Goal: Answer question/provide support

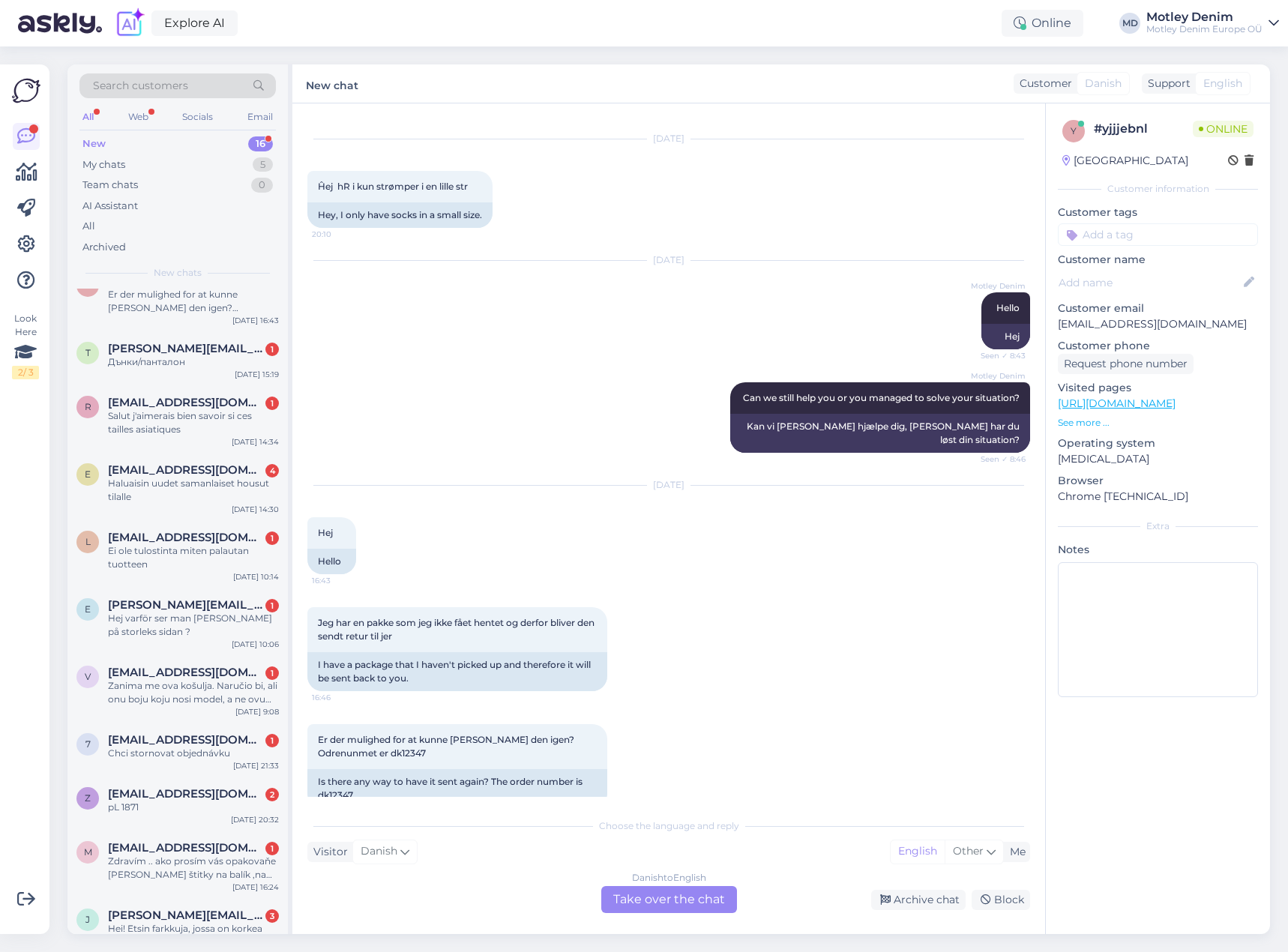
scroll to position [41, 0]
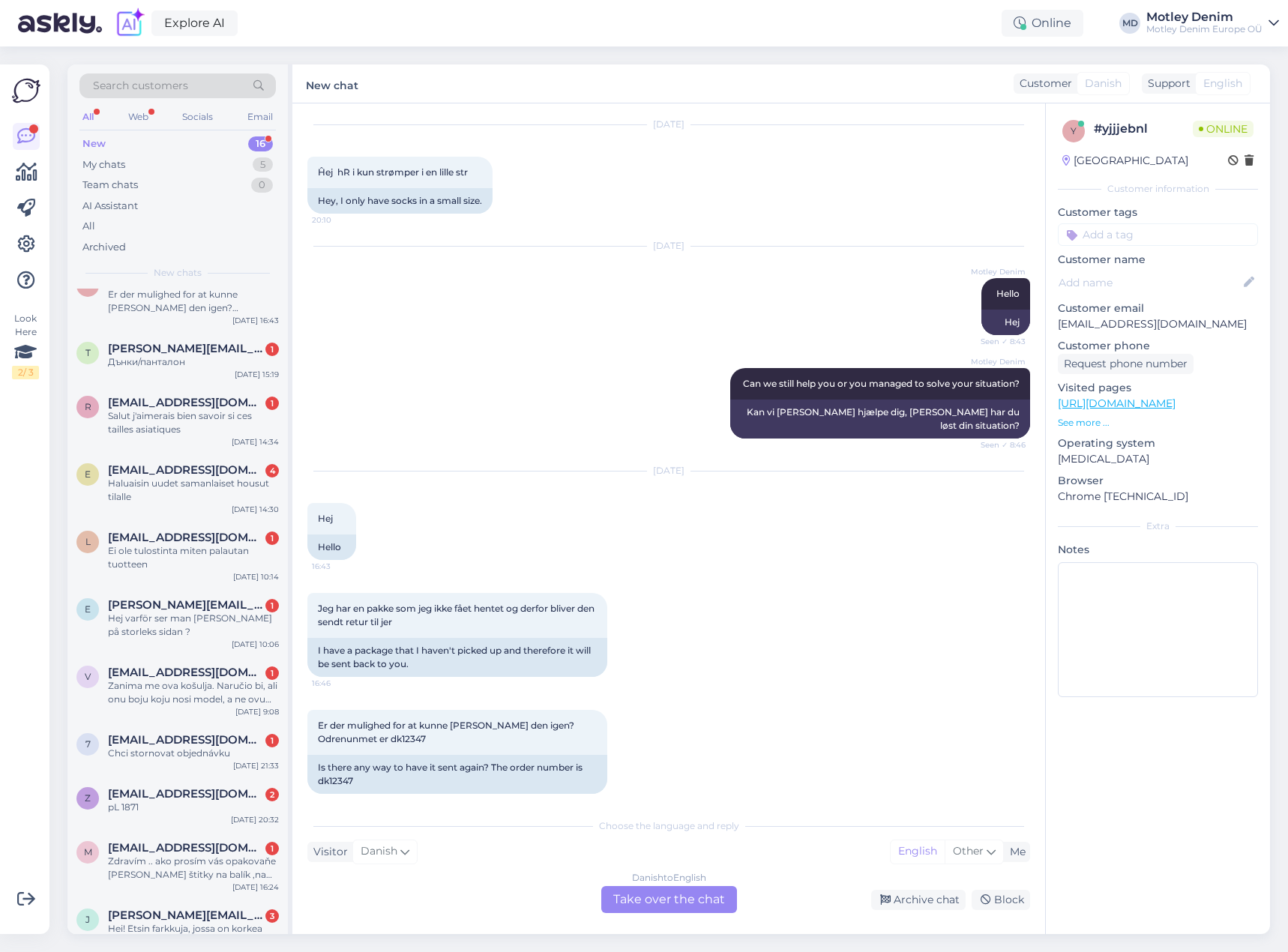
click at [654, 903] on div "Danish to English Take over the chat" at bounding box center [669, 900] width 135 height 27
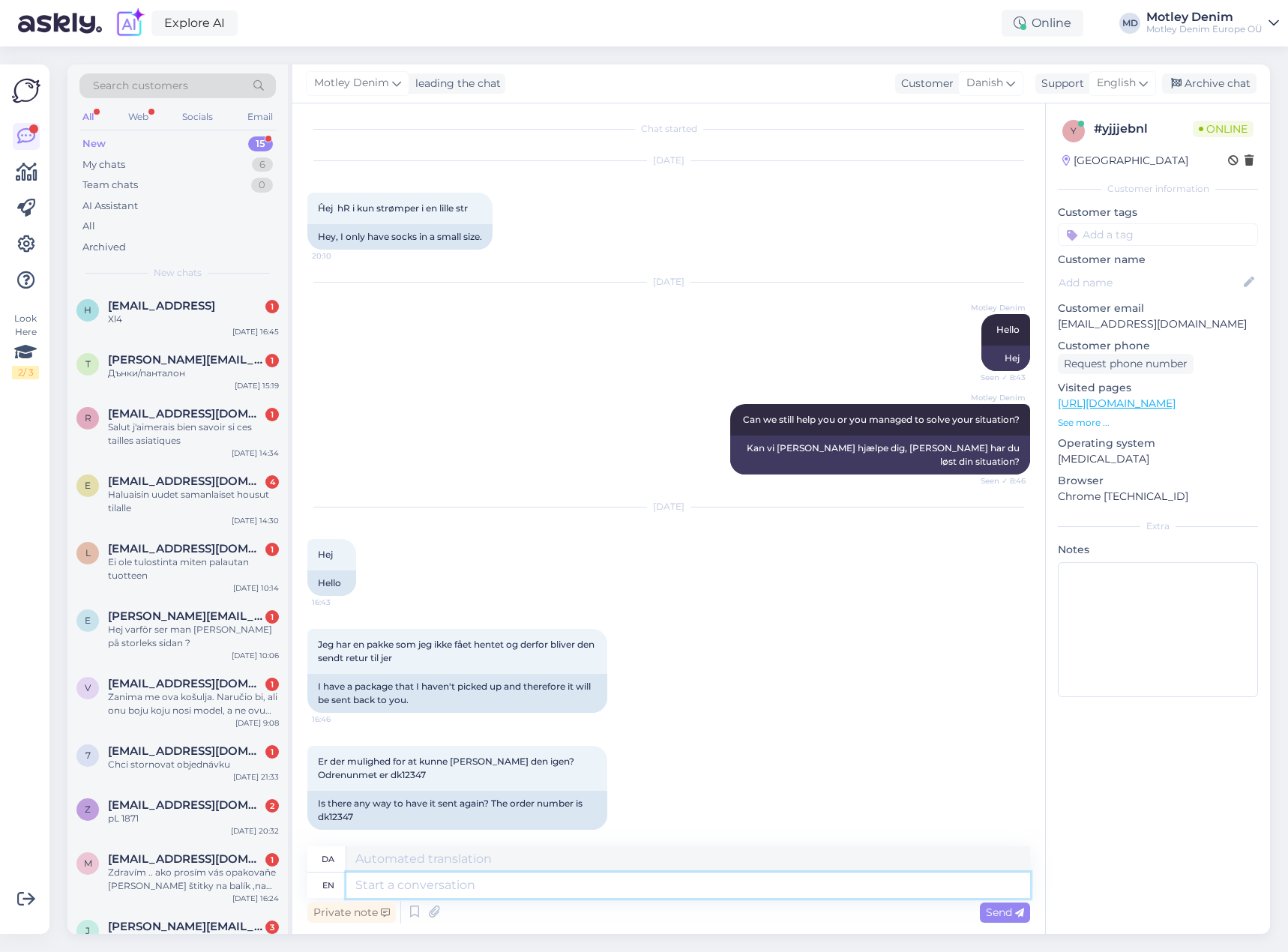
click at [568, 887] on textarea at bounding box center [689, 885] width 684 height 26
type textarea "Hello"
type textarea "Hej"
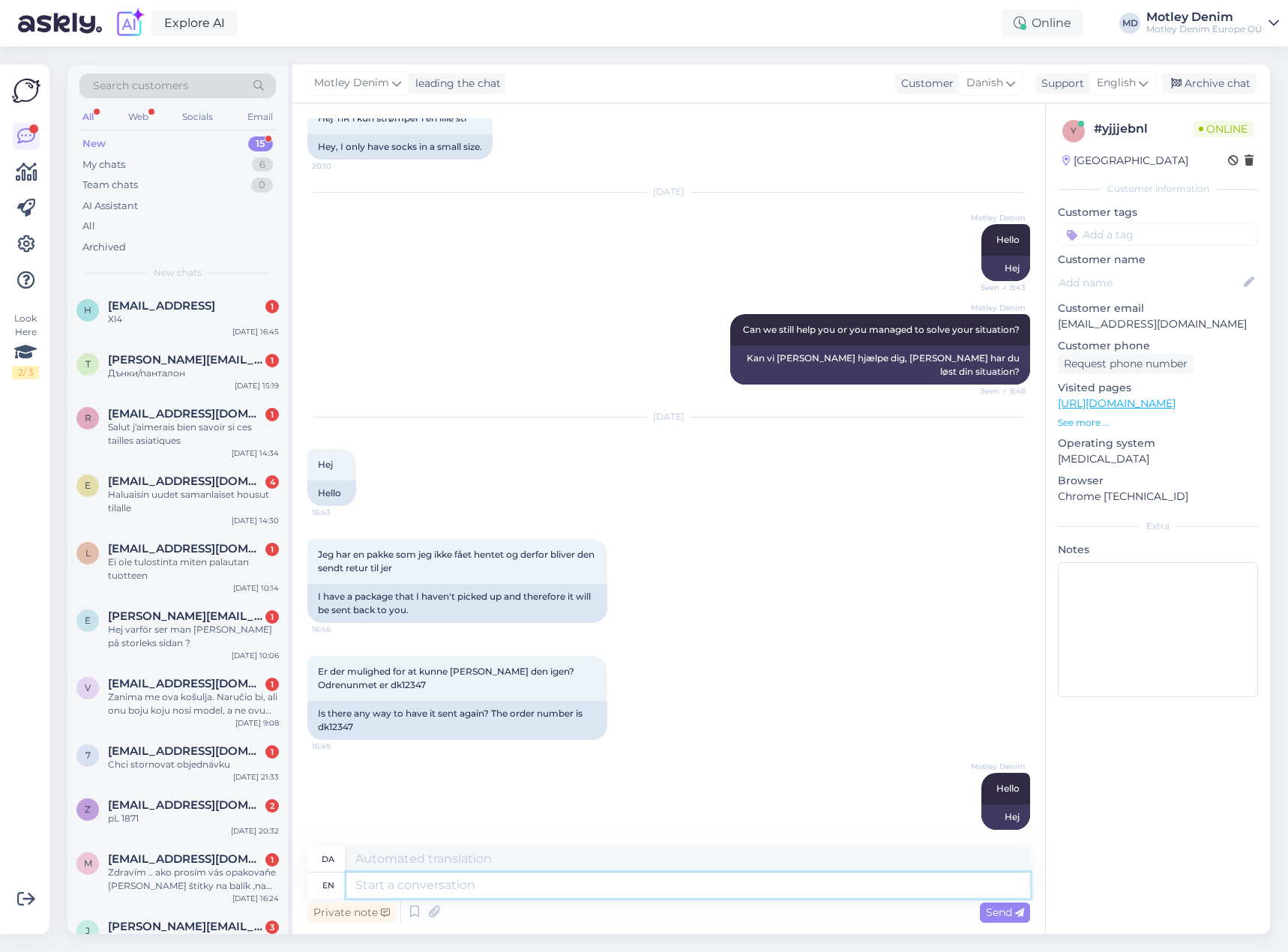
type textarea "H"
type textarea "We"
type textarea "Vi"
type textarea "We can"
type textarea "Vi kan"
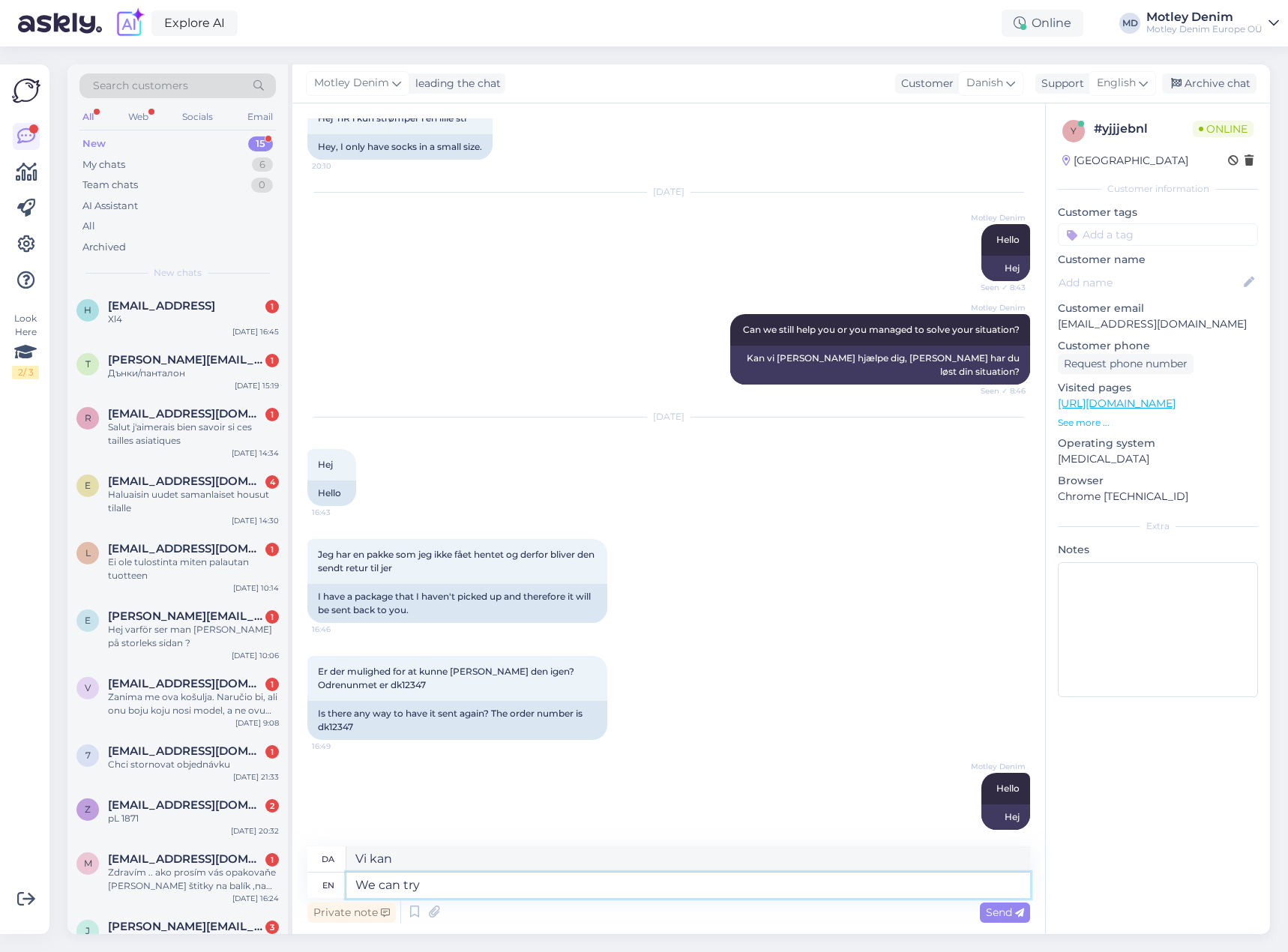
type textarea "We can try t"
type textarea "Vi kan prøve"
type textarea "We can try to s"
type textarea "Vi kan prøve at"
type textarea "We can try to send i"
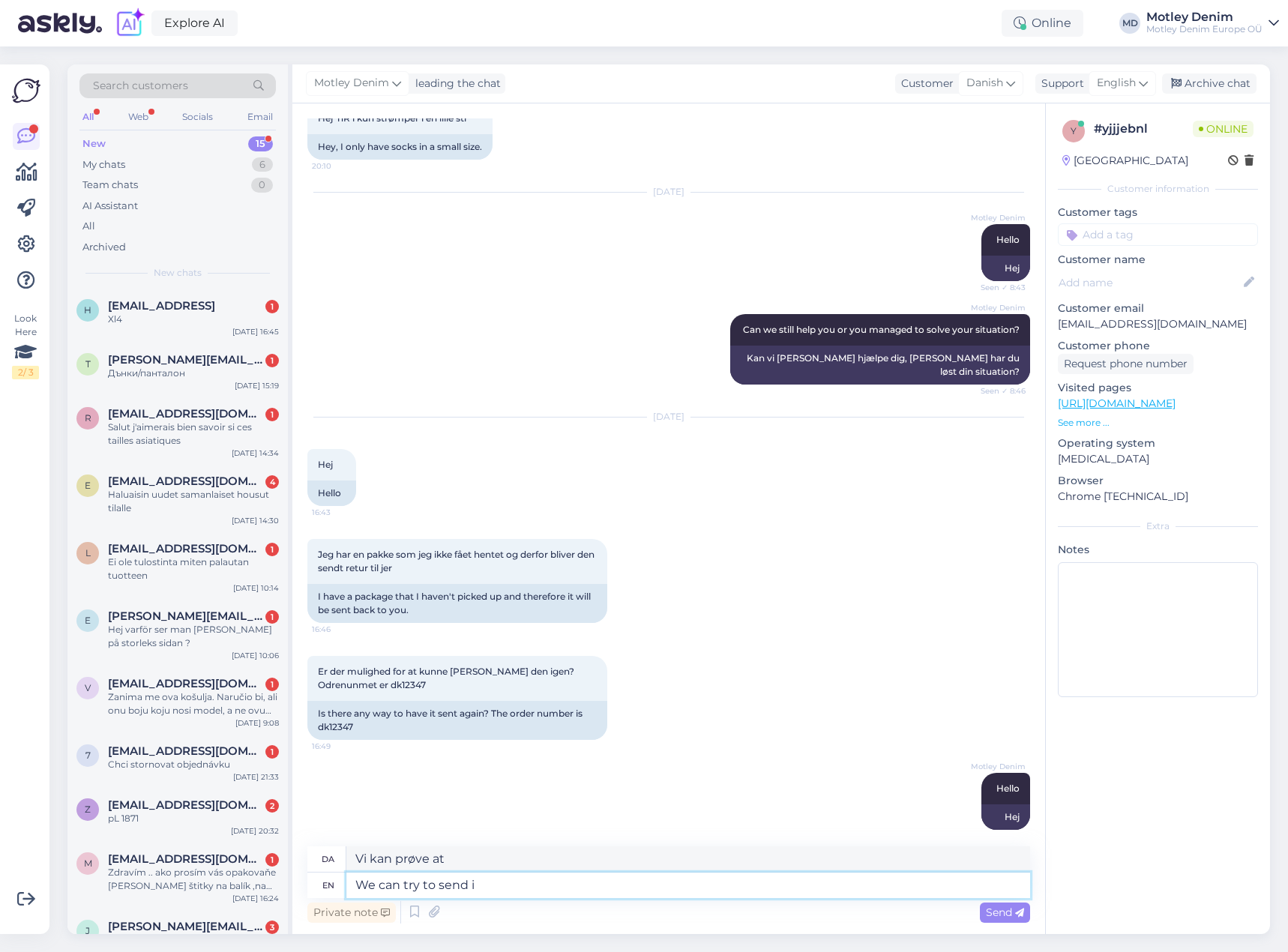
type textarea "Vi kan prøve at sende"
type textarea "We can try to send it ag"
type textarea "Vi kan prøve at sende den"
type textarea "We can try to send it again."
type textarea "Vi kan prøve at sende den igen."
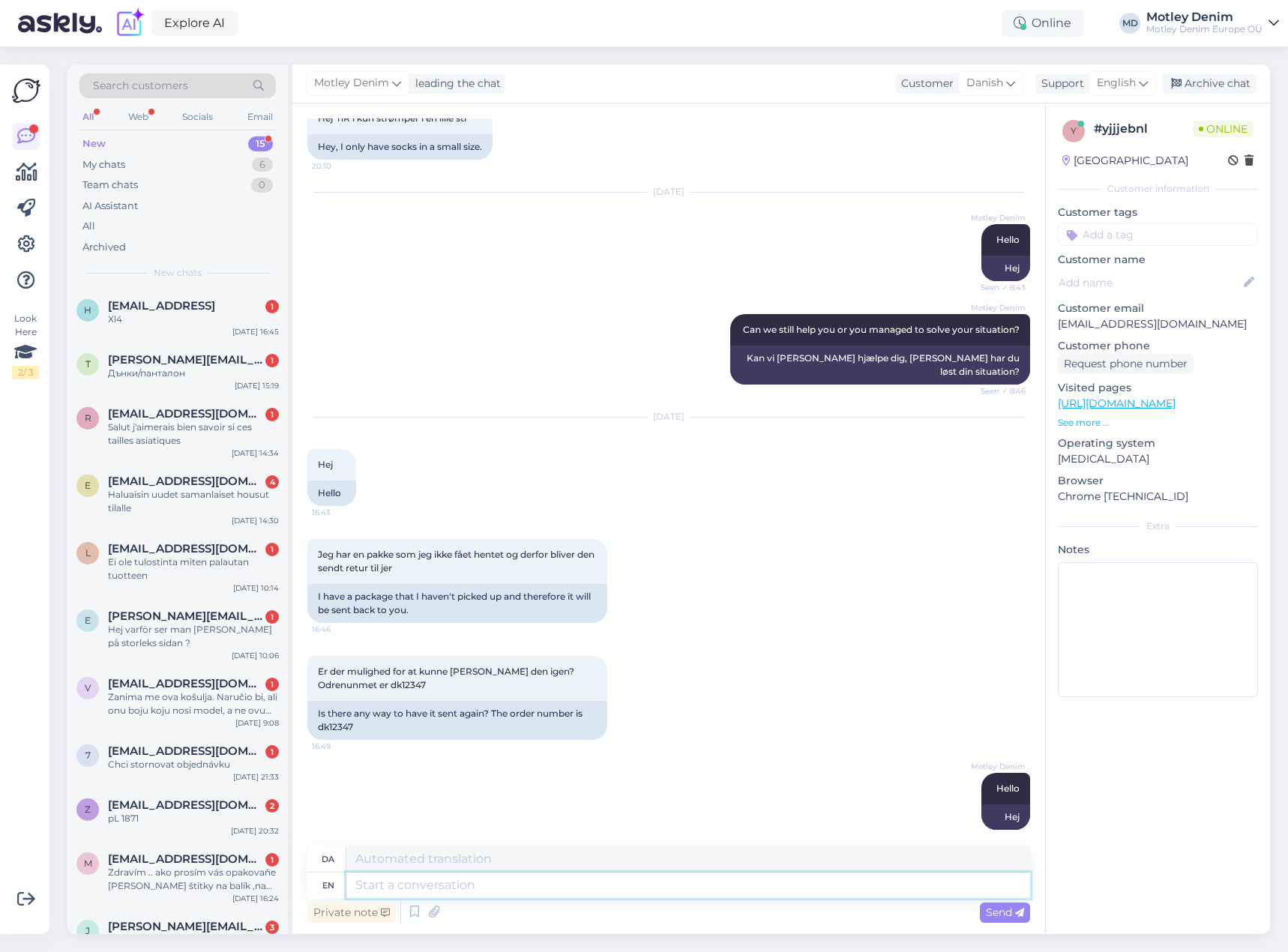
scroll to position [185, 0]
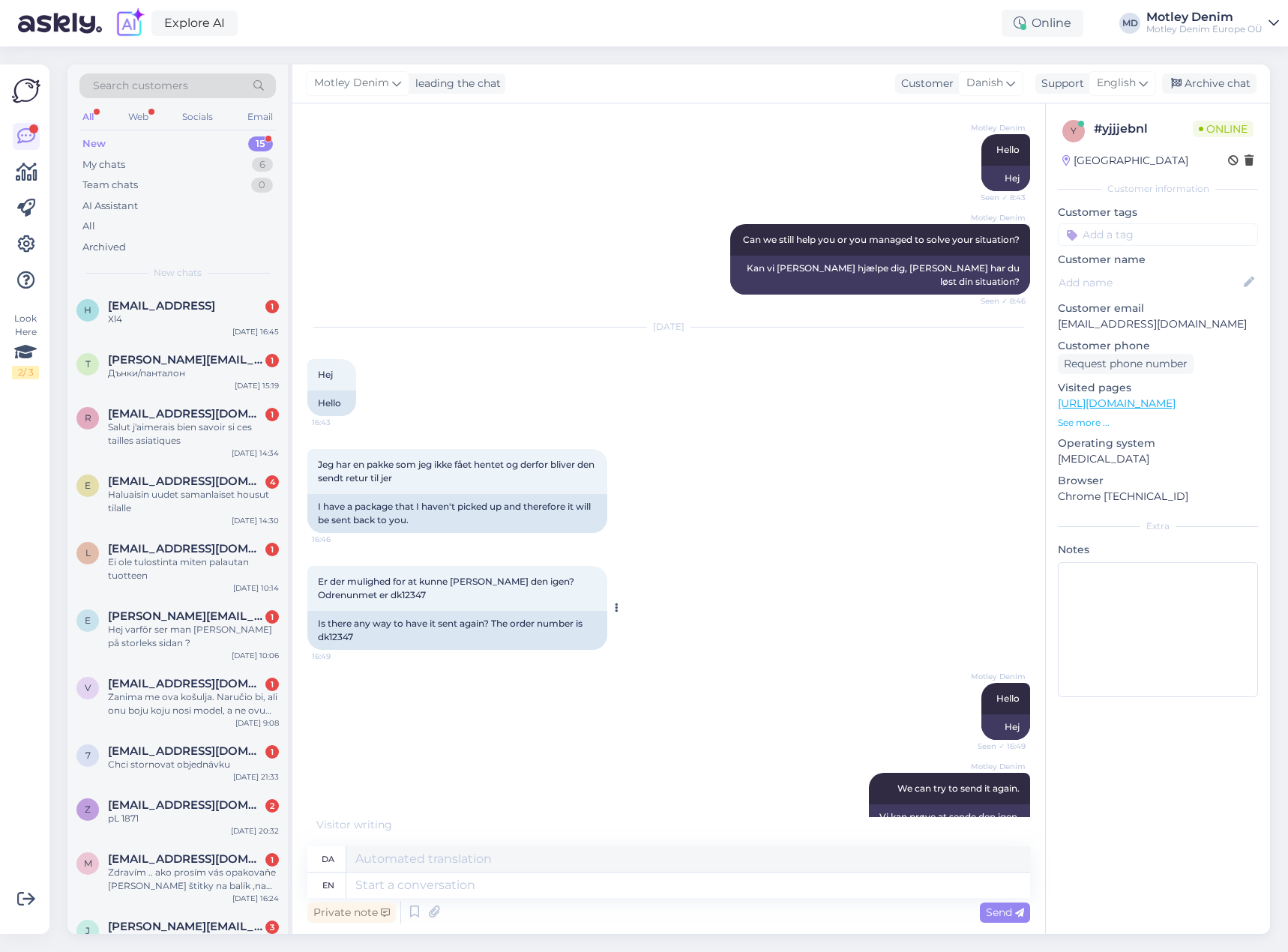
click at [409, 584] on span "Er der mulighed for at kunne [PERSON_NAME] den igen? Odrenunmet er dk12347" at bounding box center [448, 588] width 259 height 25
copy div "dk12347 16:49"
click at [1069, 325] on p "[EMAIL_ADDRESS][DOMAIN_NAME]" at bounding box center [1157, 324] width 200 height 16
drag, startPoint x: 1069, startPoint y: 325, endPoint x: 1238, endPoint y: 321, distance: 169.0
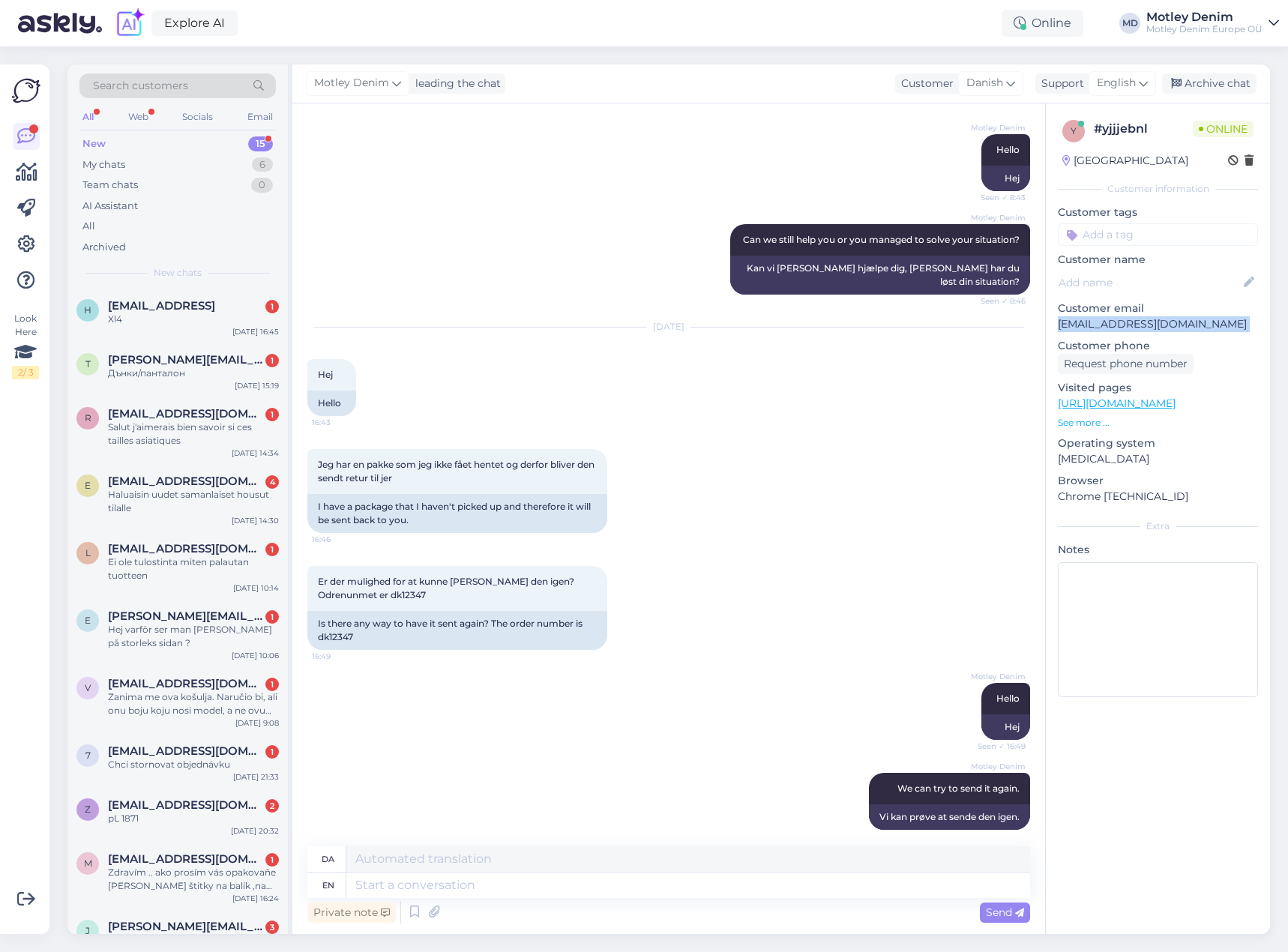
click at [1239, 321] on p "[EMAIL_ADDRESS][DOMAIN_NAME]" at bounding box center [1157, 324] width 200 height 16
copy p "[EMAIL_ADDRESS][DOMAIN_NAME]"
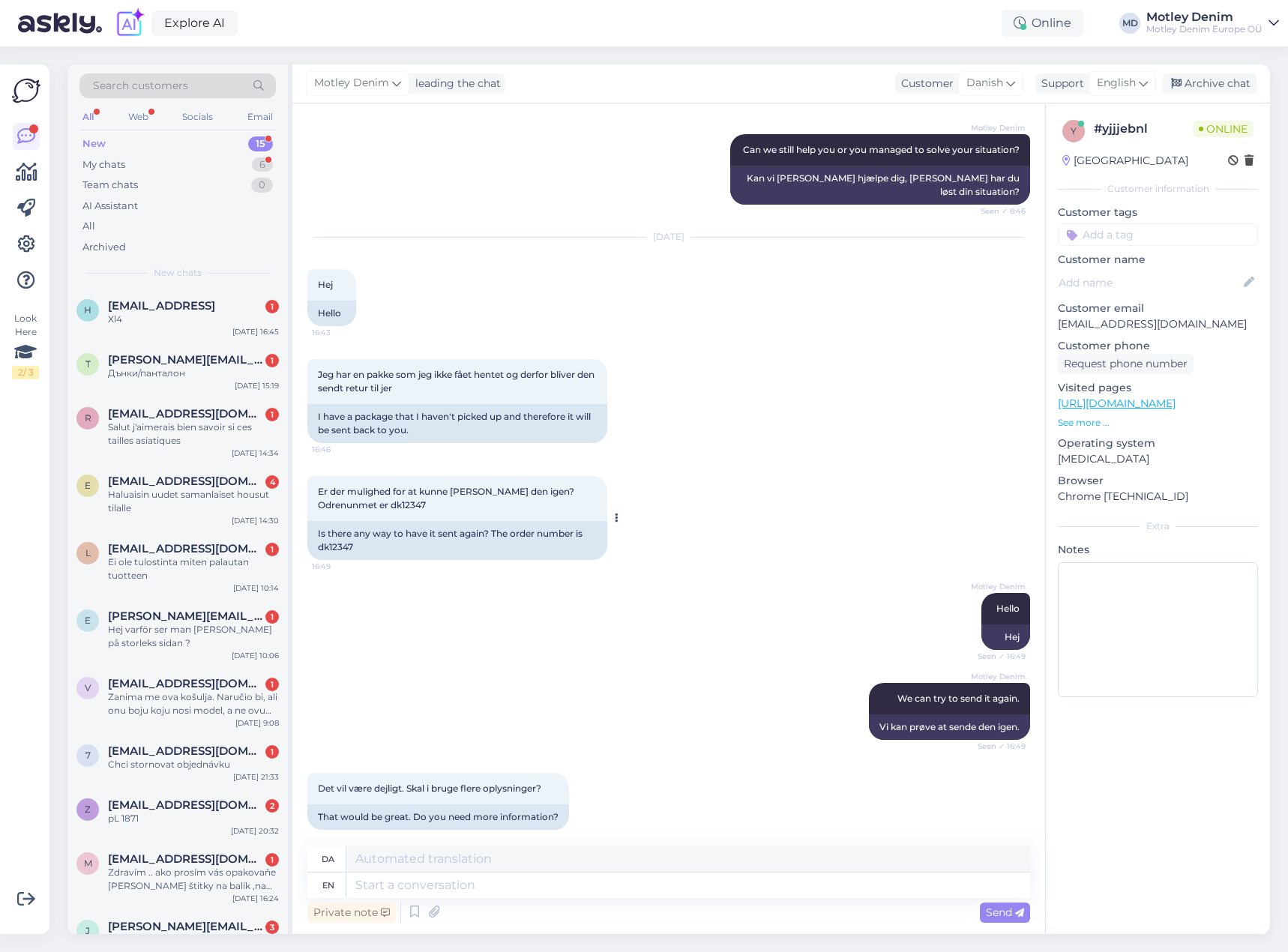
click at [401, 490] on span "Er der mulighed for at kunne [PERSON_NAME] den igen? Odrenunmet er dk12347" at bounding box center [448, 498] width 259 height 25
copy div "dk12347 16:49"
click at [480, 887] on textarea at bounding box center [689, 885] width 684 height 26
type textarea "A"
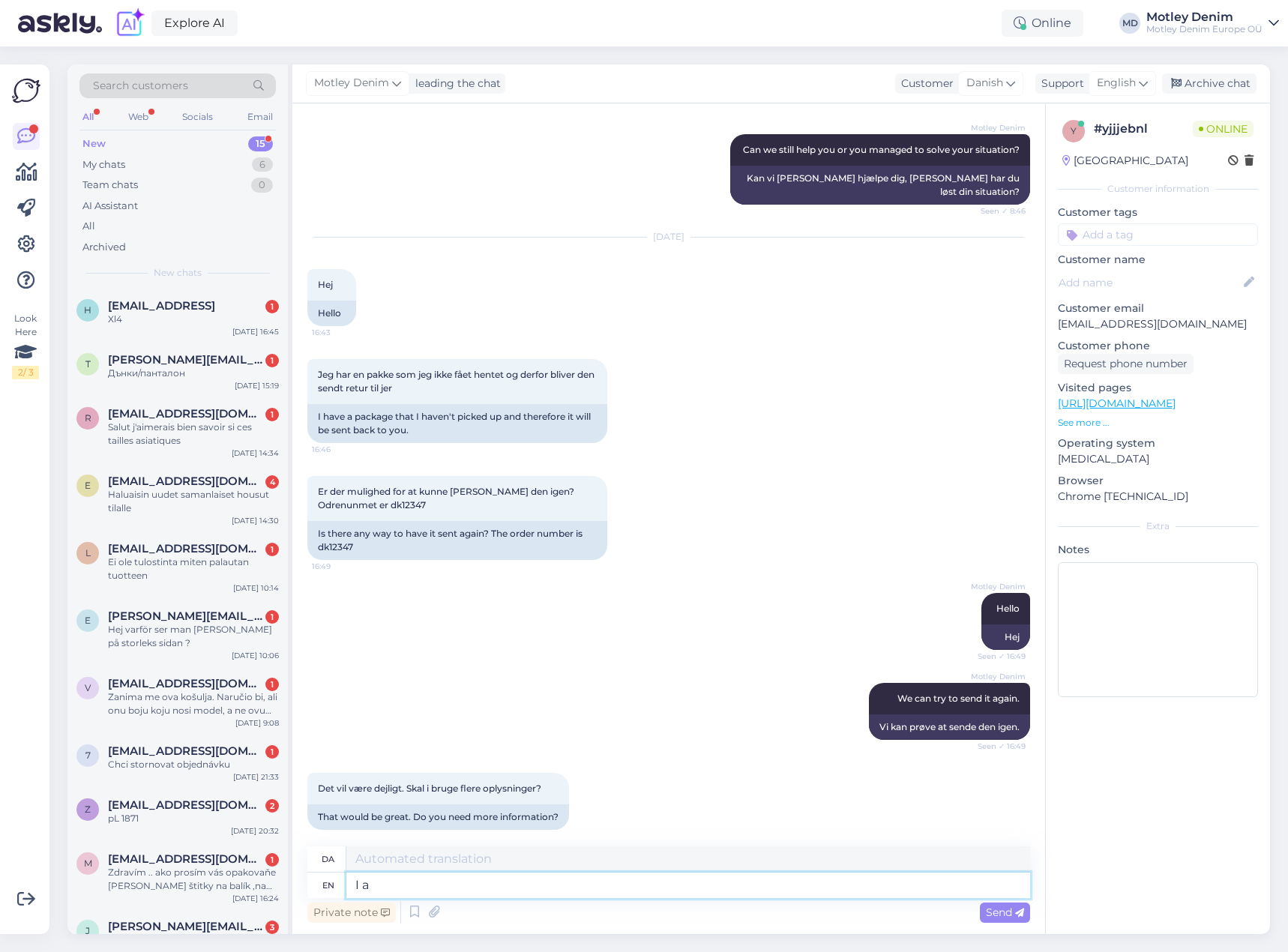
type textarea "I am"
type textarea "jeg"
type textarea "I am tr"
type textarea "Jeg er"
type textarea "I am trying to"
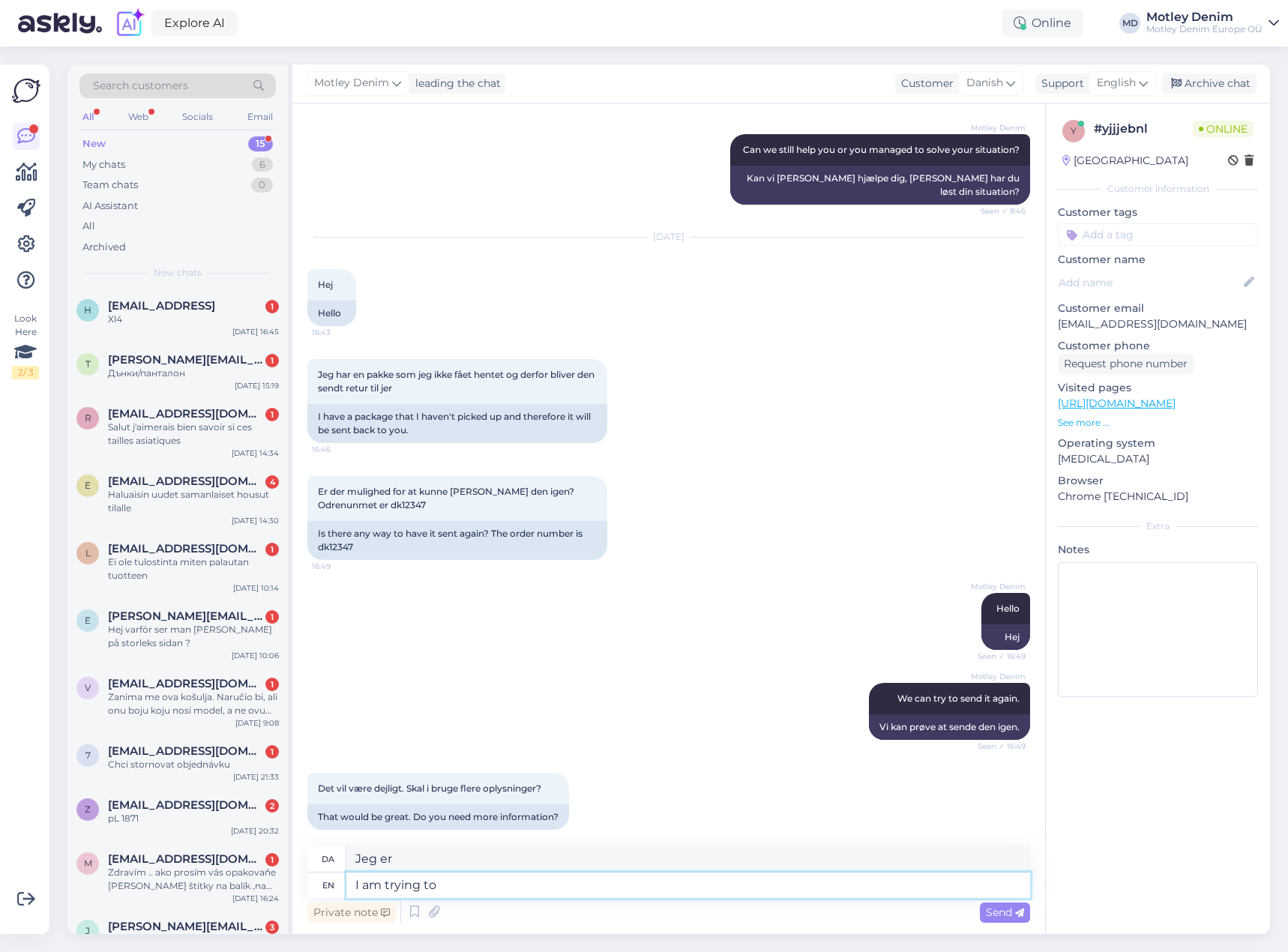
type textarea "Jeg prøver"
type textarea "I am trying to f"
type textarea "Jeg prøver at"
type textarea "I am trying to find"
type textarea "Jeg prøver at finde"
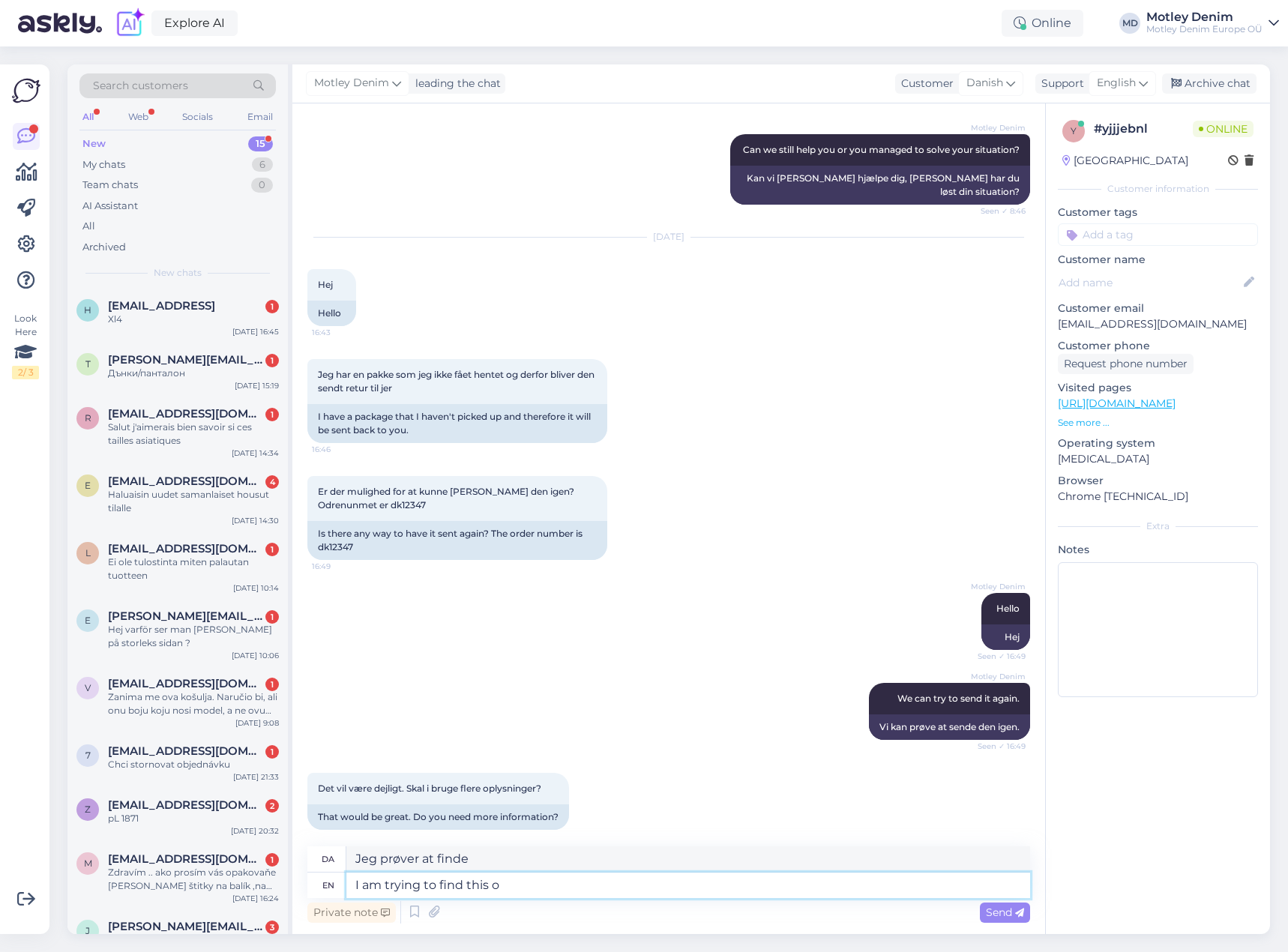
type textarea "I am trying to find this or"
type textarea "Jeg prøver at finde dette"
type textarea "I am trying to find this order,"
type textarea "Jeg prøver at finde denne ordre,"
type textarea "I am trying to find this order, but I"
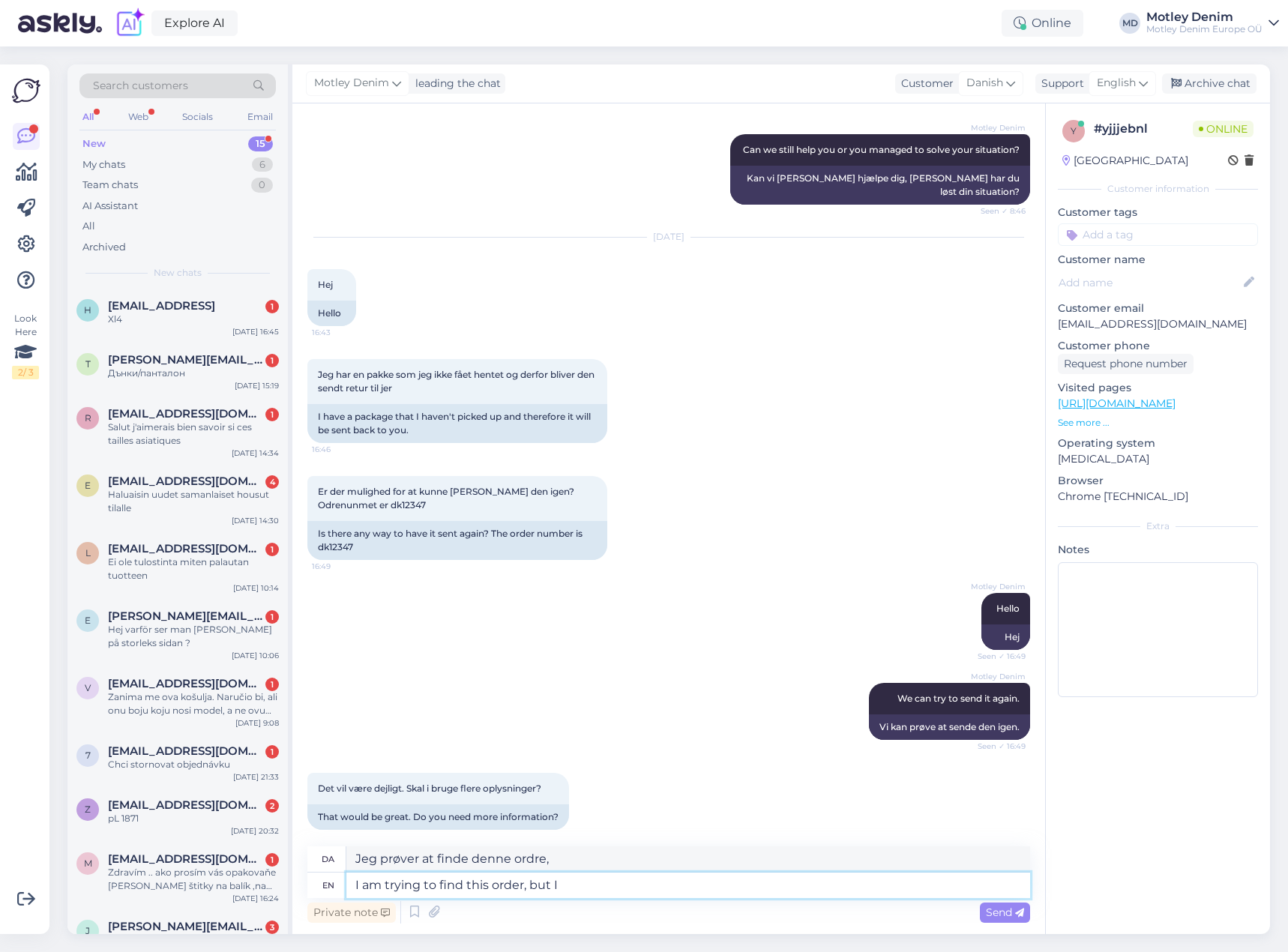
type textarea "Jeg prøver at finde denne ordre, men"
type textarea "I am trying to find this order, but I a"
type textarea "Jeg prøver at finde denne ordre, men jeg"
type textarea "I am trying to find this order, but I am n"
type textarea "Jeg prøver at finde denne ordre, men jeg er"
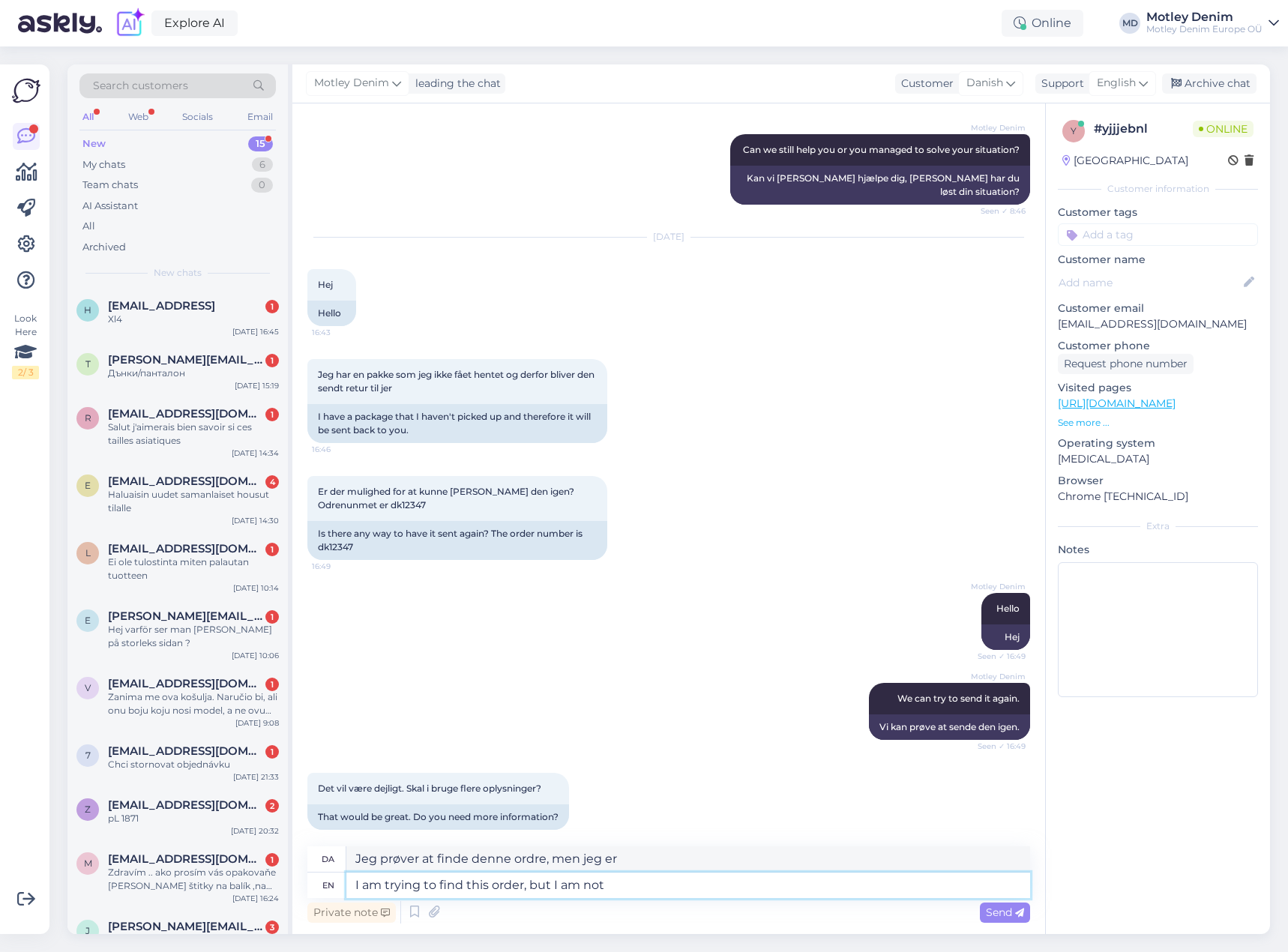
type textarea "I am trying to find this order, but I am not a"
type textarea "Jeg prøver at finde denne ordre, men jeg kan ikke"
type textarea "I am trying to find this order, but I am not able to"
type textarea "Jeg prøver at finde denne ordre, men jeg kan ikke finde den."
type textarea "I am trying to find this order, but I am not able to."
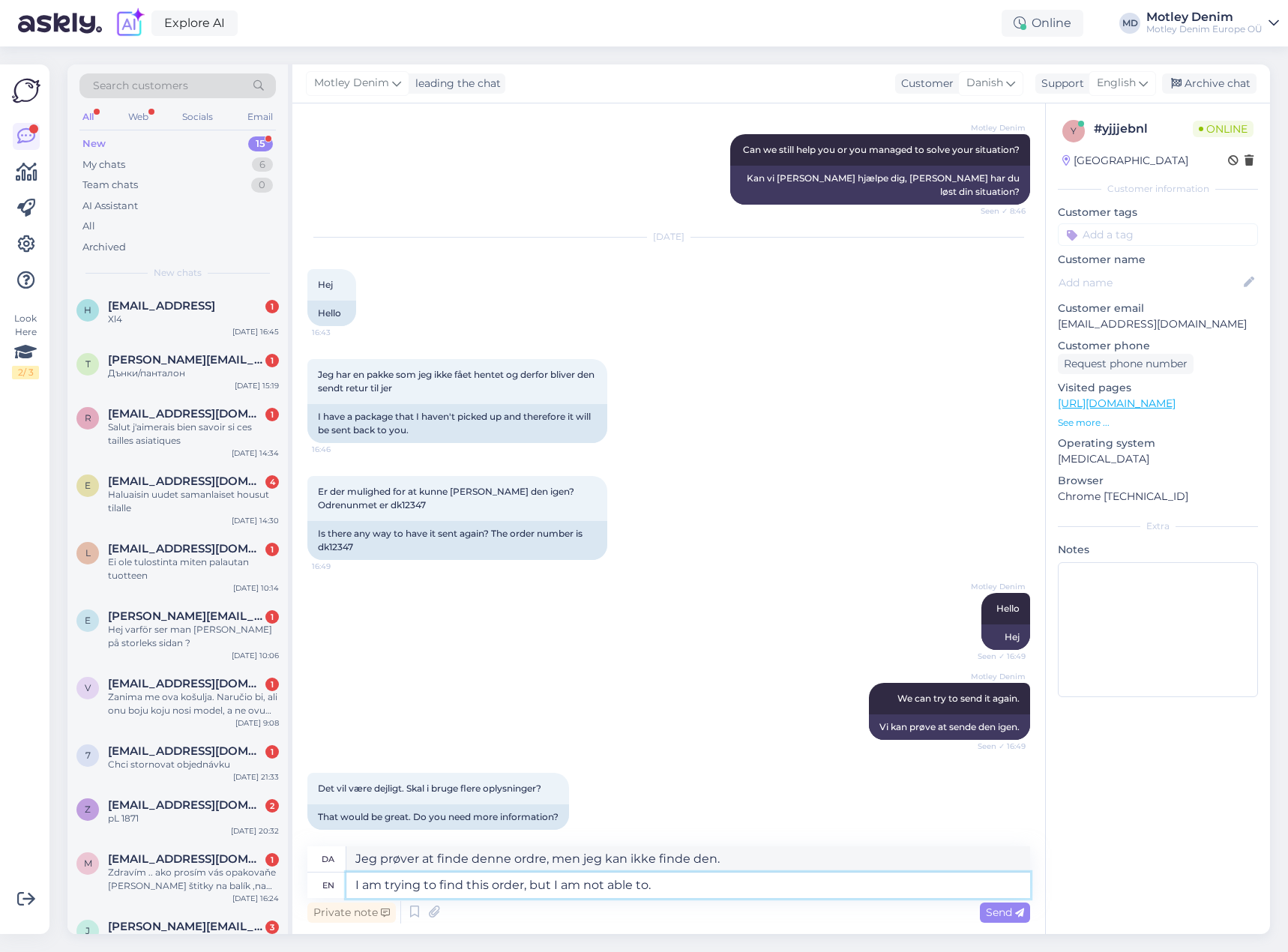
type textarea "Jeg prøver at finde denne ordre, men jeg kan ikke."
type textarea "I am trying to find this order, but I am not able to. Do y"
type textarea "Jeg prøver at finde denne ordre, men jeg kan ikke. [GEOGRAPHIC_DATA]."
type textarea "I am trying to find this order, but I am not able to. Do you"
type textarea "Jeg prøver at finde denne ordre, men jeg kan ikke. Gør du det?"
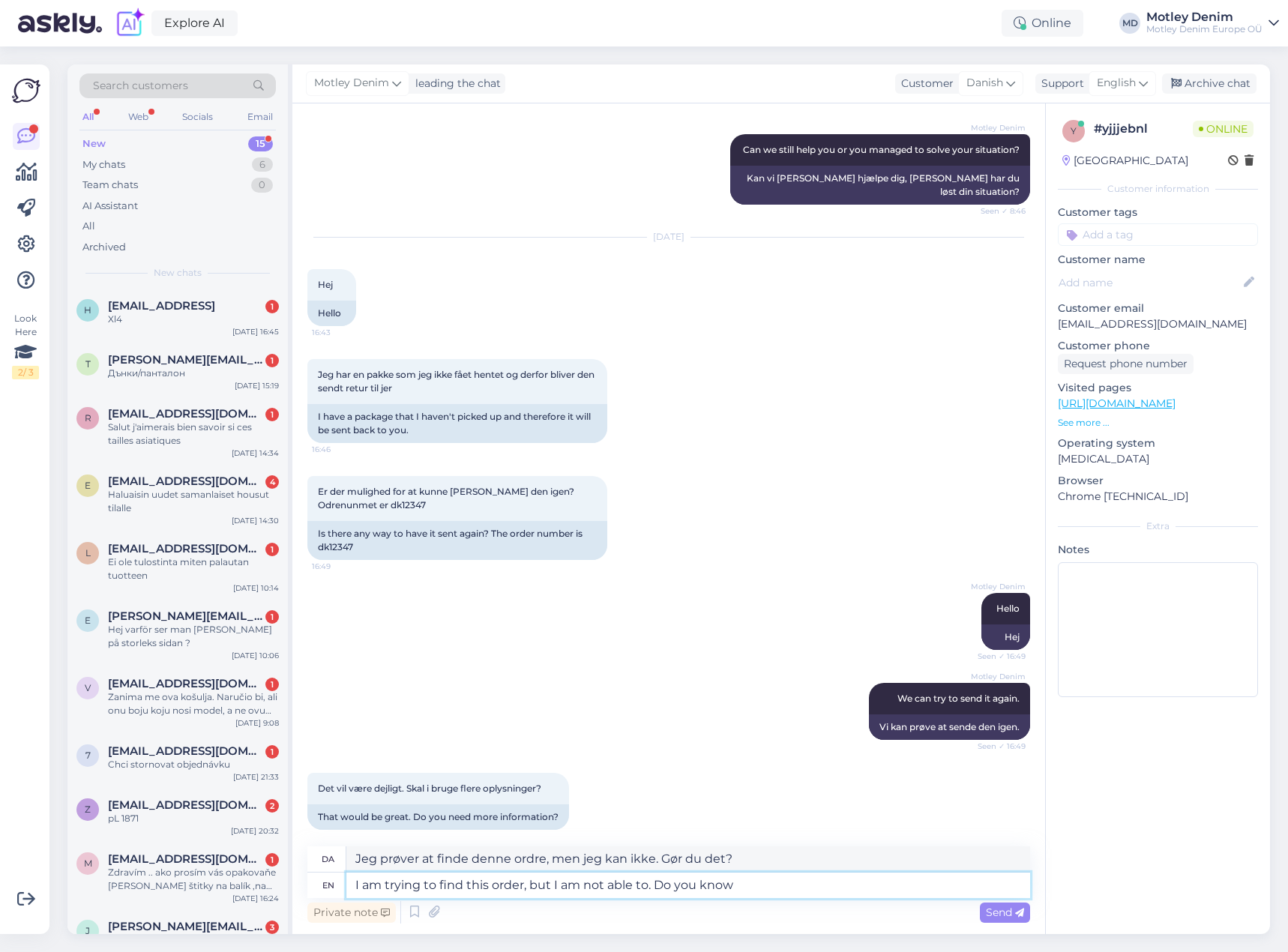
type textarea "I am trying to find this order, but I am not able to. Do you know w"
type textarea "Jeg prøver at finde denne ordre, men jeg kan ikke. Ved du det?"
type textarea "I am trying to find this order, but I am not able to. Do you know what e"
type textarea "Jeg prøver at finde denne ordre, men jeg kan ikke. Ved du hvad"
type textarea "I am trying to find this order, but I am not able to. Do you know what email was"
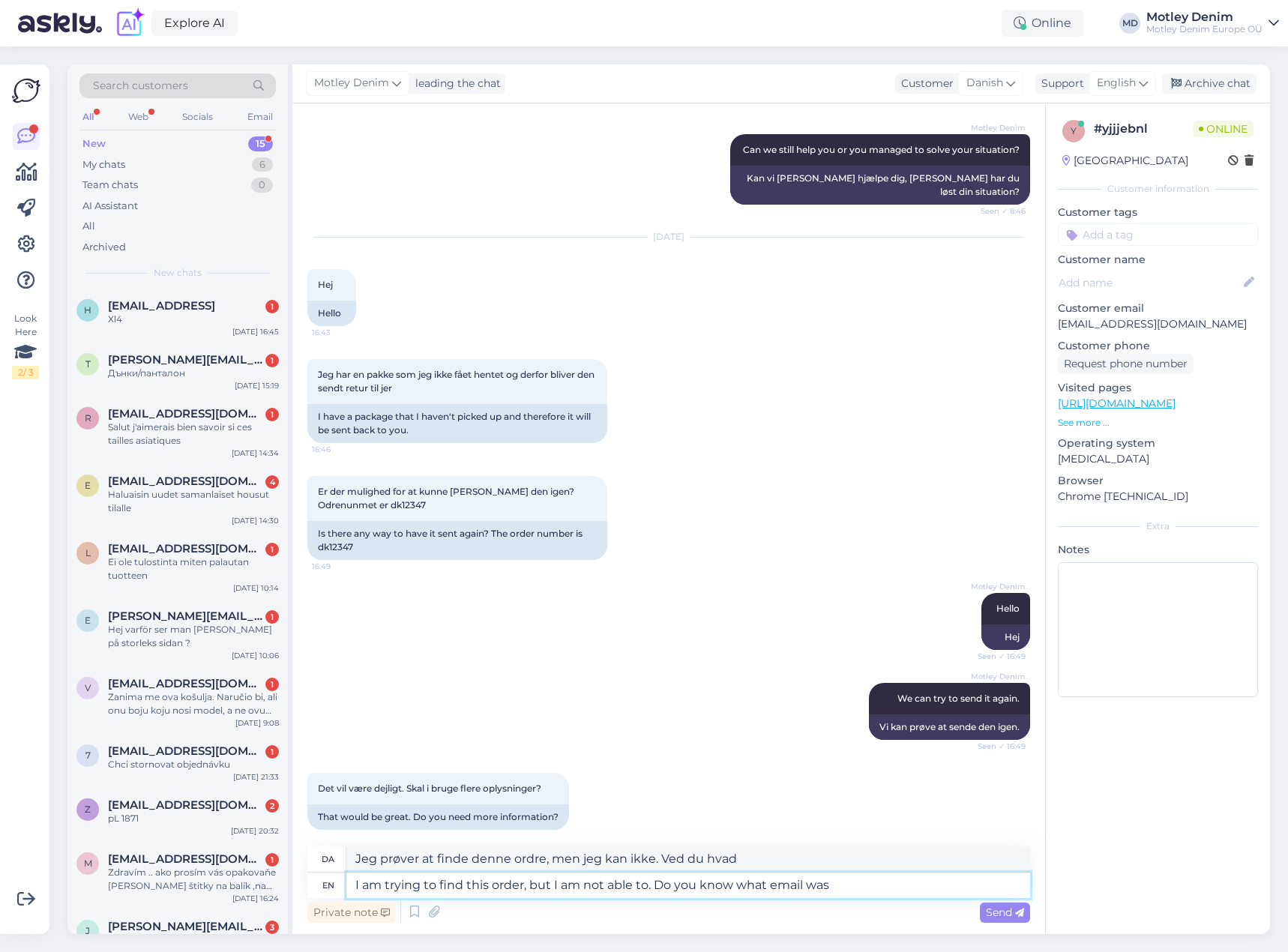
type textarea "Jeg prøver at finde denne ordre, men jeg kan ikke. Ved du hvilken e-mailadresse…"
type textarea "I am trying to find this order, but I am not able to. Do you know what email wa…"
type textarea "Jeg prøver at finde denne ordre, men jeg kan ikke. Ved du, hvilken e-mailadress…"
type textarea "I am trying to find this order, but I am not able to. Do you know what email wa…"
type textarea "Jeg prøver at finde denne ordre, men jeg kan ikke. Ved du, hvilken e-mail der b…"
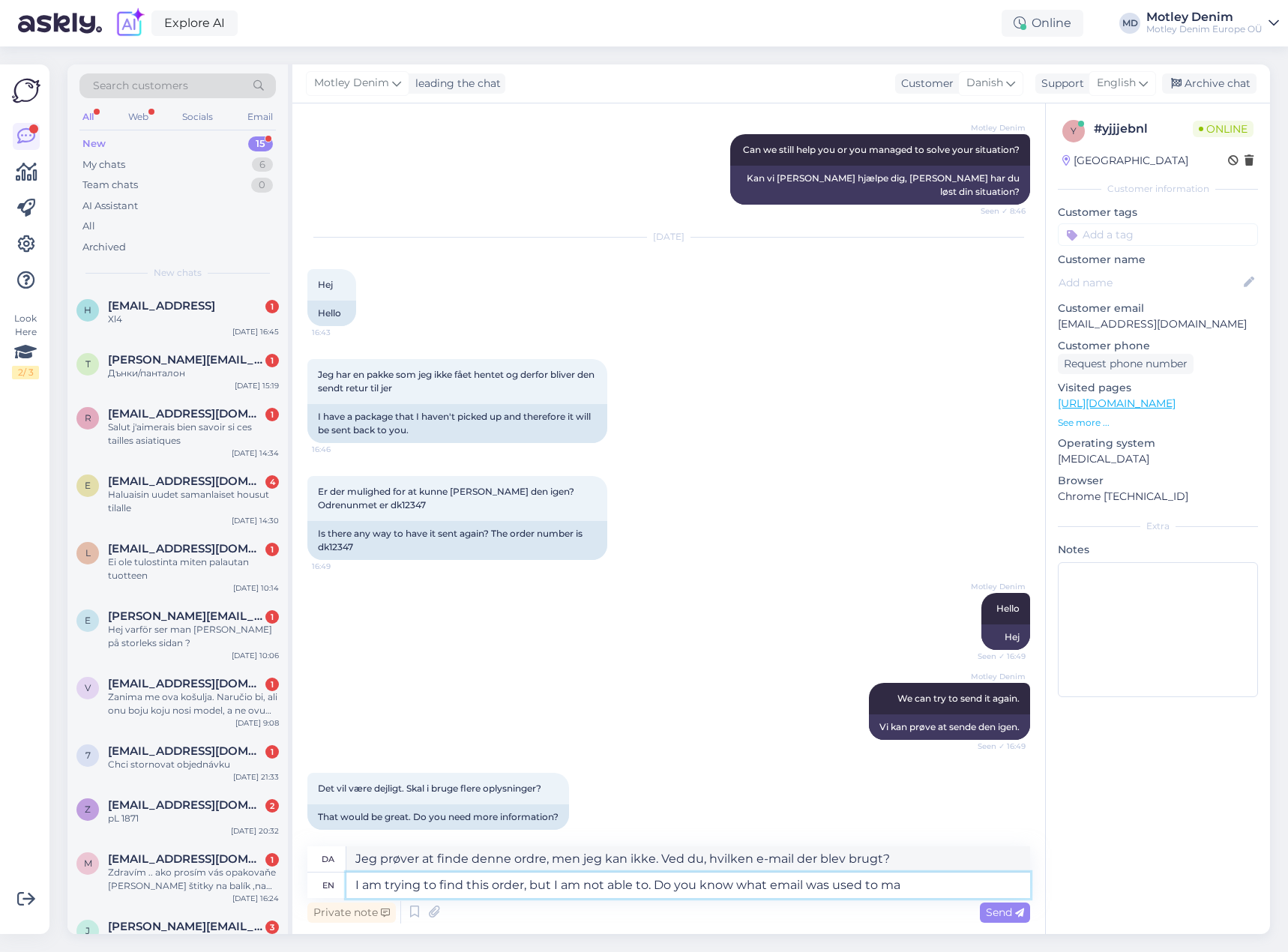
type textarea "I am trying to find this order, but I am not able to. Do you know what email wa…"
type textarea "Jeg prøver at finde denne ordre, men jeg kan ikke. Ved du, hvilken e-mail der b…"
type textarea "I am trying to find this order, but I am not able to. Do you know what email wa…"
type textarea "Jeg prøver at finde denne ordre, men jeg kan ikke. Ved du hvilken e-mail der bl…"
type textarea "I am trying to find this order, but I am not able to. Do you know what email wa…"
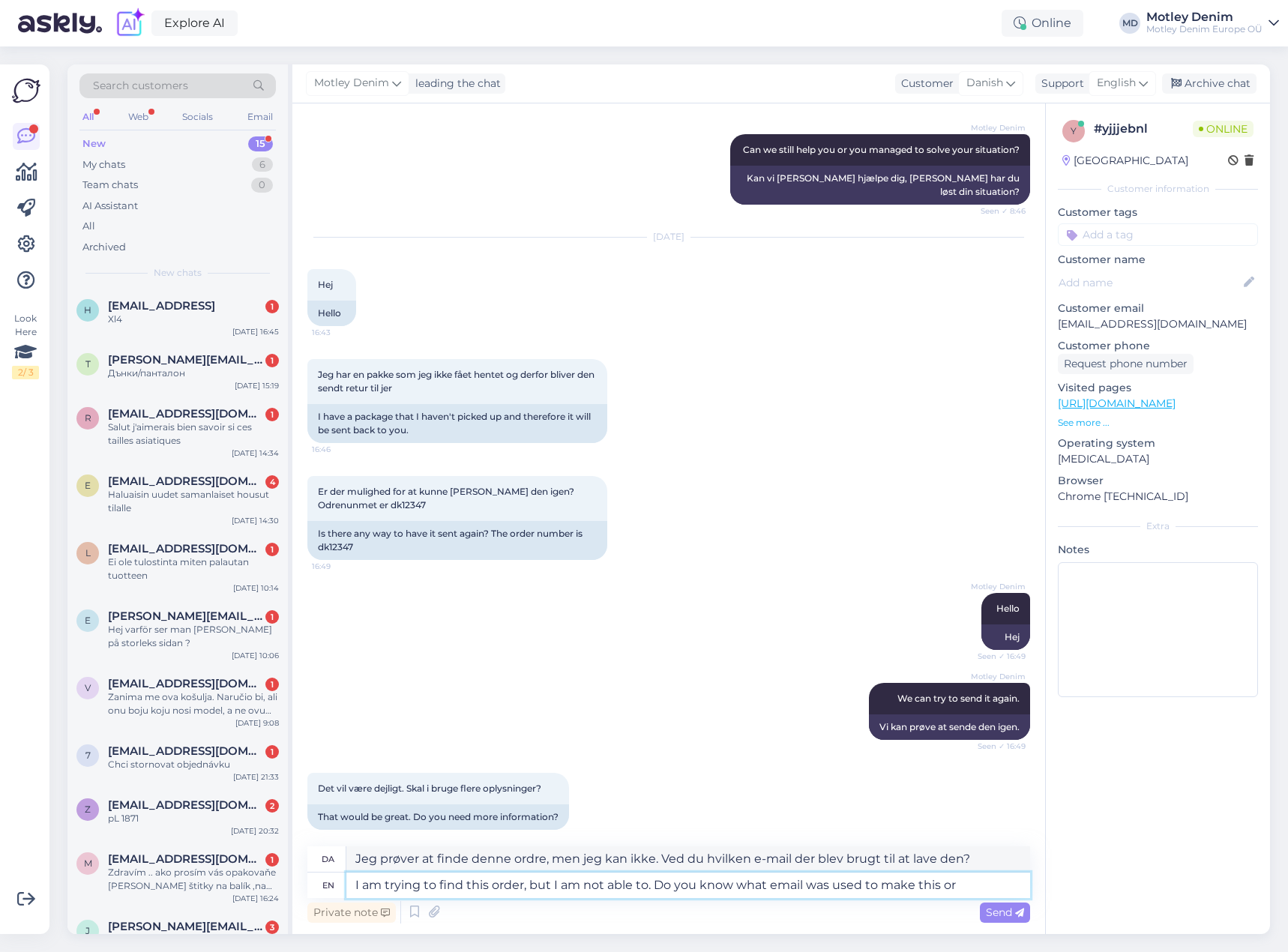
type textarea "Jeg prøver at finde denne ordre, men jeg kan ikke. Ved du hvilken e-mail der bl…"
type textarea "I am trying to find this order, but I am not able to. Do you know what email wa…"
type textarea "Jeg prøver at finde denne ordre, men jeg kan ikke. Ved du, hvilken e-mail der b…"
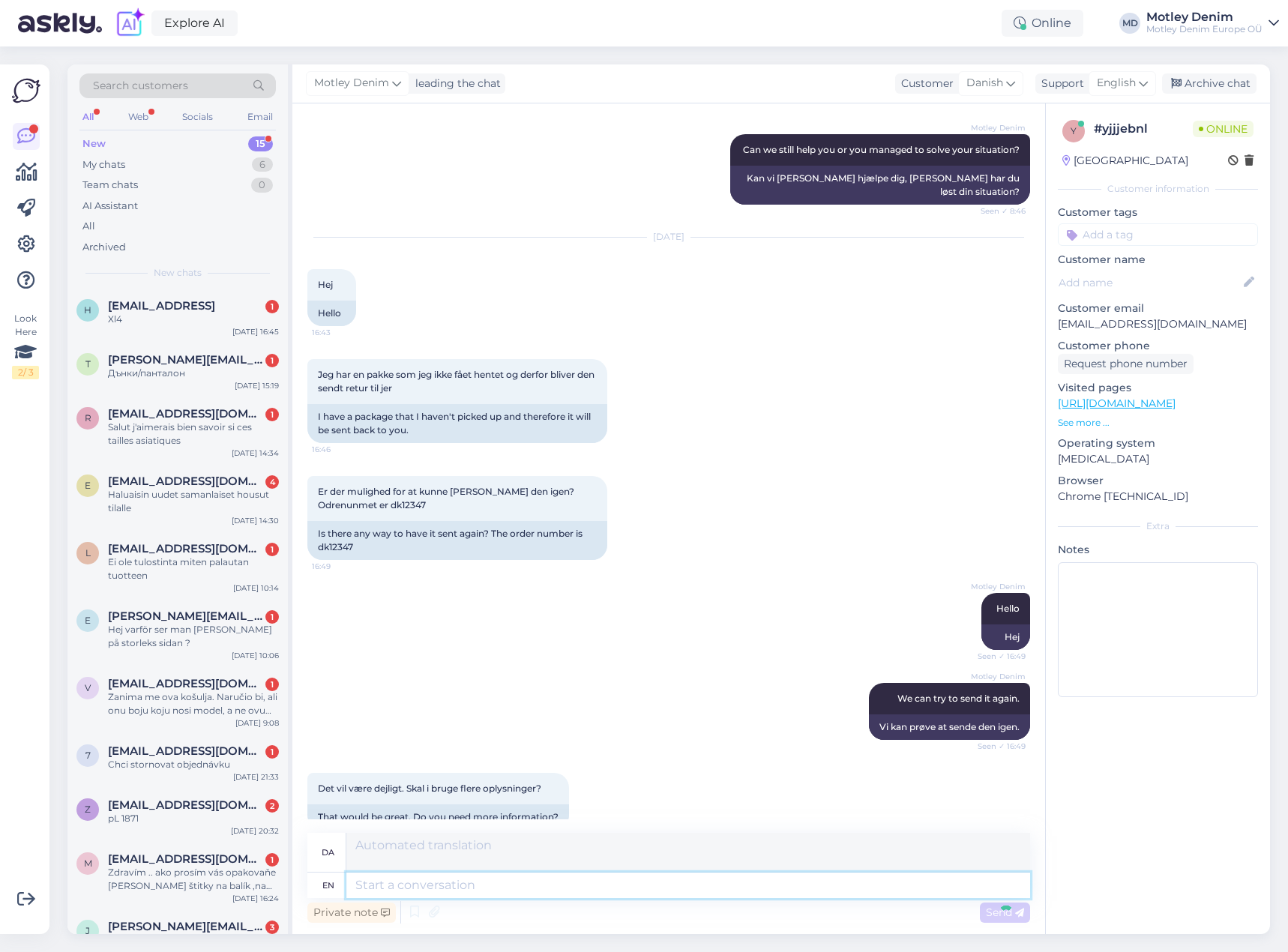
scroll to position [393, 0]
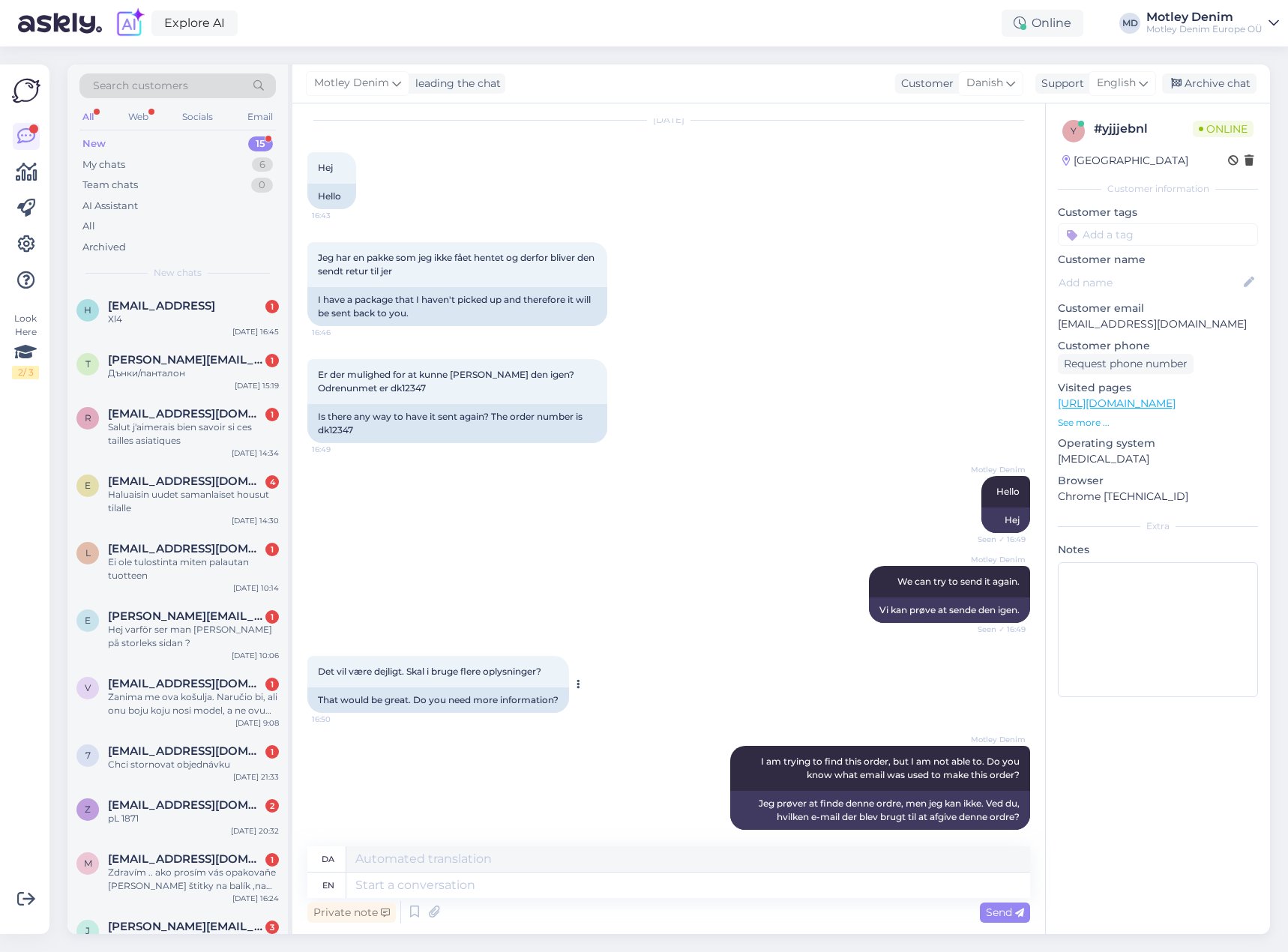
click at [461, 688] on div "That would be great. Do you need more information?" at bounding box center [438, 700] width 262 height 26
click at [406, 375] on span "Er der mulighed for at kunne [PERSON_NAME] den igen? Odrenunmet er dk12347" at bounding box center [448, 381] width 259 height 25
copy div "dk12347 16:49"
click at [484, 459] on div "Motley Denim Hello Seen ✓ 16:49 Hej" at bounding box center [669, 504] width 723 height 90
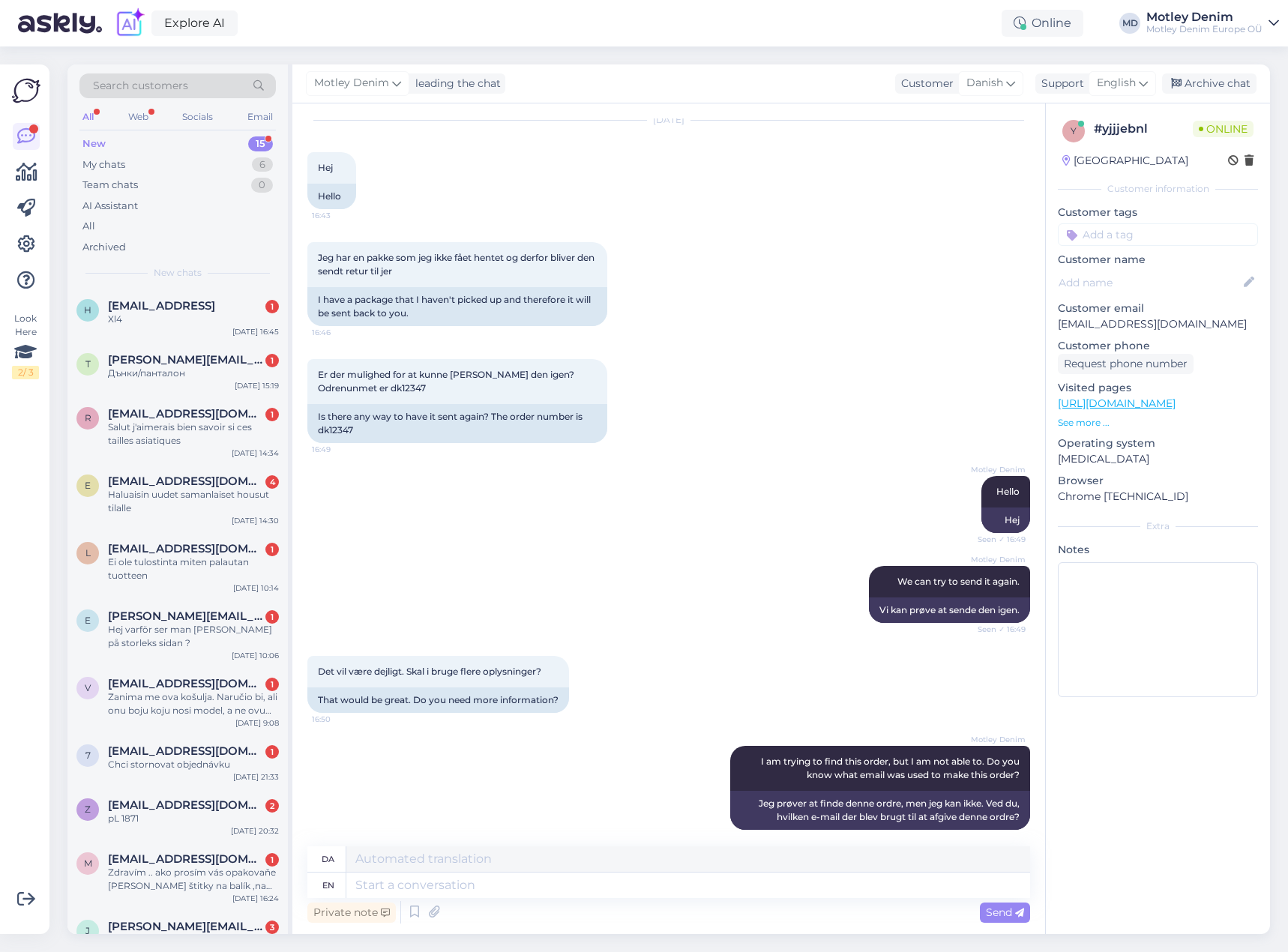
click at [451, 459] on div "Motley Denim Hello Seen ✓ 16:49 Hej" at bounding box center [669, 504] width 723 height 90
click at [190, 322] on div "Xl4" at bounding box center [192, 319] width 171 height 13
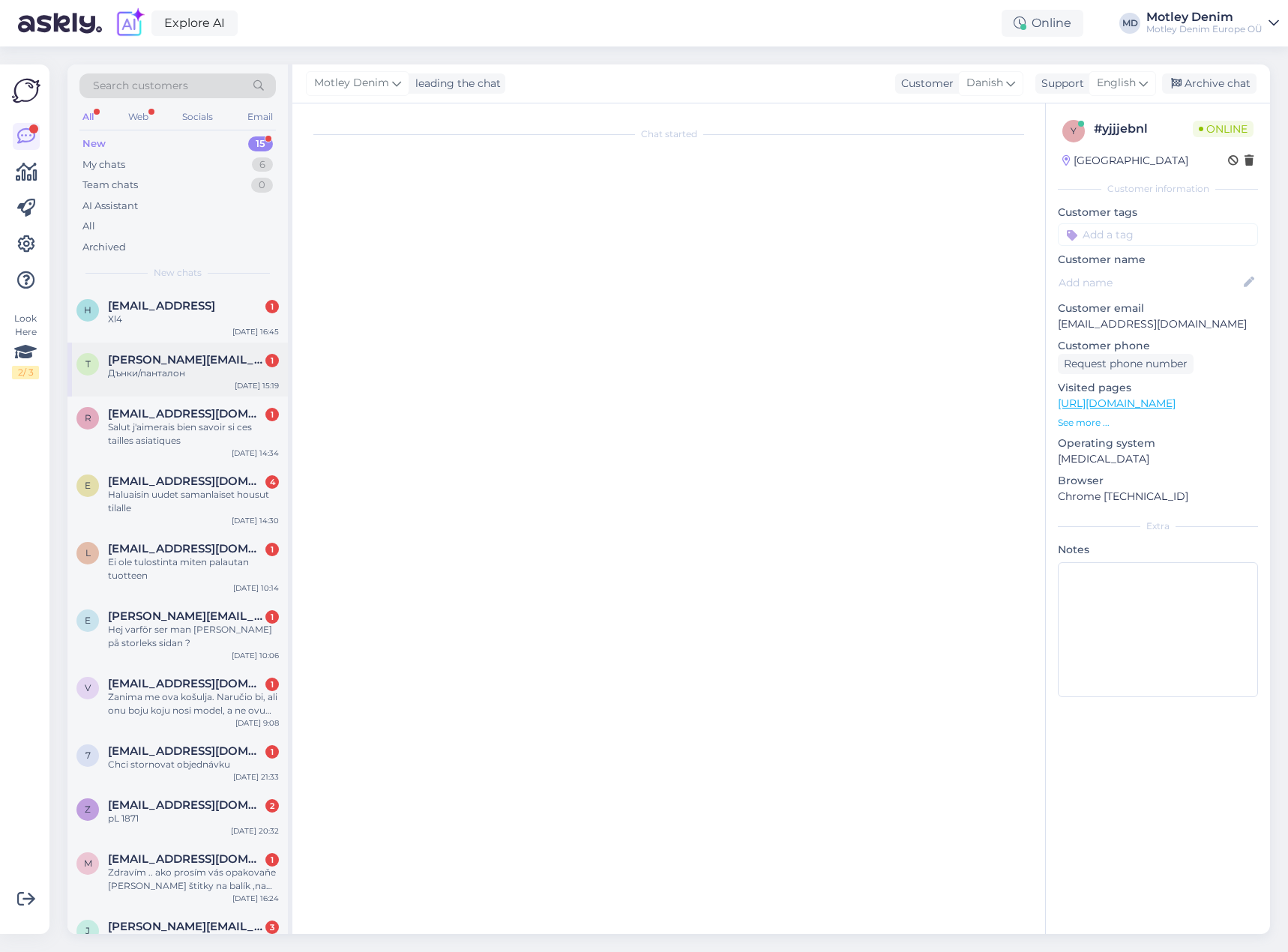
scroll to position [0, 0]
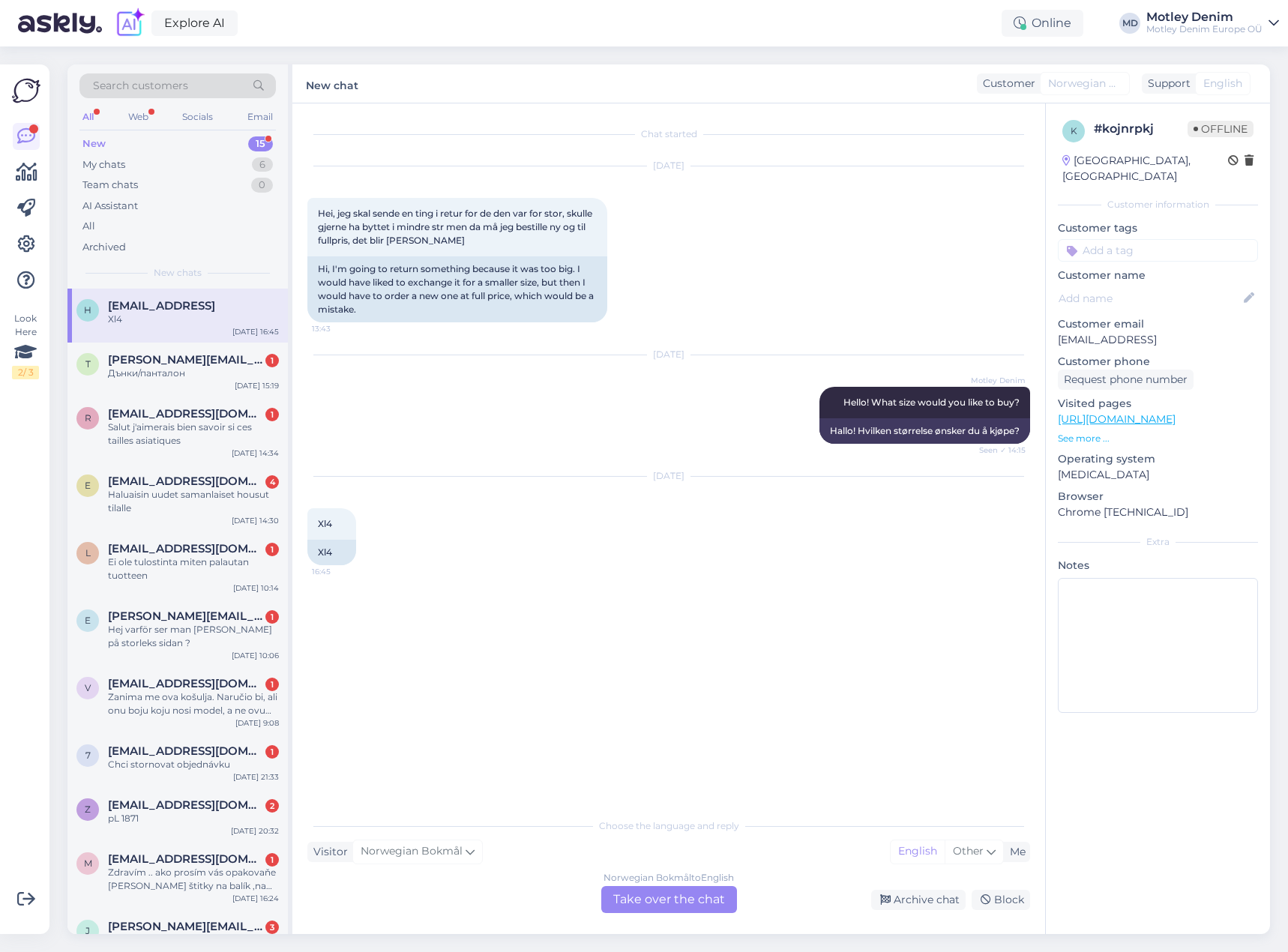
click at [684, 901] on div "Norwegian Bokmål to English Take over the chat" at bounding box center [669, 900] width 135 height 27
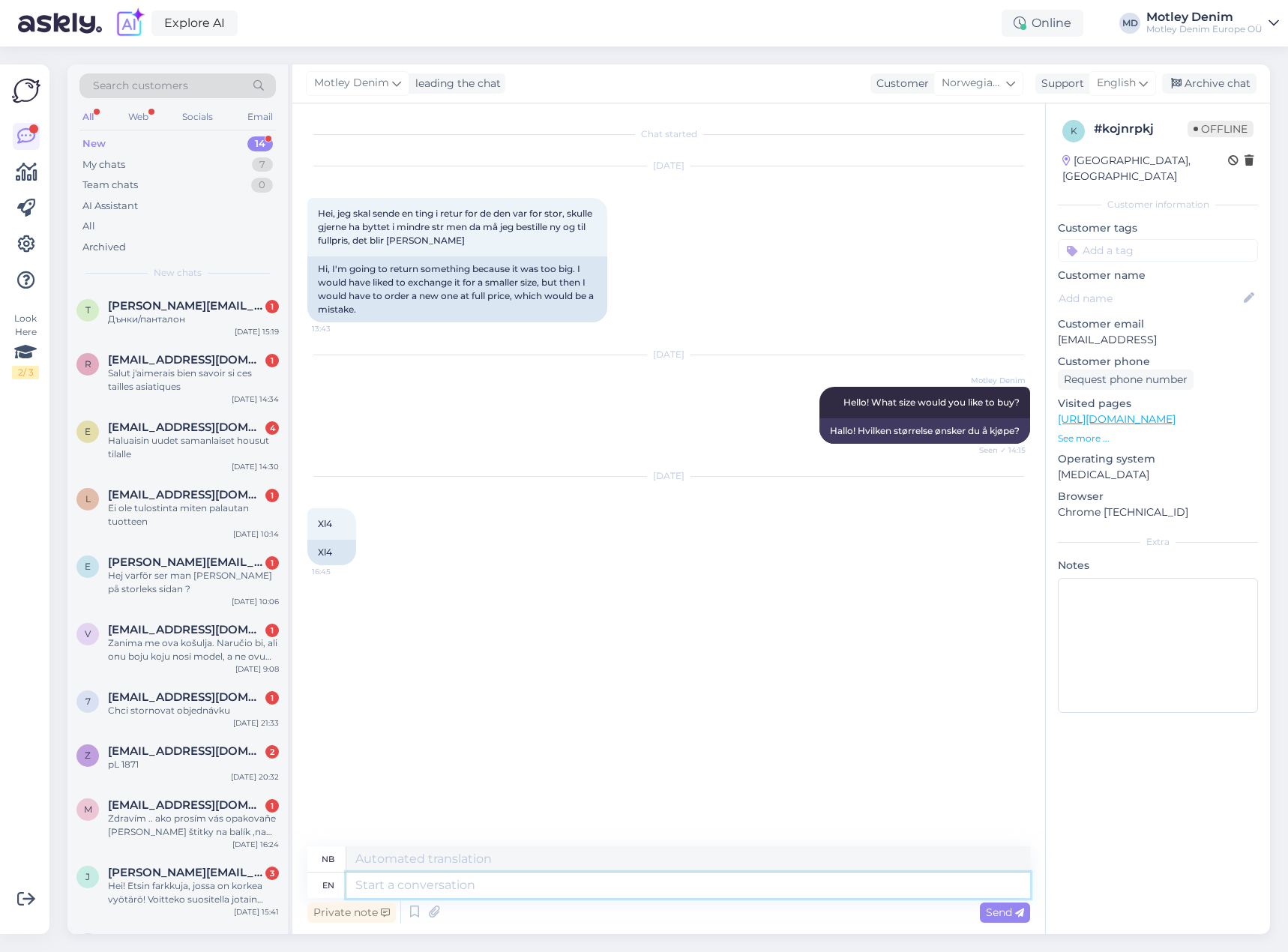
click at [511, 881] on textarea at bounding box center [689, 885] width 684 height 26
type textarea "P"
type textarea "Plea"
type textarea "Bønn"
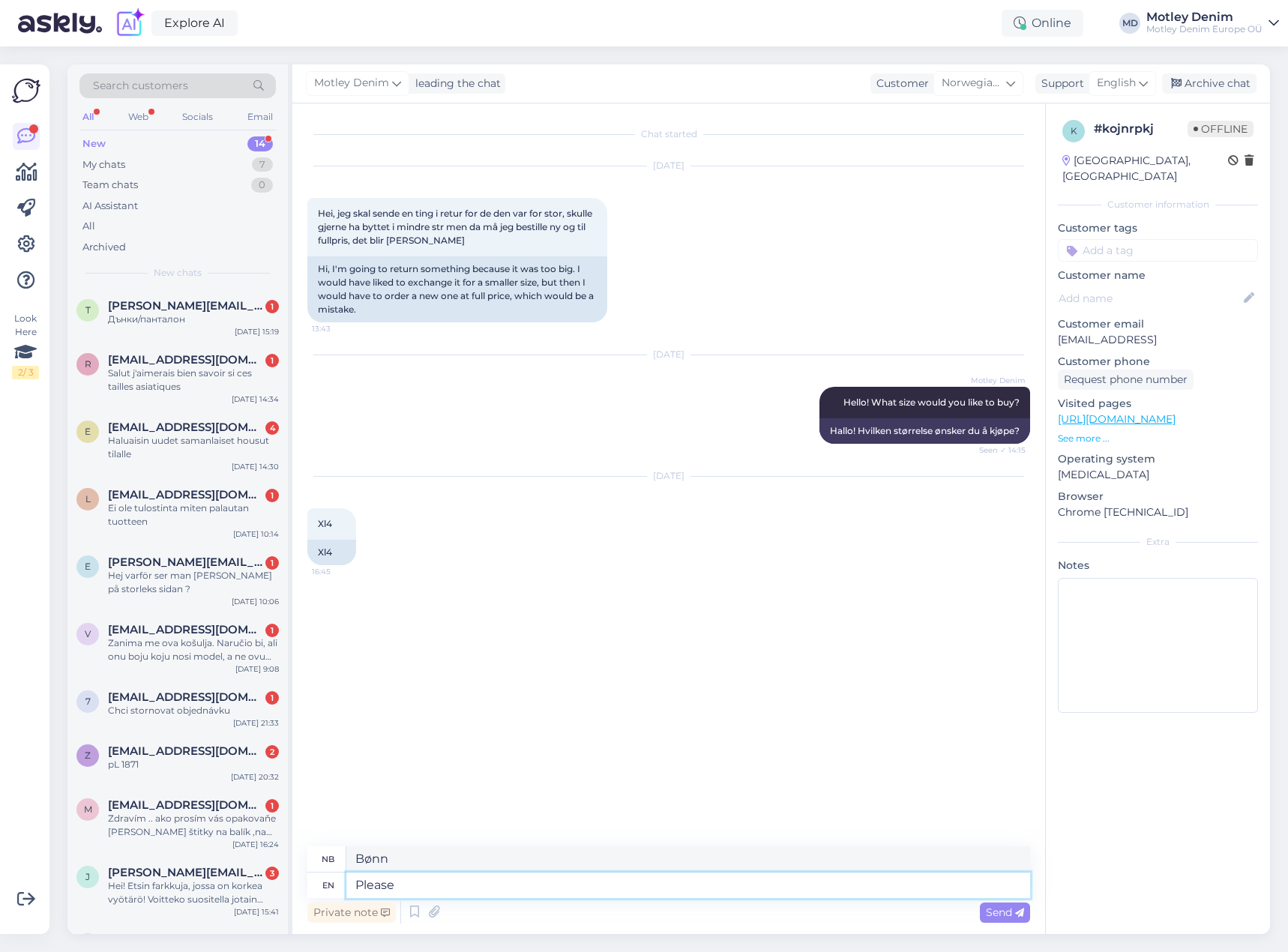
type textarea "Please"
type textarea "Vennligst"
type textarea "Please te"
type textarea "Vennligst te"
type textarea "Please tell"
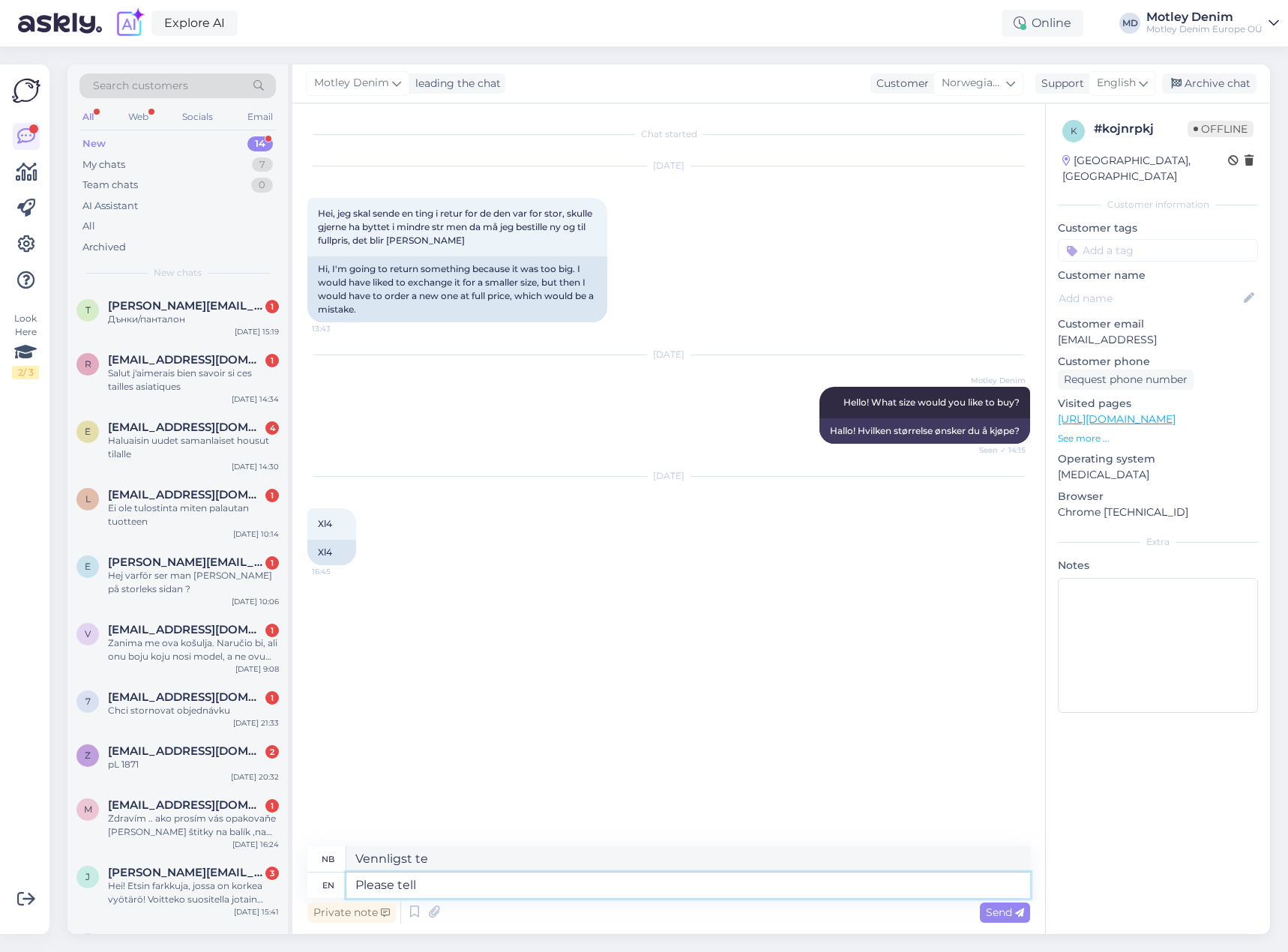
type textarea "Vennligst fortell"
type textarea "Please tell us"
type textarea "Fortell oss"
type textarea "Please tell us your o"
type textarea "Fortell oss din"
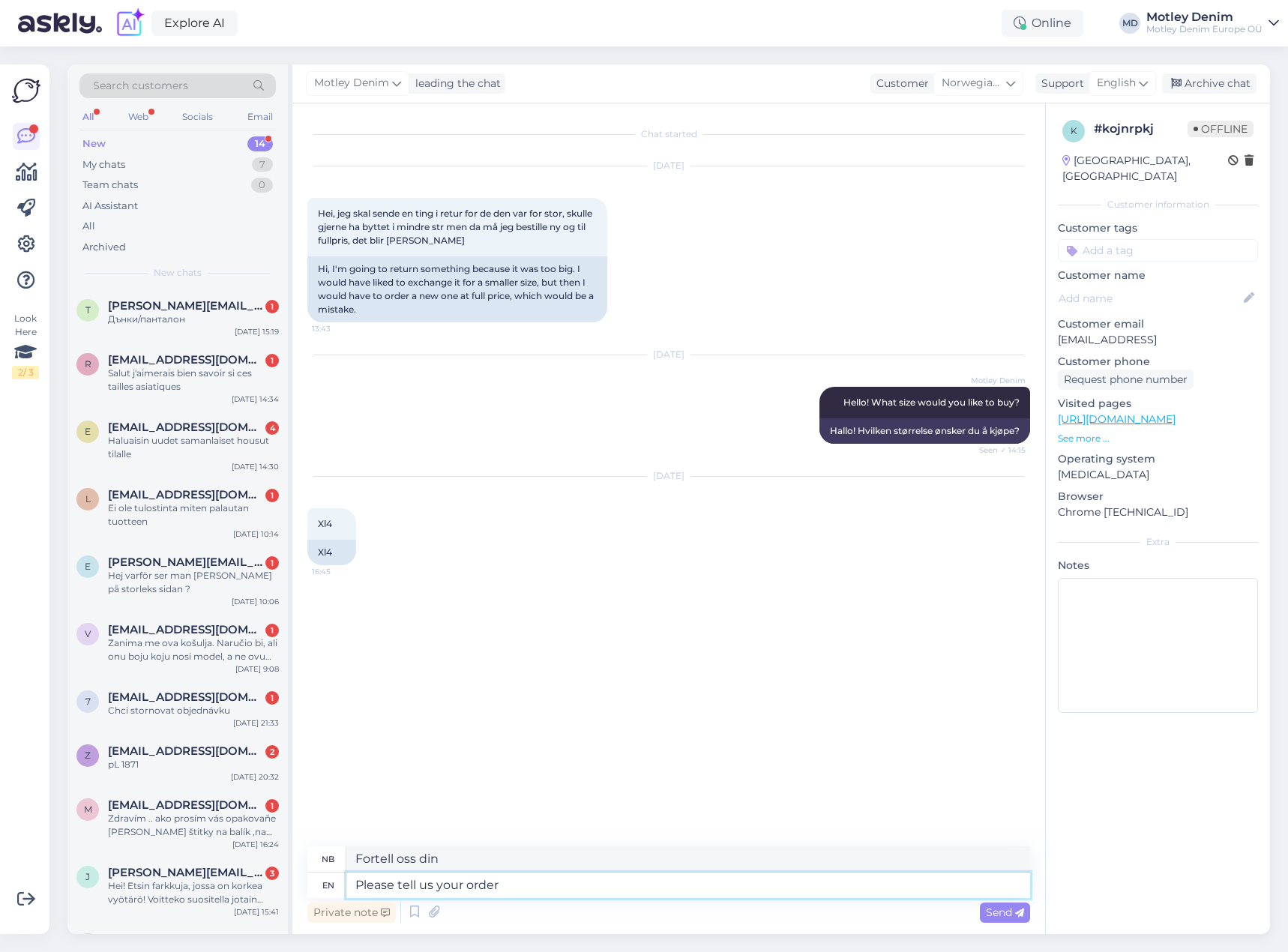
type textarea "Please tell us your order n"
type textarea "Vennligst fortell oss bestillingen din"
type textarea "Please tell us your order number?"
type textarea "Kan du oppgi ordrenummeret ditt?"
type textarea "Please tell us your order number"
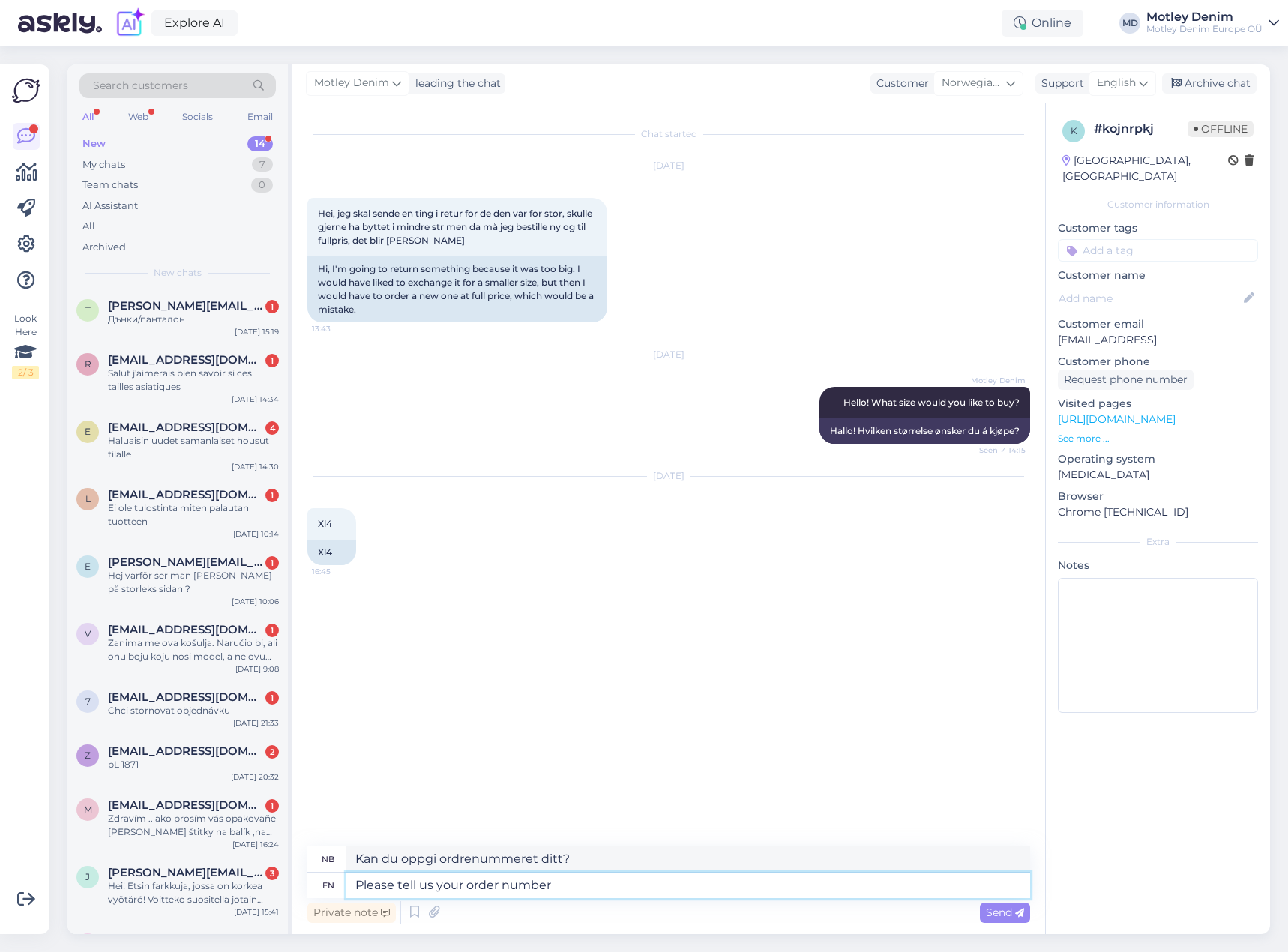
type textarea "Vennligst oppgi ordrenummeret ditt"
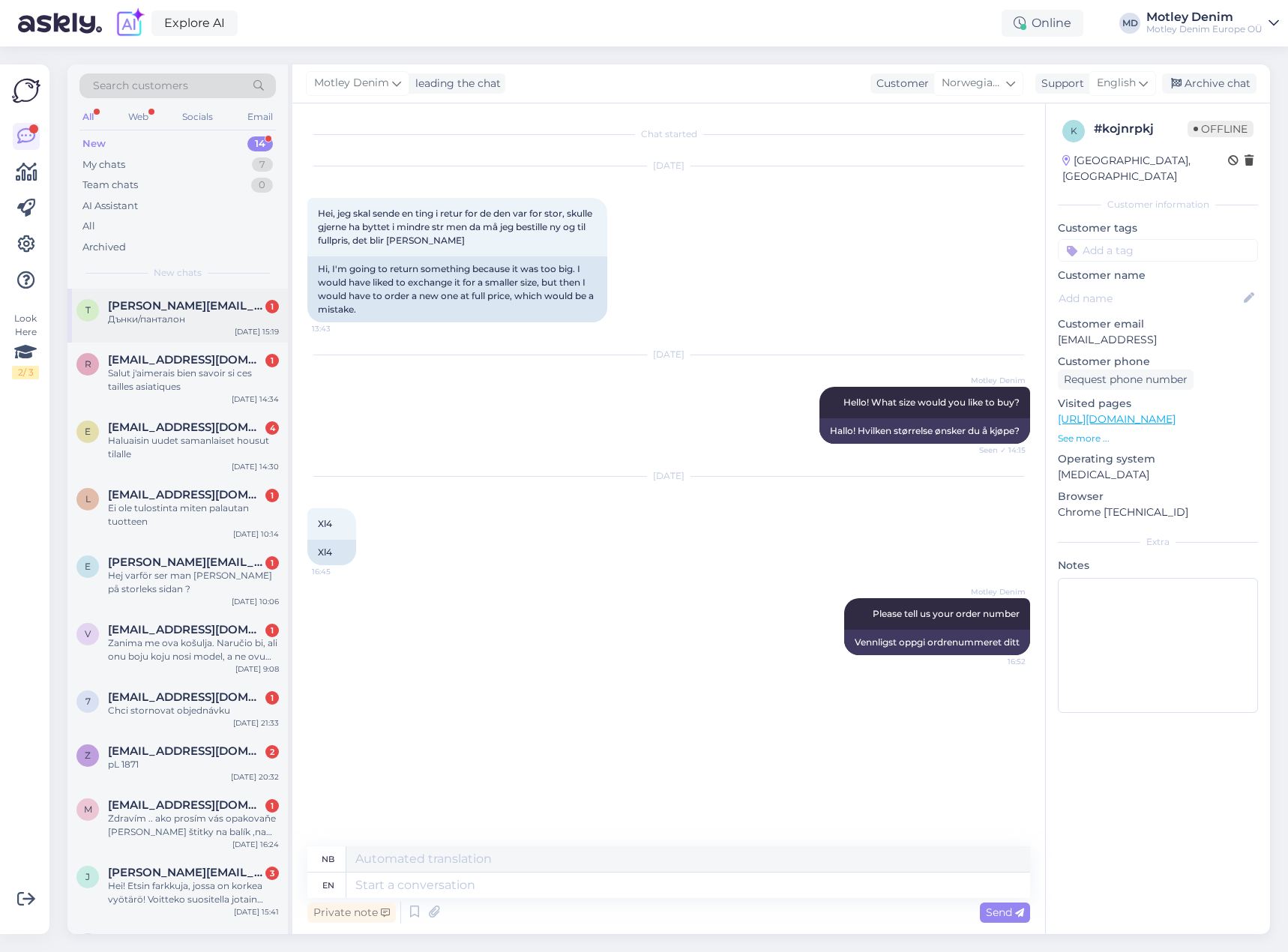
click at [213, 323] on div "Дънки/панталон" at bounding box center [192, 319] width 171 height 13
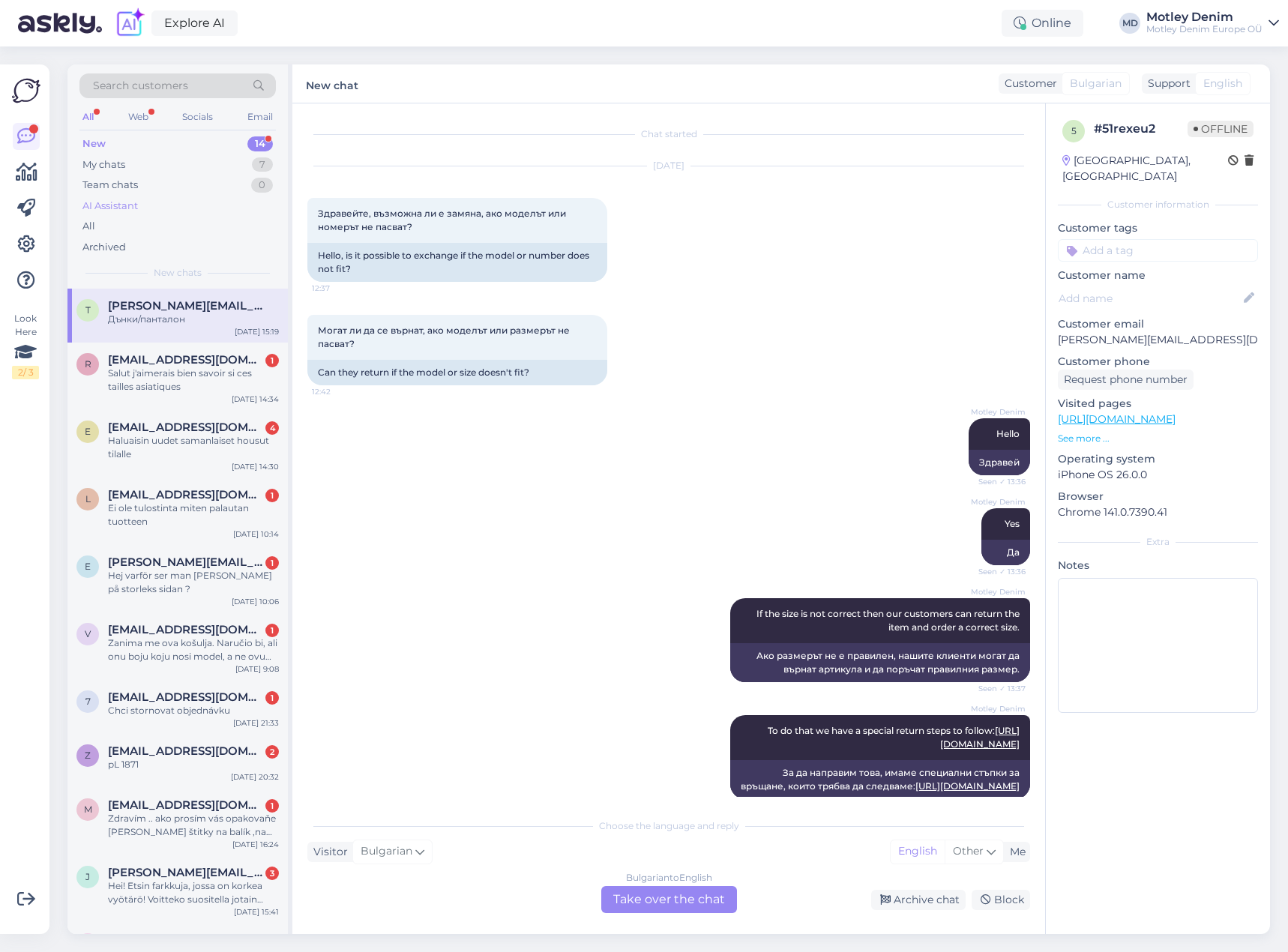
scroll to position [239, 0]
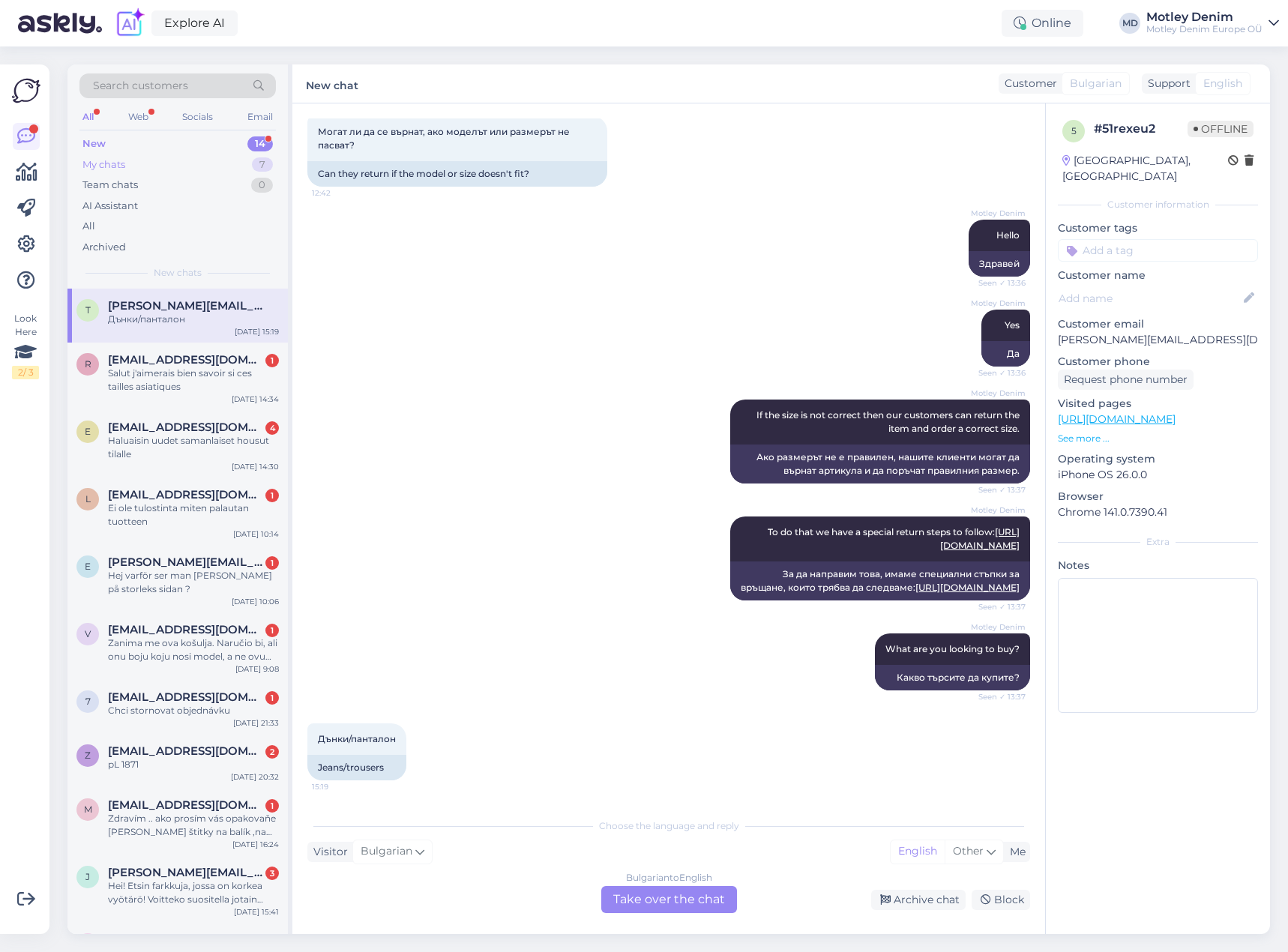
click at [225, 164] on div "My chats 7" at bounding box center [177, 165] width 196 height 21
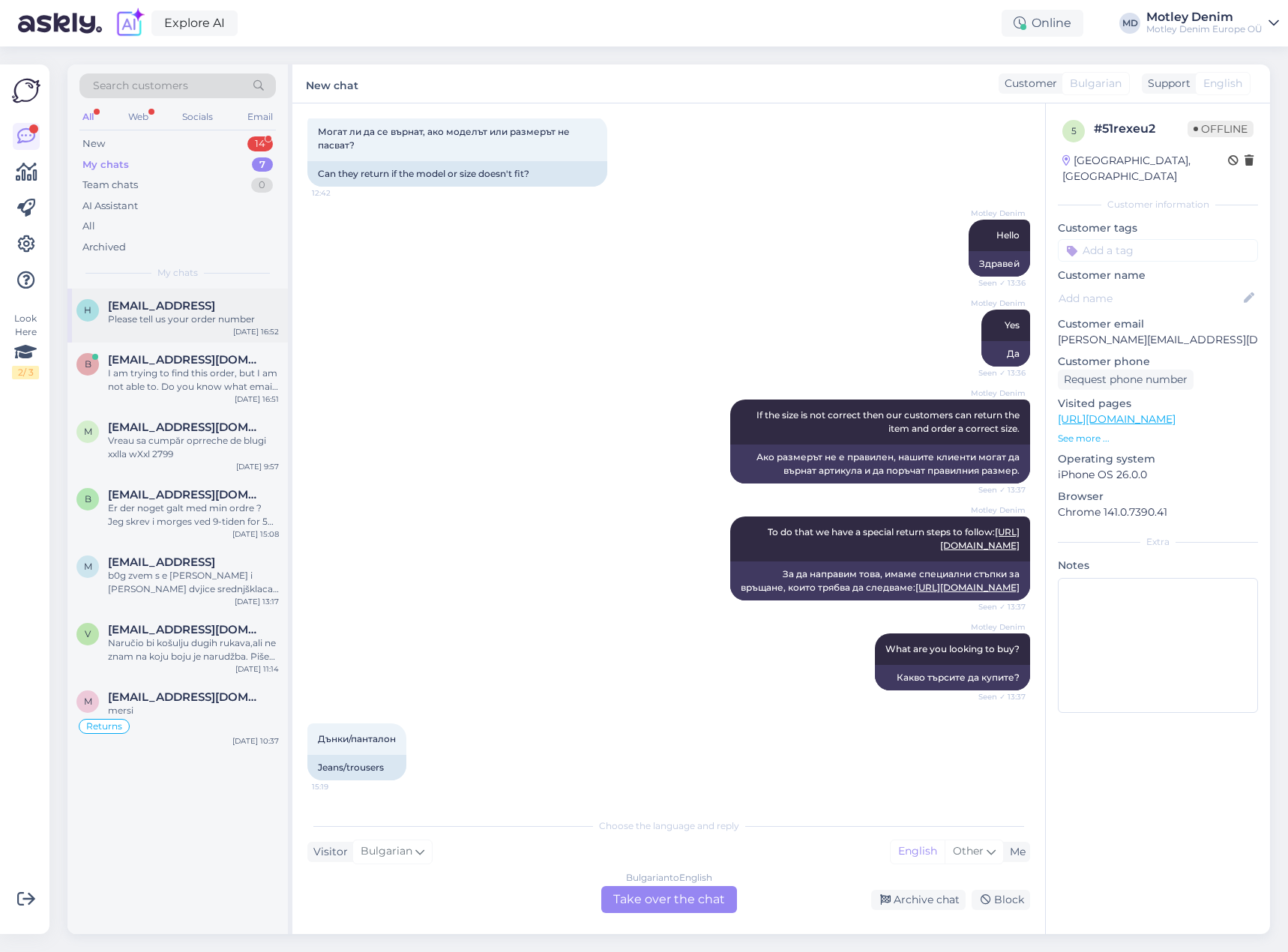
click at [199, 311] on span "[EMAIL_ADDRESS]" at bounding box center [161, 306] width 108 height 13
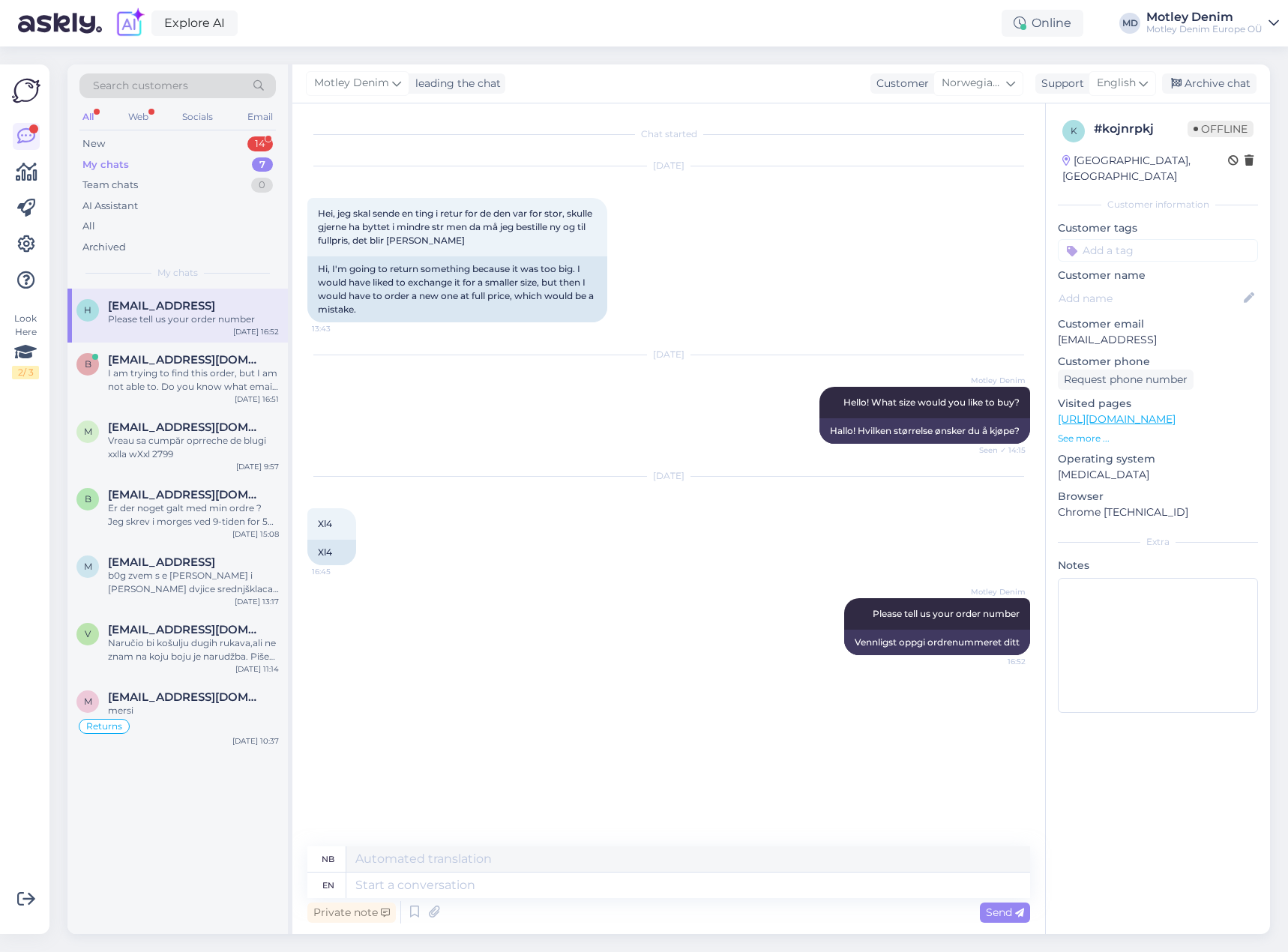
scroll to position [0, 0]
click at [232, 379] on div "I am trying to find this order, but I am not able to. Do you know what email wa…" at bounding box center [192, 380] width 171 height 27
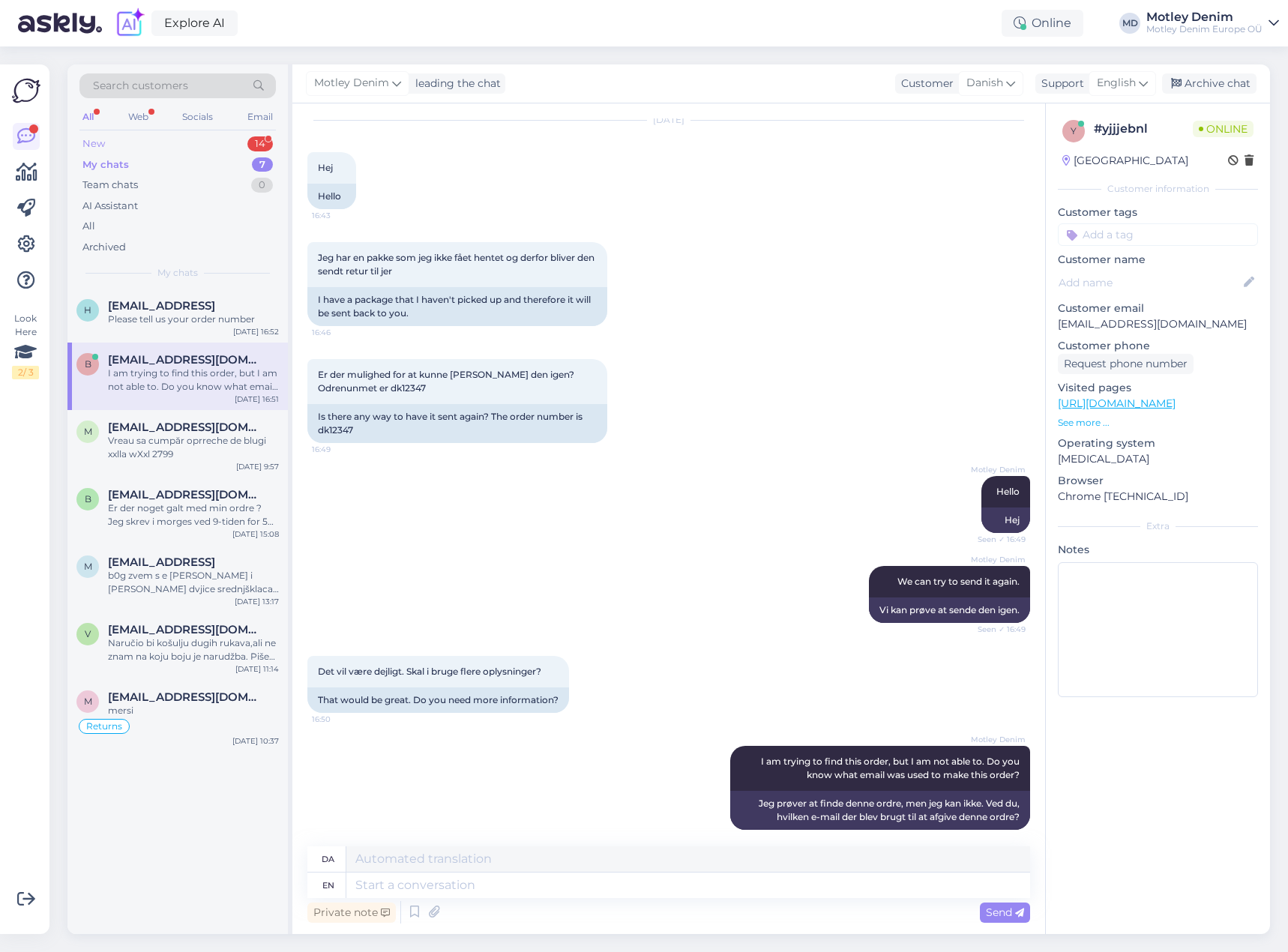
click at [231, 138] on div "New 14" at bounding box center [177, 144] width 196 height 21
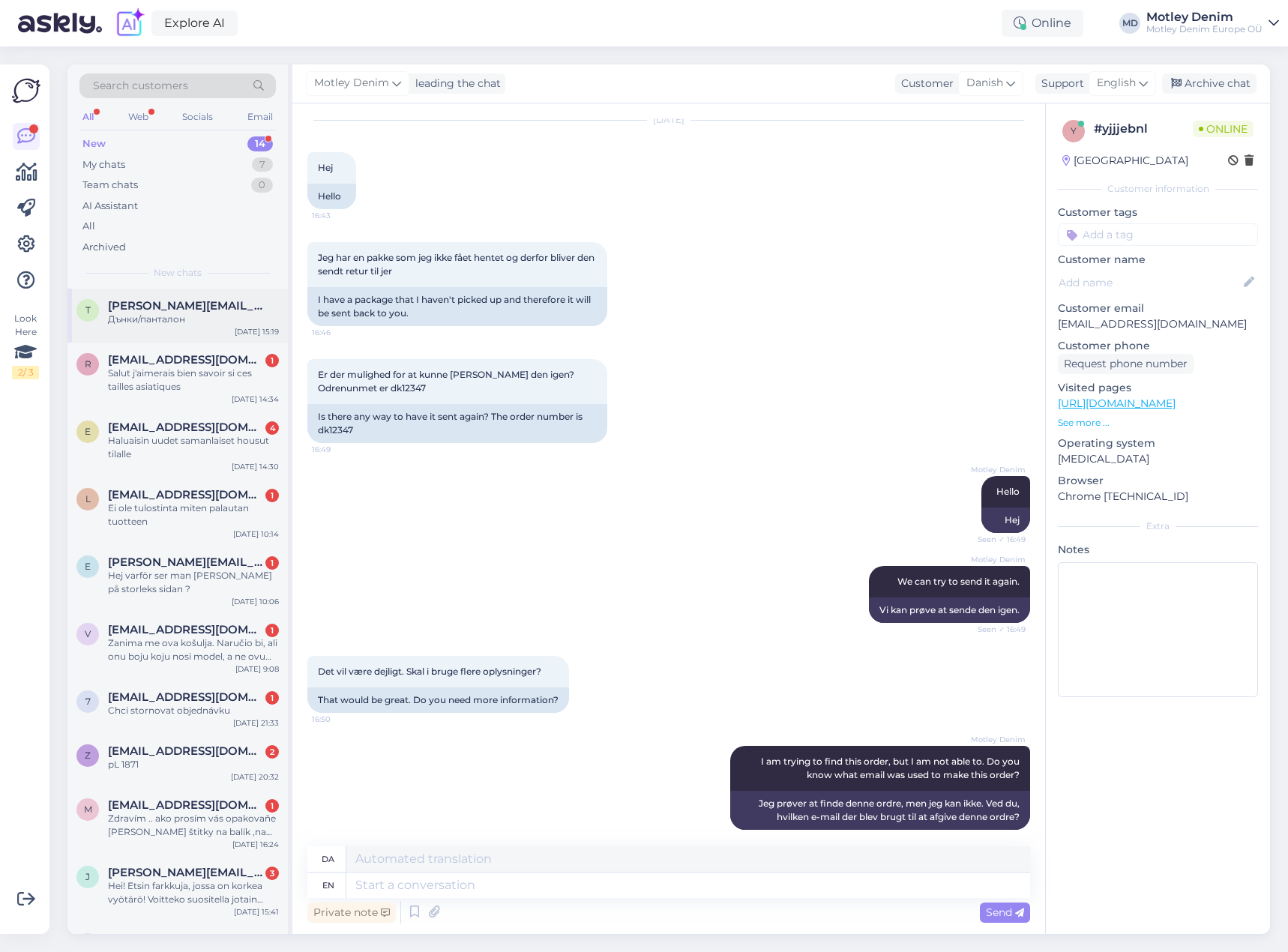
click at [190, 315] on div "Дънки/панталон" at bounding box center [192, 319] width 171 height 13
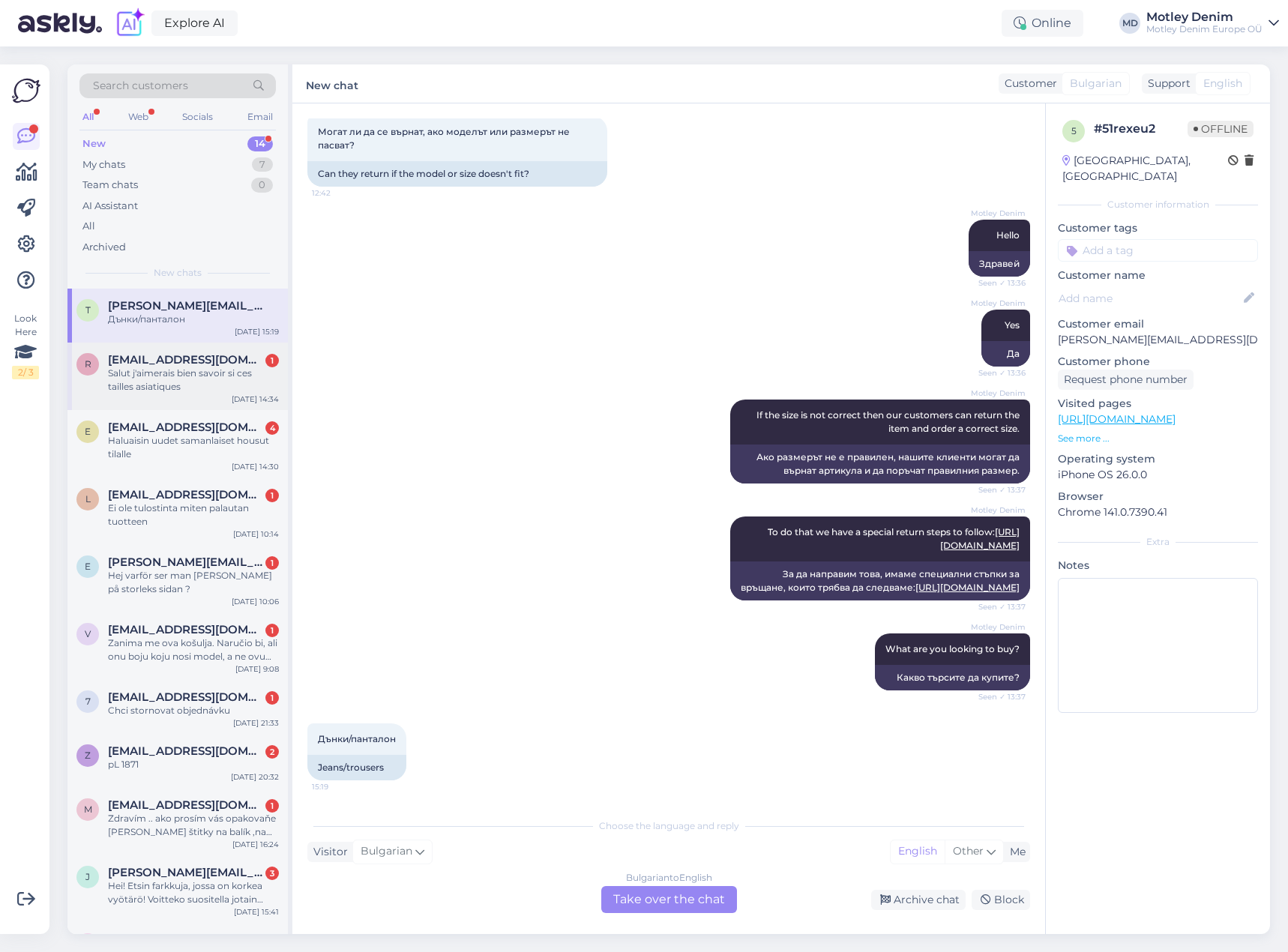
scroll to position [239, 0]
click at [702, 900] on div "Bulgarian to English Take over the chat" at bounding box center [669, 900] width 135 height 27
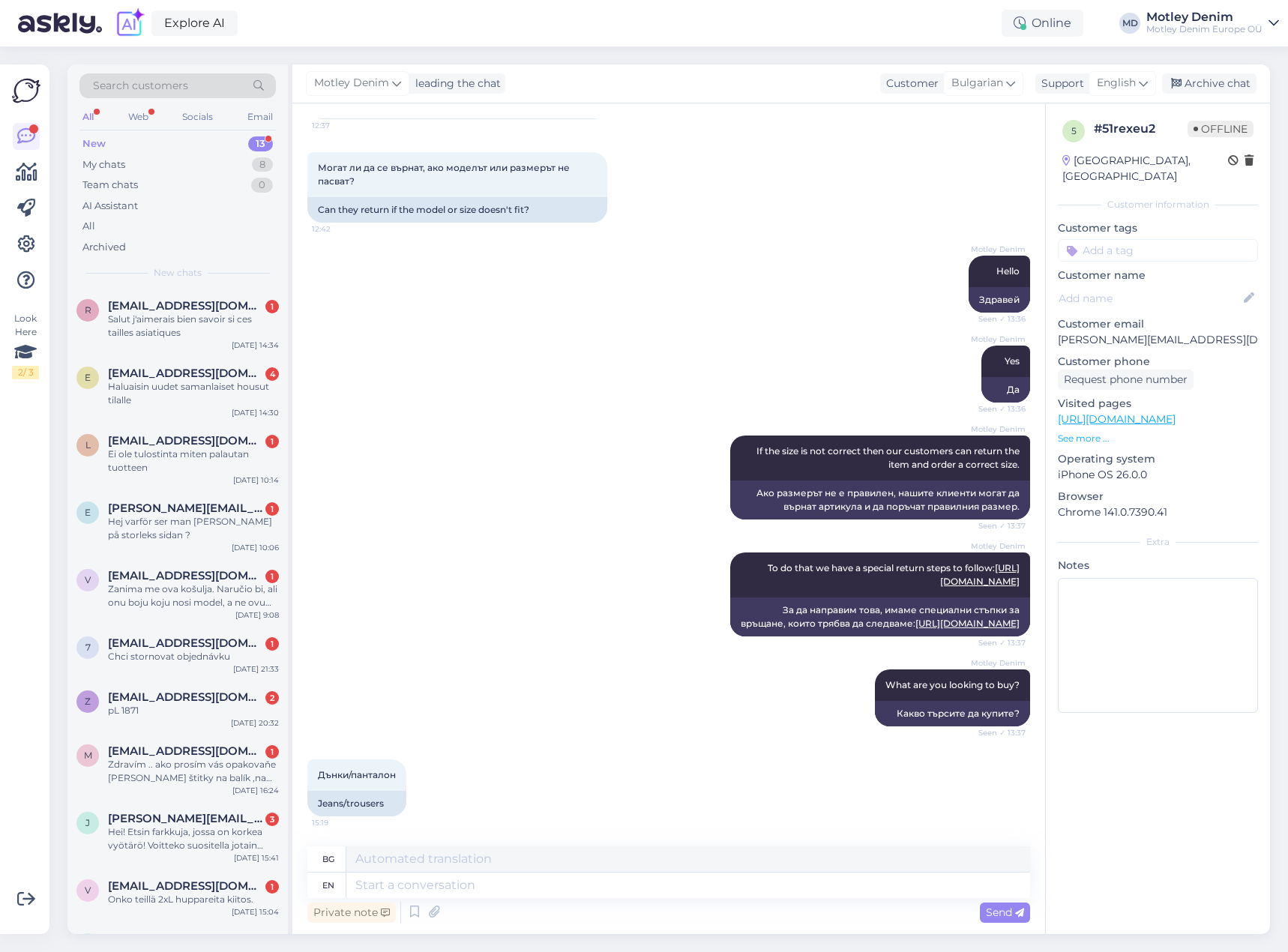
scroll to position [203, 0]
click at [456, 892] on textarea at bounding box center [689, 885] width 684 height 26
click at [572, 892] on textarea at bounding box center [689, 885] width 684 height 26
type textarea "Amb"
type textarea "Амб"
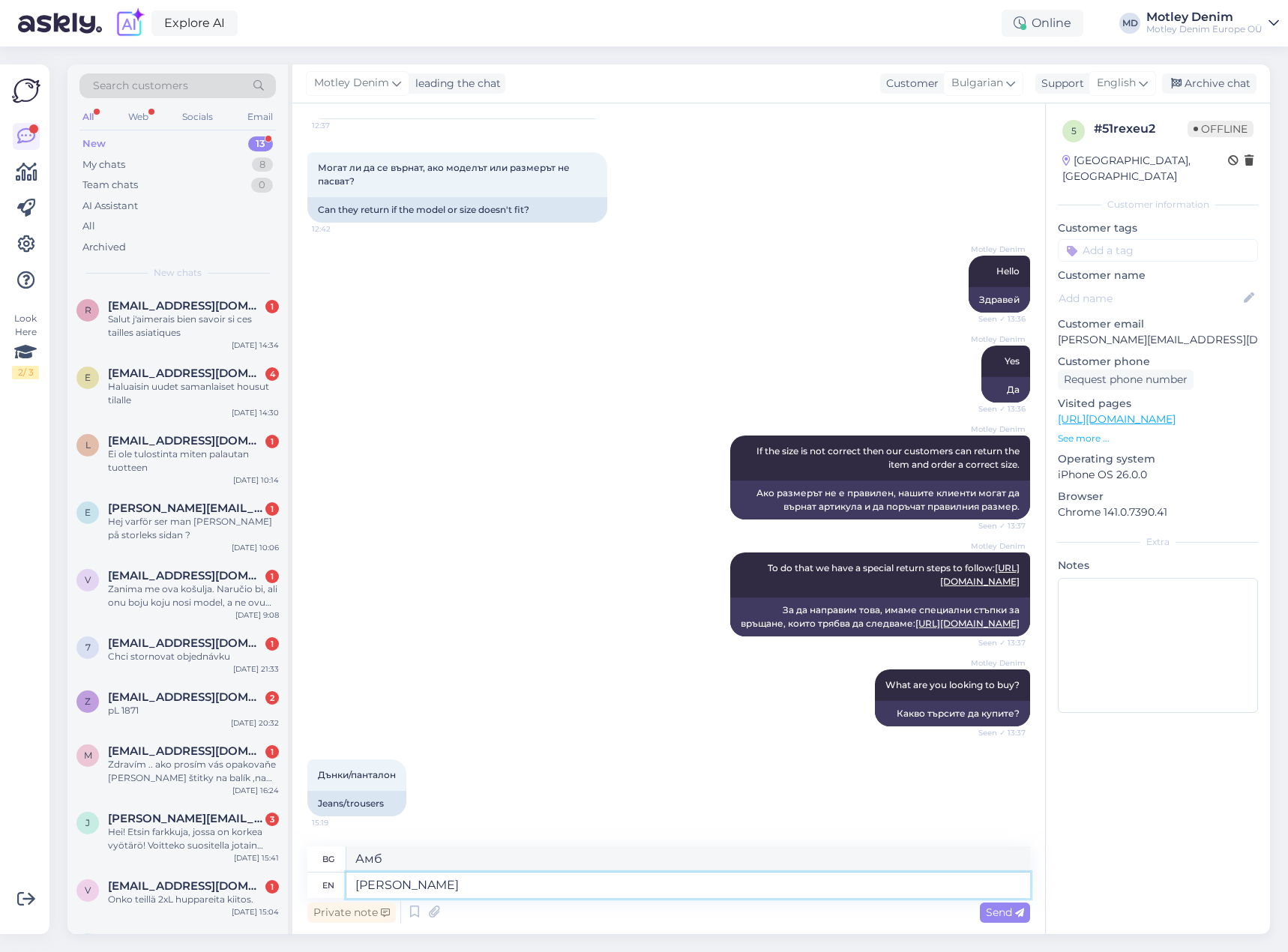
type textarea "[PERSON_NAME]"
type textarea "Амвросий"
type textarea "[PERSON_NAME] are"
type textarea "Амвросий са"
type textarea "[PERSON_NAME] are our mos"
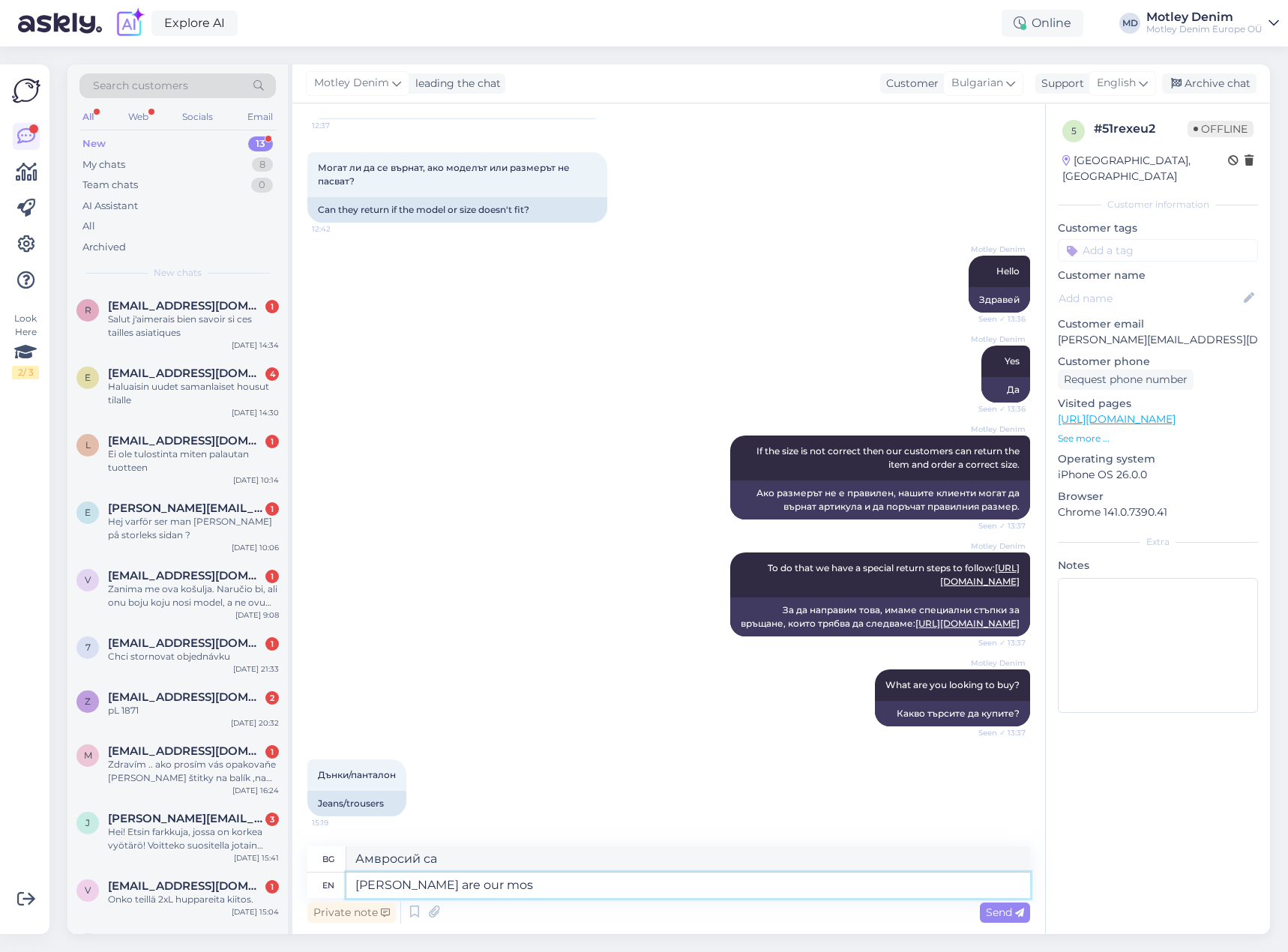
type textarea "Амвросий са наши"
type textarea "[PERSON_NAME] are our most"
type textarea "Амвросий са нашите най-"
type textarea "[PERSON_NAME] are our most popular pa"
type textarea "Амброуз са най-популярните ни"
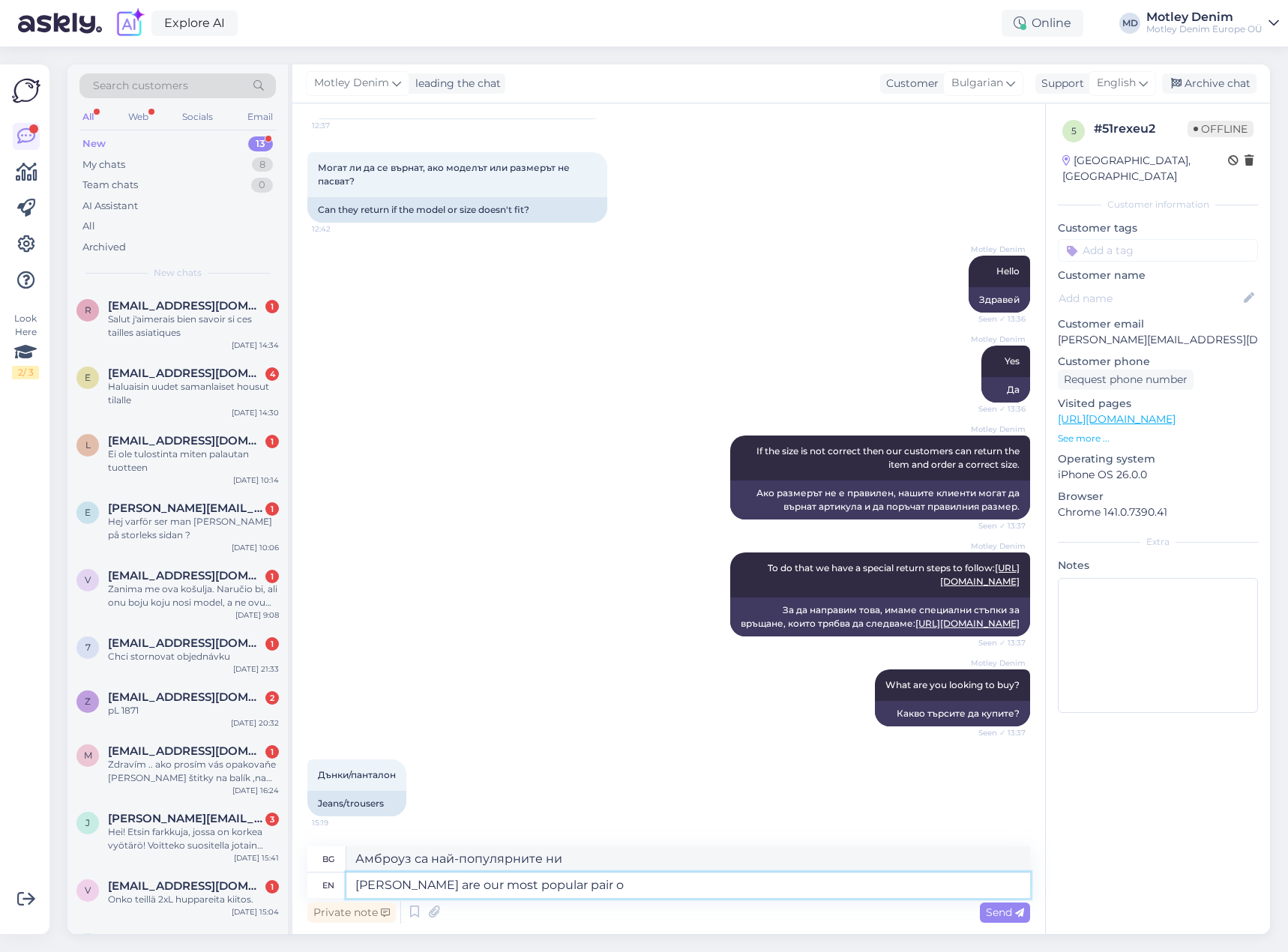
type textarea "[PERSON_NAME] are our most popular pair of"
type textarea "Амброуз са най-популярната ни двойка"
type textarea "[PERSON_NAME] are our most popular pair of pants"
type textarea "Амброуз са най-популярният ни чифт панталони"
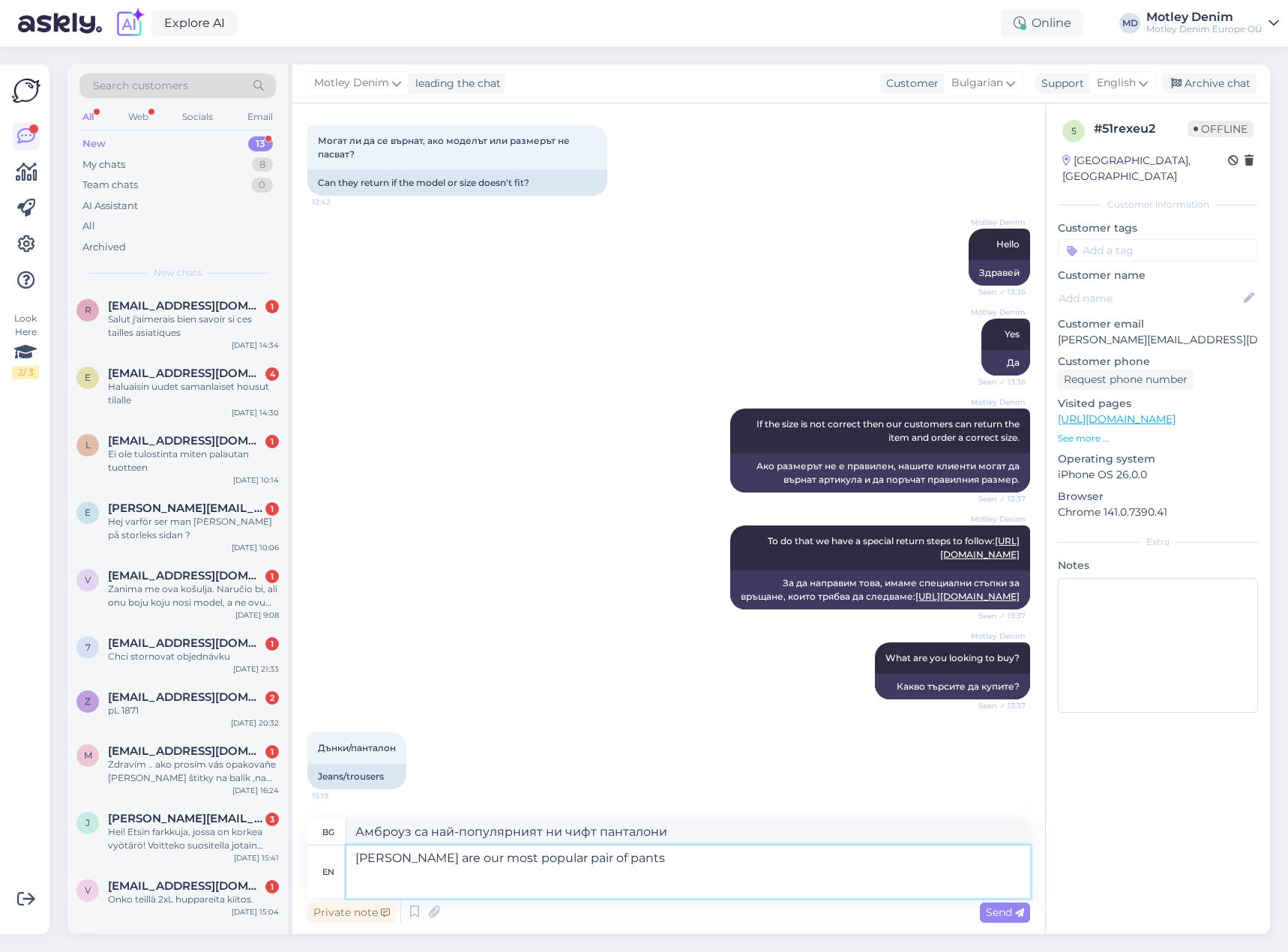
paste textarea "[URL][DOMAIN_NAME][PERSON_NAME][PERSON_NAME]"
type textarea "[PERSON_NAME] are our most popular pair of pants [URL][DOMAIN_NAME][PERSON_NAME…"
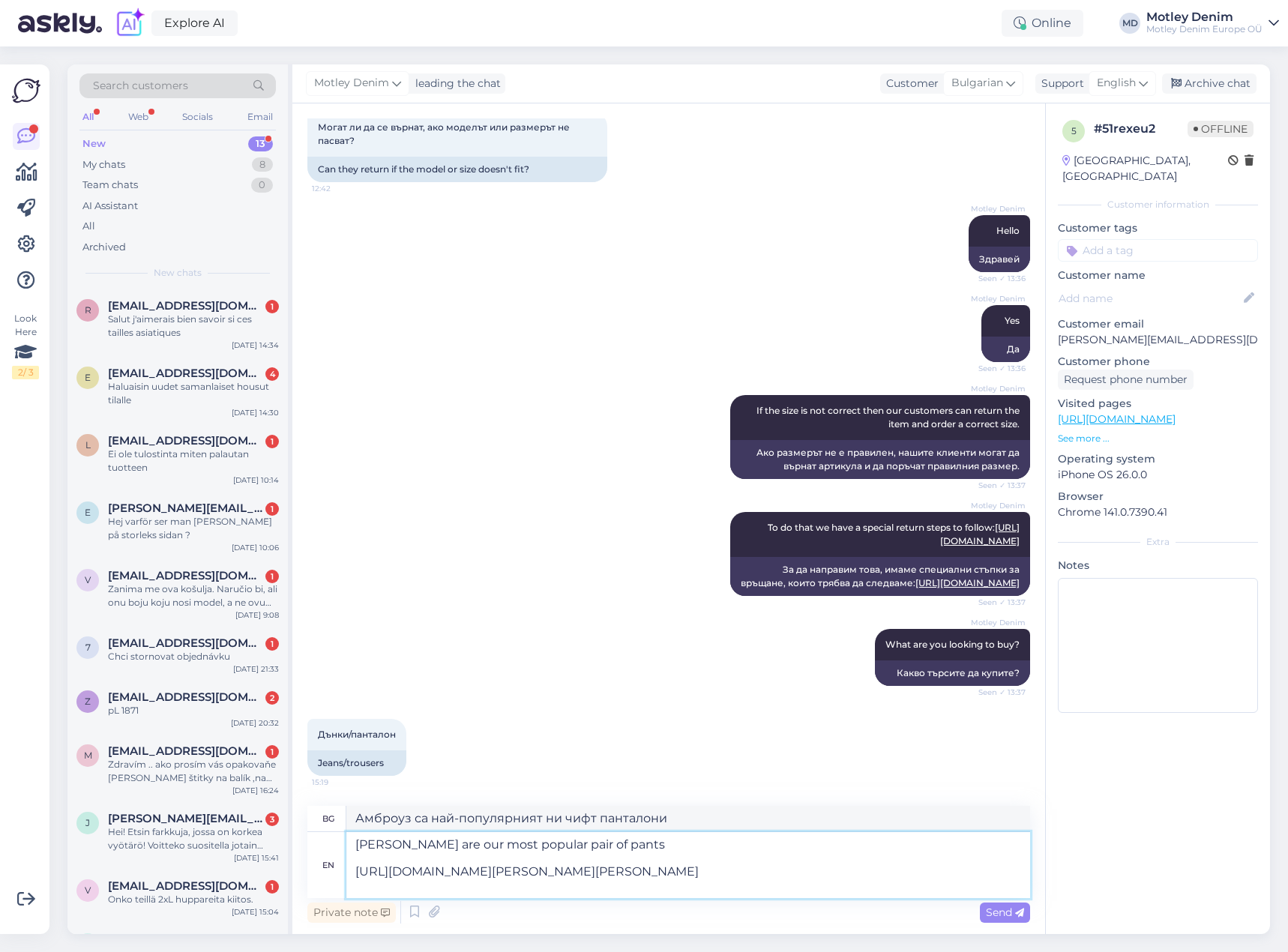
scroll to position [239, 0]
type textarea "Амброуз са най-популярният ни чифт панталони [URL][DOMAIN_NAME][PERSON_NAME][PE…"
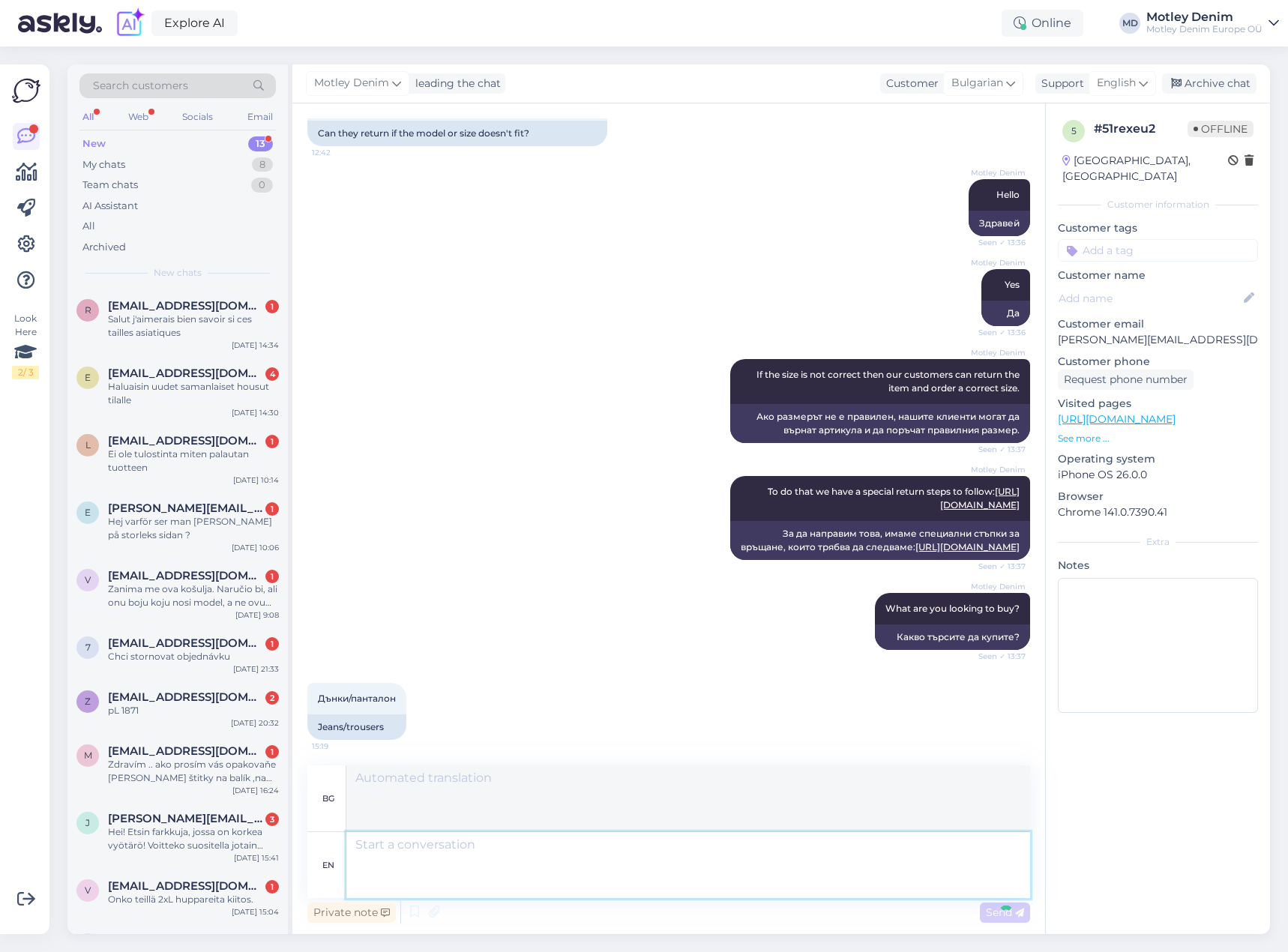
scroll to position [401, 0]
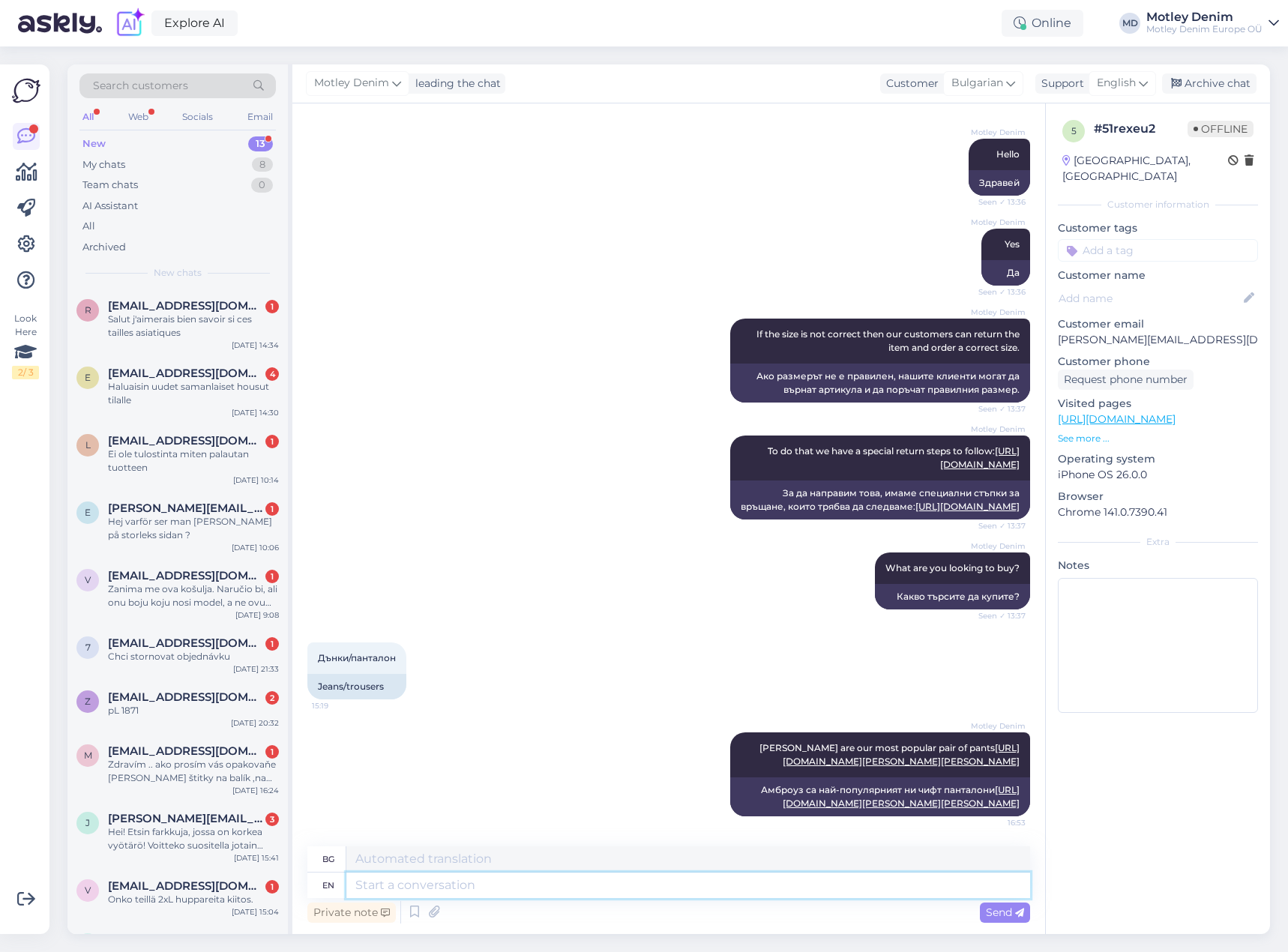
click at [486, 891] on textarea at bounding box center [689, 885] width 684 height 26
click at [554, 773] on div "[PERSON_NAME] Denim [PERSON_NAME] are our most popular pair of pants [URL][DOMA…" at bounding box center [669, 775] width 723 height 117
click at [586, 894] on textarea at bounding box center [689, 885] width 684 height 26
type textarea "That"
type textarea "Това"
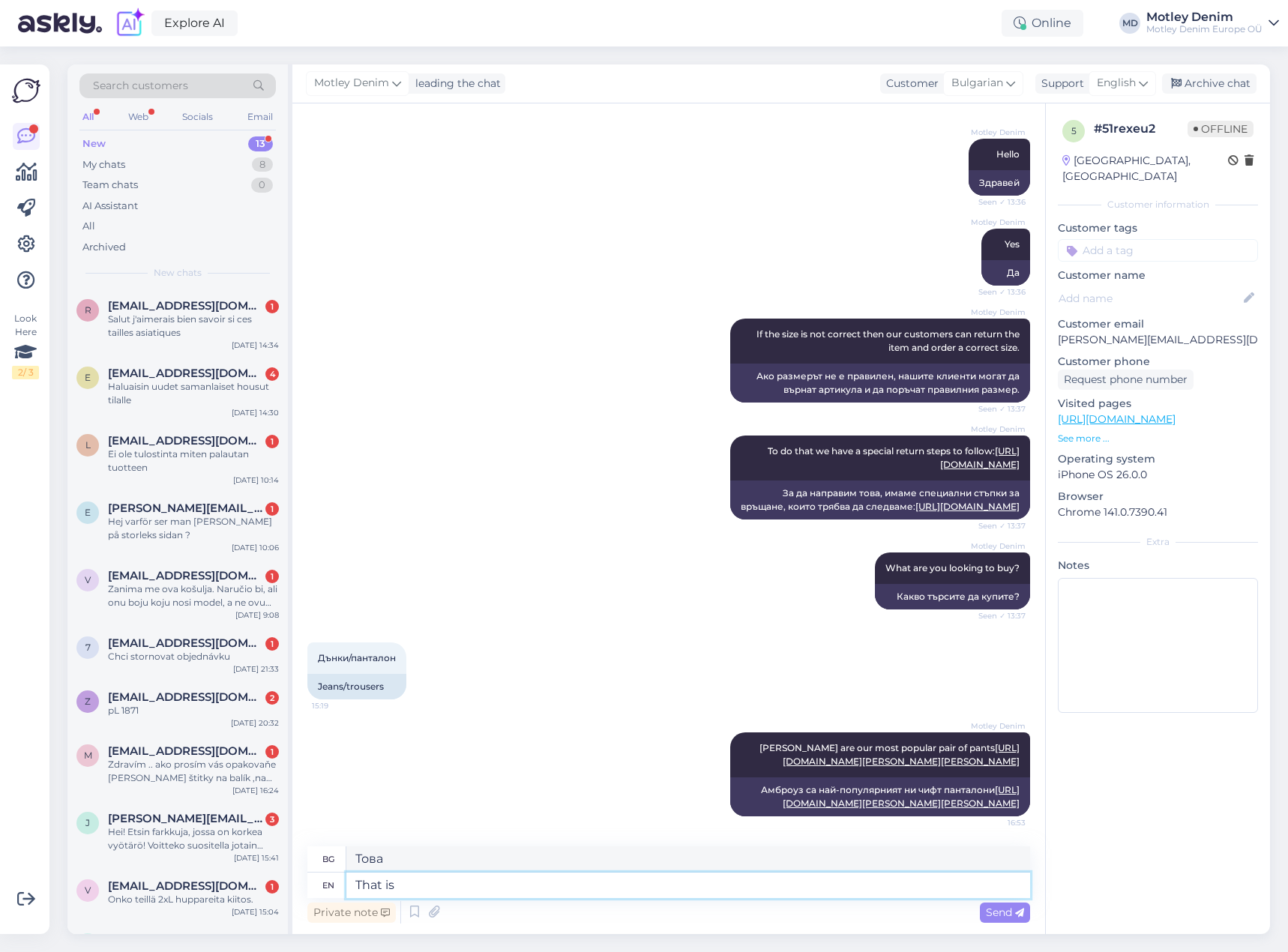
type textarea "That is s"
type textarea "Това е"
type textarea "That is somethin"
type textarea "Това е нещо"
type textarea "That is something we w"
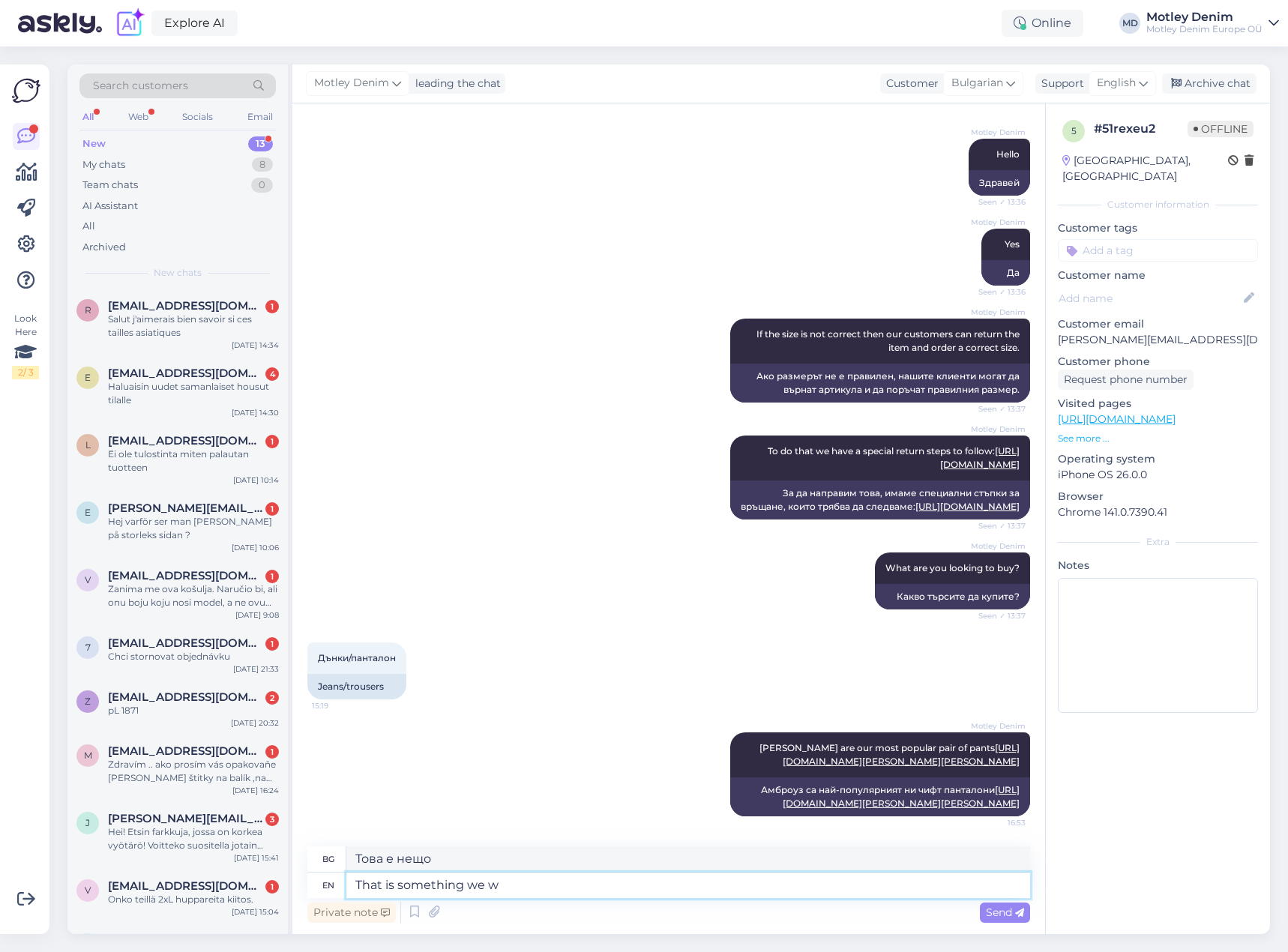
type textarea "Това е нещо, което ние"
type textarea "That is something we would rec"
type textarea "Това е нещо, което бихме"
type textarea "That is something we would recom"
type textarea "Това е нещо, което бихме препоръчали"
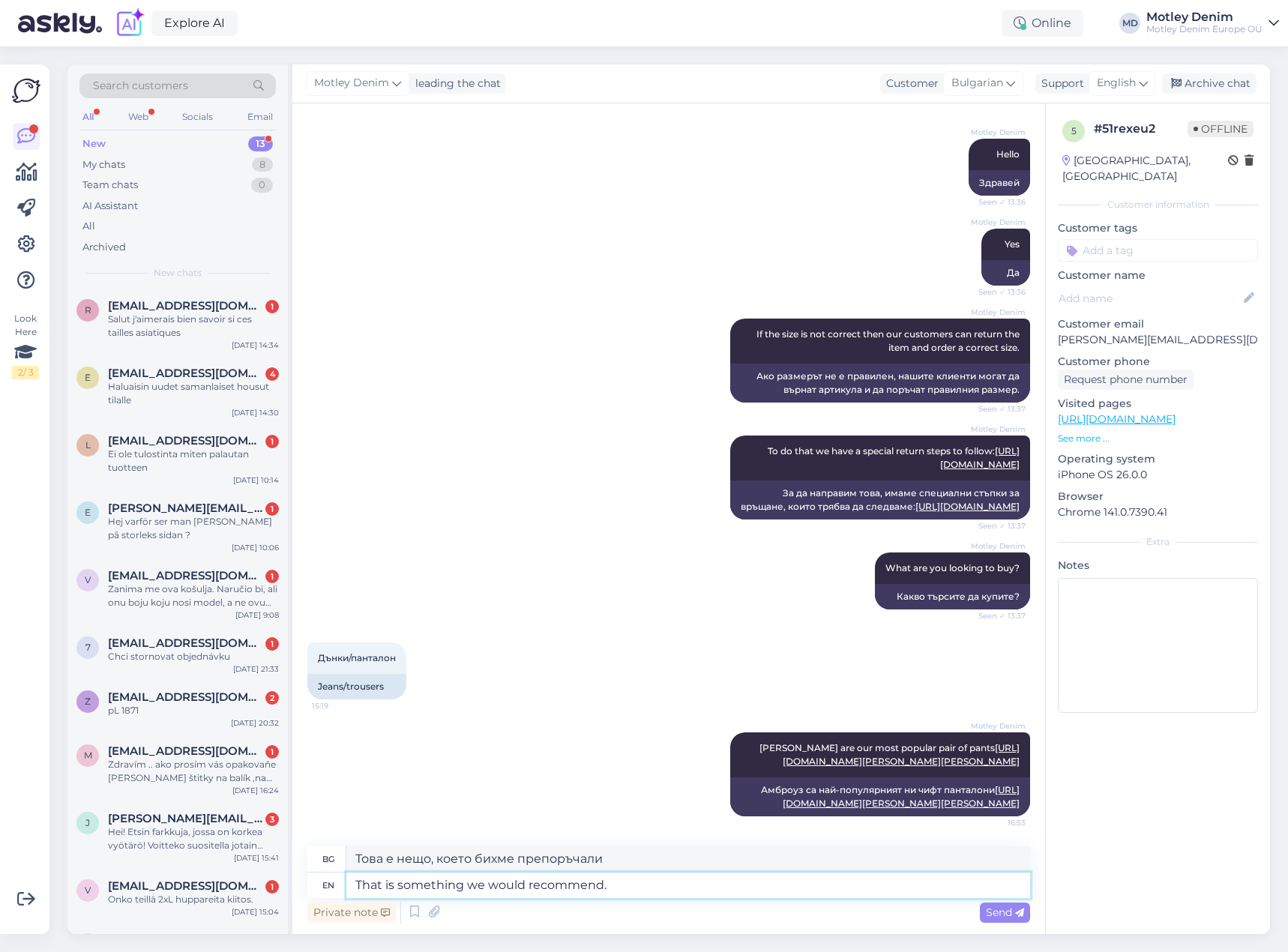
type textarea "That is something we would recommend."
type textarea "Това е нещо, което бихме препоръчали."
type textarea "That is something we would recommend. Please let"
type textarea "Това е нещо, което бихме препоръчали. [GEOGRAPHIC_DATA],"
type textarea "That is something we would recommend. Please let u"
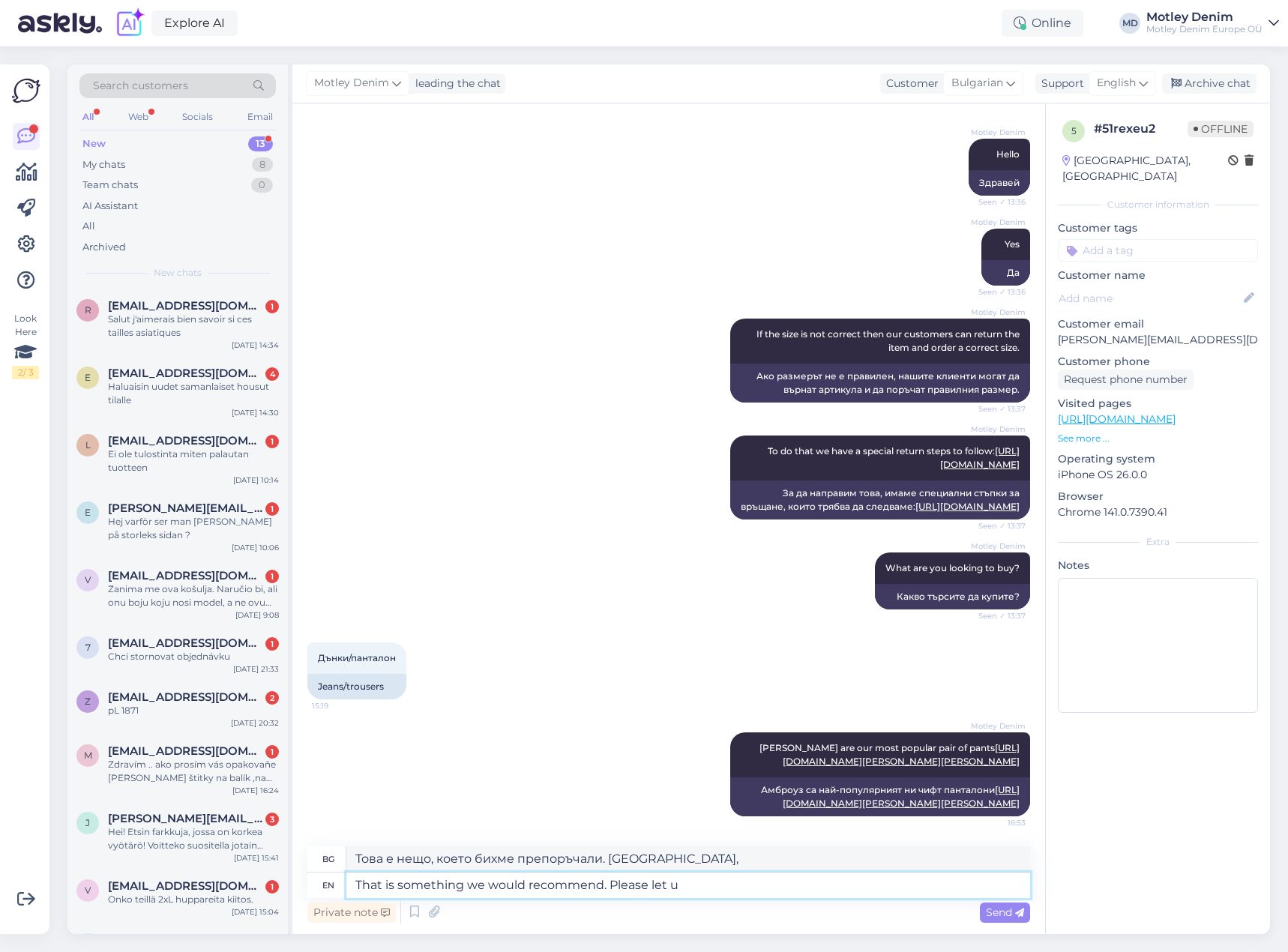
type textarea "Това е нещо, което бихме препоръчали. Моля, уведомете"
type textarea "That is something we would recommend. Please let us kn"
type textarea "Това е нещо, което бихме препоръчали. [PERSON_NAME], уведомете ни"
type textarea "That is something we would recommend. Please let us know i"
type textarea "Това е нещо, което бихме препоръчали. [PERSON_NAME], уведомете ни."
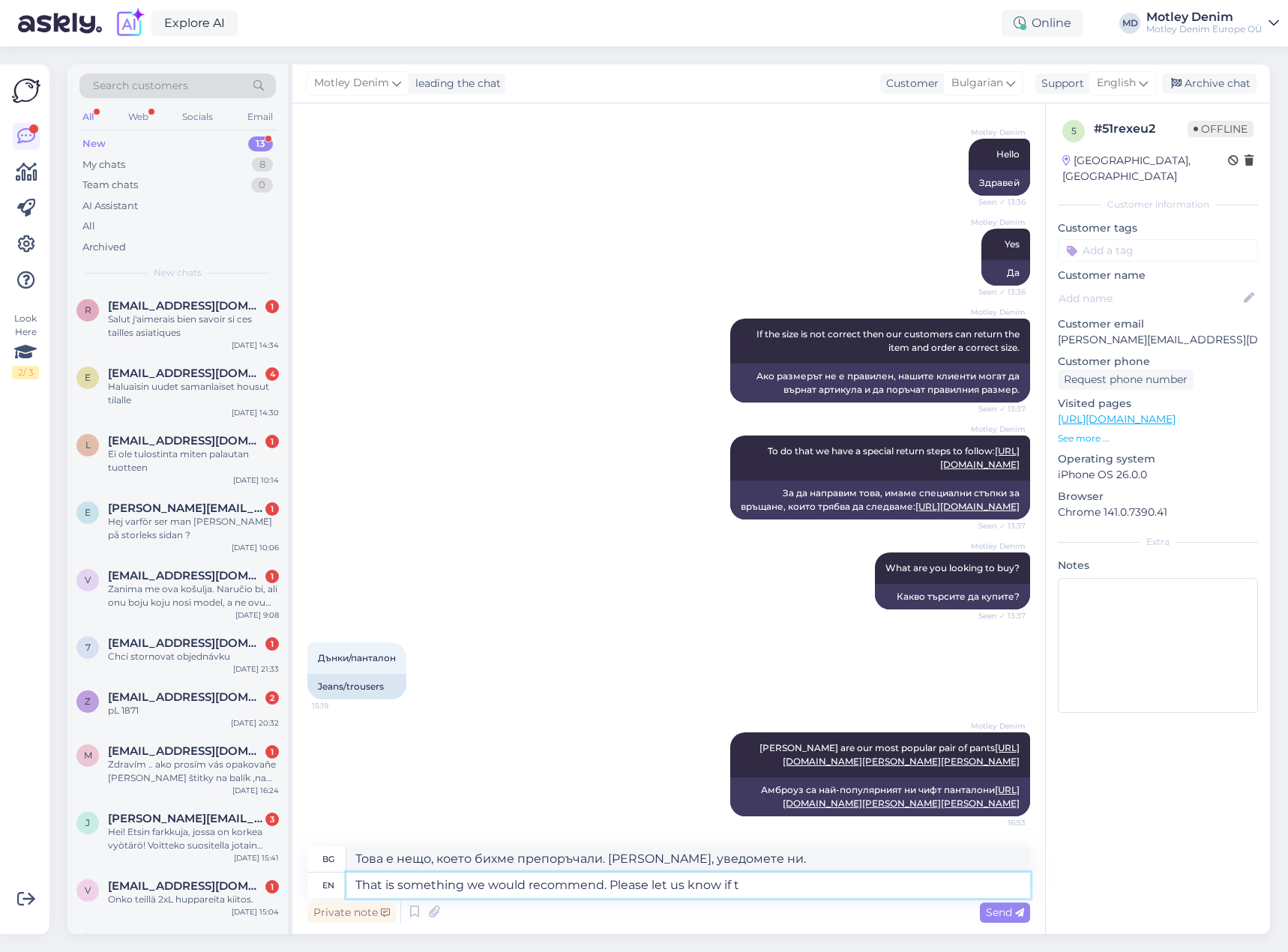
type textarea "That is something we would recommend. Please let us know if th"
type textarea "Това е нещо, което бихме препоръчали. Моля, уведомете ни, ако"
type textarea "That is something we would recommend. Please let us know if there i"
type textarea "Това е нещо, което бихме препоръчали. Моля, уведомете ни, ако има"
type textarea "That is something we would recommend. Please let us know if there is anything el"
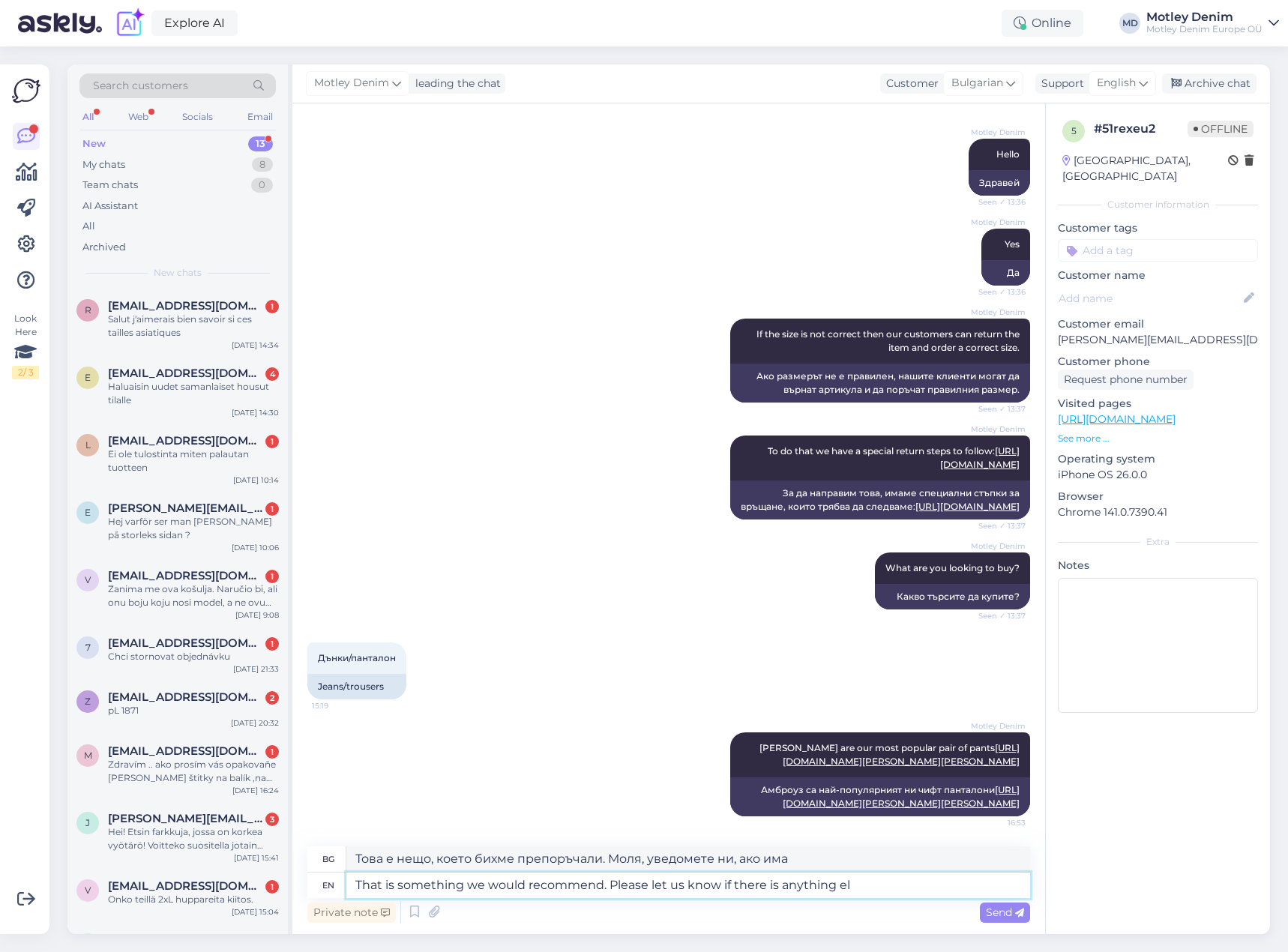
type textarea "Това е нещо, което бихме препоръчали. Моля, уведомете ни, ако има нещо."
type textarea "That is something we would recommend. Please let us know if there is anything e…"
type textarea "Това е нещо, което бихме препоръчали. Моля, уведомете ни, ако има нещо друго."
type textarea "That is something we would recommend. Please let us know if there is anything e…"
type textarea "Това е нещо, което бихме препоръчали. Моля, уведомете ни, ако има нещо друго, к…"
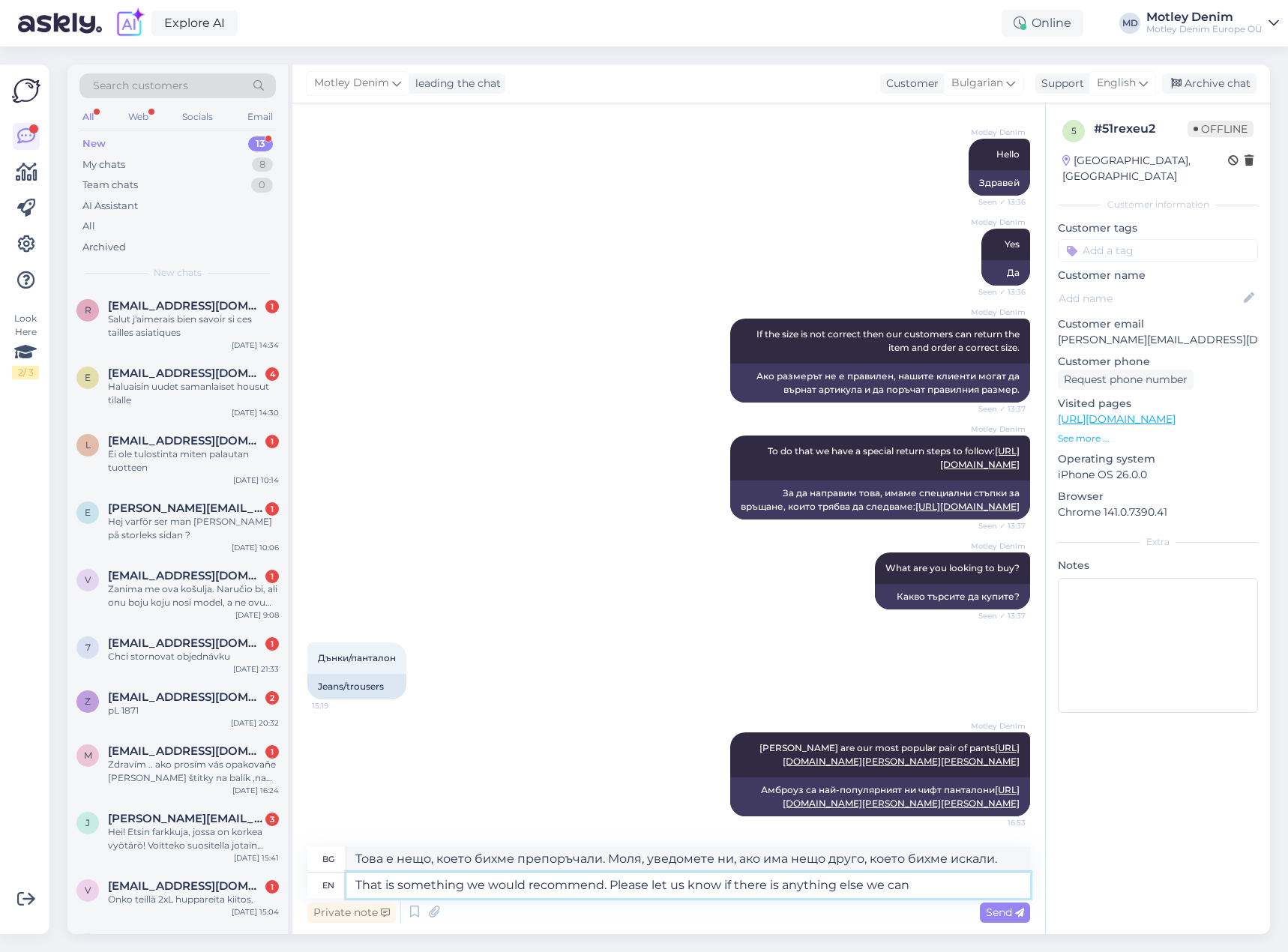
type textarea "That is something we would recommend. Please let us know if there is anything e…"
type textarea "Това е нещо, което бихме препоръчали. Моля, уведомете ни, ако има нещо друго, к…"
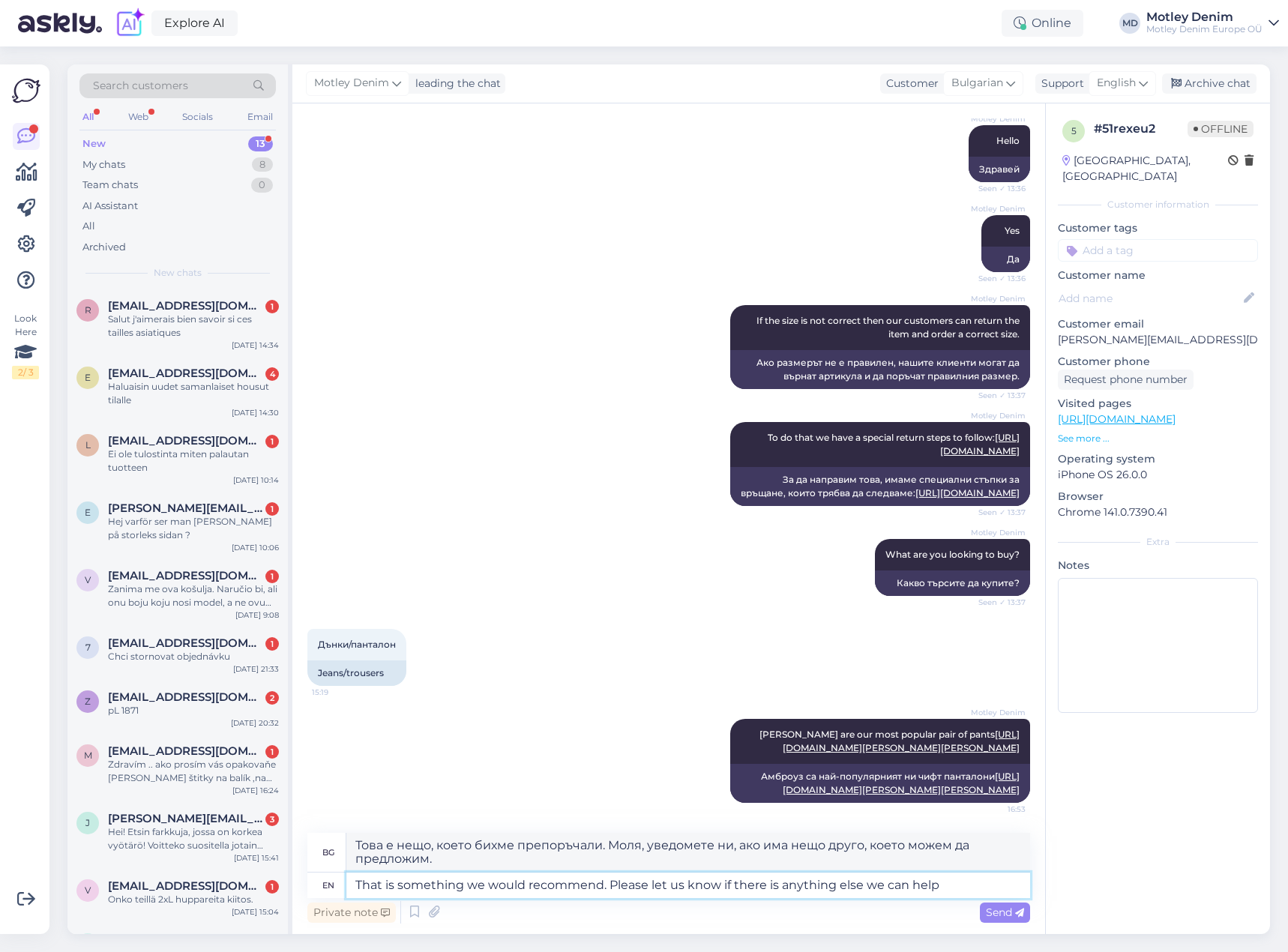
type textarea "That is something we would recommend. Please let us know if there is anything e…"
type textarea "Това е нещо, което бихме препоръчали. Моля, уведомете ни, ако има нещо друго, с…"
type textarea "That is something we would recommend. Please let us know if there is anything e…"
type textarea "Това е нещо, което бихме препоръчали. Моля, уведомете ни, ако има нещо друго, с…"
type textarea "That is something we would recommend. Please let us know if there is anything e…"
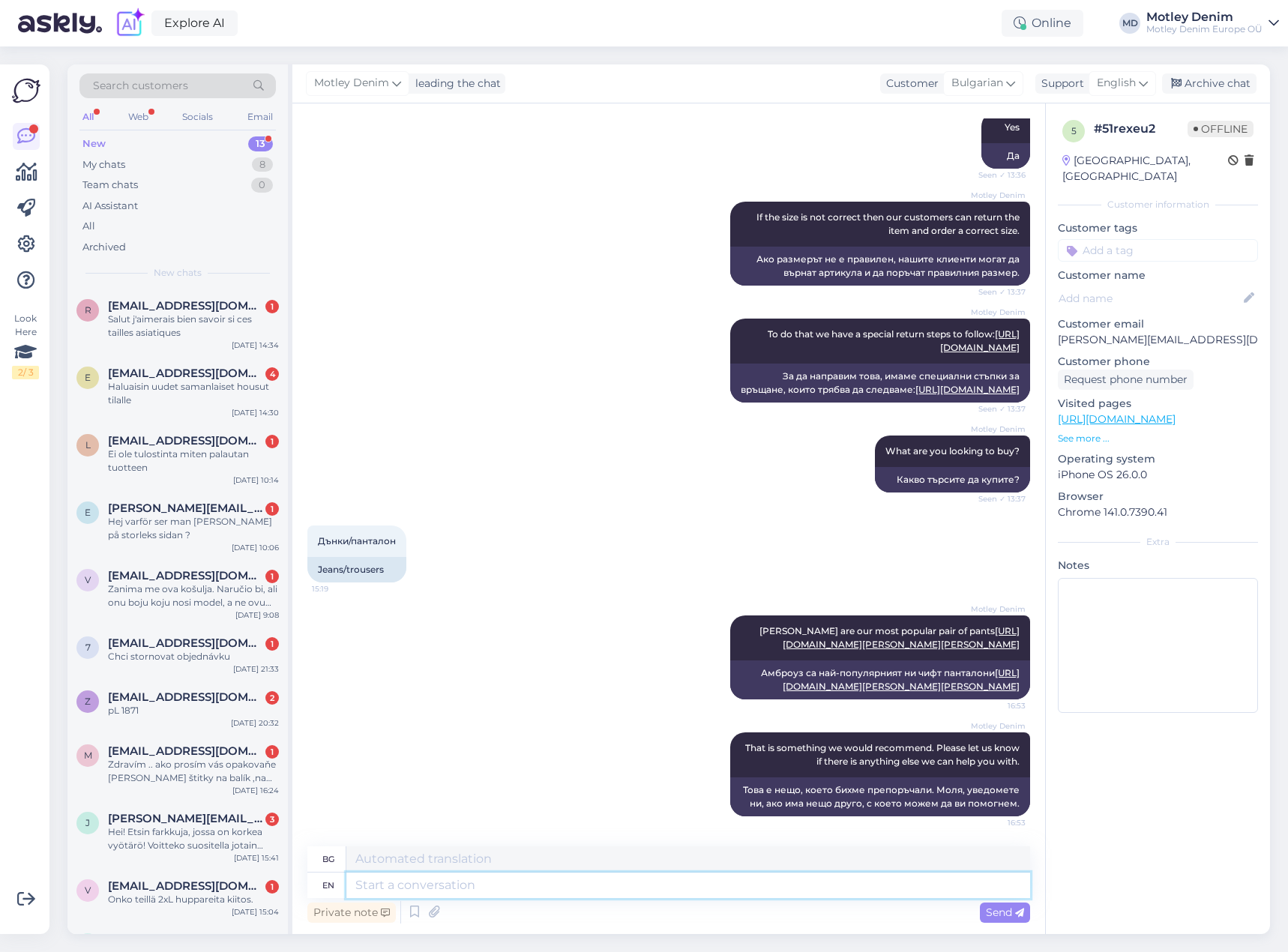
scroll to position [518, 0]
click at [173, 164] on div "My chats 8" at bounding box center [177, 165] width 196 height 21
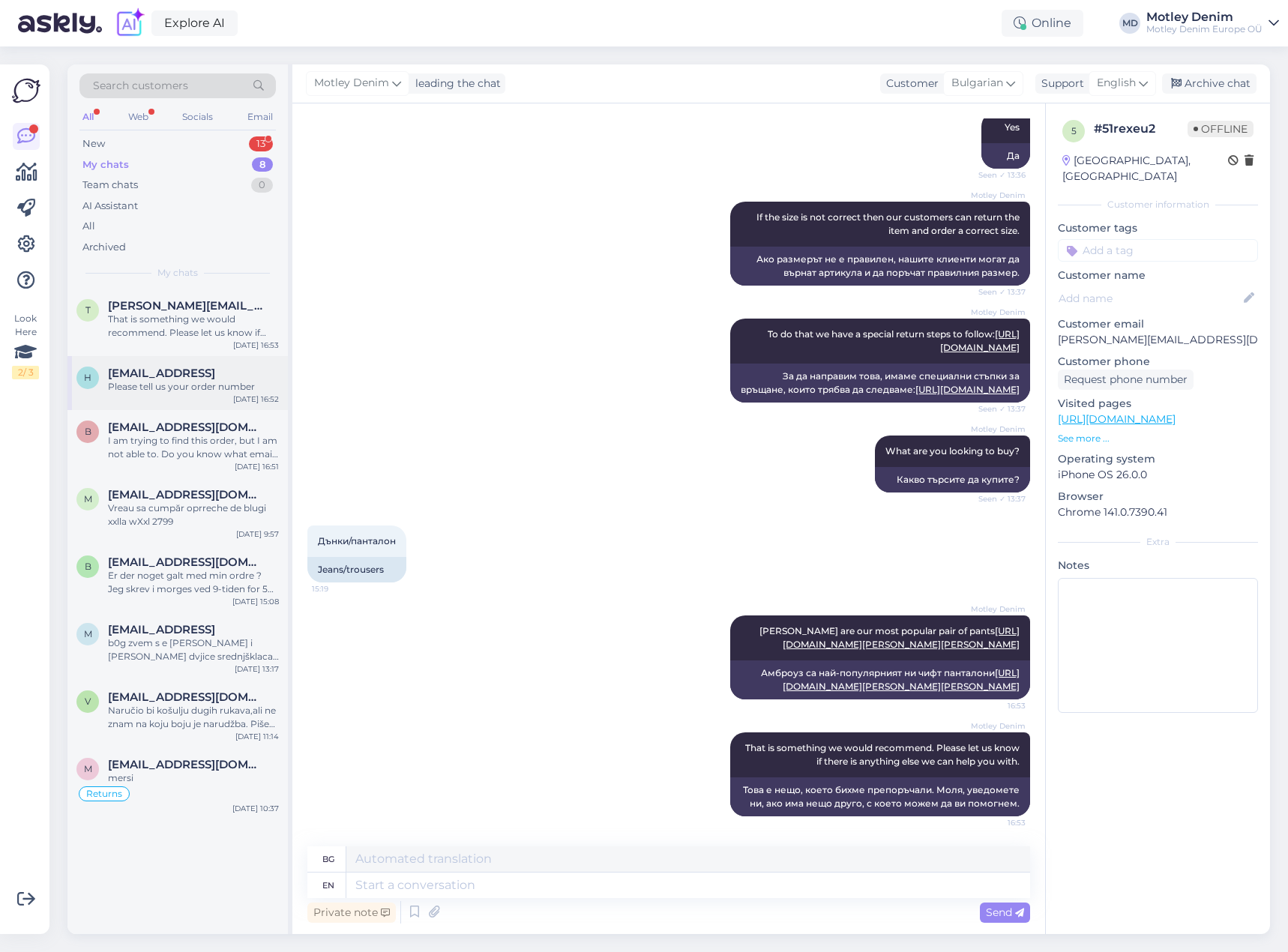
click at [217, 393] on div "Please tell us your order number" at bounding box center [192, 387] width 171 height 13
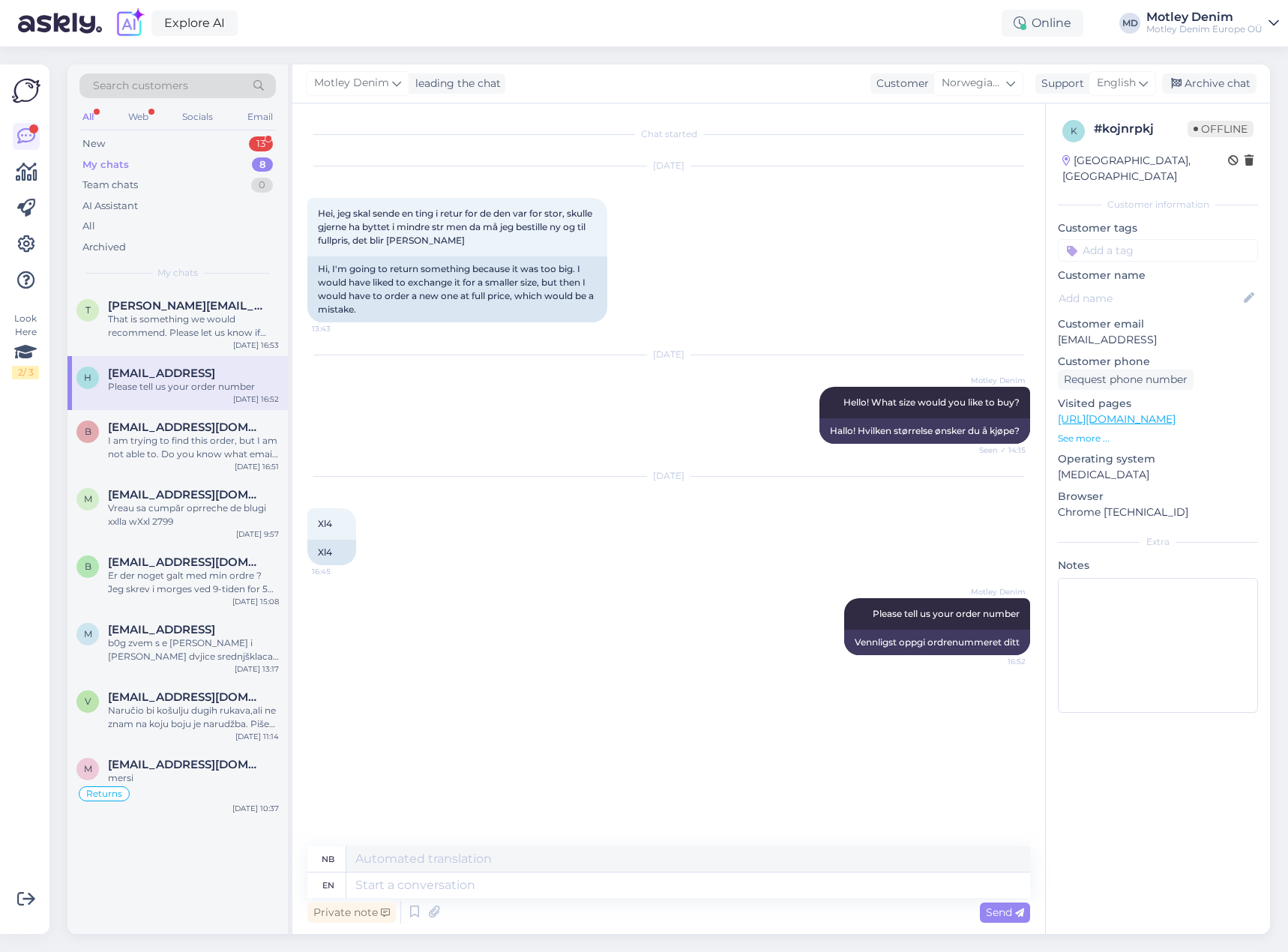
scroll to position [0, 0]
click at [159, 424] on span "[EMAIL_ADDRESS][DOMAIN_NAME]" at bounding box center [186, 428] width 156 height 13
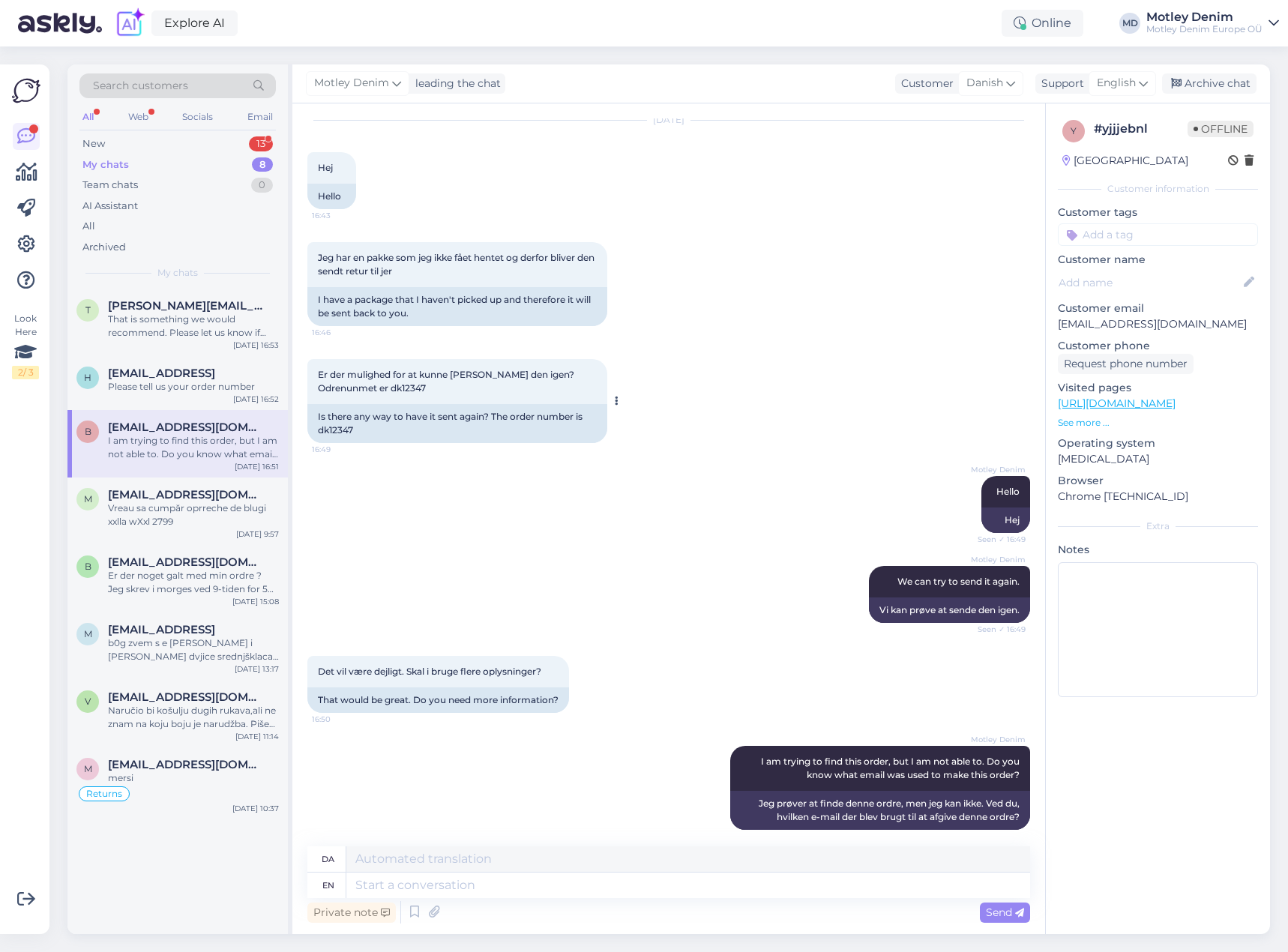
click at [405, 378] on span "Er der mulighed for at kunne [PERSON_NAME] den igen? Odrenunmet er dk12347" at bounding box center [448, 381] width 259 height 25
copy div "dk12347 16:49"
click at [508, 893] on textarea at bounding box center [689, 885] width 684 height 26
type textarea "We"
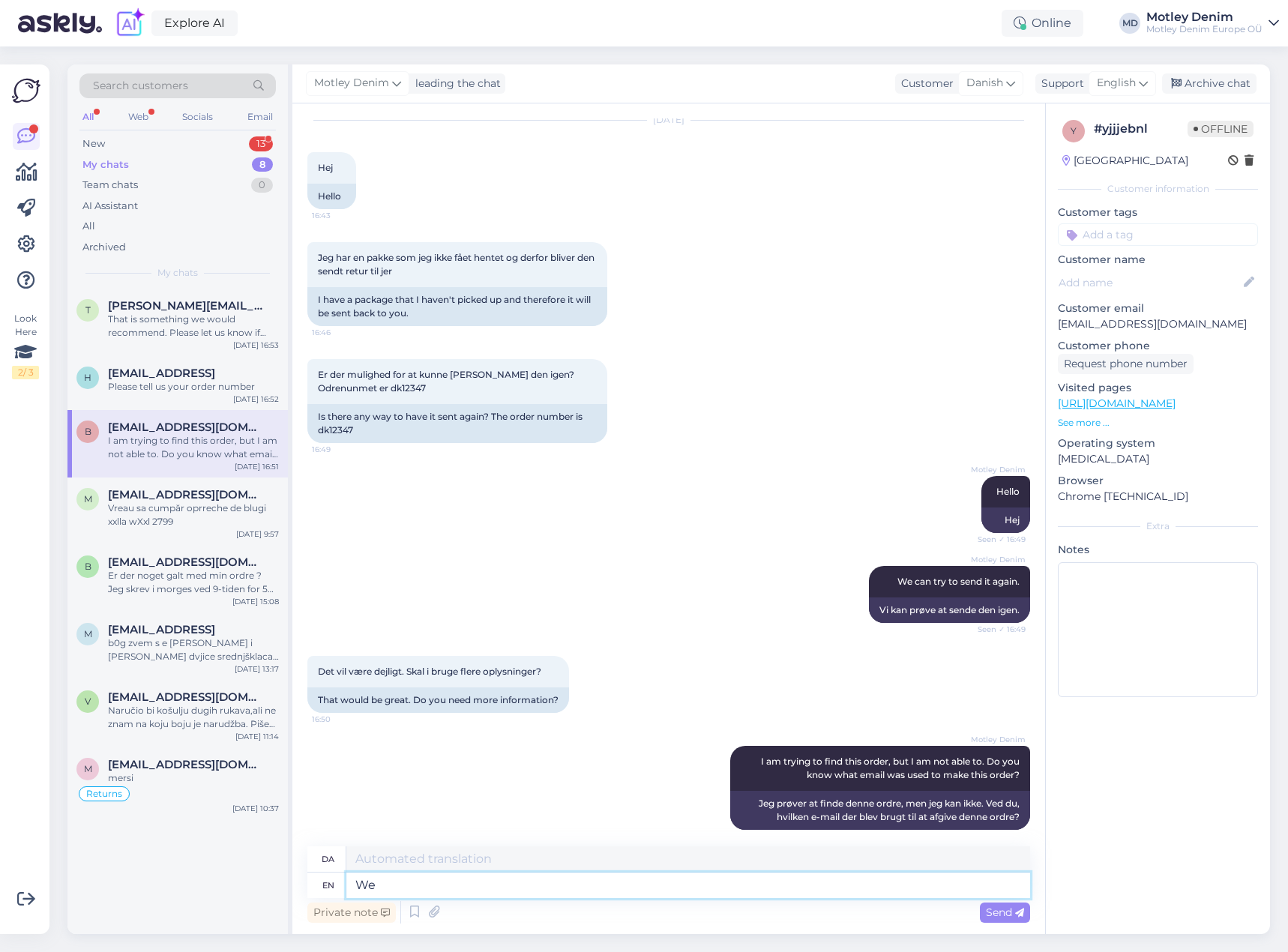
type textarea "Vi"
type textarea "We have"
type textarea "Vi har"
type textarea "We have found"
type textarea "Vi har fundet"
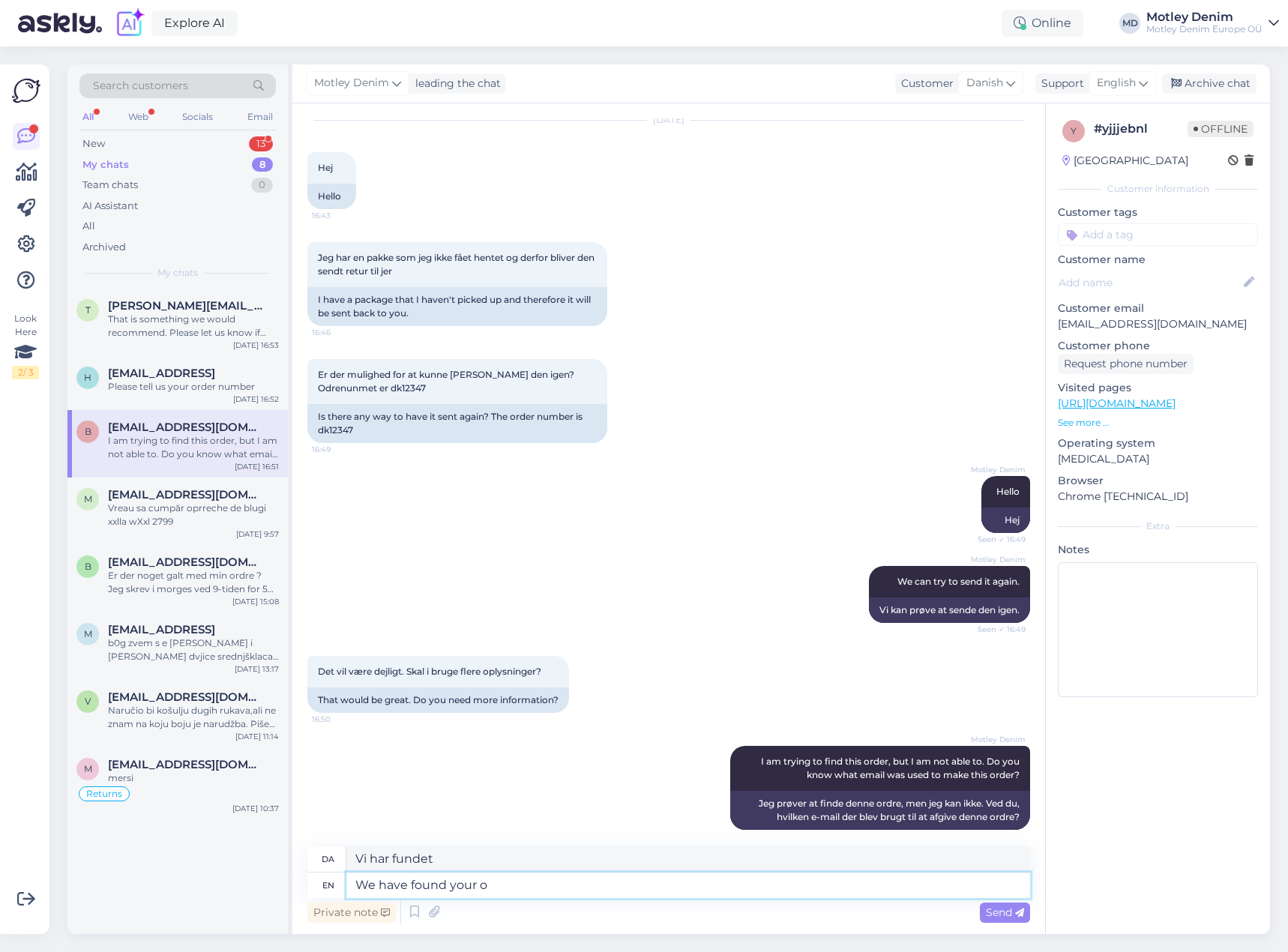
type textarea "We have found your or"
type textarea "Vi har fundet din"
type textarea "We have found your order"
type textarea "Vi har fundet din ordre"
type textarea "We have found your order."
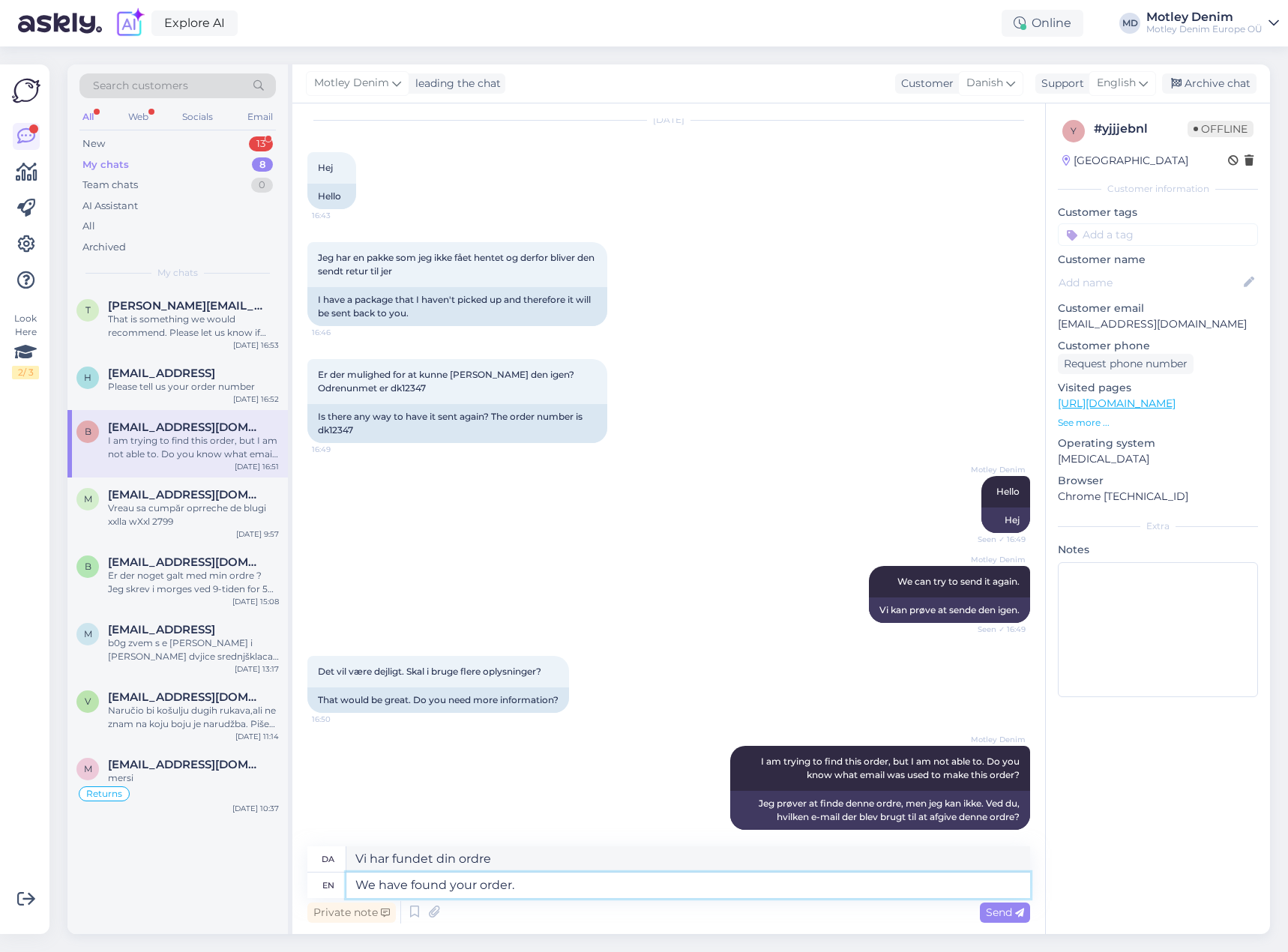
type textarea "Vi har fundet din ordre."
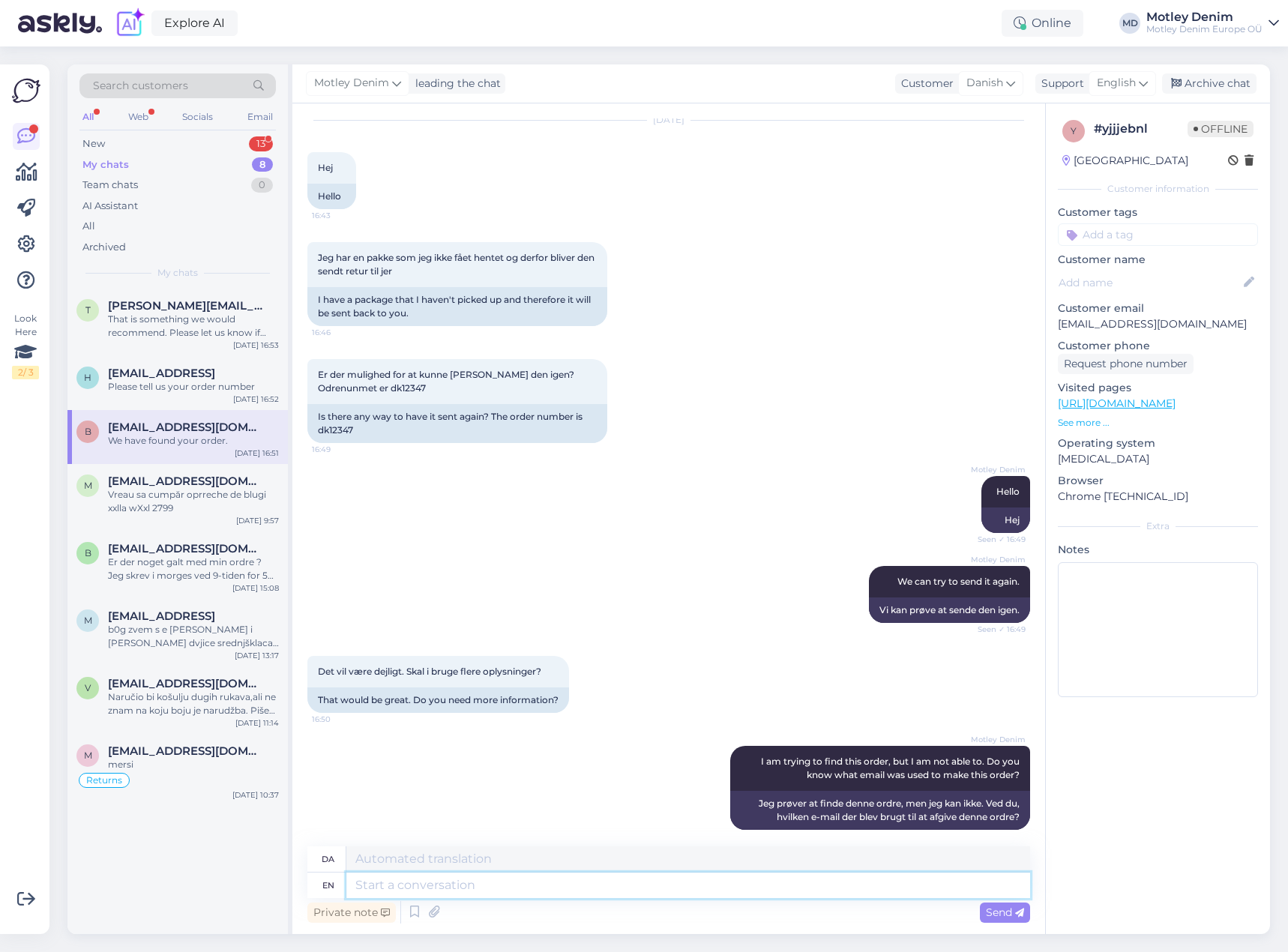
scroll to position [482, 0]
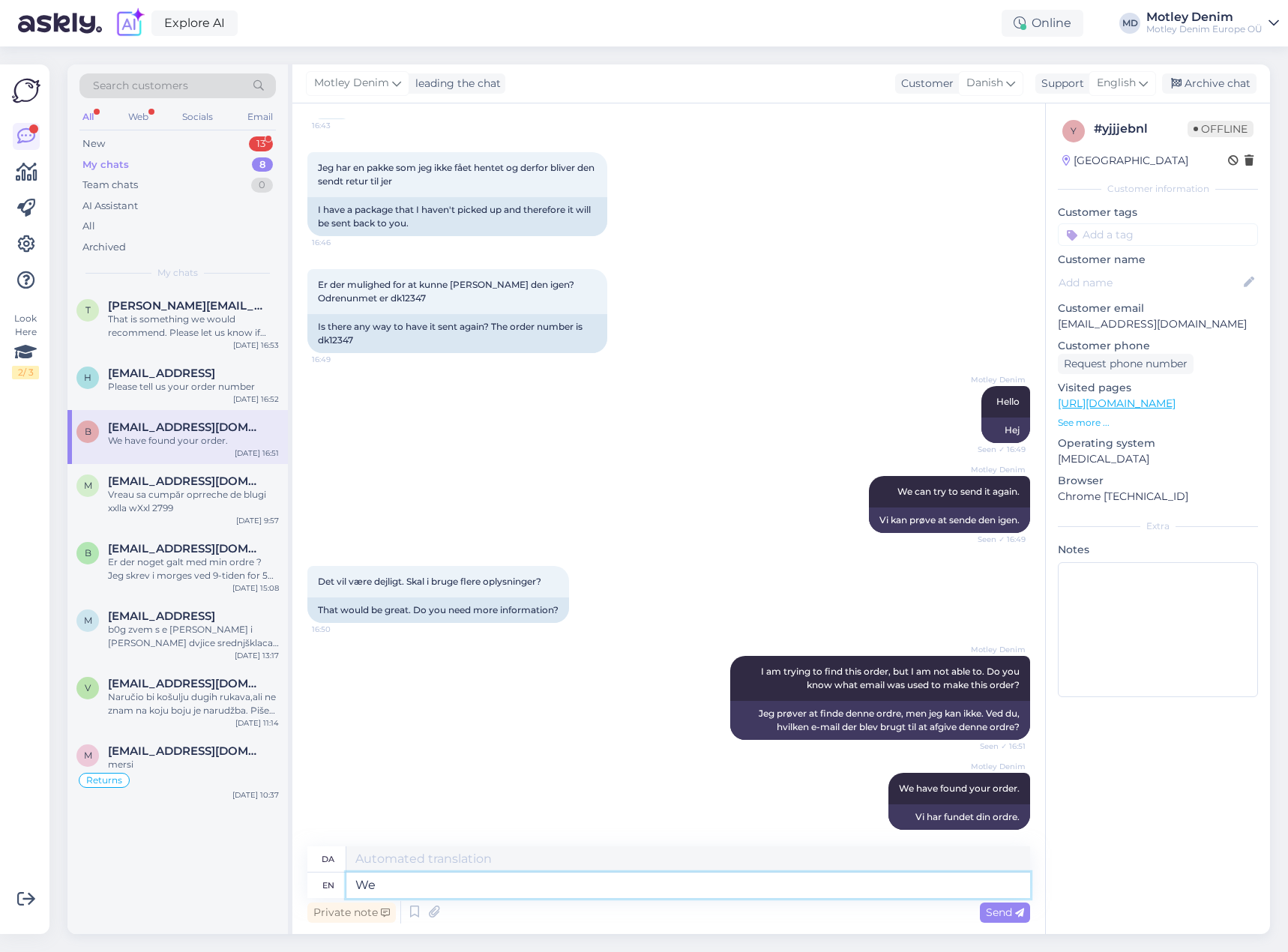
type textarea "We"
type textarea "Vi"
type textarea "We do o"
type textarea "Vi gør"
type textarea "We do our b"
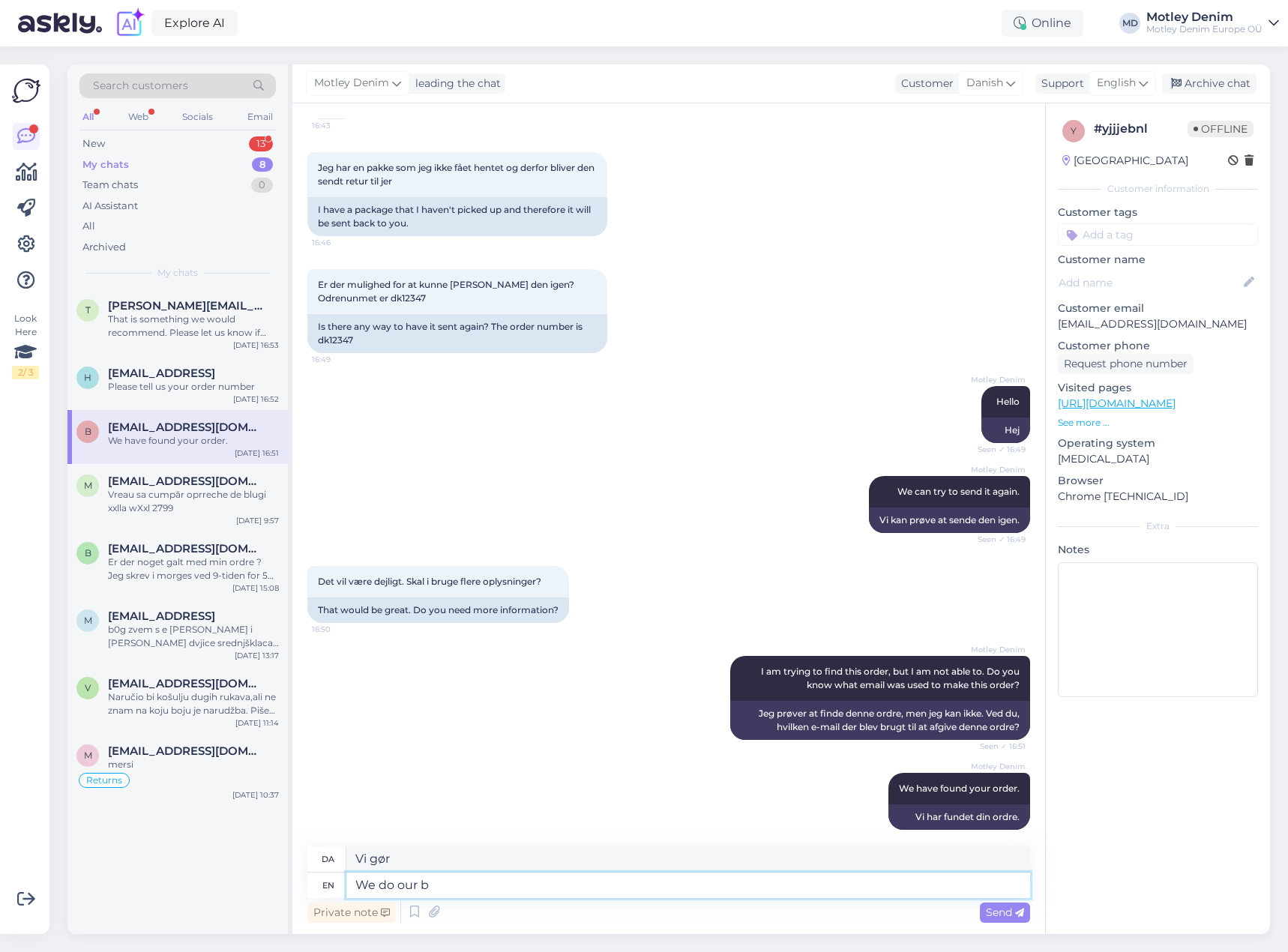
type textarea "Vi gør vores"
type textarea "We do our best"
type textarea "Vi gør vores bedste"
type textarea "We do our best to se"
type textarea "Vi gør vores bedste for at"
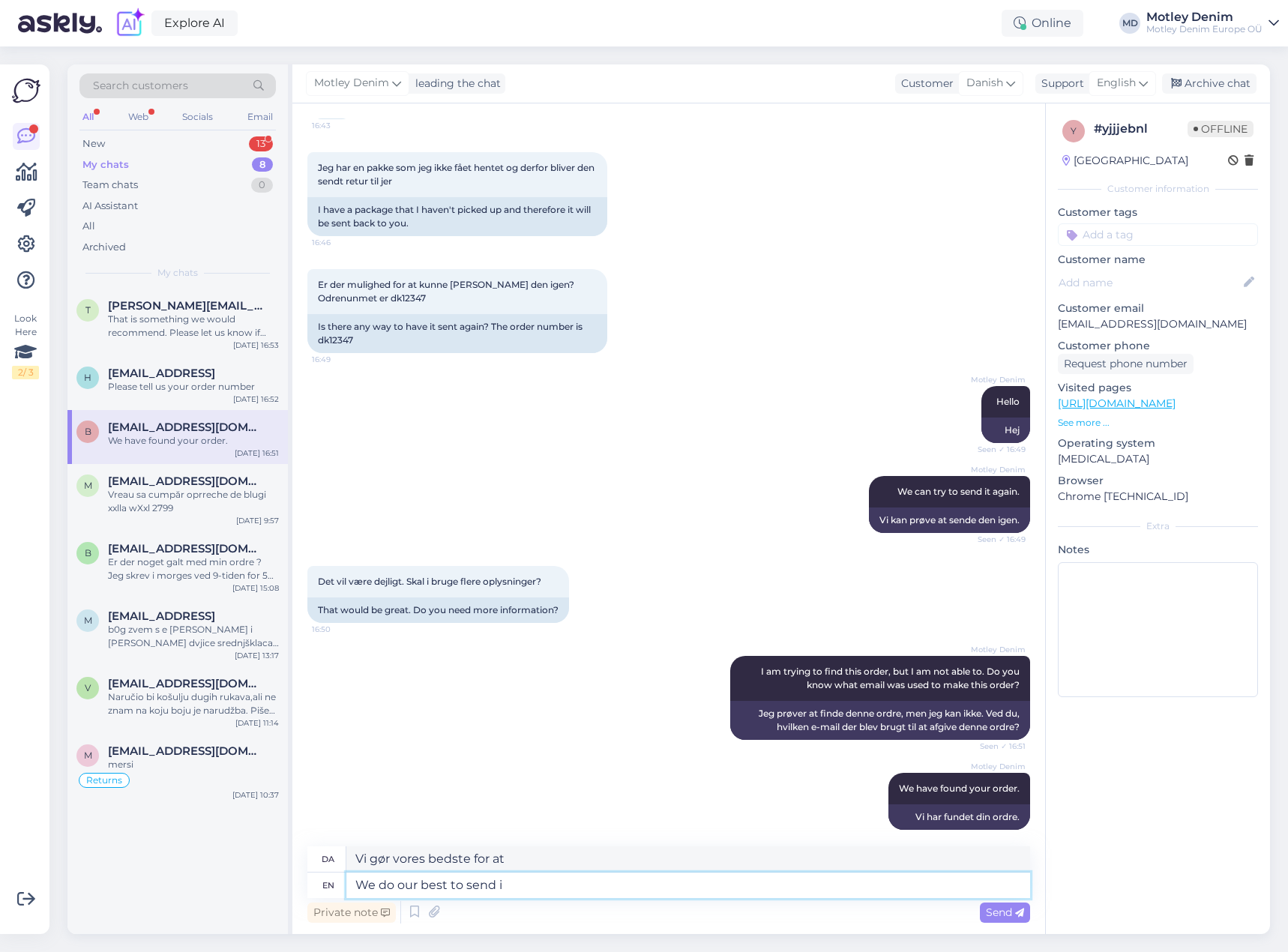
type textarea "We do our best to send it"
type textarea "Vi gør vores bedste for at sende"
type textarea "We do our best to send it ag"
type textarea "Vi gør vores bedste for at sende det"
type textarea "We do our best to send it again."
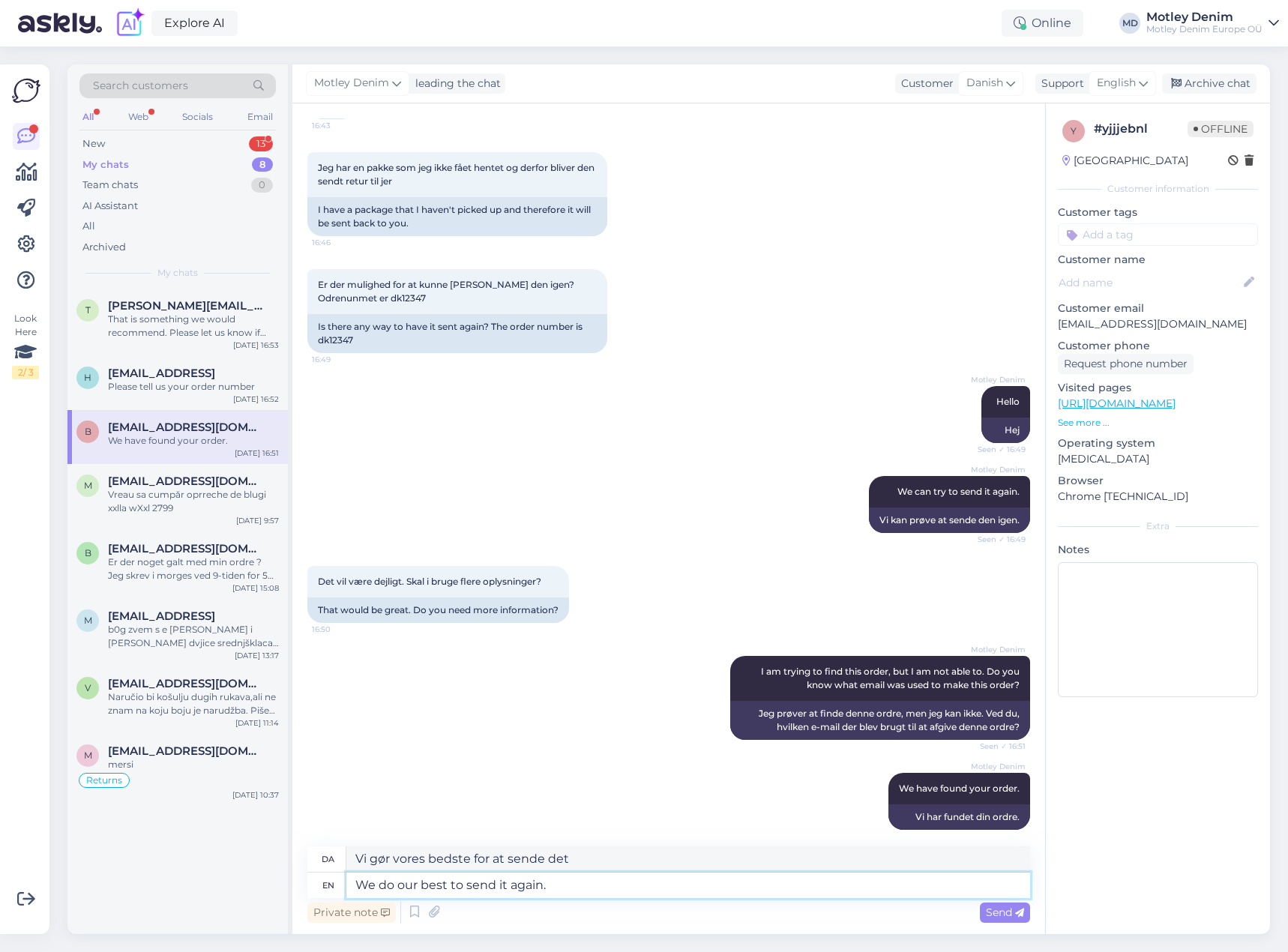
type textarea "Vi gør vores bedste for at sende den igen."
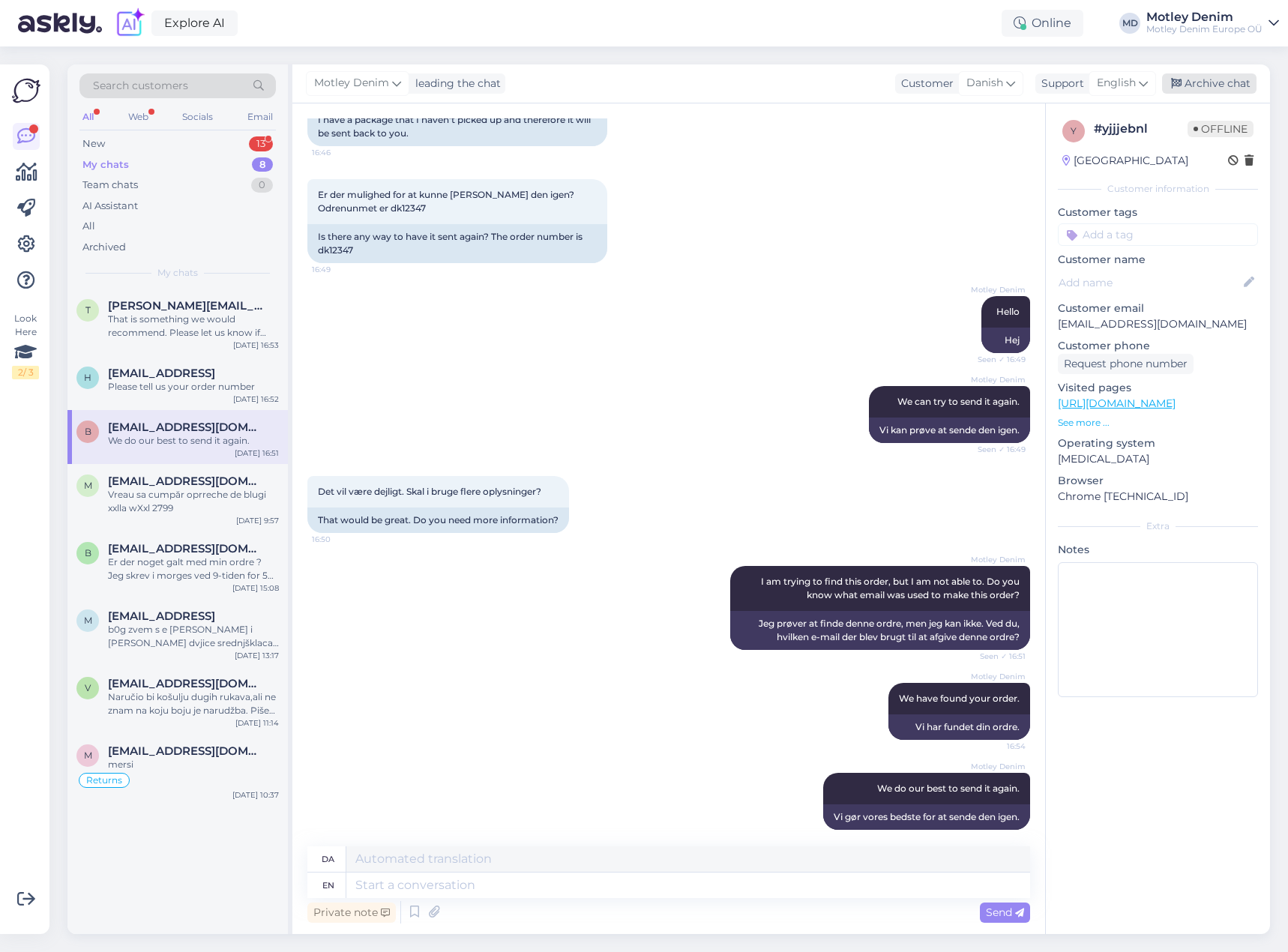
click at [1227, 77] on div "Archive chat" at bounding box center [1209, 83] width 94 height 20
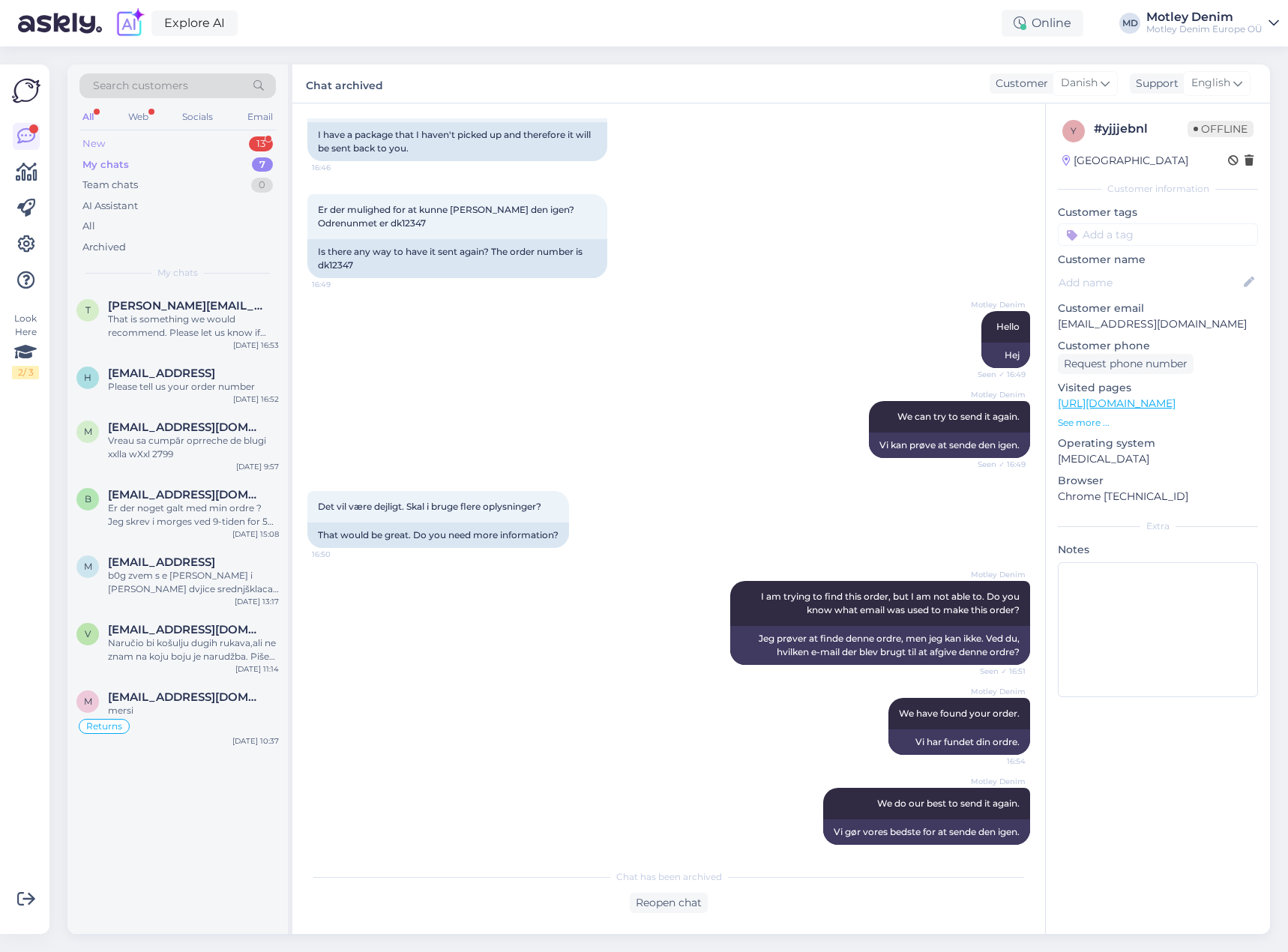
click at [185, 136] on div "New 13" at bounding box center [177, 144] width 196 height 21
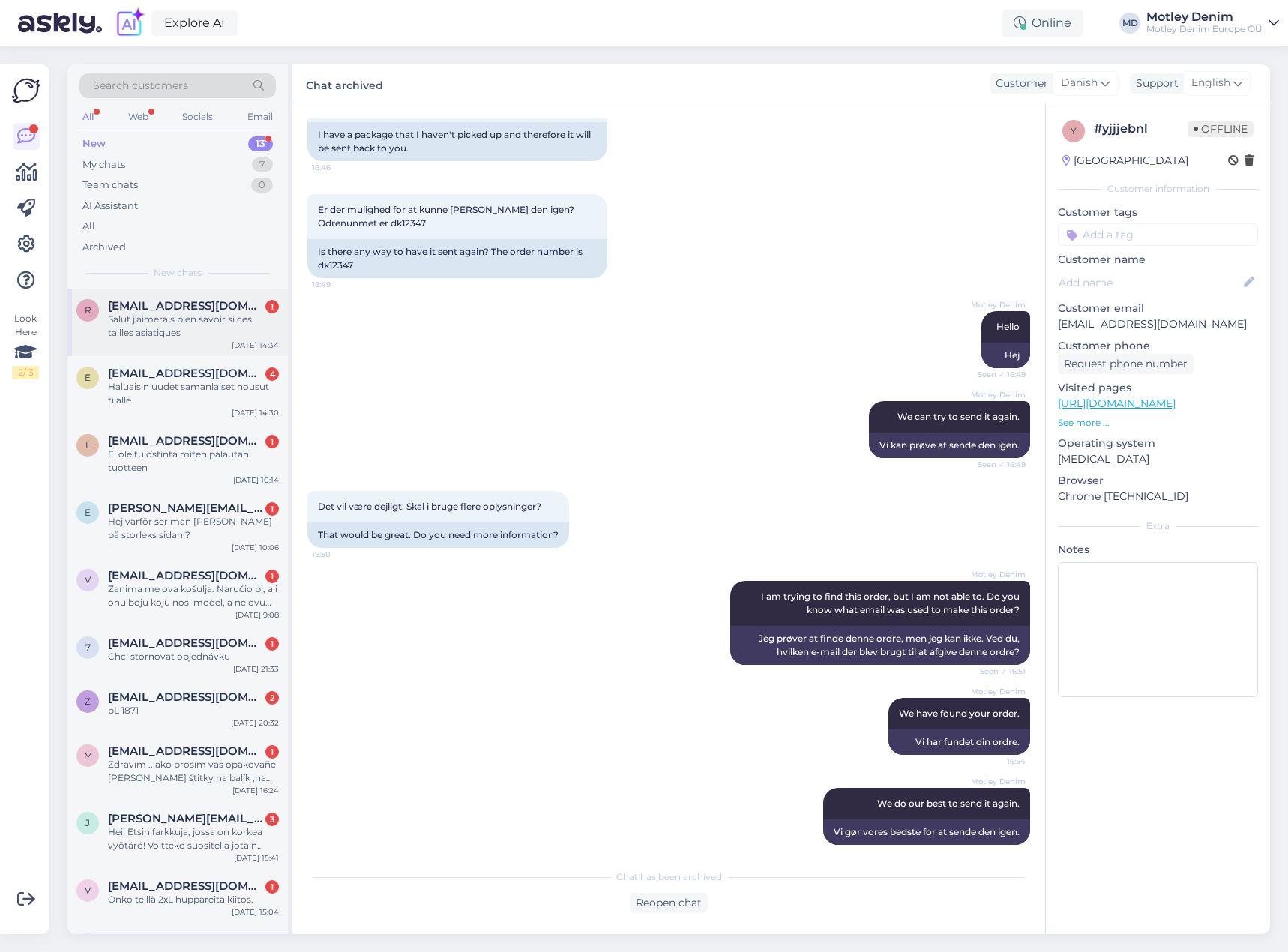
click at [158, 311] on span "[EMAIL_ADDRESS][DOMAIN_NAME]" at bounding box center [186, 306] width 156 height 13
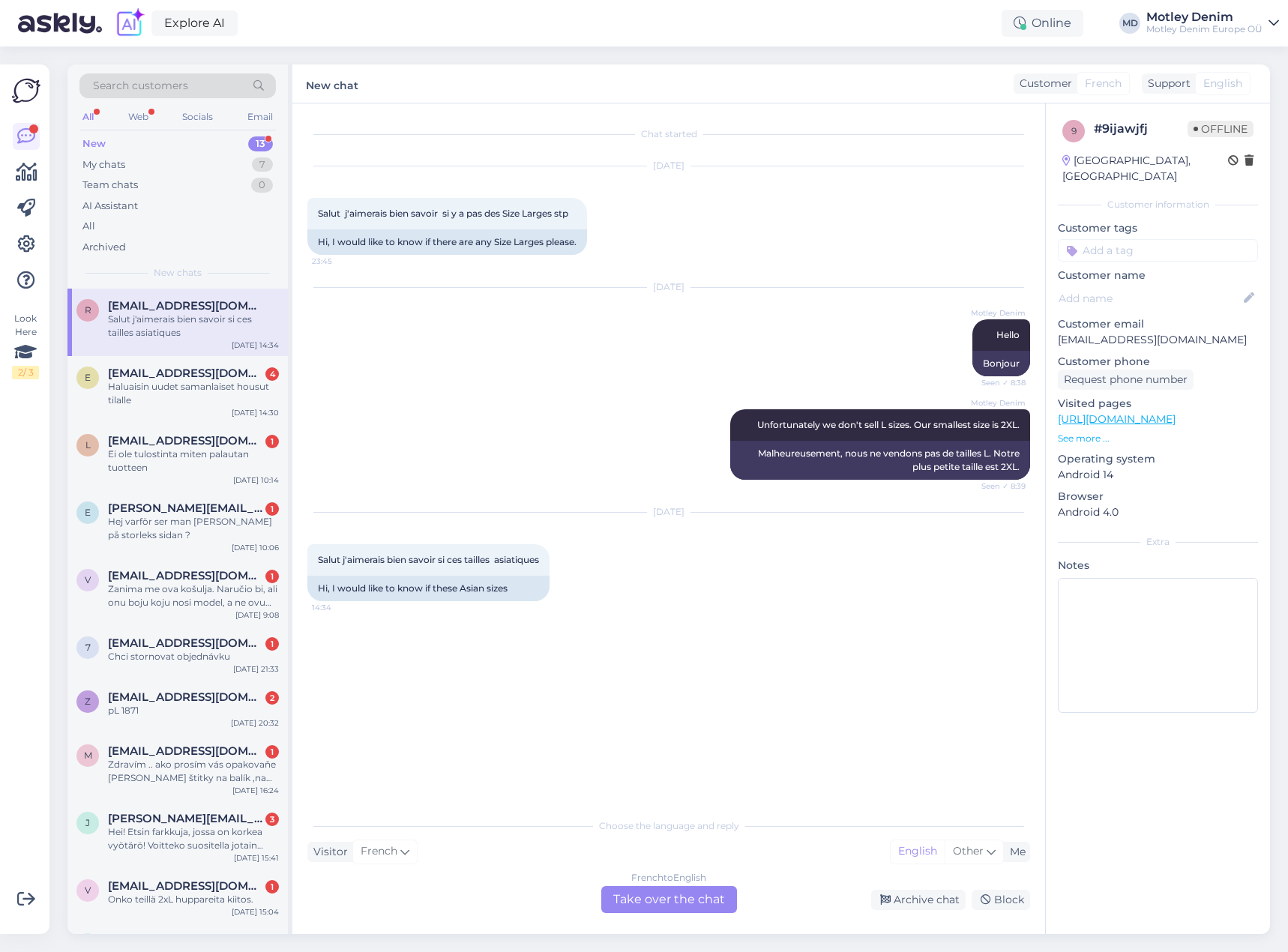
click at [703, 884] on div "French to English" at bounding box center [669, 878] width 75 height 13
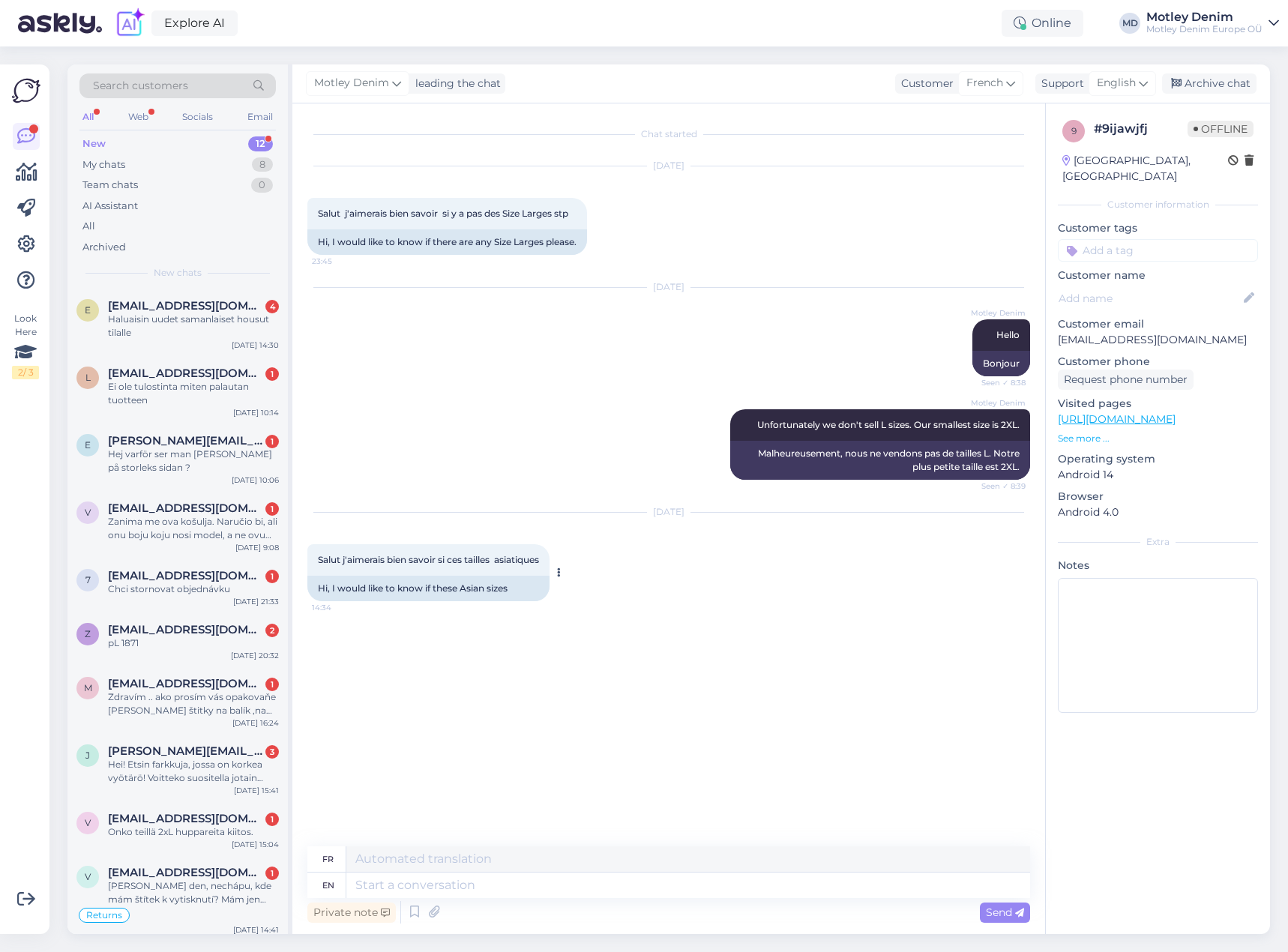
click at [320, 560] on span "Salut j'aimerais bien savoir si ces tailles asiatiques" at bounding box center [429, 560] width 221 height 11
drag, startPoint x: 320, startPoint y: 560, endPoint x: 536, endPoint y: 550, distance: 216.2
click at [537, 558] on span "Salut j'aimerais bien savoir si ces tailles asiatiques" at bounding box center [429, 560] width 221 height 11
copy span "Salut j'aimerais bien savoir si ces tailles asiatiques"
click at [467, 889] on textarea at bounding box center [689, 885] width 684 height 26
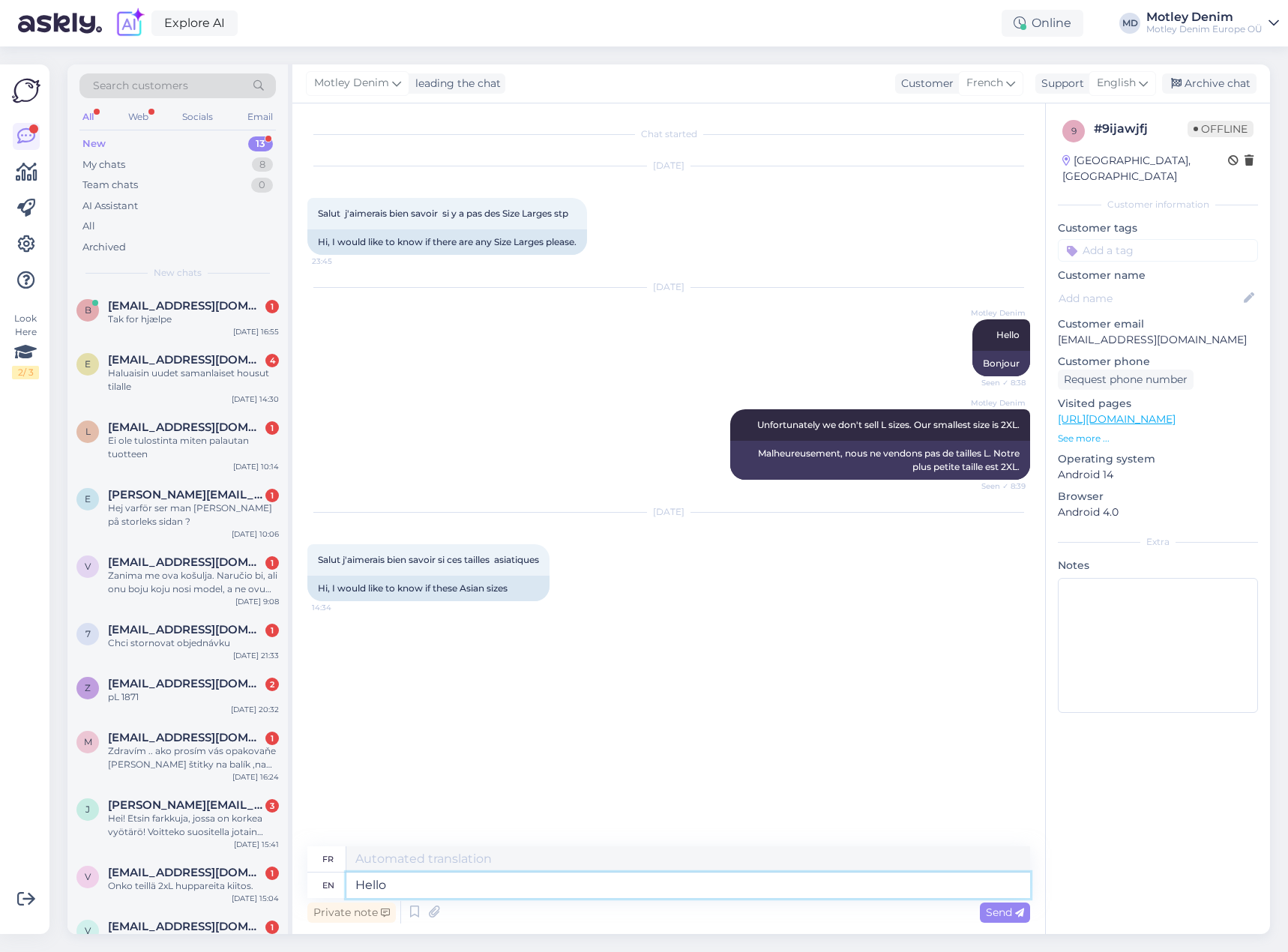
type textarea "Hello!"
type textarea "Bonjour1"
type textarea "Hello!"
type textarea "Bonjour!"
type textarea "Hello! We do"
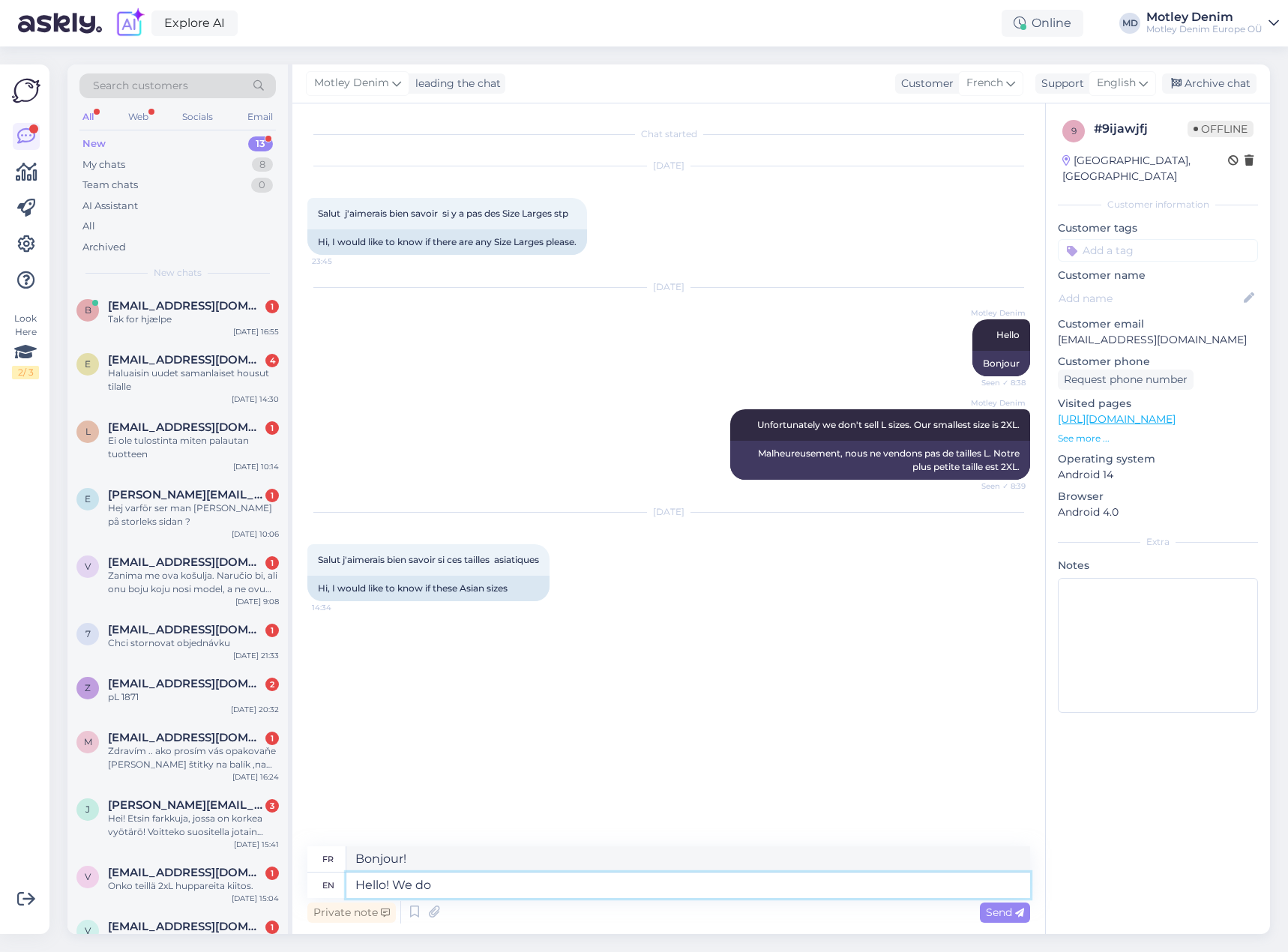
type textarea "Bonjour ! Nous"
type textarea "Hello! We don't"
type textarea "Bonjour ! Nous ne le faisons pas"
type textarea "Hello! We don't understand w"
type textarea "Bonjour ! On ne comprend pas."
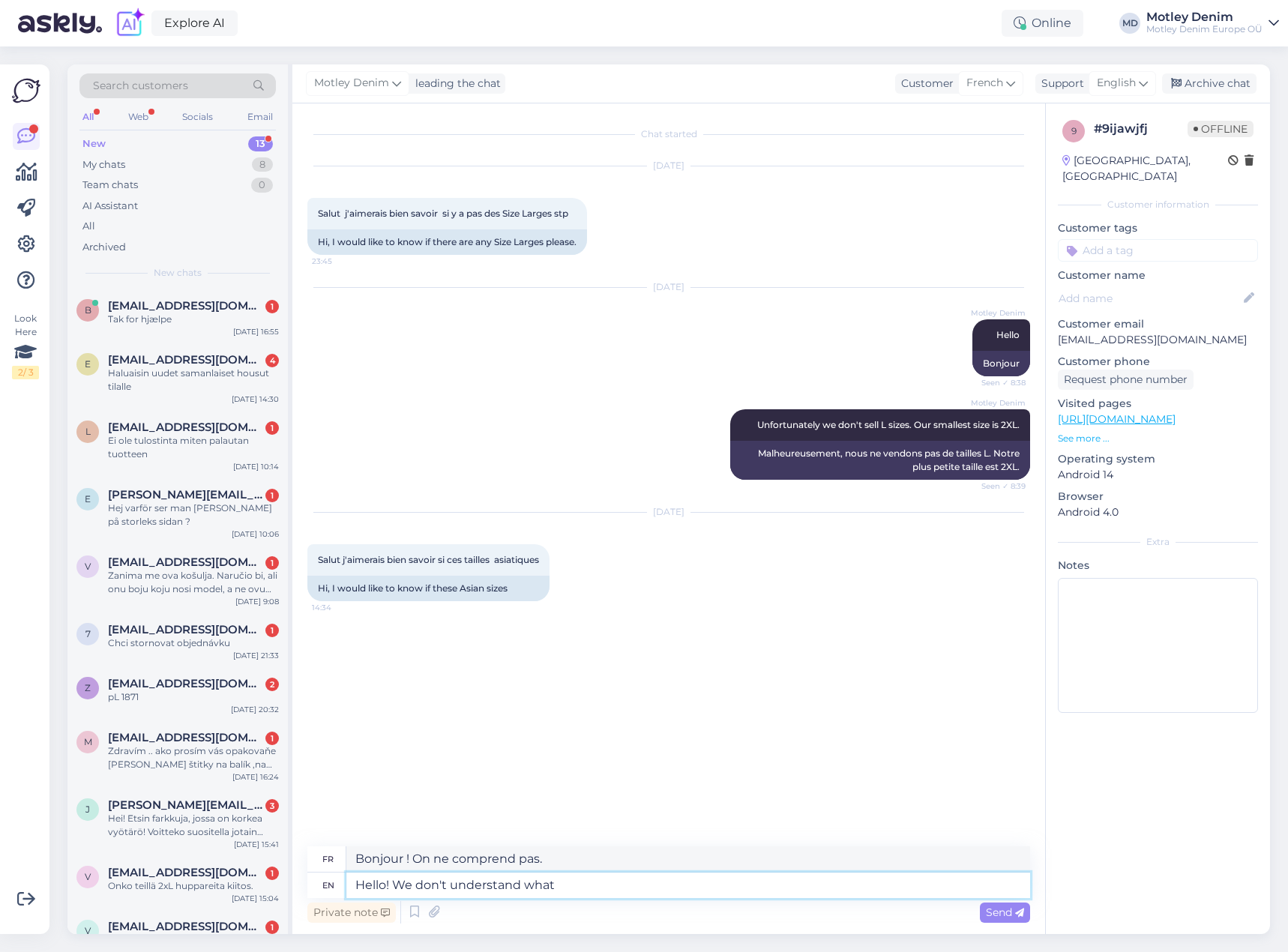
type textarea "Hello! We don't understand what"
type textarea "Bonjour ! Nous ne comprenons pas ce que"
type textarea "Hello! We don't understand what you m"
type textarea "Bonjour ! Nous ne comprenons pas ce que vous dites."
type textarea "Hello! We don't understand what you might"
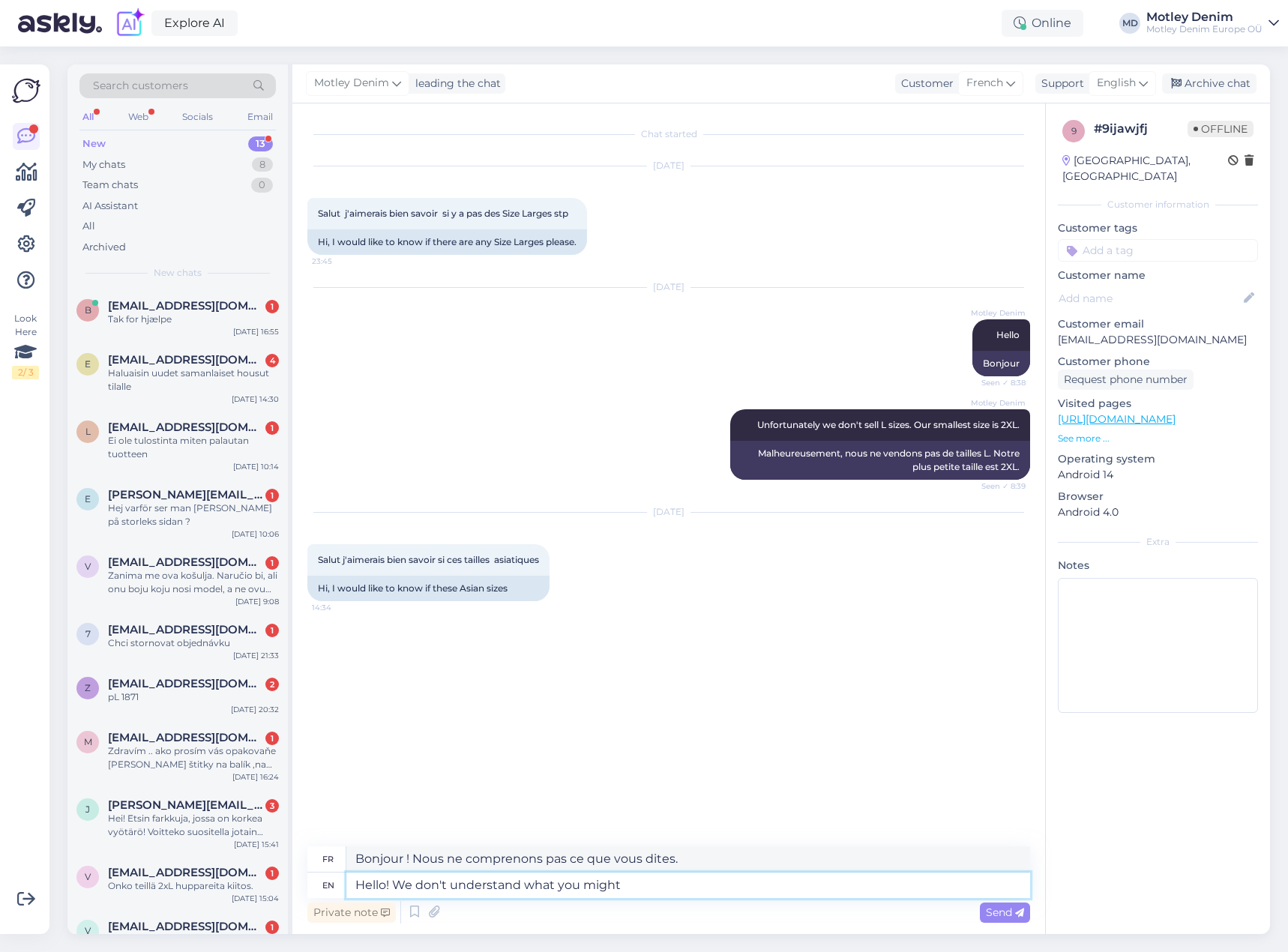
type textarea "Bonjour ! Nous ne comprenons pas ce que vous pourriez"
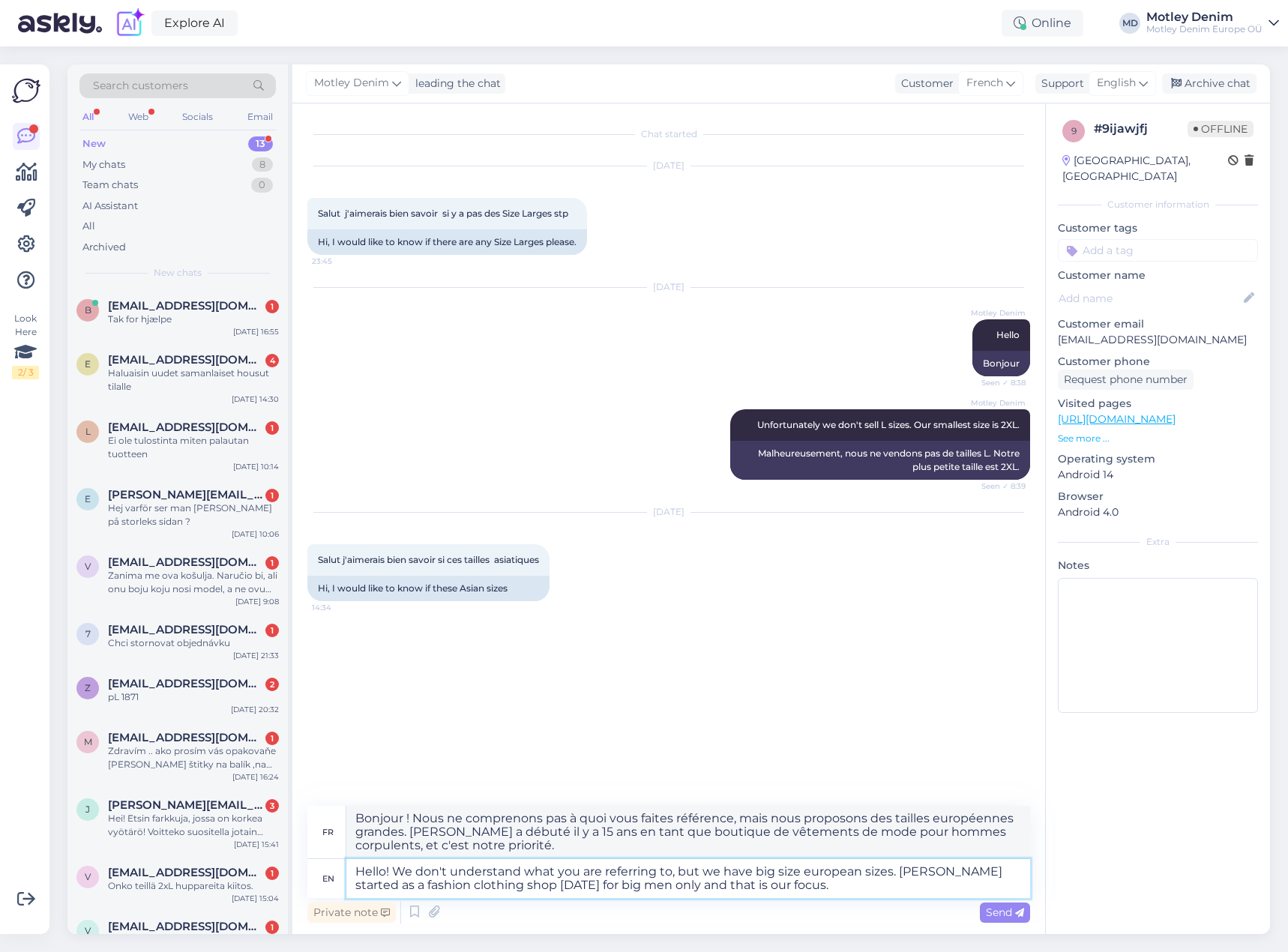
click at [779, 885] on textarea "Hello! We don't understand what you are referring to, but we have big size euro…" at bounding box center [689, 879] width 684 height 39
click at [822, 882] on textarea "Hello! We don't understand what you are referring to, but we have big size euro…" at bounding box center [689, 879] width 684 height 39
click at [885, 884] on textarea "Hello! We don't understand what you are referring to, but we have big size euro…" at bounding box center [689, 879] width 684 height 39
click at [1008, 914] on span "Send" at bounding box center [1005, 913] width 38 height 13
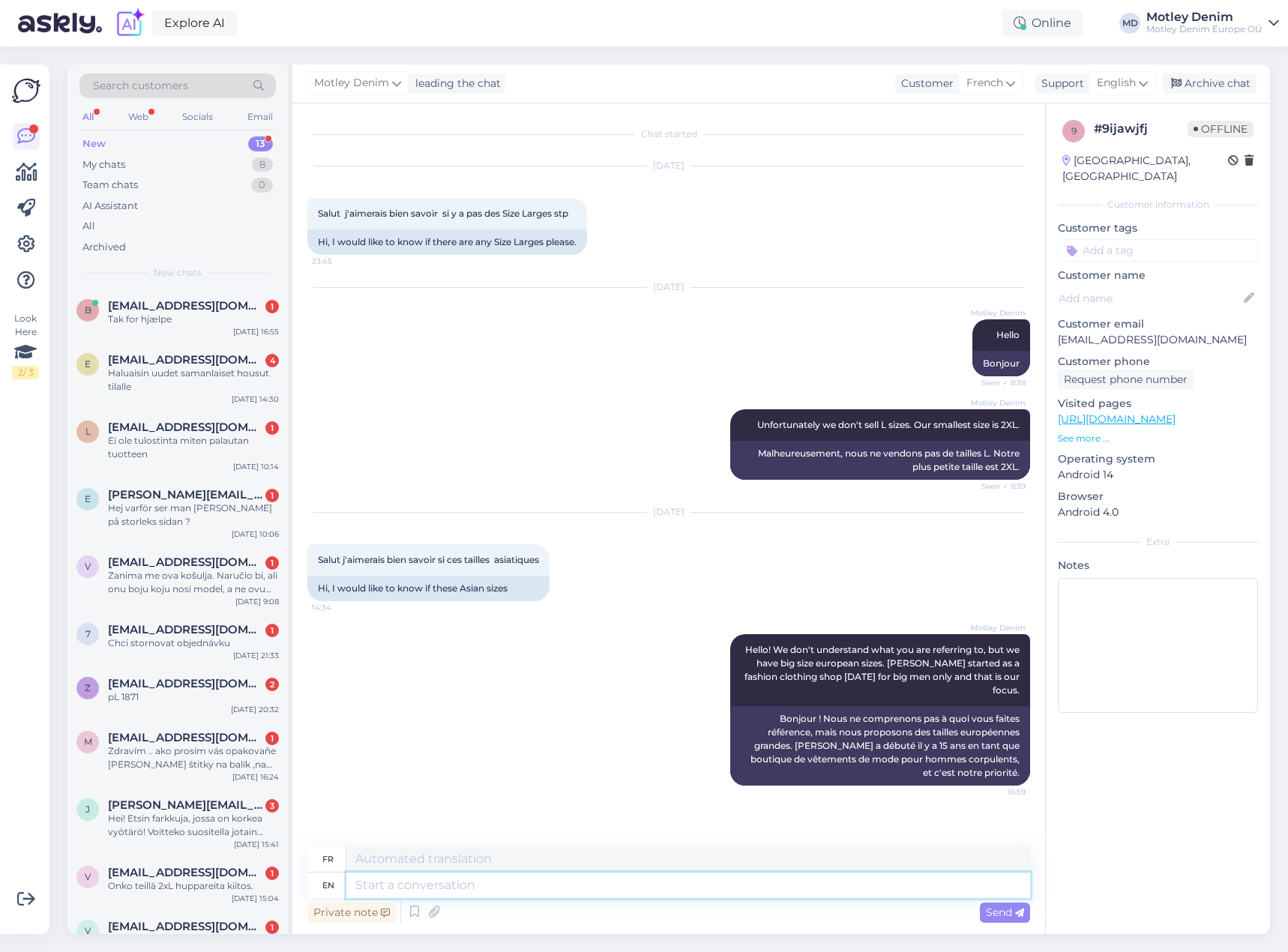
click at [794, 884] on textarea at bounding box center [689, 885] width 684 height 26
drag, startPoint x: 495, startPoint y: 883, endPoint x: 513, endPoint y: 883, distance: 18.0
click at [496, 883] on textarea at bounding box center [689, 885] width 684 height 26
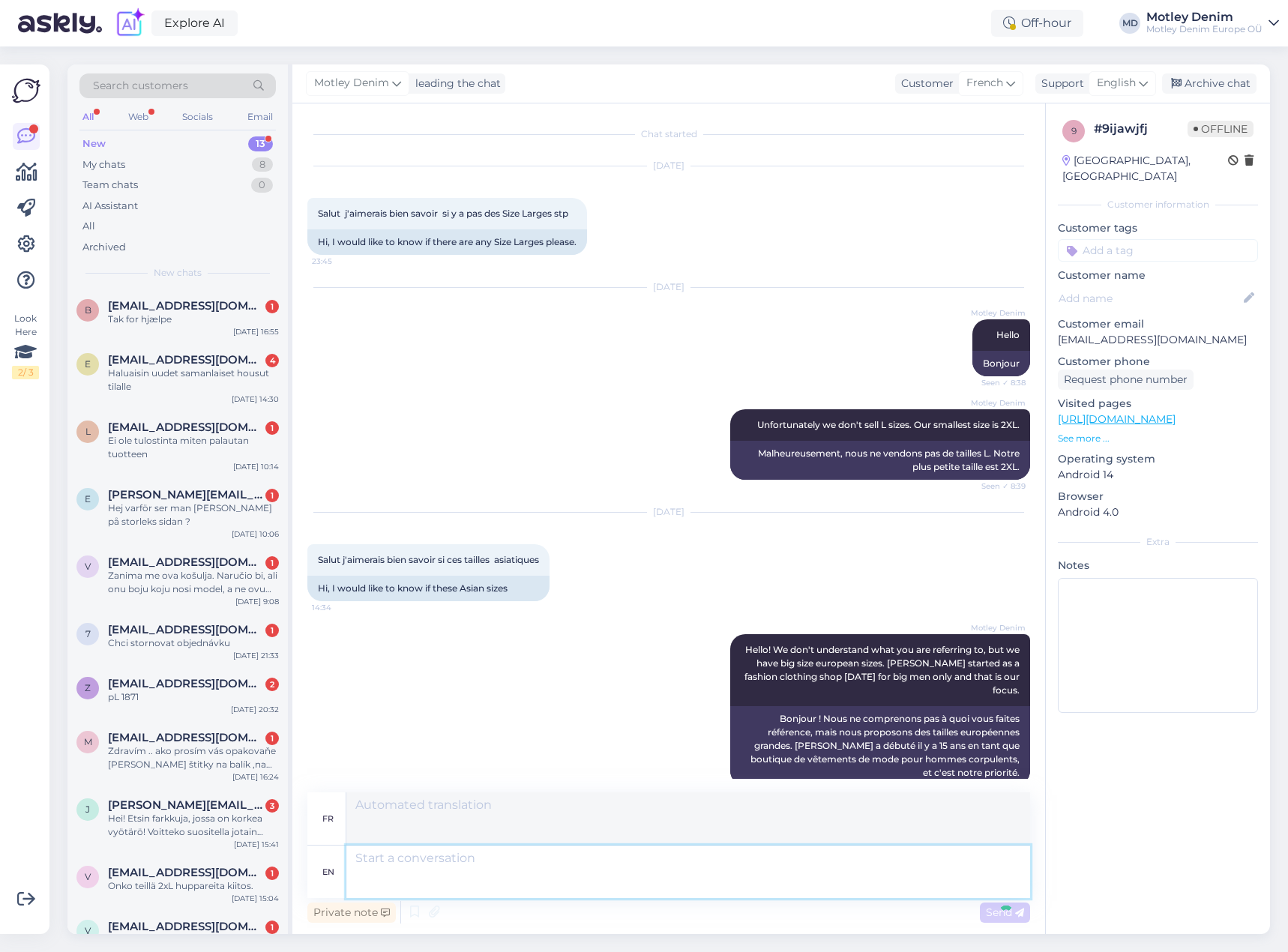
scroll to position [153, 0]
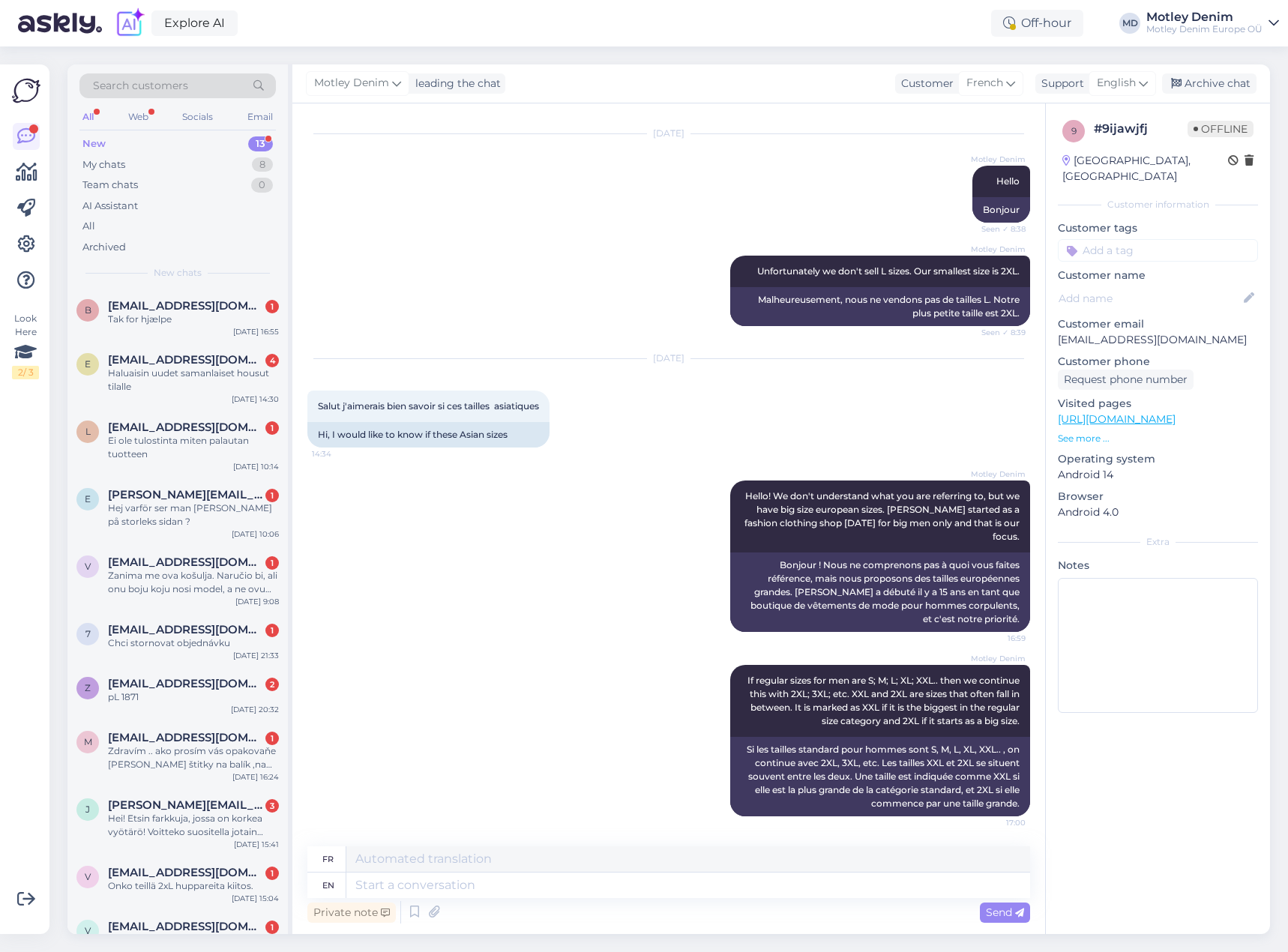
click at [685, 497] on div "Motley Denim Hello! We don't understand what you are referring to, but we have …" at bounding box center [669, 557] width 723 height 185
click at [1227, 87] on div "Archive chat" at bounding box center [1209, 83] width 94 height 20
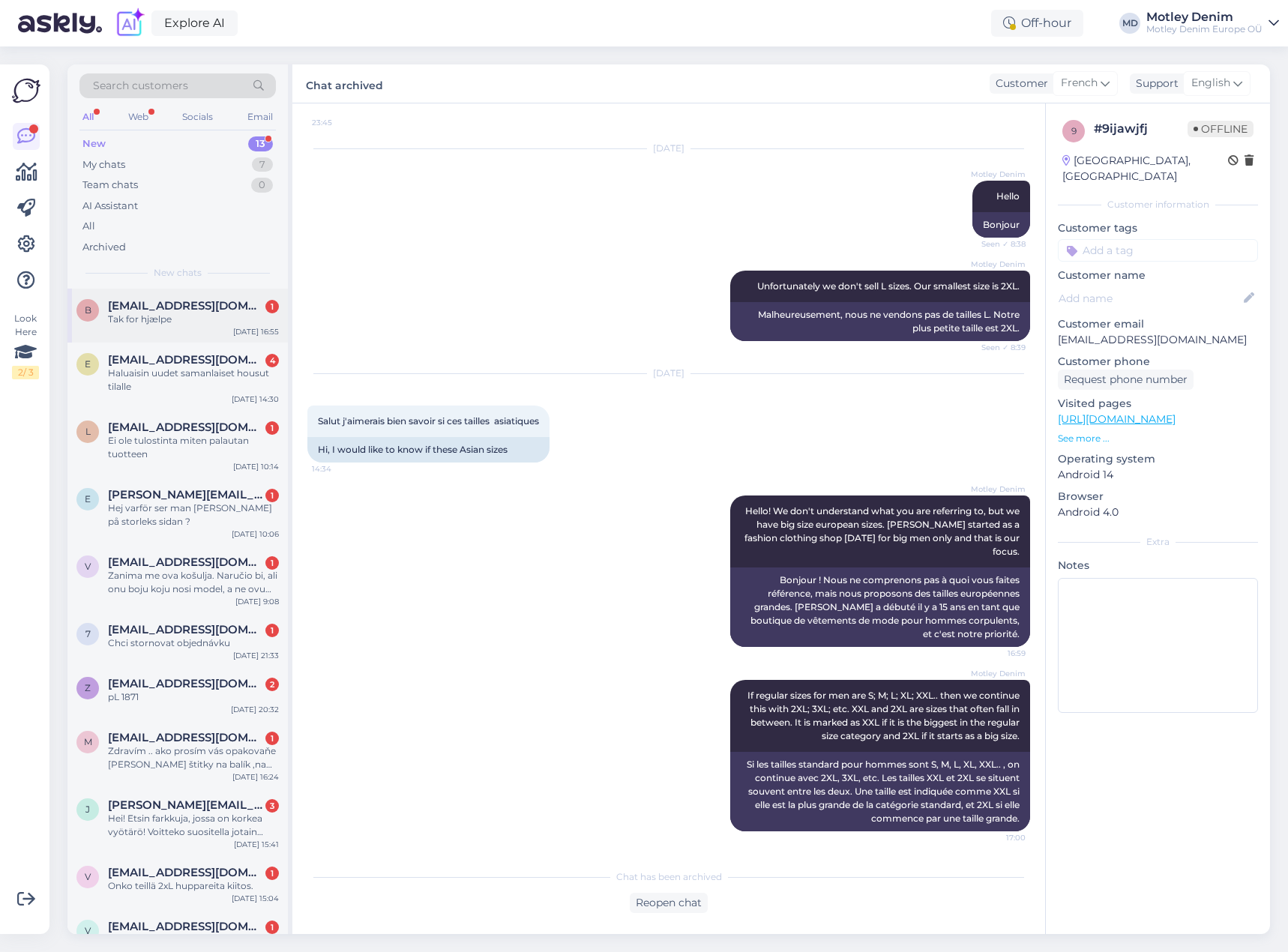
click at [235, 308] on span "[EMAIL_ADDRESS][DOMAIN_NAME]" at bounding box center [186, 306] width 156 height 13
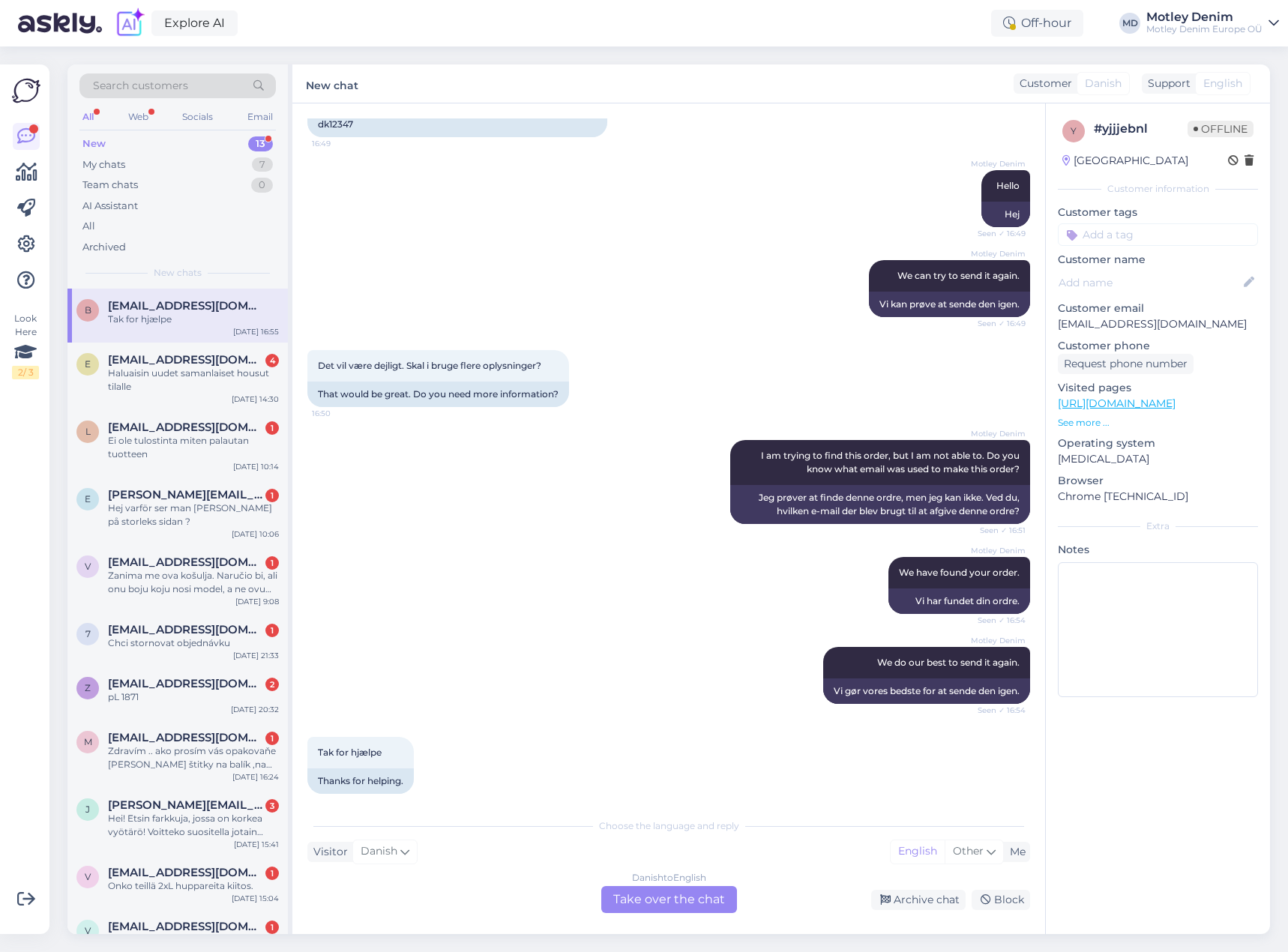
click at [718, 904] on div "Danish to English Take over the chat" at bounding box center [669, 900] width 135 height 27
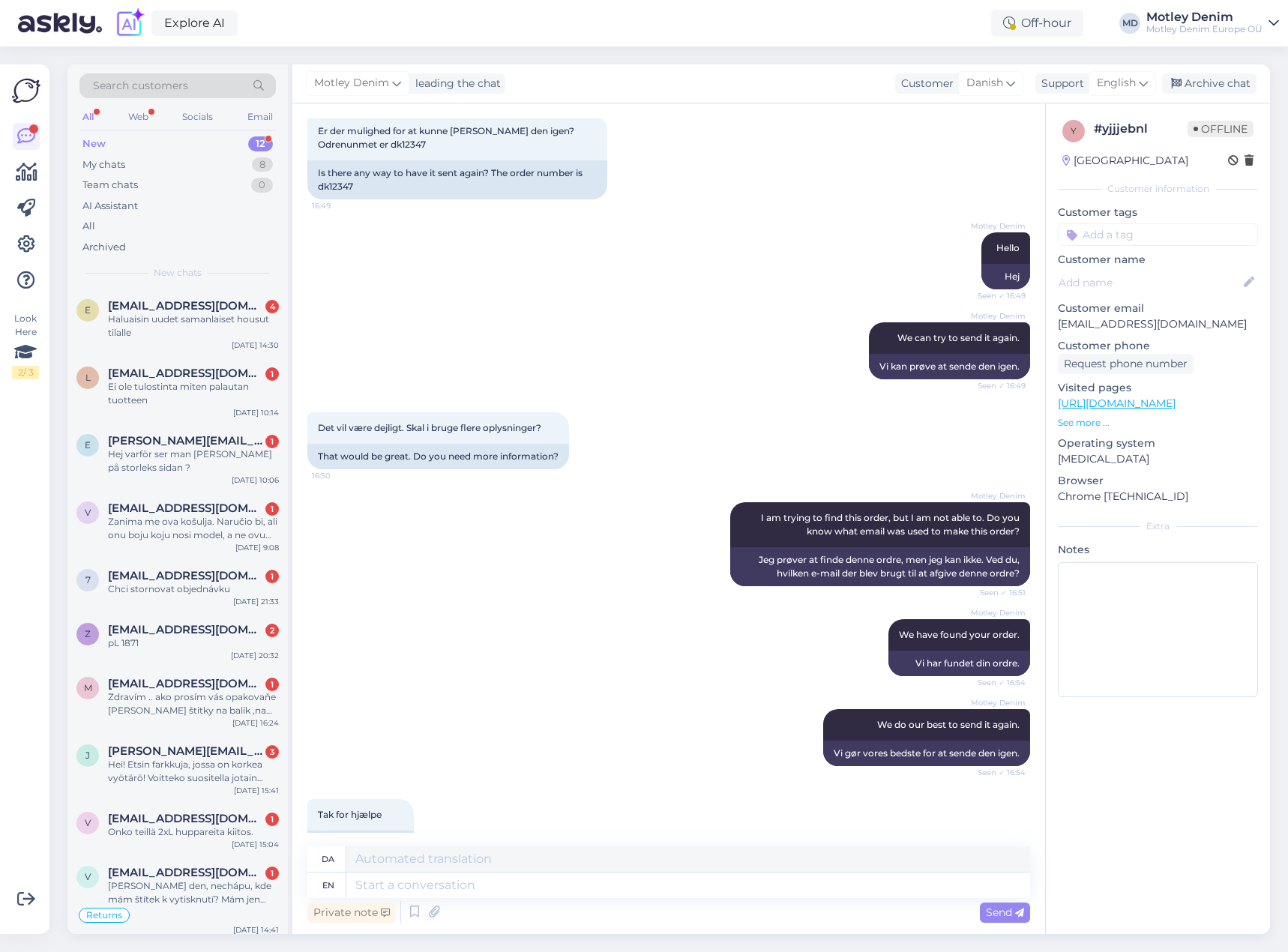
scroll to position [662, 0]
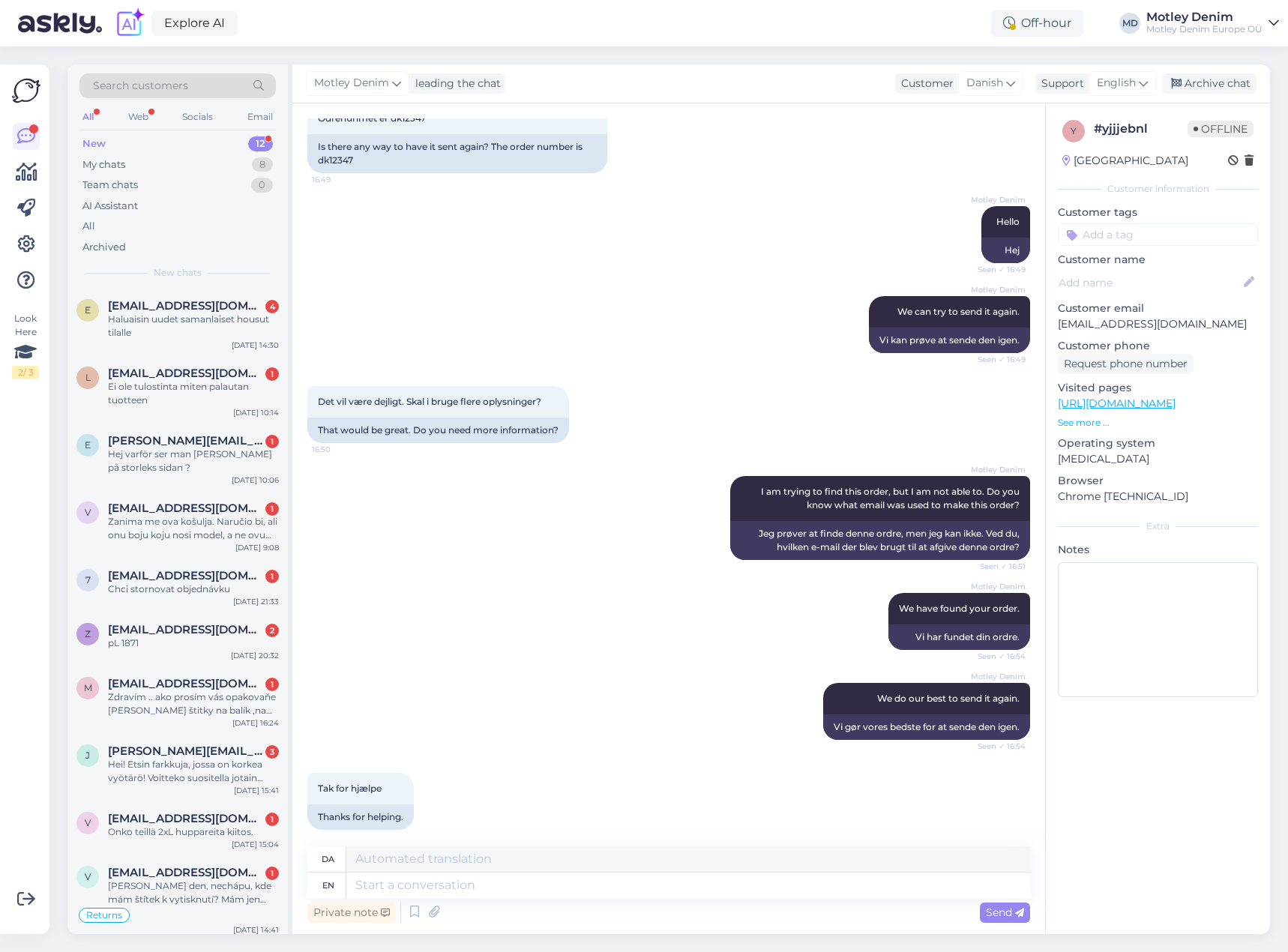
click at [441, 900] on div "Private note Send" at bounding box center [669, 913] width 723 height 29
click at [454, 882] on textarea at bounding box center [689, 885] width 684 height 26
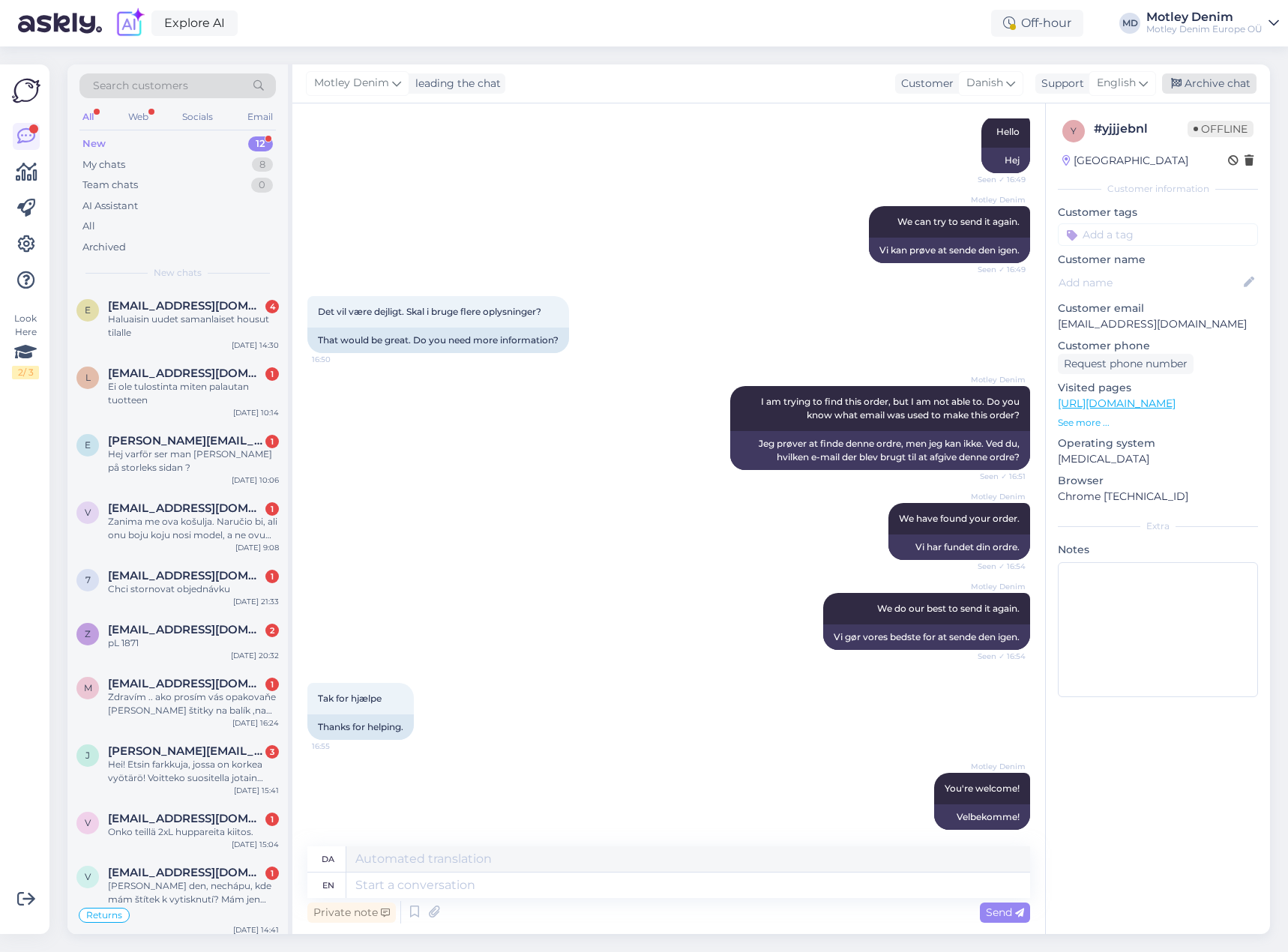
click at [1236, 76] on div "Archive chat" at bounding box center [1209, 83] width 94 height 20
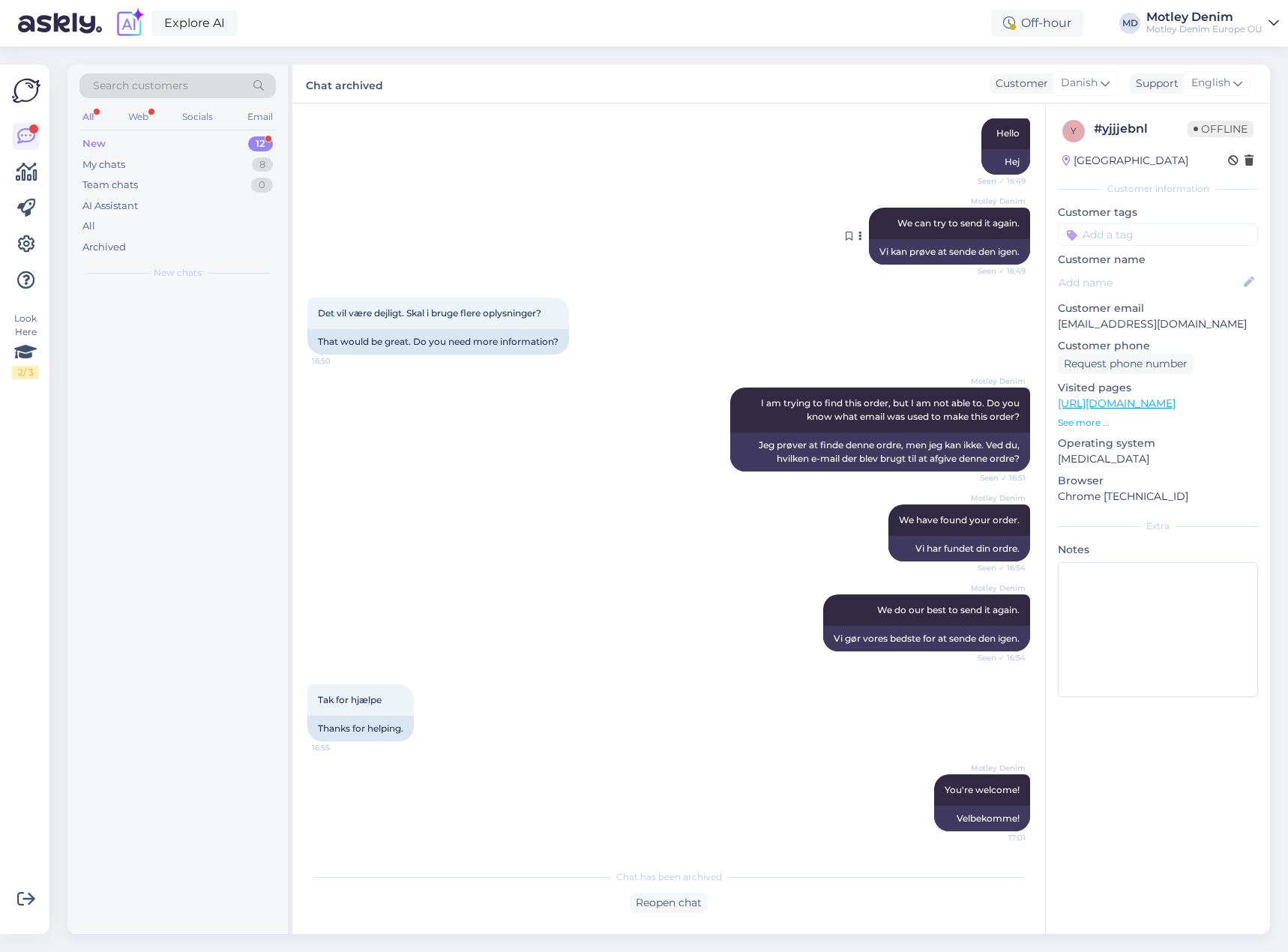
scroll to position [738, 0]
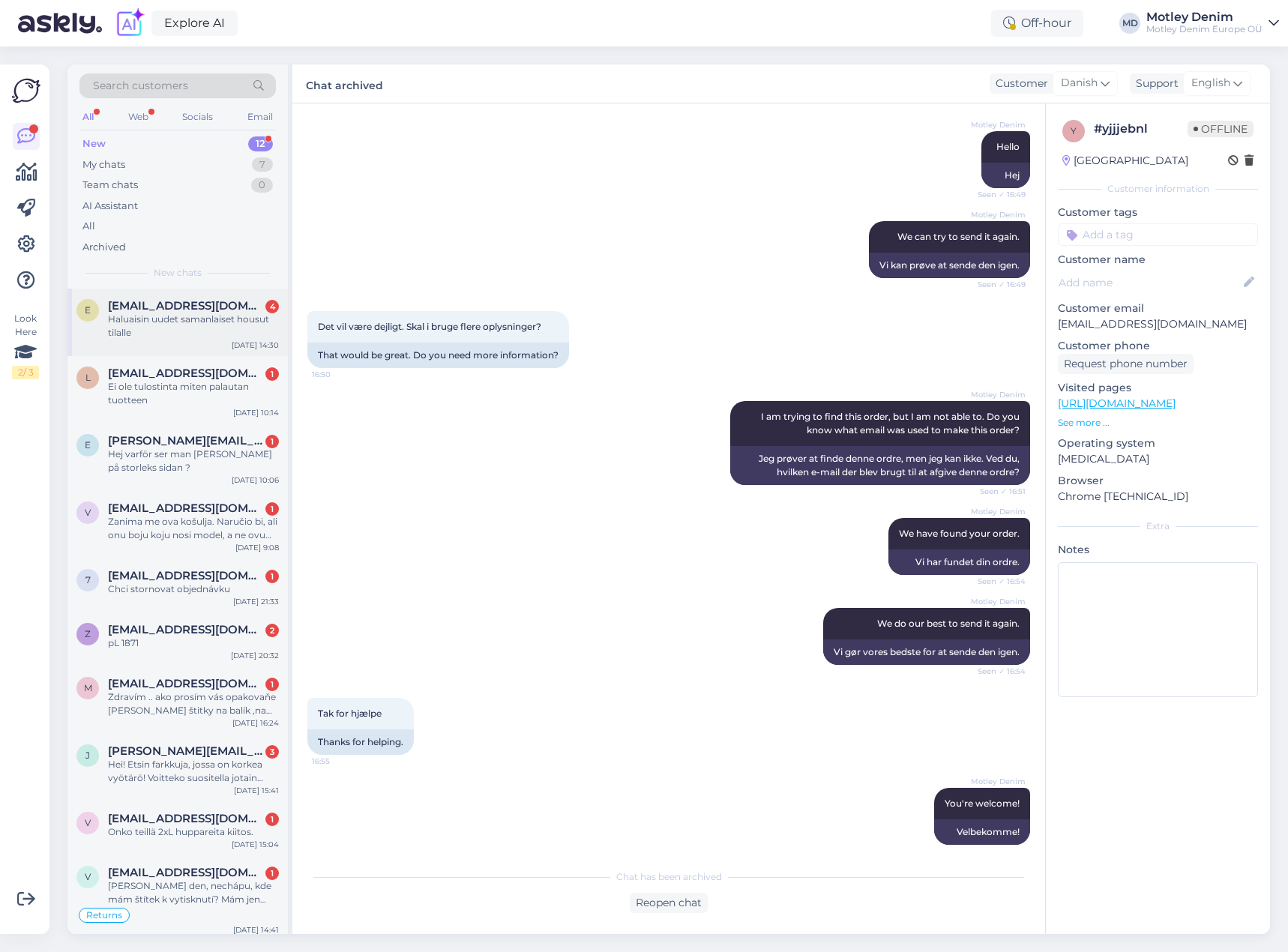
click at [220, 318] on div "Haluaisin uudet samanlaiset housut tilalle" at bounding box center [192, 326] width 171 height 27
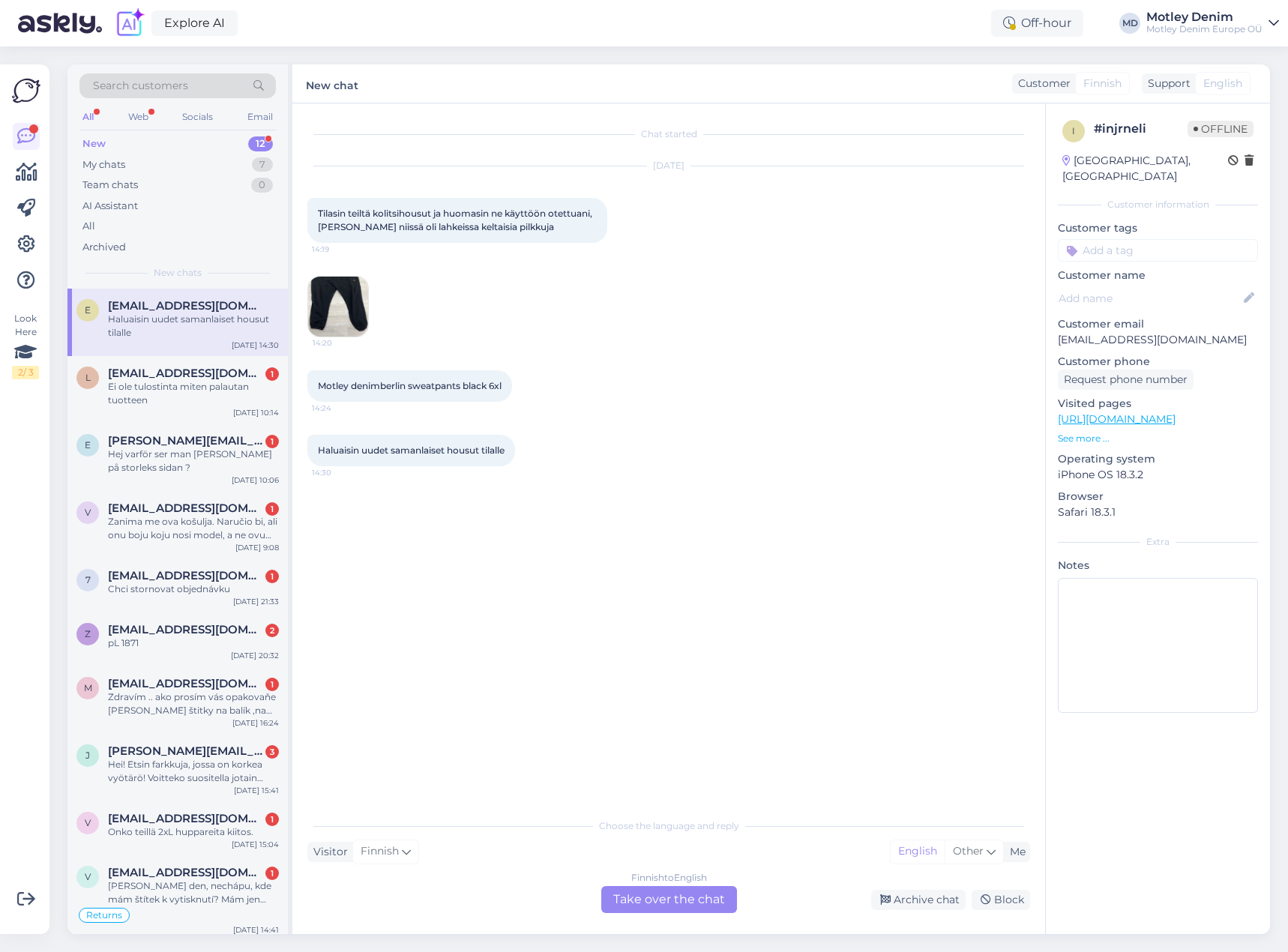
click at [677, 906] on div "Finnish to English Take over the chat" at bounding box center [669, 900] width 135 height 27
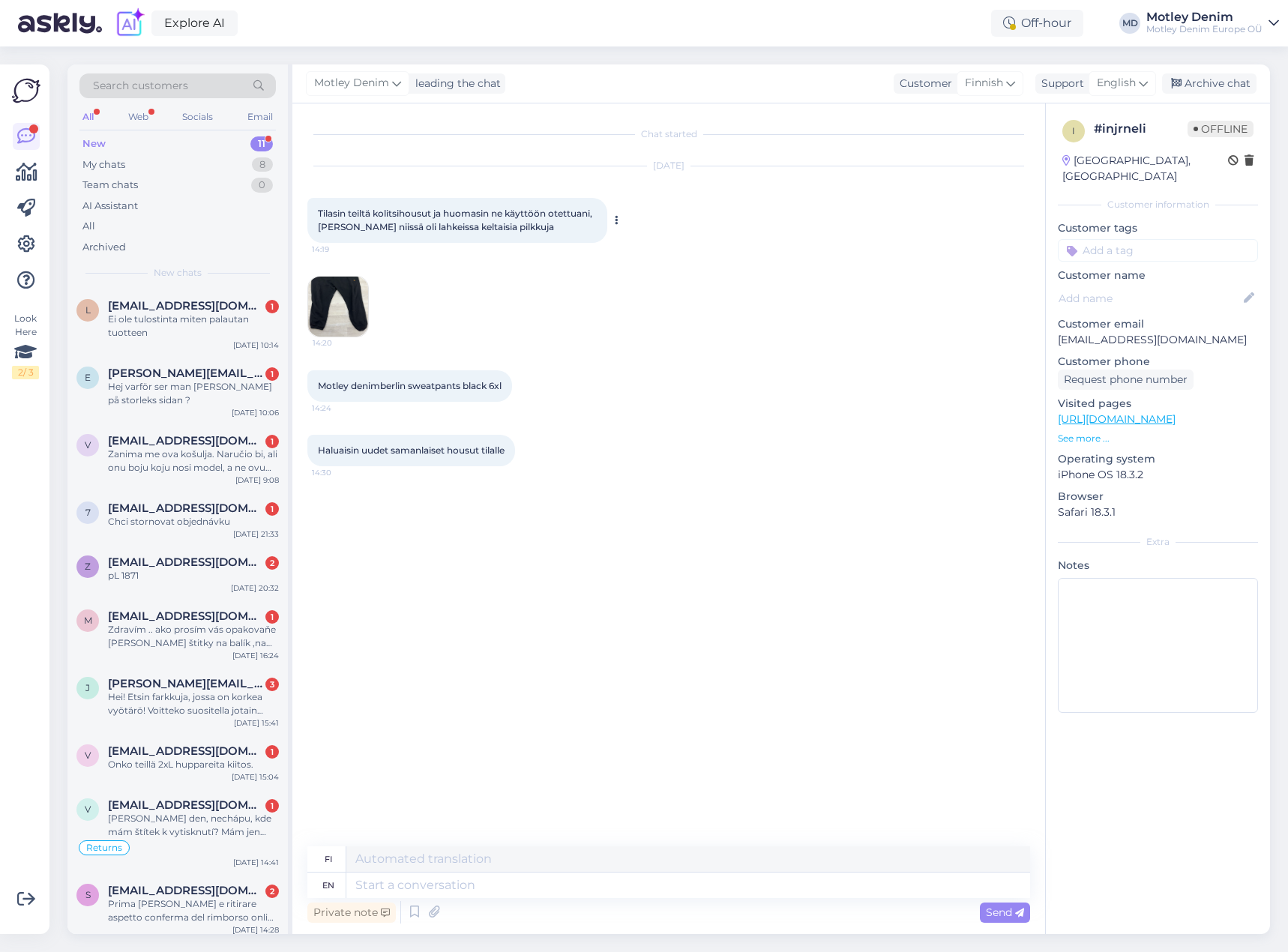
click at [614, 219] on icon at bounding box center [616, 220] width 4 height 9
click at [639, 245] on link "Show English translation" at bounding box center [685, 244] width 148 height 19
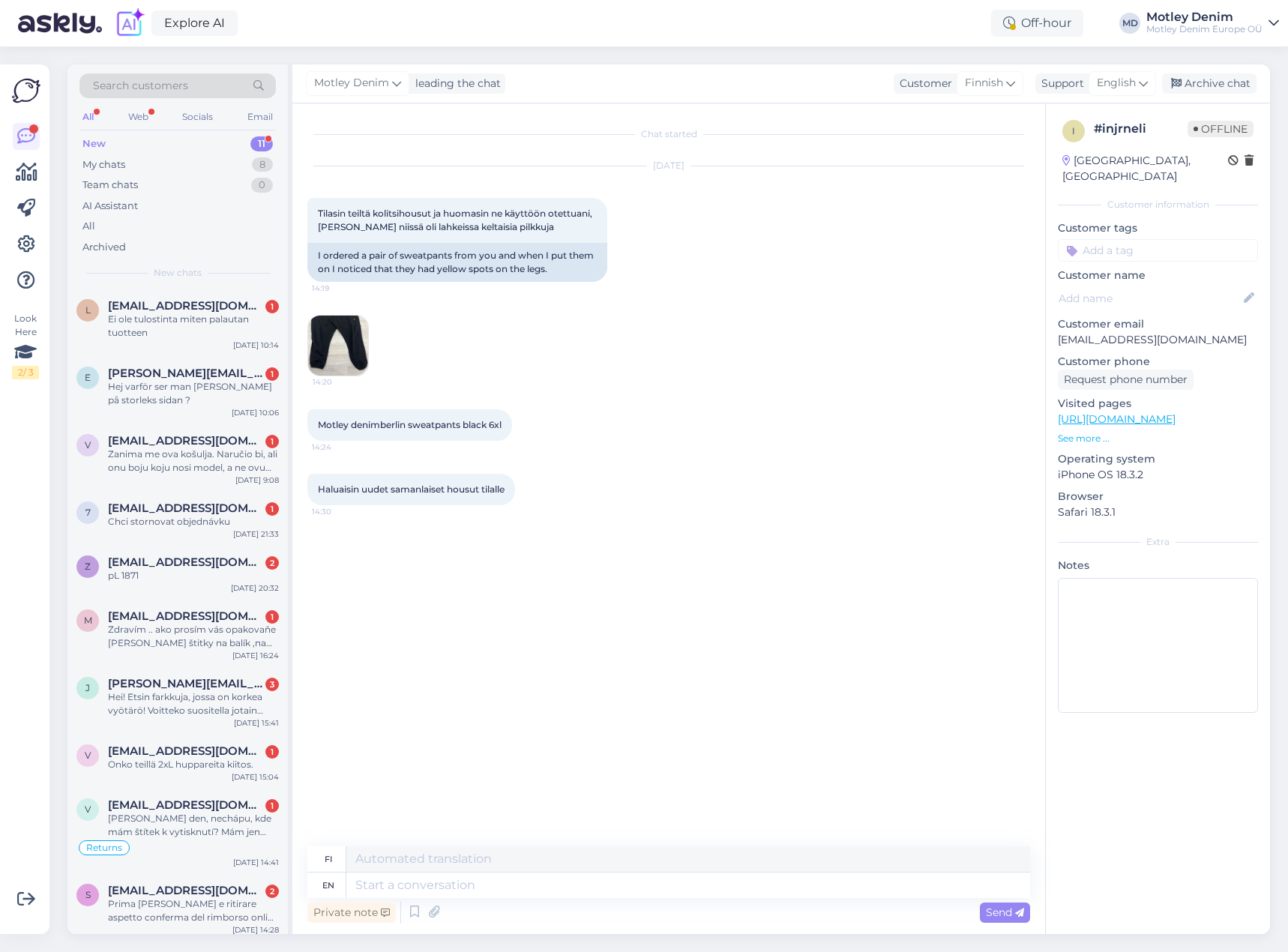
click at [352, 332] on img at bounding box center [337, 345] width 60 height 60
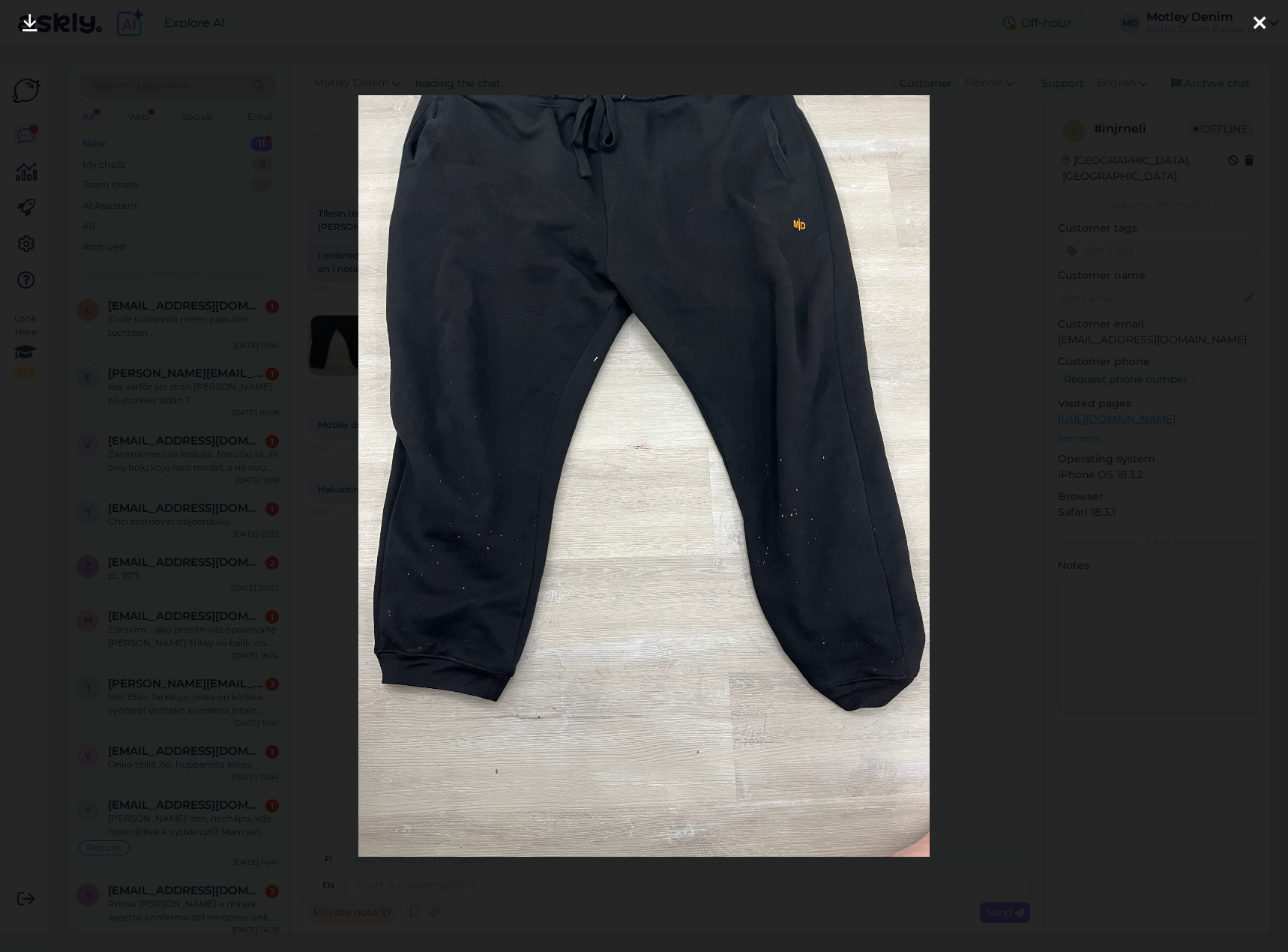
click at [287, 361] on div at bounding box center [644, 476] width 1288 height 952
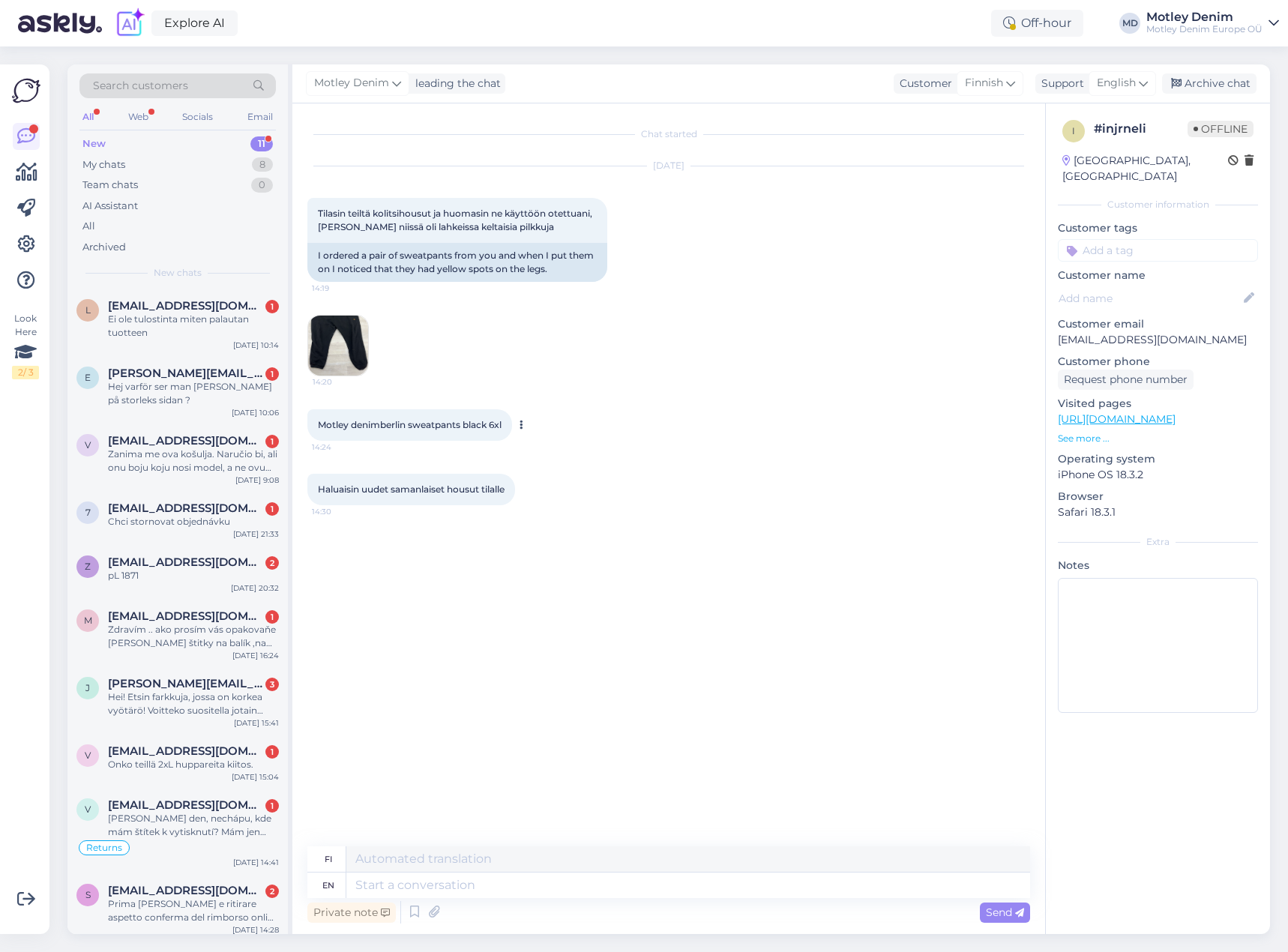
click at [525, 431] on button at bounding box center [520, 425] width 9 height 13
click at [554, 448] on link "Show English translation" at bounding box center [590, 449] width 148 height 19
click at [526, 517] on icon at bounding box center [525, 515] width 4 height 9
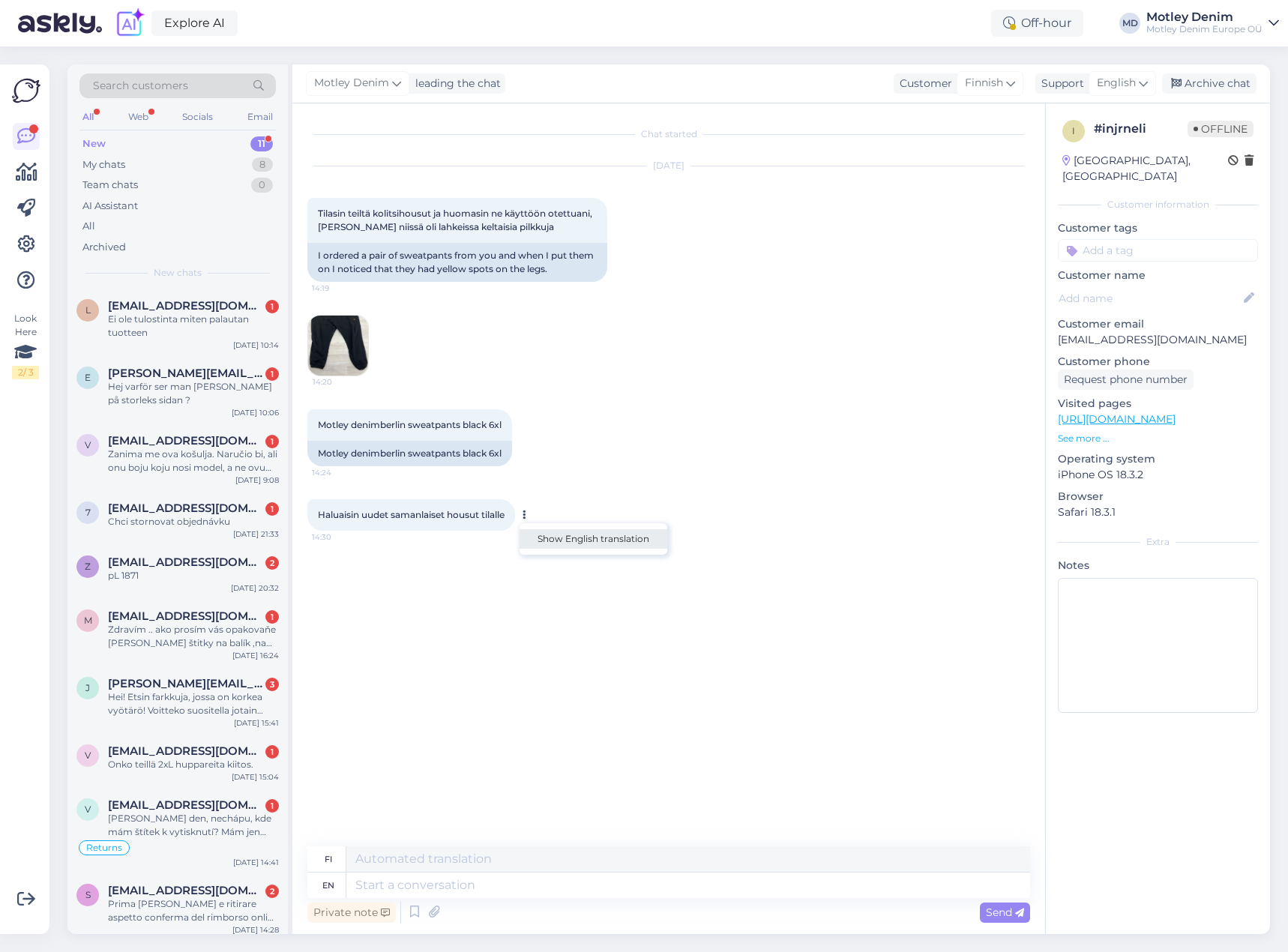
click at [569, 544] on link "Show English translation" at bounding box center [593, 539] width 148 height 19
click at [527, 598] on div "Chat started [DATE] Tilasin teiltä kolitsihousut ja huomasin ne käyttöön otettu…" at bounding box center [675, 476] width 736 height 715
click at [537, 588] on div "Chat started [DATE] Tilasin teiltä kolitsihousut ja huomasin ne käyttöön otettu…" at bounding box center [675, 476] width 736 height 715
click at [751, 500] on div "Haluaisin uudet samanlaiset housut tilalle 14:30 I would like new, similar pant…" at bounding box center [669, 528] width 723 height 90
click at [675, 877] on textarea at bounding box center [689, 885] width 684 height 26
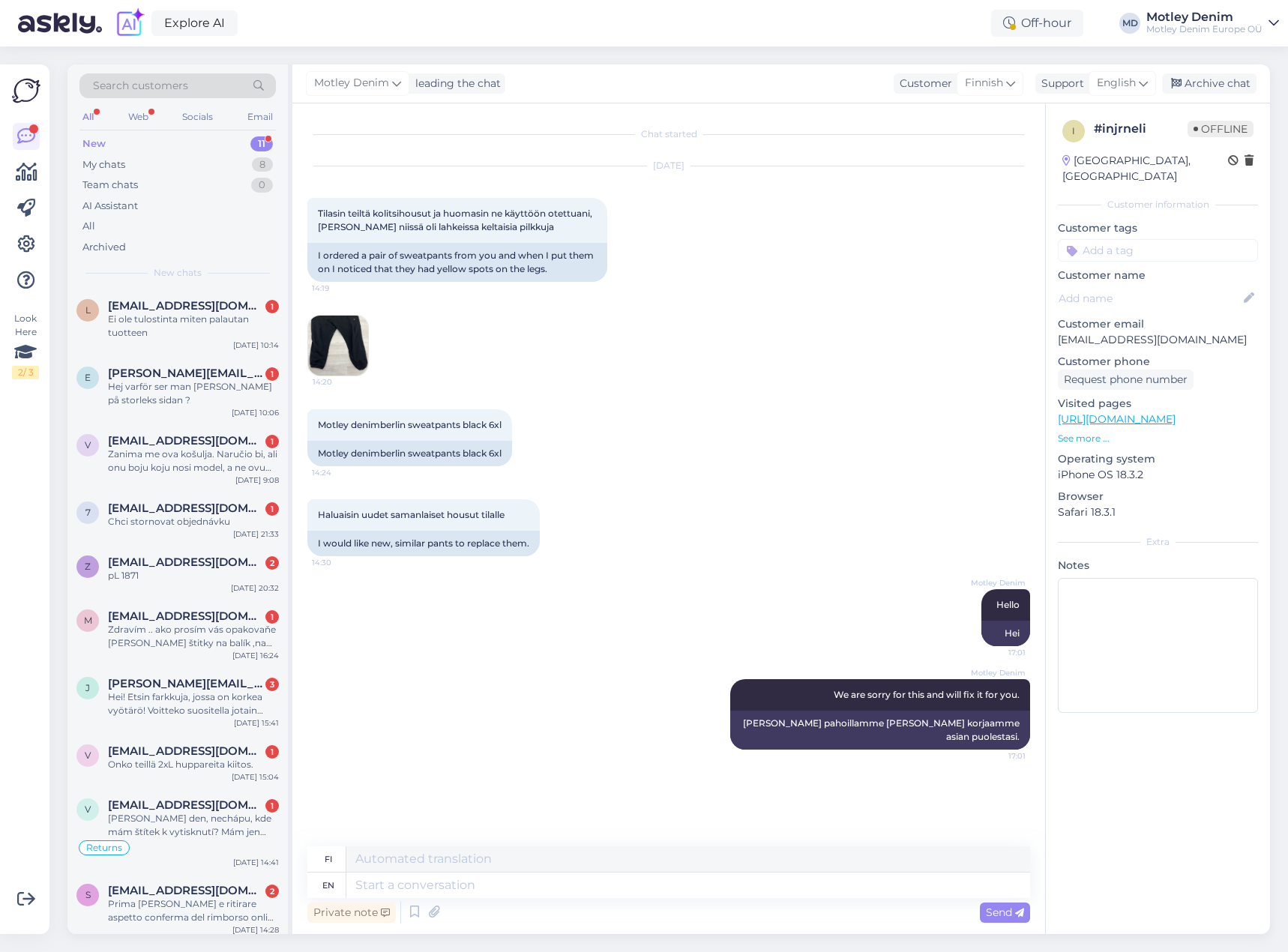
click at [969, 351] on div "14:20" at bounding box center [669, 345] width 723 height 94
click at [1078, 333] on p "[EMAIL_ADDRESS][DOMAIN_NAME]" at bounding box center [1157, 340] width 200 height 16
drag, startPoint x: 1078, startPoint y: 323, endPoint x: 1212, endPoint y: 322, distance: 134.0
click at [1212, 333] on p "[EMAIL_ADDRESS][DOMAIN_NAME]" at bounding box center [1157, 340] width 200 height 16
copy p "[EMAIL_ADDRESS][DOMAIN_NAME]"
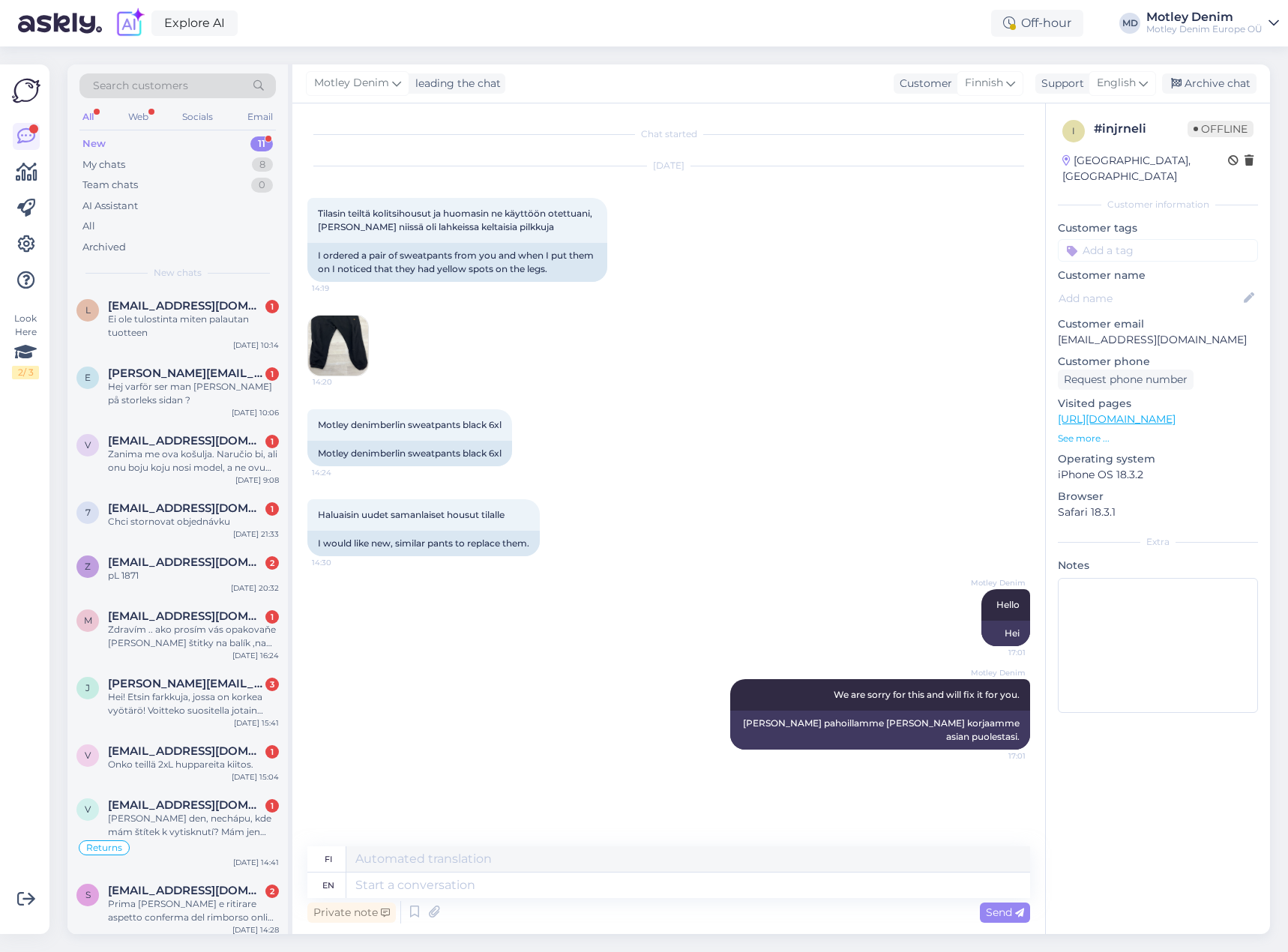
drag, startPoint x: 714, startPoint y: 151, endPoint x: 653, endPoint y: 196, distance: 75.8
click at [649, 183] on div "[DATE] Tilasin teiltä kolitsihousut ja huomasin ne käyttöön otettuani, [PERSON_…" at bounding box center [669, 224] width 723 height 149
click at [520, 885] on textarea at bounding box center [689, 885] width 684 height 26
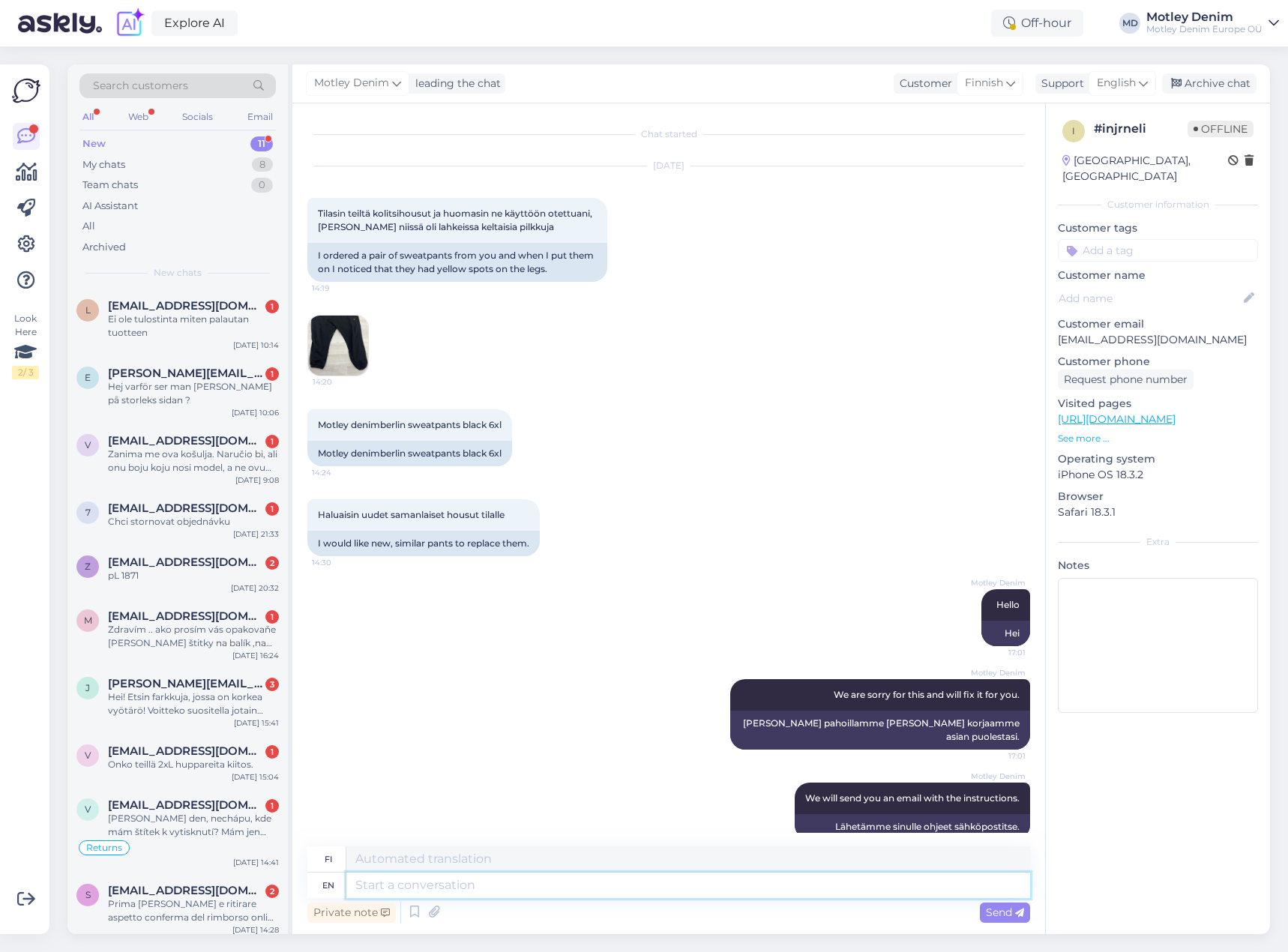
scroll to position [10, 0]
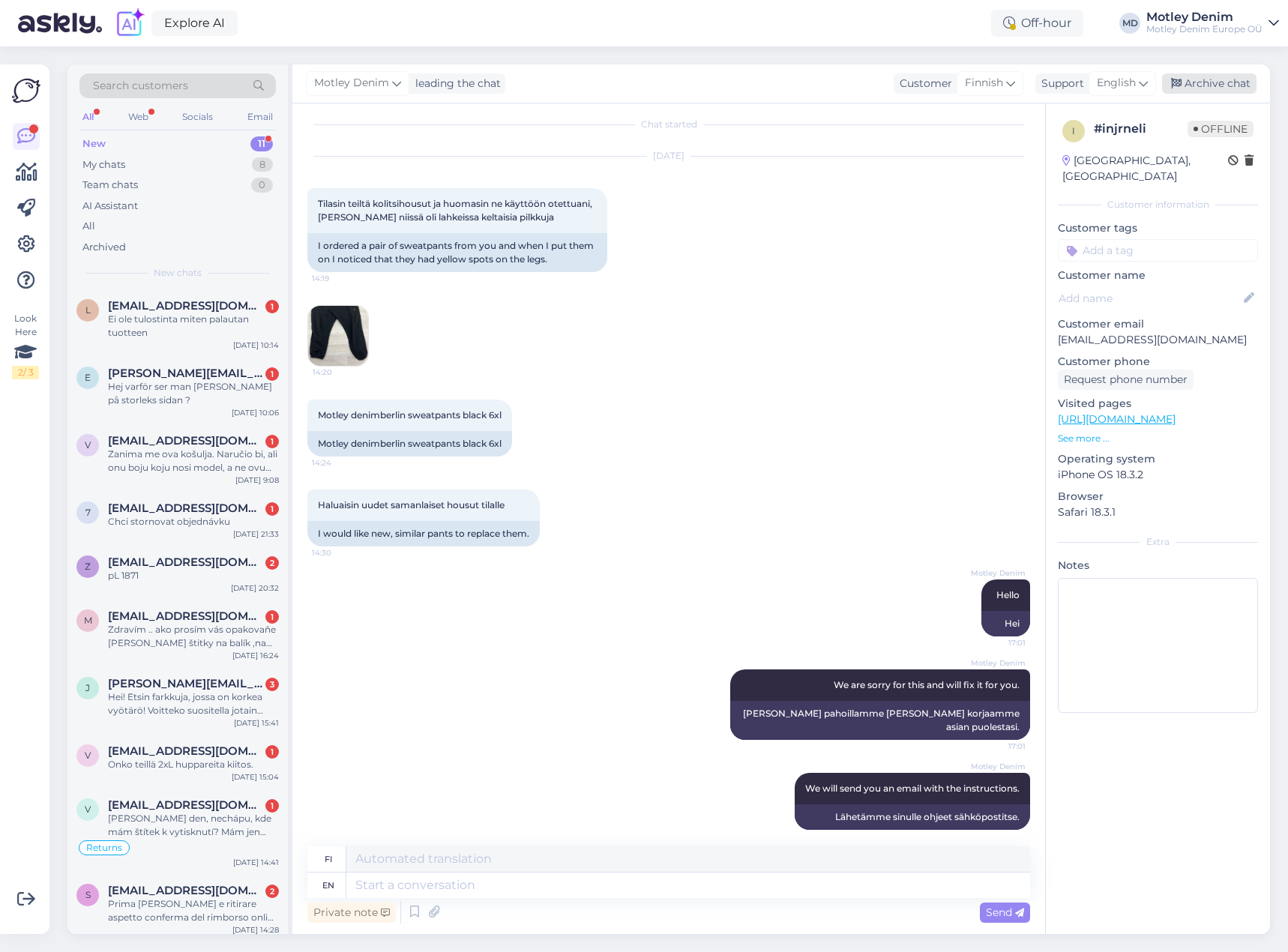
click at [1220, 83] on div "Archive chat" at bounding box center [1209, 83] width 94 height 20
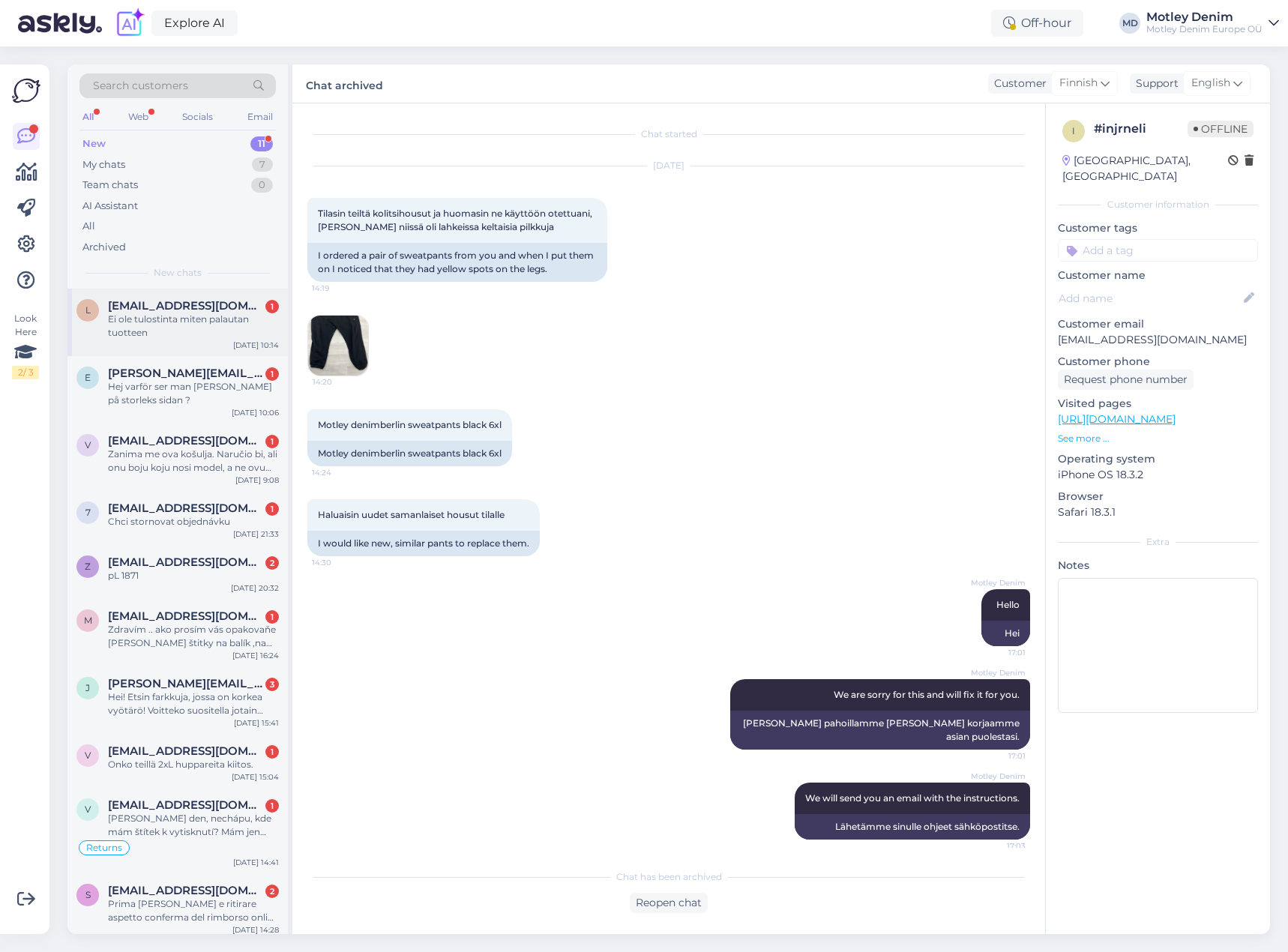
click at [191, 311] on span "[EMAIL_ADDRESS][DOMAIN_NAME]" at bounding box center [186, 306] width 156 height 13
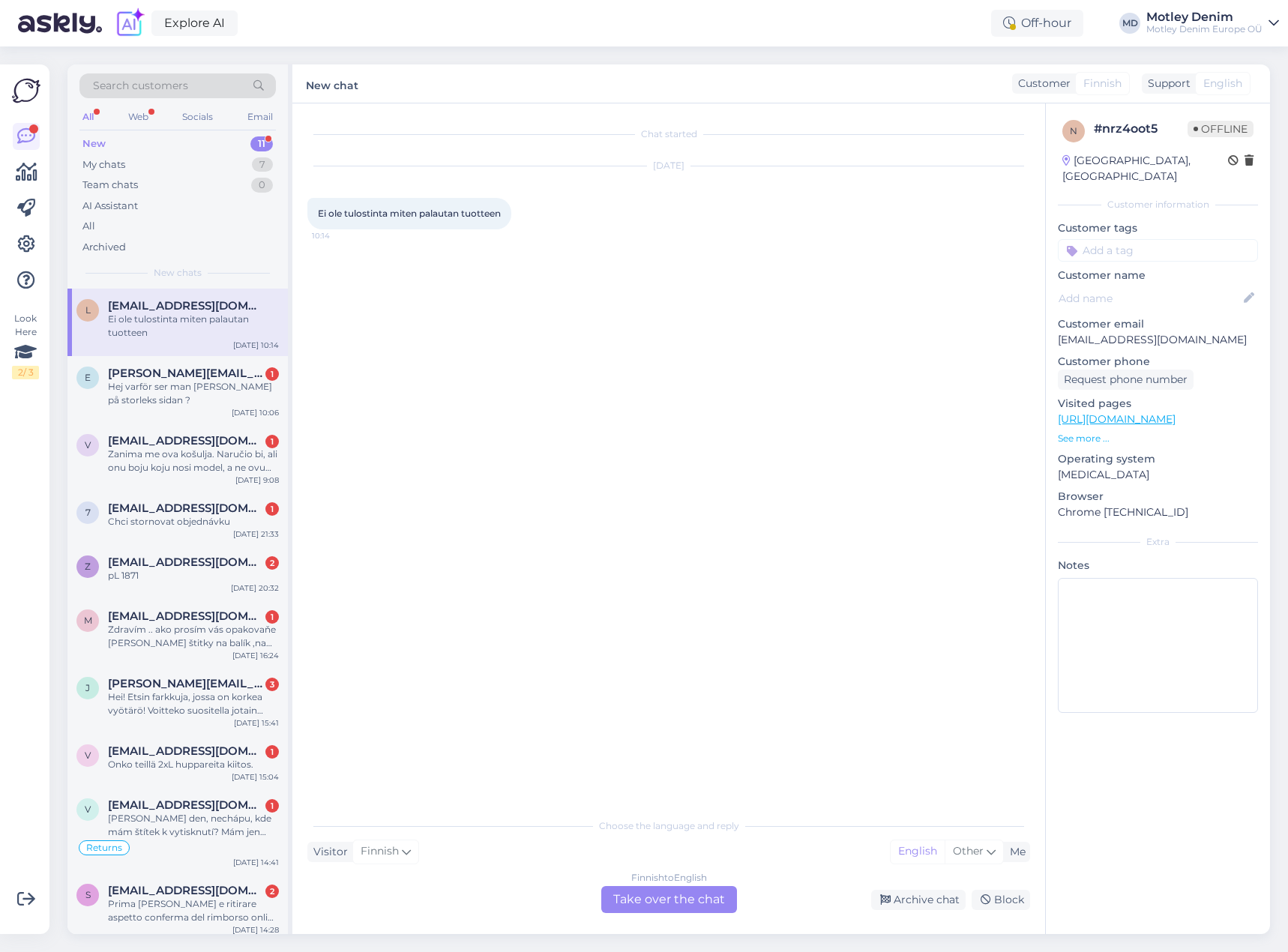
click at [666, 901] on div "Finnish to English Take over the chat" at bounding box center [669, 900] width 135 height 27
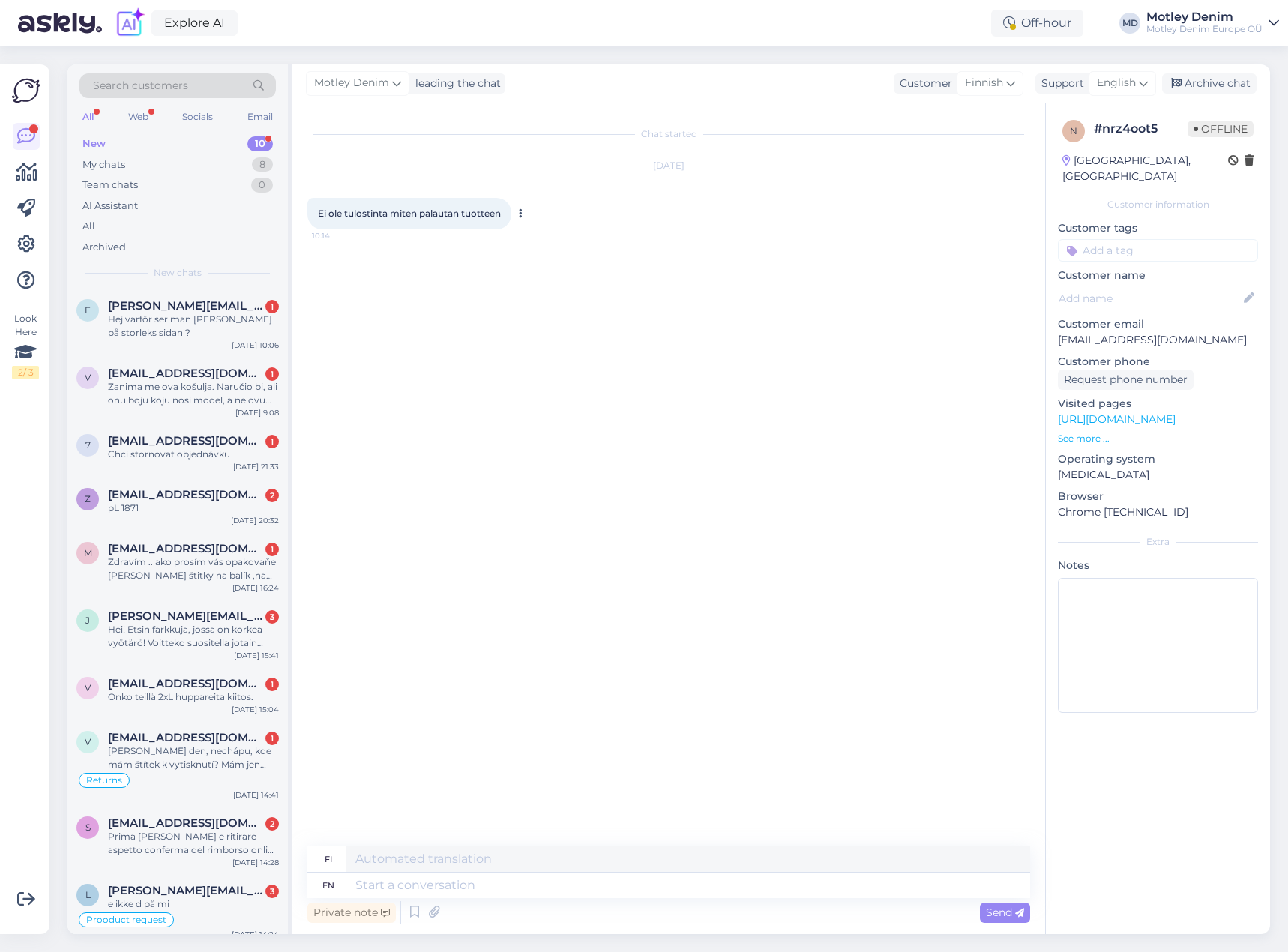
click at [523, 215] on icon at bounding box center [521, 213] width 4 height 9
click at [540, 241] on link "Show English translation" at bounding box center [589, 237] width 148 height 19
click at [427, 276] on div "Chat started [DATE] Ei ole tulostinta miten palautan tuotteen 10:14 There is no…" at bounding box center [675, 476] width 736 height 715
click at [585, 892] on textarea at bounding box center [689, 885] width 684 height 26
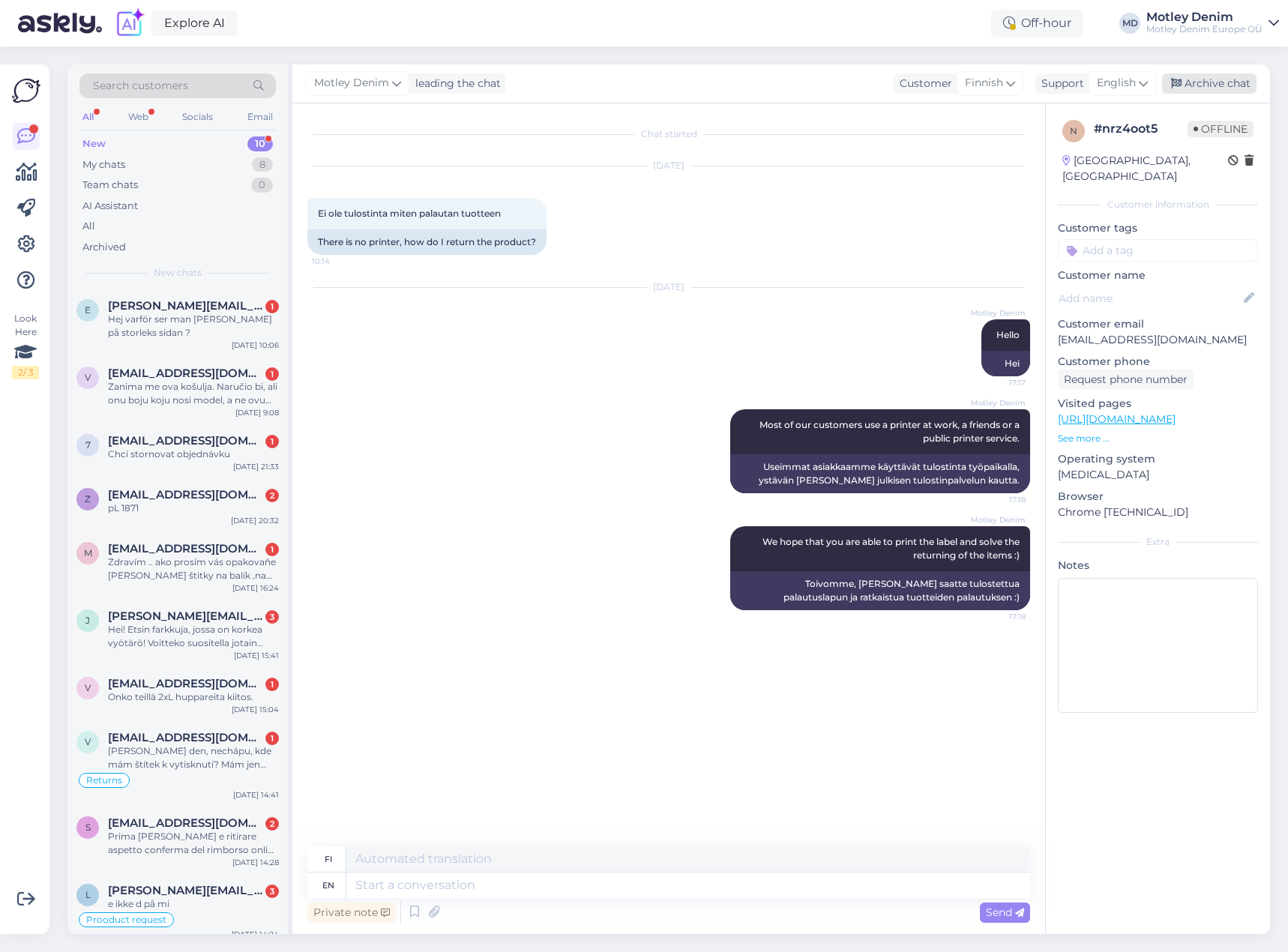
click at [1220, 87] on div "Archive chat" at bounding box center [1209, 83] width 94 height 20
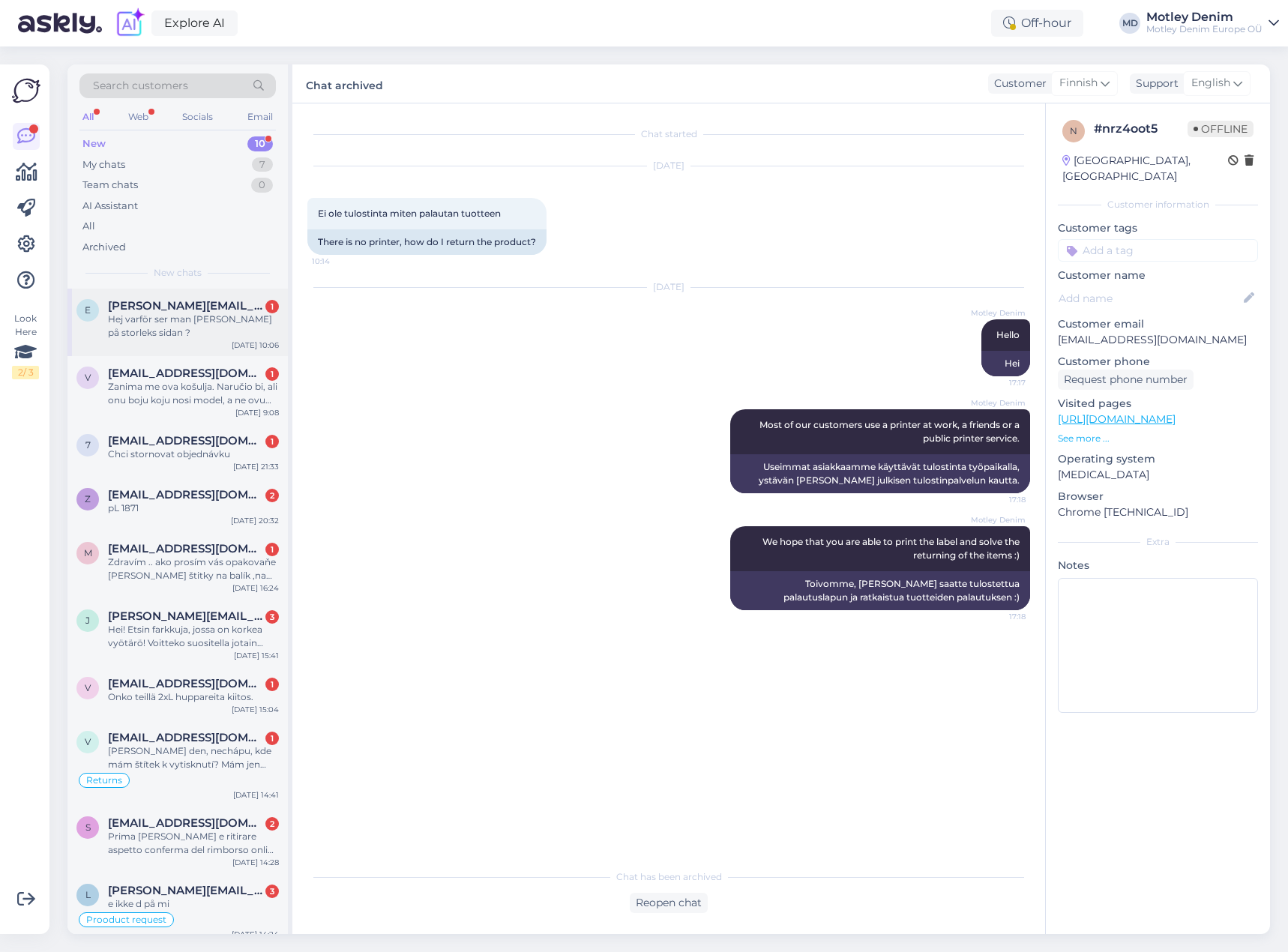
click at [241, 305] on span "[PERSON_NAME][EMAIL_ADDRESS][DOMAIN_NAME]" at bounding box center [186, 306] width 156 height 13
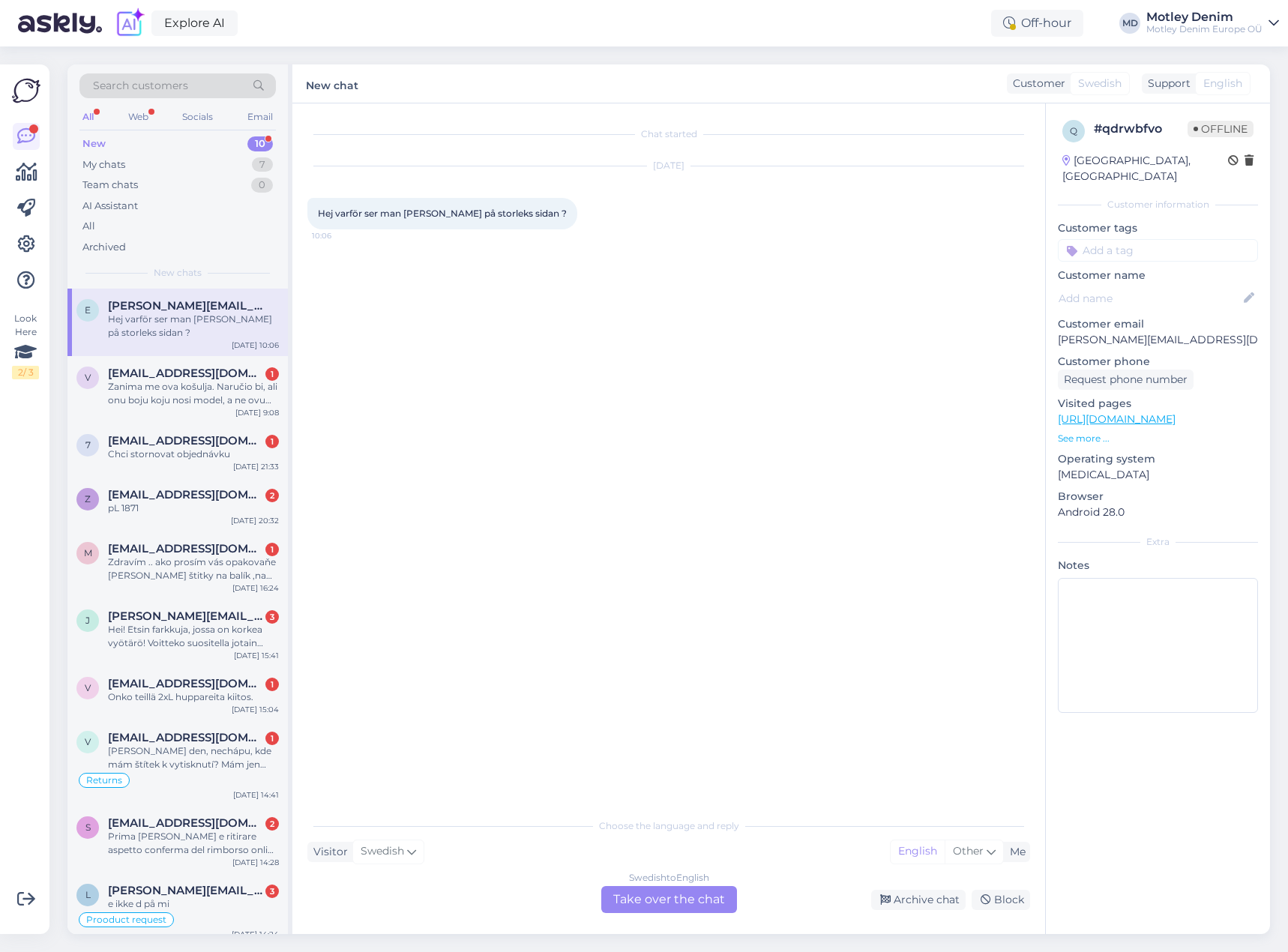
click at [692, 894] on div "Swedish to English Take over the chat" at bounding box center [669, 900] width 135 height 27
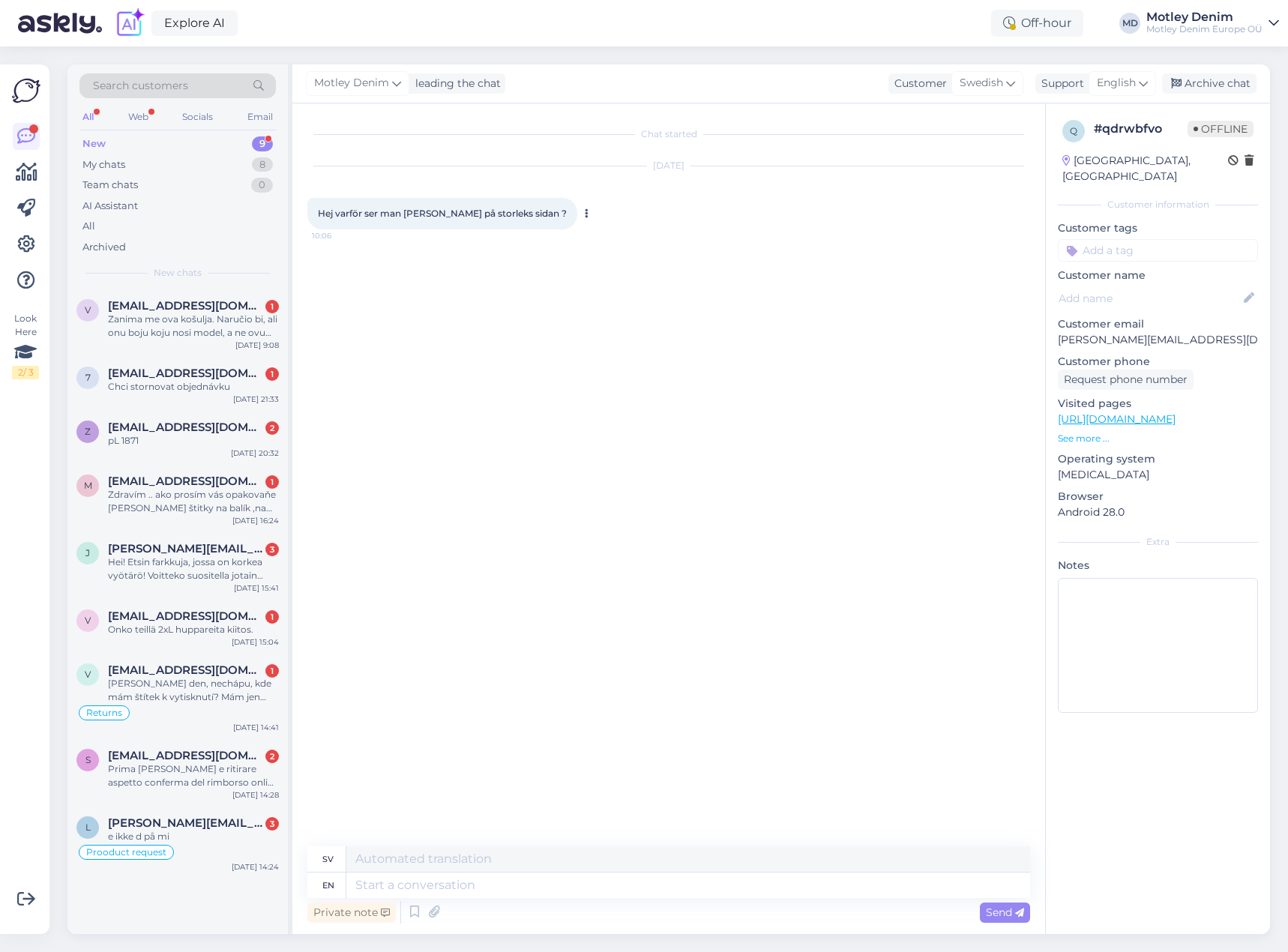
click at [585, 214] on icon at bounding box center [587, 213] width 4 height 9
click at [582, 237] on link "Show English translation" at bounding box center [655, 237] width 148 height 19
click at [1086, 432] on p "See more ..." at bounding box center [1157, 438] width 200 height 13
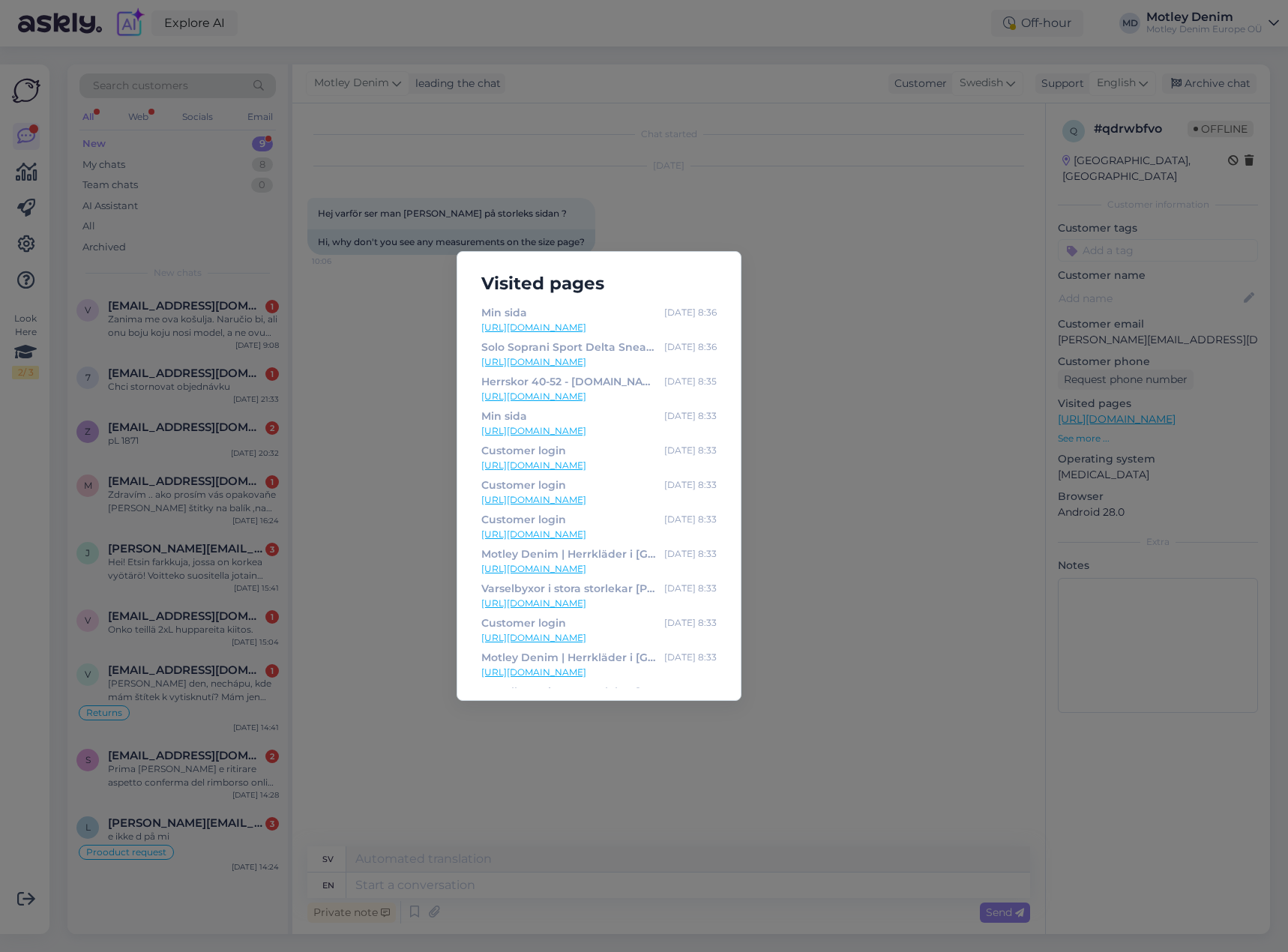
scroll to position [132, 0]
click at [424, 711] on div "Visited pages Customer login [DATE] 8:36 [URL][DOMAIN_NAME] Min sida [DATE] 8:3…" at bounding box center [644, 476] width 1288 height 952
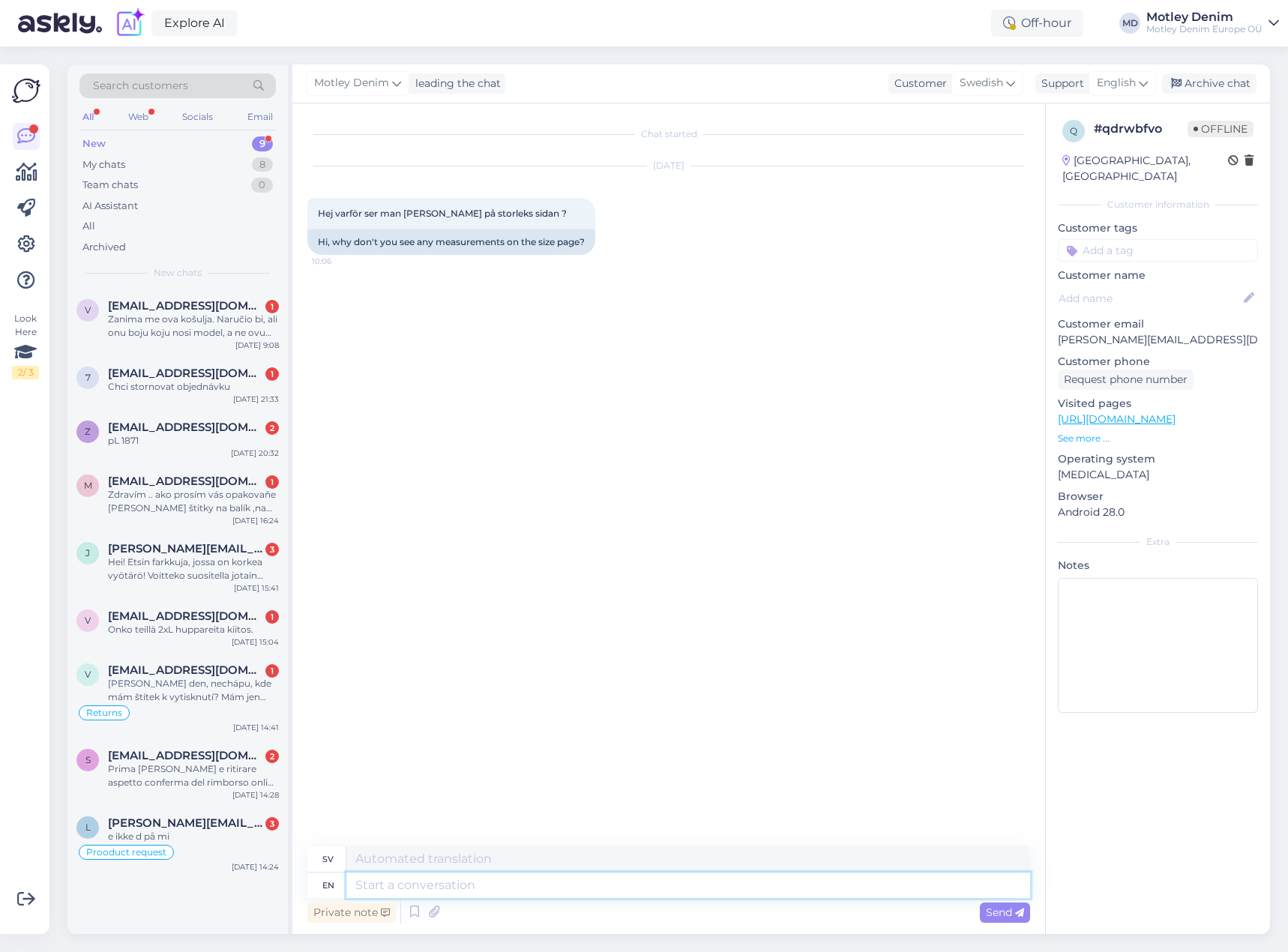
click at [575, 889] on textarea at bounding box center [689, 885] width 684 height 26
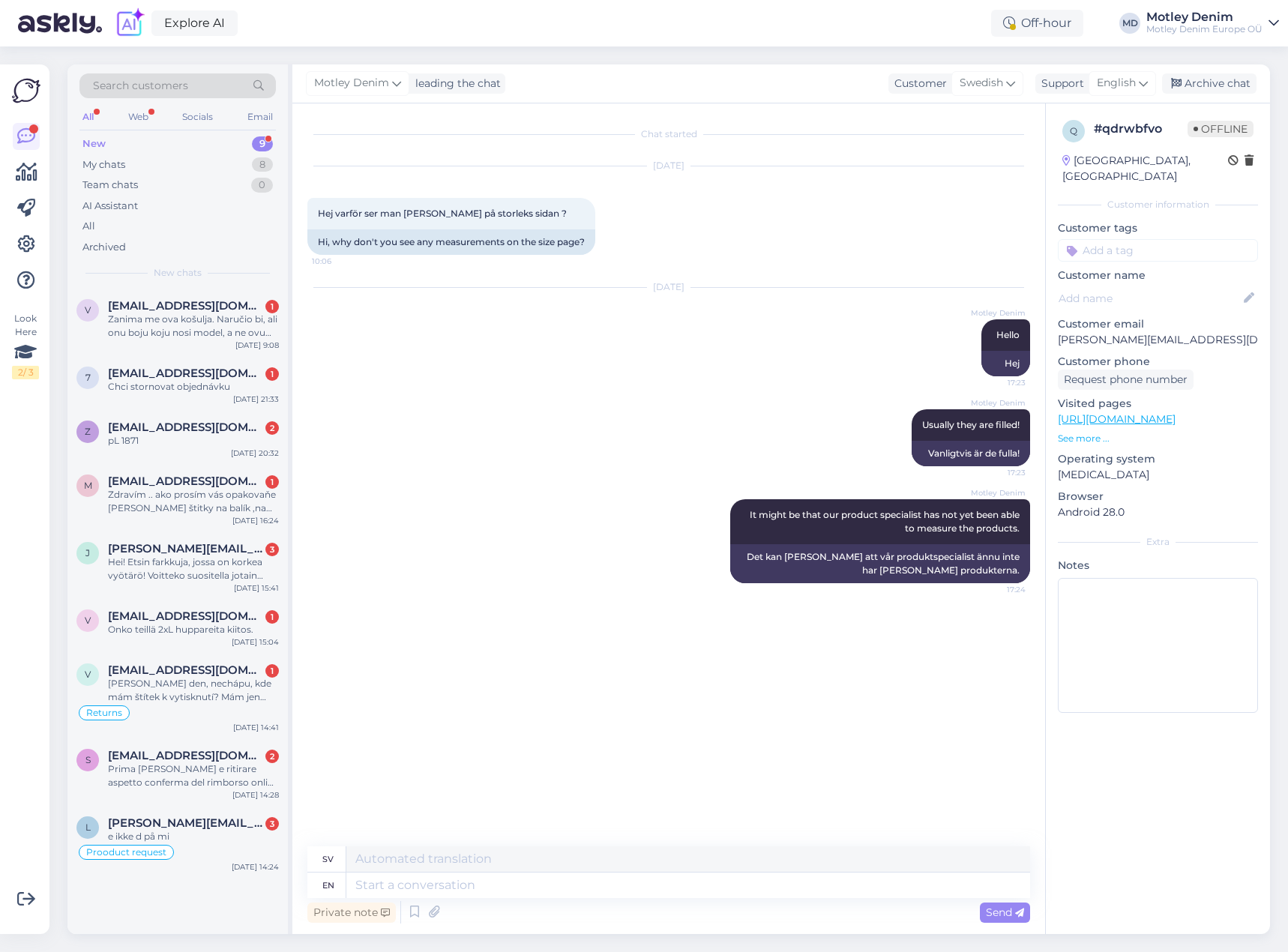
click at [594, 319] on div "[DATE] Motley Denim Hello 17:23 Hej" at bounding box center [669, 332] width 723 height 121
click at [705, 885] on textarea at bounding box center [689, 885] width 684 height 26
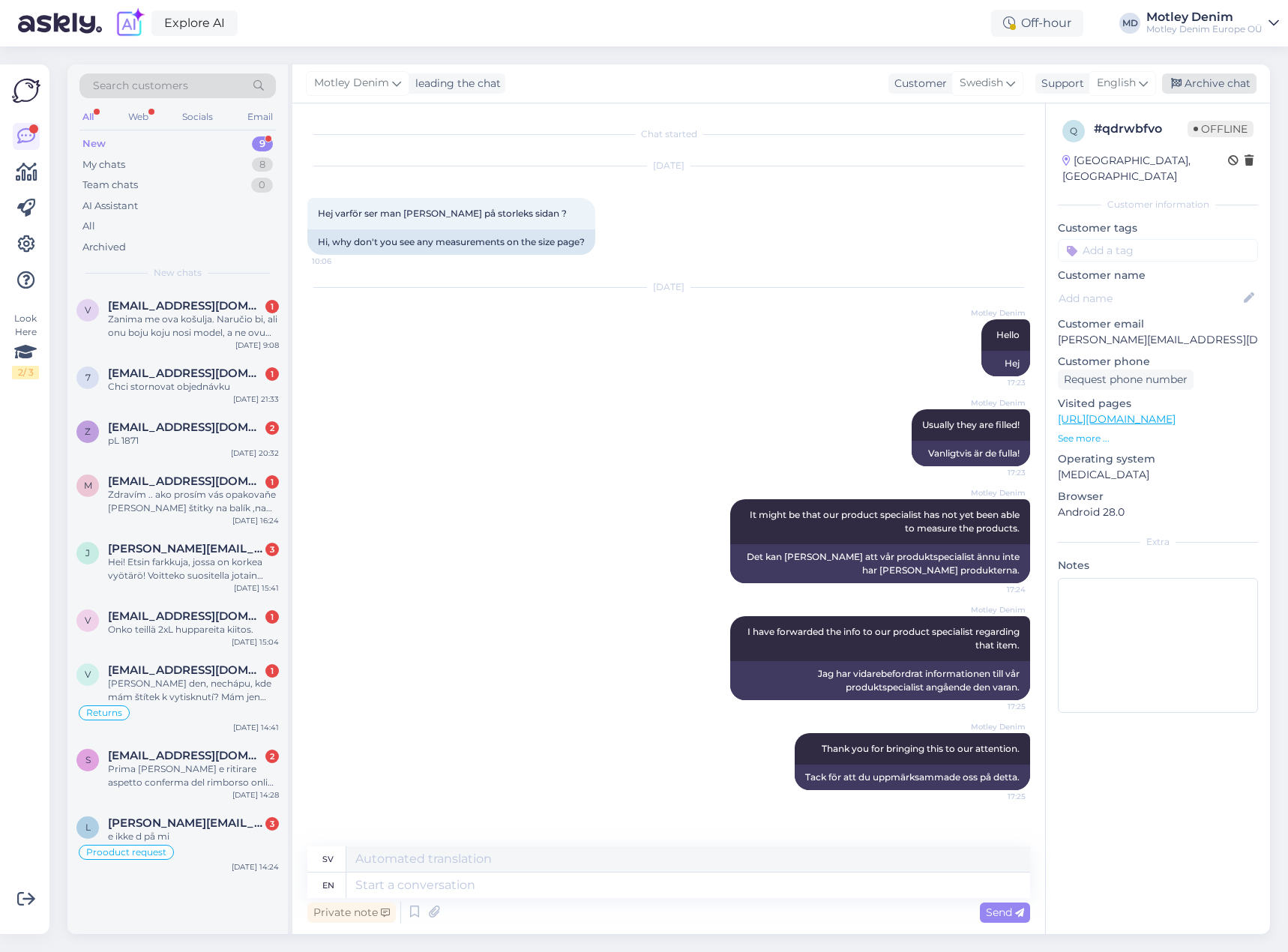
click at [1221, 85] on div "Archive chat" at bounding box center [1209, 83] width 94 height 20
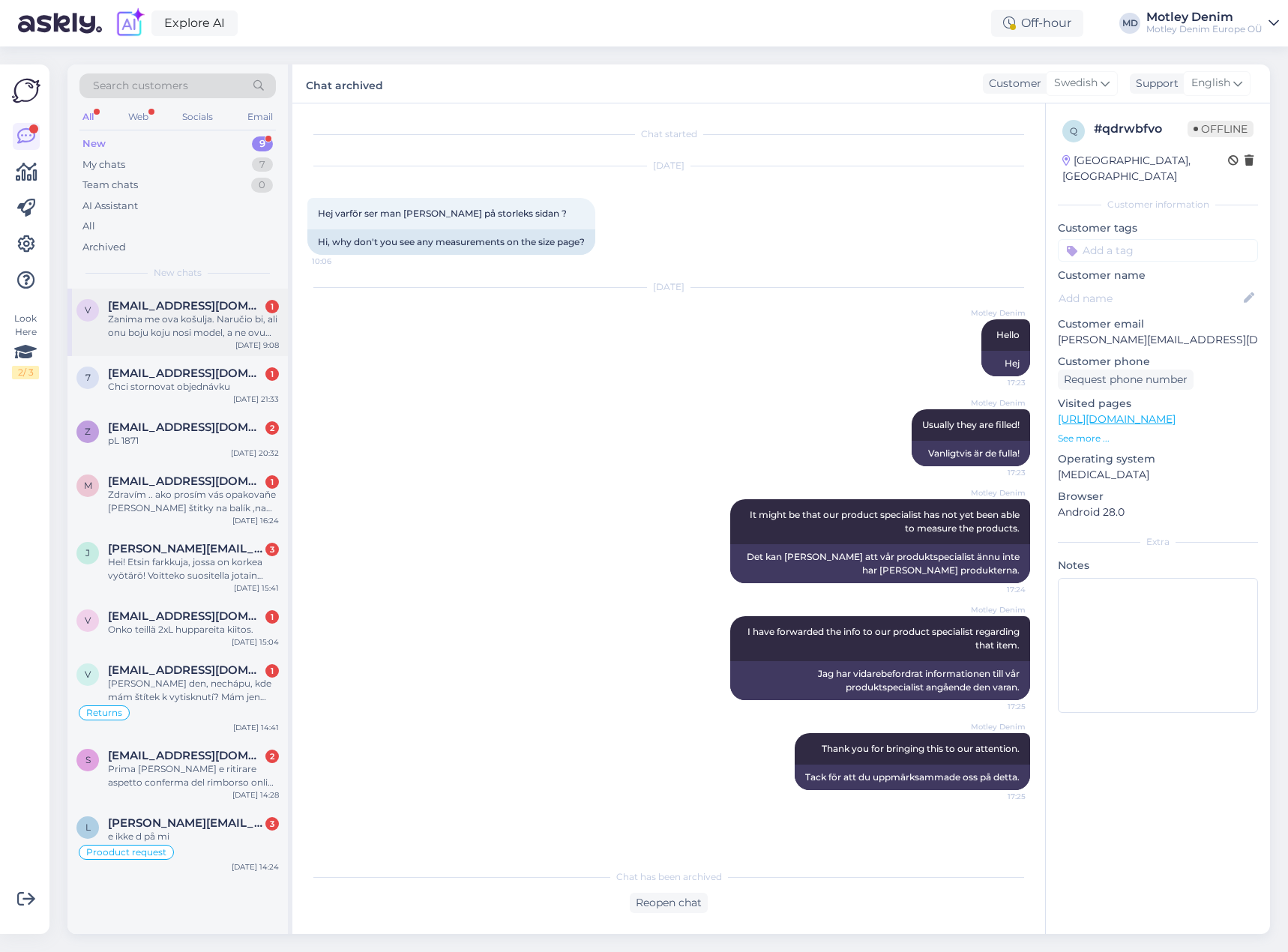
click at [215, 308] on span "[EMAIL_ADDRESS][DOMAIN_NAME]" at bounding box center [186, 306] width 156 height 13
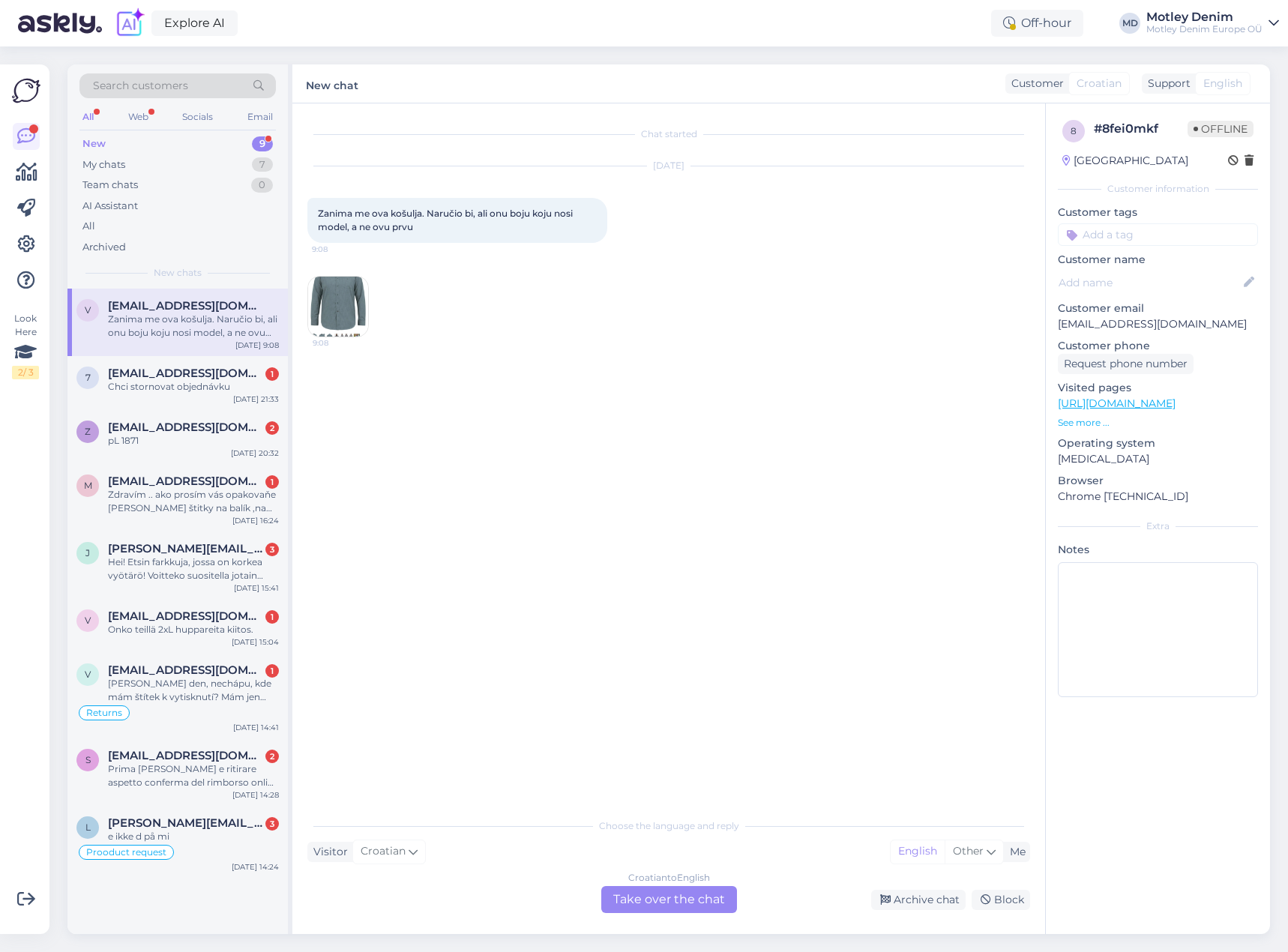
click at [667, 907] on div "Croatian to English Take over the chat" at bounding box center [669, 900] width 135 height 27
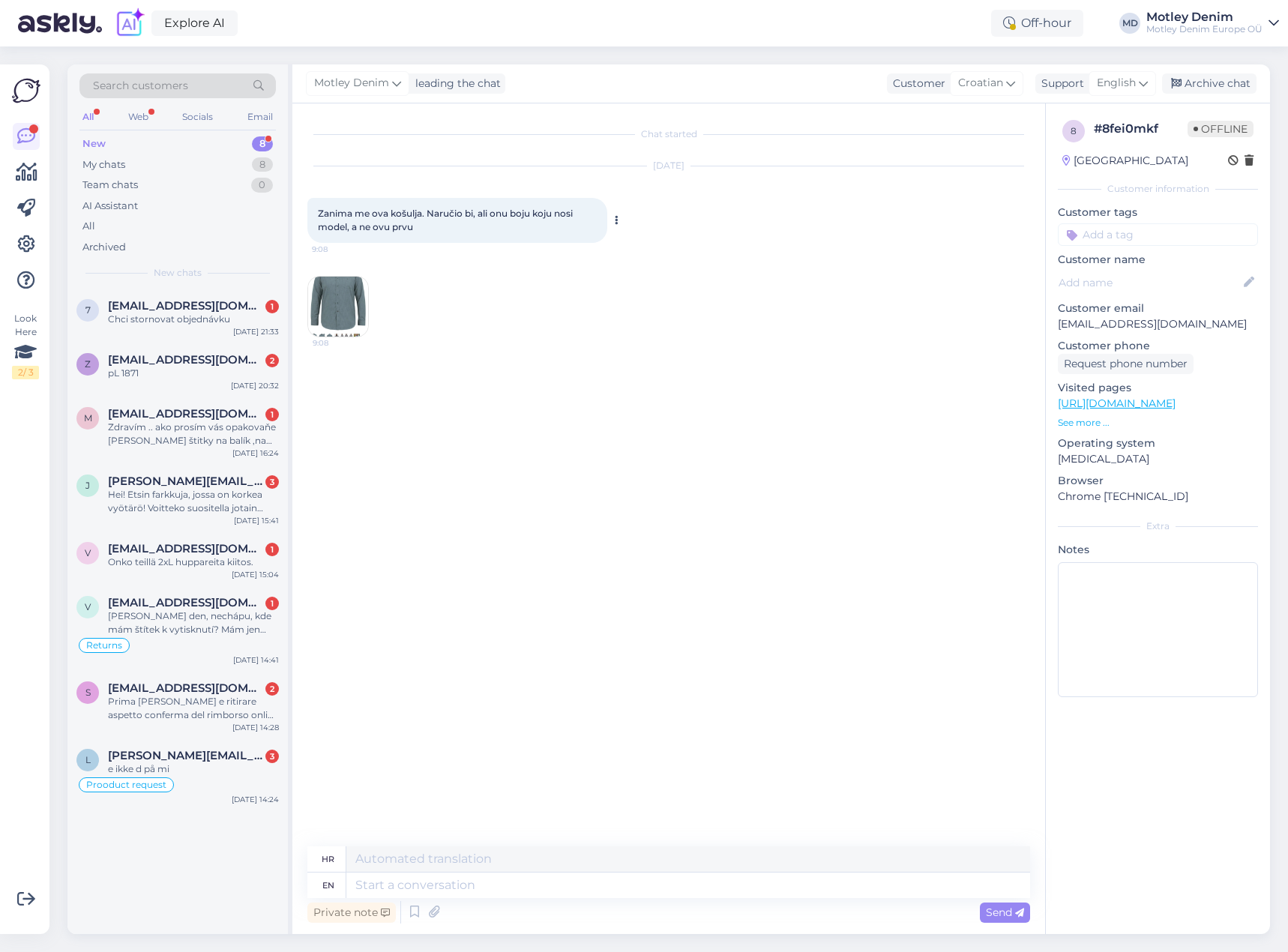
click at [614, 213] on div at bounding box center [614, 220] width 13 height 45
click at [616, 221] on icon at bounding box center [616, 220] width 4 height 9
click at [629, 245] on link "Show English translation" at bounding box center [685, 244] width 148 height 19
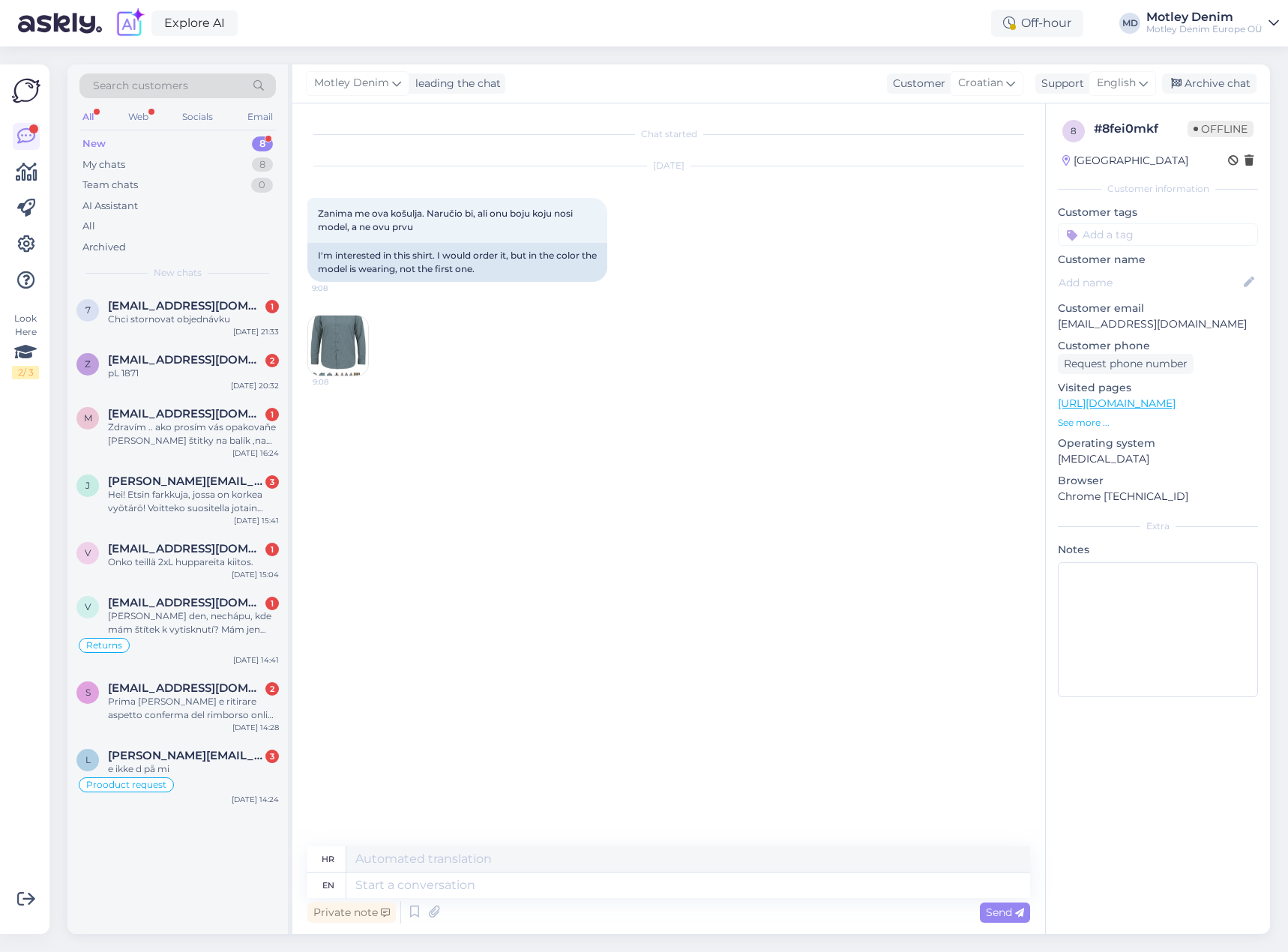
click at [509, 344] on div "[DATE] Zanima me ova košulja. Naručio bi, ali onu boju koju nosi model, a ne ov…" at bounding box center [669, 271] width 723 height 243
click at [544, 327] on div "[DATE] Zanima me ova košulja. Naručio bi, ali onu boju koju nosi model, a ne ov…" at bounding box center [669, 271] width 723 height 243
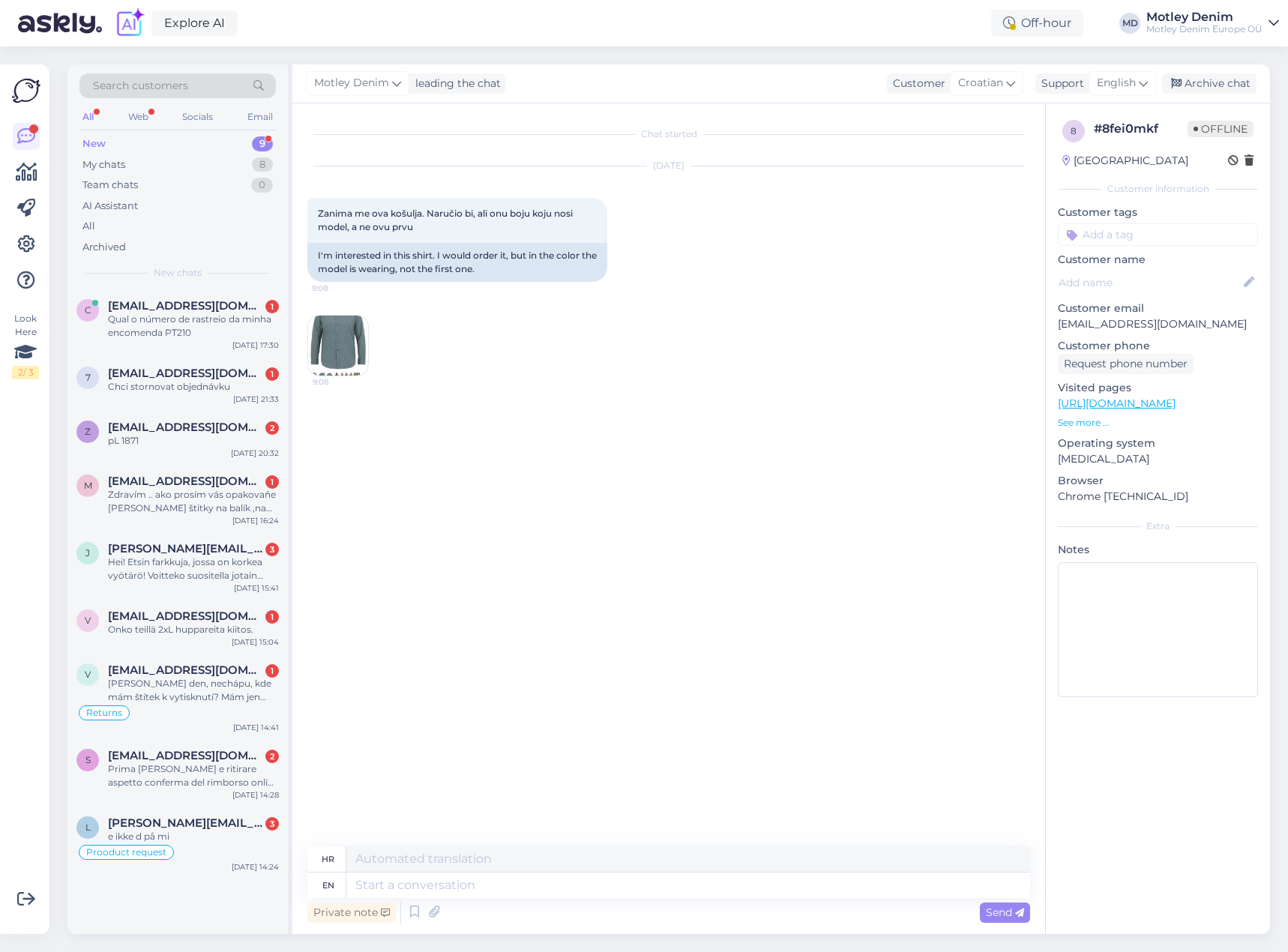
click at [603, 473] on div "Chat started [DATE] Zanima me ova košulja. Naručio bi, ali onu boju koju nosi m…" at bounding box center [675, 476] width 736 height 715
click at [348, 600] on div "Chat started [DATE] Zanima me ova košulja. Naručio bi, ali onu boju koju nosi m…" at bounding box center [675, 476] width 736 height 715
click at [352, 597] on div "Chat started [DATE] Zanima me ova košulja. Naručio bi, ali onu boju koju nosi m…" at bounding box center [675, 476] width 736 height 715
click at [620, 507] on div "Chat started [DATE] Zanima me ova košulja. Naručio bi, ali onu boju koju nosi m…" at bounding box center [675, 476] width 736 height 715
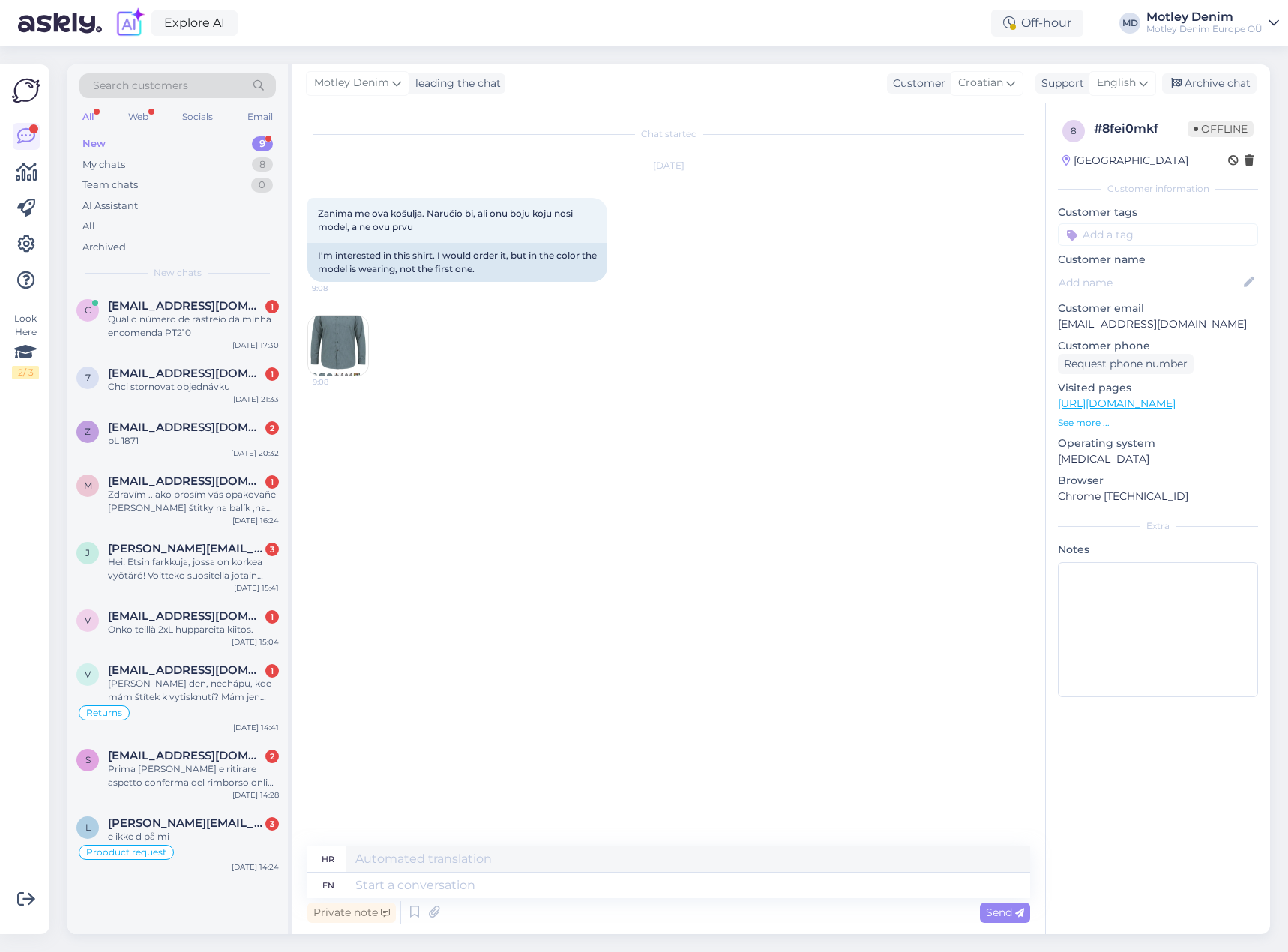
click at [895, 503] on div "Chat started [DATE] Zanima me ova košulja. Naručio bi, ali onu boju koju nosi m…" at bounding box center [675, 476] width 736 height 715
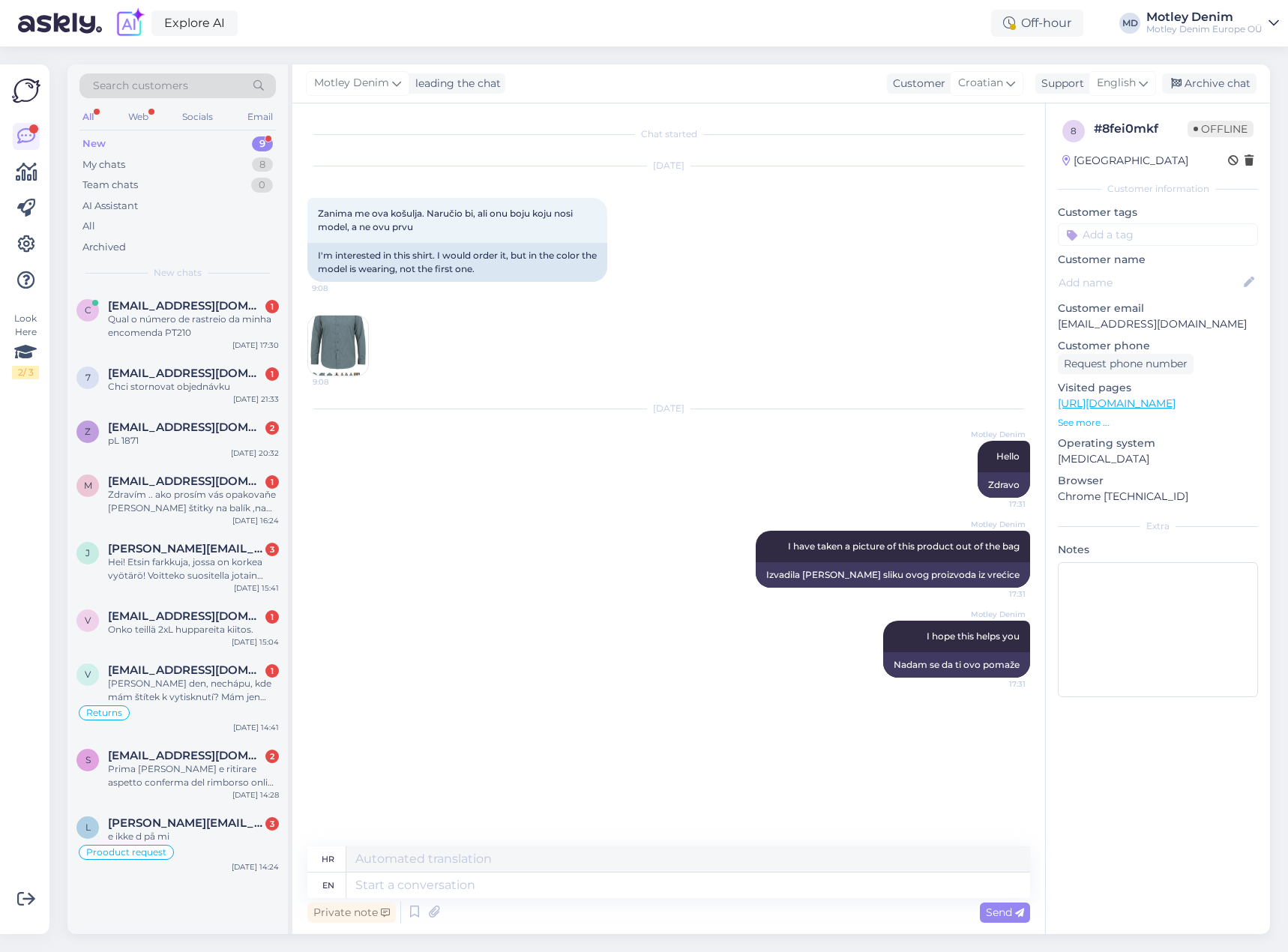
scroll to position [51, 0]
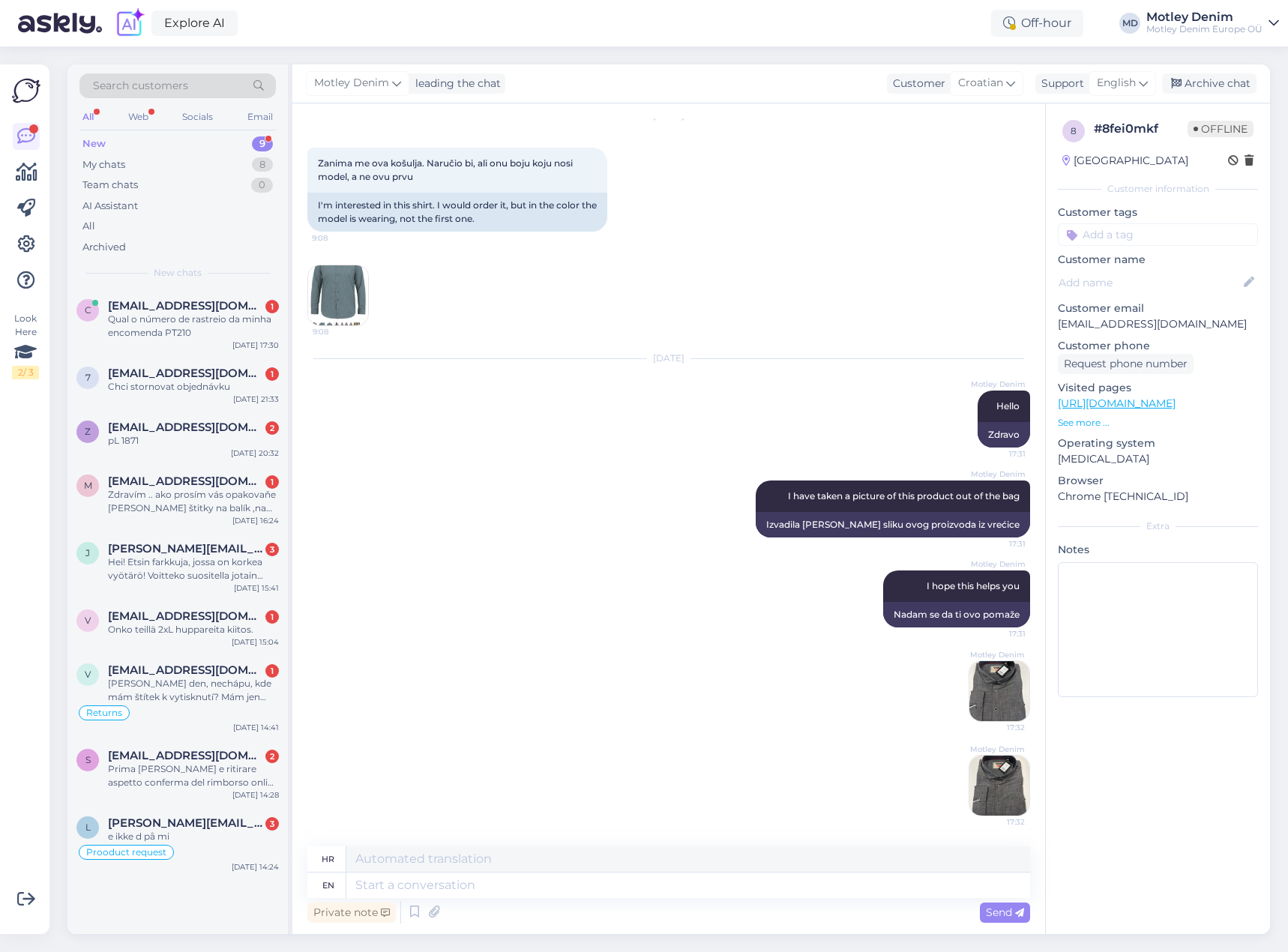
click at [984, 689] on img at bounding box center [999, 691] width 60 height 60
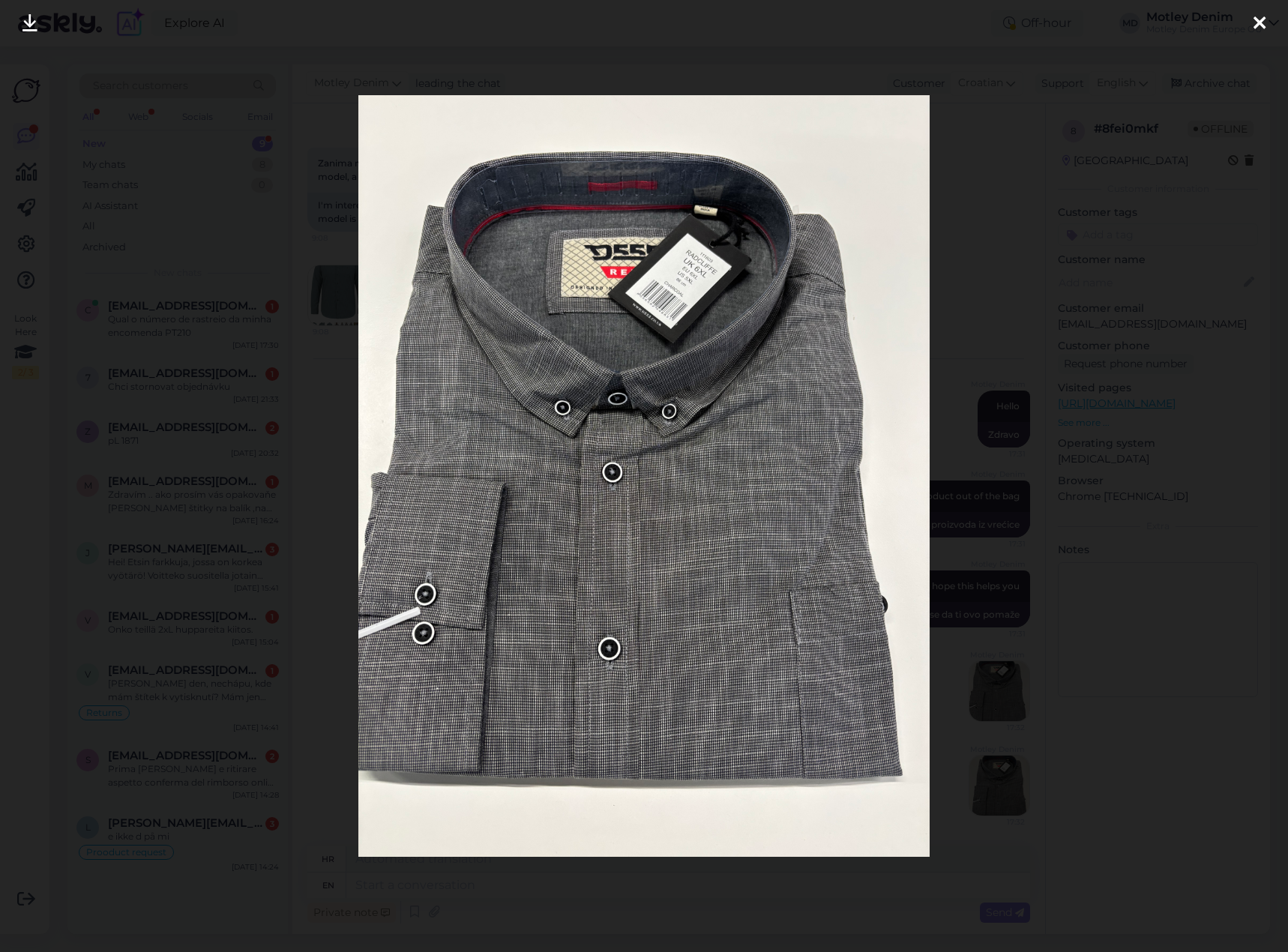
click at [1018, 582] on div at bounding box center [644, 476] width 1288 height 952
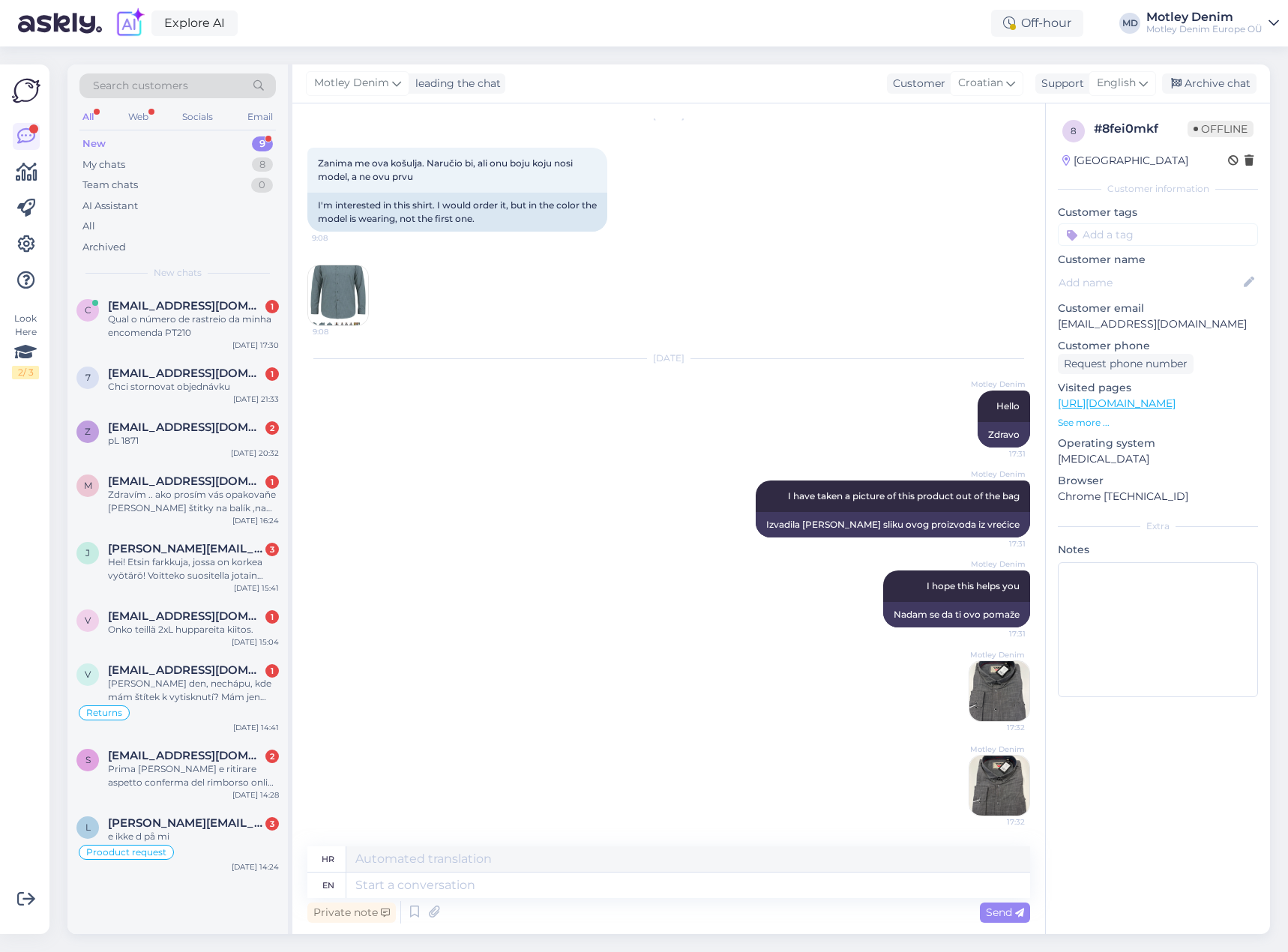
click at [315, 288] on img at bounding box center [337, 295] width 60 height 60
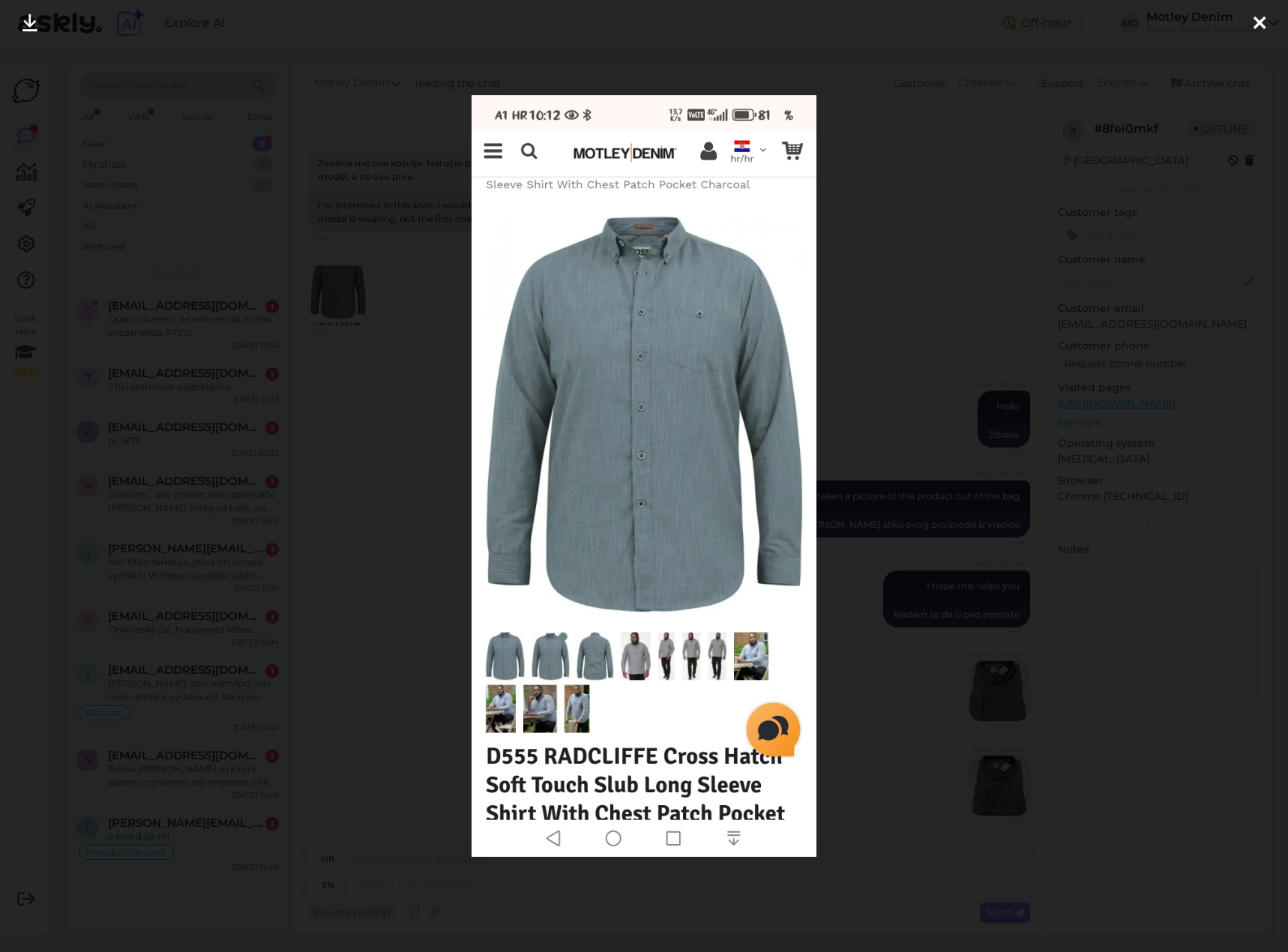
click at [375, 428] on div at bounding box center [644, 476] width 1288 height 952
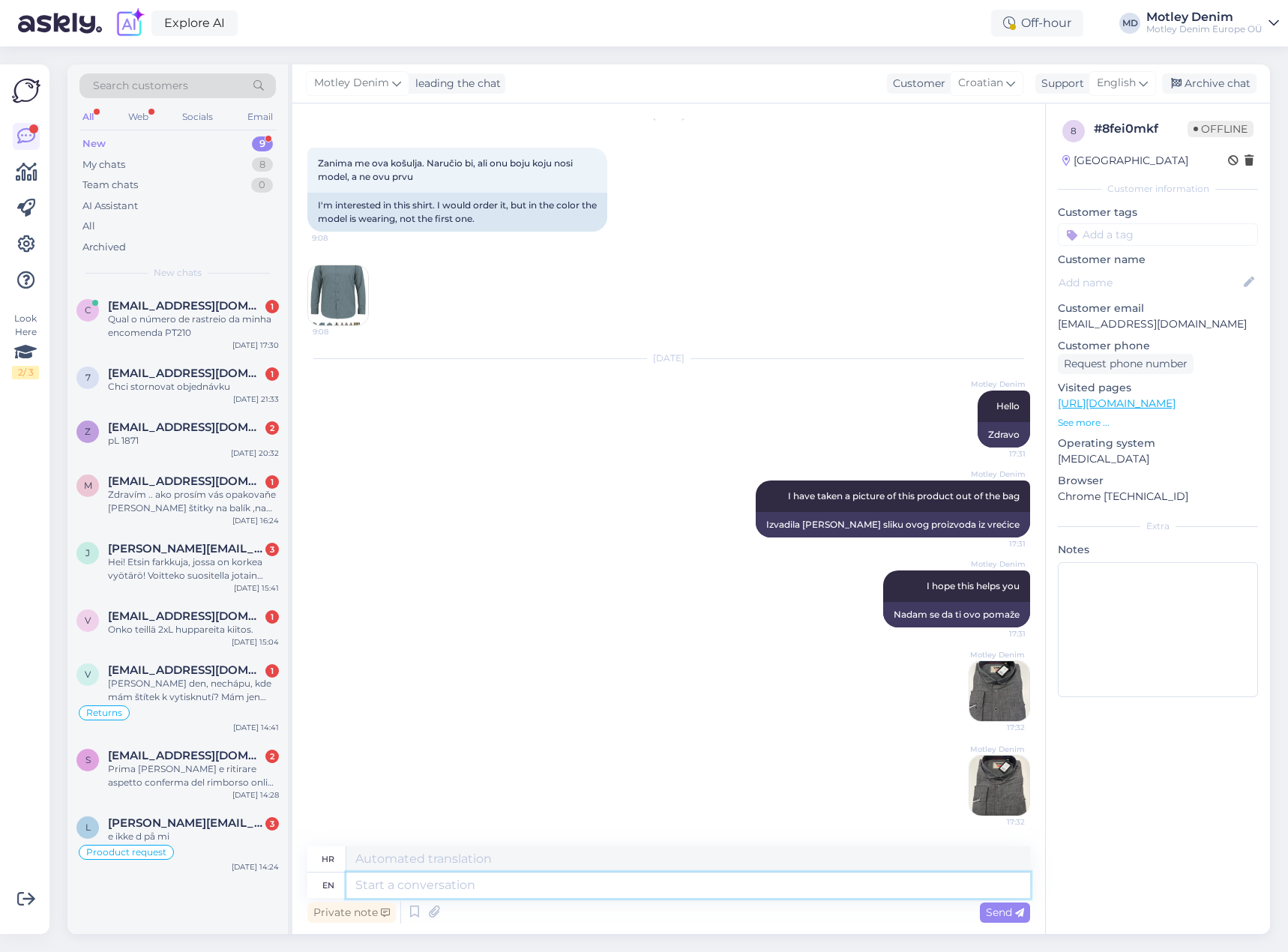
click at [646, 882] on textarea at bounding box center [689, 885] width 684 height 26
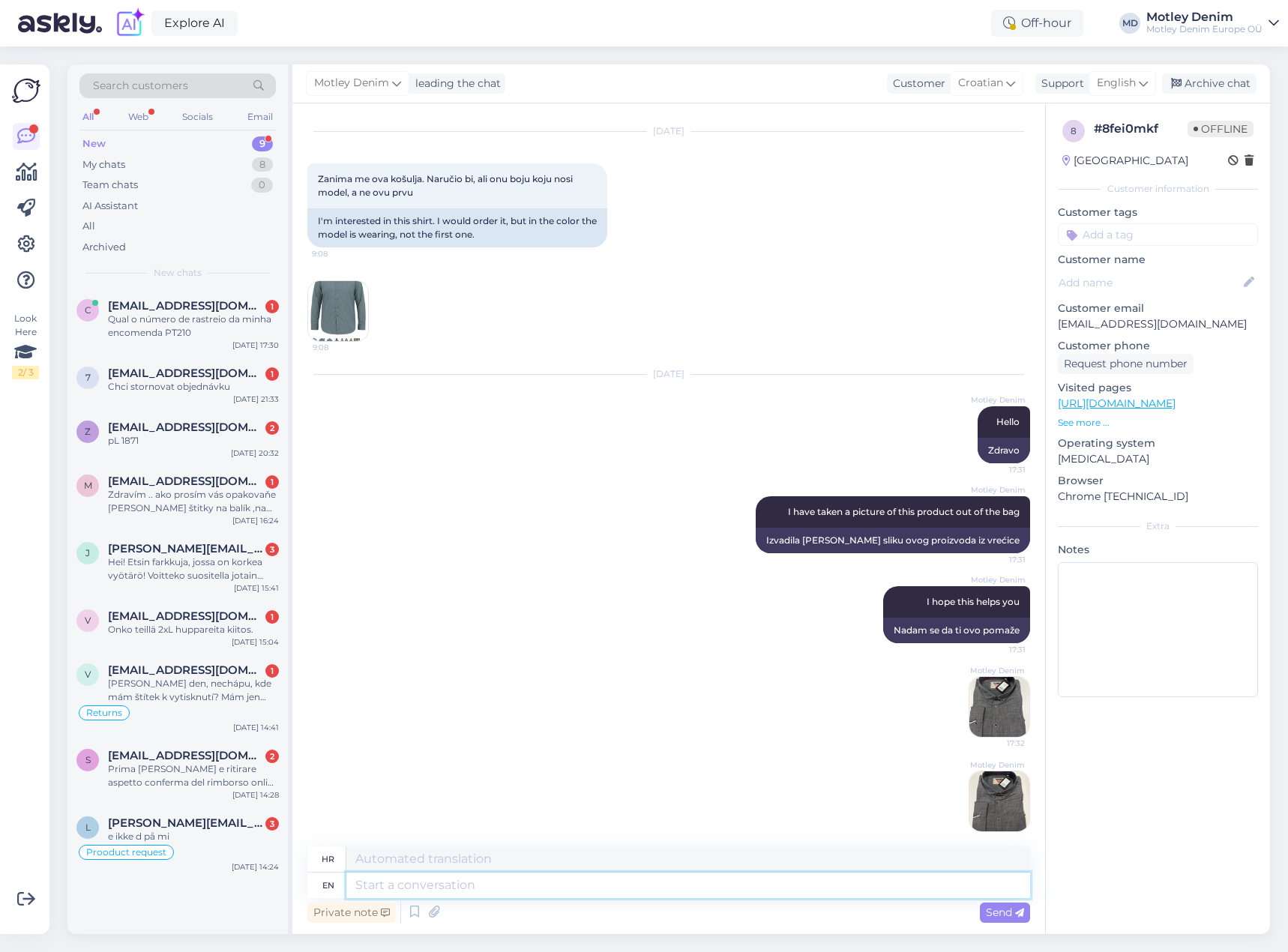
scroll to position [0, 0]
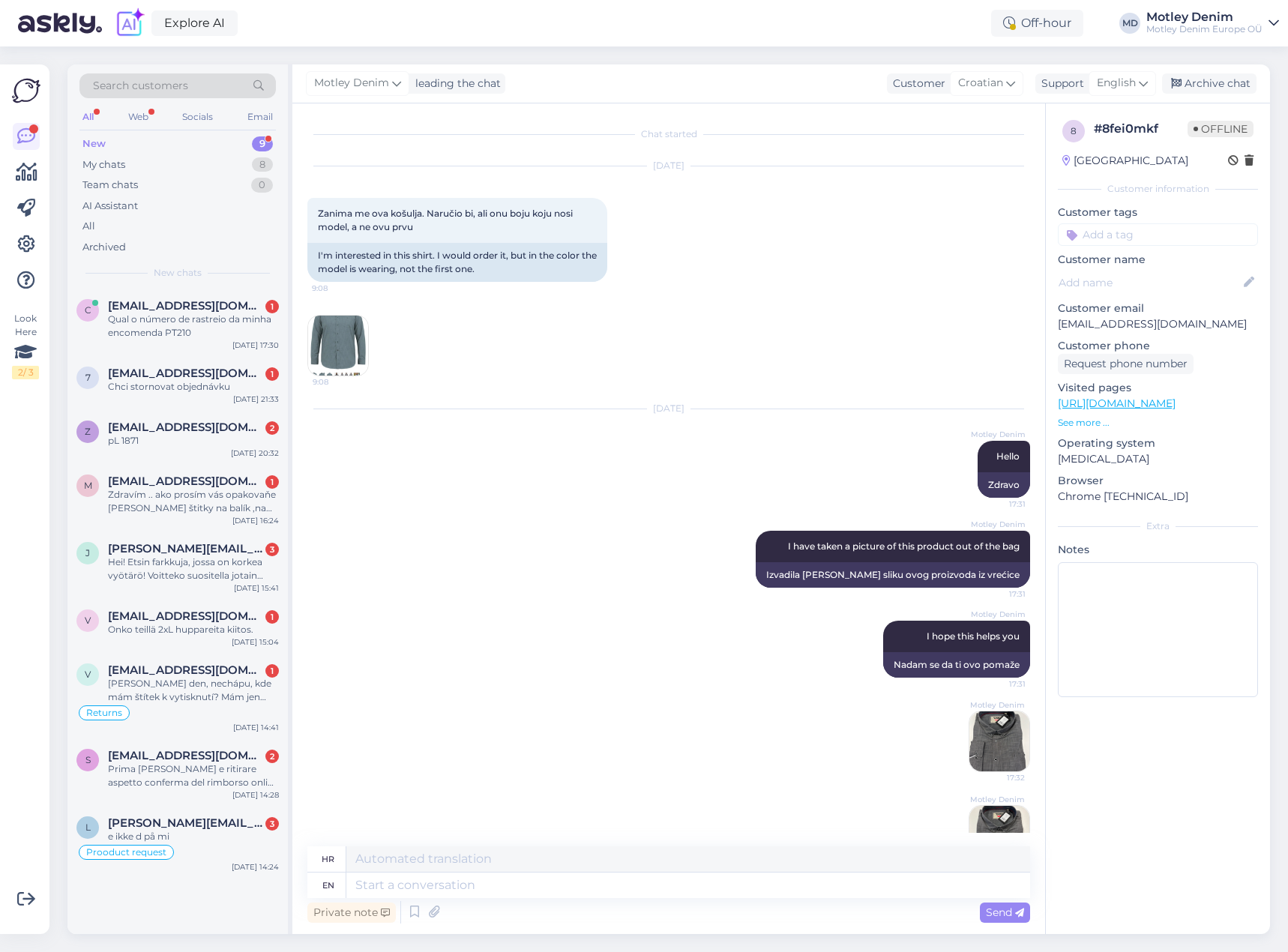
click at [1188, 96] on div "[PERSON_NAME] leading the chat Customer Croatian Support English Archive chat" at bounding box center [781, 84] width 977 height 39
click at [1210, 81] on div "Archive chat" at bounding box center [1209, 83] width 94 height 20
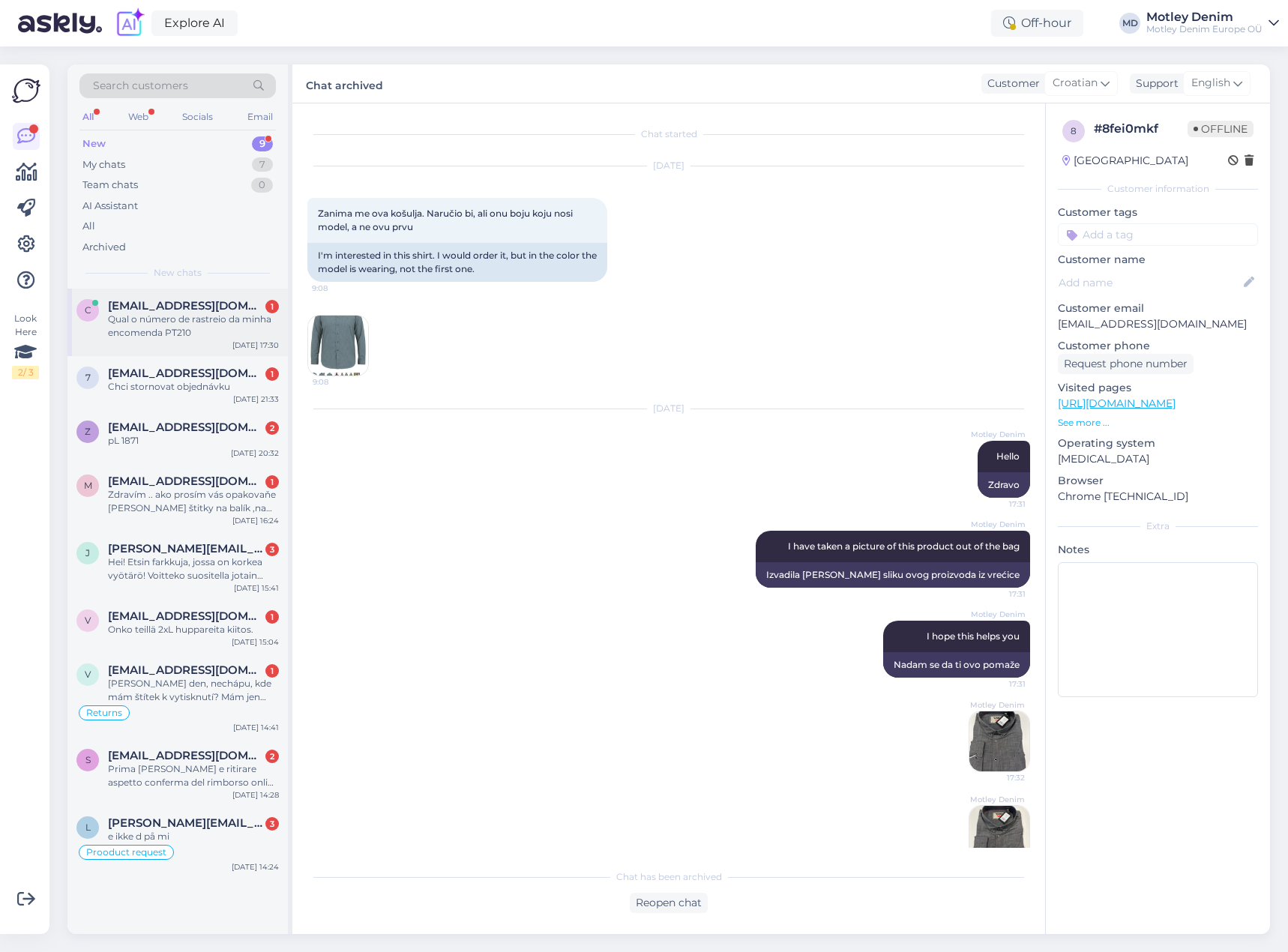
click at [237, 313] on div "Qual o número de rastreio da minha encomenda PT210" at bounding box center [192, 326] width 171 height 27
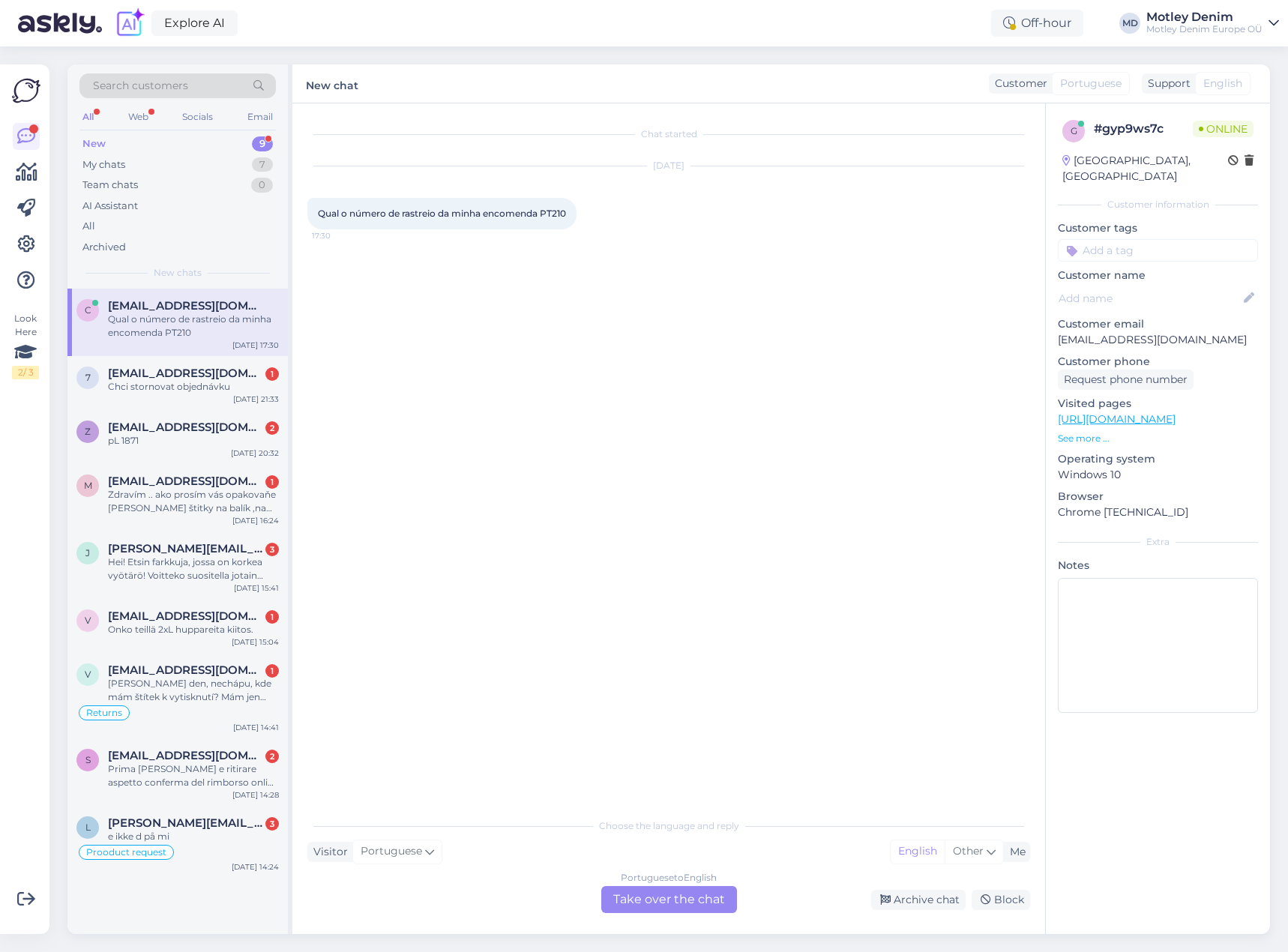
click at [646, 907] on div "Portuguese to English Take over the chat" at bounding box center [669, 900] width 135 height 27
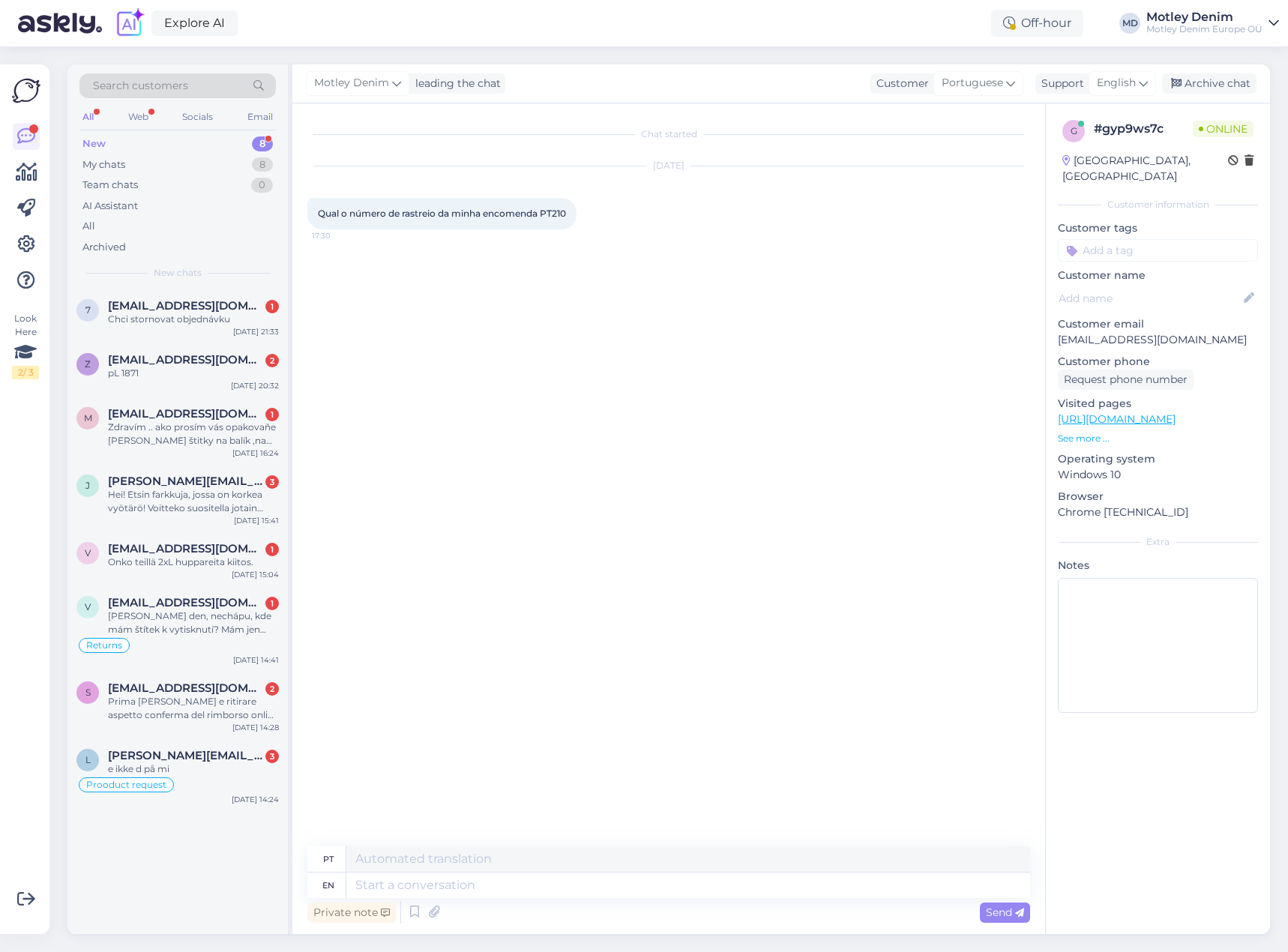
click at [504, 351] on div "Chat started [DATE] Qual o número de rastreio da minha encomenda PT210 17:30" at bounding box center [675, 476] width 736 height 715
click at [585, 216] on button at bounding box center [585, 213] width 9 height 13
click at [631, 236] on link "Show English translation" at bounding box center [654, 237] width 148 height 19
click at [430, 315] on div "Chat started [DATE] Qual o número de rastreio da minha encomenda PT210 17:30 Wh…" at bounding box center [675, 476] width 736 height 715
click at [493, 245] on div "What is the tracking number for my PT210 order?" at bounding box center [442, 242] width 270 height 26
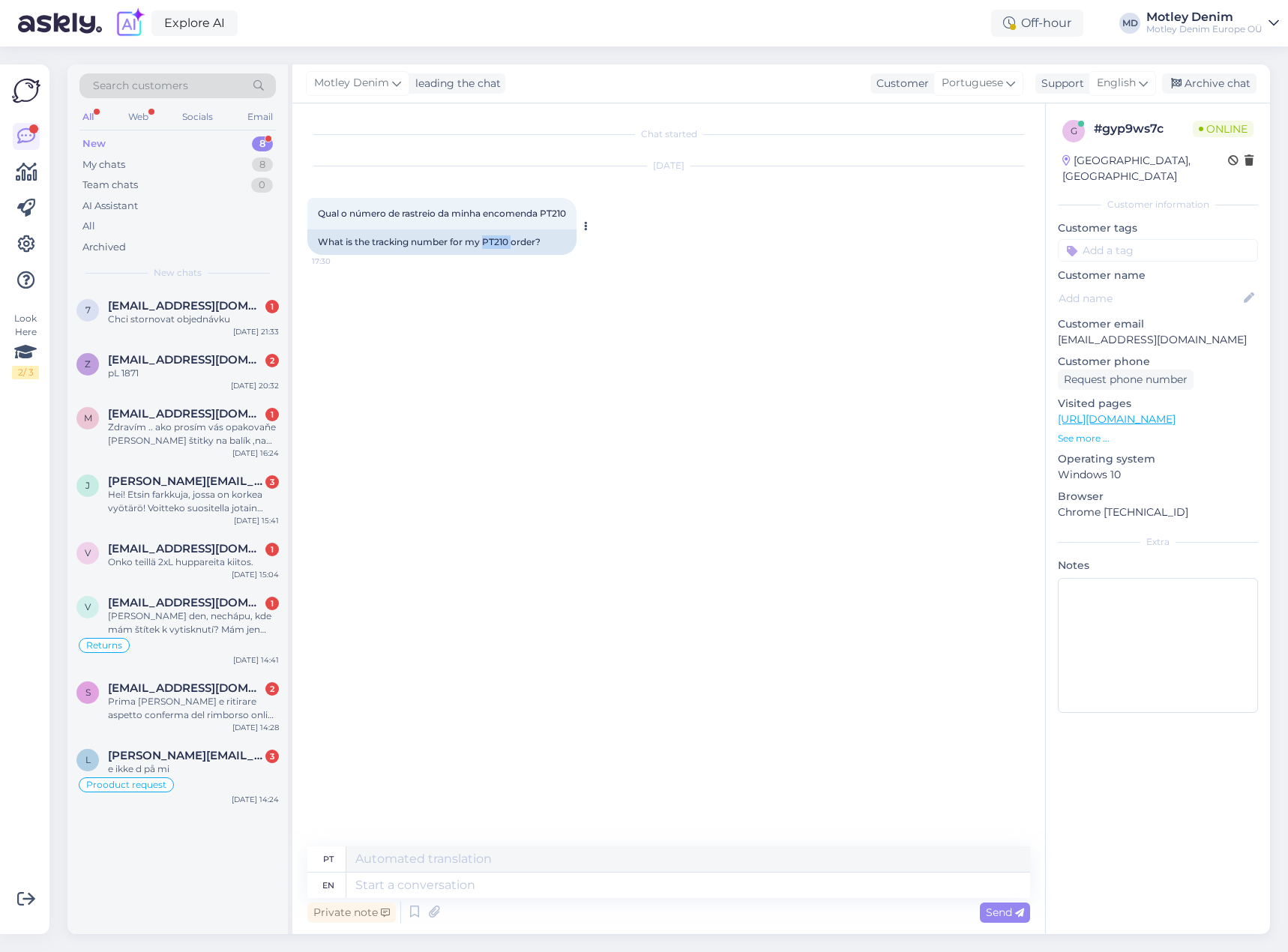
click at [493, 245] on div "What is the tracking number for my PT210 order?" at bounding box center [442, 242] width 270 height 26
copy div "PT210"
click at [573, 886] on textarea at bounding box center [689, 885] width 684 height 26
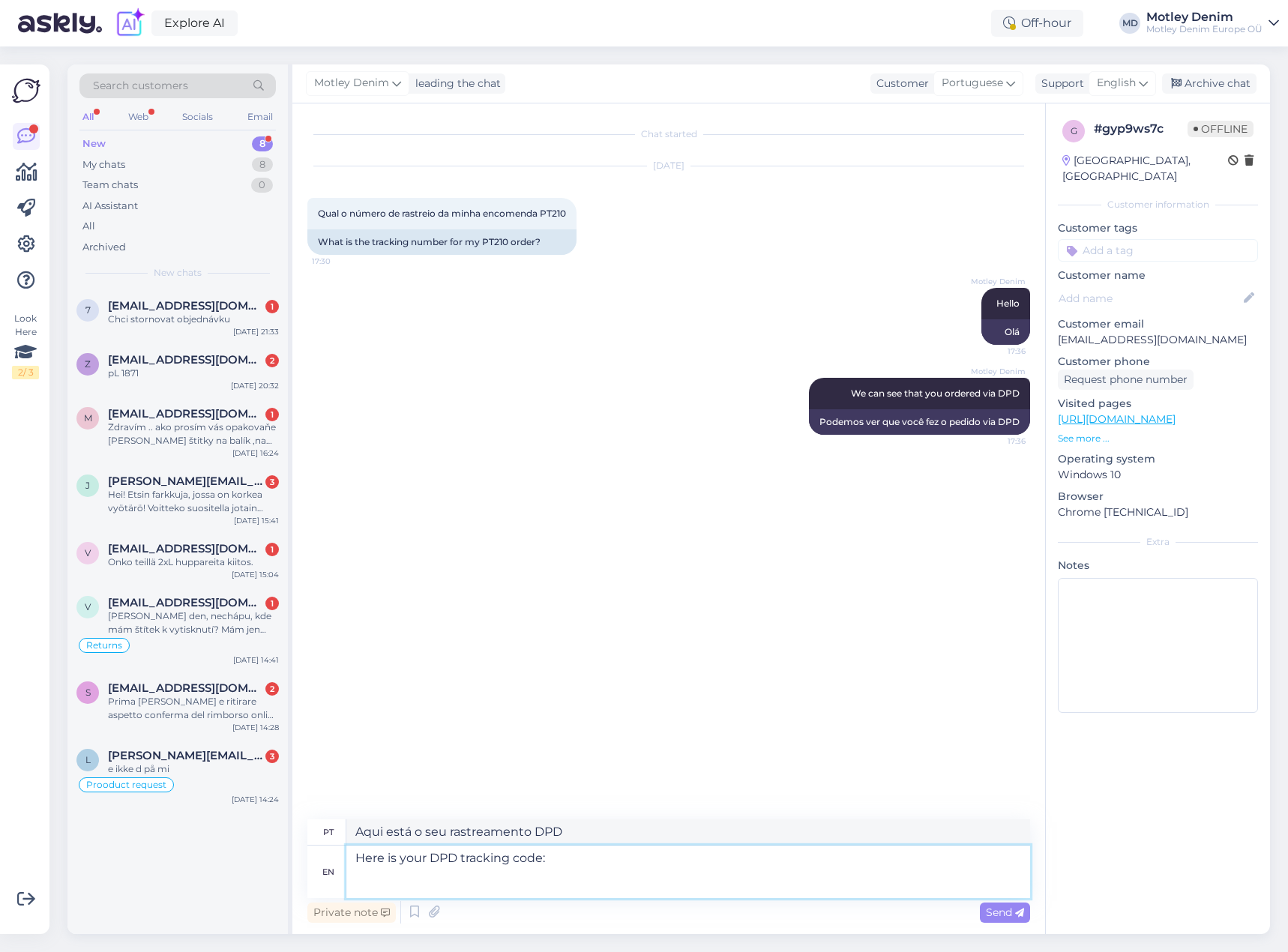
paste textarea "056060159886261"
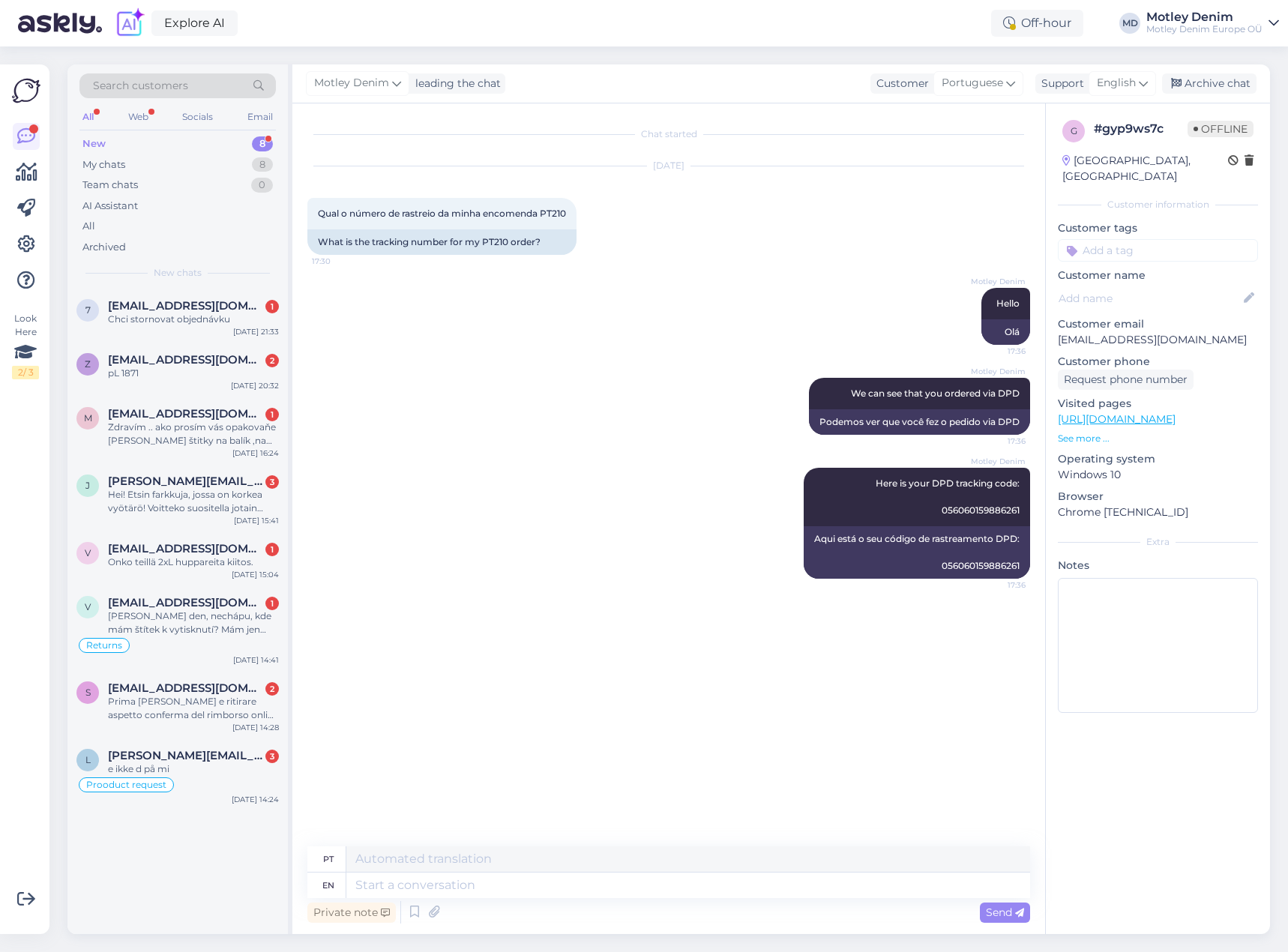
click at [1146, 239] on input at bounding box center [1157, 251] width 200 height 23
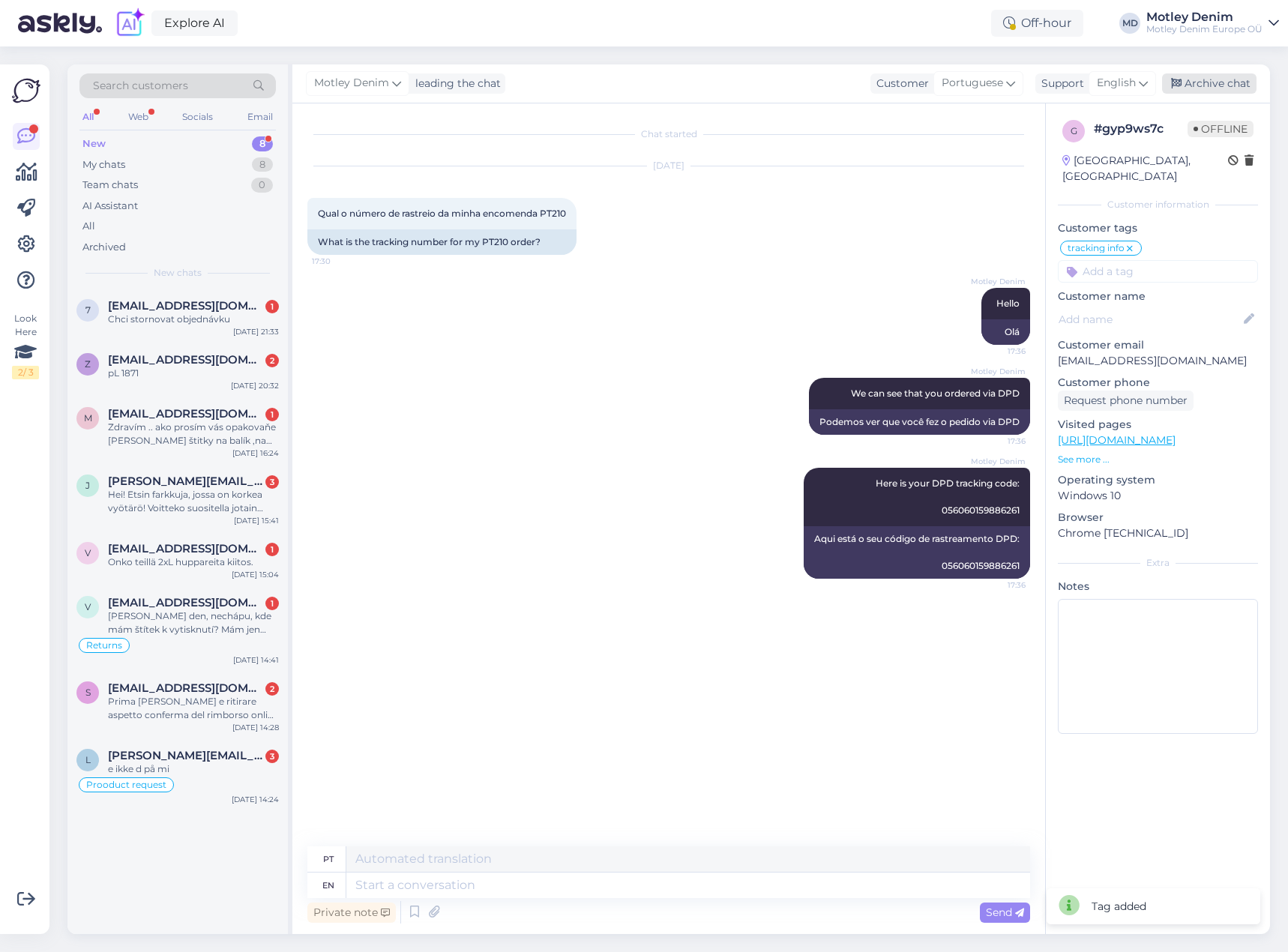
click at [1204, 78] on div "Archive chat" at bounding box center [1209, 83] width 94 height 20
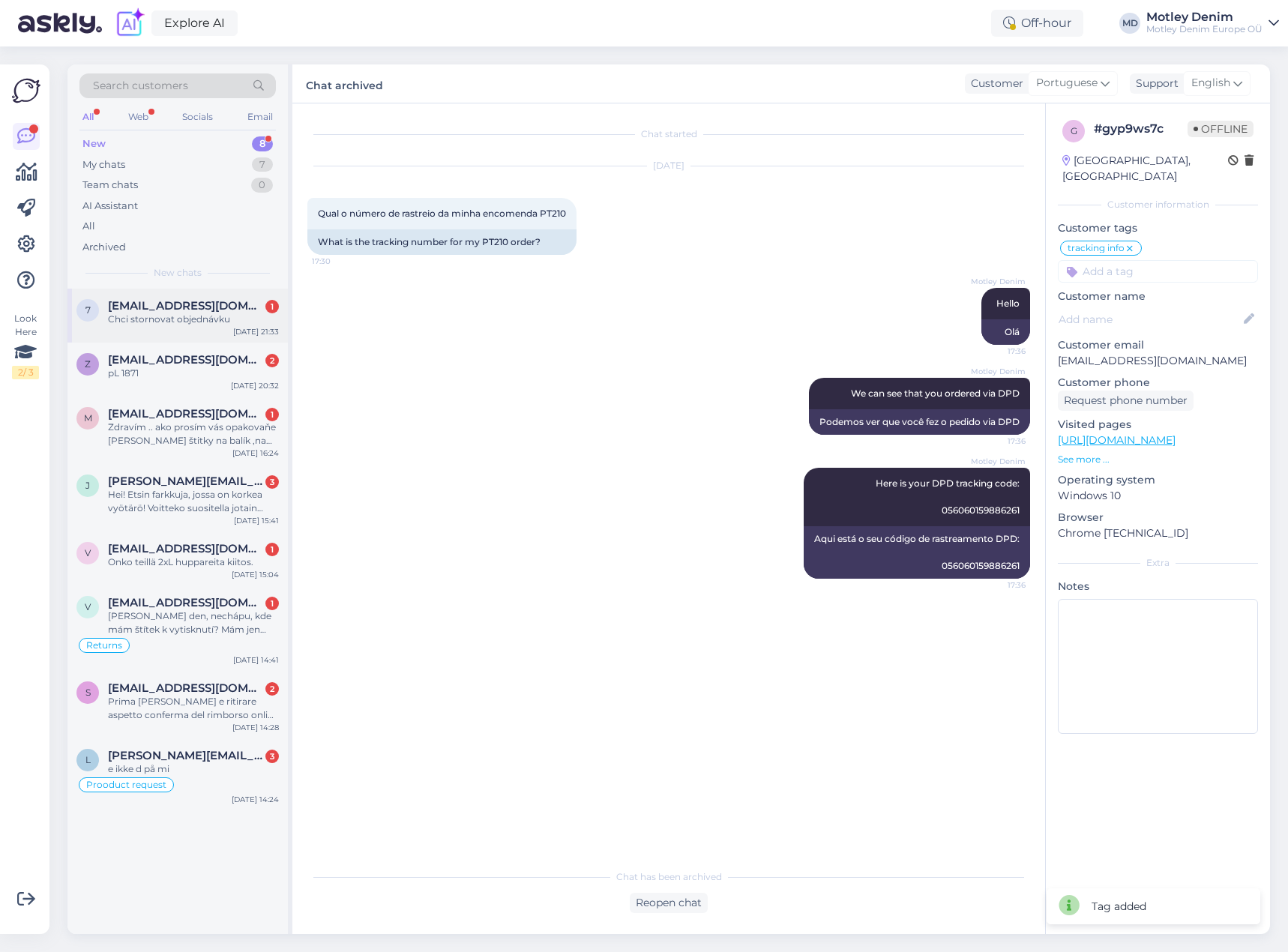
click at [193, 307] on span "[EMAIL_ADDRESS][DOMAIN_NAME]" at bounding box center [186, 306] width 156 height 13
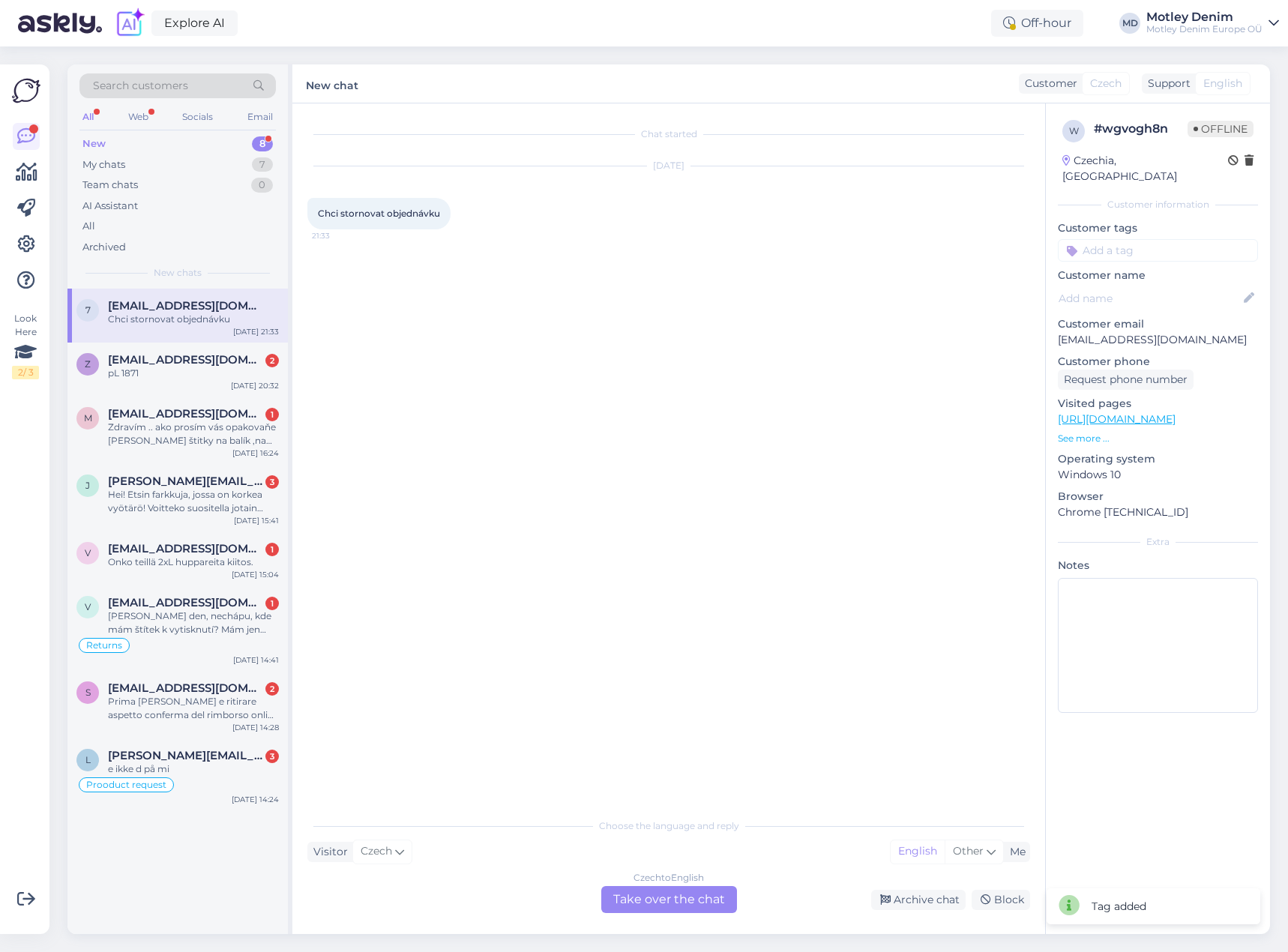
drag, startPoint x: 681, startPoint y: 902, endPoint x: 683, endPoint y: 893, distance: 9.2
click at [682, 902] on div "Czech to English Take over the chat" at bounding box center [669, 900] width 135 height 27
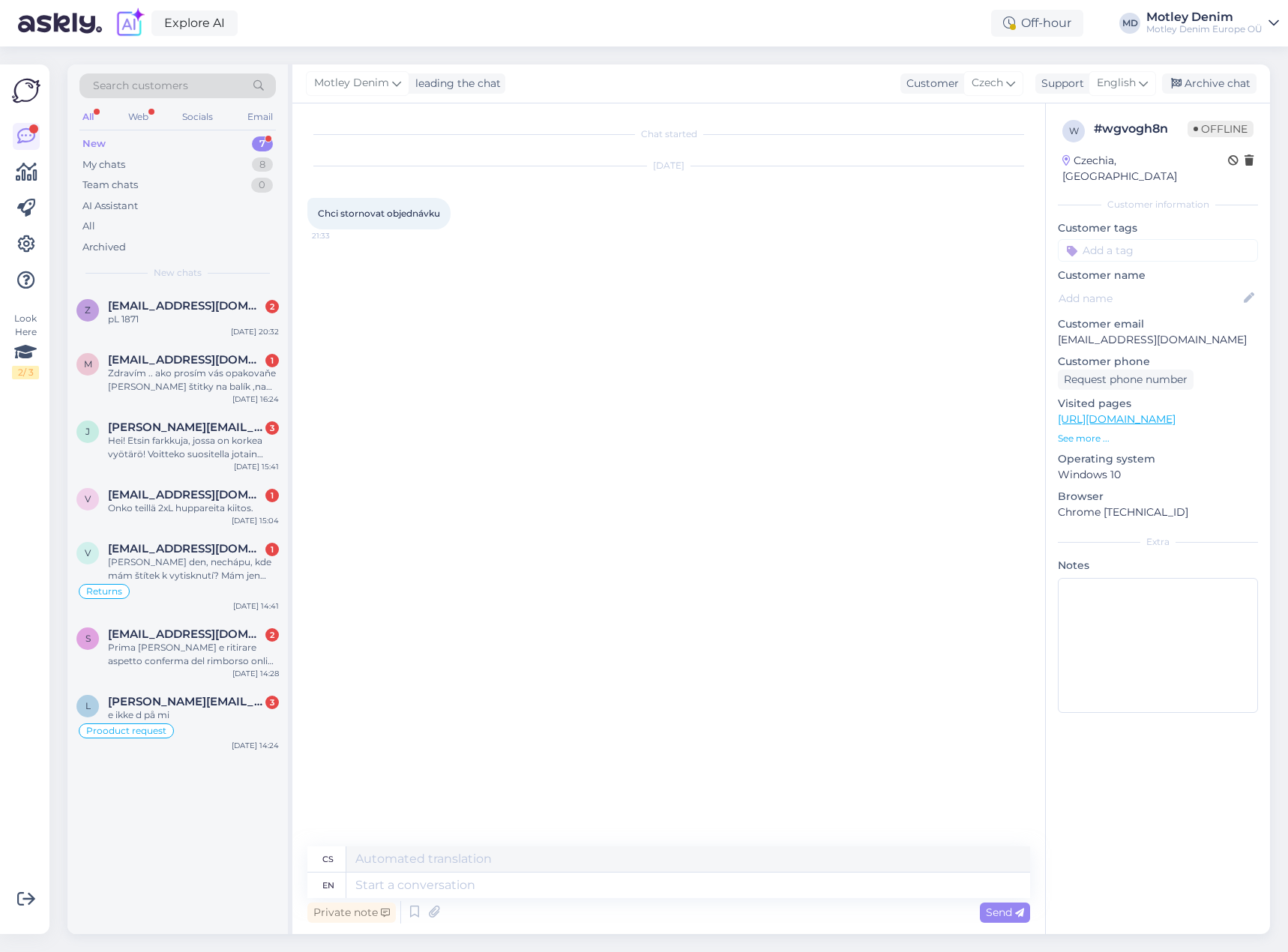
click at [464, 215] on div "[DATE] Chci stornovat objednávku 21:33" at bounding box center [669, 197] width 723 height 96
drag, startPoint x: 457, startPoint y: 210, endPoint x: 461, endPoint y: 218, distance: 8.9
click at [456, 210] on button at bounding box center [459, 213] width 9 height 13
click at [480, 237] on link "Show English translation" at bounding box center [529, 237] width 148 height 19
click at [390, 280] on div "Chat started [DATE] Chci stornovat objednávku 21:33 I want to cancel my order. …" at bounding box center [675, 476] width 736 height 715
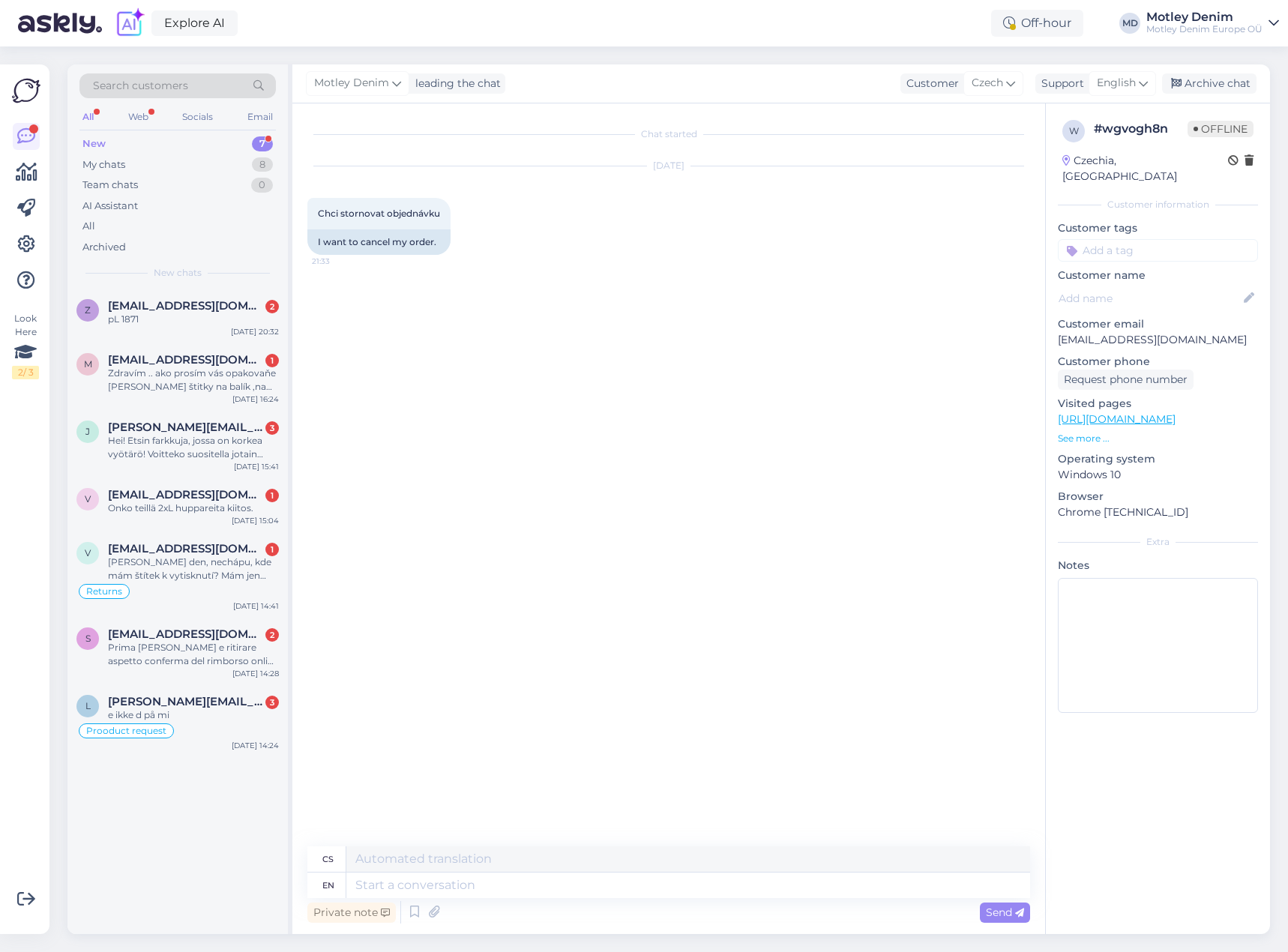
click at [1099, 333] on p "[EMAIL_ADDRESS][DOMAIN_NAME]" at bounding box center [1157, 340] width 200 height 16
click at [1076, 333] on p "[EMAIL_ADDRESS][DOMAIN_NAME]" at bounding box center [1157, 340] width 200 height 16
drag, startPoint x: 1076, startPoint y: 326, endPoint x: 1176, endPoint y: 326, distance: 100.0
click at [1176, 333] on p "[EMAIL_ADDRESS][DOMAIN_NAME]" at bounding box center [1157, 340] width 200 height 16
copy p "[EMAIL_ADDRESS][DOMAIN_NAME]"
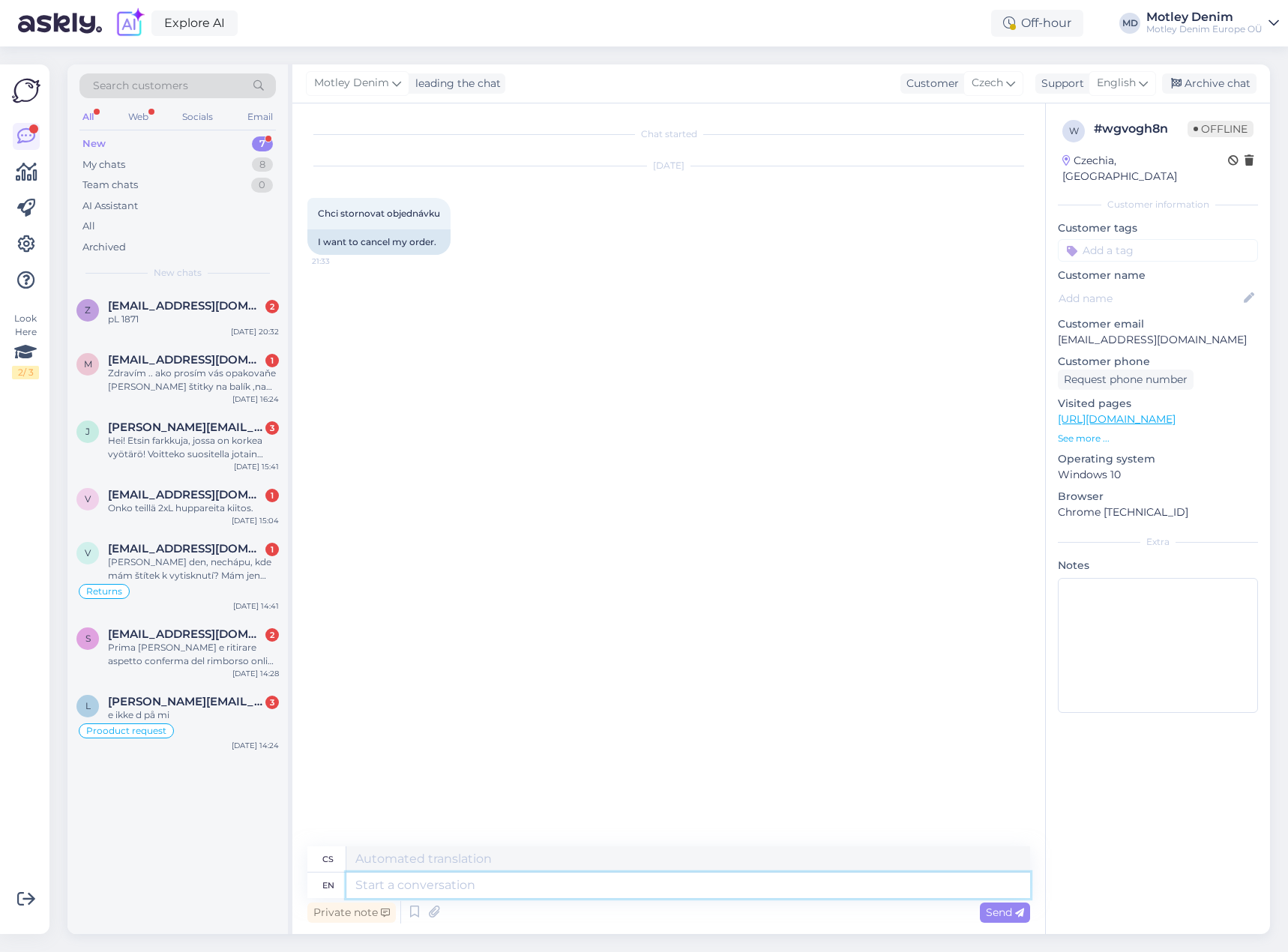
click at [437, 879] on textarea at bounding box center [689, 885] width 684 height 26
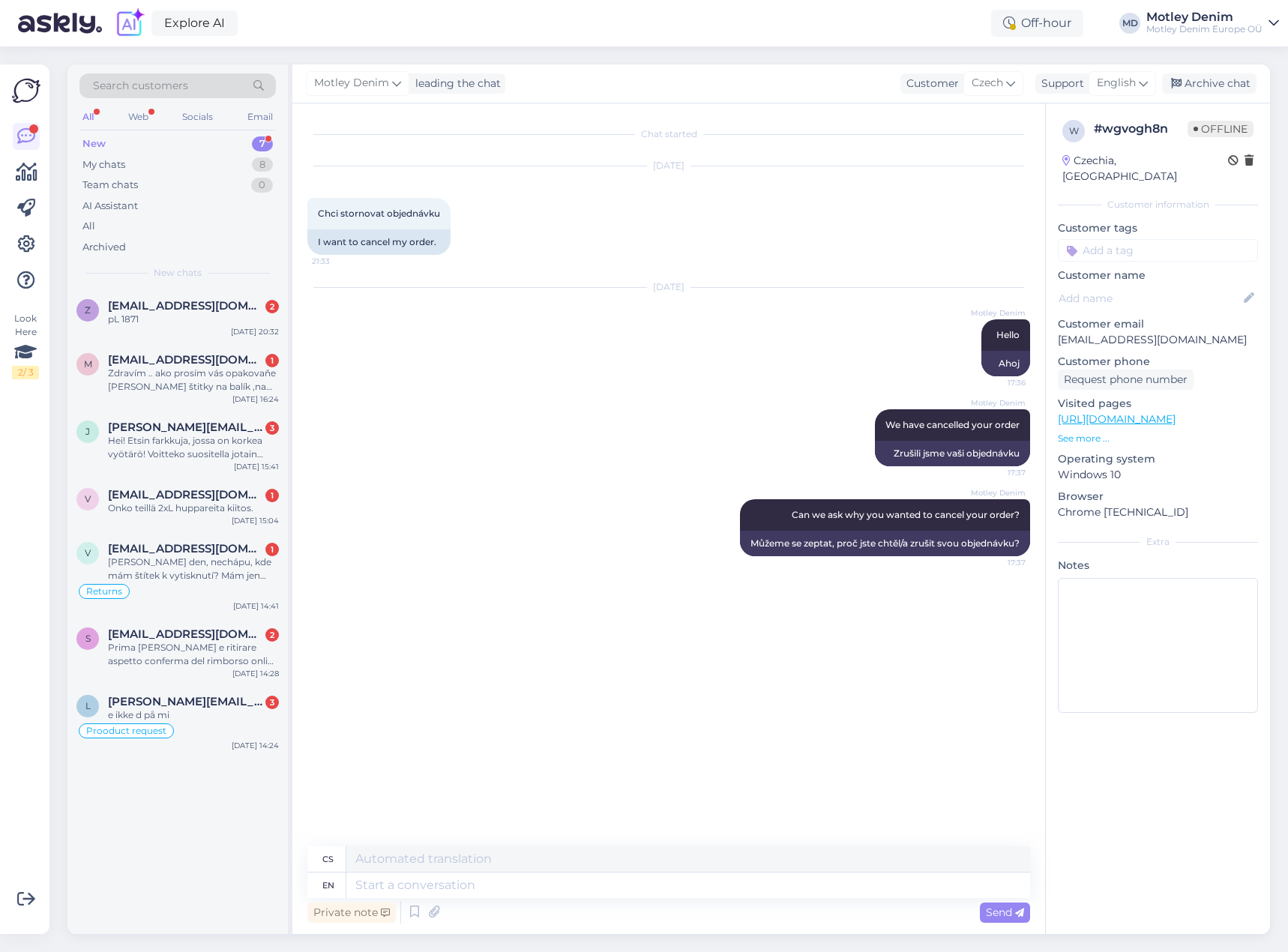
click at [1183, 239] on input at bounding box center [1157, 251] width 200 height 23
click at [1154, 286] on span "Cancel order" at bounding box center [1157, 290] width 58 height 9
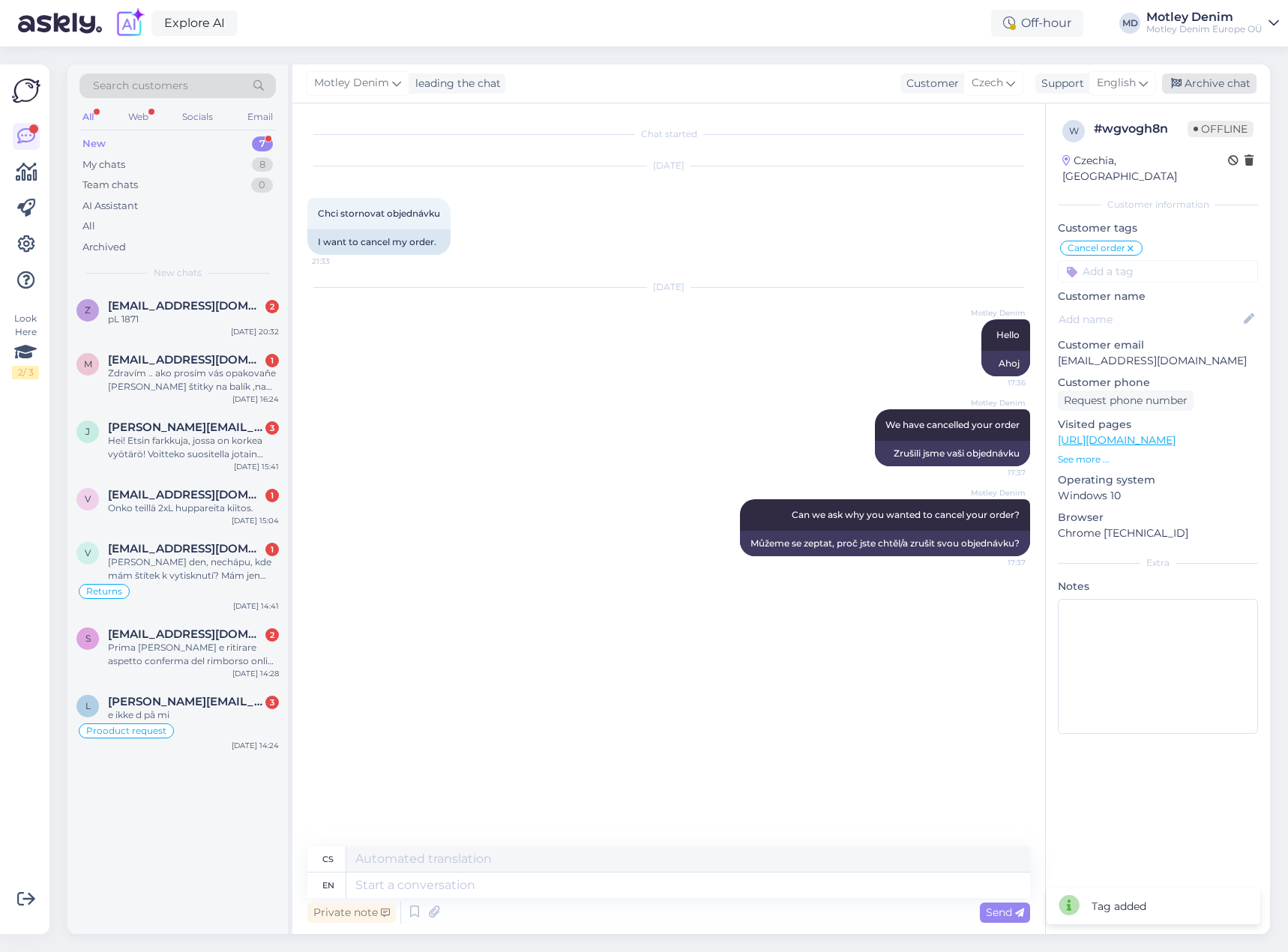
click at [1196, 75] on div "Archive chat" at bounding box center [1209, 83] width 94 height 20
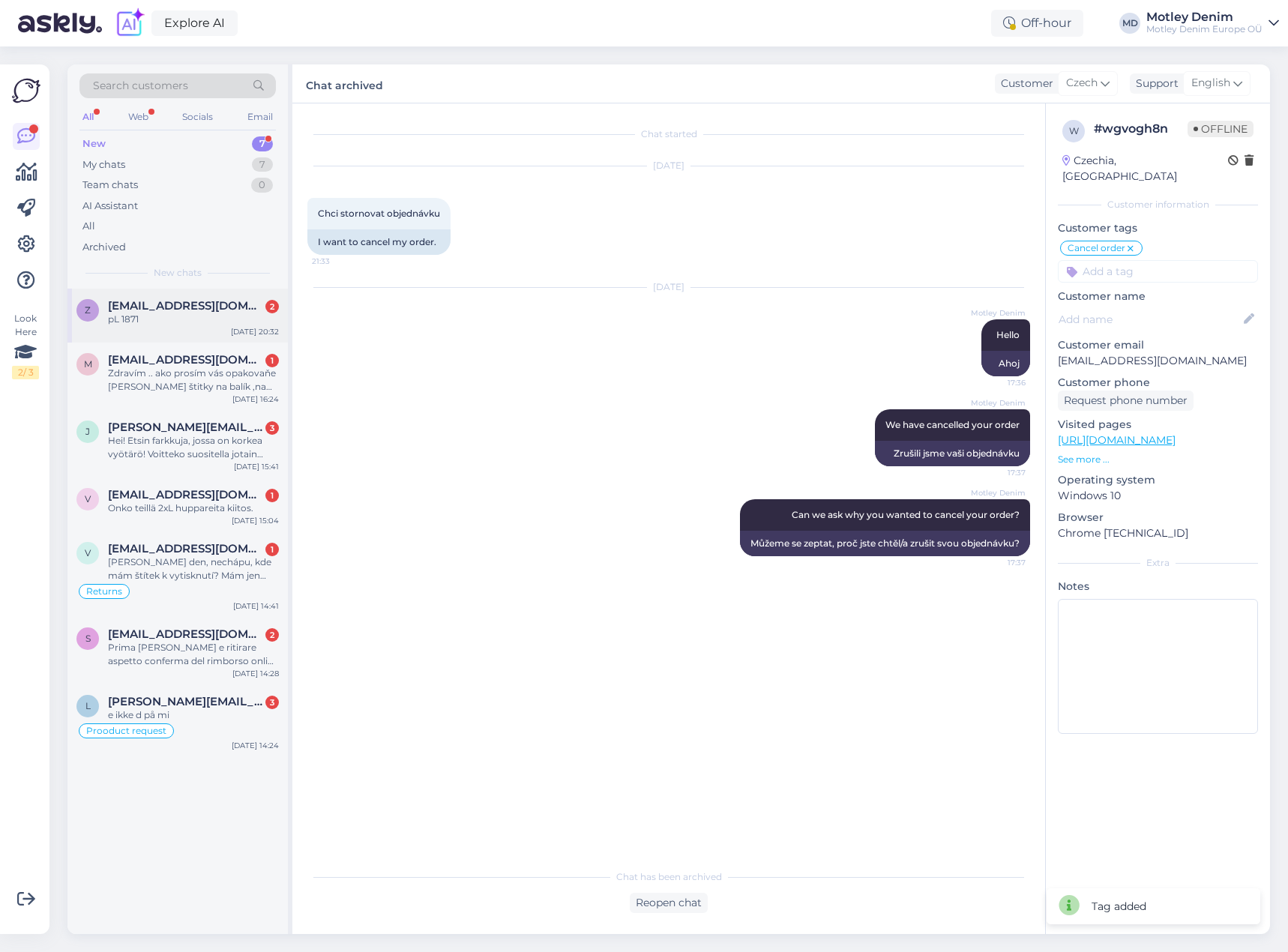
click at [154, 314] on div "pL 1871" at bounding box center [192, 319] width 171 height 13
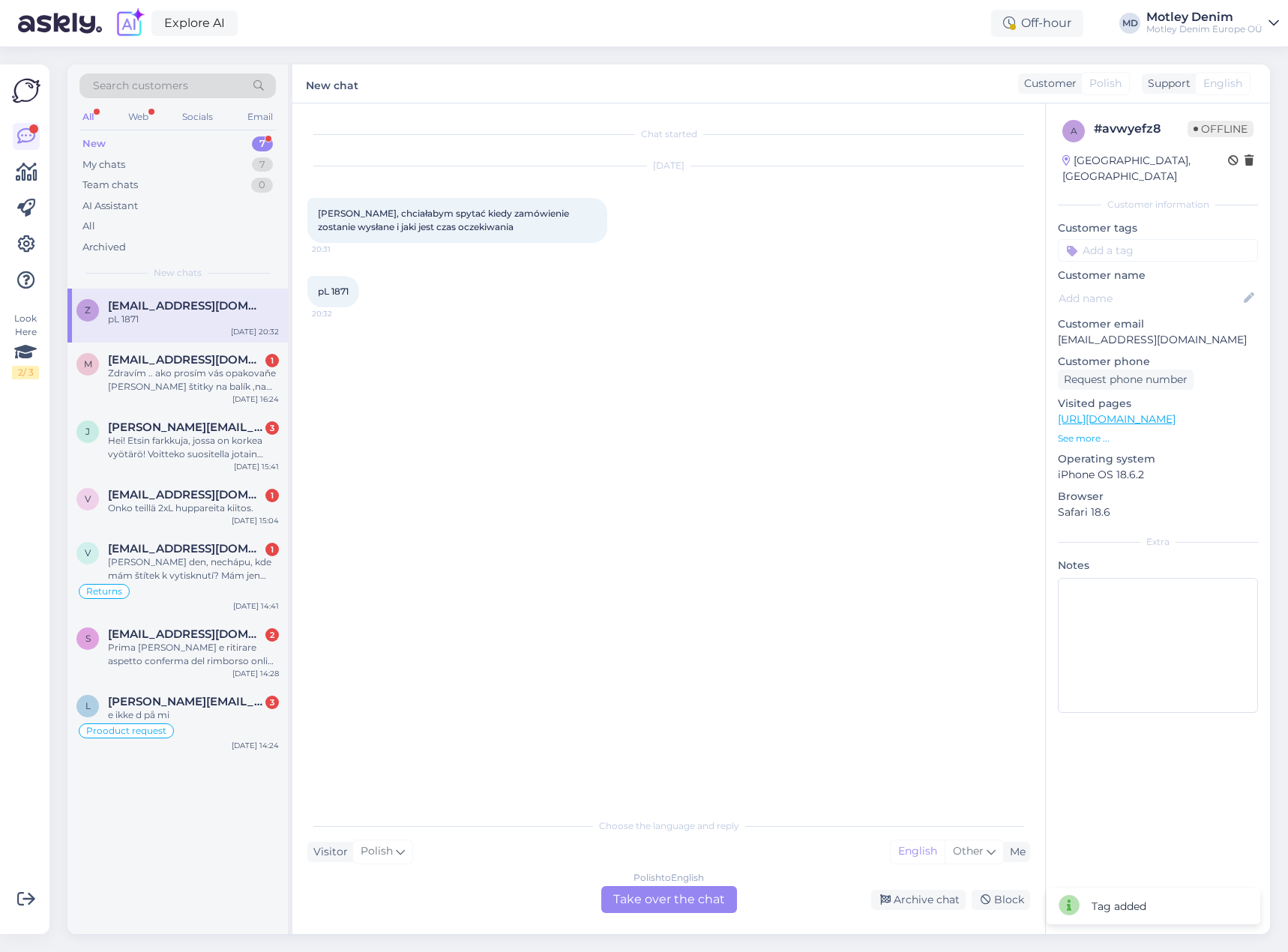
click at [711, 906] on div "Polish to English Take over the chat" at bounding box center [669, 900] width 135 height 27
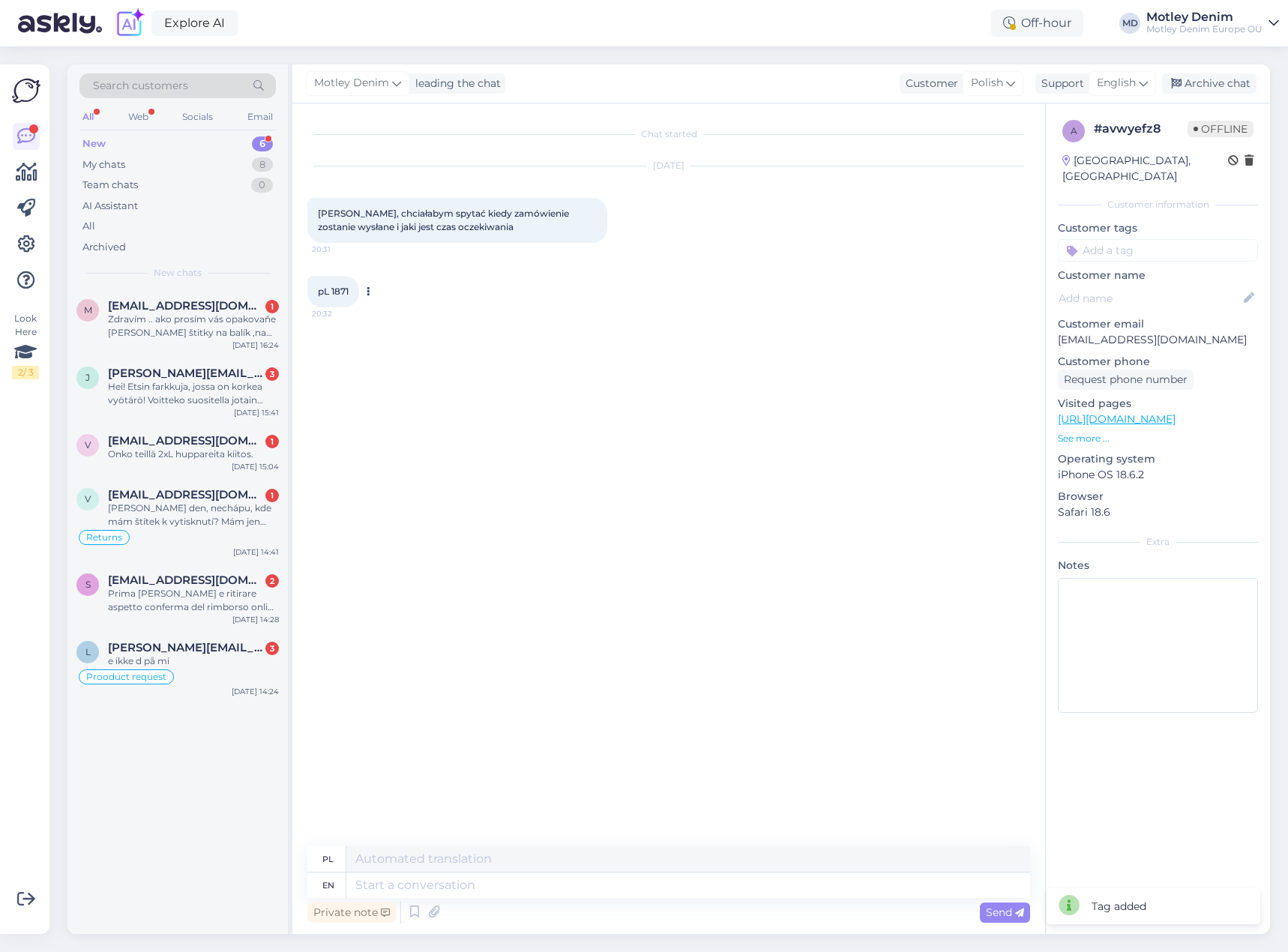
click at [322, 287] on span "pL 1871" at bounding box center [333, 292] width 30 height 11
click at [357, 294] on div "pL 1871 20:32" at bounding box center [333, 292] width 51 height 31
click at [322, 293] on span "pL 1871" at bounding box center [333, 292] width 30 height 11
drag, startPoint x: 322, startPoint y: 293, endPoint x: 346, endPoint y: 290, distance: 24.2
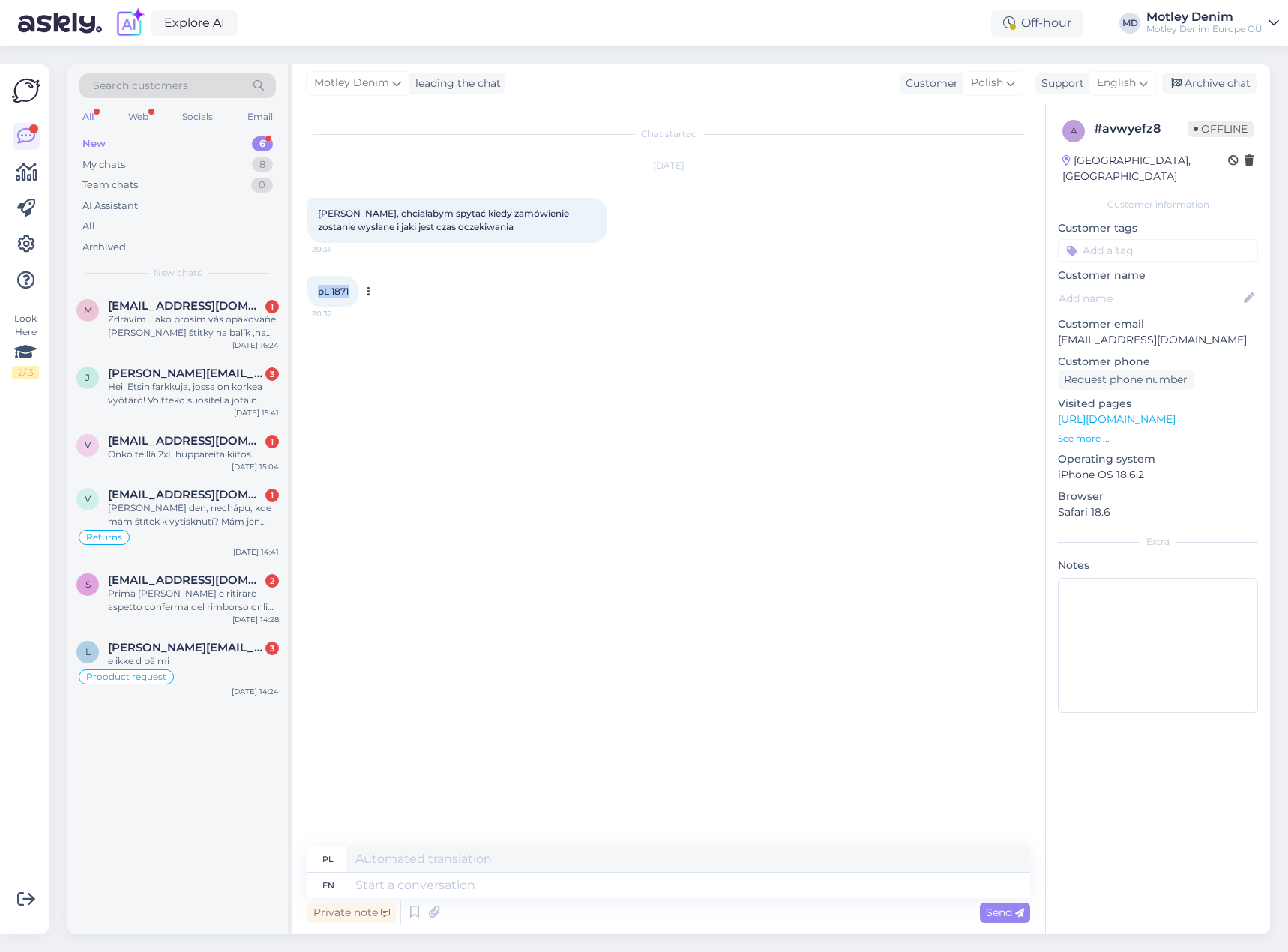
click at [346, 290] on span "pL 1871" at bounding box center [333, 292] width 30 height 11
copy span "pL 1871"
click at [413, 485] on div "Chat started [DATE] [PERSON_NAME], chciałabym spytać kiedy zamówienie zostanie …" at bounding box center [675, 476] width 736 height 715
click at [409, 479] on div "Chat started [DATE] [PERSON_NAME], chciałabym spytać kiedy zamówienie zostanie …" at bounding box center [675, 476] width 736 height 715
click at [429, 376] on div "Chat started [DATE] [PERSON_NAME], chciałabym spytać kiedy zamówienie zostanie …" at bounding box center [675, 476] width 736 height 715
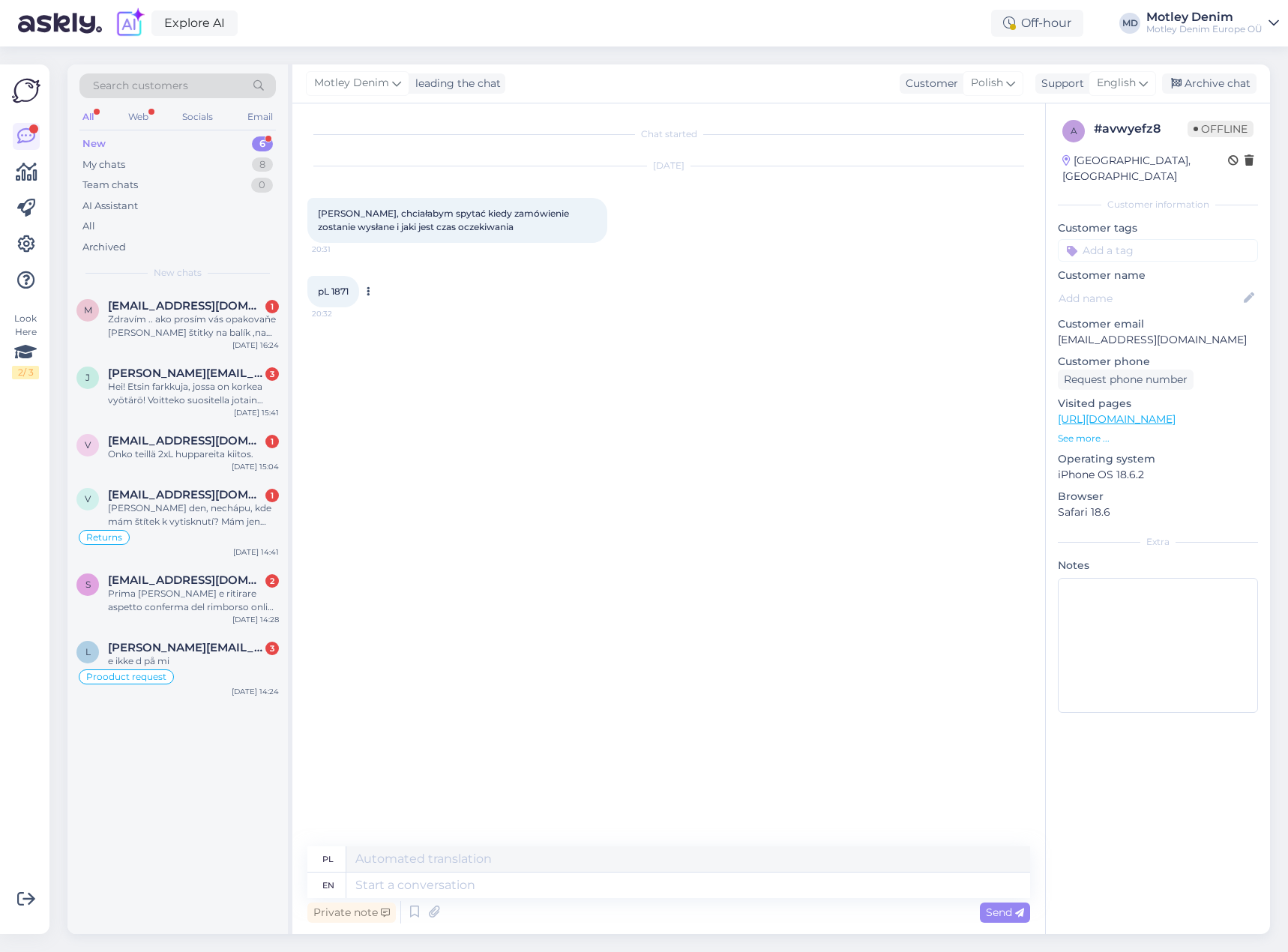
click at [320, 291] on span "pL 1871" at bounding box center [333, 292] width 30 height 11
drag, startPoint x: 320, startPoint y: 291, endPoint x: 343, endPoint y: 291, distance: 23.0
click at [349, 290] on span "pL 1871" at bounding box center [333, 292] width 30 height 11
click at [480, 284] on div "pL 1871 20:32" at bounding box center [669, 292] width 723 height 65
click at [483, 241] on div "[PERSON_NAME], chciałabym spytać kiedy zamówienie zostanie wysłane i jaki jest …" at bounding box center [457, 220] width 300 height 45
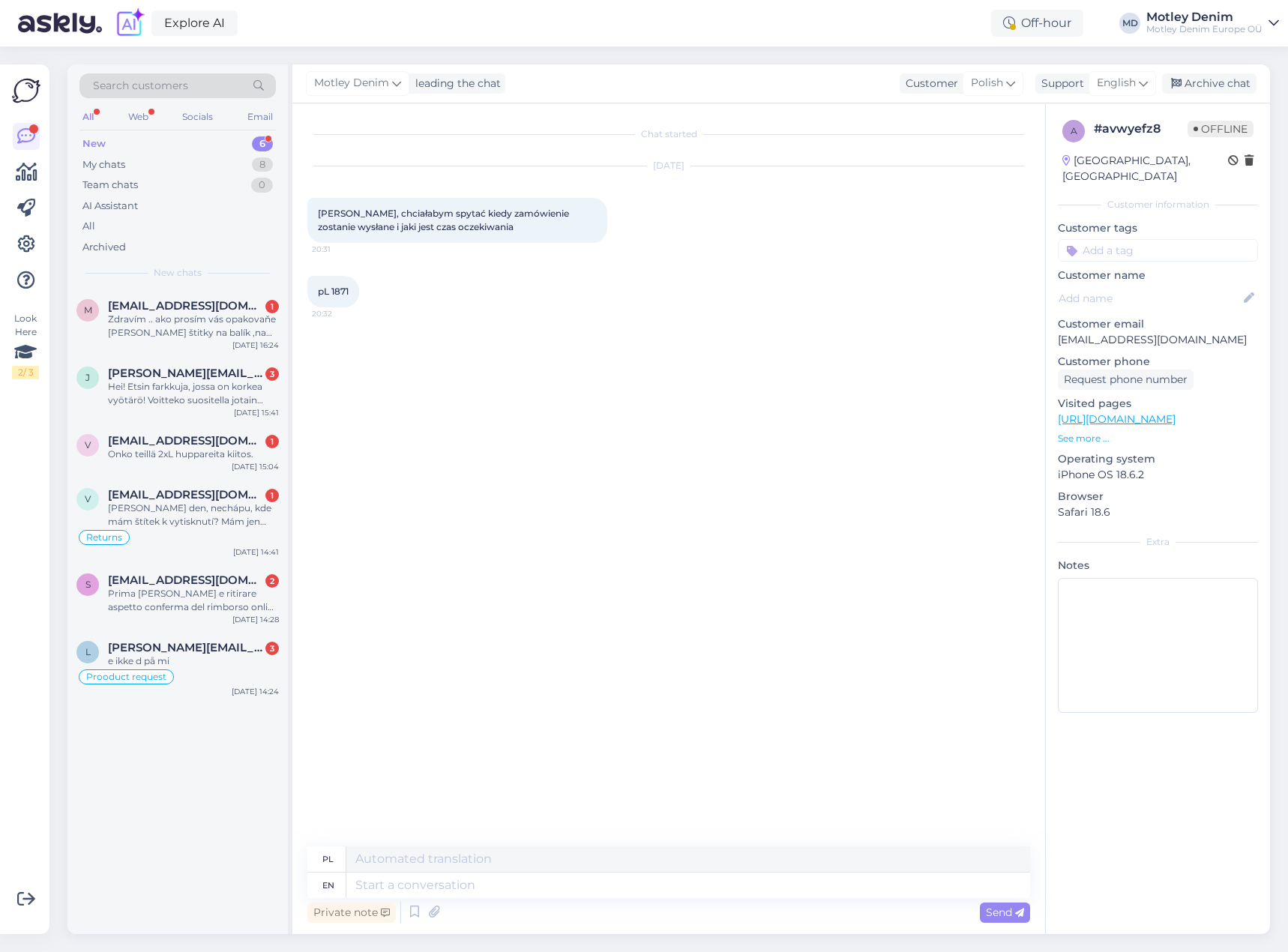
click at [500, 255] on div "[DATE] [PERSON_NAME], chciałabym spytać kiedy zamówienie zostanie wysłane i jak…" at bounding box center [669, 204] width 723 height 110
click at [328, 213] on span "[PERSON_NAME], chciałabym spytać kiedy zamówienie zostanie wysłane i jaki jest …" at bounding box center [445, 220] width 253 height 25
drag, startPoint x: 328, startPoint y: 213, endPoint x: 496, endPoint y: 225, distance: 168.4
click at [496, 225] on div "[PERSON_NAME], chciałabym spytać kiedy zamówienie zostanie wysłane i jaki jest …" at bounding box center [457, 220] width 300 height 45
click at [443, 283] on div "pL 1871 20:32" at bounding box center [669, 292] width 723 height 65
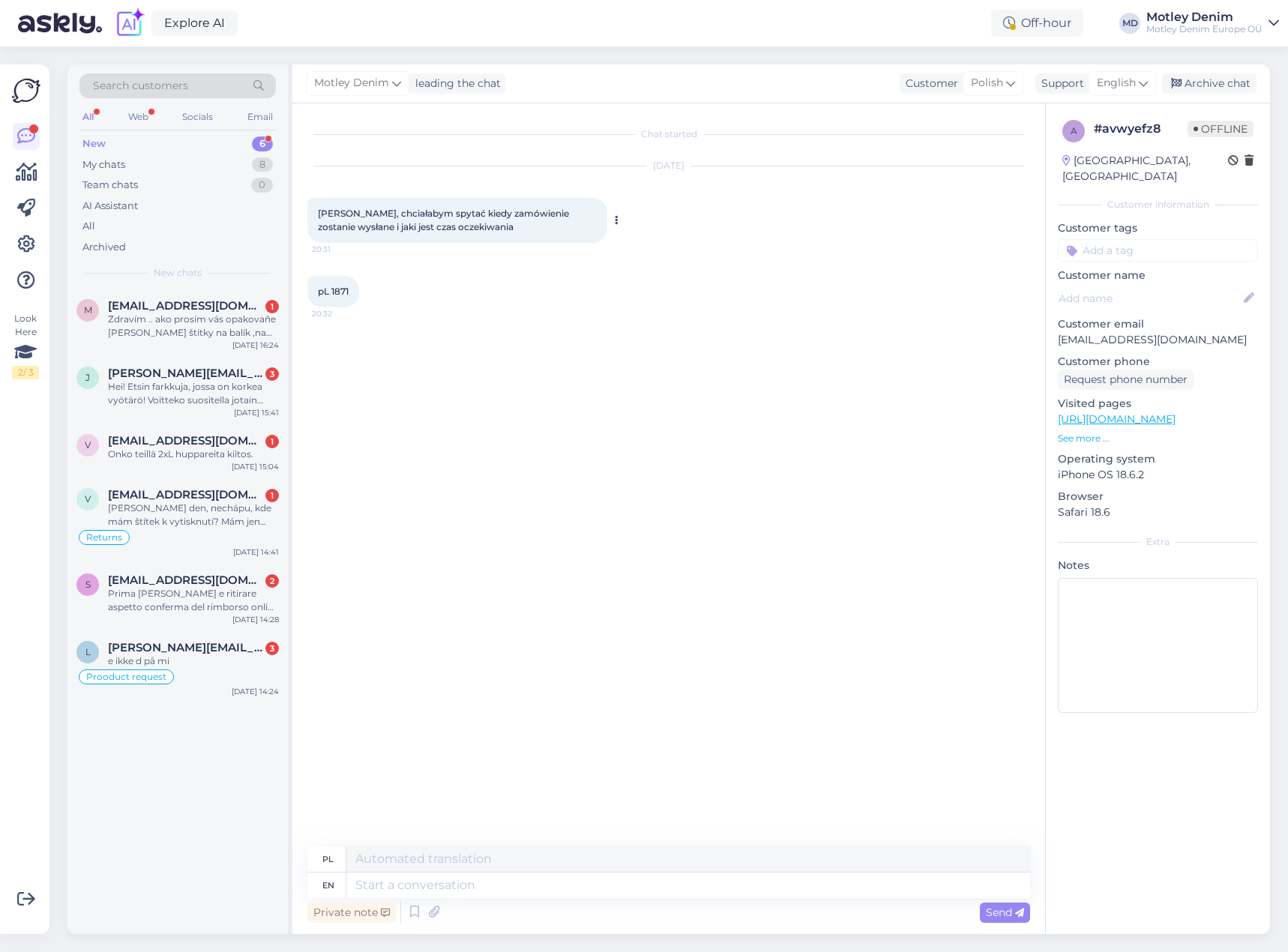
click at [619, 218] on button at bounding box center [615, 220] width 9 height 13
click at [659, 259] on div "Show English translation" at bounding box center [685, 244] width 148 height 31
drag, startPoint x: 669, startPoint y: 250, endPoint x: 648, endPoint y: 287, distance: 42.5
click at [669, 249] on link "Show English translation" at bounding box center [685, 244] width 148 height 19
click at [569, 889] on textarea at bounding box center [689, 885] width 684 height 26
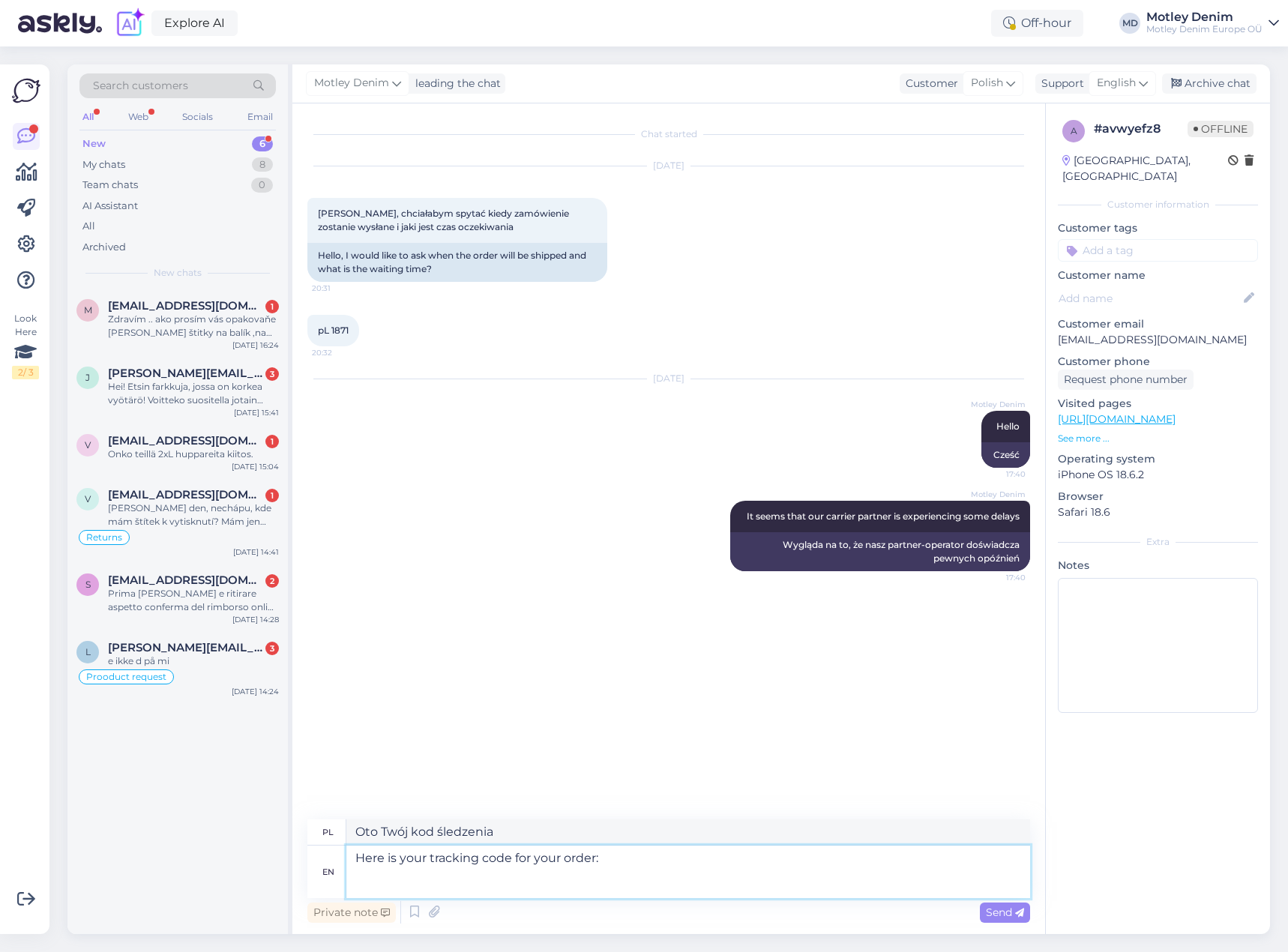
paste textarea "[URL][DOMAIN_NAME]"
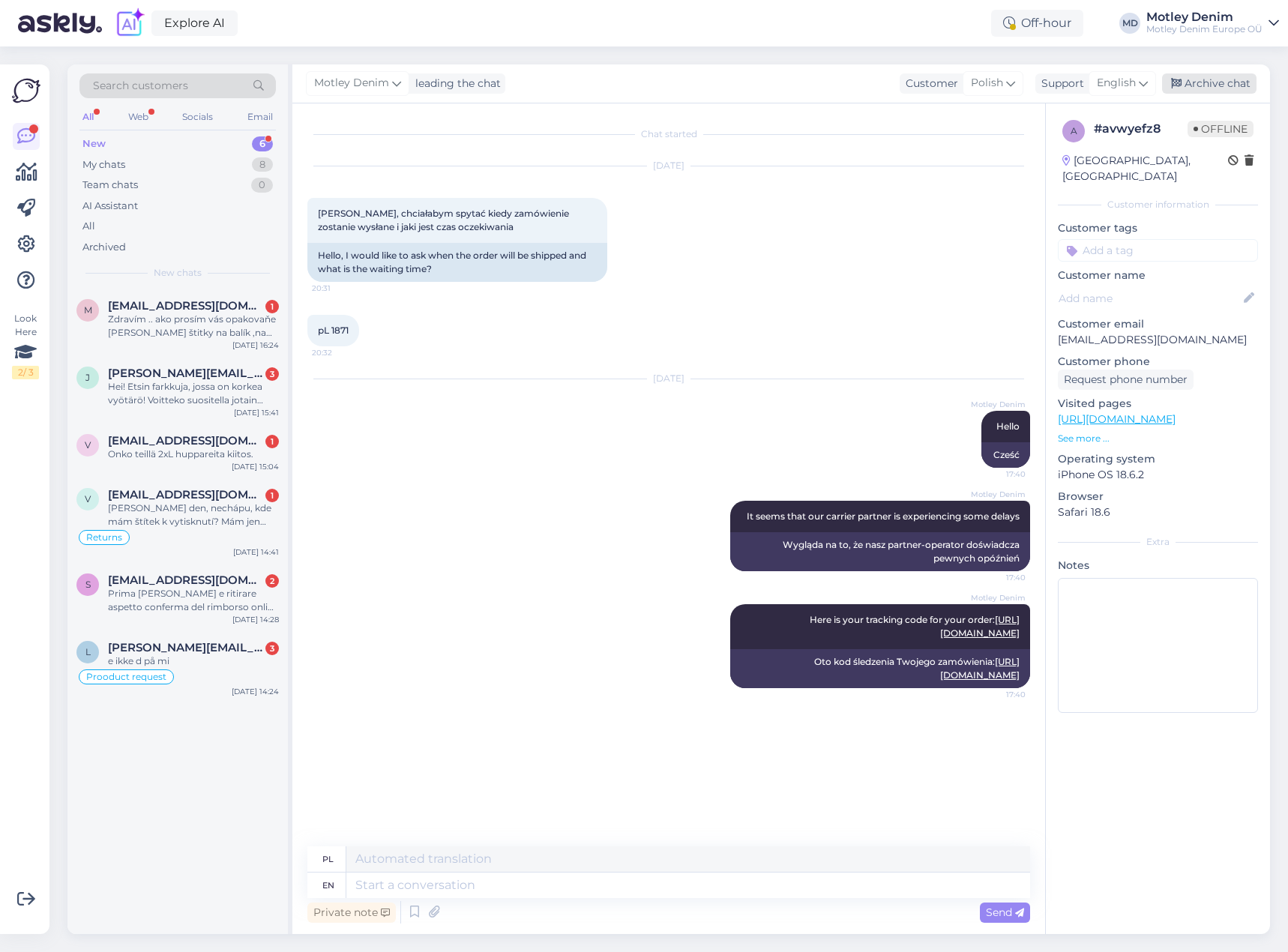
click at [1215, 88] on div "Archive chat" at bounding box center [1209, 83] width 94 height 20
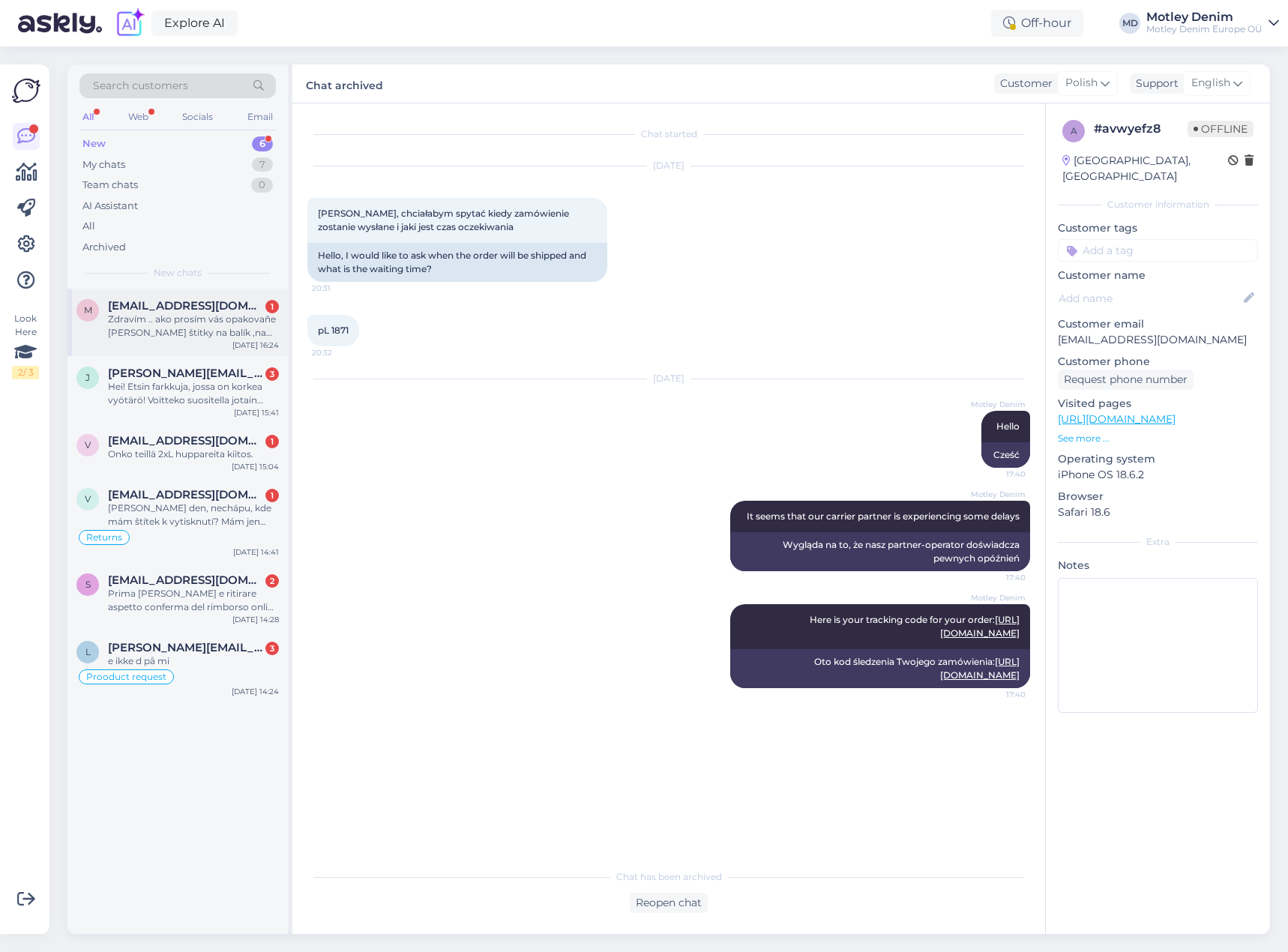
click at [224, 315] on div "Zdravím .. ako prosím vás opakovaňe [PERSON_NAME] štitky na balík ,na vrátenie …" at bounding box center [192, 326] width 171 height 27
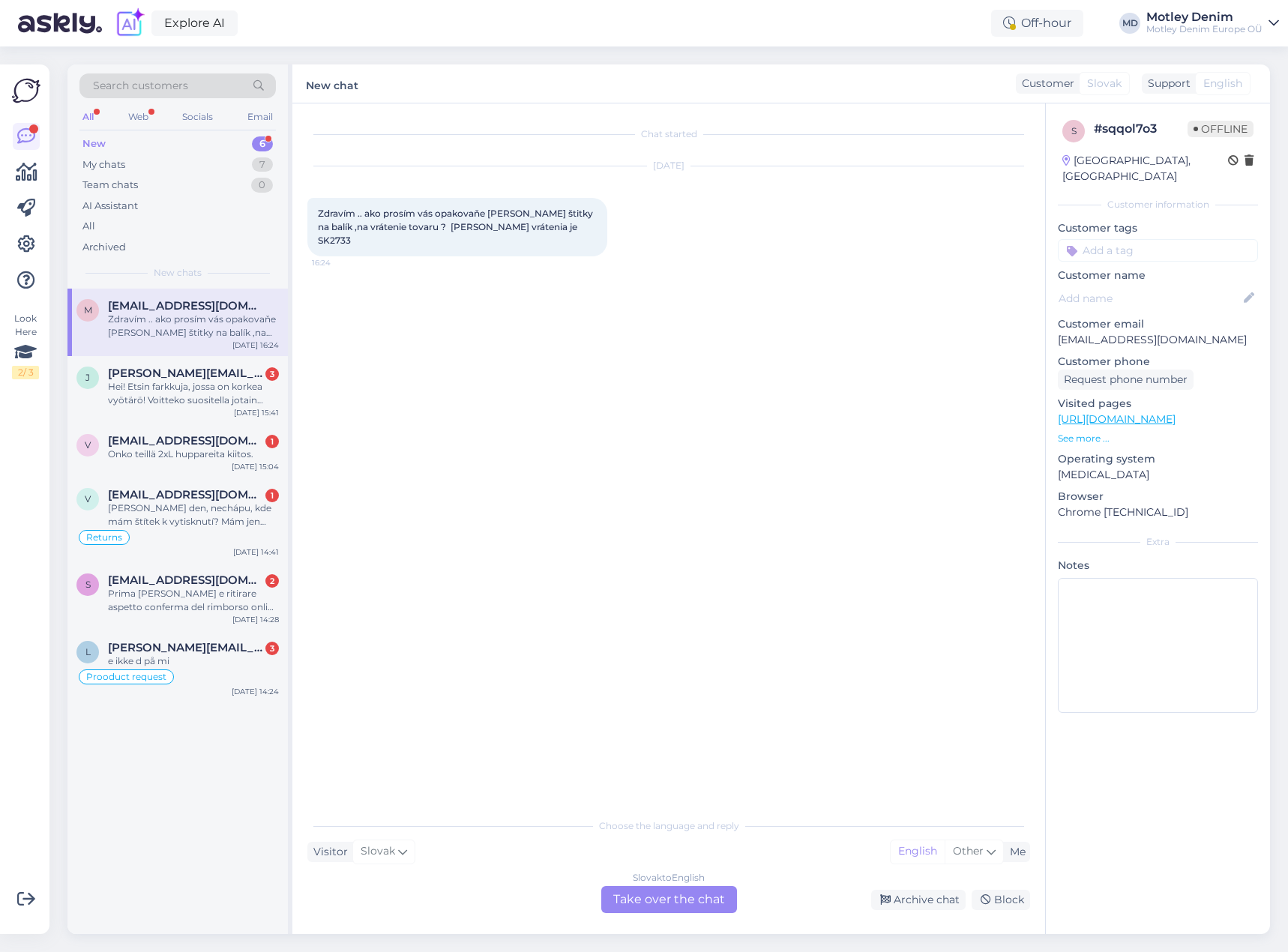
click at [692, 896] on div "Slovak to English Take over the chat" at bounding box center [669, 900] width 135 height 27
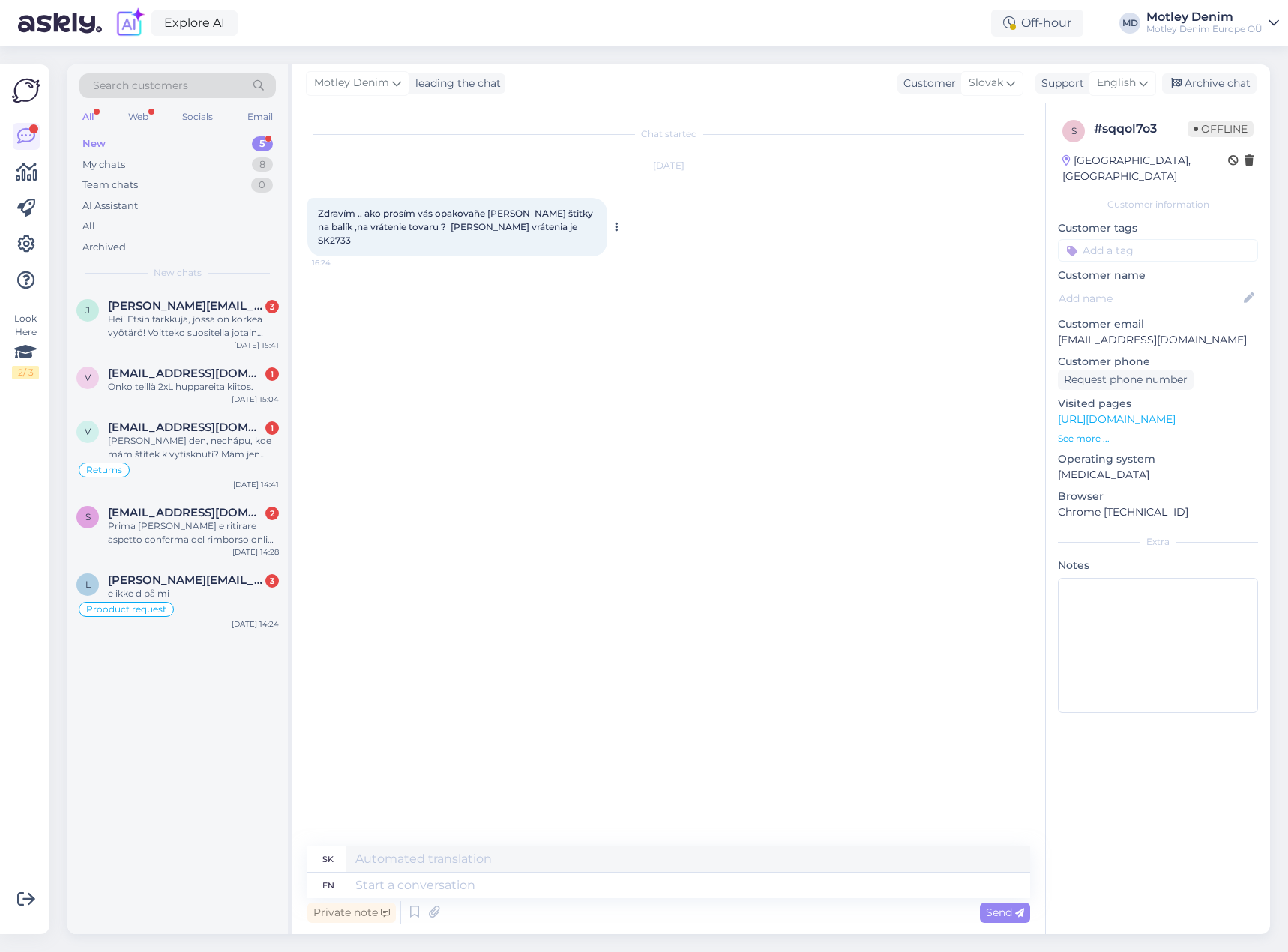
click at [620, 224] on button at bounding box center [615, 227] width 9 height 13
click at [639, 246] on link "Show English translation" at bounding box center [685, 251] width 148 height 19
click at [545, 268] on div "Hello.. how do you please reprint the labels for the package, for returning the…" at bounding box center [457, 275] width 300 height 39
click at [545, 267] on div "Hello.. how do you please reprint the labels for the package, for returning the…" at bounding box center [457, 275] width 300 height 39
click at [640, 279] on div "[DATE] Zdravím .. ako prosím vás opakovaňe [PERSON_NAME] štitky na balík ,na vr…" at bounding box center [669, 231] width 723 height 162
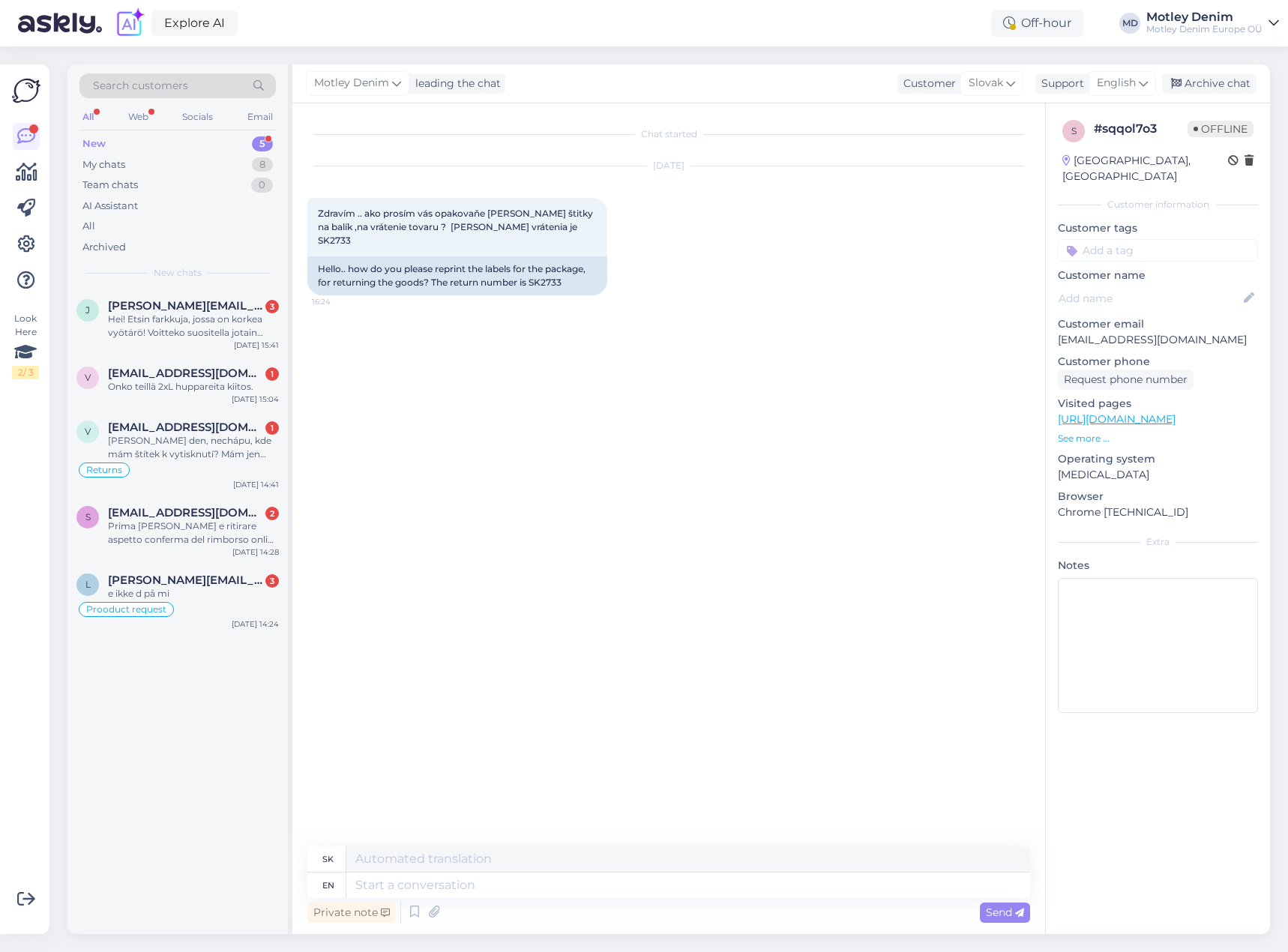
click at [420, 303] on div "Chat started [DATE] Zdravím .. ako prosím vás opakovaňe [PERSON_NAME] štitky na…" at bounding box center [675, 476] width 736 height 715
click at [558, 270] on div "Hello.. how do you please reprint the labels for the package, for returning the…" at bounding box center [457, 275] width 300 height 39
click at [671, 294] on div "[DATE] Zdravím .. ako prosím vás opakovaňe [PERSON_NAME] štitky na balík ,na vr…" at bounding box center [669, 231] width 723 height 162
click at [558, 886] on textarea at bounding box center [689, 885] width 684 height 26
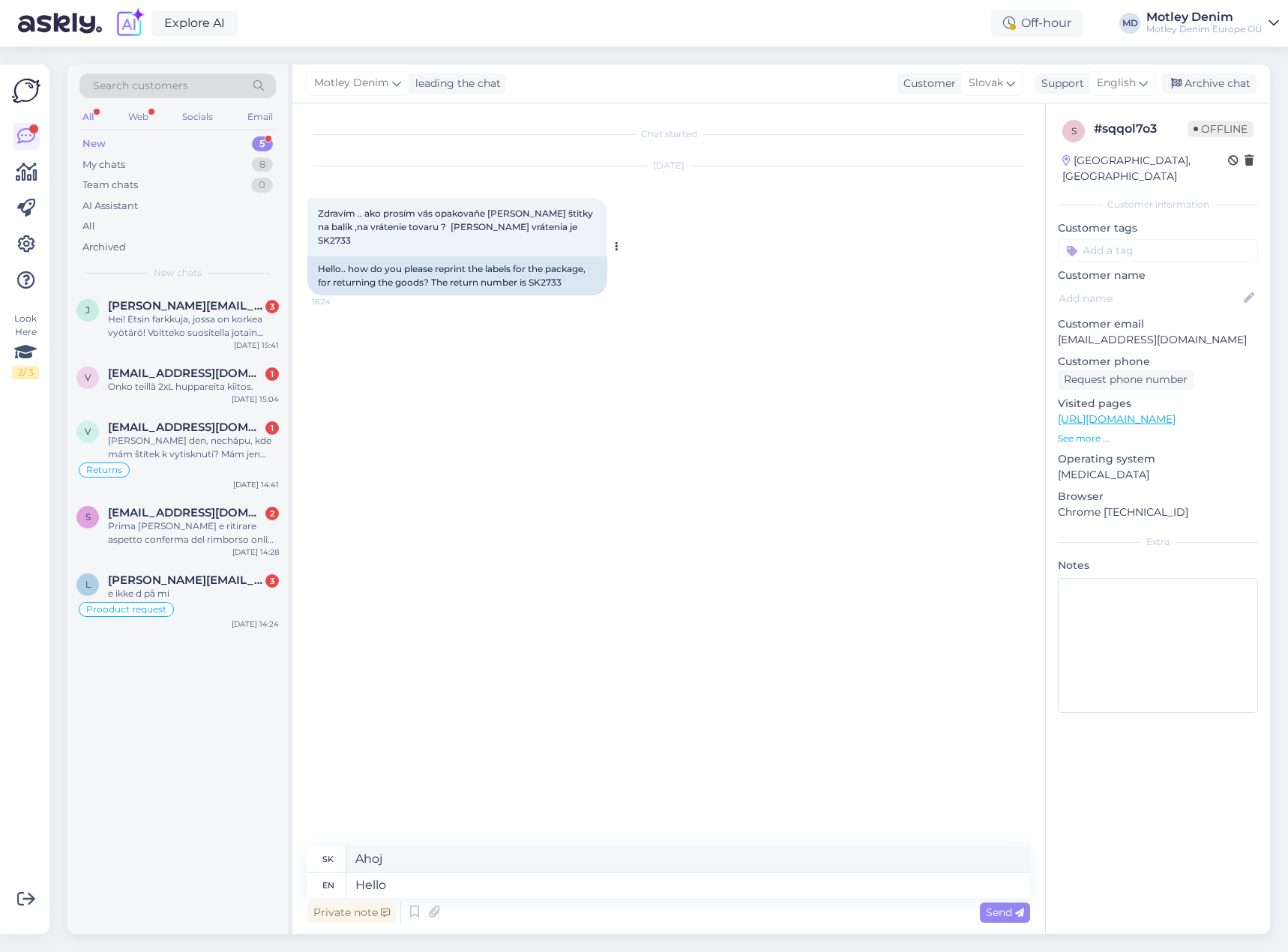
click at [334, 212] on span "Zdravím .. ako prosím vás opakovaňe [PERSON_NAME] štitky na balík ,na vrátenie …" at bounding box center [456, 227] width 277 height 38
drag, startPoint x: 334, startPoint y: 212, endPoint x: 527, endPoint y: 230, distance: 193.8
click at [528, 228] on div "Zdravím .. ako prosím vás opakovaňe [PERSON_NAME] štitky na balík ,na vrátenie …" at bounding box center [457, 227] width 300 height 58
click at [530, 889] on textarea "Hello" at bounding box center [689, 885] width 684 height 26
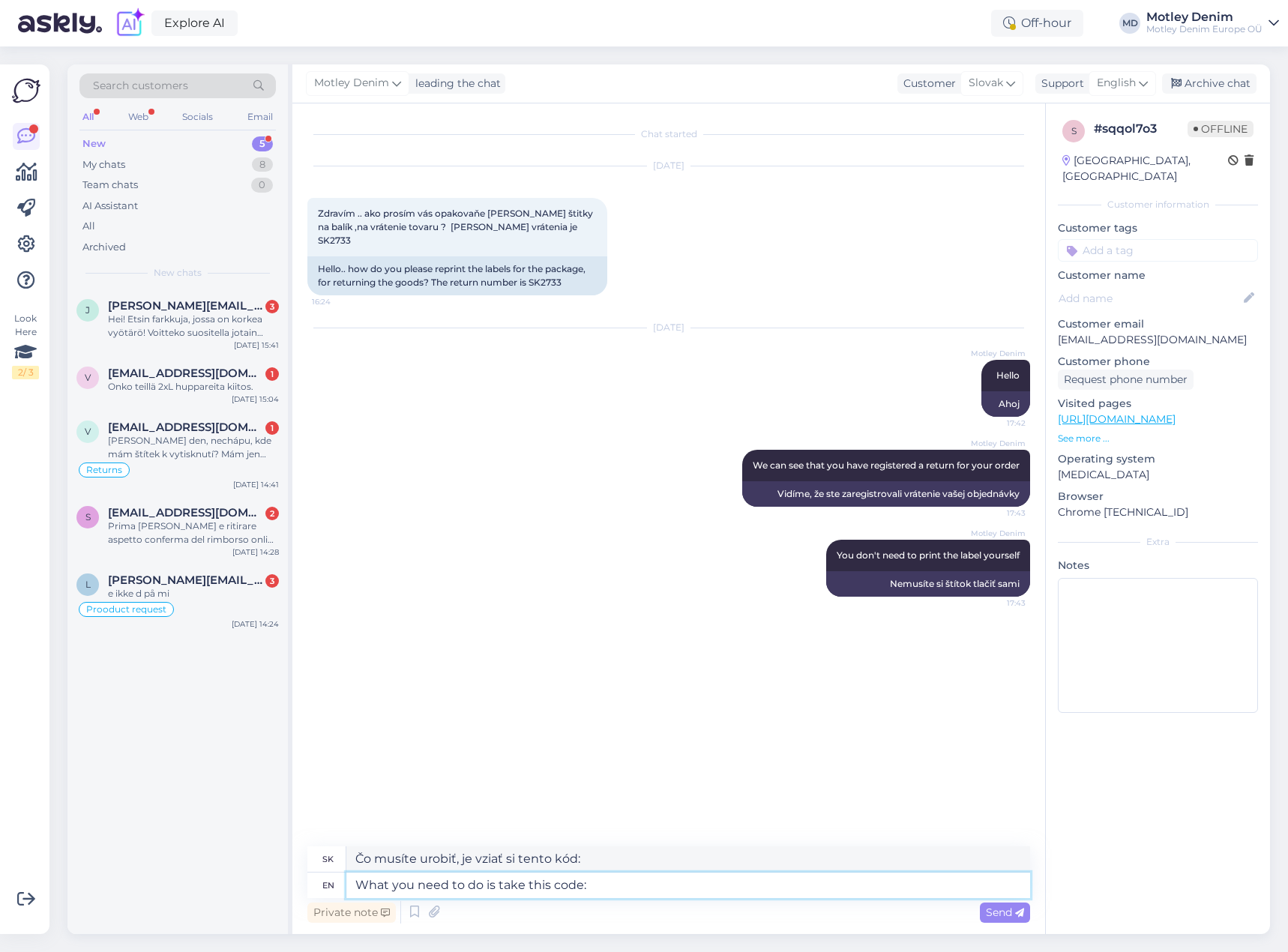
paste textarea "Zdravím .. ako prosím vás opakovaňe [PERSON_NAME] štitky na balík ,na vrátenie …"
paste textarea "95886026"
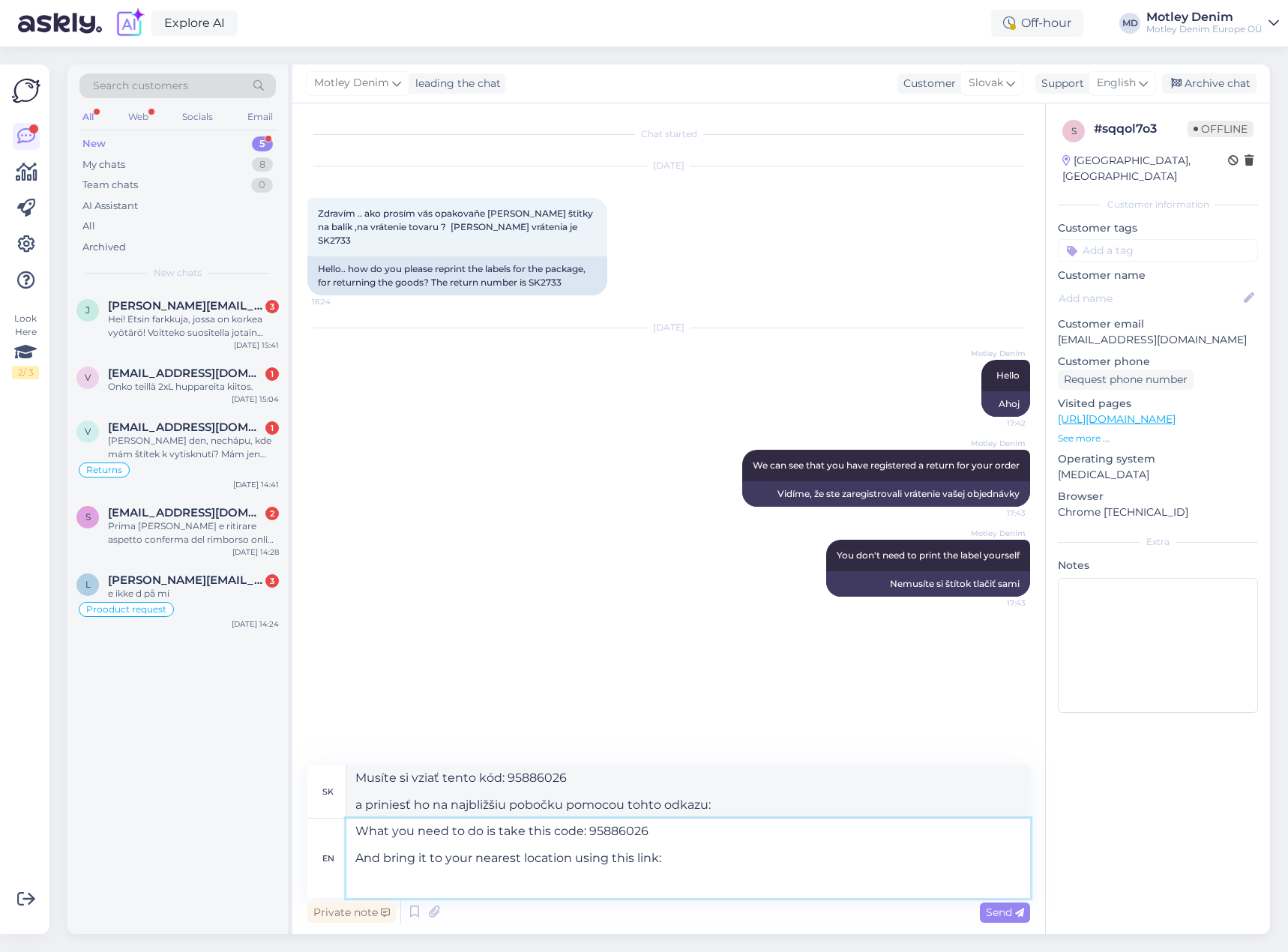
paste textarea "[URL][DOMAIN_NAME]"
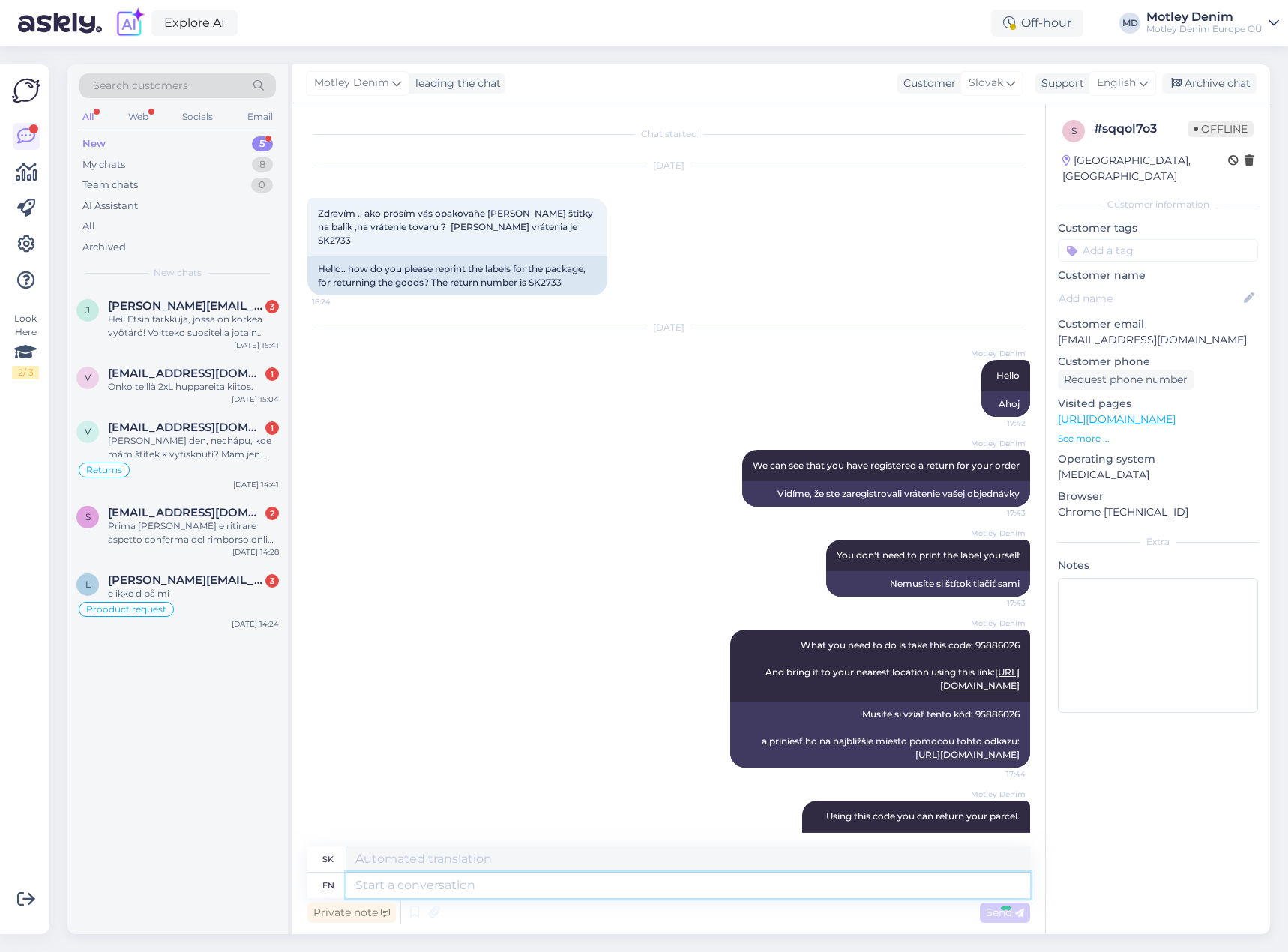
scroll to position [54, 0]
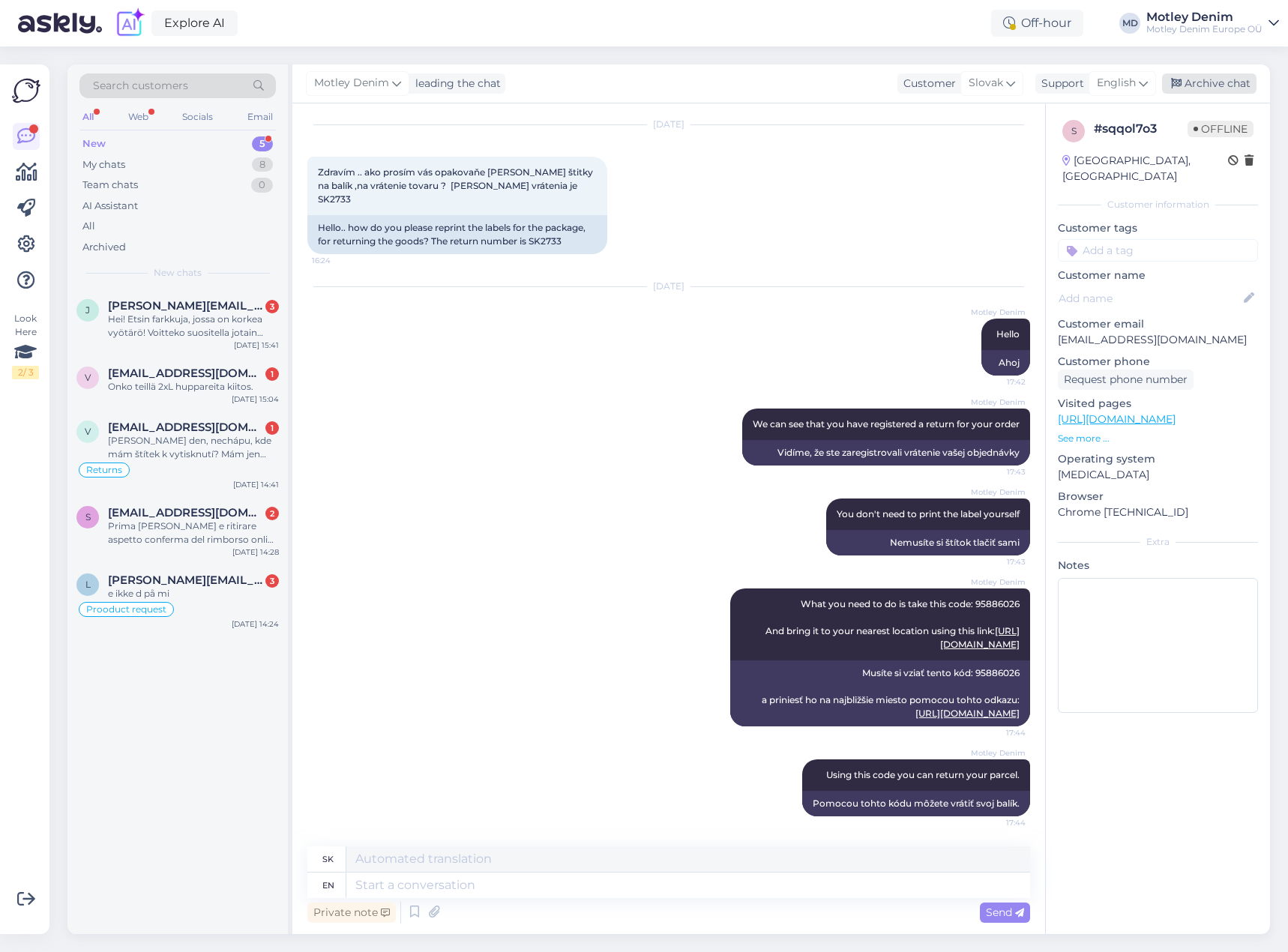
click at [1206, 79] on div "Archive chat" at bounding box center [1209, 83] width 94 height 20
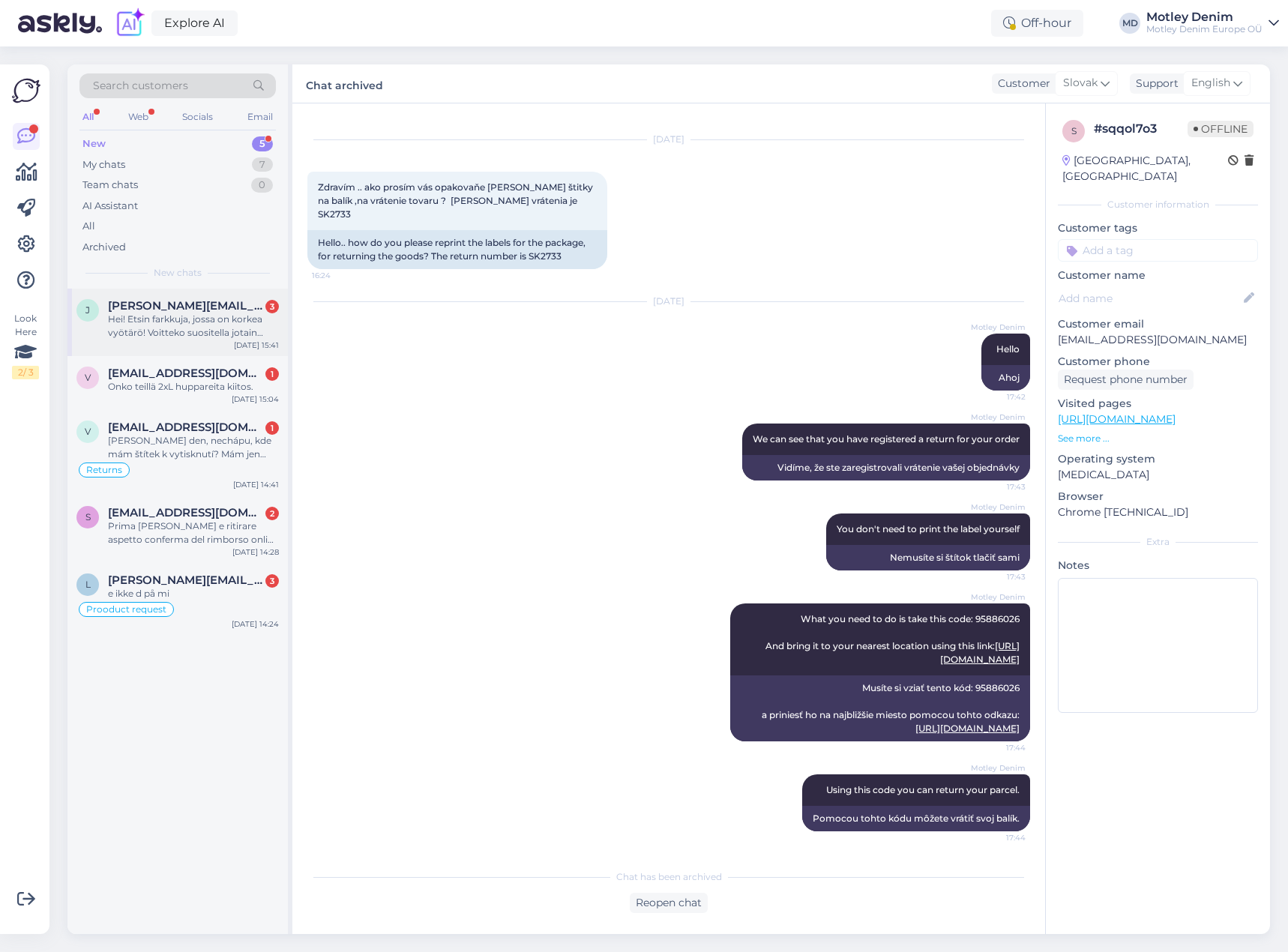
click at [160, 333] on div "Hei! Etsin farkkuja, jossa on korkea vyötärö! Voitteko suositella jotain [PERSO…" at bounding box center [192, 326] width 171 height 27
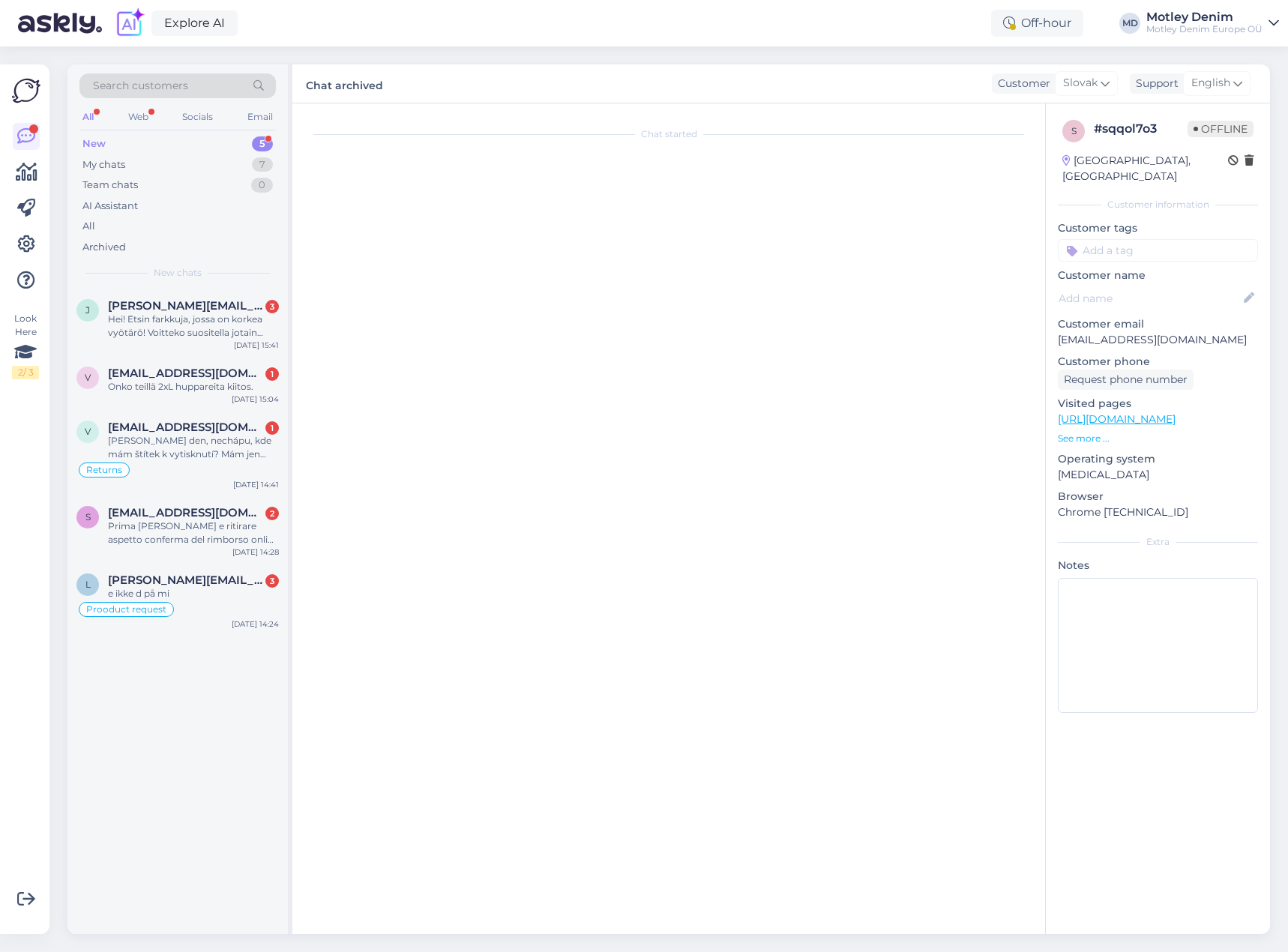
scroll to position [0, 0]
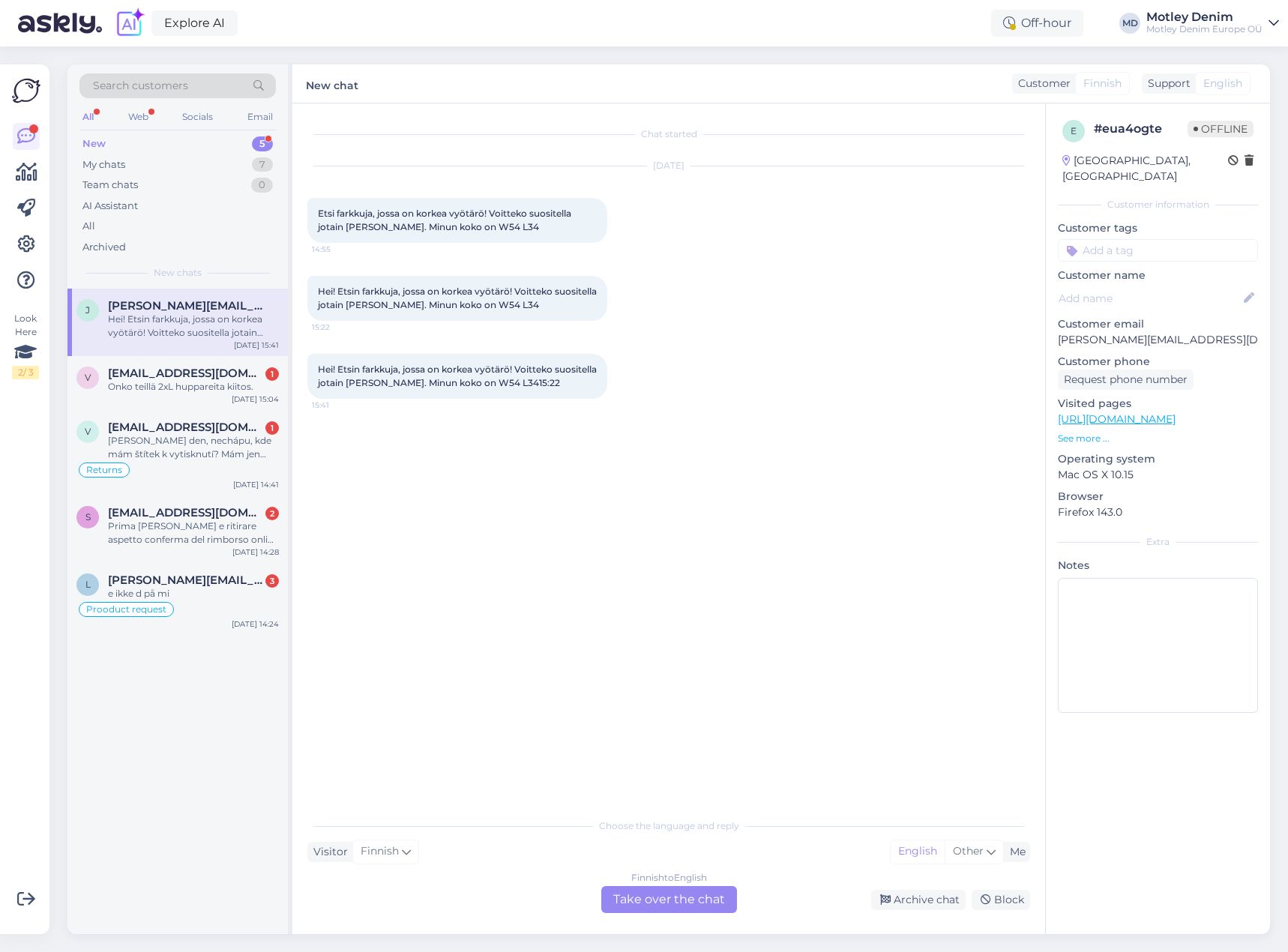
click at [699, 904] on div "Finnish to English Take over the chat" at bounding box center [669, 900] width 135 height 27
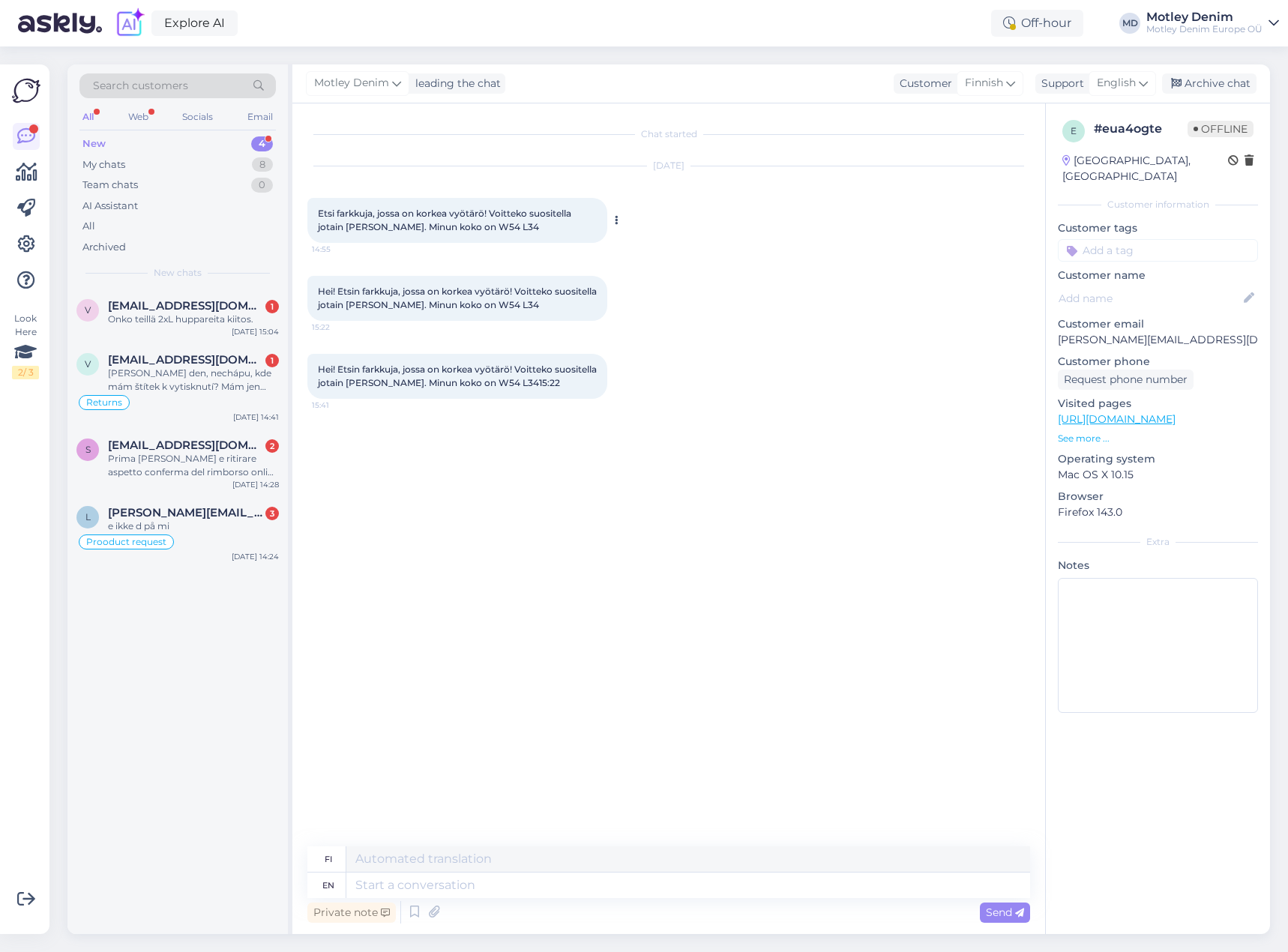
click at [614, 215] on button at bounding box center [615, 220] width 9 height 13
click at [632, 239] on link "Show English translation" at bounding box center [685, 244] width 148 height 19
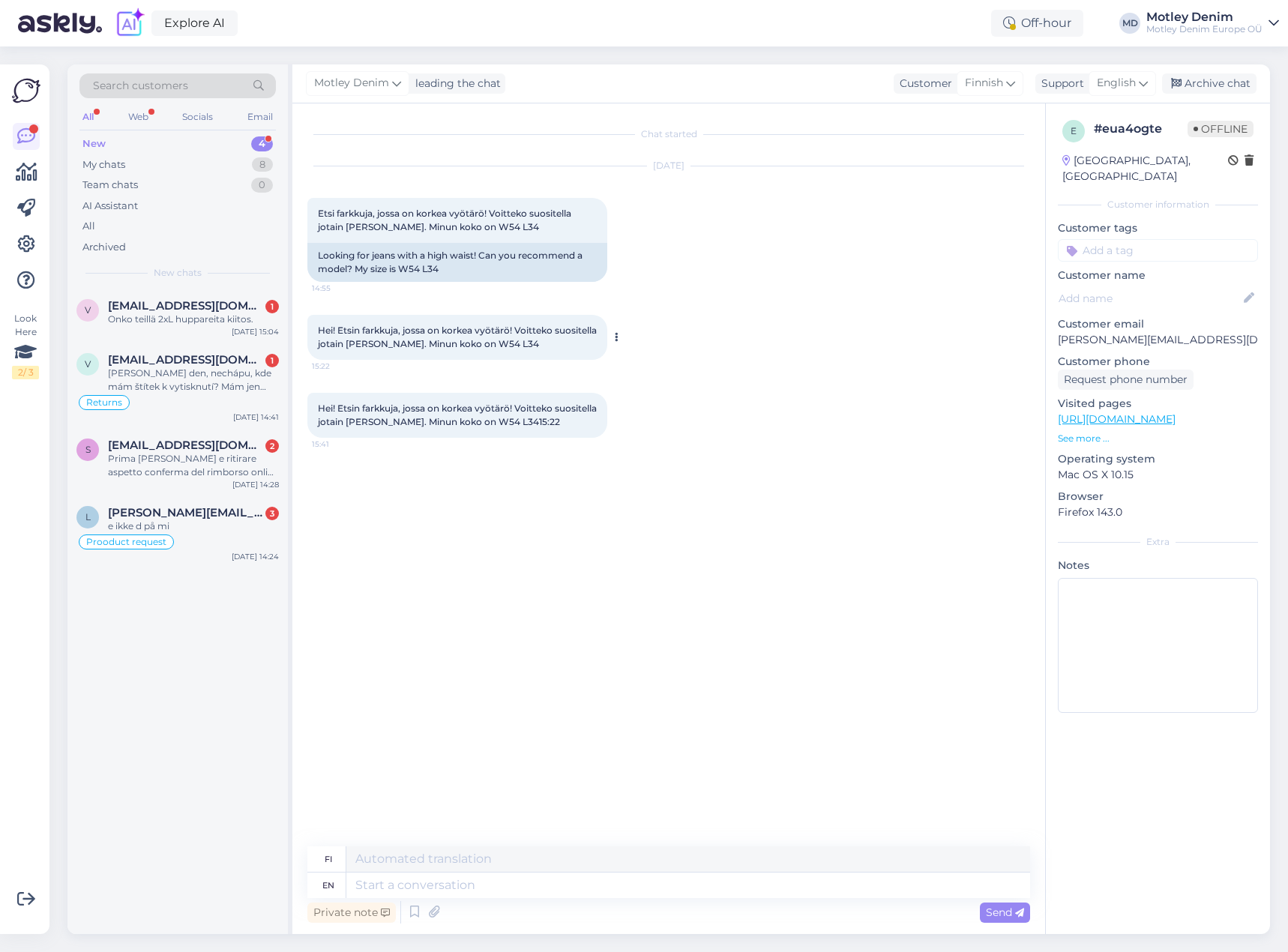
drag, startPoint x: 614, startPoint y: 332, endPoint x: 614, endPoint y: 340, distance: 8.0
click at [614, 333] on button at bounding box center [615, 337] width 9 height 13
click at [632, 368] on link "Show English translation" at bounding box center [685, 361] width 148 height 19
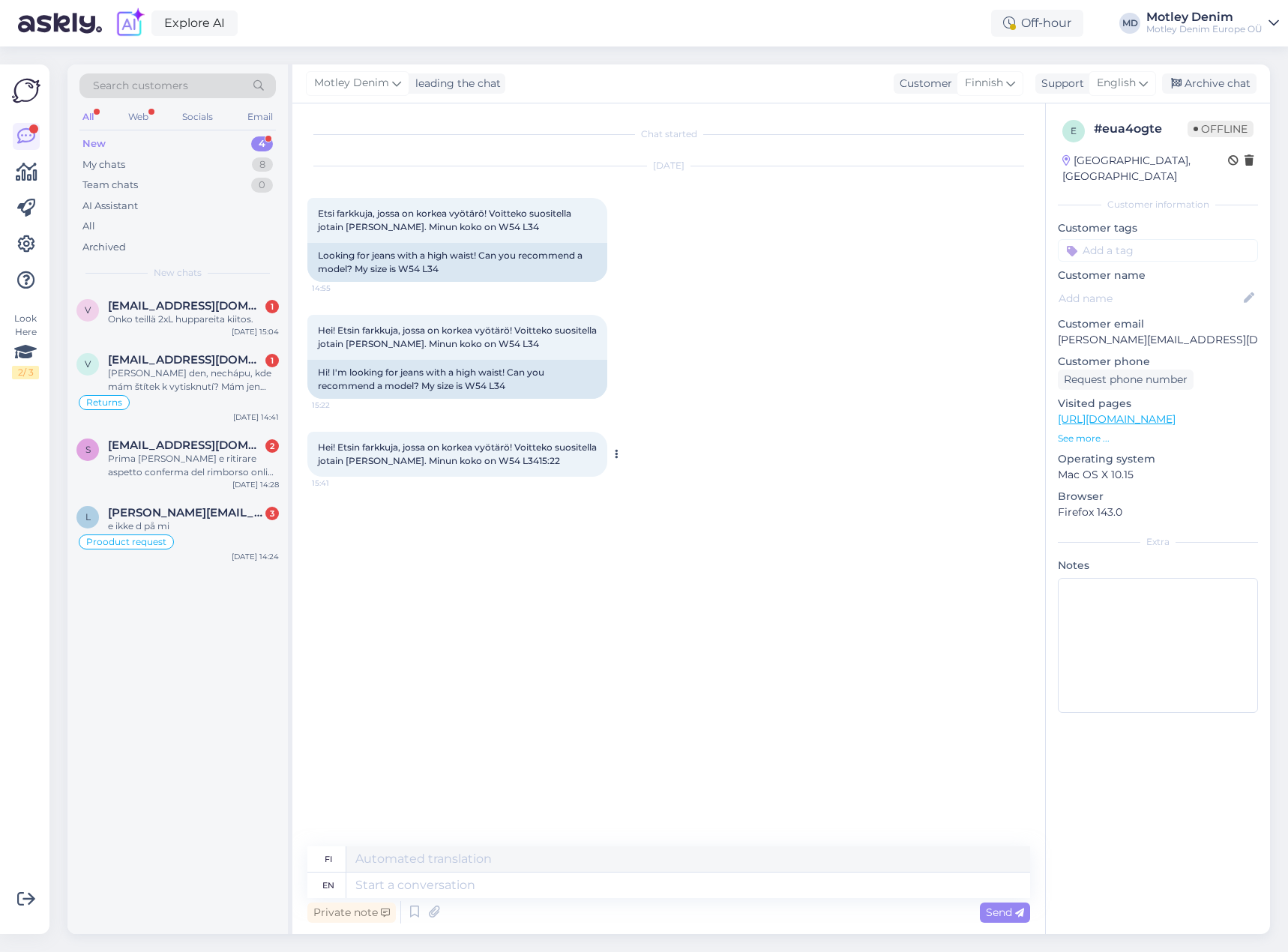
click at [616, 456] on icon at bounding box center [616, 454] width 4 height 9
click at [652, 484] on link "Show English translation" at bounding box center [685, 478] width 148 height 19
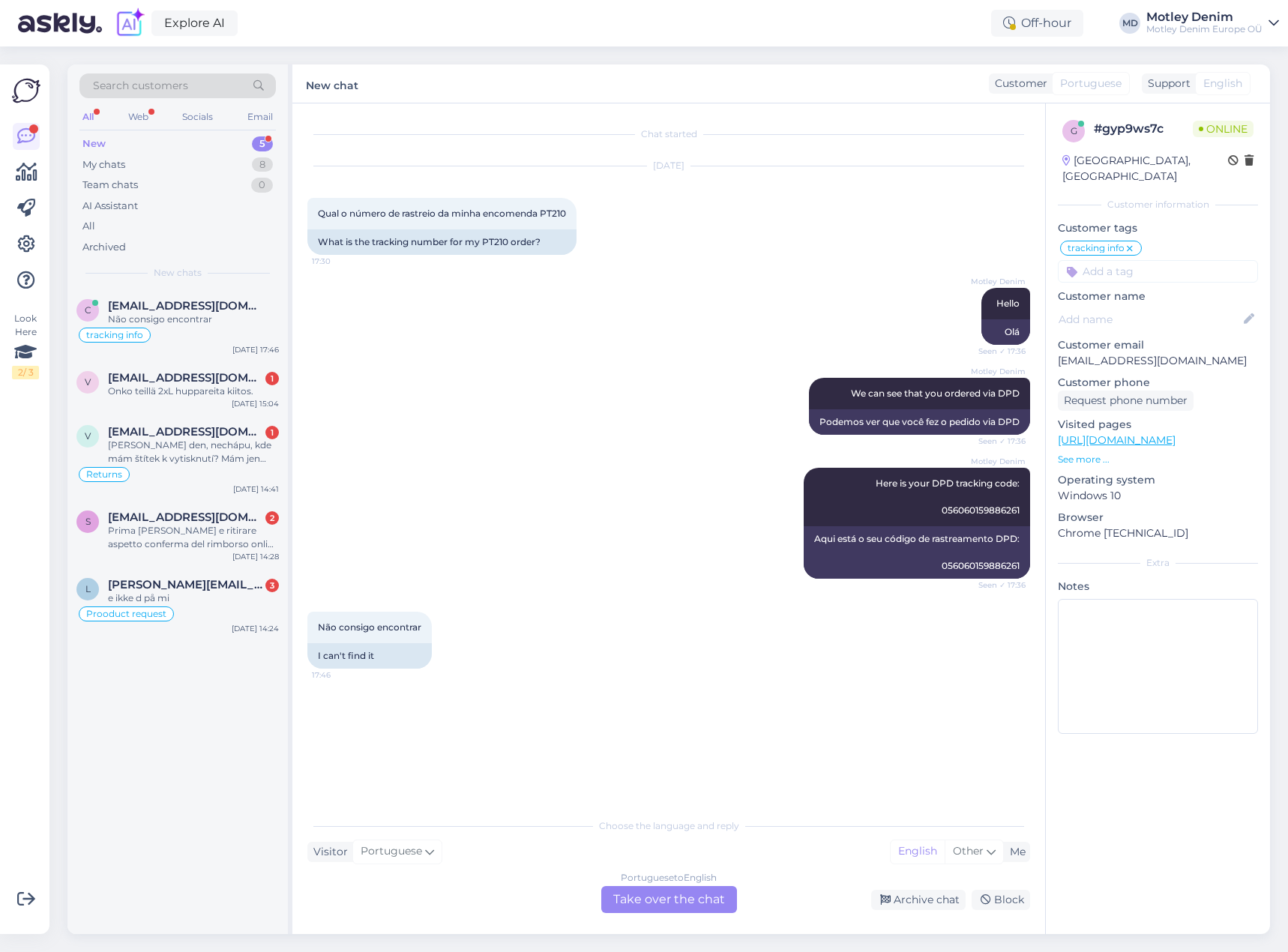
click at [695, 903] on div "Portuguese to English Take over the chat" at bounding box center [669, 900] width 135 height 27
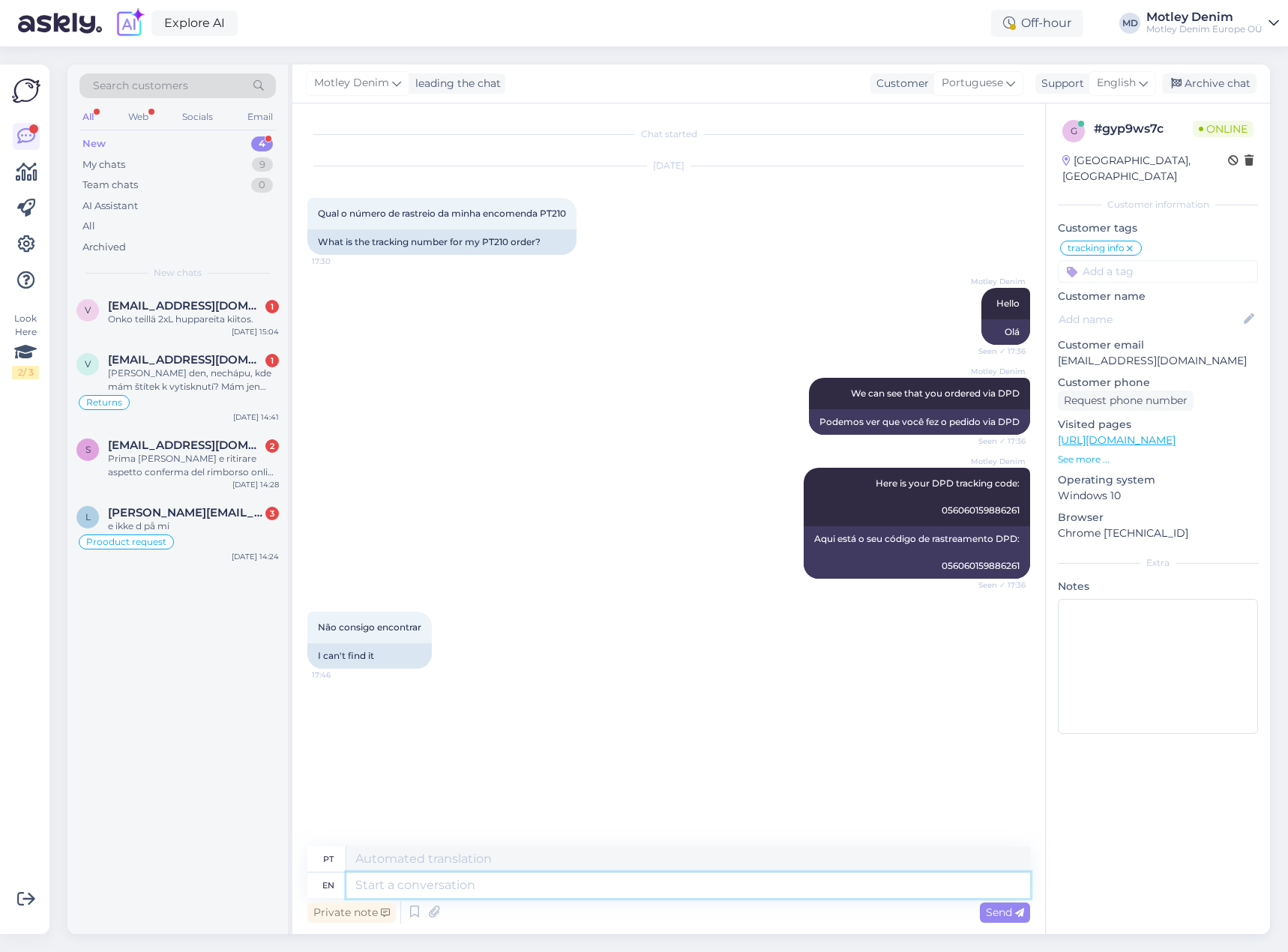
click at [614, 893] on textarea at bounding box center [689, 885] width 684 height 26
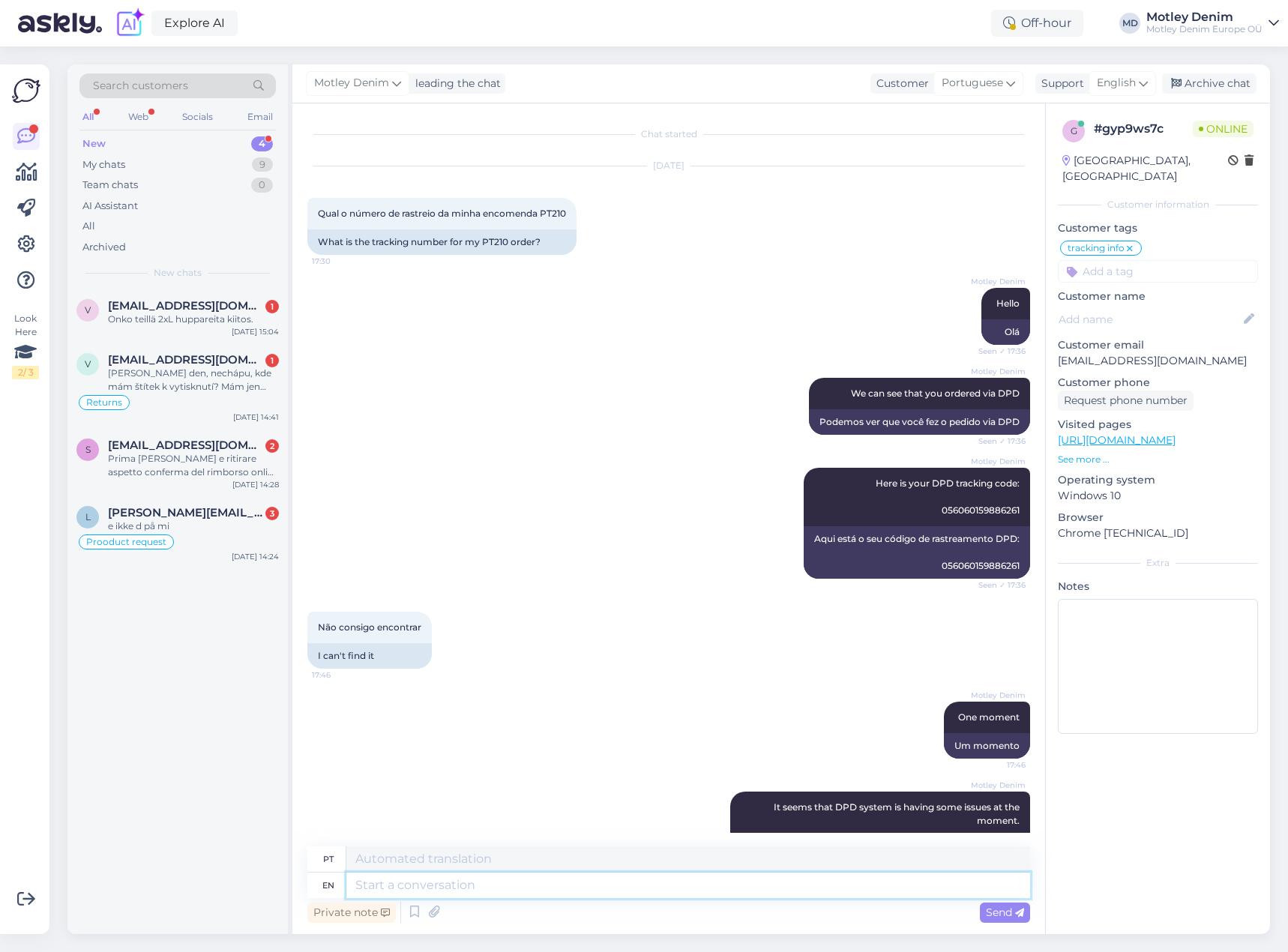
scroll to position [59, 0]
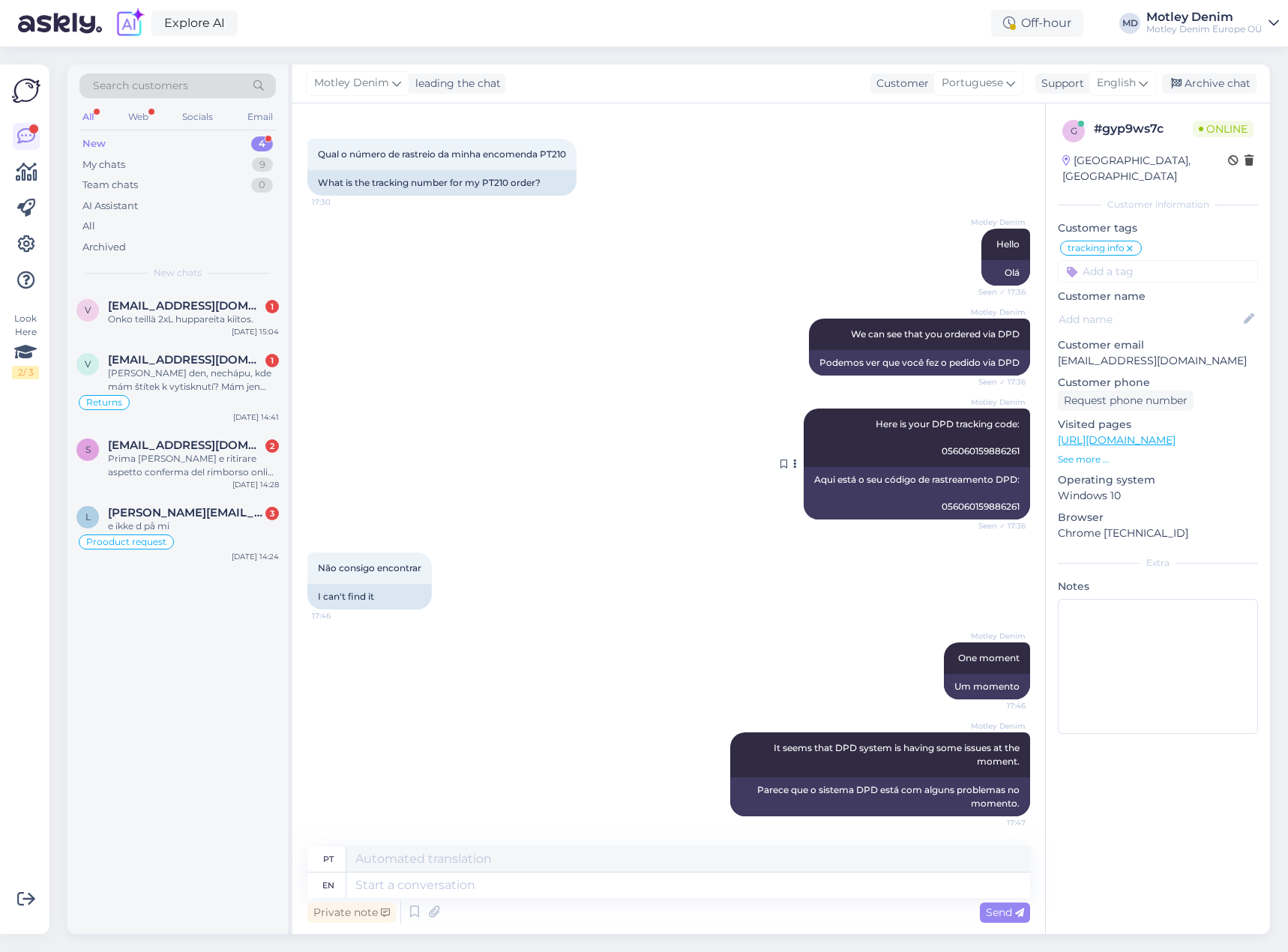
click at [960, 452] on span "Here is your DPD tracking code: 056060159886261" at bounding box center [947, 437] width 144 height 38
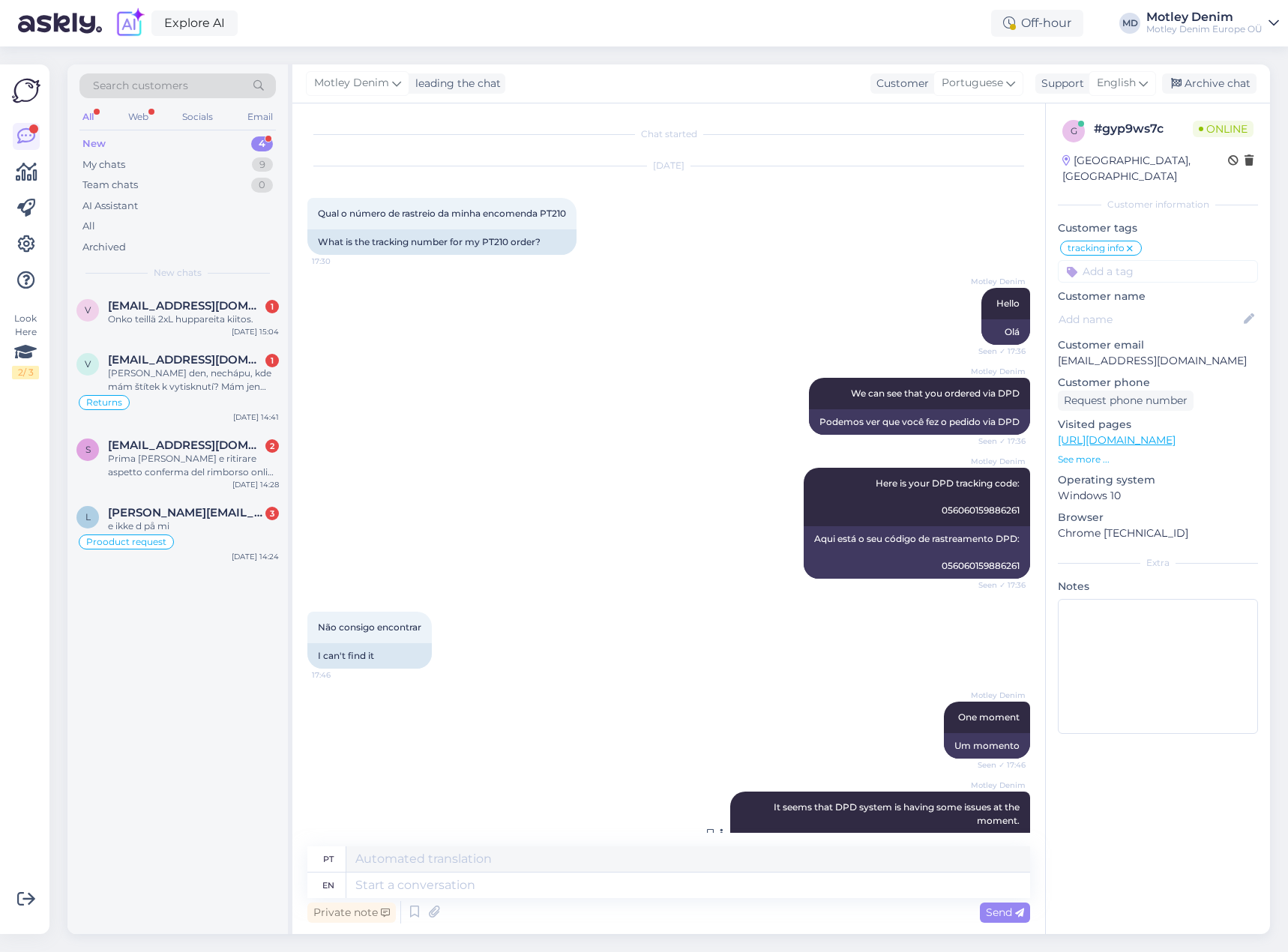
scroll to position [150, 0]
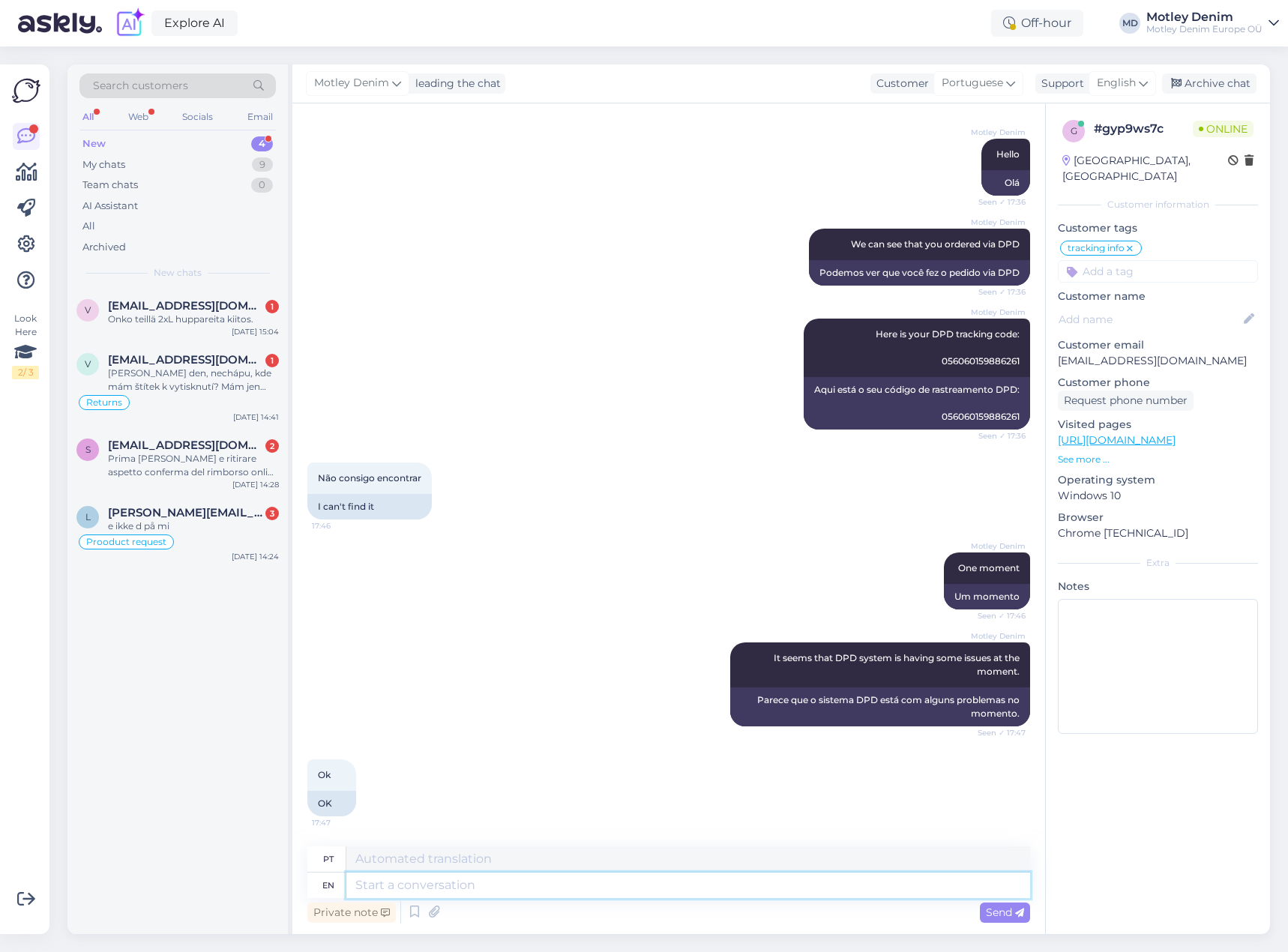
click at [629, 889] on textarea at bounding box center [689, 885] width 684 height 26
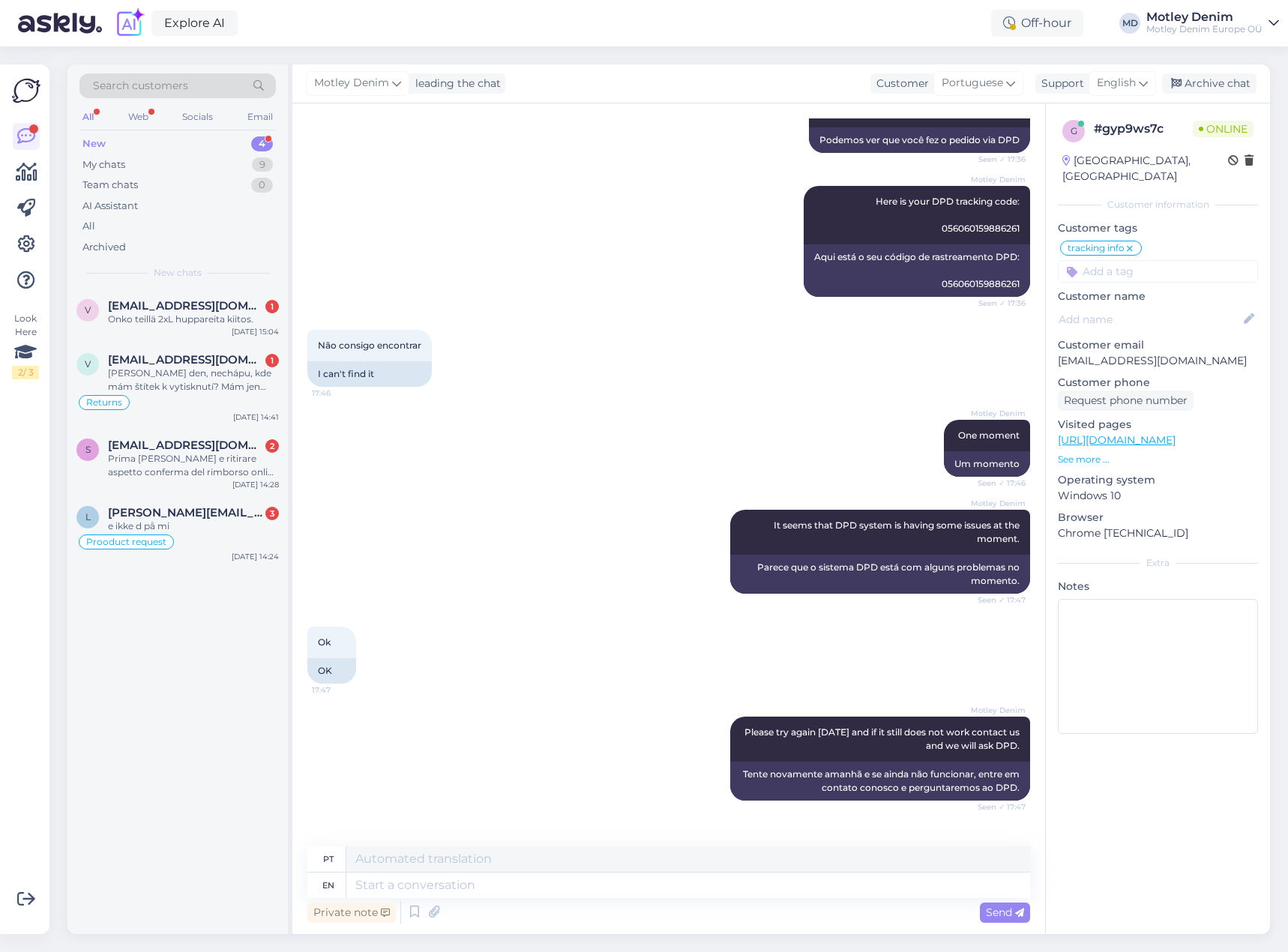
scroll to position [356, 0]
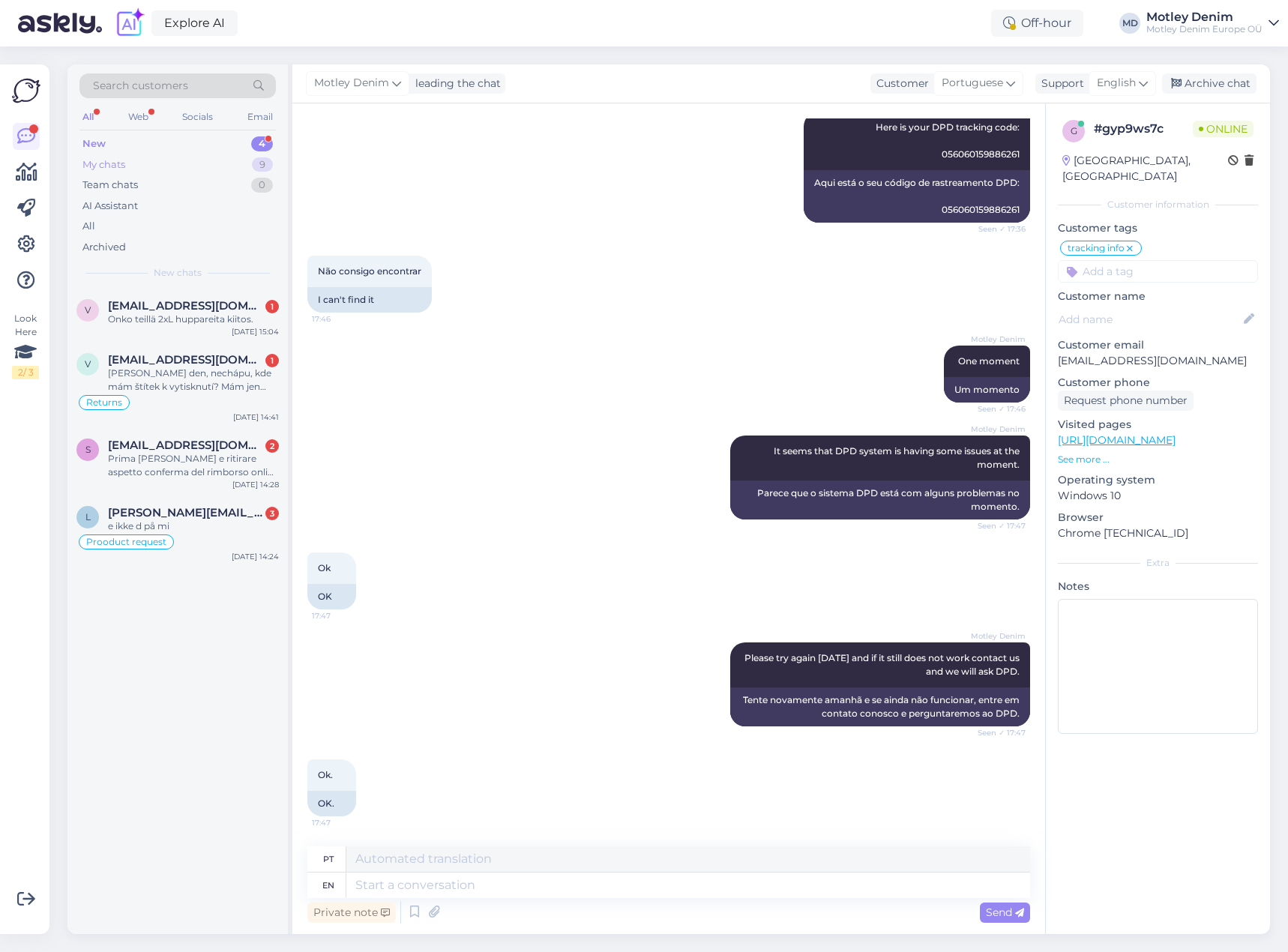
click at [207, 156] on div "My chats 9" at bounding box center [177, 165] width 196 height 21
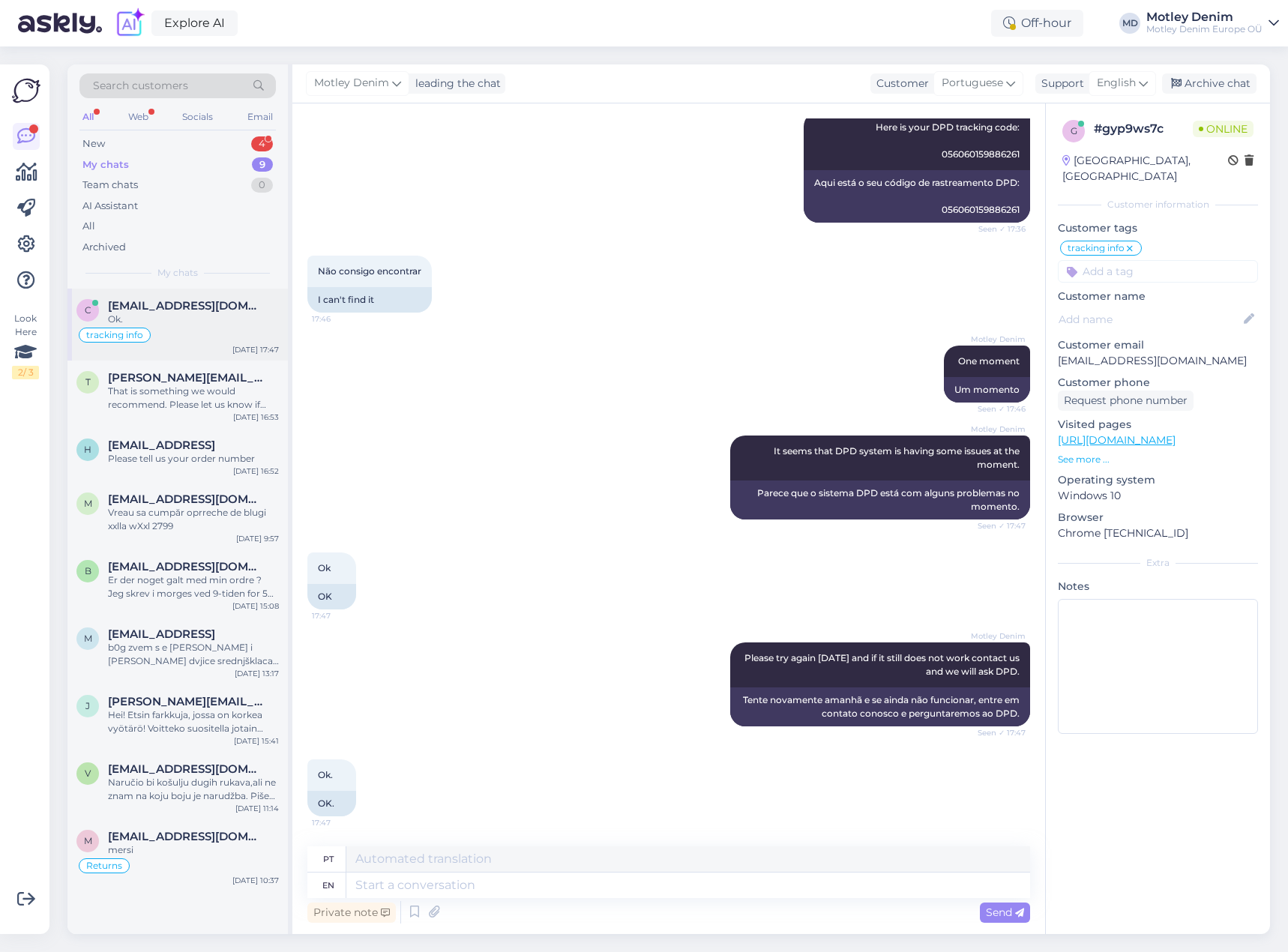
click at [183, 308] on span "[EMAIL_ADDRESS][DOMAIN_NAME]" at bounding box center [186, 306] width 156 height 13
click at [1206, 90] on div "Archive chat" at bounding box center [1209, 83] width 94 height 20
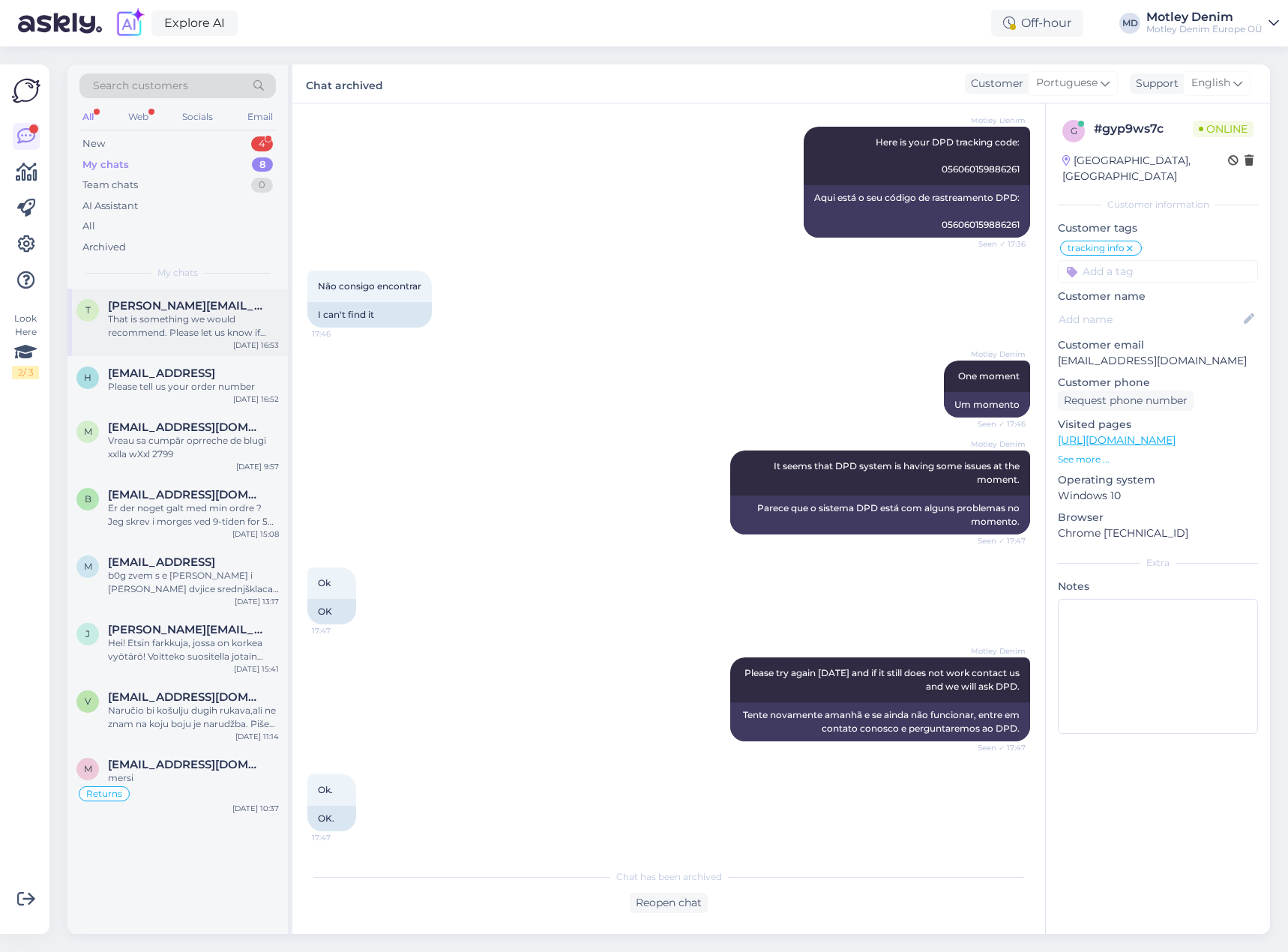
click at [242, 329] on div "That is something we would recommend. Please let us know if there is anything e…" at bounding box center [192, 326] width 171 height 27
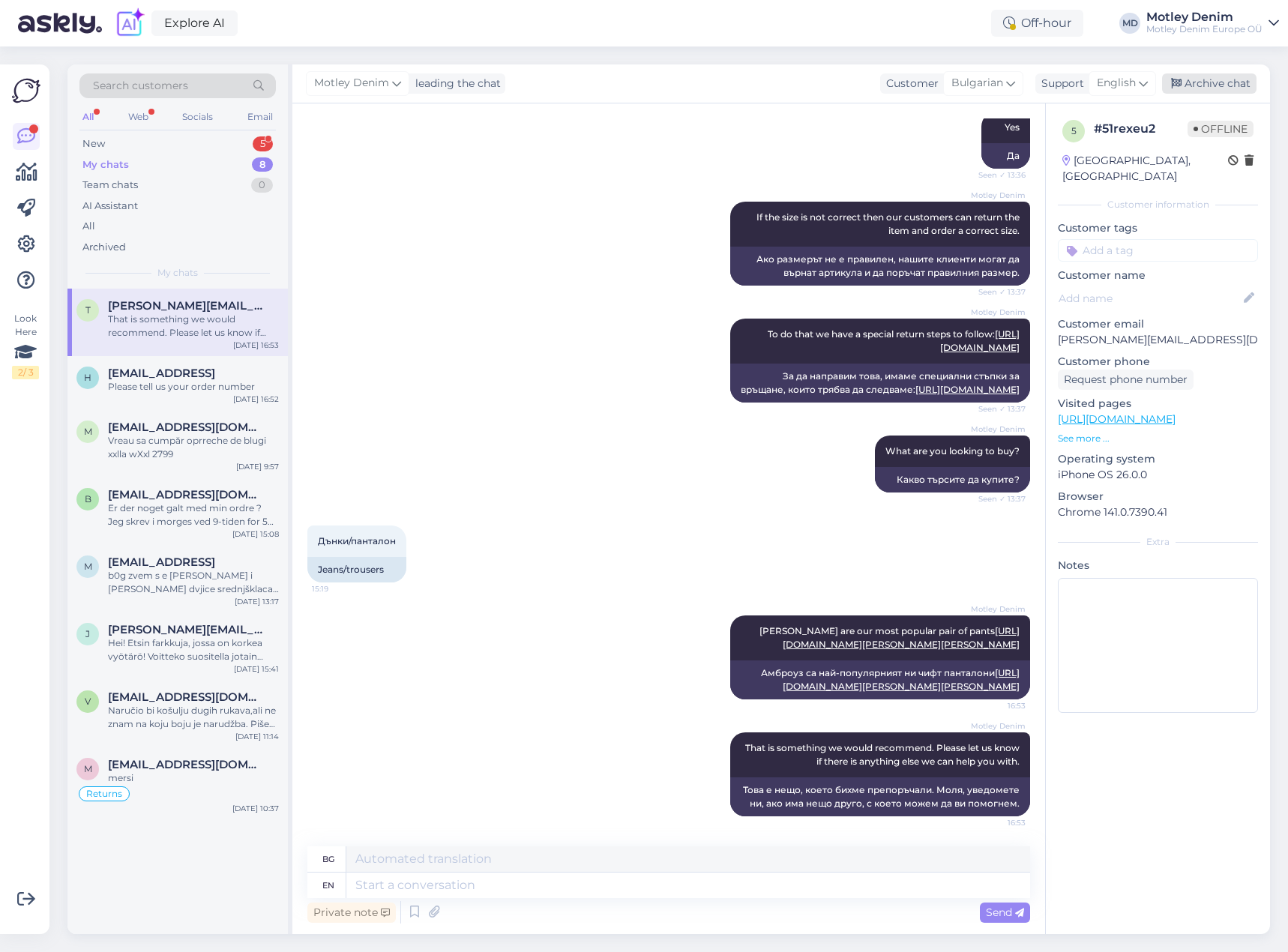
click at [1221, 82] on div "Archive chat" at bounding box center [1209, 83] width 94 height 20
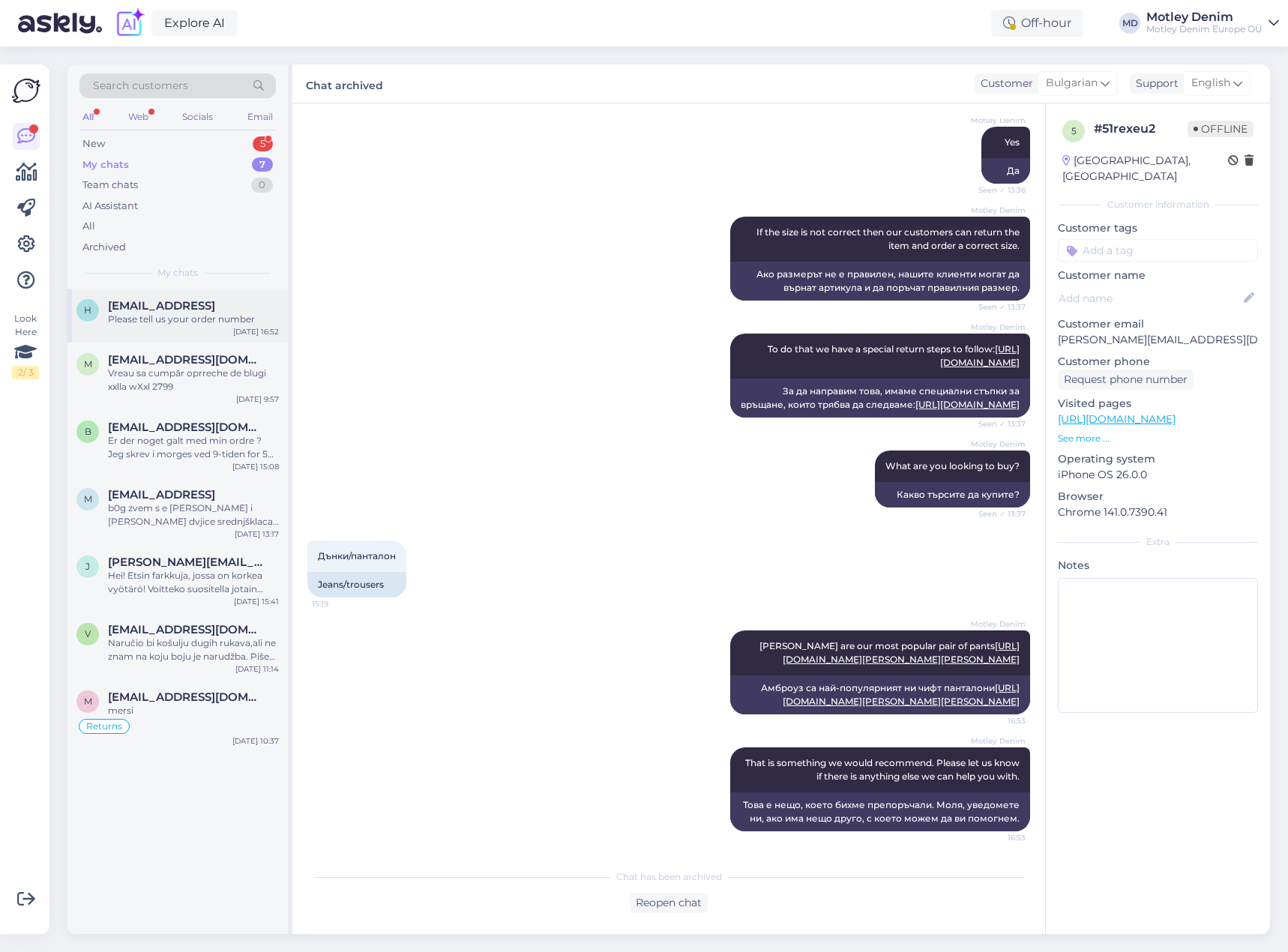
click at [189, 326] on div "Please tell us your order number" at bounding box center [192, 319] width 171 height 13
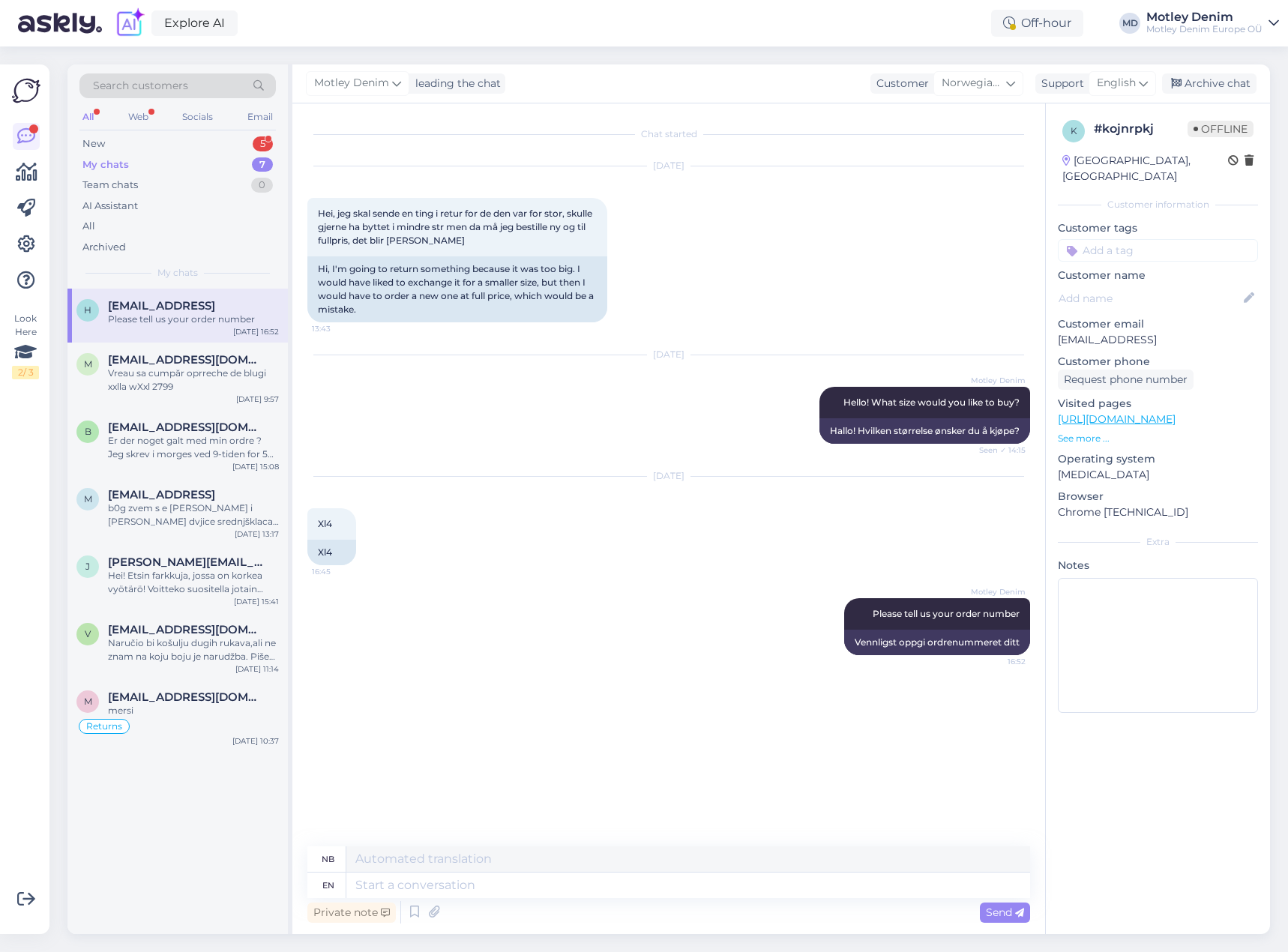
scroll to position [0, 0]
drag, startPoint x: 1227, startPoint y: 83, endPoint x: 1113, endPoint y: 129, distance: 122.9
click at [1228, 83] on div "Archive chat" at bounding box center [1209, 83] width 94 height 20
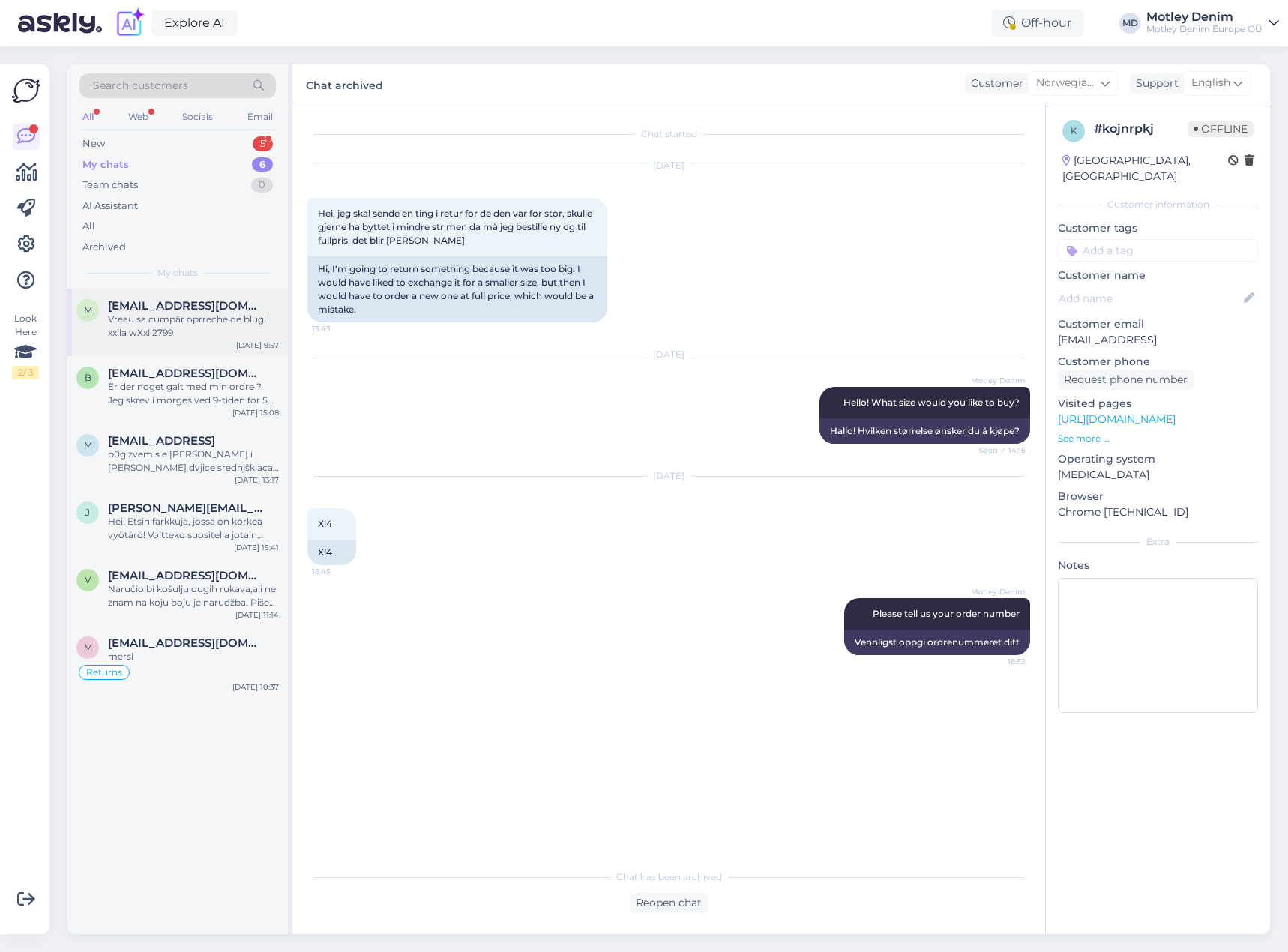
click at [191, 297] on div "M [PERSON_NAME][EMAIL_ADDRESS][DOMAIN_NAME] Vreau sa cumpăr oprreche de blugi x…" at bounding box center [177, 322] width 220 height 68
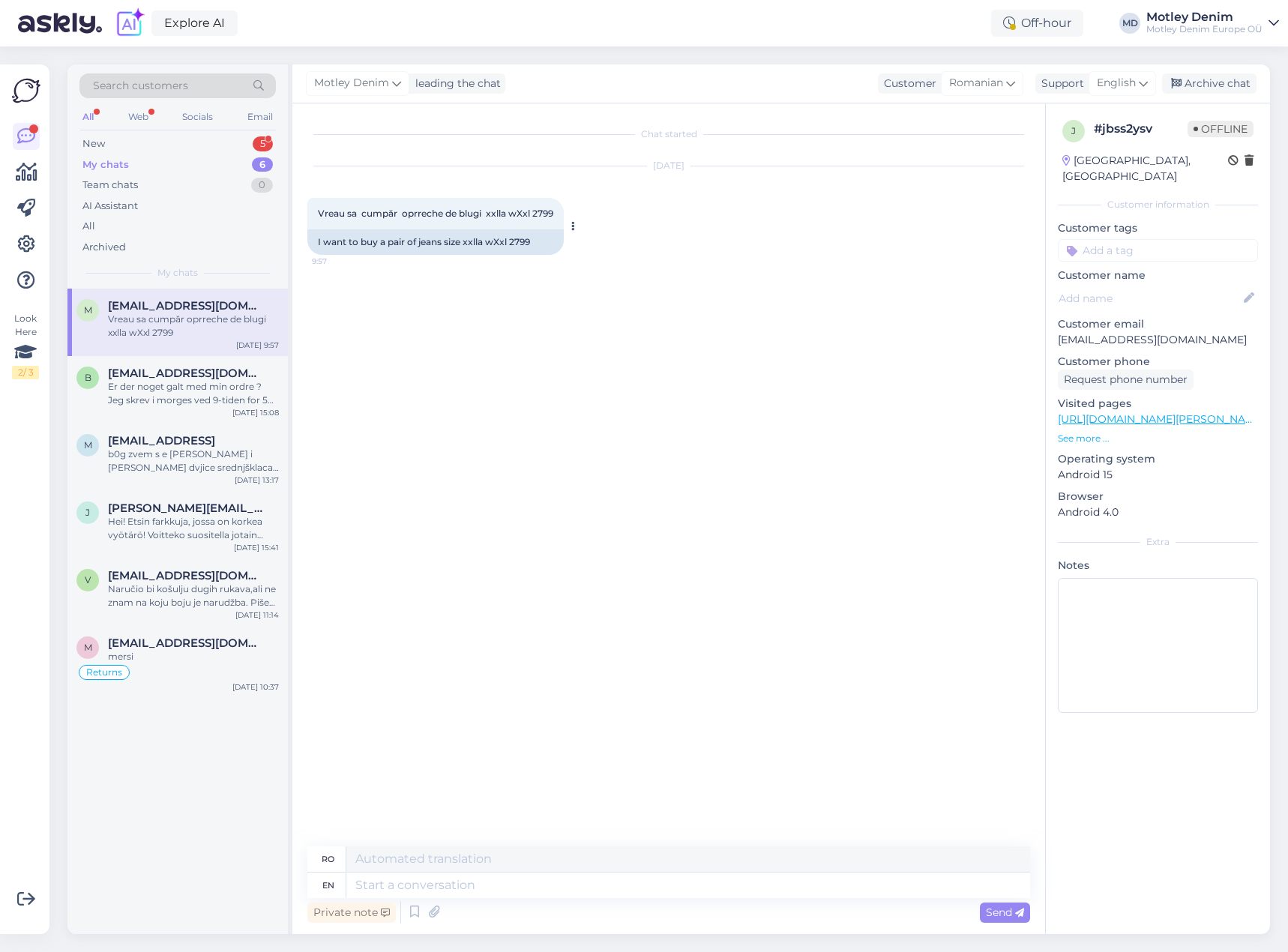
click at [326, 214] on span "Vreau sa cumpăr oprreche de blugi xxlla wXxl 2799" at bounding box center [435, 213] width 235 height 11
drag, startPoint x: 326, startPoint y: 214, endPoint x: 554, endPoint y: 223, distance: 228.2
click at [554, 222] on div "Vreau sa cumpăr oprreche de blugi xxlla wXxl 2799 9:57" at bounding box center [435, 213] width 256 height 31
click at [139, 391] on div "Er der noget galt med min ordre ? Jeg skrev i morges ved 9-tiden for 5 timer si…" at bounding box center [192, 394] width 171 height 27
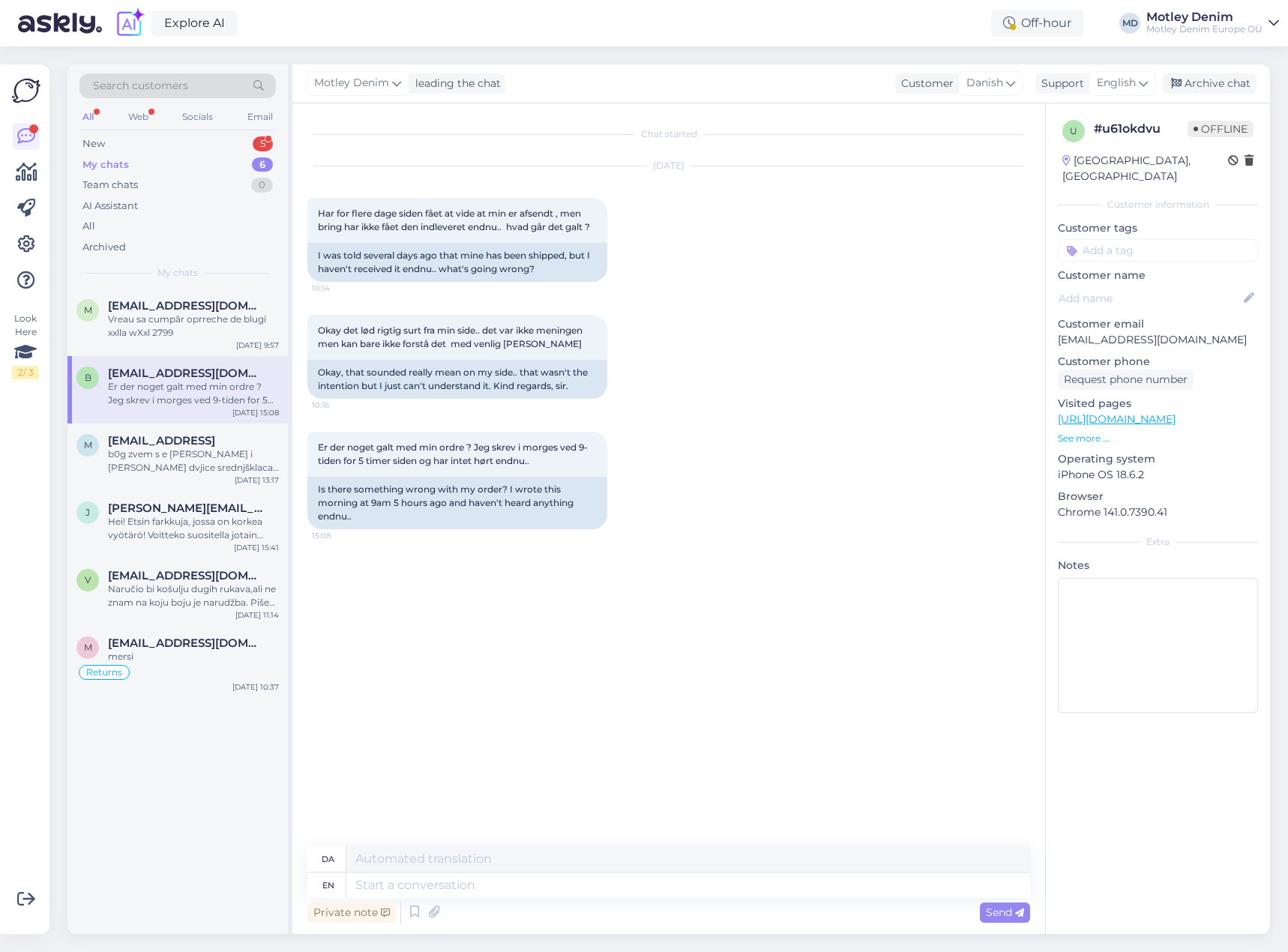
click at [1073, 333] on p "[EMAIL_ADDRESS][DOMAIN_NAME]" at bounding box center [1157, 340] width 200 height 16
drag, startPoint x: 1073, startPoint y: 323, endPoint x: 1158, endPoint y: 321, distance: 85.0
click at [1158, 333] on p "[EMAIL_ADDRESS][DOMAIN_NAME]" at bounding box center [1157, 340] width 200 height 16
click at [492, 882] on textarea at bounding box center [689, 885] width 684 height 26
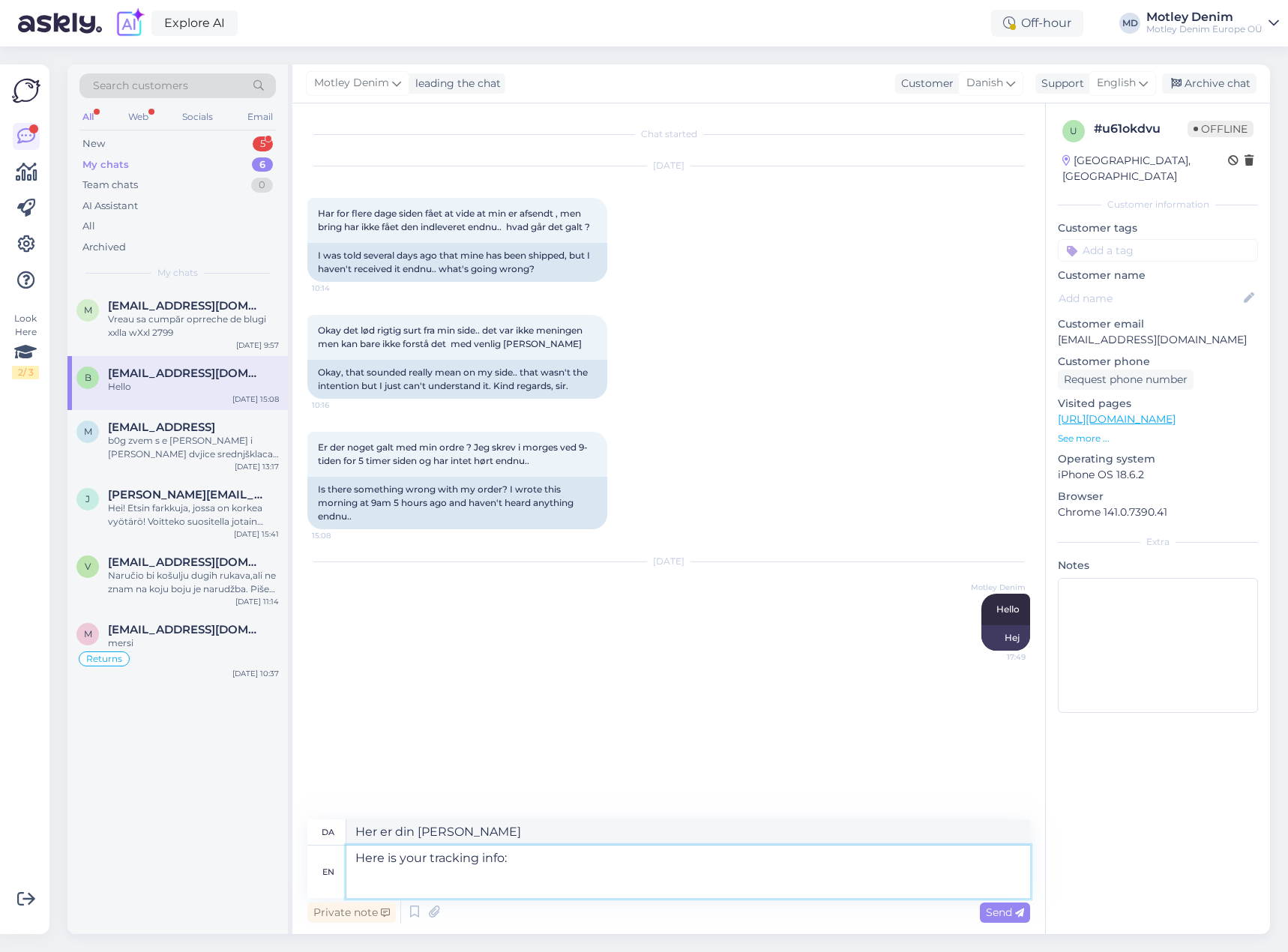
paste textarea "[URL][DOMAIN_NAME]"
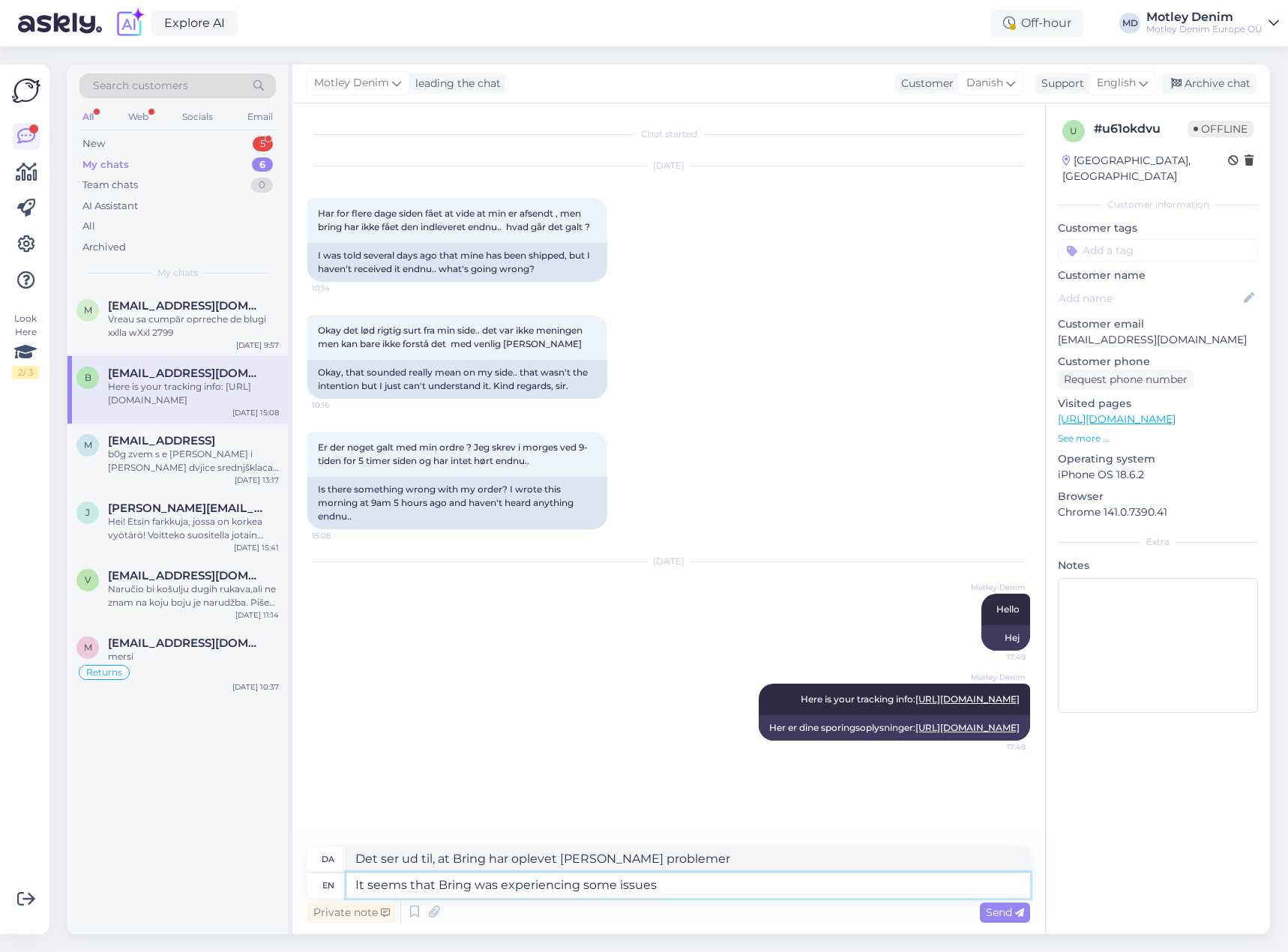
drag, startPoint x: 539, startPoint y: 884, endPoint x: 521, endPoint y: 885, distance: 18.0
click at [521, 889] on textarea "It seems that Bring was experiencing some issues" at bounding box center [689, 885] width 684 height 26
click at [520, 885] on textarea "It seems that Bring was experiencing some issues" at bounding box center [689, 885] width 684 height 26
drag, startPoint x: 531, startPoint y: 885, endPoint x: 519, endPoint y: 889, distance: 12.6
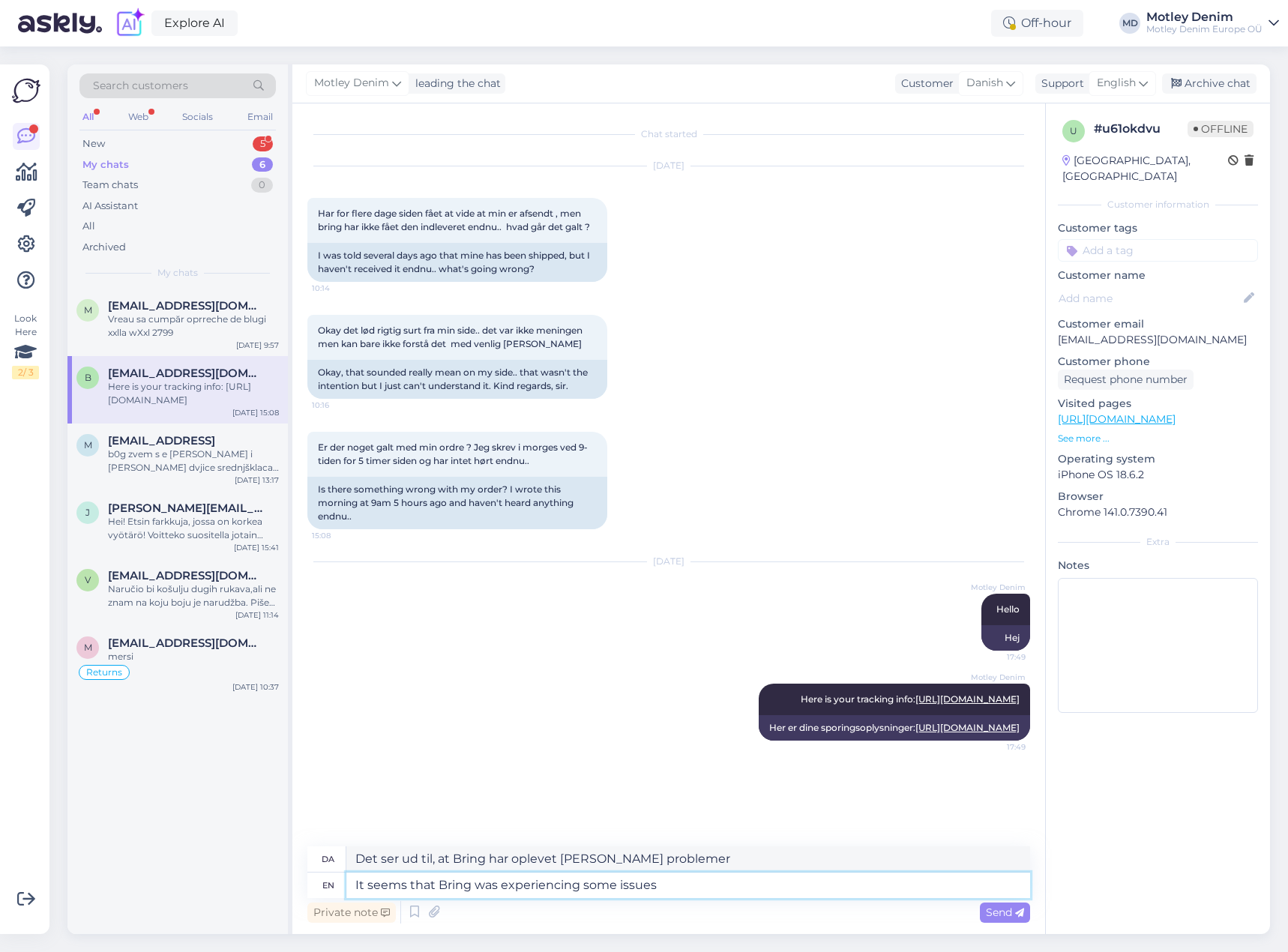
click at [519, 889] on textarea "It seems that Bring was experiencing some issues" at bounding box center [689, 885] width 684 height 26
click at [727, 885] on textarea "It seems that Bring was experiencing some issues" at bounding box center [689, 885] width 684 height 26
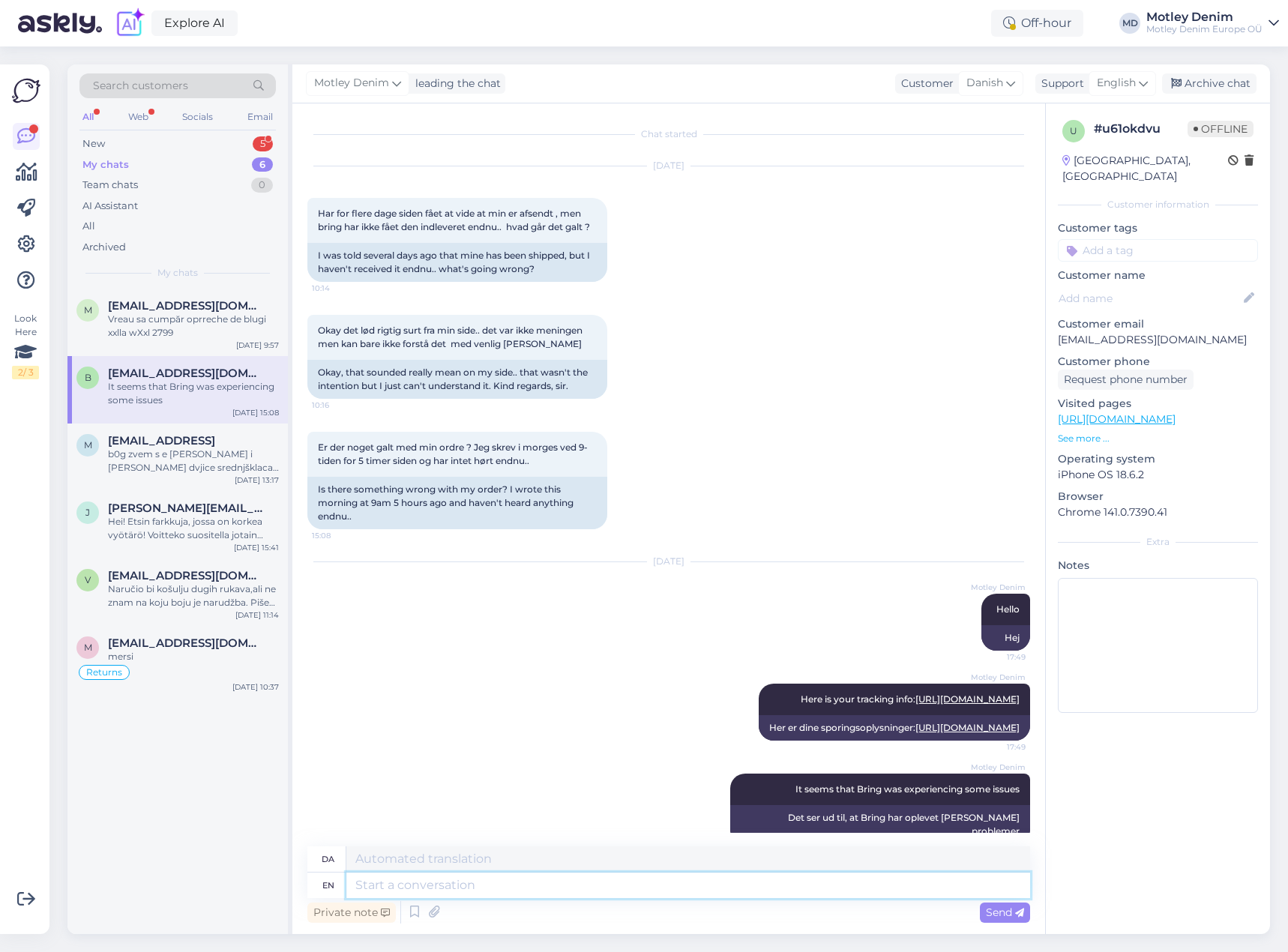
scroll to position [82, 0]
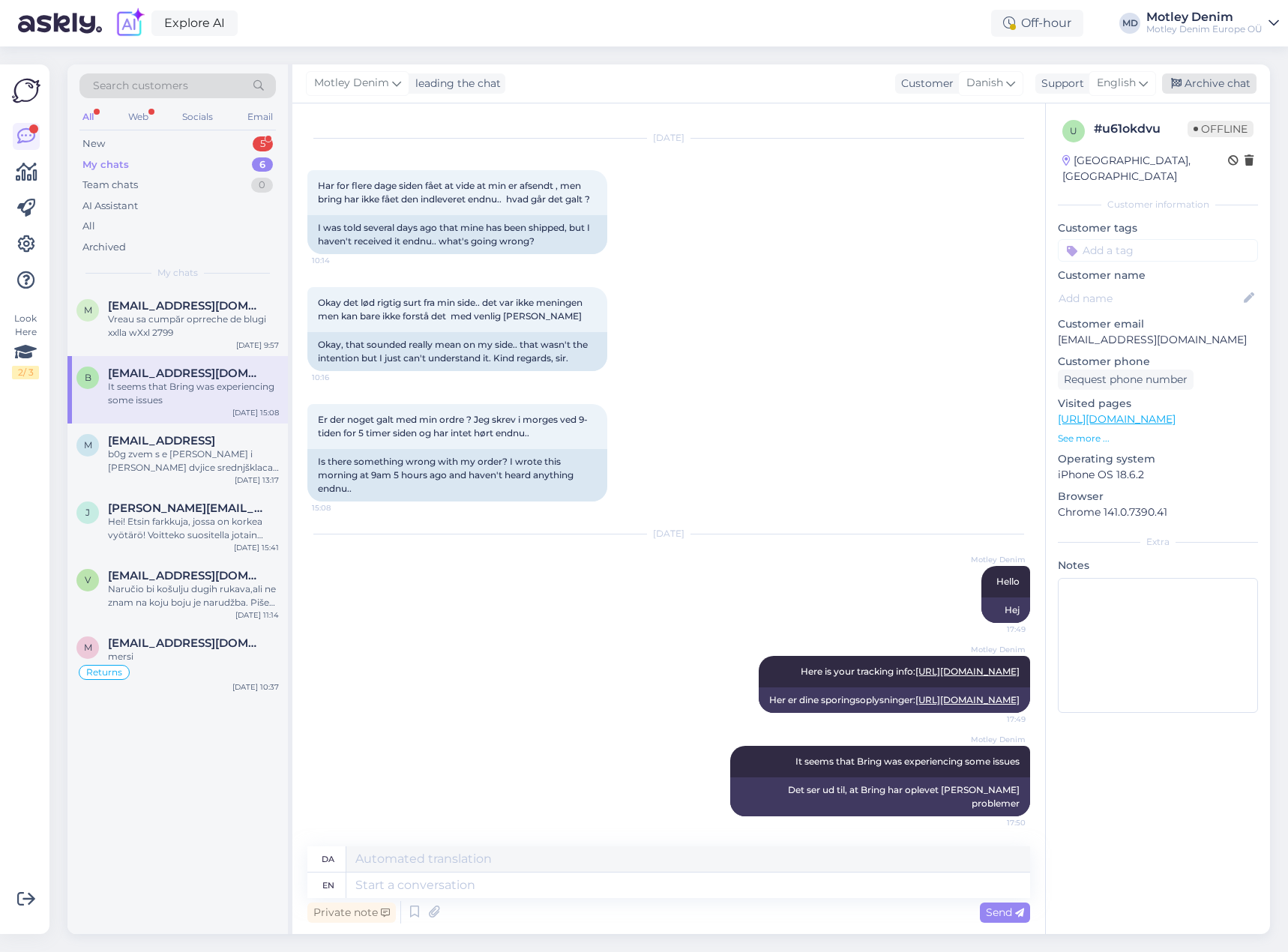
click at [1218, 84] on div "Archive chat" at bounding box center [1209, 83] width 94 height 20
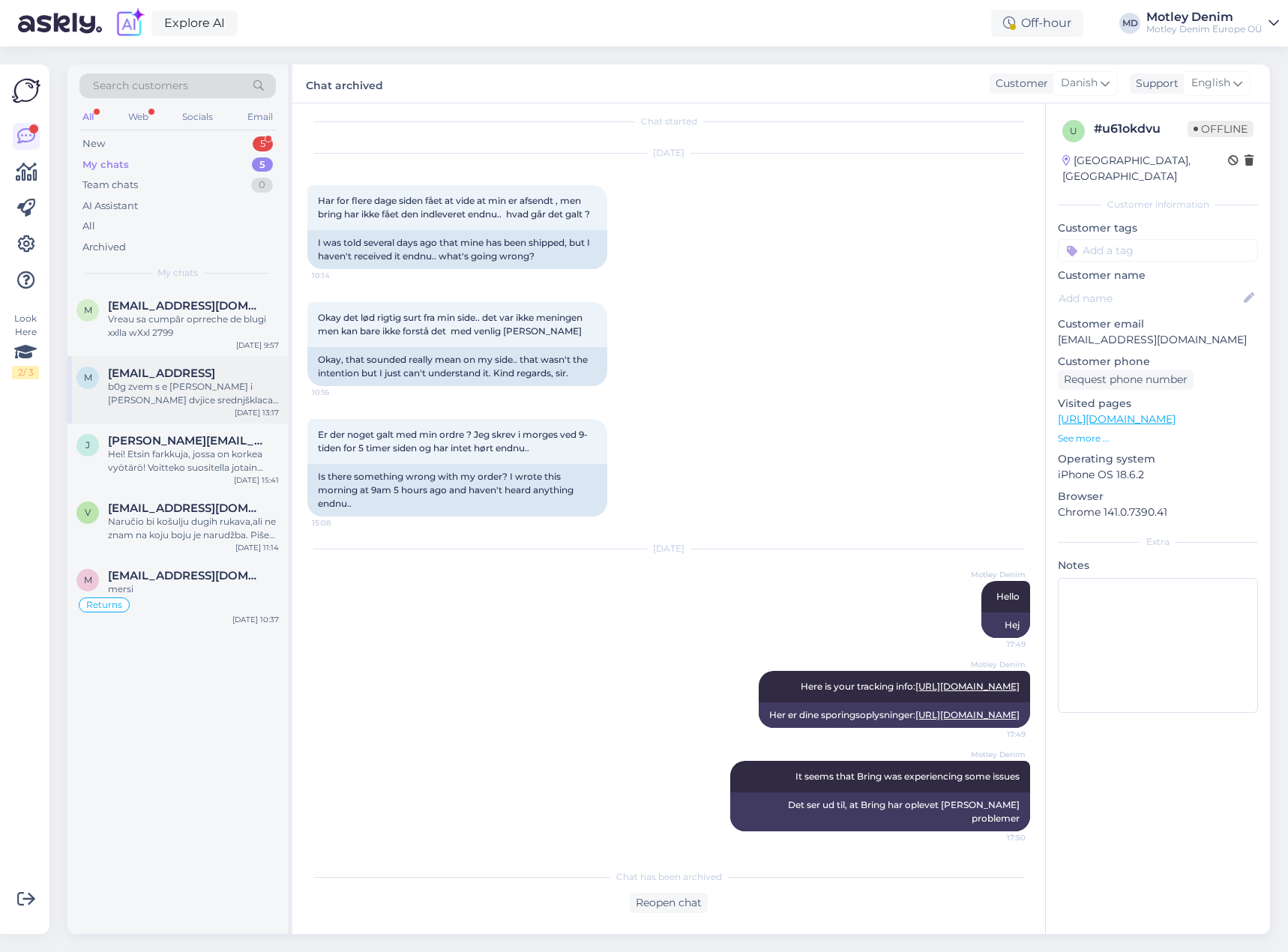
click at [199, 372] on span "[EMAIL_ADDRESS]" at bounding box center [161, 374] width 108 height 13
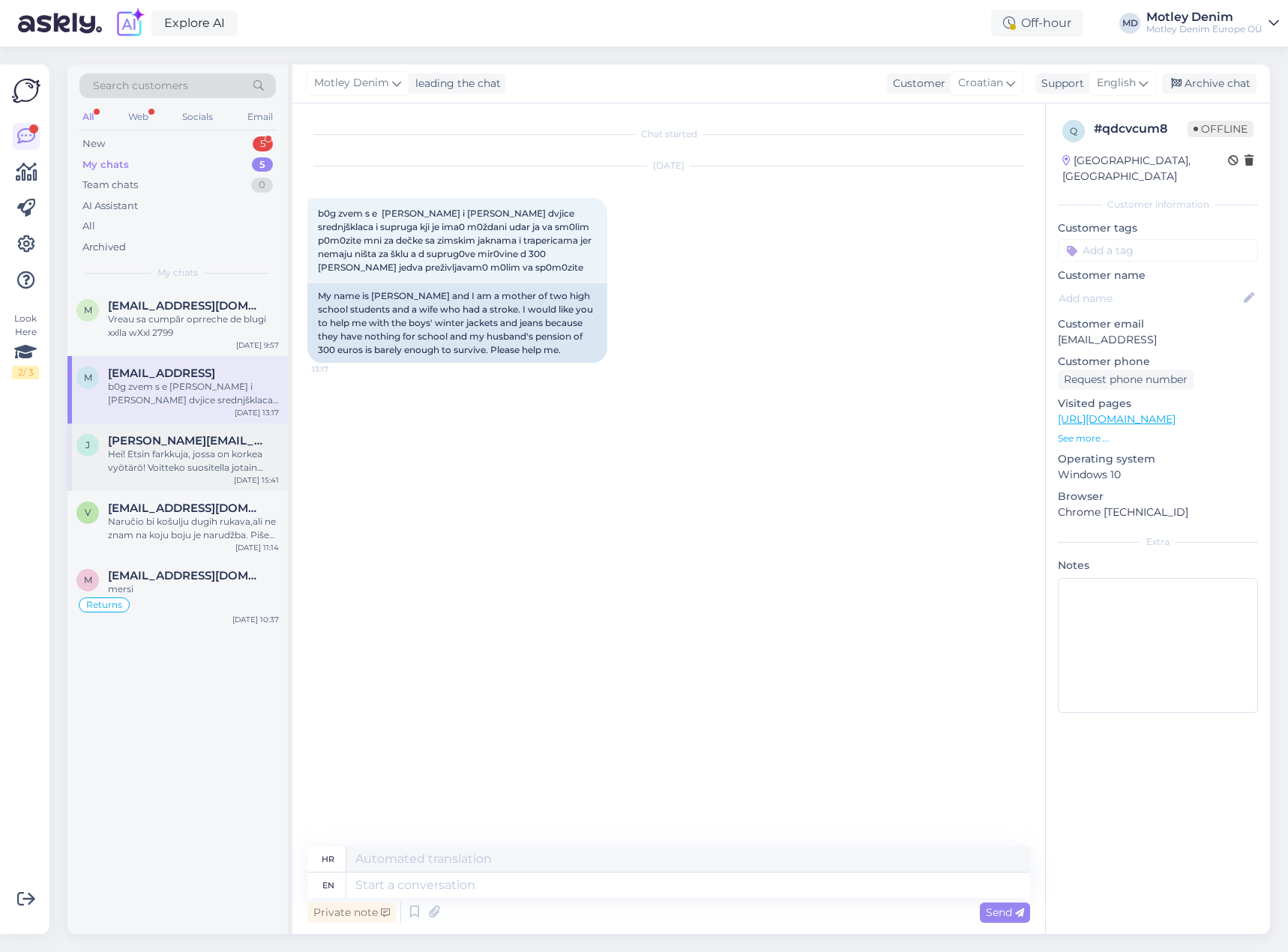
click at [171, 467] on div "Hei! Etsin farkkuja, jossa on korkea vyötärö! Voitteko suositella jotain [PERSO…" at bounding box center [192, 461] width 171 height 27
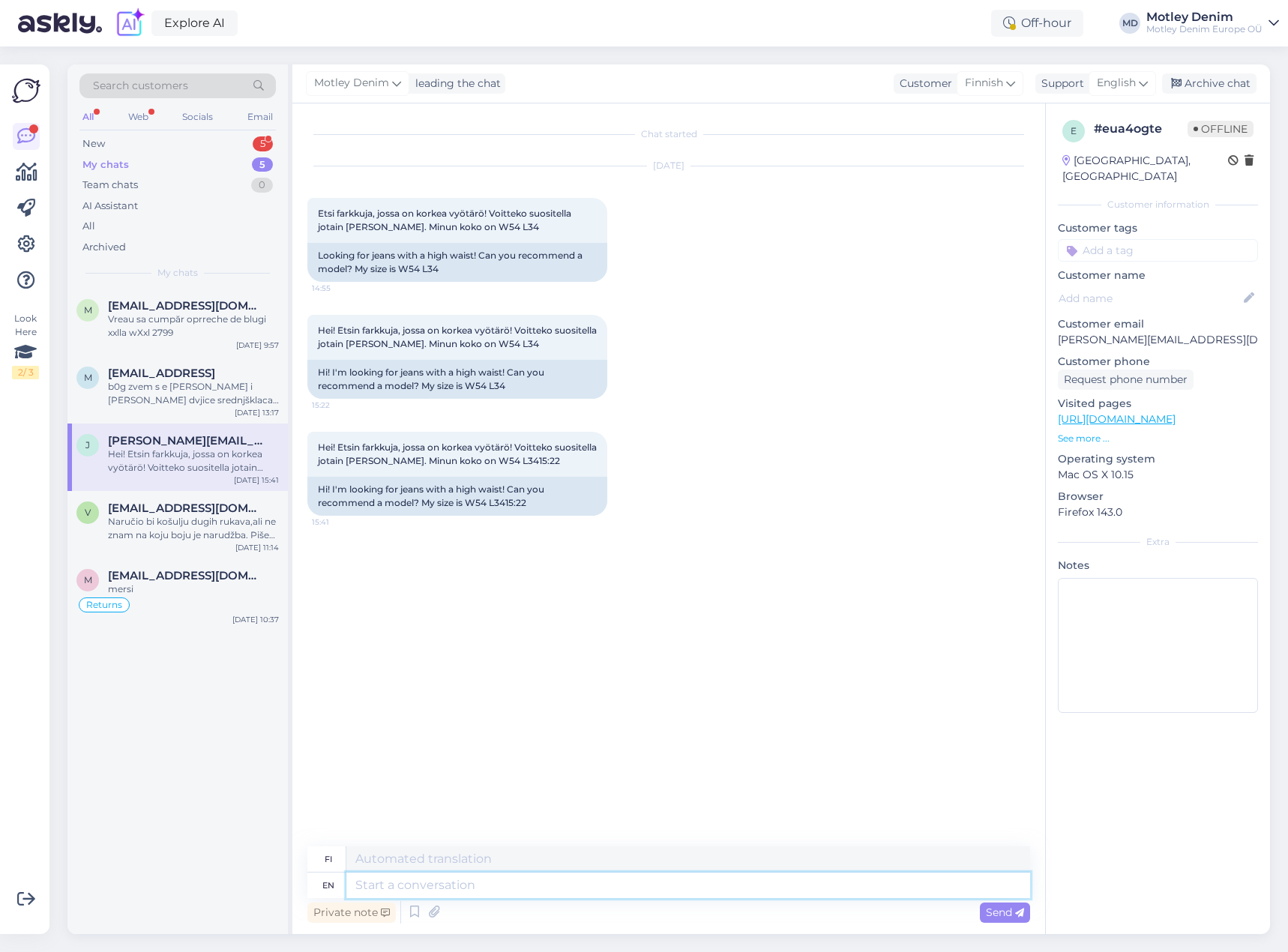
click at [487, 883] on textarea at bounding box center [689, 885] width 684 height 26
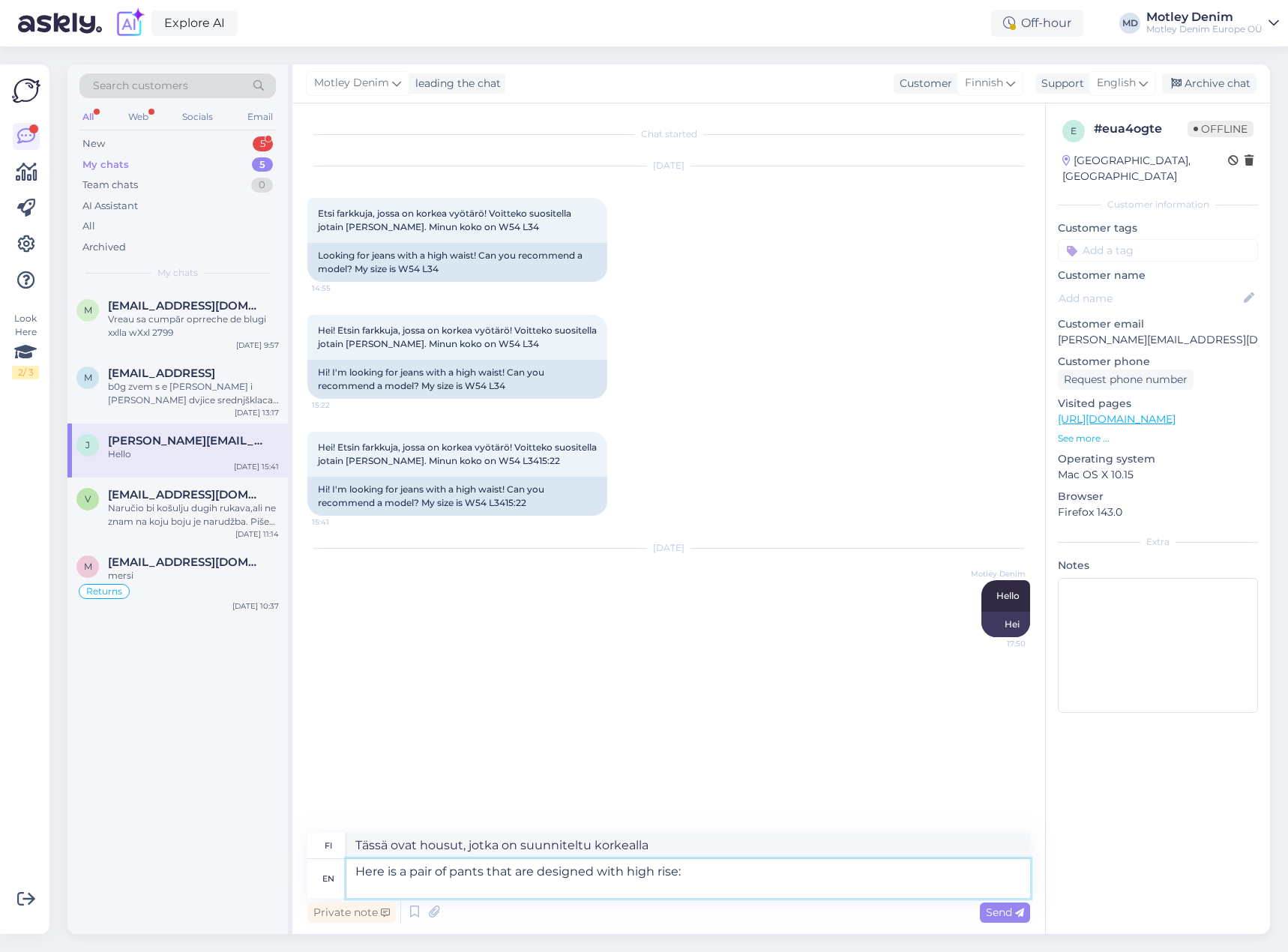
paste textarea "[URL][DOMAIN_NAME]"
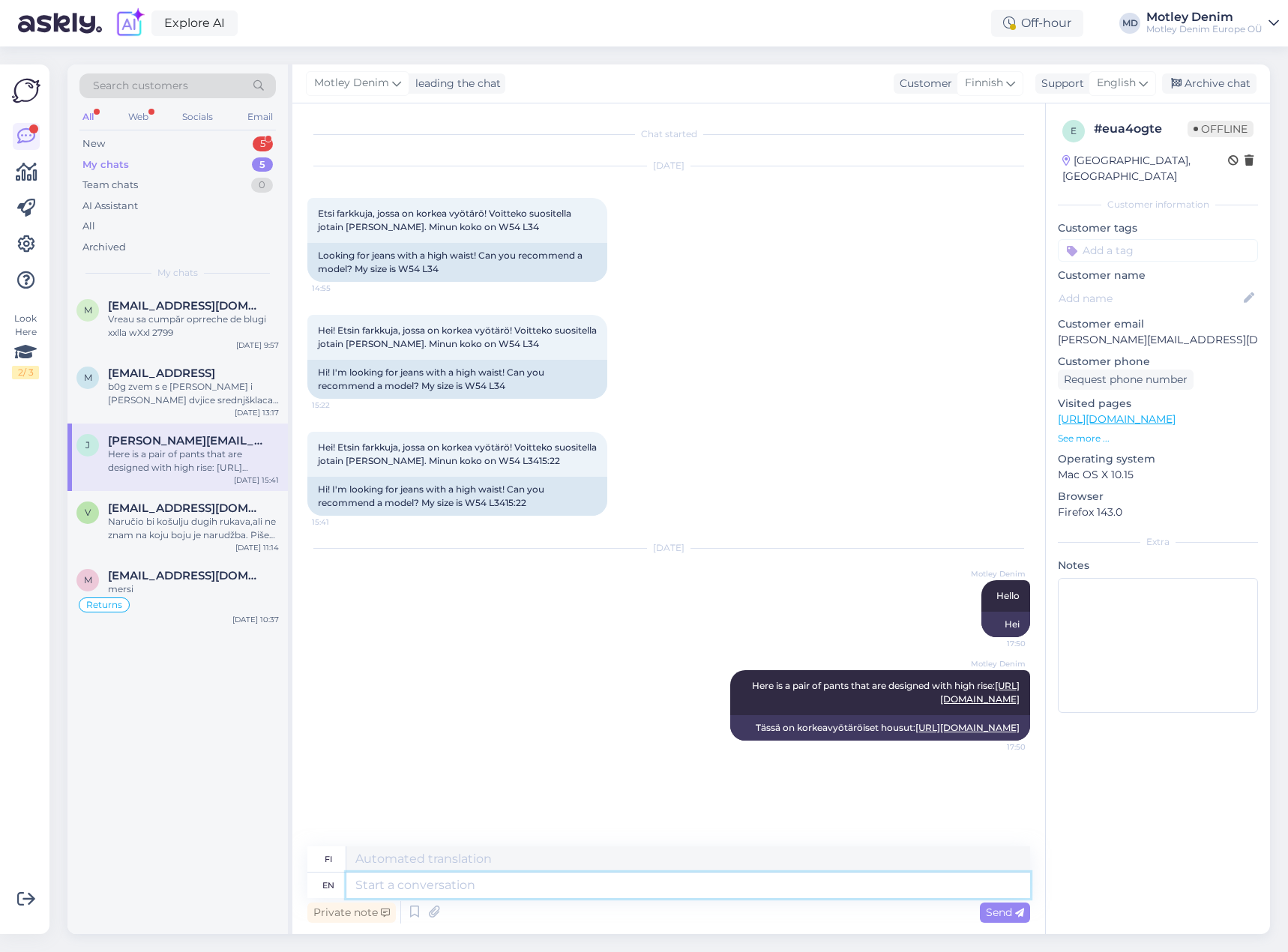
click at [639, 886] on textarea at bounding box center [689, 885] width 684 height 26
click at [523, 900] on div "Private note Send" at bounding box center [669, 913] width 723 height 29
click at [528, 878] on textarea "W54 L34 would be" at bounding box center [689, 885] width 684 height 26
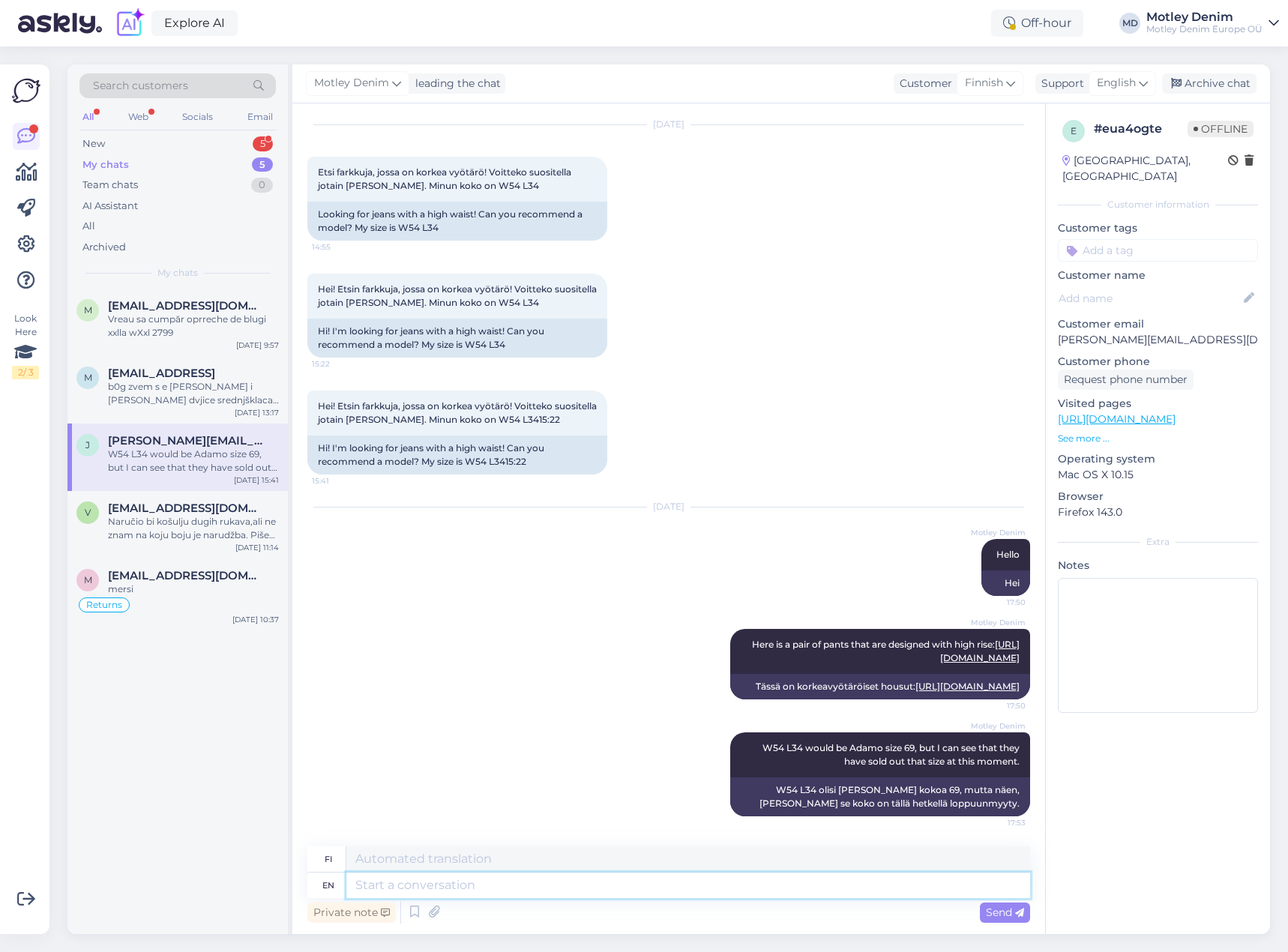
click at [627, 893] on textarea at bounding box center [689, 885] width 684 height 26
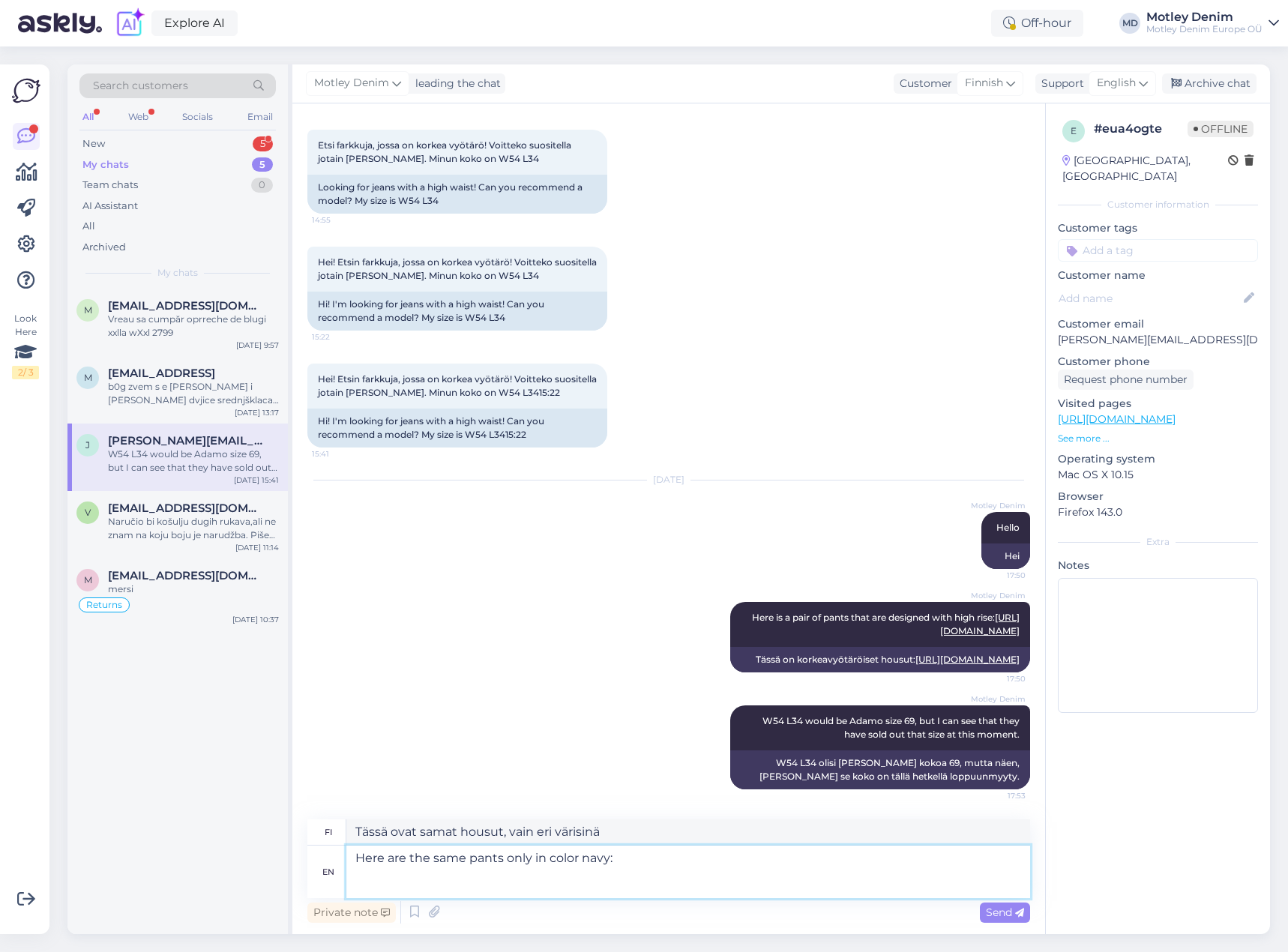
paste textarea "[URL][DOMAIN_NAME]"
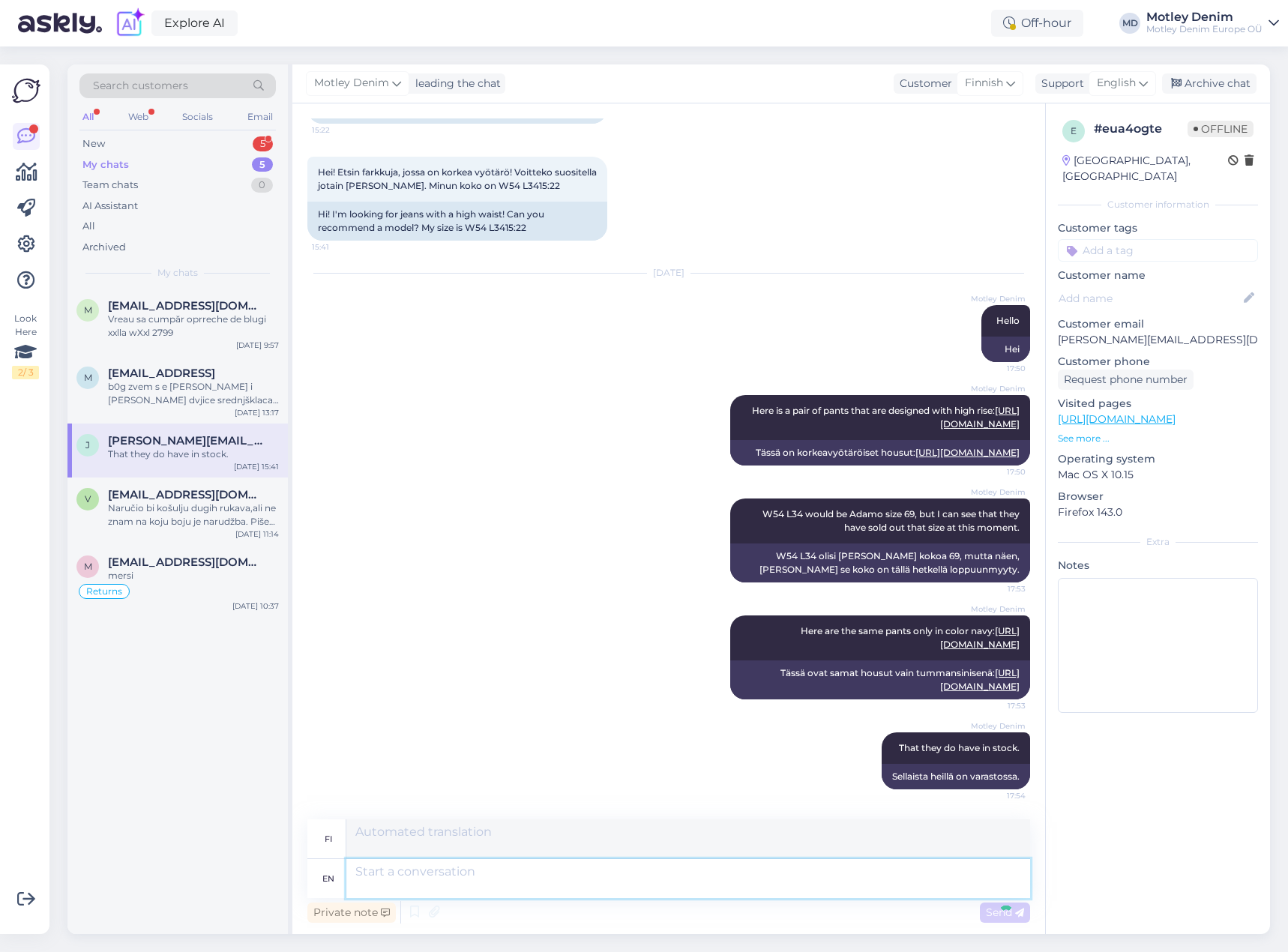
scroll to position [540, 0]
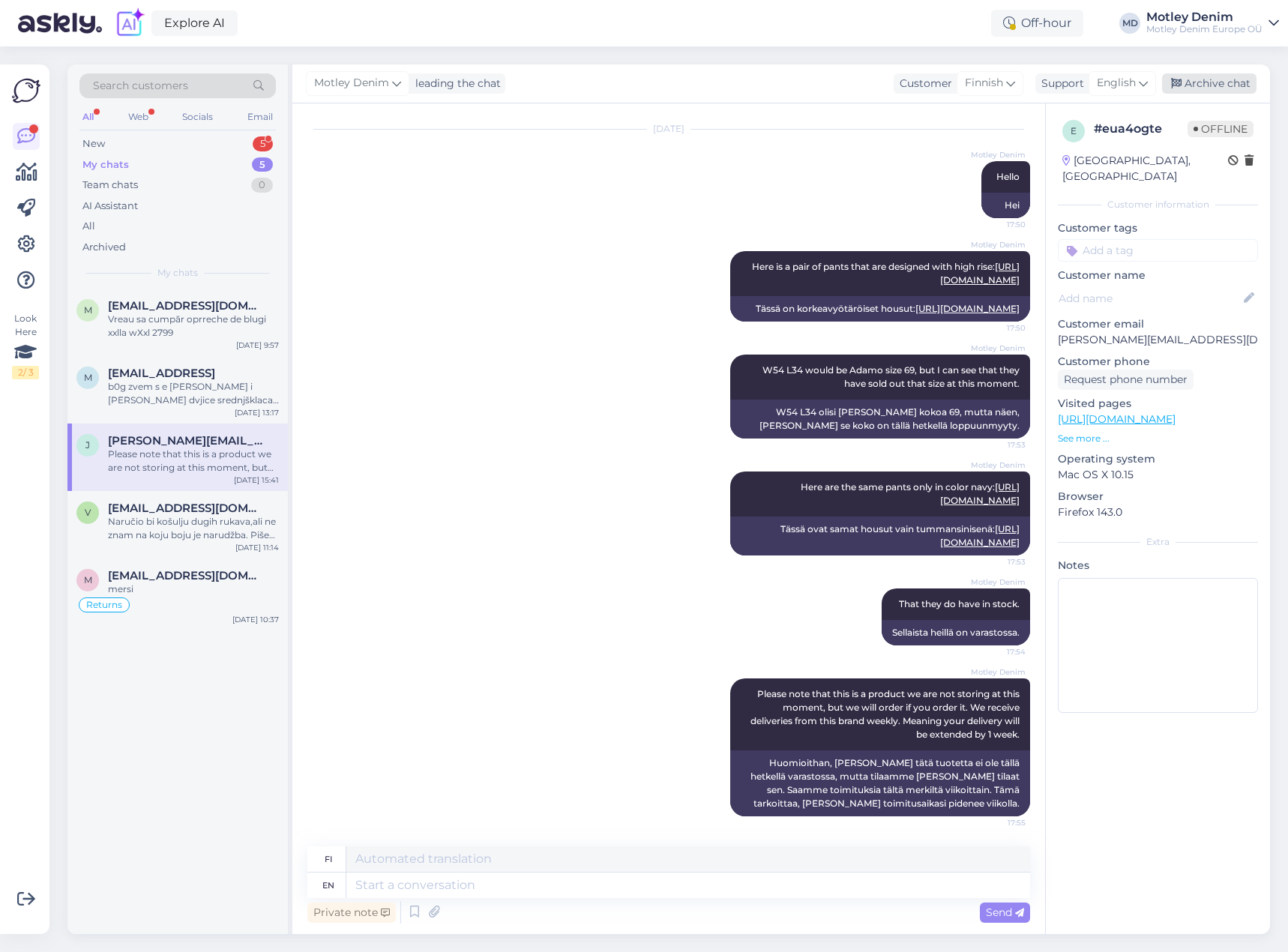
click at [1234, 86] on div "Archive chat" at bounding box center [1209, 83] width 94 height 20
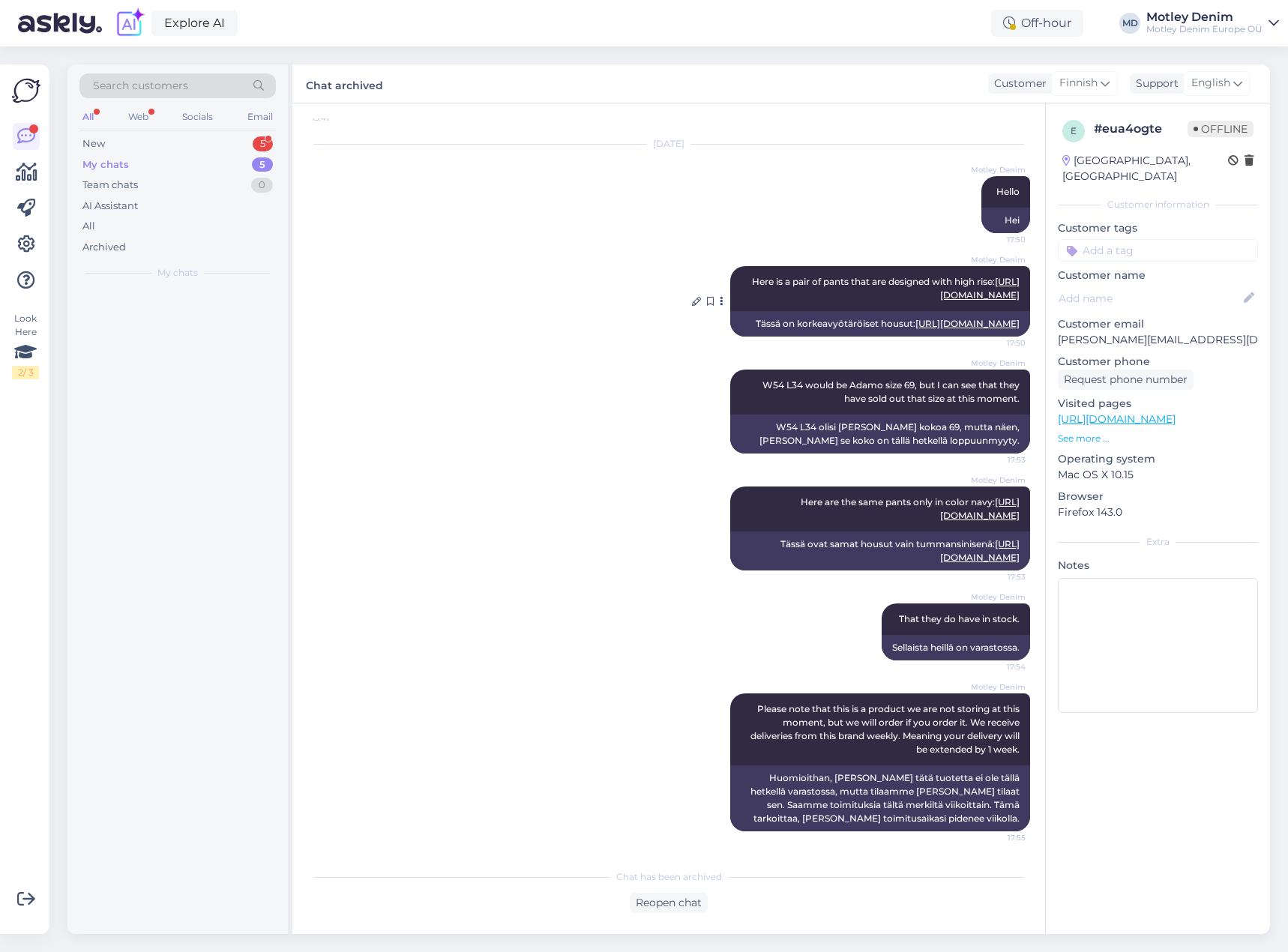
scroll to position [526, 0]
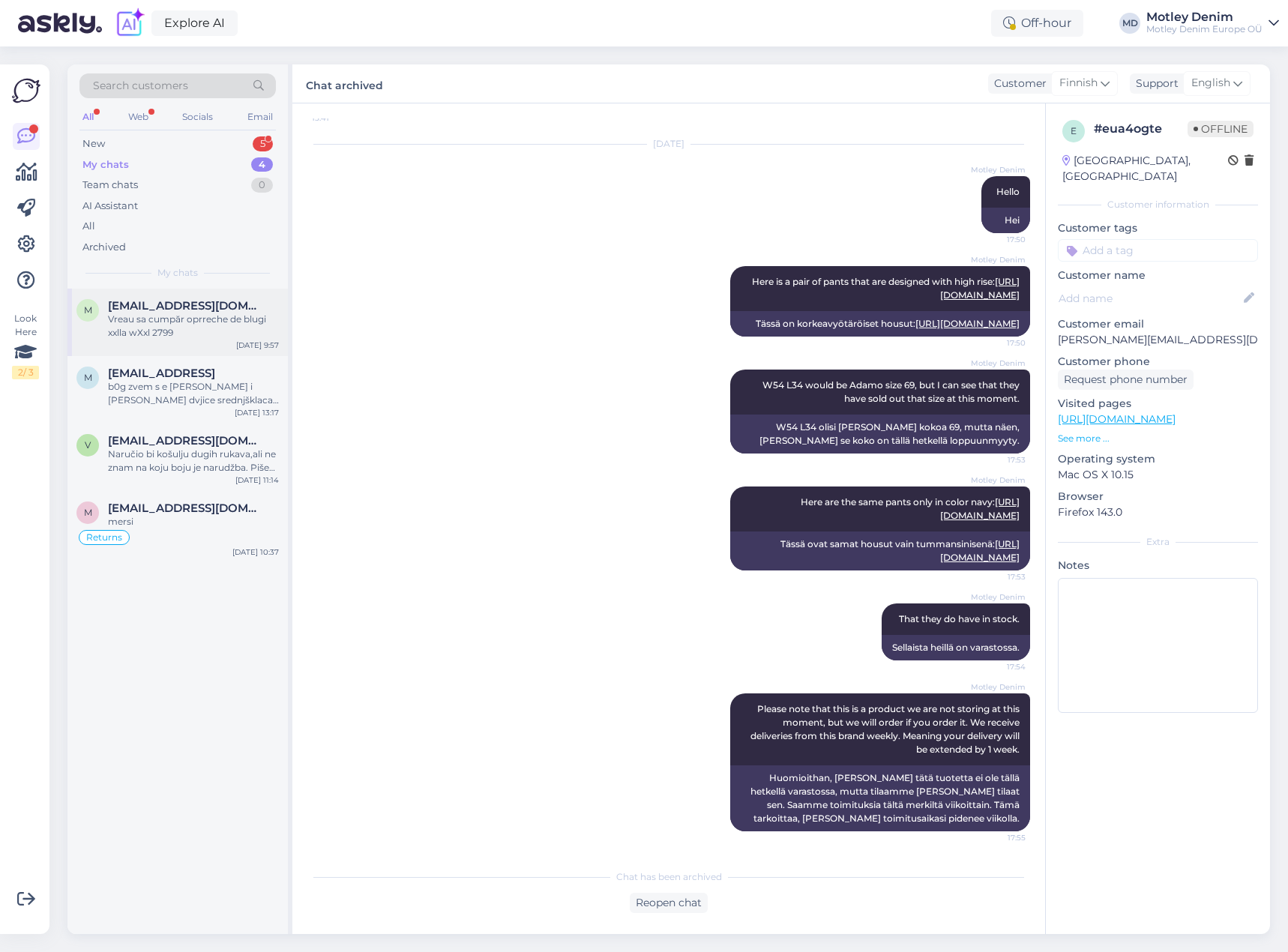
click at [191, 351] on div "M [PERSON_NAME][EMAIL_ADDRESS][DOMAIN_NAME] Vreau sa cumpăr oprreche de blugi x…" at bounding box center [177, 322] width 220 height 68
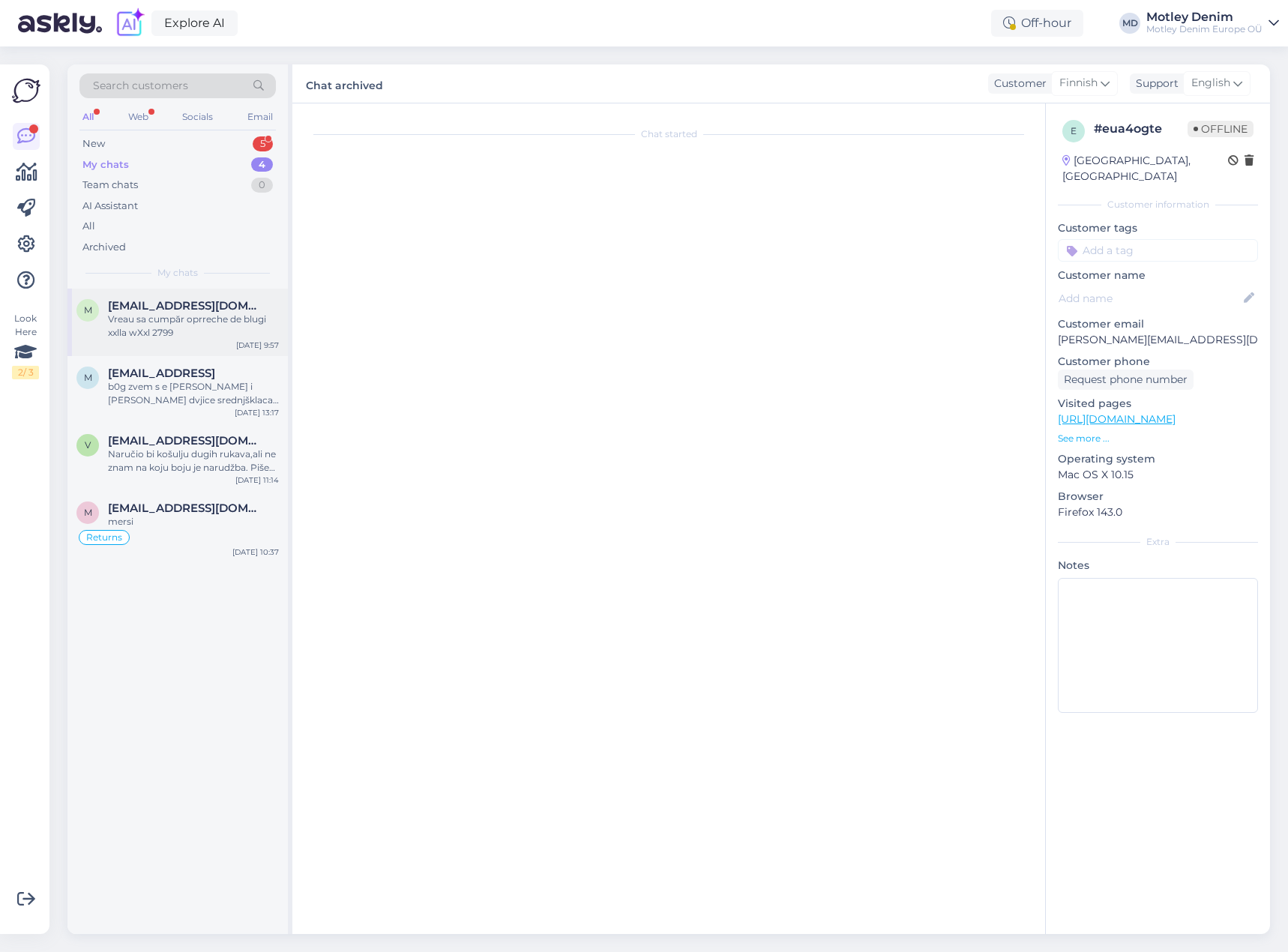
scroll to position [0, 0]
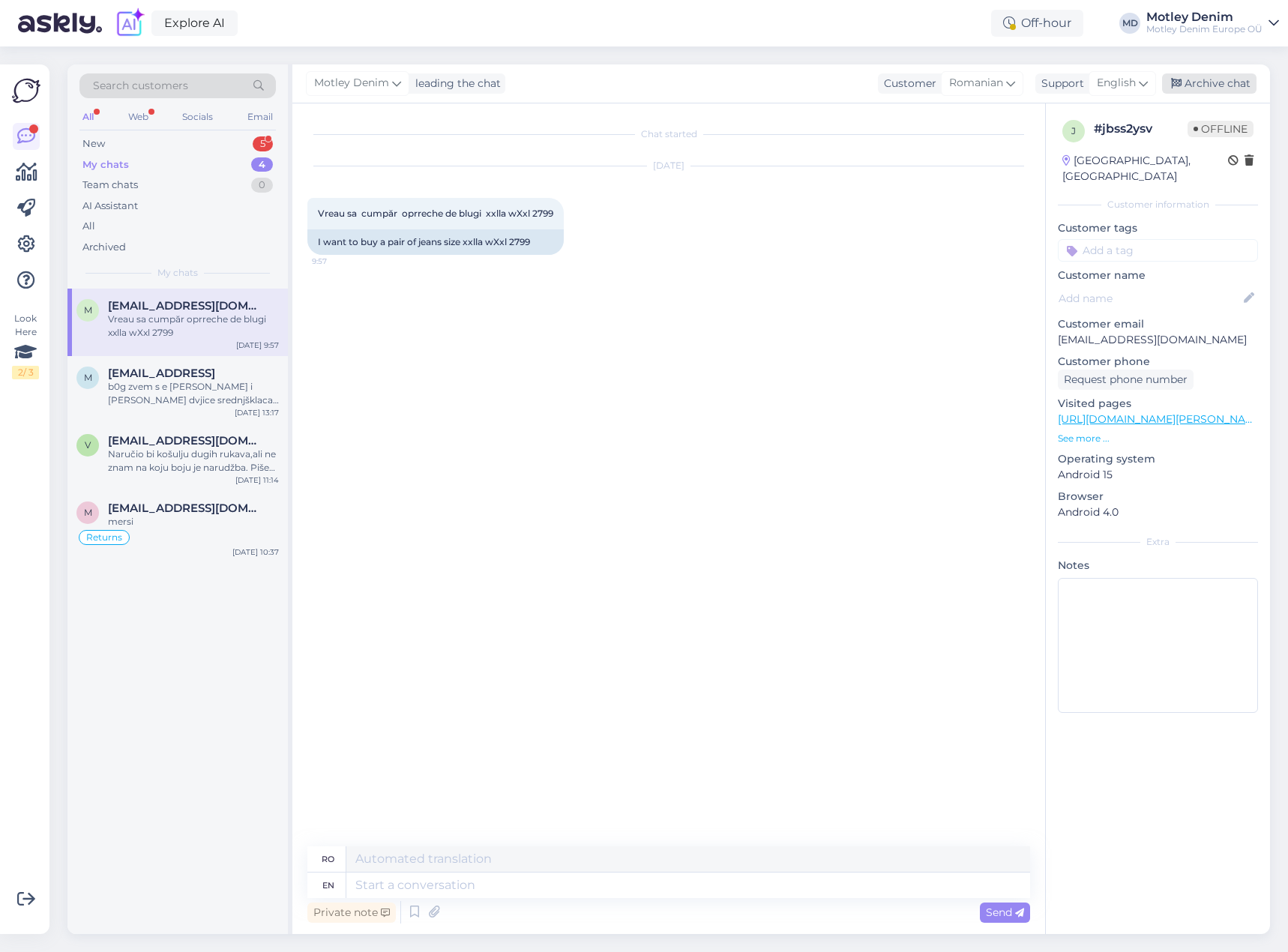
click at [1220, 82] on div "Archive chat" at bounding box center [1209, 83] width 94 height 20
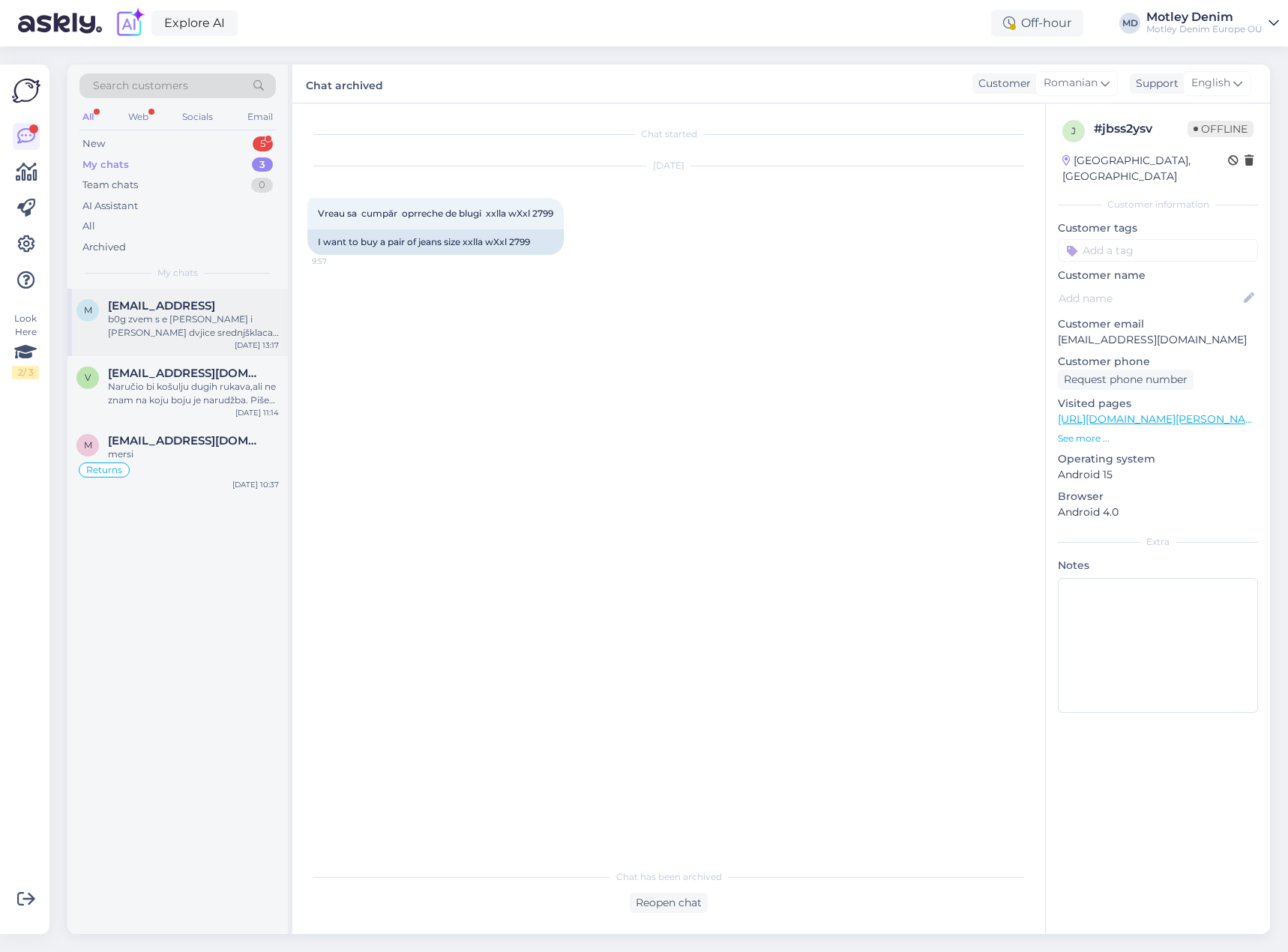
click at [215, 305] on span "[EMAIL_ADDRESS]" at bounding box center [161, 306] width 108 height 13
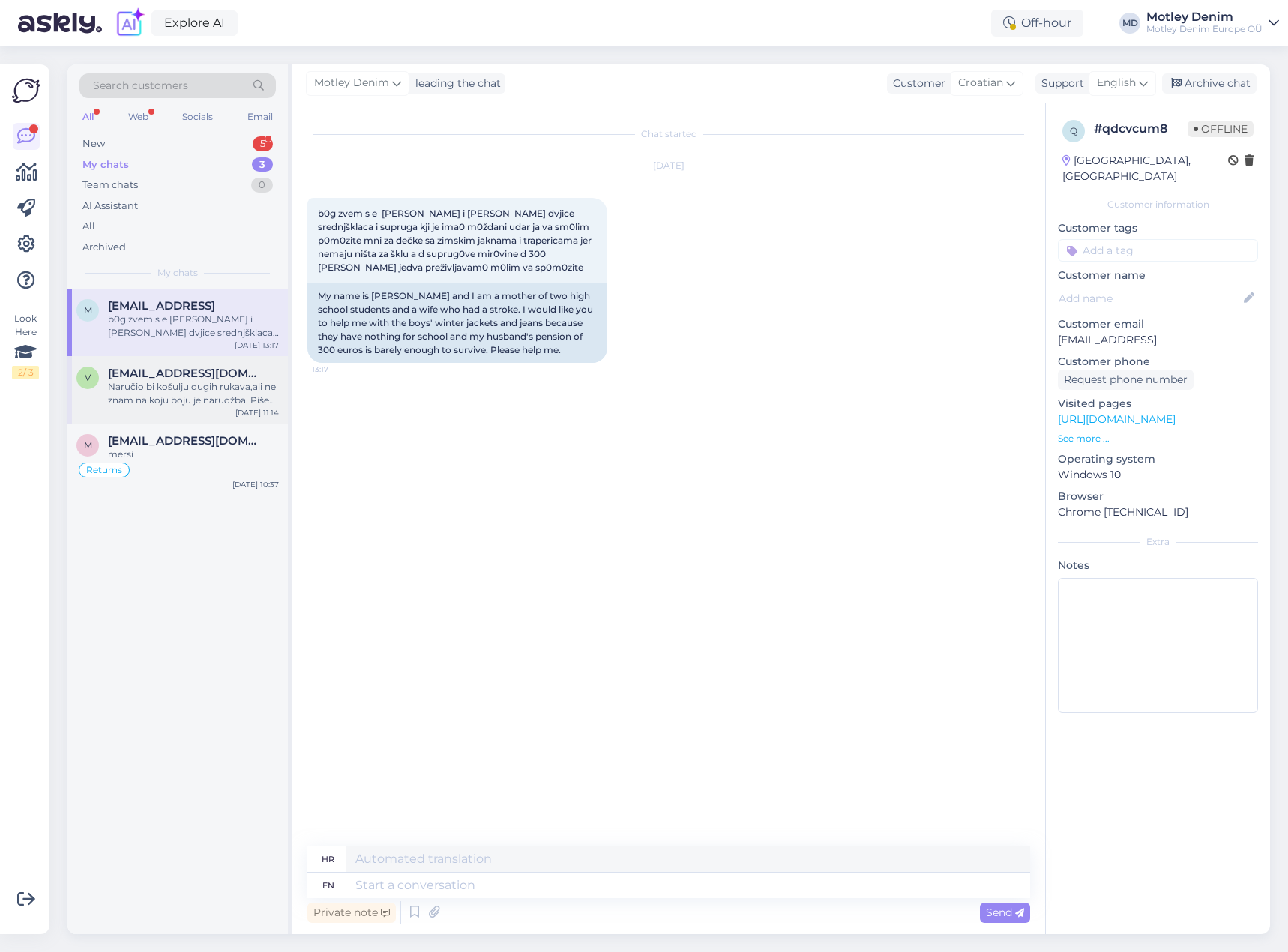
click at [226, 404] on div "Naručio bi košulju dugih rukava,ali ne znam na koju boju je narudžba. Piše tamn…" at bounding box center [192, 394] width 171 height 27
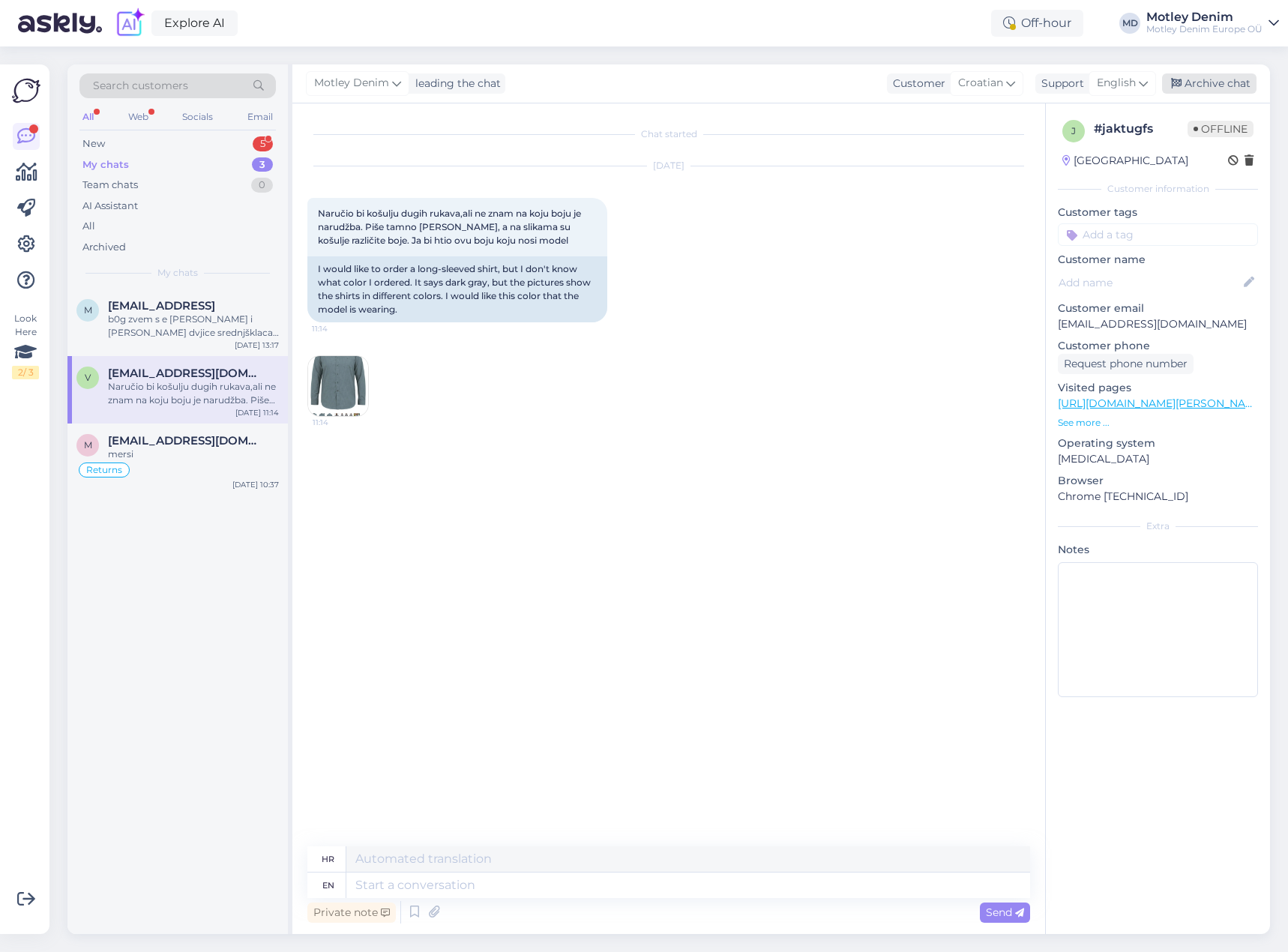
click at [1226, 79] on div "Archive chat" at bounding box center [1209, 83] width 94 height 20
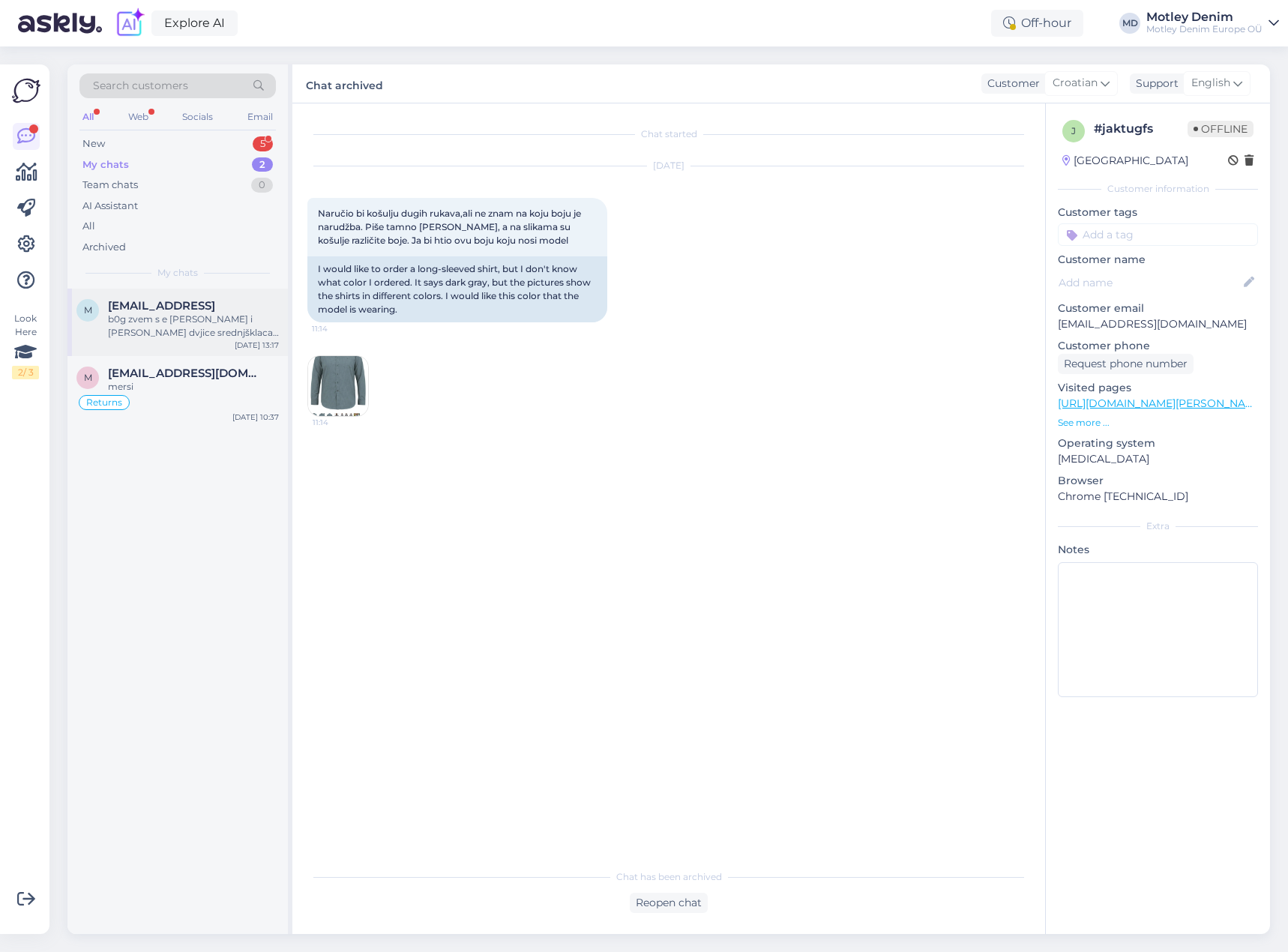
click at [199, 317] on div "b0g zvem s e [PERSON_NAME] i [PERSON_NAME] dvjice srednjšklaca i supruga kji je…" at bounding box center [192, 326] width 171 height 27
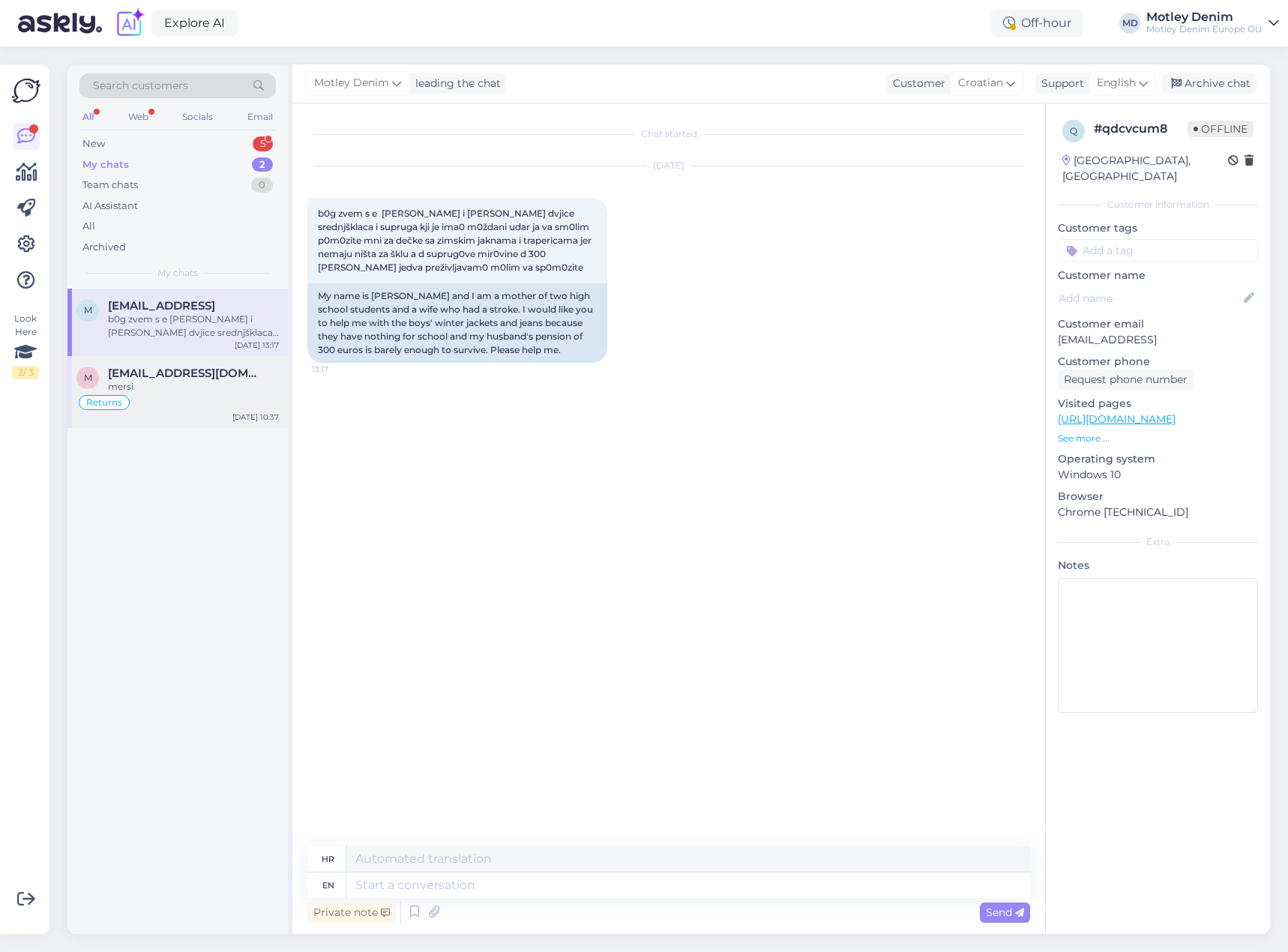
click at [206, 378] on span "[EMAIL_ADDRESS][DOMAIN_NAME]" at bounding box center [186, 374] width 156 height 13
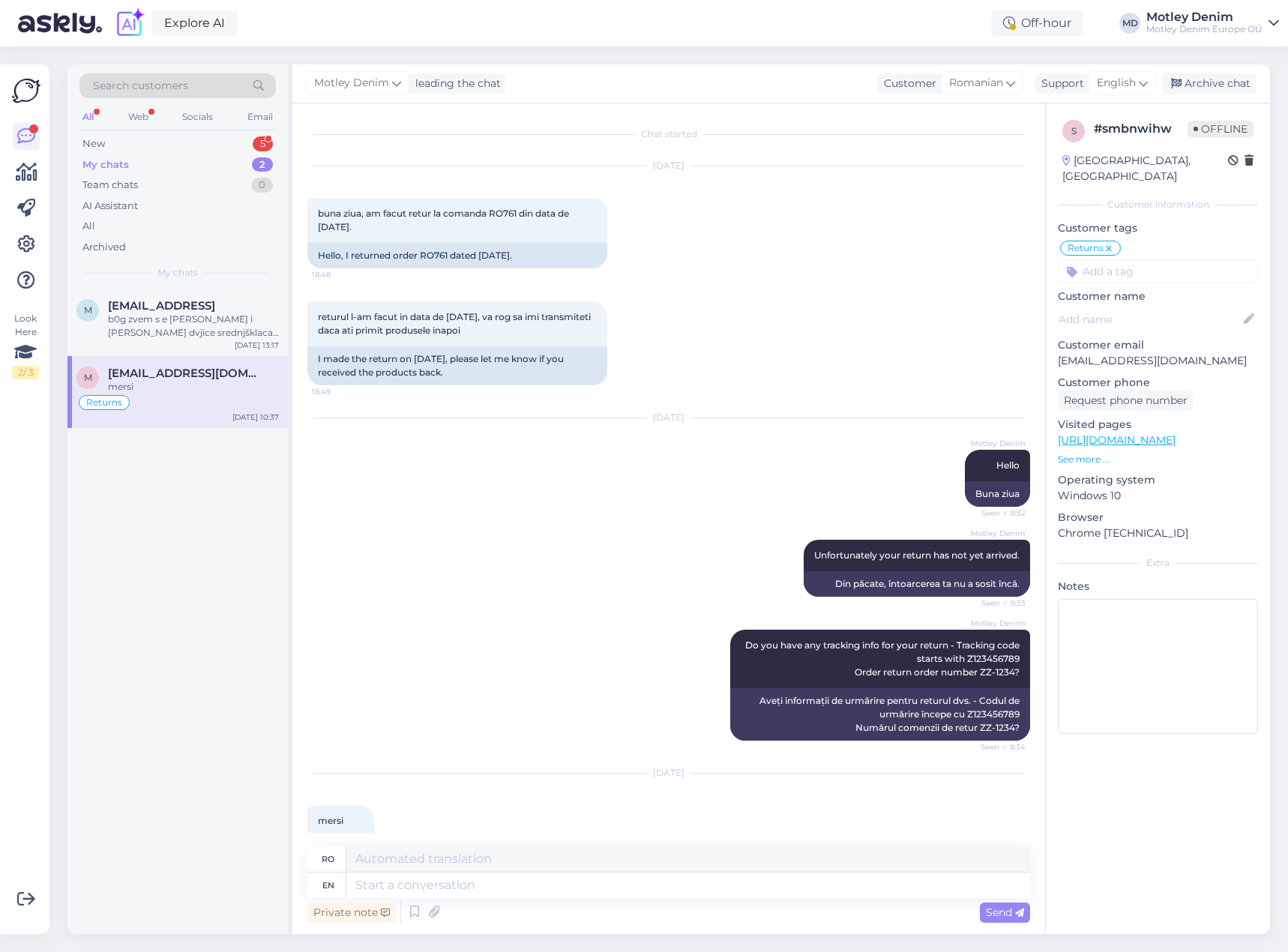
scroll to position [46, 0]
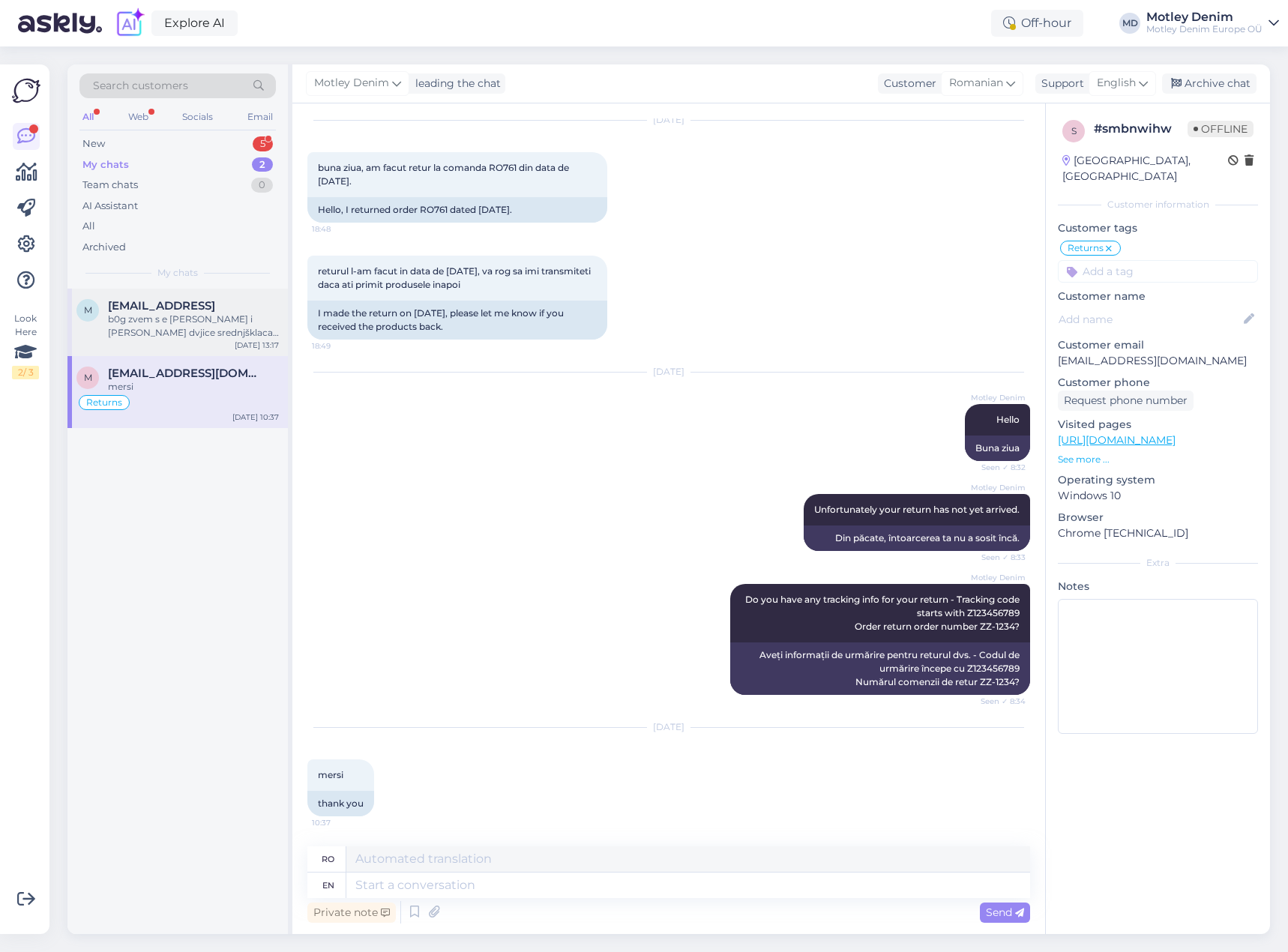
click at [215, 312] on span "[EMAIL_ADDRESS]" at bounding box center [161, 306] width 108 height 13
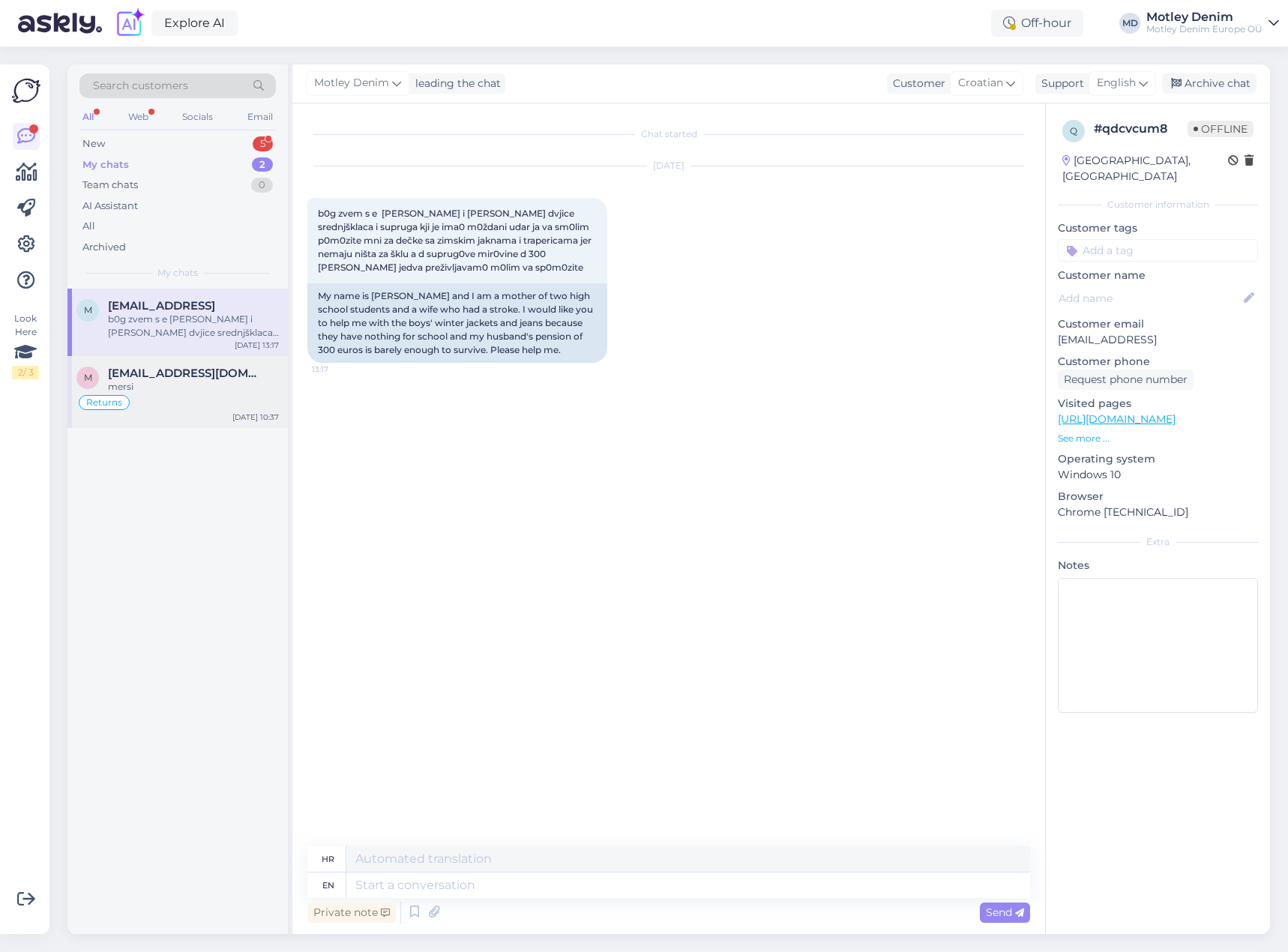
click at [215, 386] on div "mersi" at bounding box center [192, 387] width 171 height 13
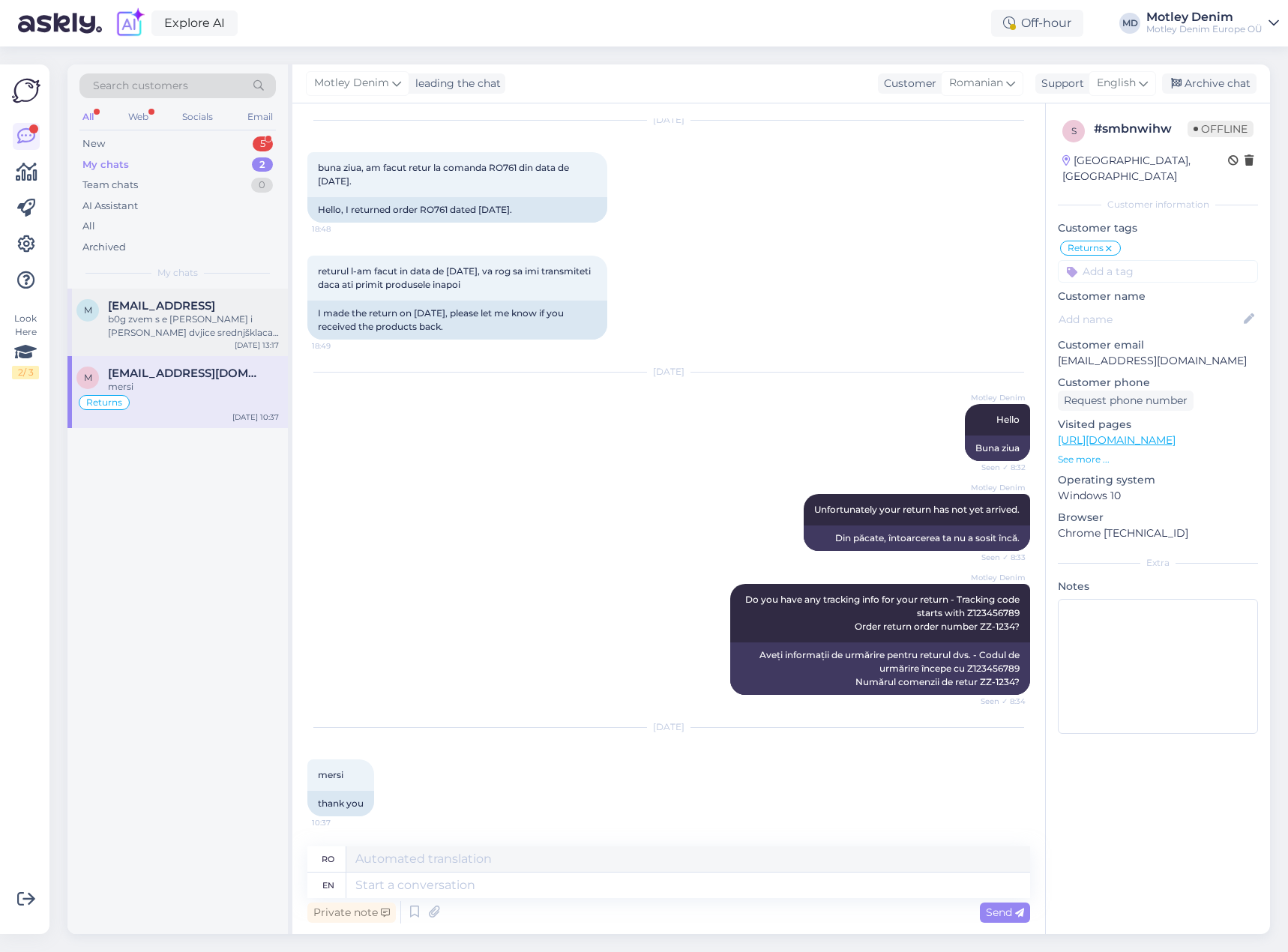
click at [230, 336] on div "b0g zvem s e [PERSON_NAME] i [PERSON_NAME] dvjice srednjšklaca i supruga kji je…" at bounding box center [192, 326] width 171 height 27
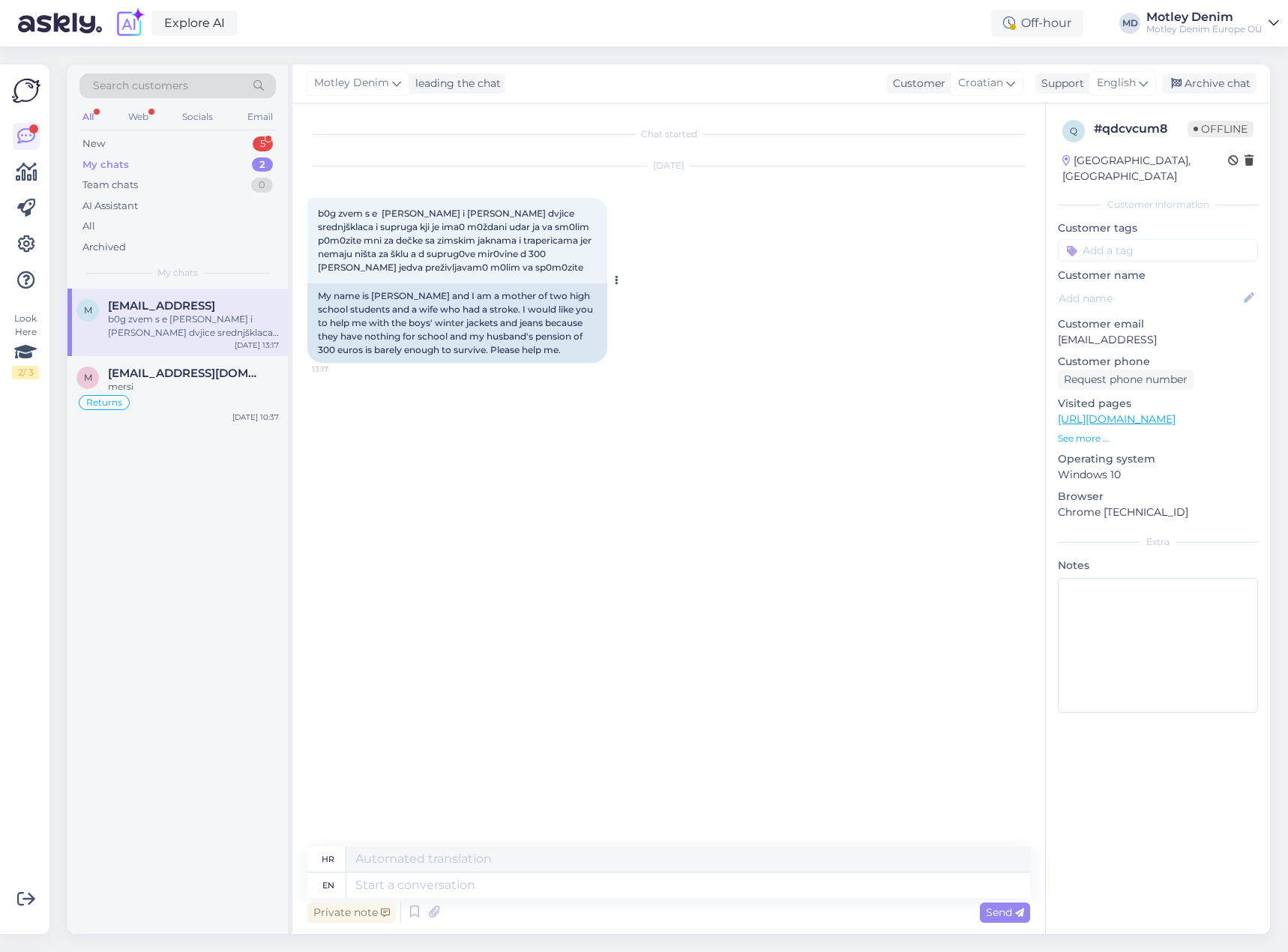
click at [322, 297] on div "My name is [PERSON_NAME] and I am a mother of two high school students and a wi…" at bounding box center [457, 322] width 300 height 79
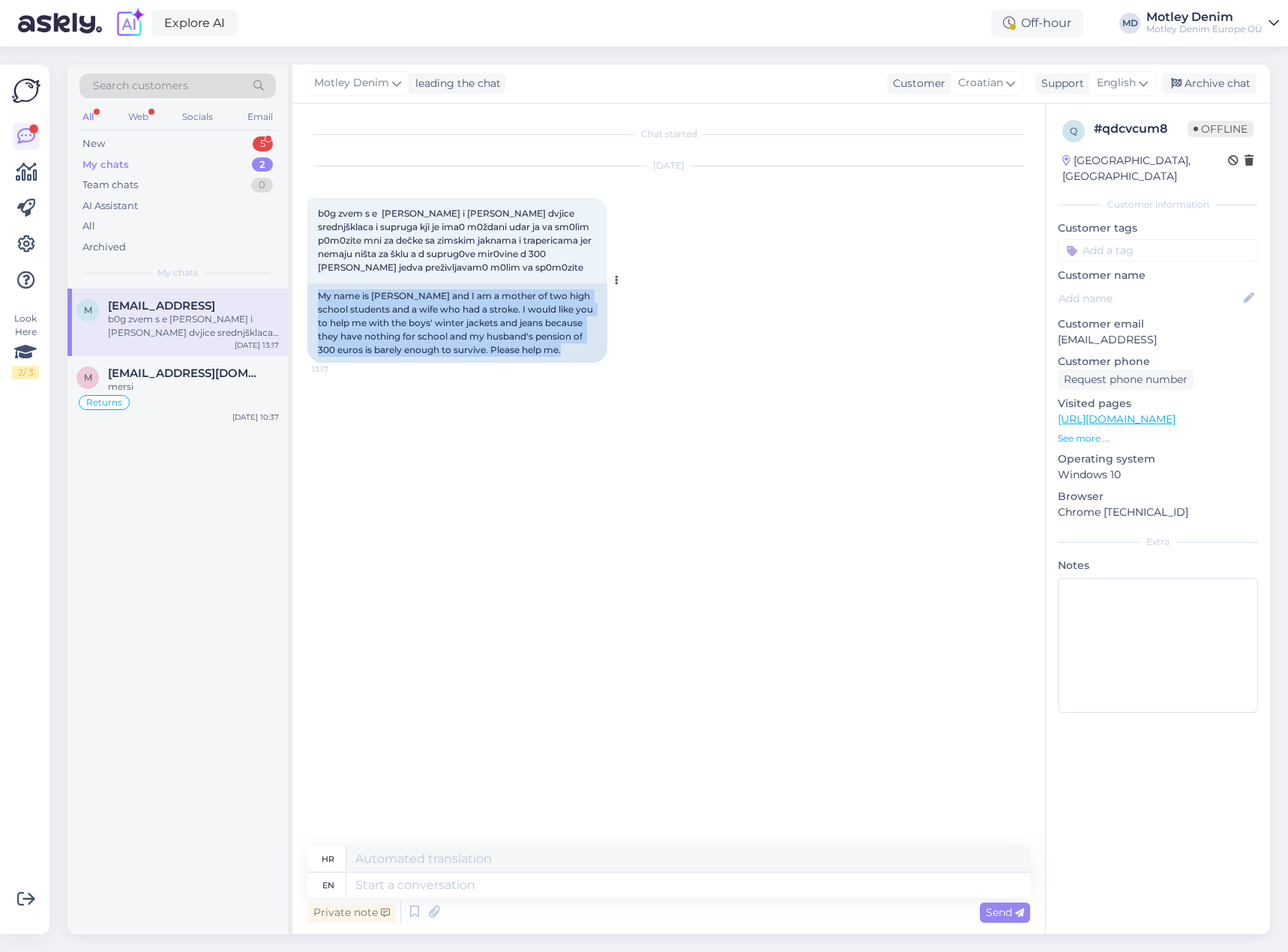
drag, startPoint x: 322, startPoint y: 297, endPoint x: 565, endPoint y: 349, distance: 248.5
click at [565, 349] on div "My name is [PERSON_NAME] and I am a mother of two high school students and a wi…" at bounding box center [457, 322] width 300 height 79
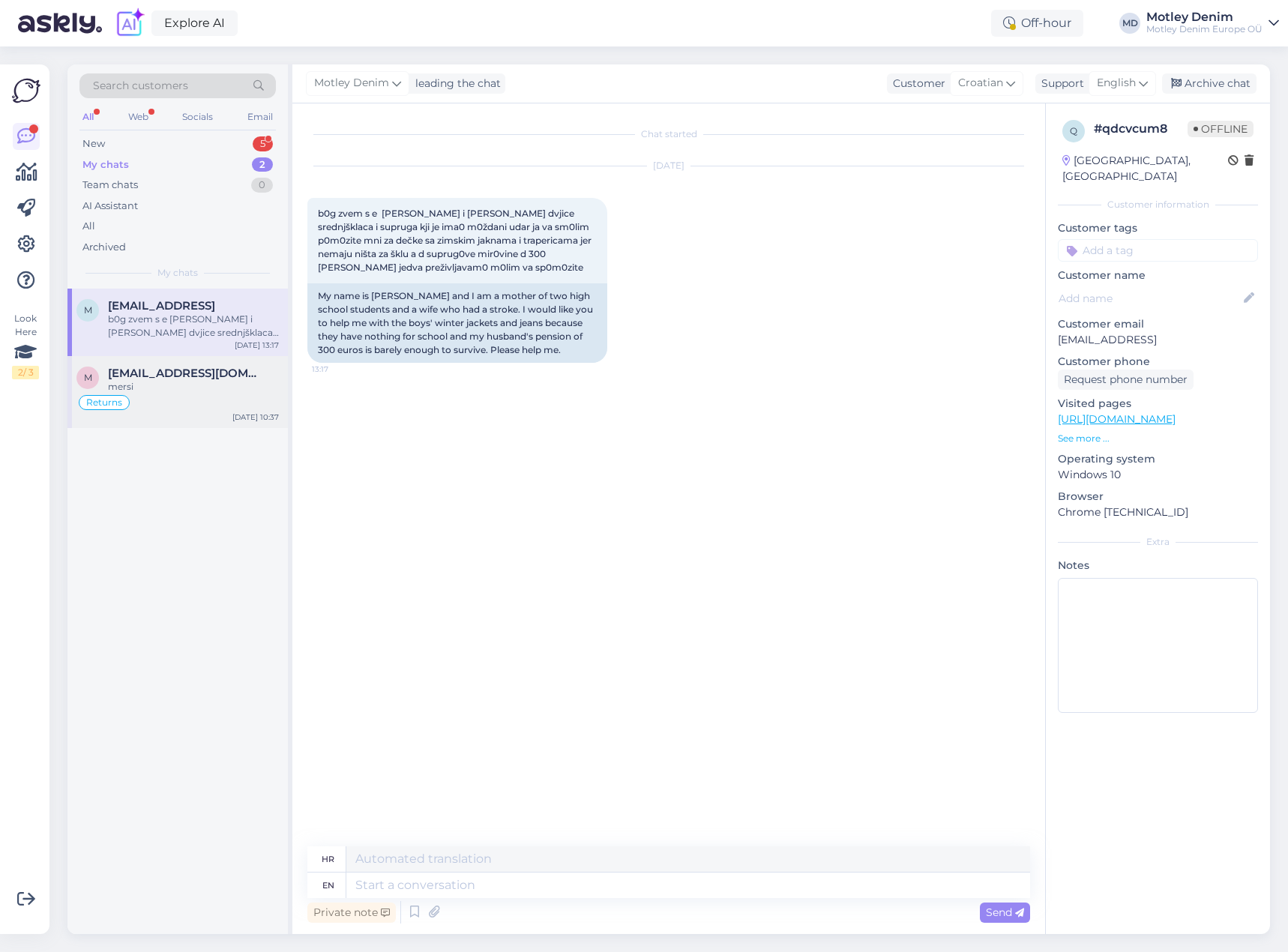
drag, startPoint x: 218, startPoint y: 404, endPoint x: 229, endPoint y: 405, distance: 11.0
click at [218, 404] on div "Returns" at bounding box center [177, 402] width 202 height 18
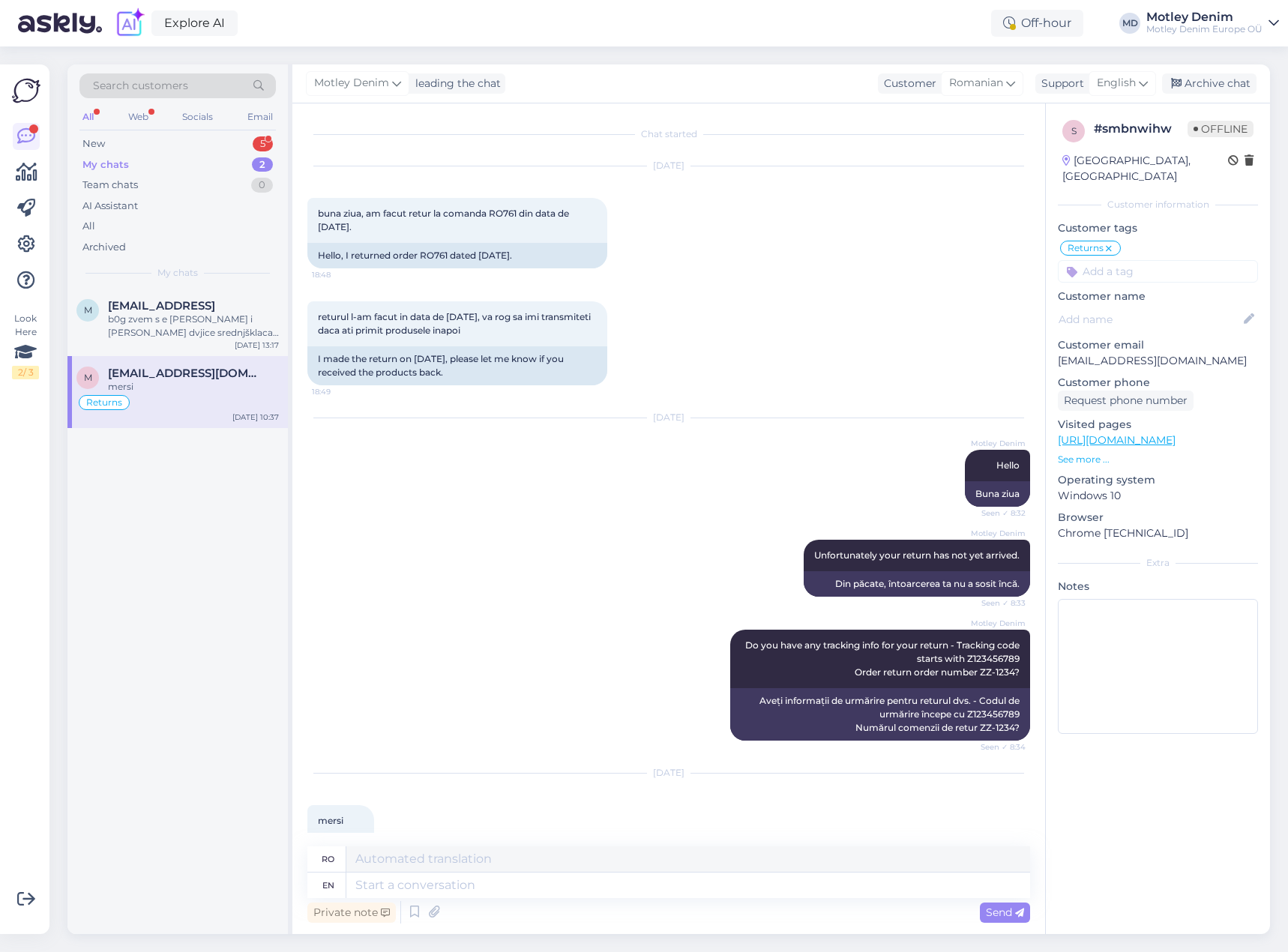
scroll to position [46, 0]
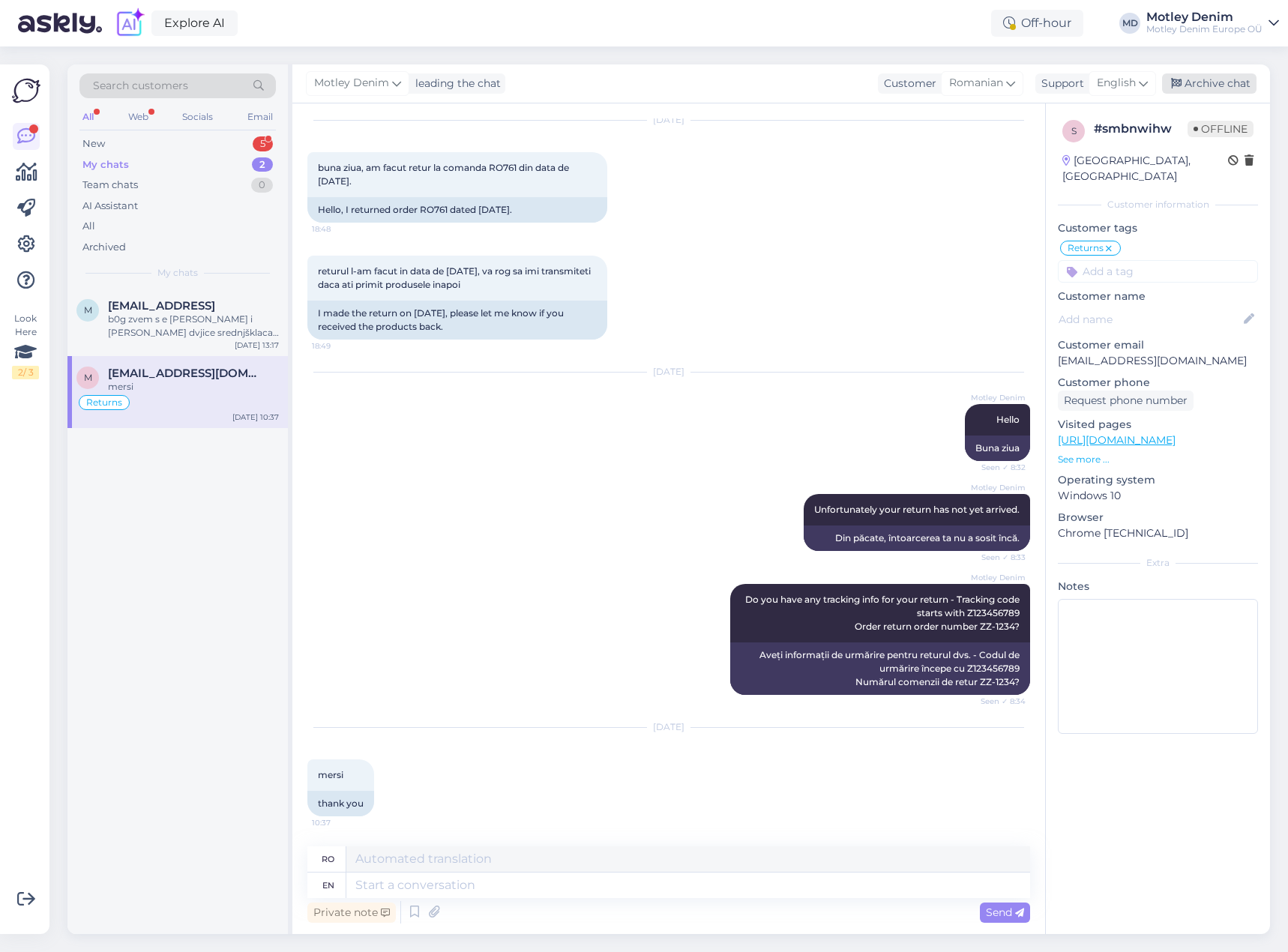
click at [1205, 82] on div "Archive chat" at bounding box center [1209, 83] width 94 height 20
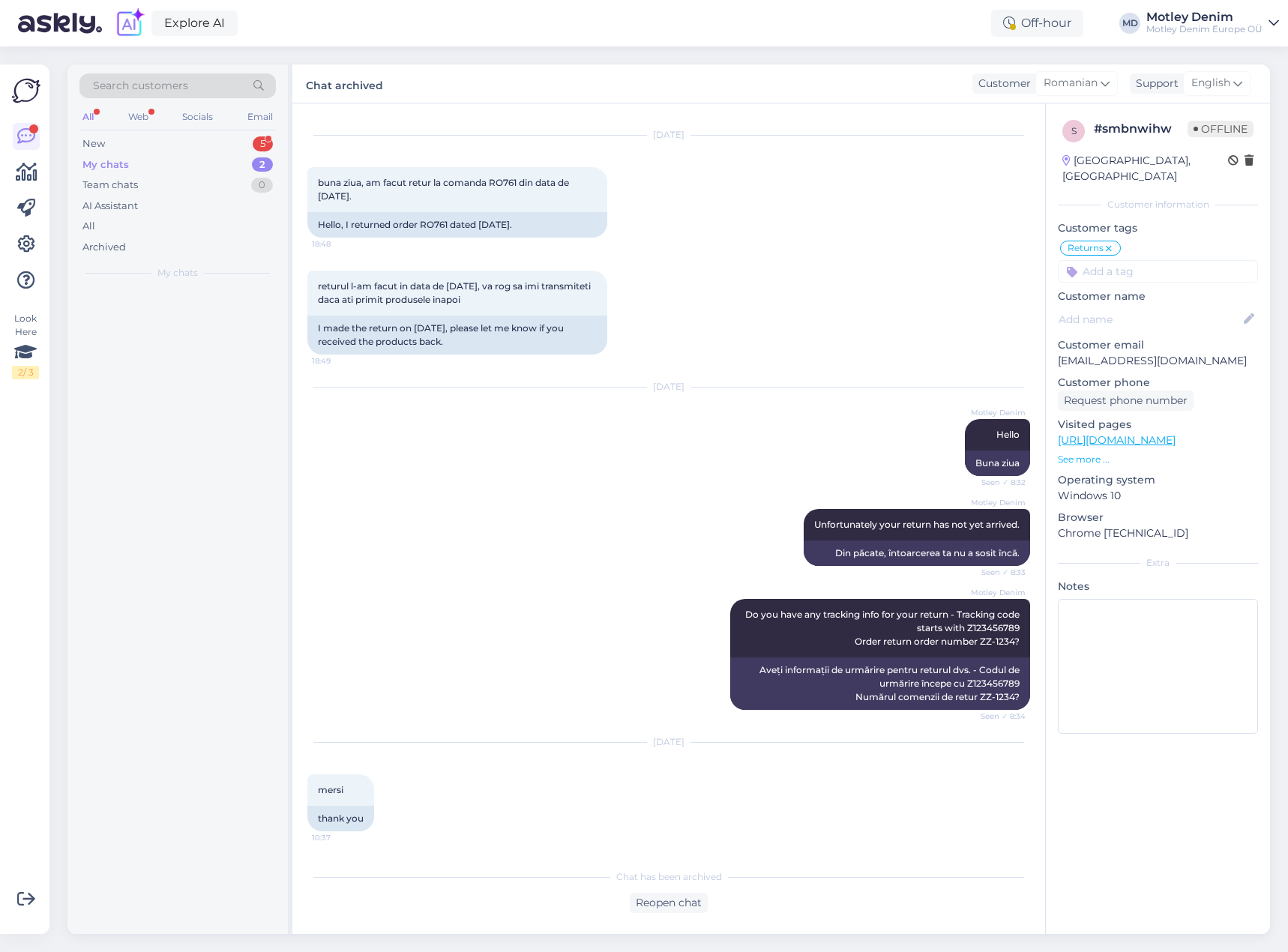
scroll to position [30, 0]
click at [207, 138] on div "New 5" at bounding box center [177, 144] width 196 height 21
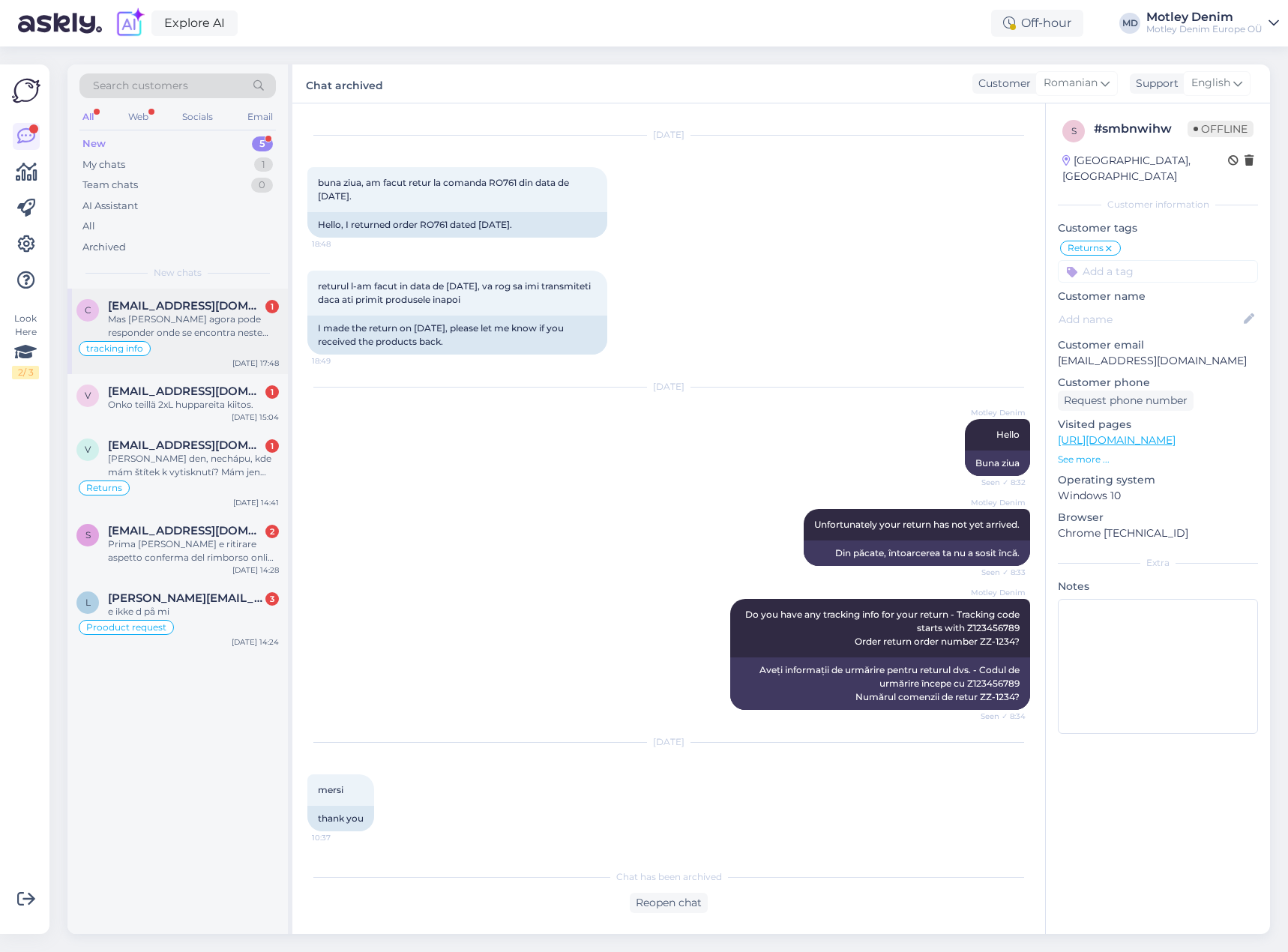
click at [160, 297] on div "c [EMAIL_ADDRESS][DOMAIN_NAME] 1 Mas [PERSON_NAME] agora pode responder onde se…" at bounding box center [177, 332] width 220 height 86
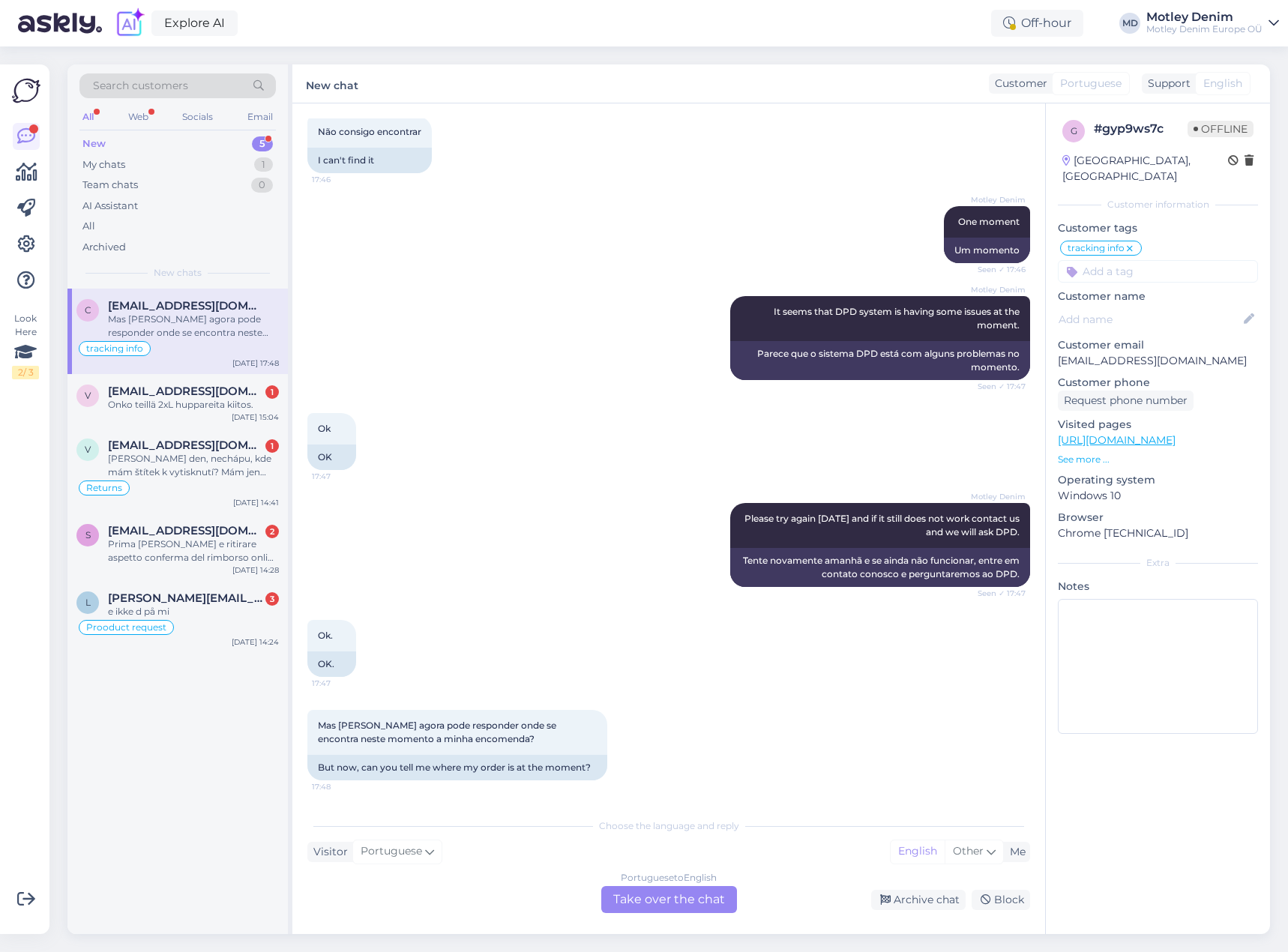
click at [674, 900] on div "Portuguese to English Take over the chat" at bounding box center [669, 900] width 135 height 27
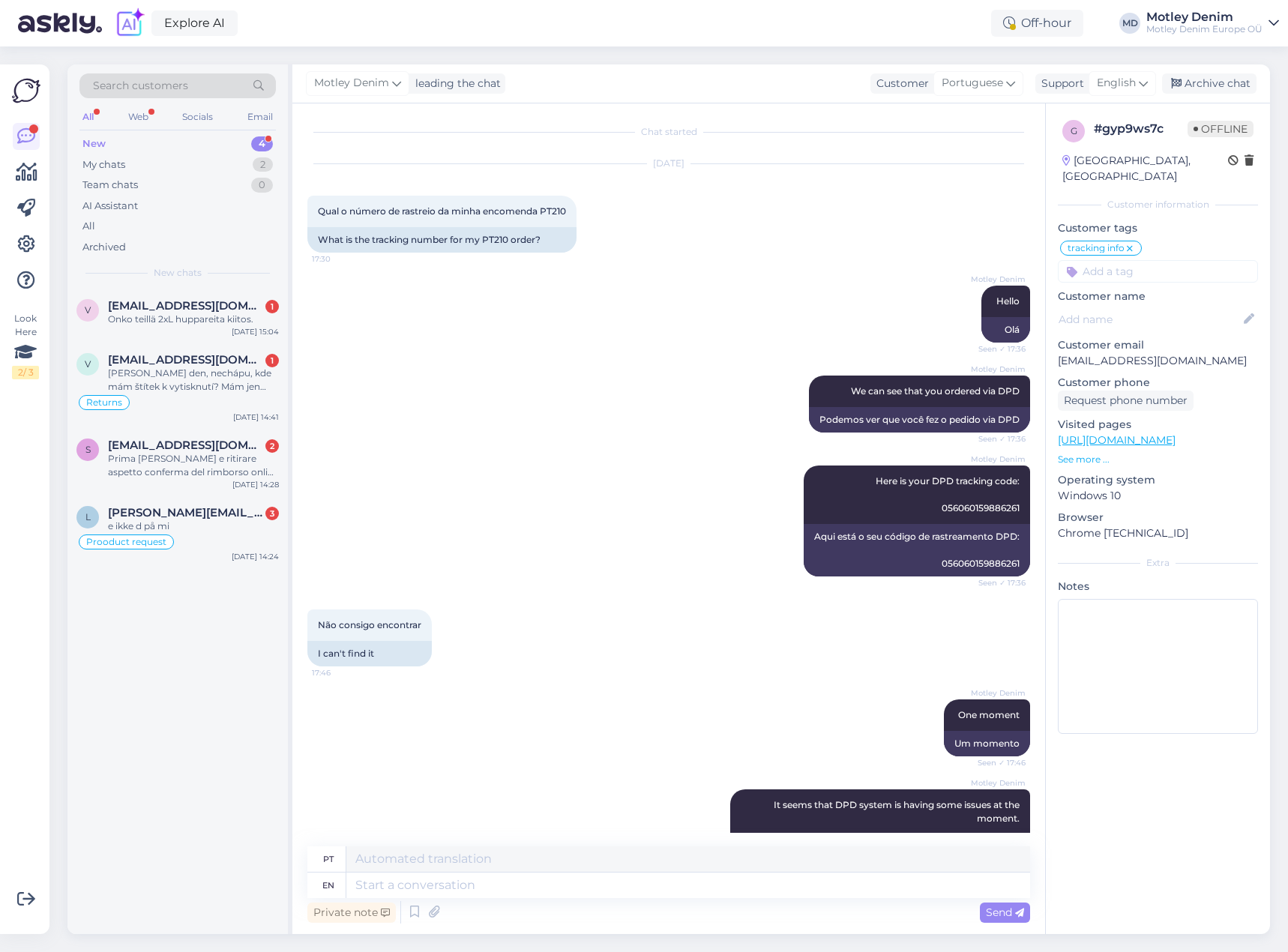
scroll to position [0, 0]
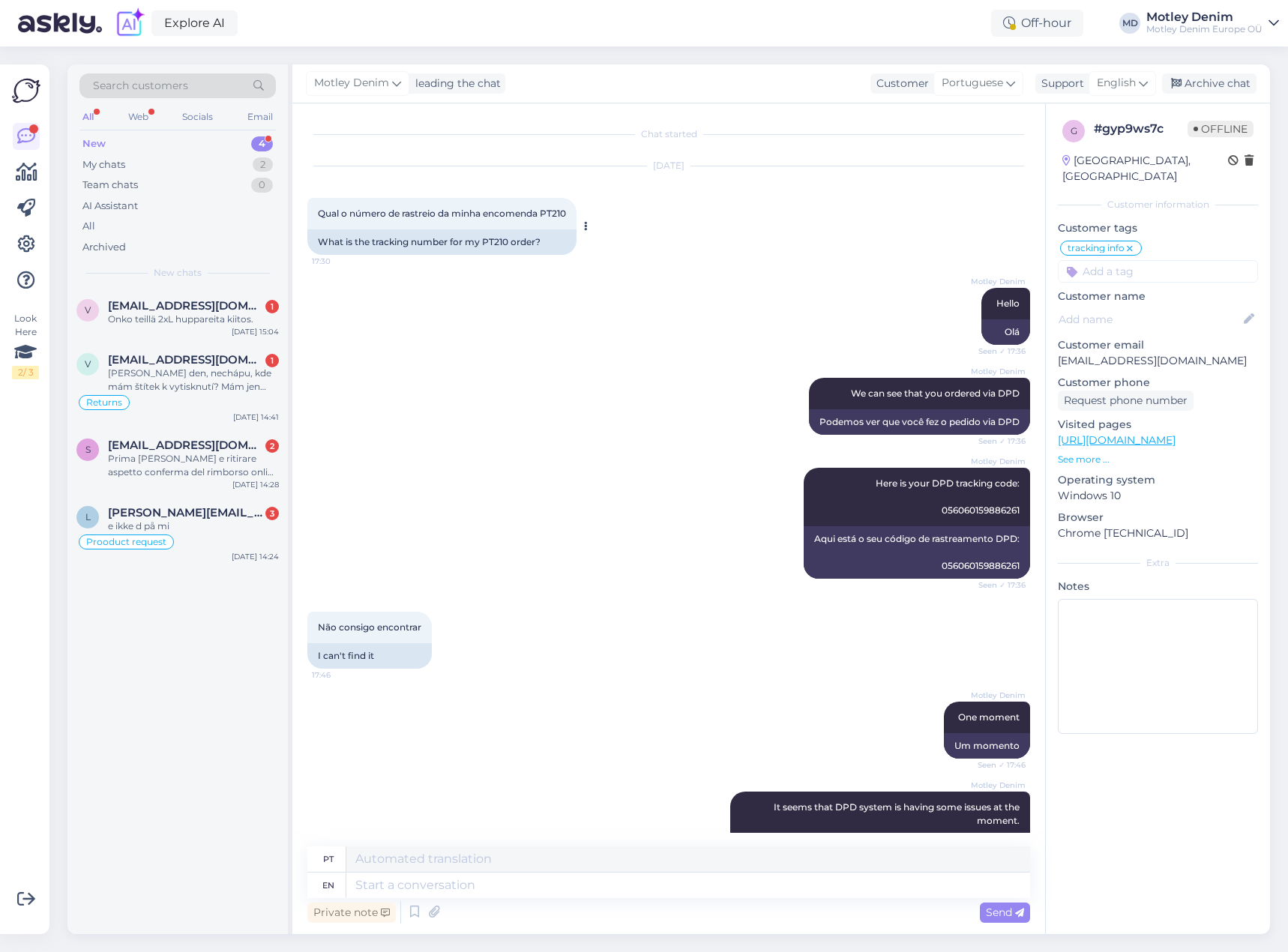
click at [492, 242] on div "What is the tracking number for my PT210 order?" at bounding box center [442, 242] width 270 height 26
click at [601, 901] on div "Private note Send" at bounding box center [669, 913] width 723 height 29
click at [607, 894] on textarea at bounding box center [689, 885] width 684 height 26
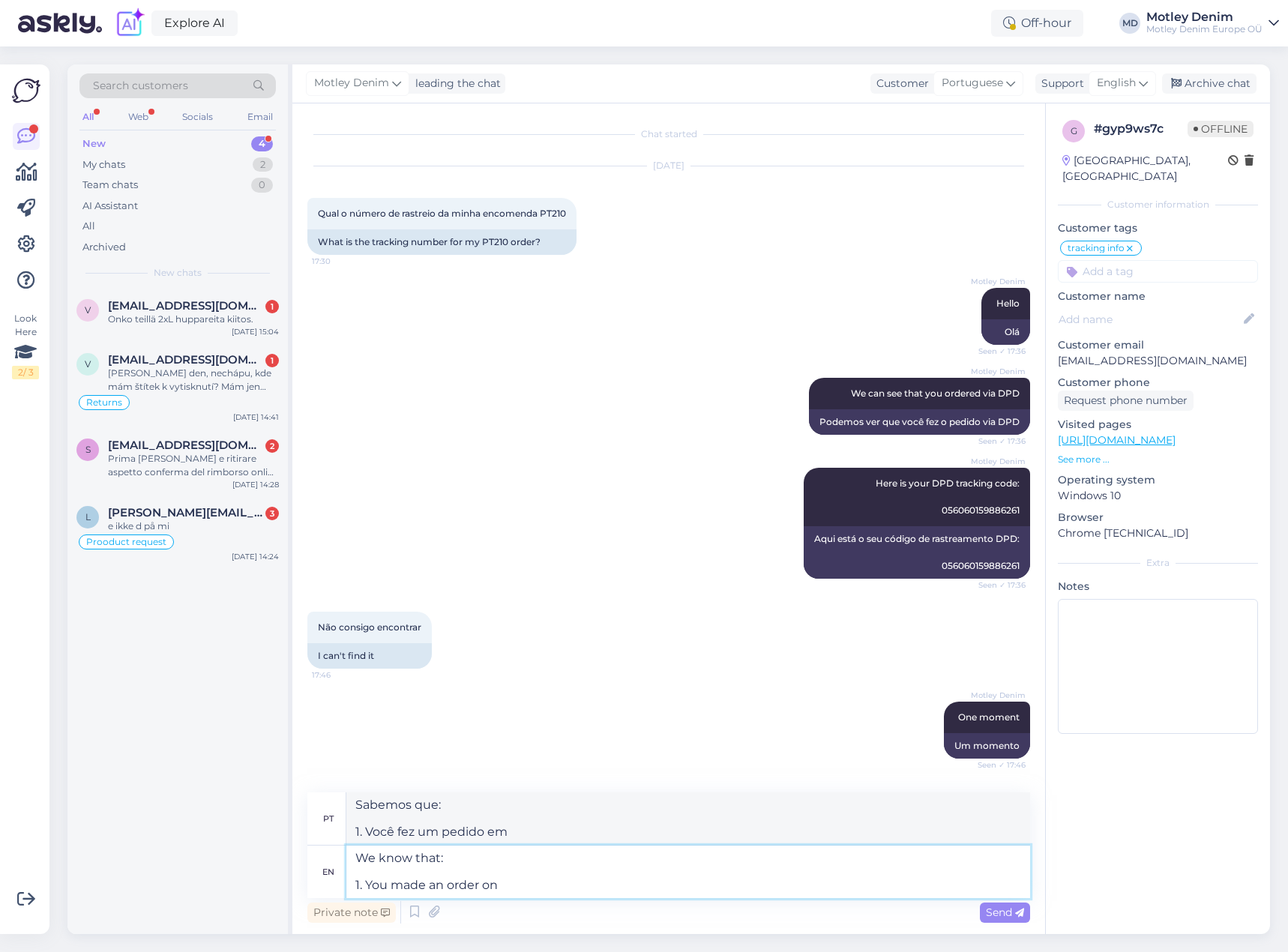
click at [545, 889] on textarea "We know that: 1. You made an order on" at bounding box center [689, 872] width 684 height 52
paste textarea "[DATE] 12:50:34"
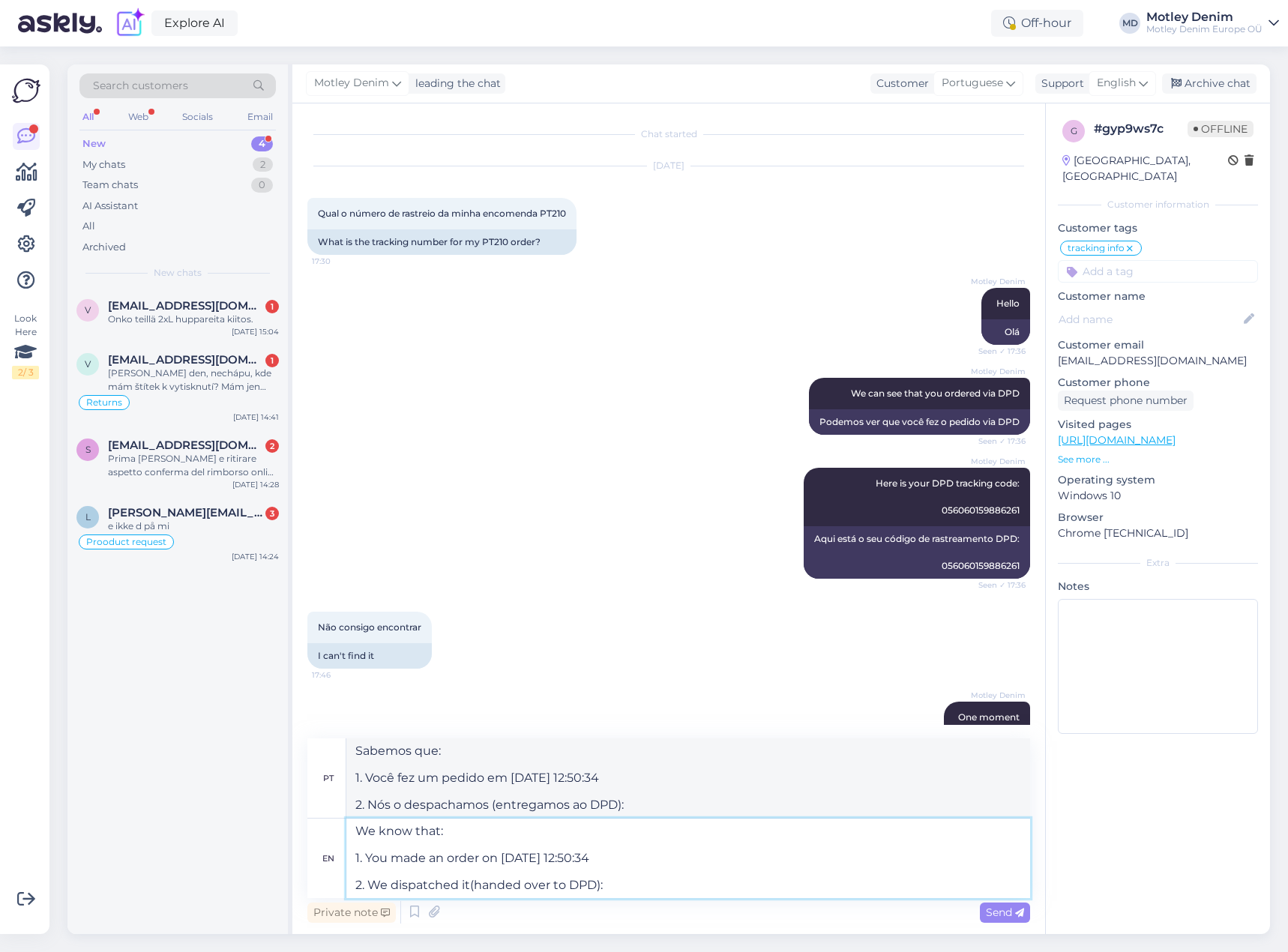
click at [643, 883] on textarea "We know that: 1. You made an order on [DATE] 12:50:34 2. We dispatched it(hande…" at bounding box center [689, 858] width 684 height 79
paste textarea "[DATE] 14:47:58"
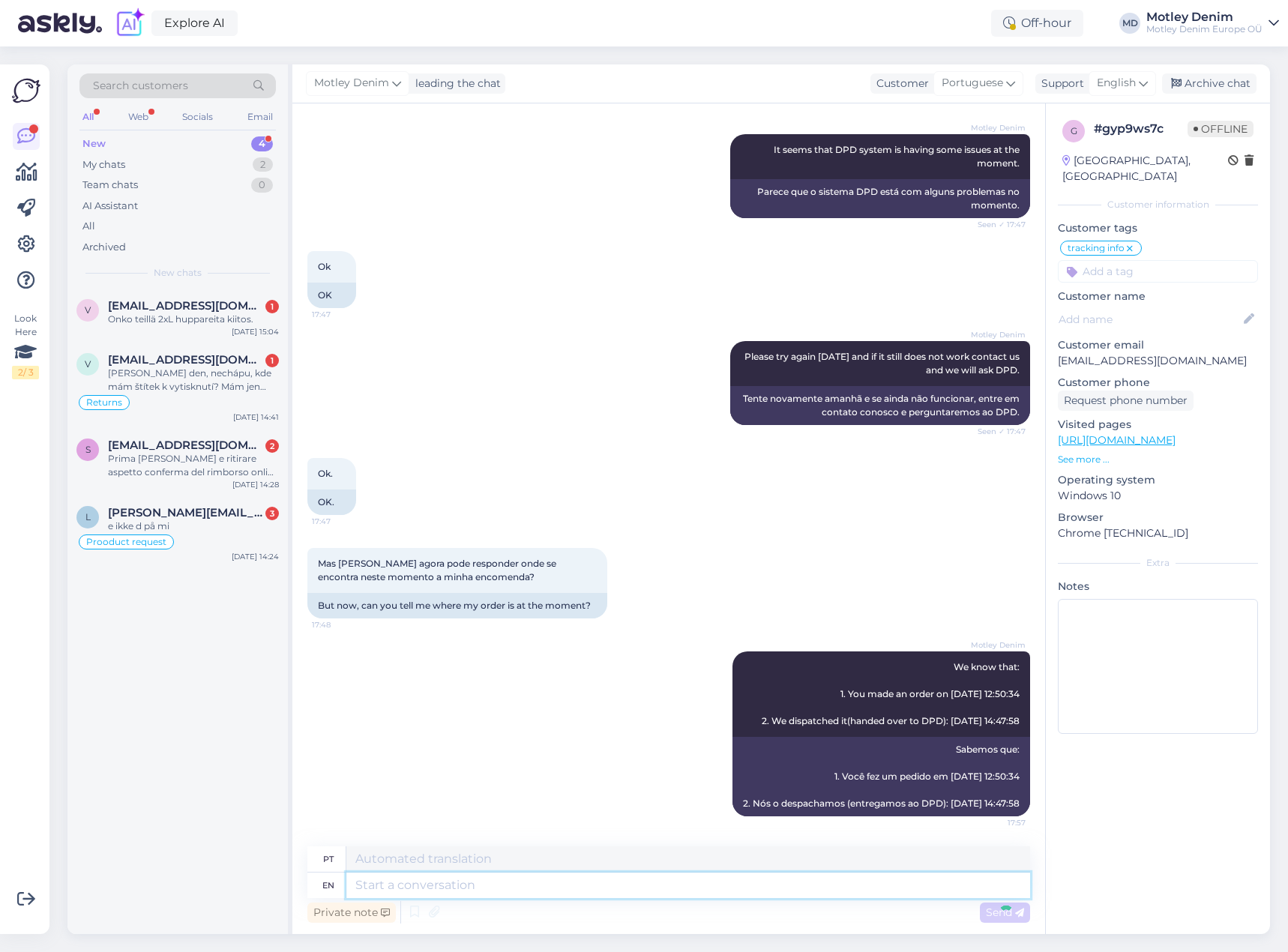
scroll to position [775, 0]
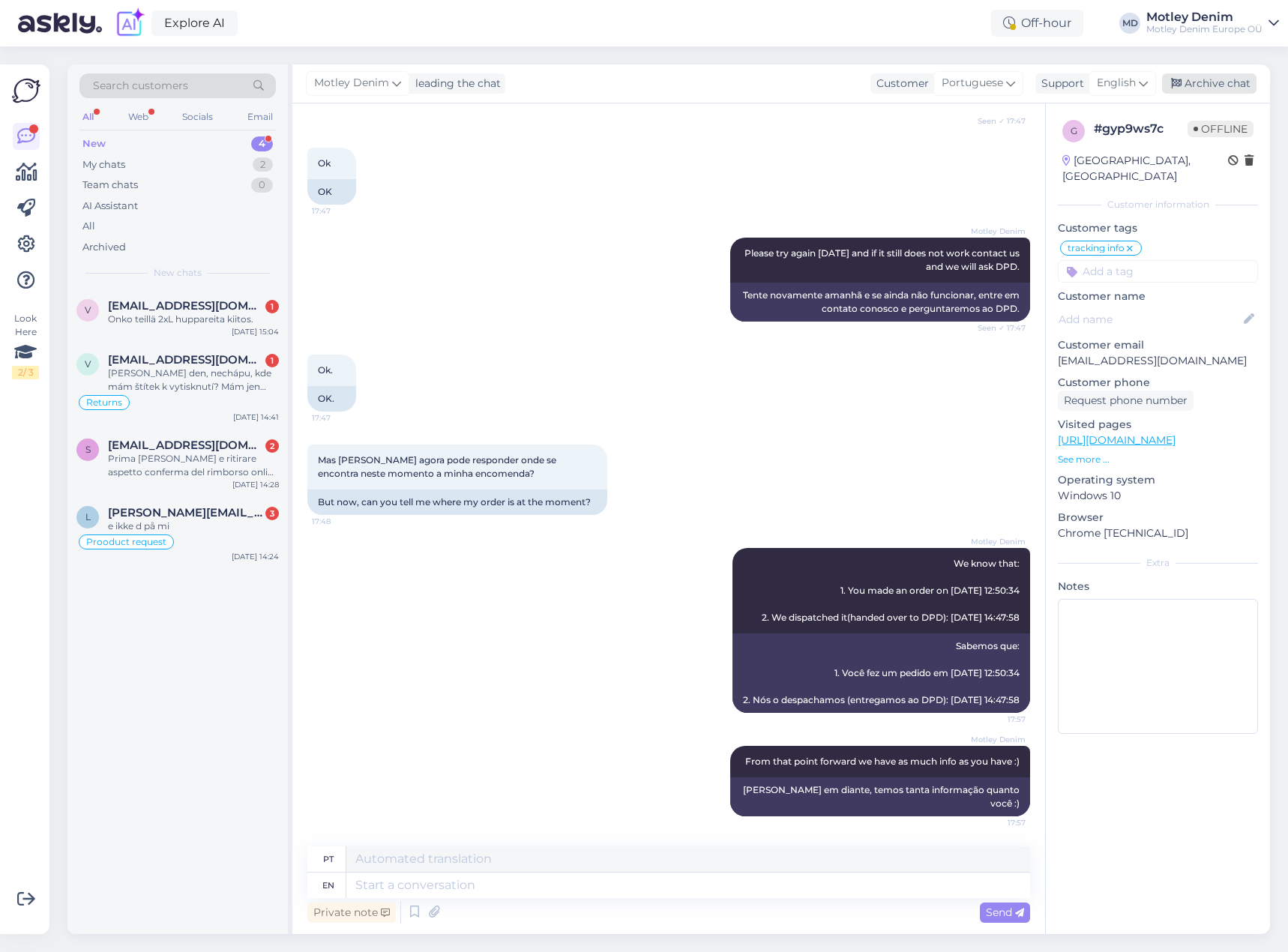
click at [1202, 83] on div "Archive chat" at bounding box center [1209, 83] width 94 height 20
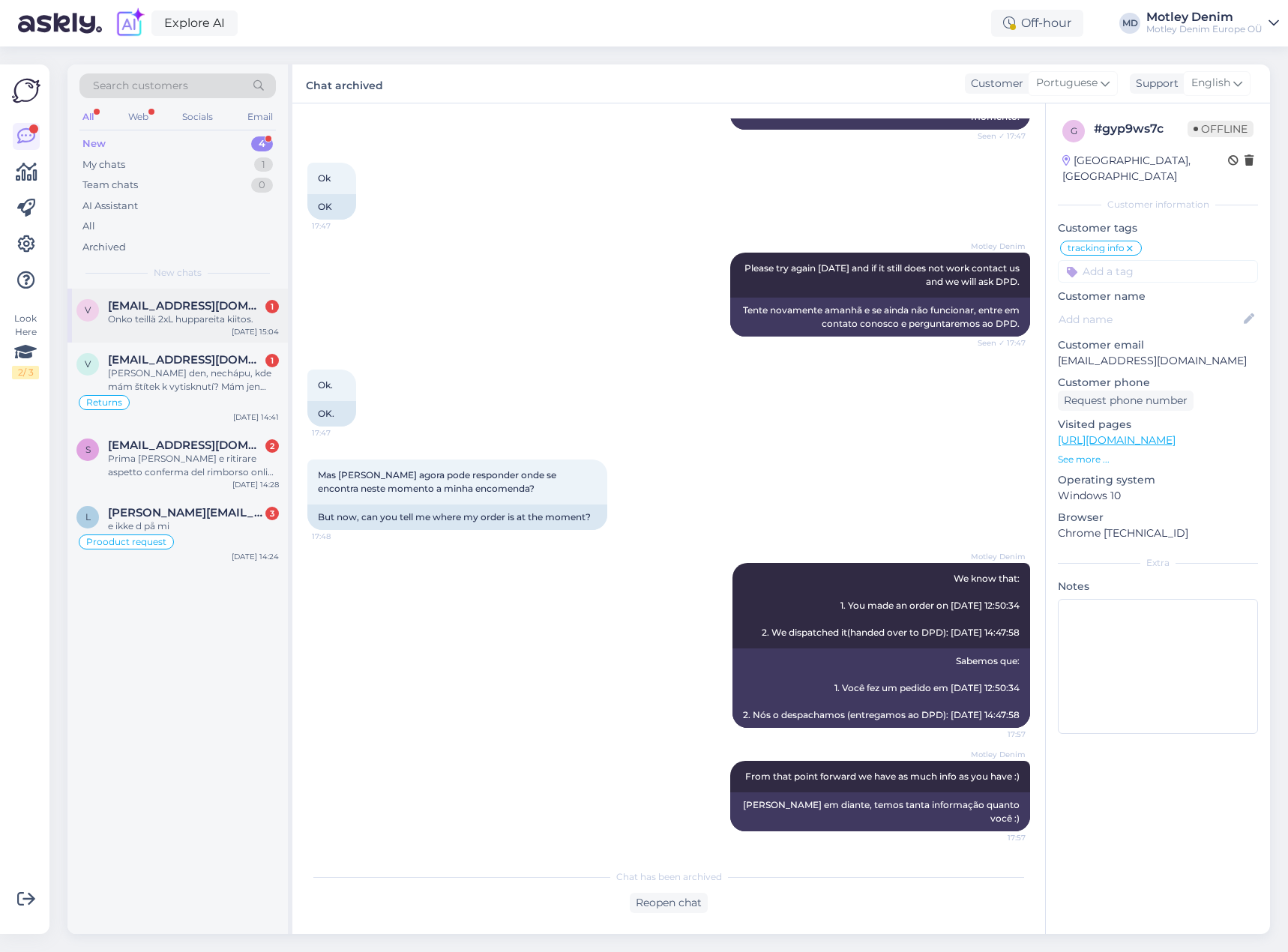
click at [248, 299] on span "[EMAIL_ADDRESS][DOMAIN_NAME]" at bounding box center [186, 306] width 156 height 13
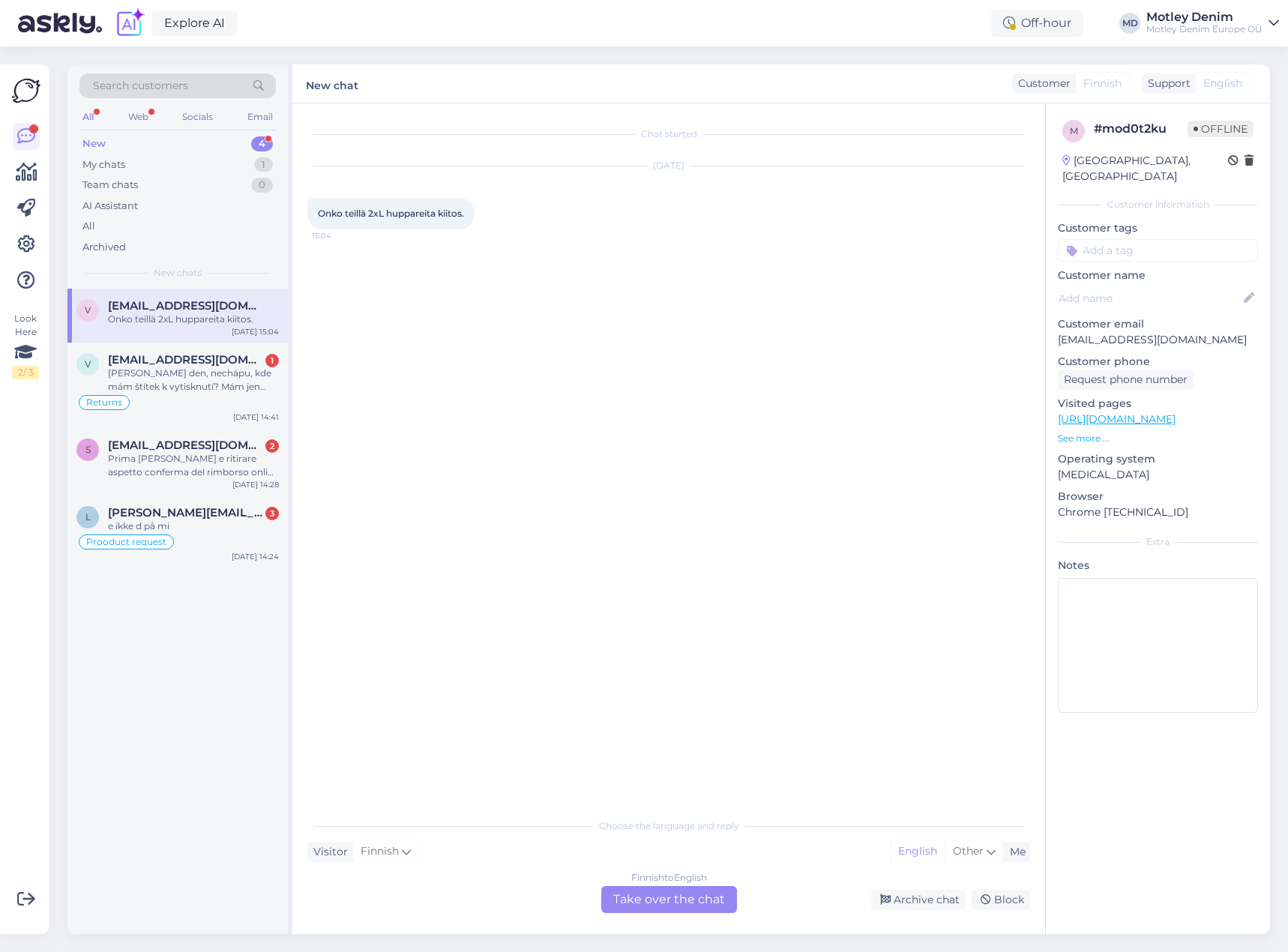
click at [700, 896] on div "Finnish to English Take over the chat" at bounding box center [669, 900] width 135 height 27
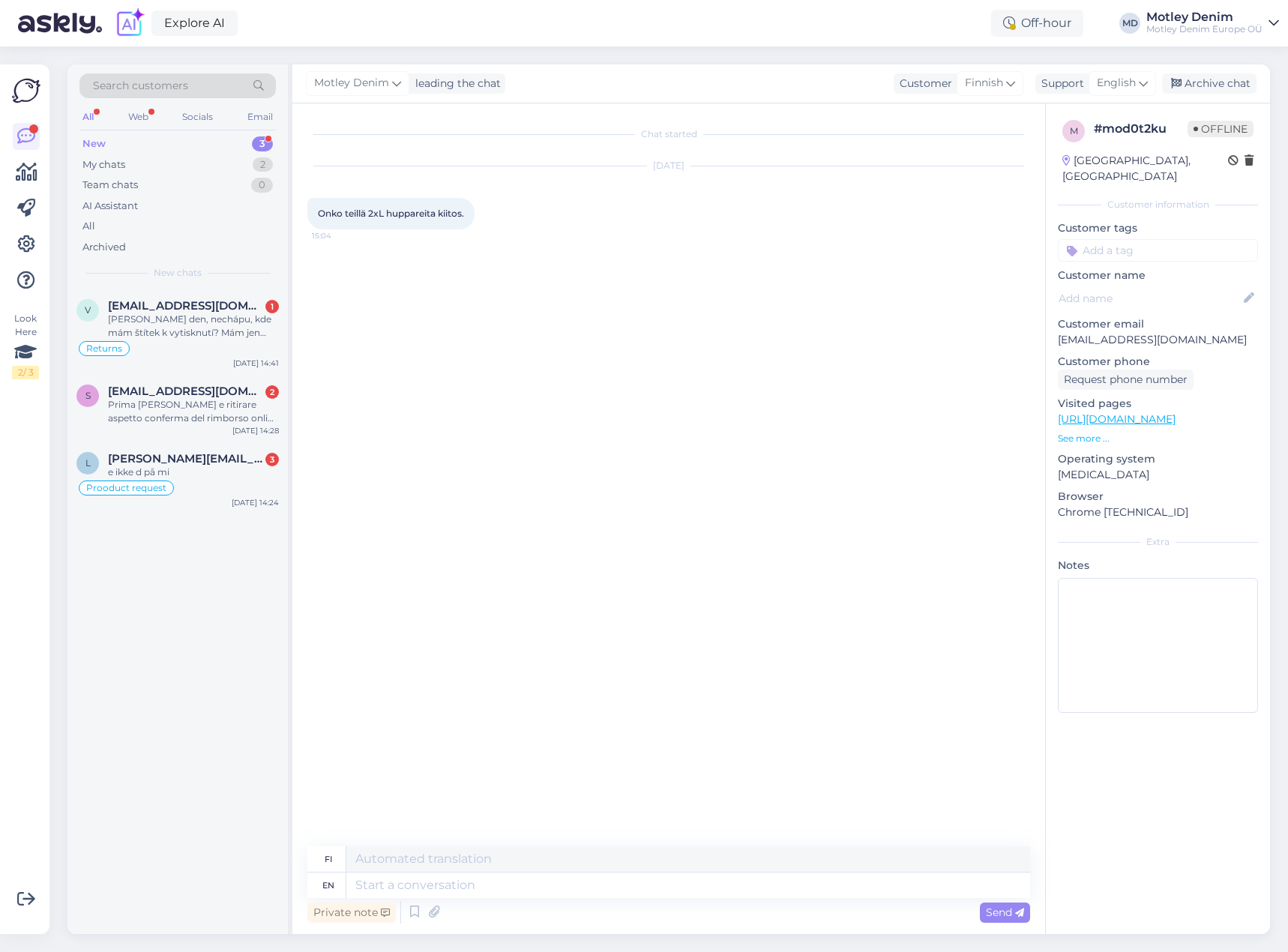
click at [407, 262] on div "Chat started [DATE] Onko teillä 2xL huppareita kiitos. 15:04" at bounding box center [675, 476] width 736 height 715
click at [484, 216] on icon at bounding box center [484, 213] width 4 height 9
click at [504, 245] on link "Show English translation" at bounding box center [553, 237] width 148 height 19
click at [474, 299] on div "Chat started [DATE] Onko teillä 2xL huppareita kiitos. 15:04 Do you have any 2x…" at bounding box center [675, 476] width 736 height 715
click at [560, 880] on textarea at bounding box center [689, 885] width 684 height 26
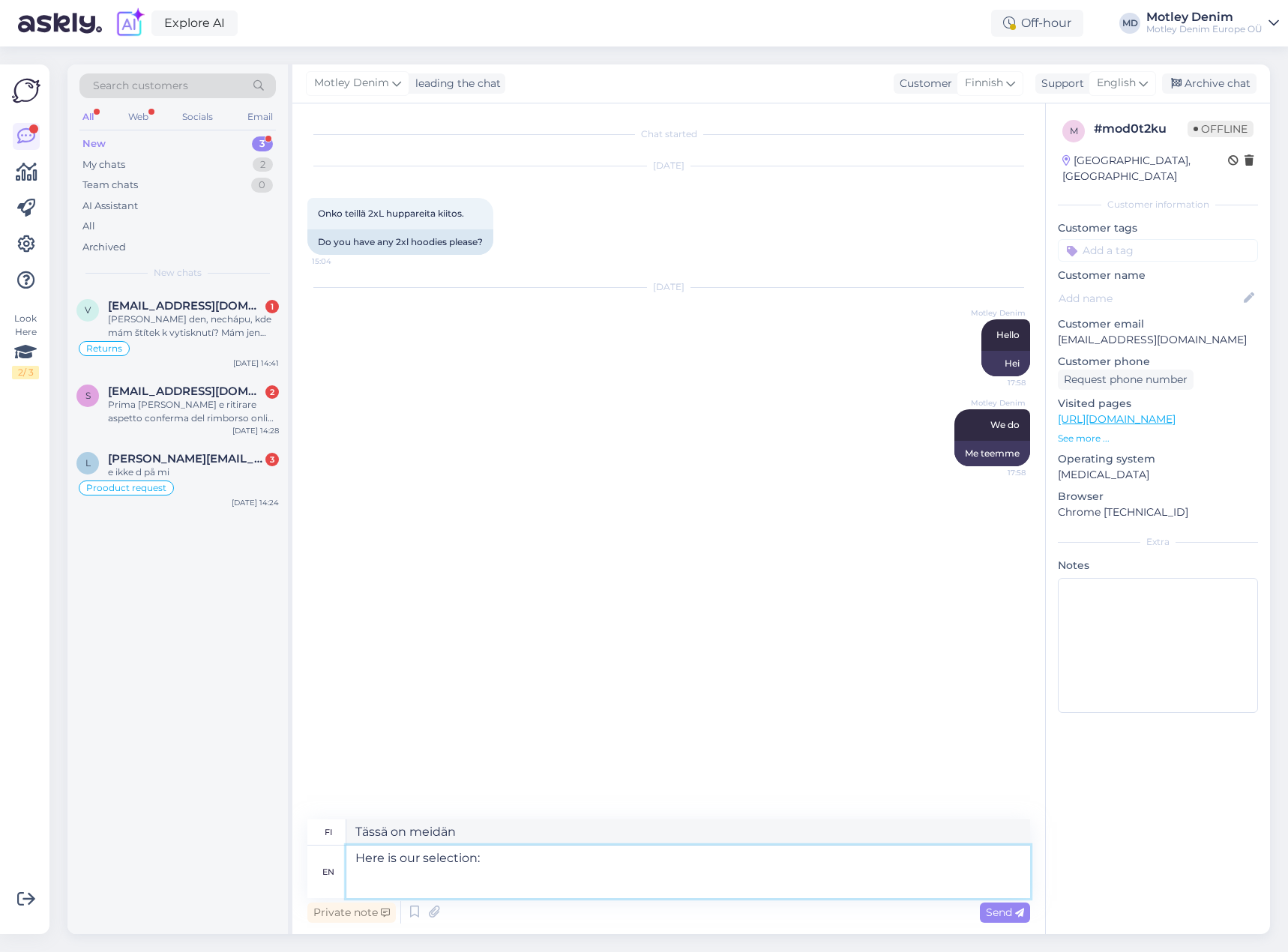
paste textarea "[URL][DOMAIN_NAME]"
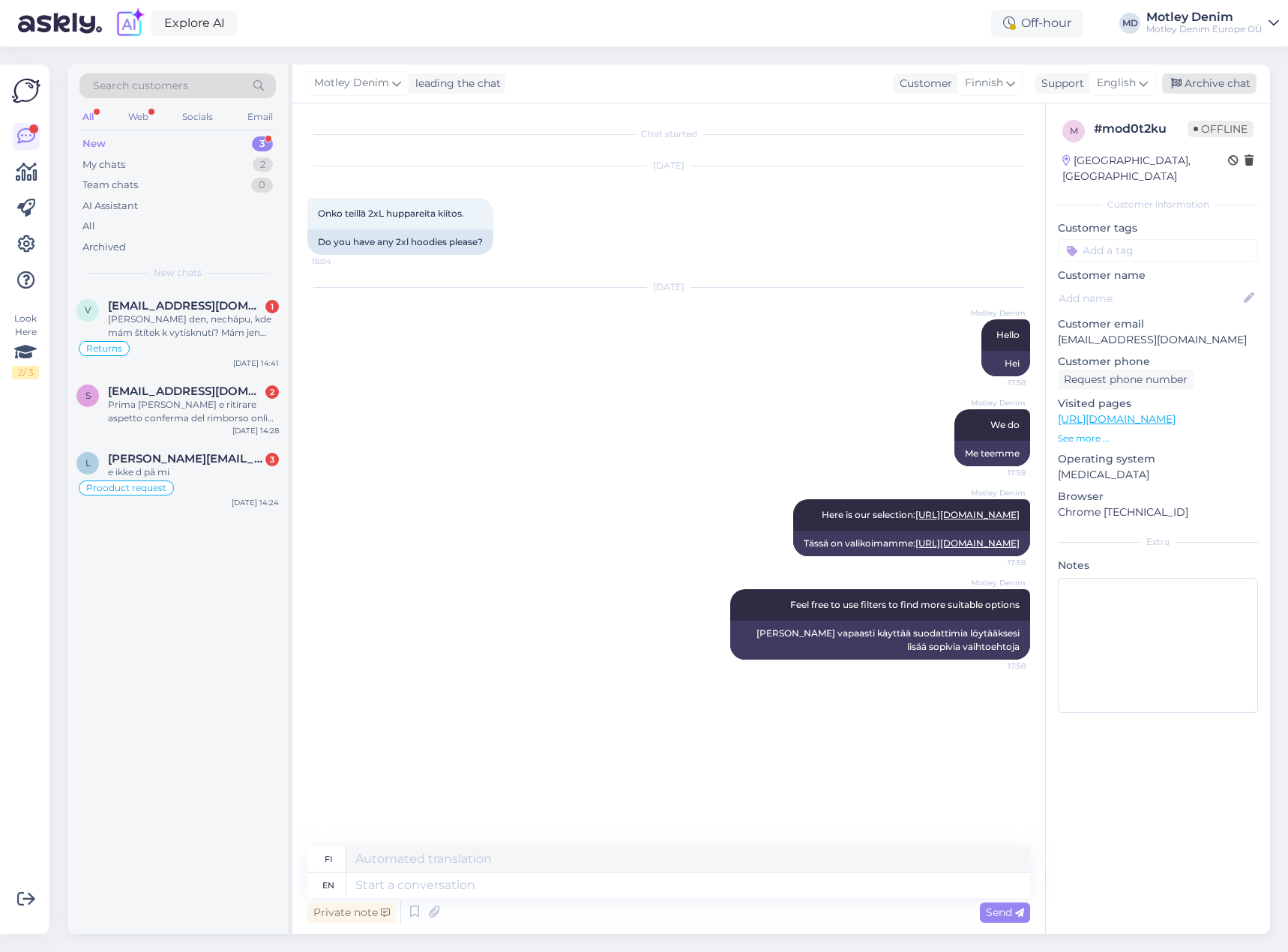
click at [1218, 83] on div "Archive chat" at bounding box center [1209, 83] width 94 height 20
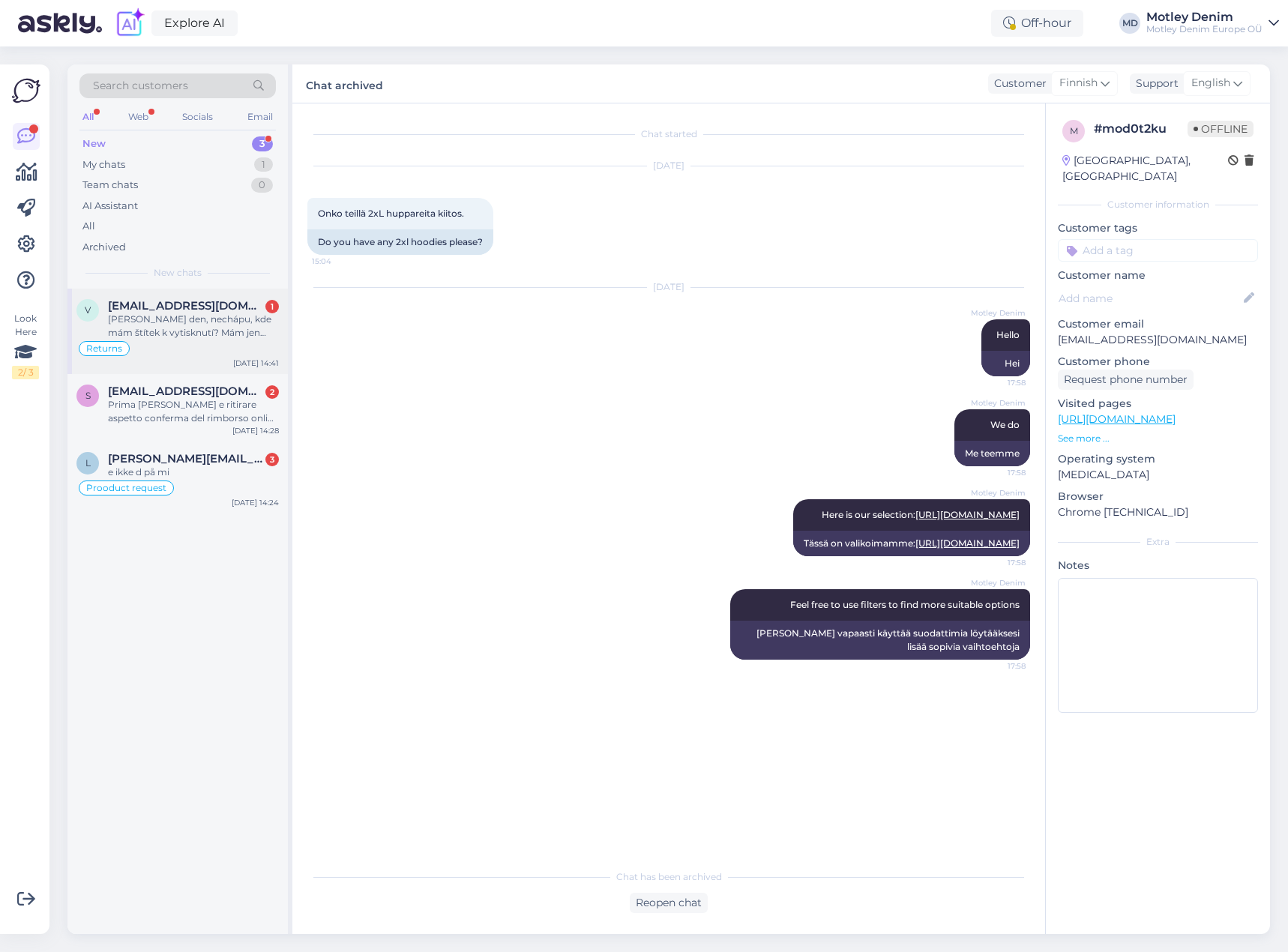
click at [227, 329] on div "[PERSON_NAME] den, nechápu, kde mám štítek k vytisknutí? Mám jen PACKETA KOD PR…" at bounding box center [192, 326] width 171 height 27
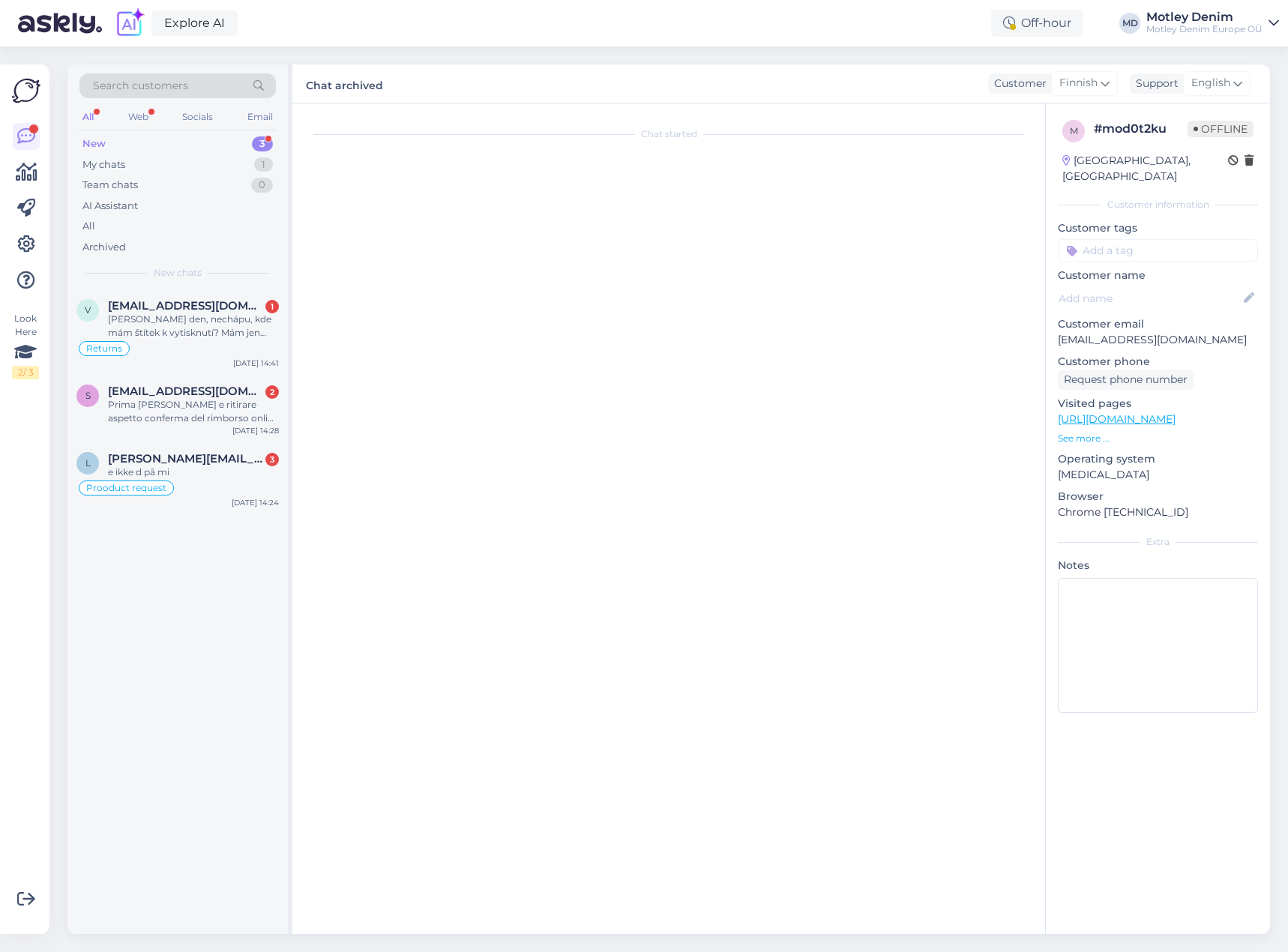
scroll to position [135, 0]
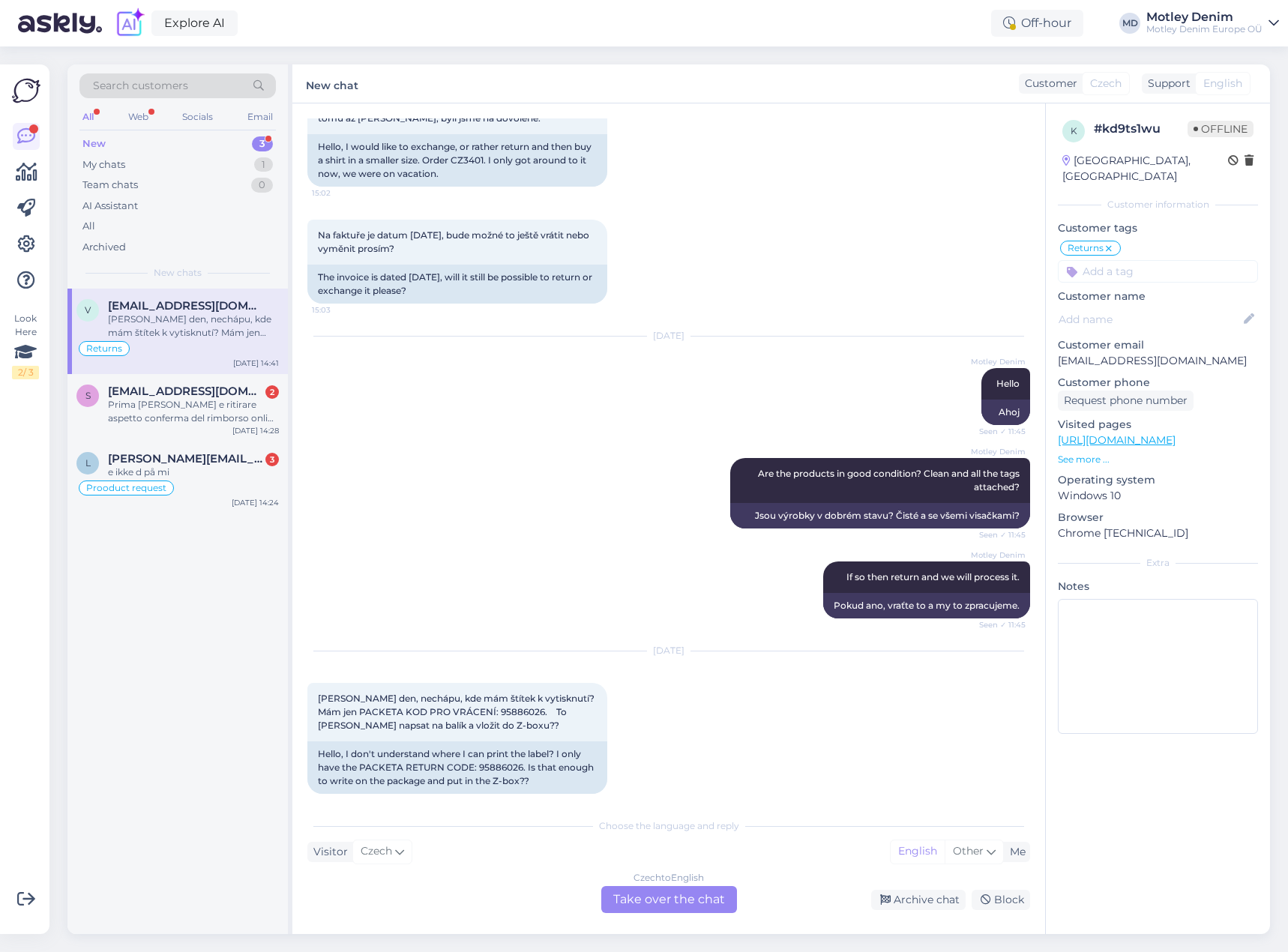
click at [574, 545] on div "Motley Denim If so then return and we will process it. Seen ✓ 11:45 Pokud ano, …" at bounding box center [669, 590] width 723 height 90
click at [680, 896] on div "Czech to English Take over the chat" at bounding box center [669, 900] width 135 height 27
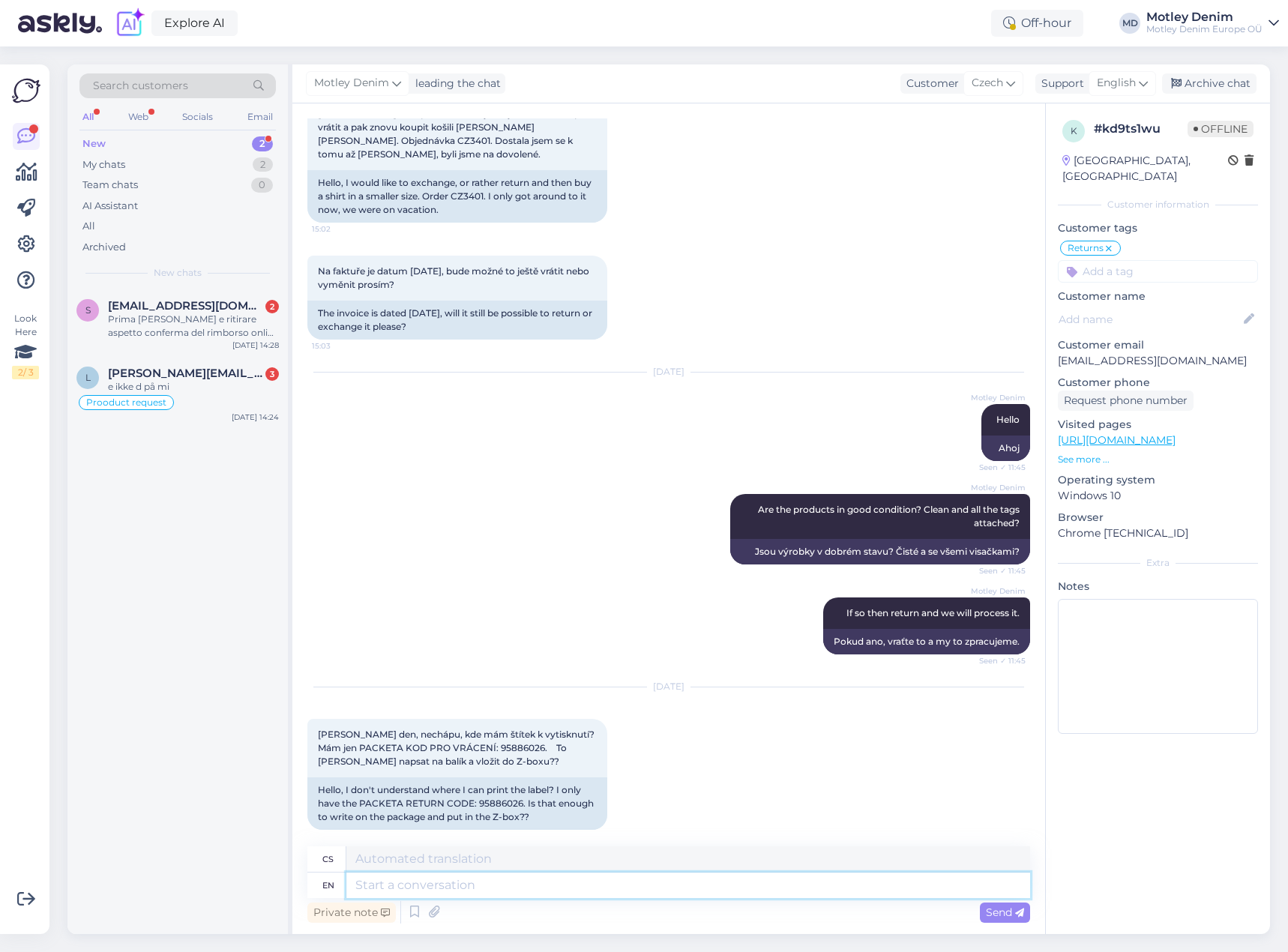
click at [639, 891] on textarea at bounding box center [689, 885] width 684 height 26
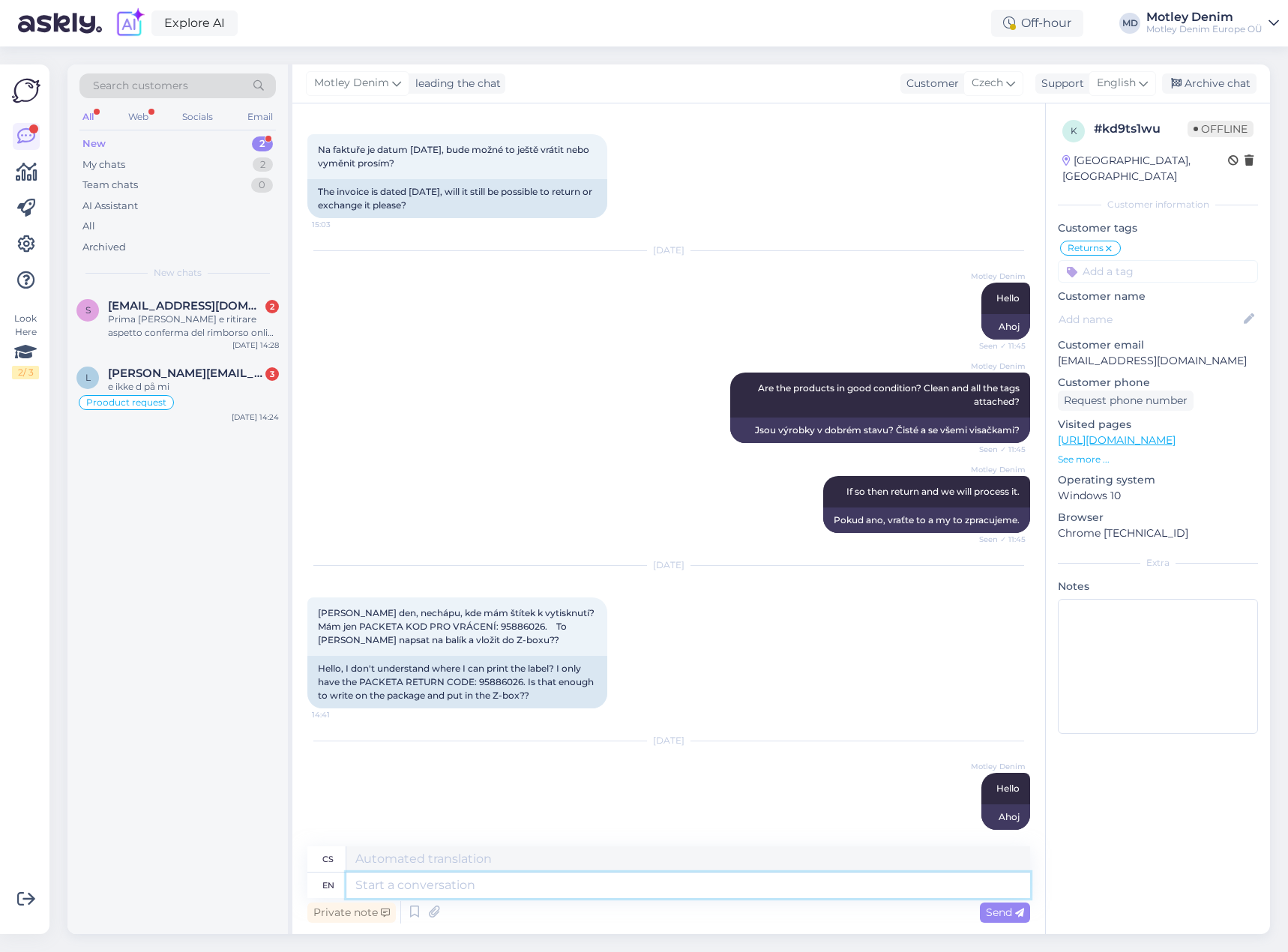
scroll to position [338, 0]
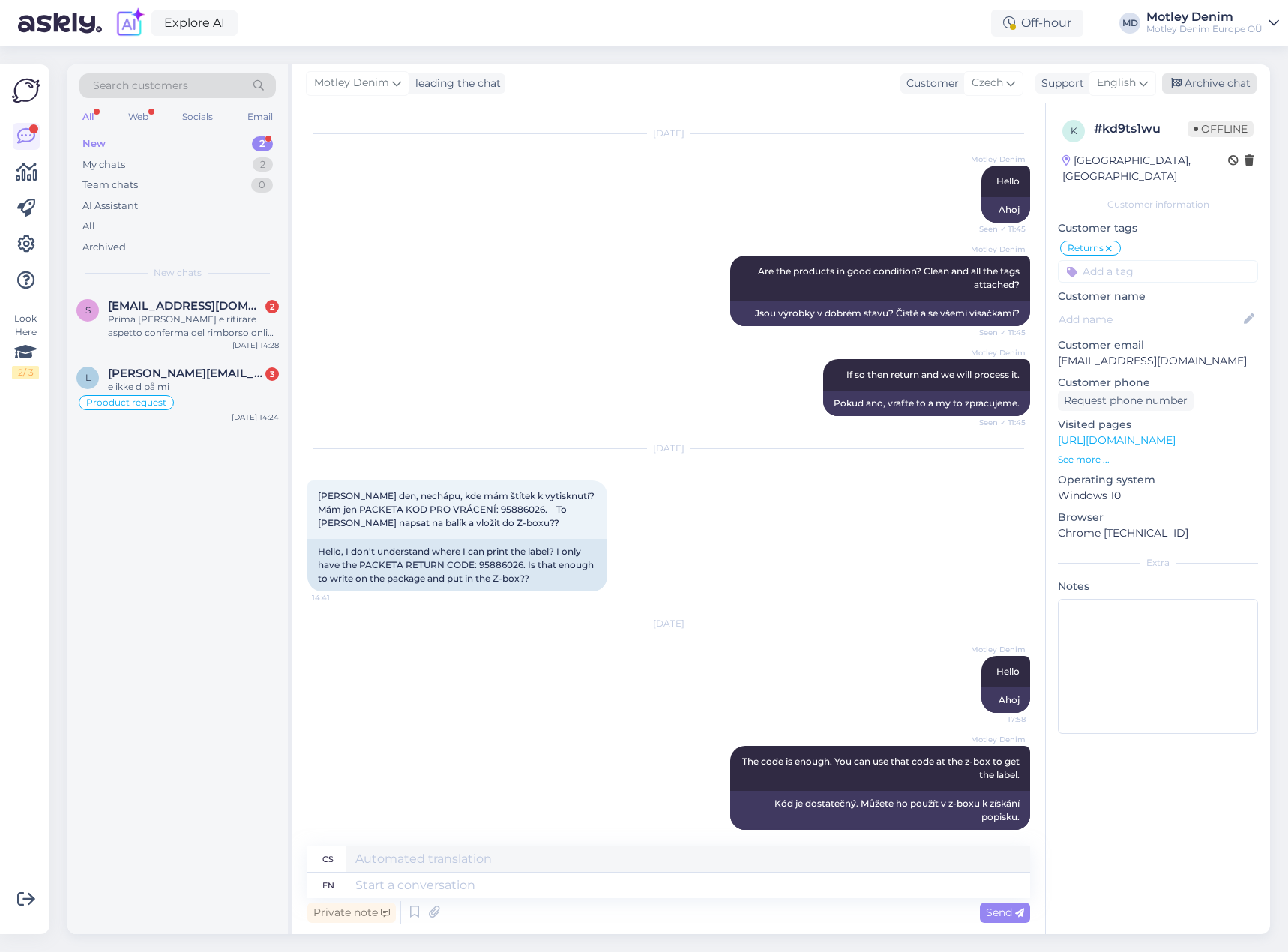
click at [1213, 80] on div "Archive chat" at bounding box center [1209, 83] width 94 height 20
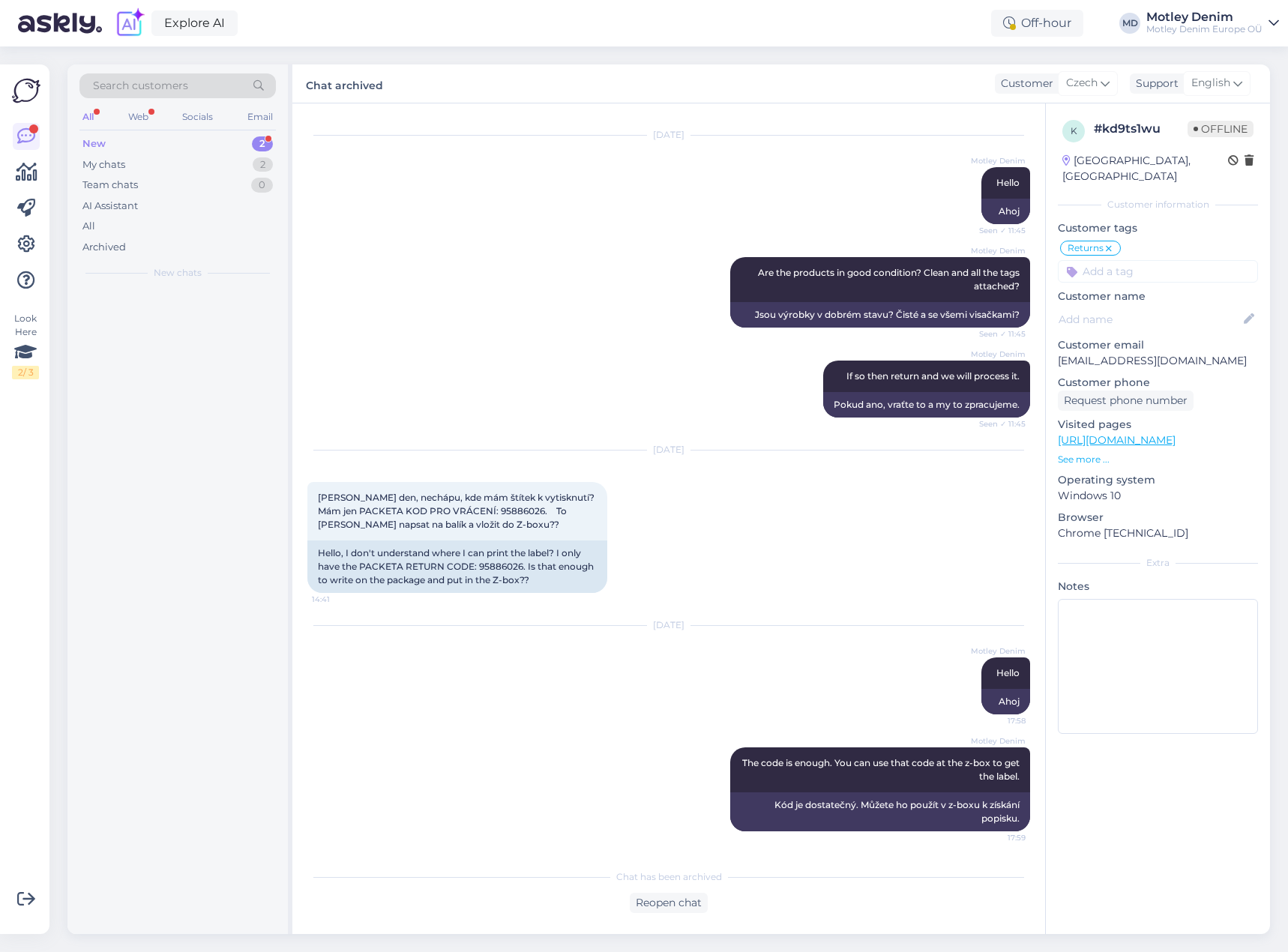
scroll to position [323, 0]
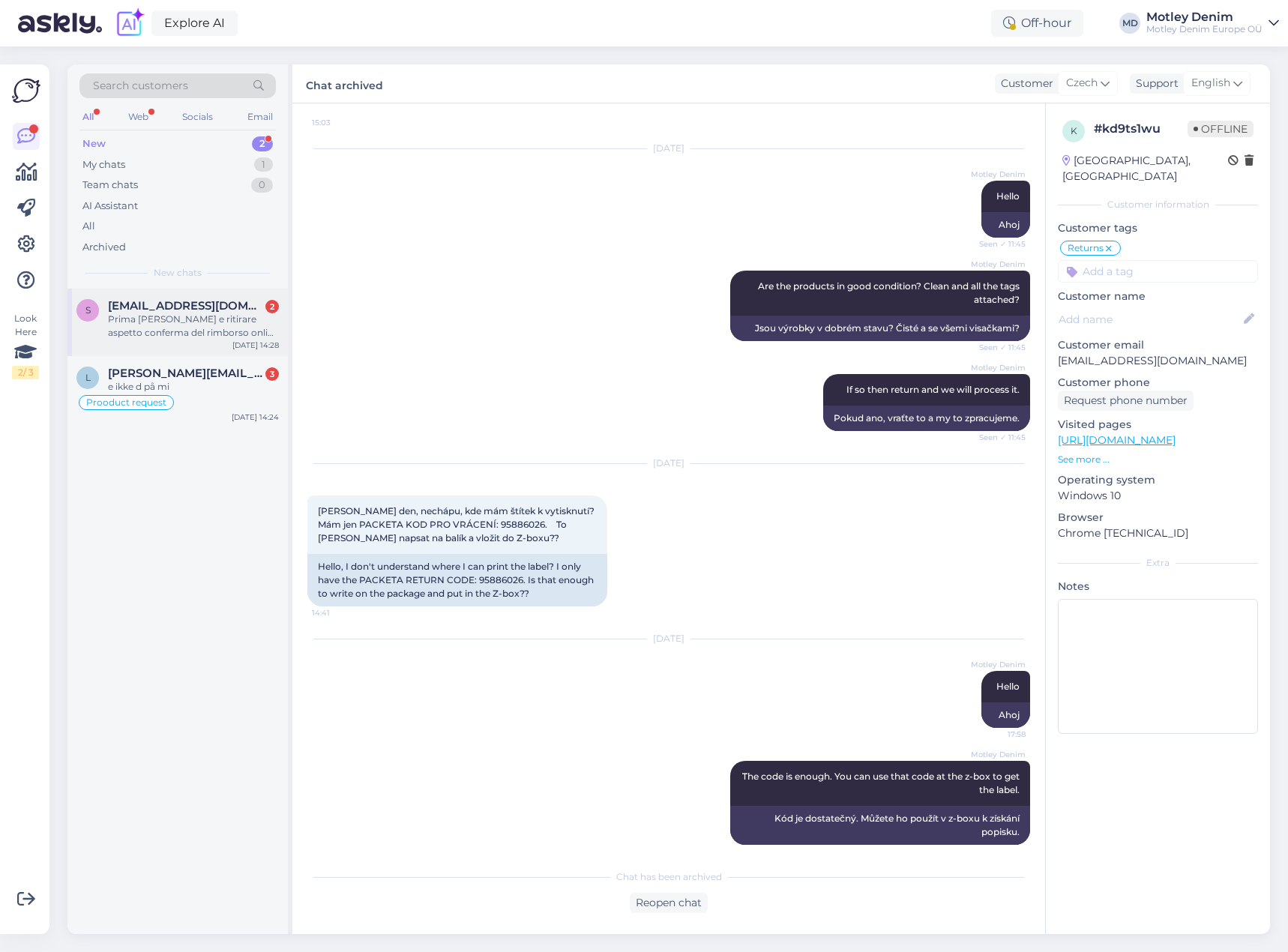
click at [189, 319] on div "Prima [PERSON_NAME] e ritirare aspetto conferma del rimborso online altrimenti …" at bounding box center [192, 326] width 171 height 27
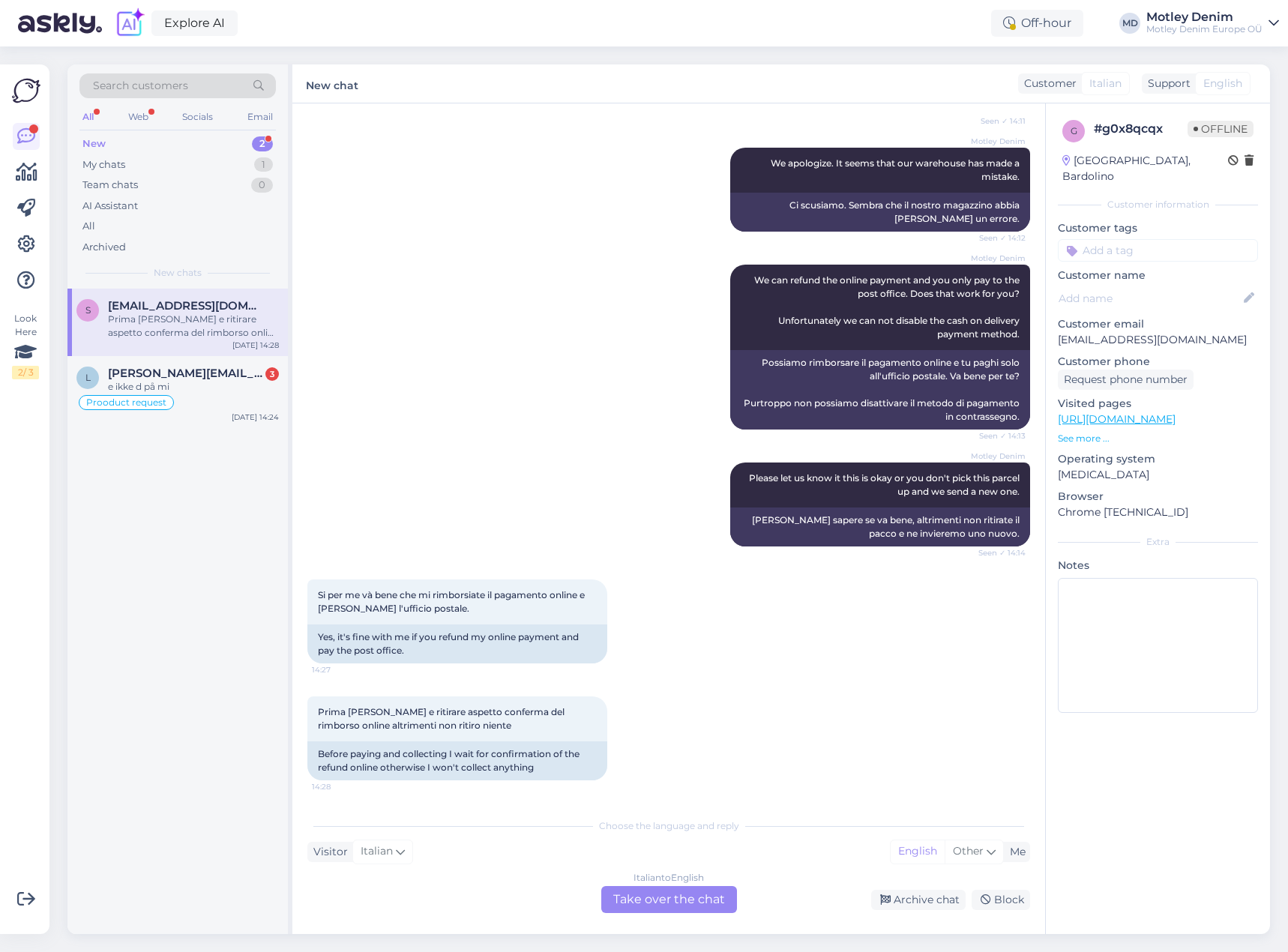
click at [680, 901] on div "Italian to English Take over the chat" at bounding box center [669, 900] width 135 height 27
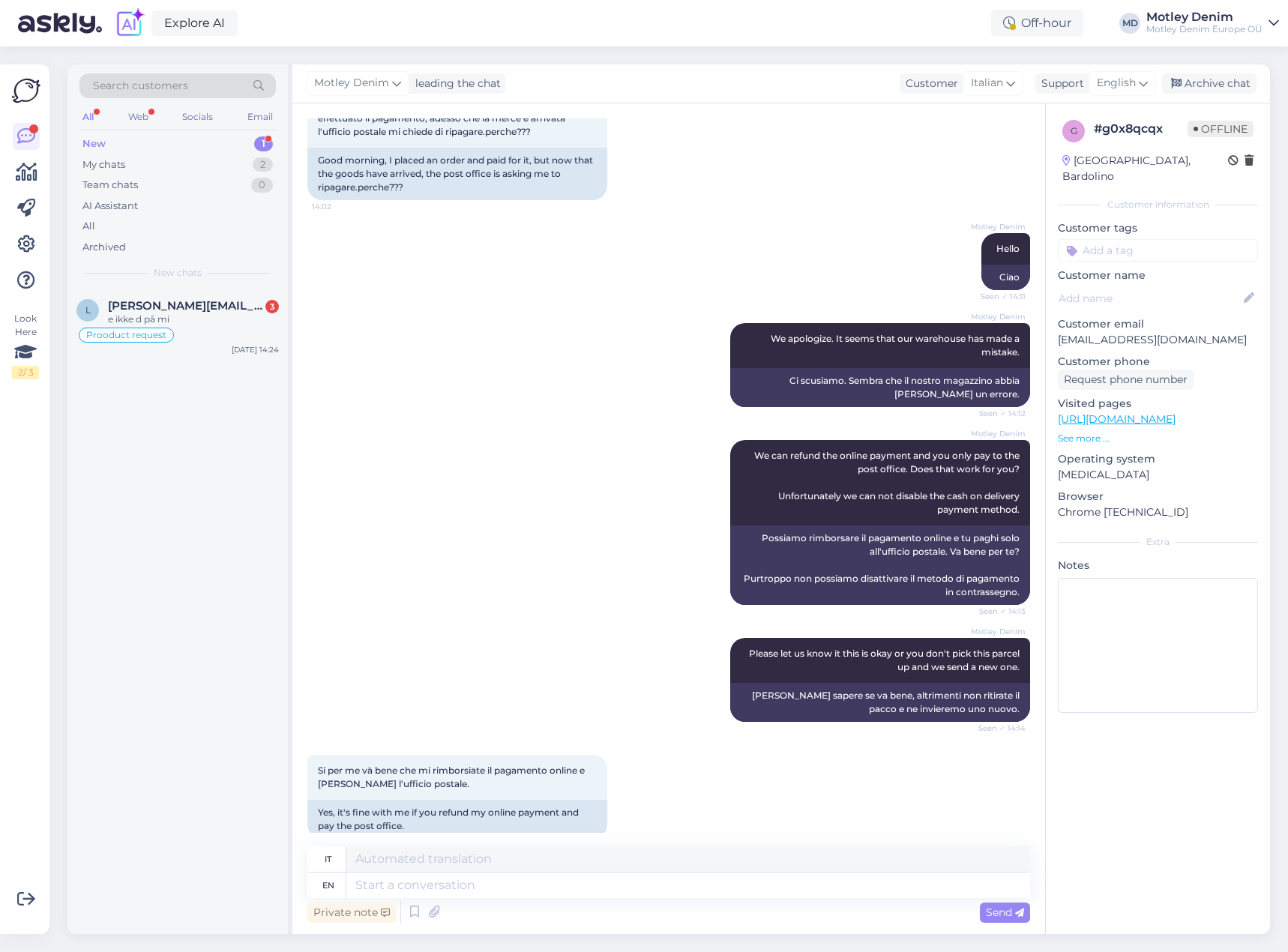
scroll to position [0, 0]
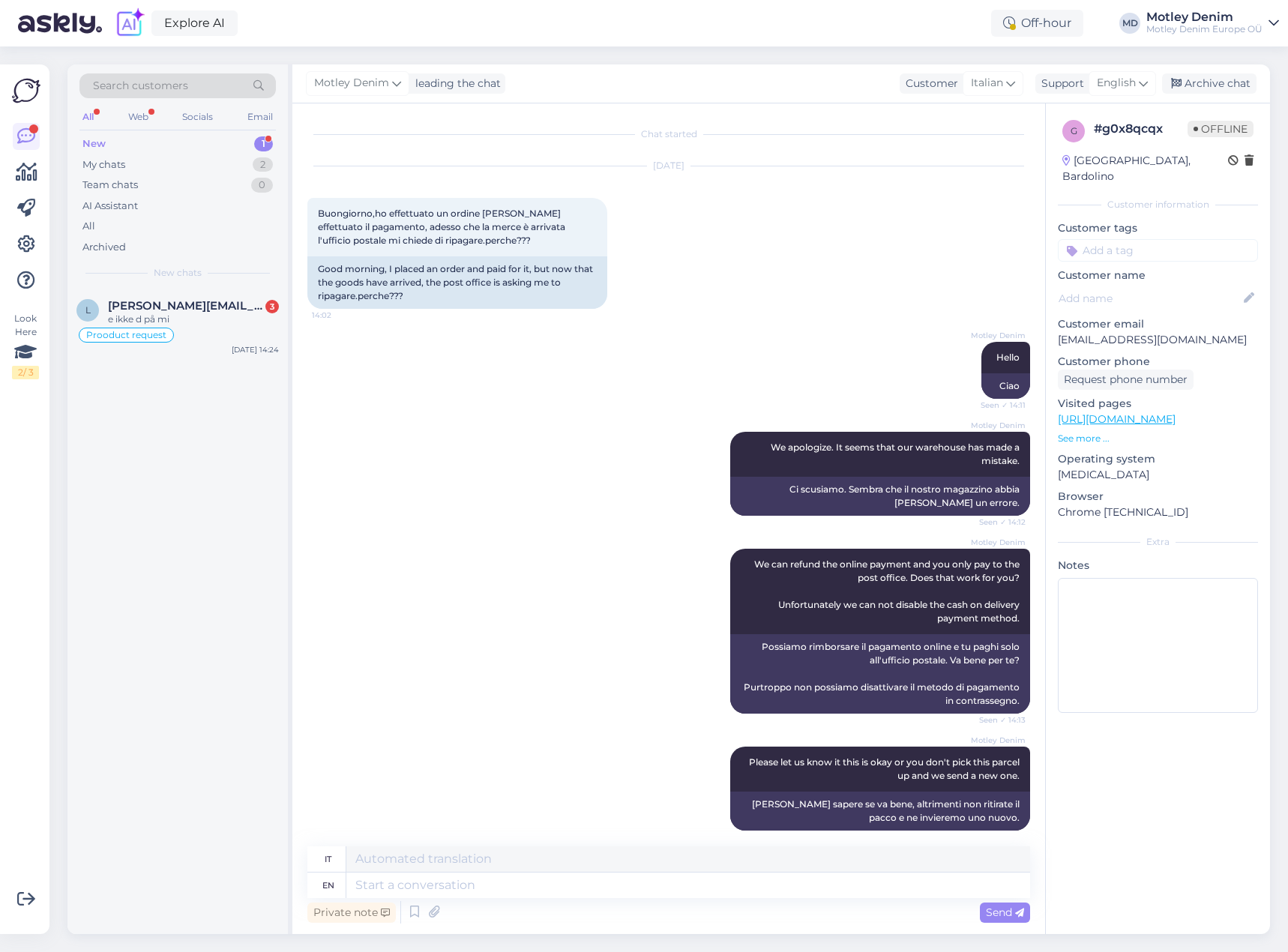
click at [1071, 333] on p "[EMAIL_ADDRESS][DOMAIN_NAME]" at bounding box center [1157, 340] width 200 height 16
drag, startPoint x: 1071, startPoint y: 327, endPoint x: 1195, endPoint y: 329, distance: 124.0
click at [1202, 333] on p "[EMAIL_ADDRESS][DOMAIN_NAME]" at bounding box center [1157, 340] width 200 height 16
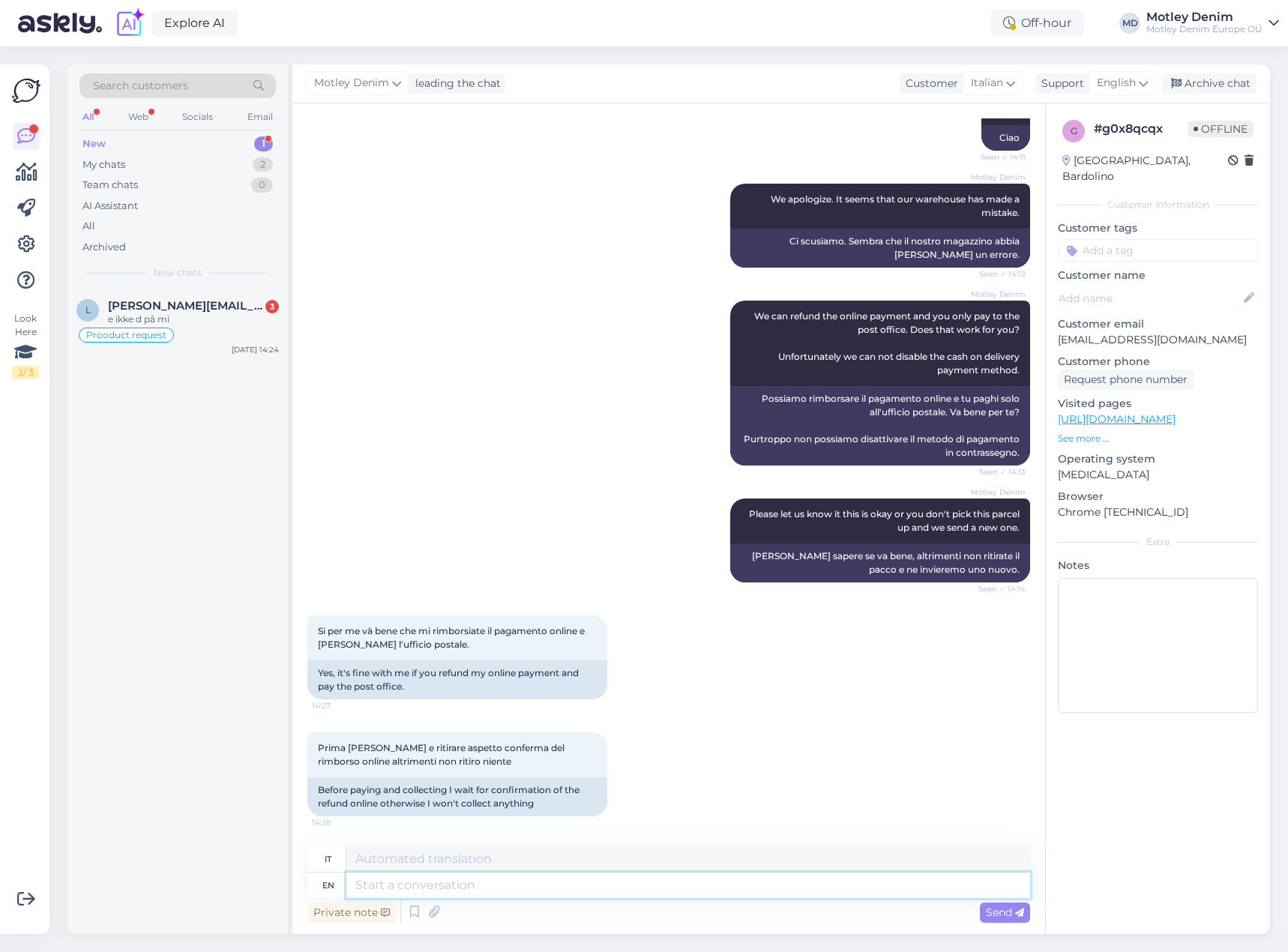
click at [521, 885] on textarea at bounding box center [689, 885] width 684 height 26
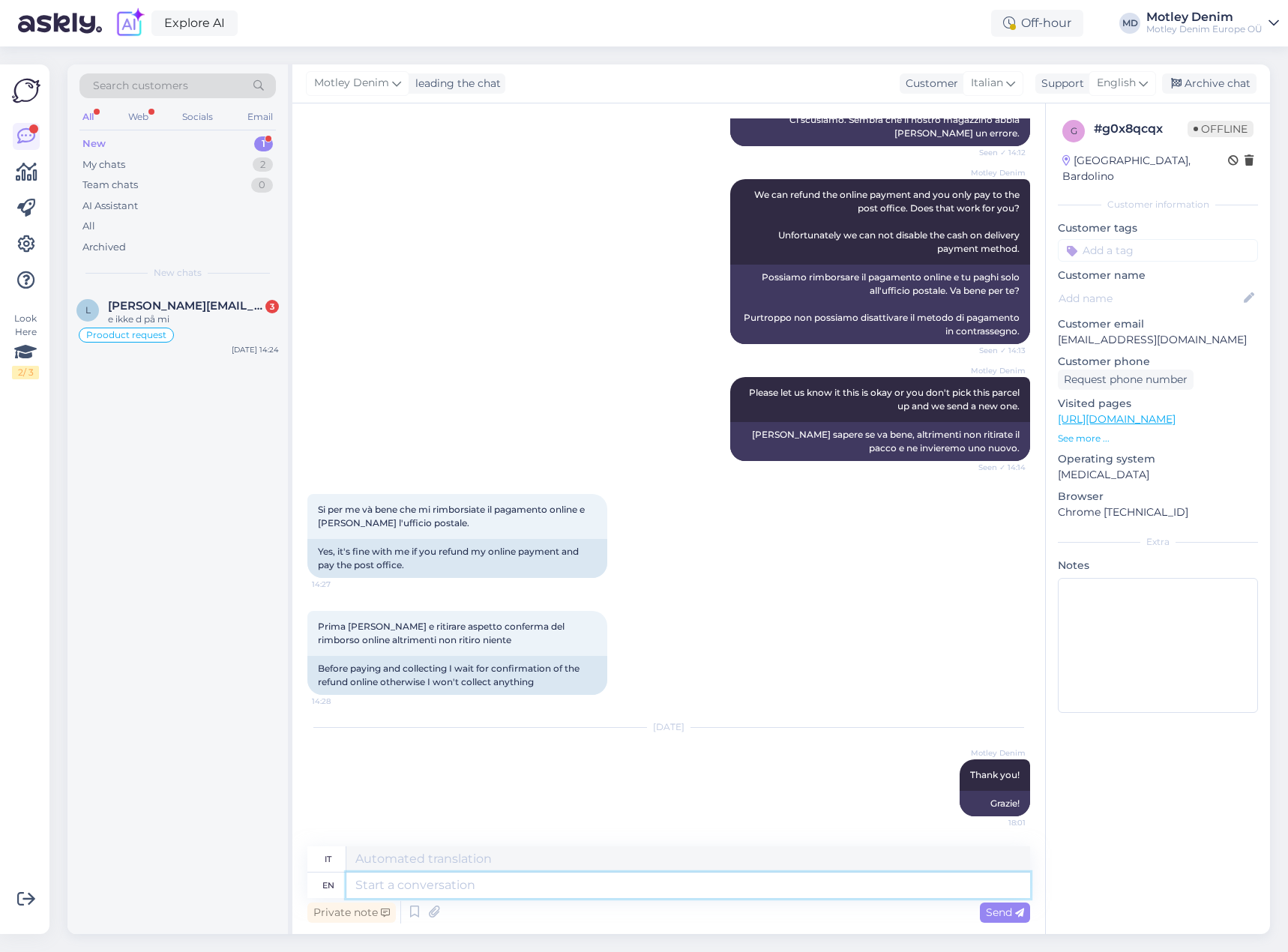
scroll to position [459, 0]
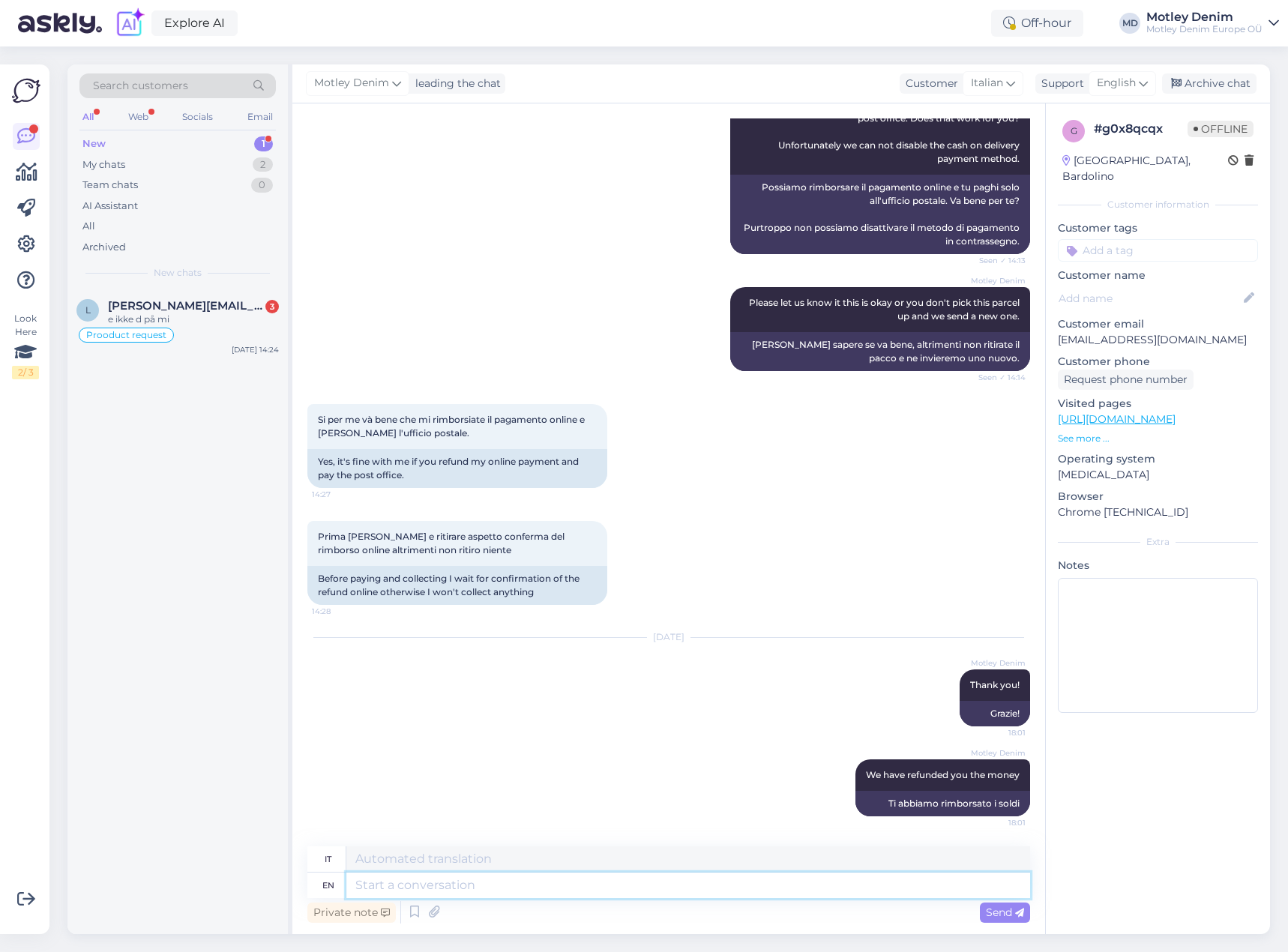
click at [827, 884] on textarea at bounding box center [689, 885] width 684 height 26
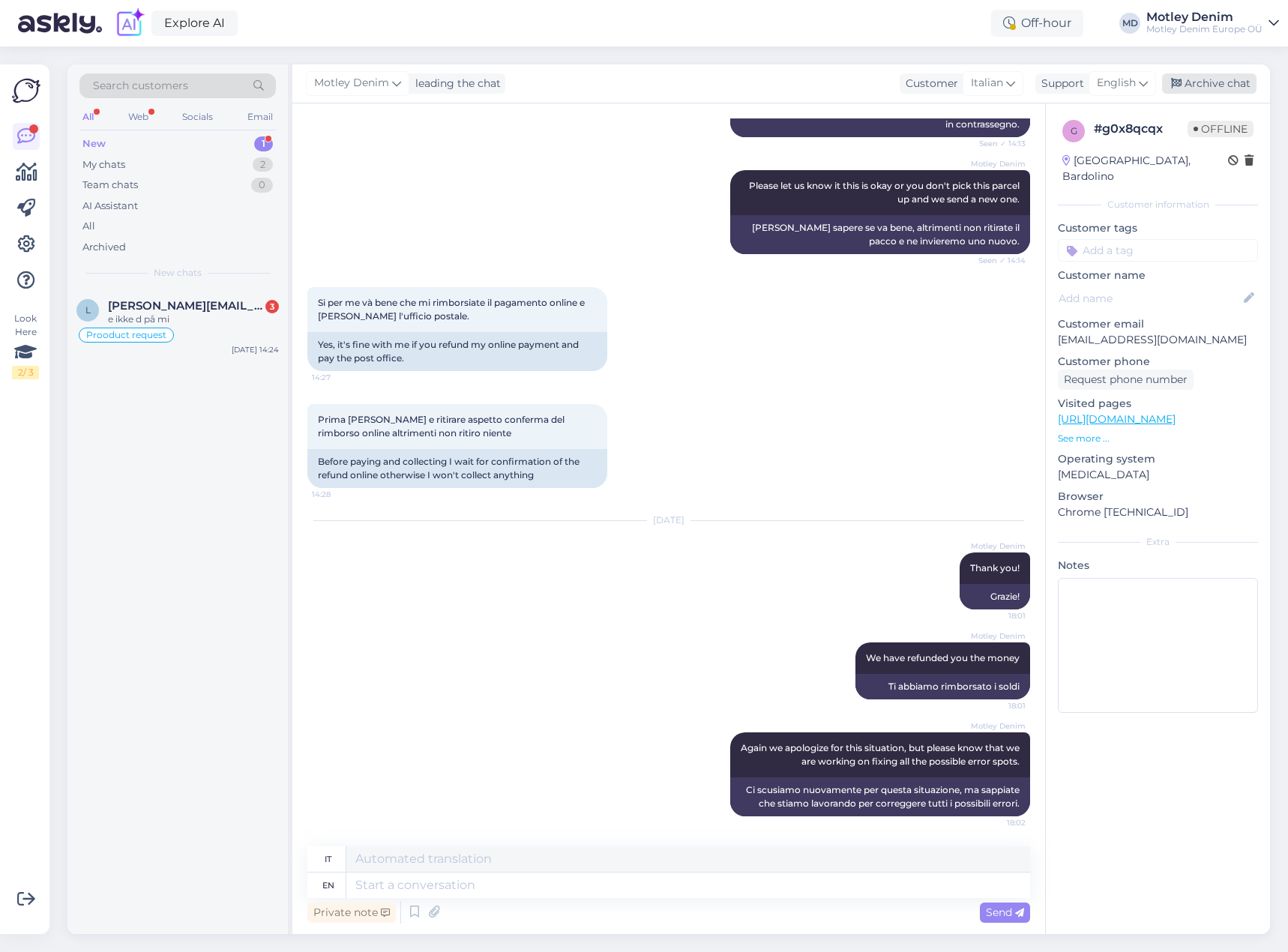
click at [1208, 77] on div "Archive chat" at bounding box center [1209, 83] width 94 height 20
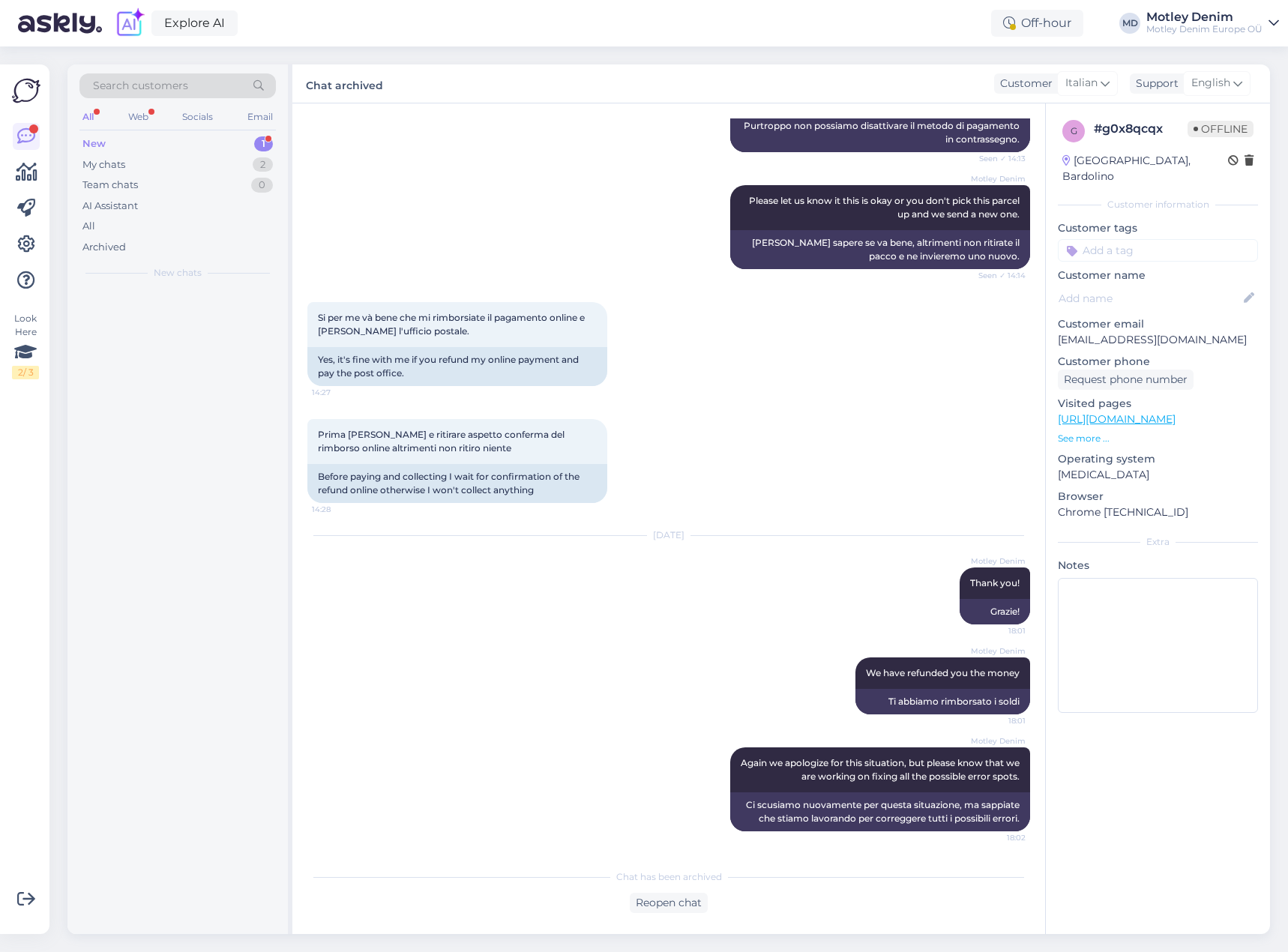
scroll to position [561, 0]
click at [221, 319] on div "e ikke d på mi" at bounding box center [192, 319] width 171 height 13
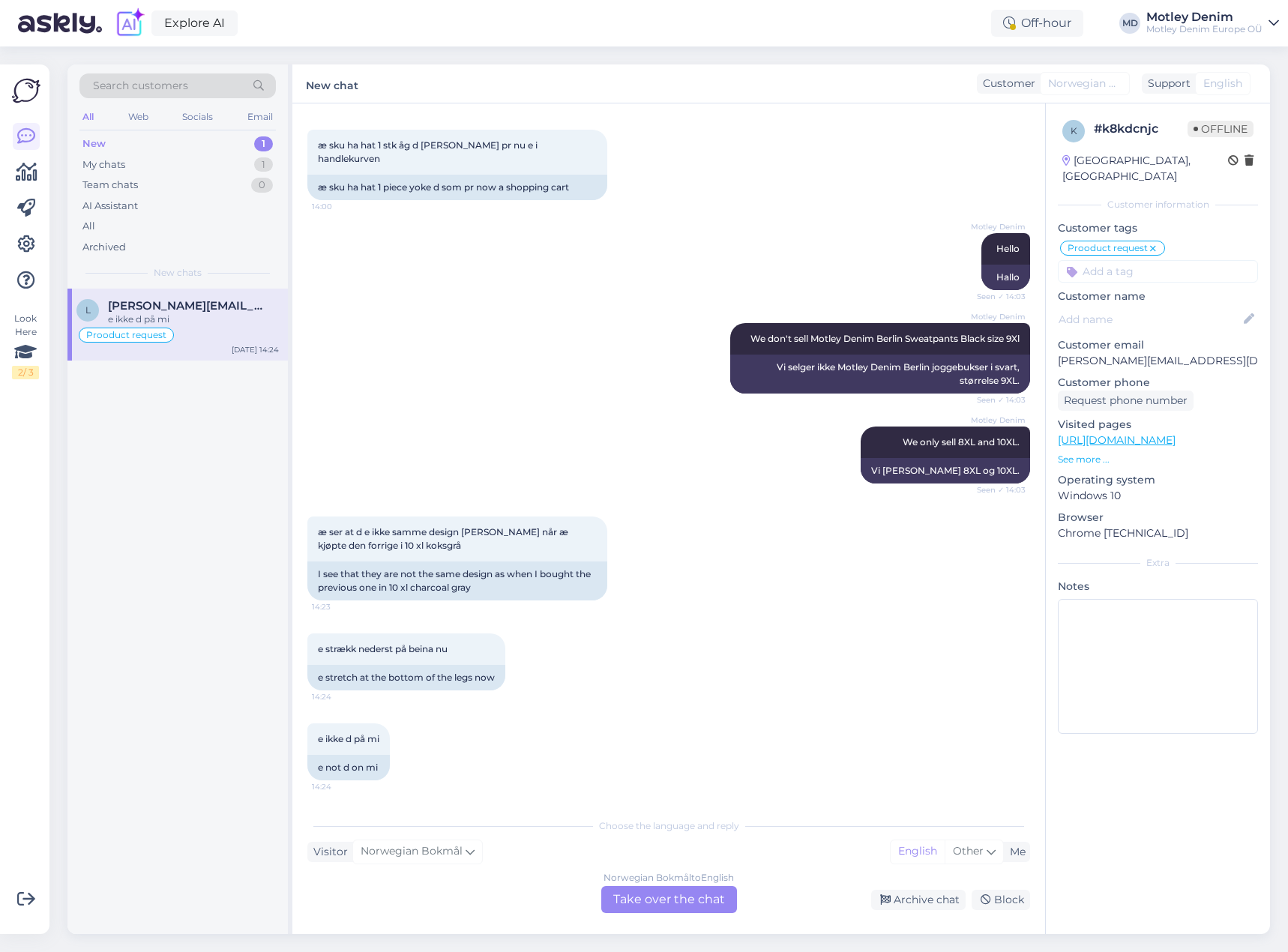
click at [646, 900] on div "Norwegian Bokmål to English Take over the chat" at bounding box center [669, 900] width 135 height 27
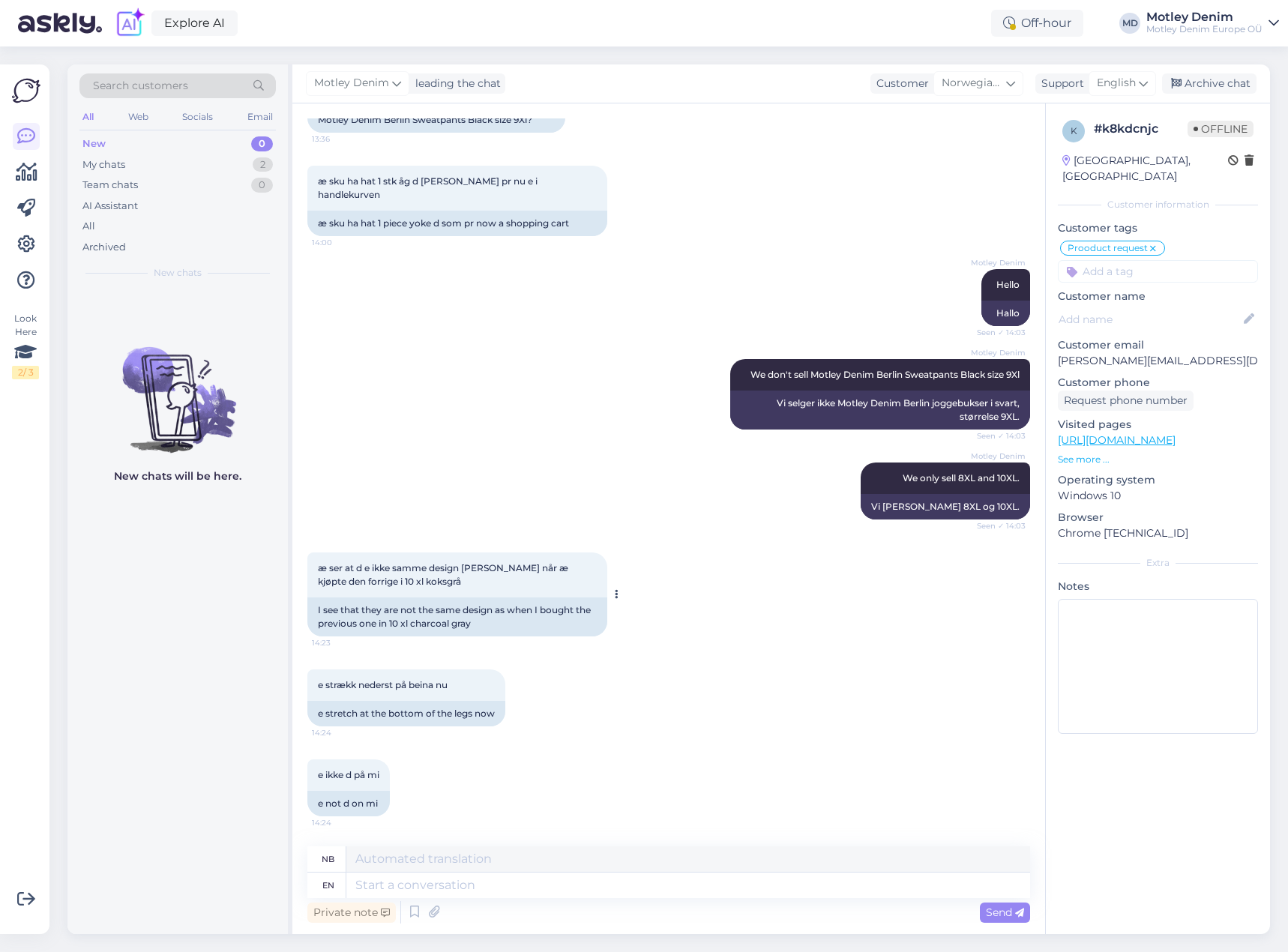
scroll to position [1081, 0]
click at [638, 889] on textarea at bounding box center [689, 885] width 684 height 26
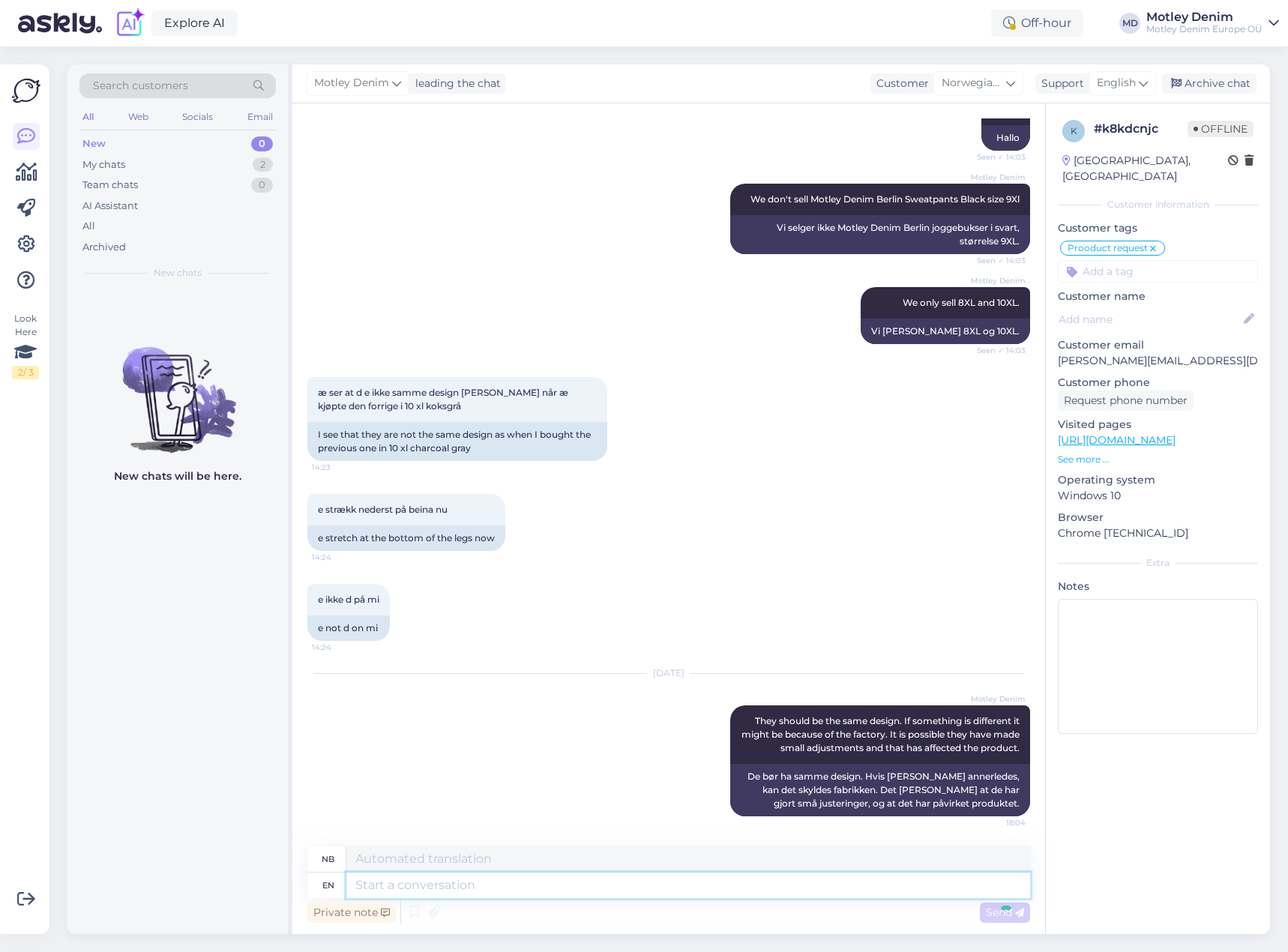
scroll to position [1347, 0]
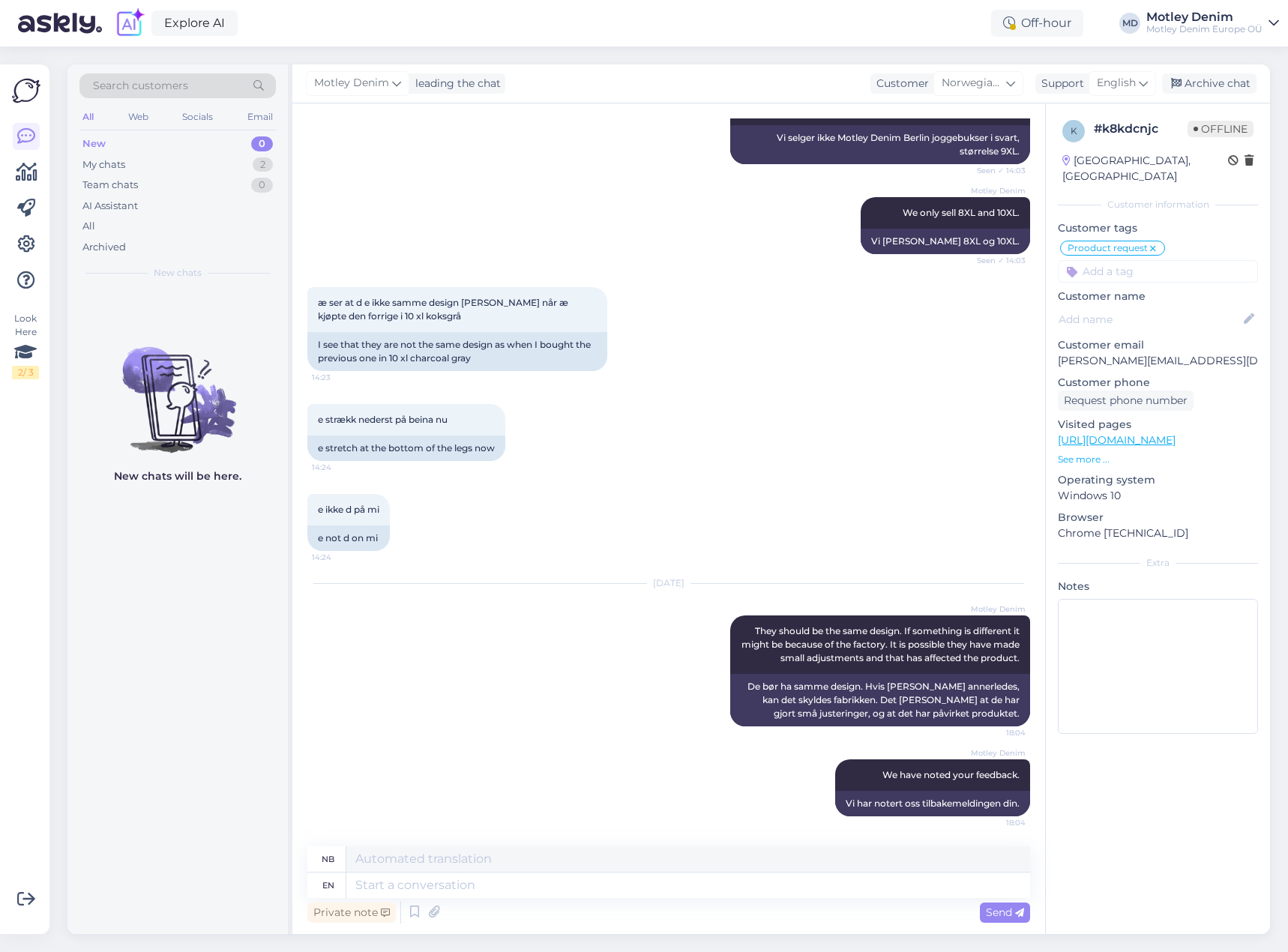
click at [1150, 260] on input at bounding box center [1157, 272] width 200 height 23
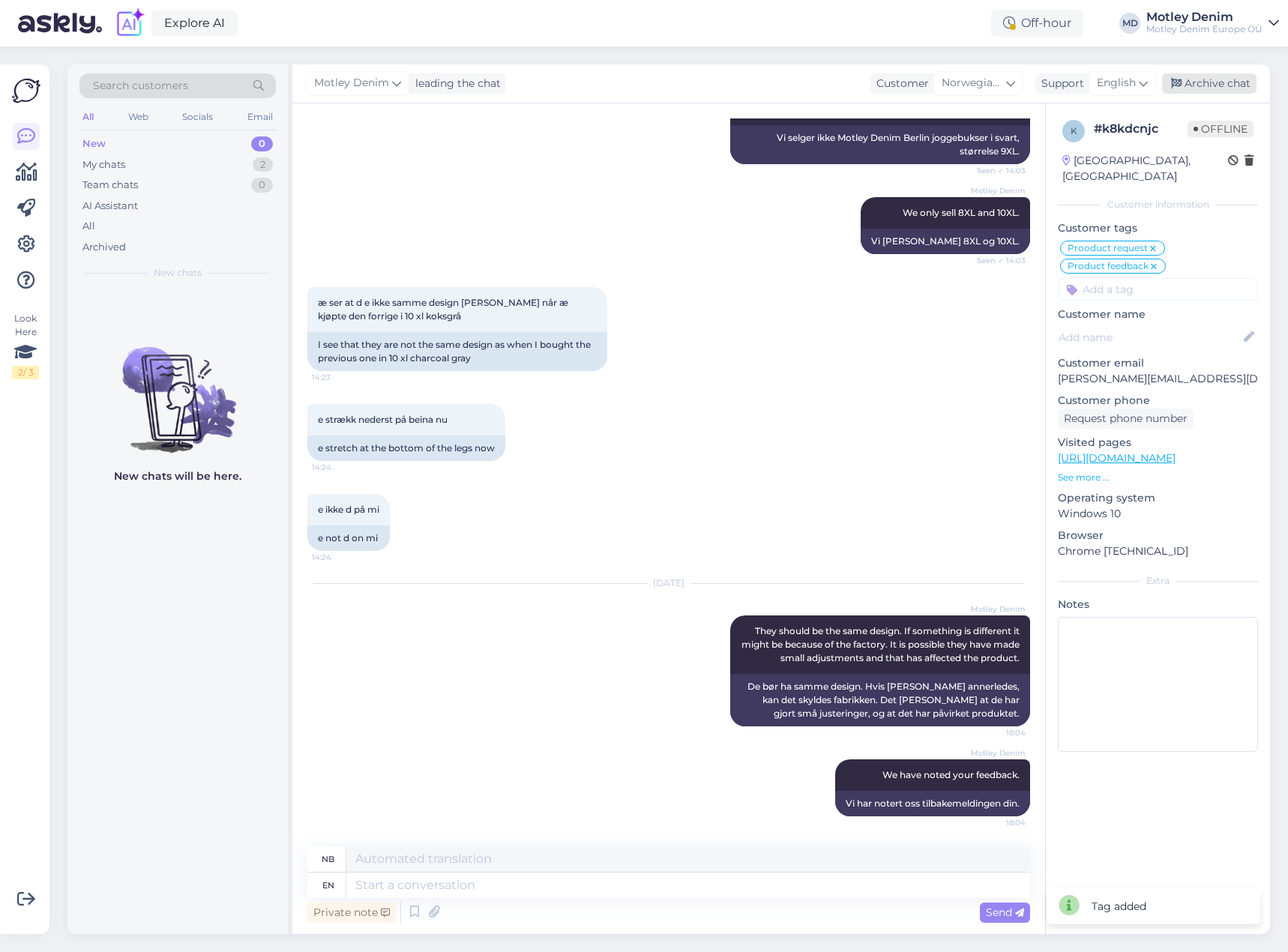
click at [1237, 90] on div "Archive chat" at bounding box center [1209, 83] width 94 height 20
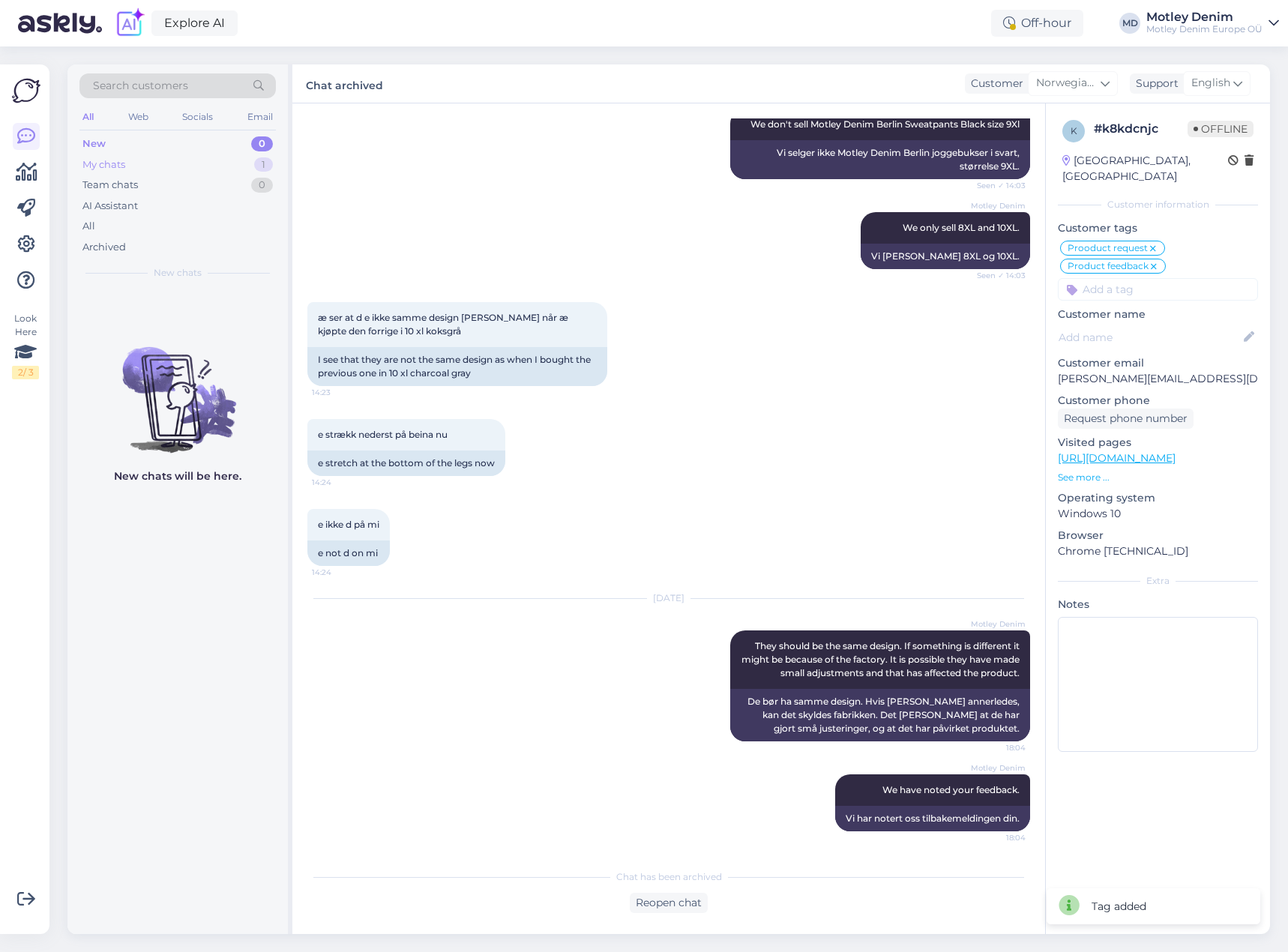
click at [228, 160] on div "My chats 1" at bounding box center [177, 165] width 196 height 21
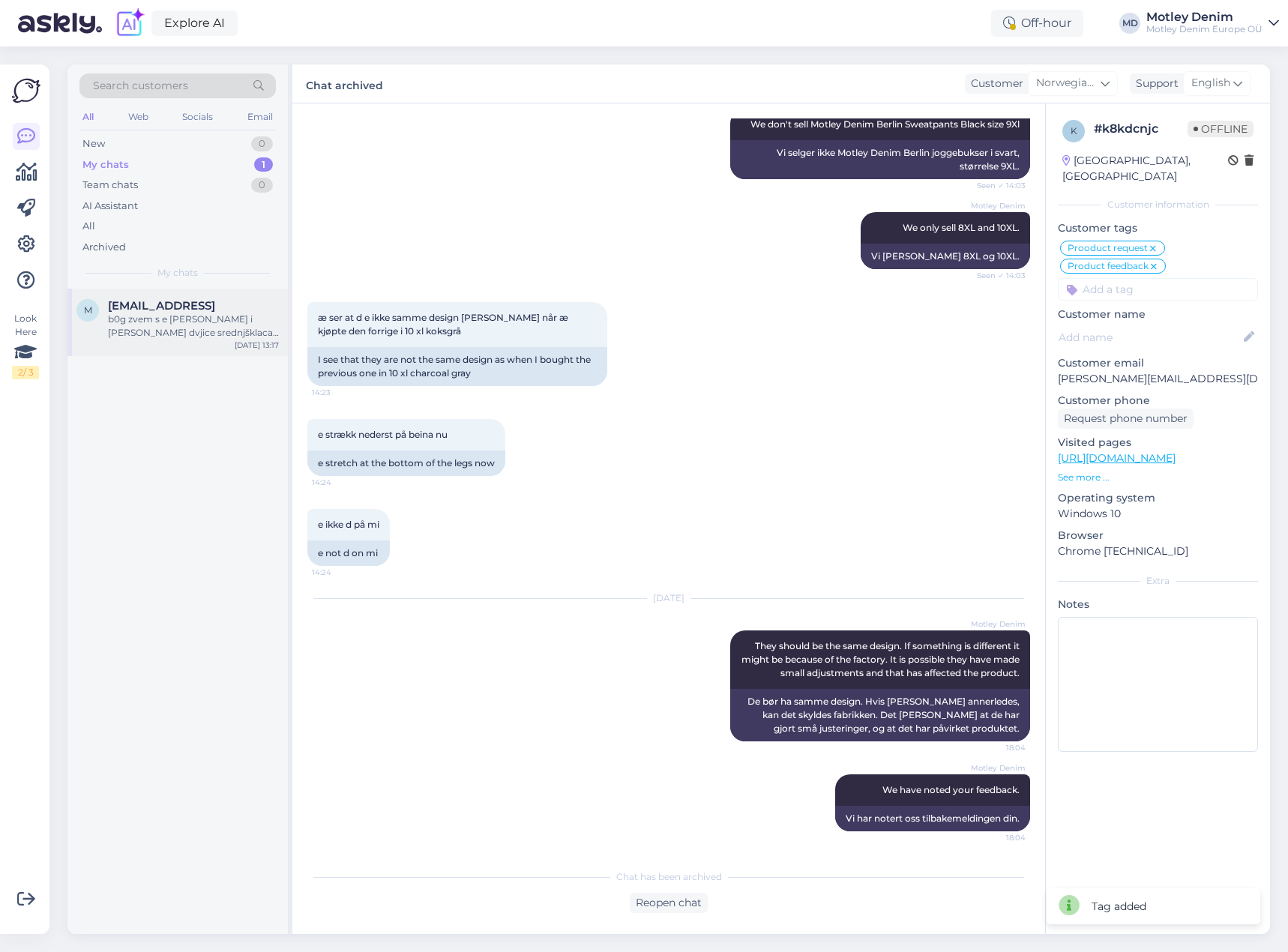
click at [160, 325] on div "b0g zvem s e [PERSON_NAME] i [PERSON_NAME] dvjice srednjšklaca i supruga kji je…" at bounding box center [192, 326] width 171 height 27
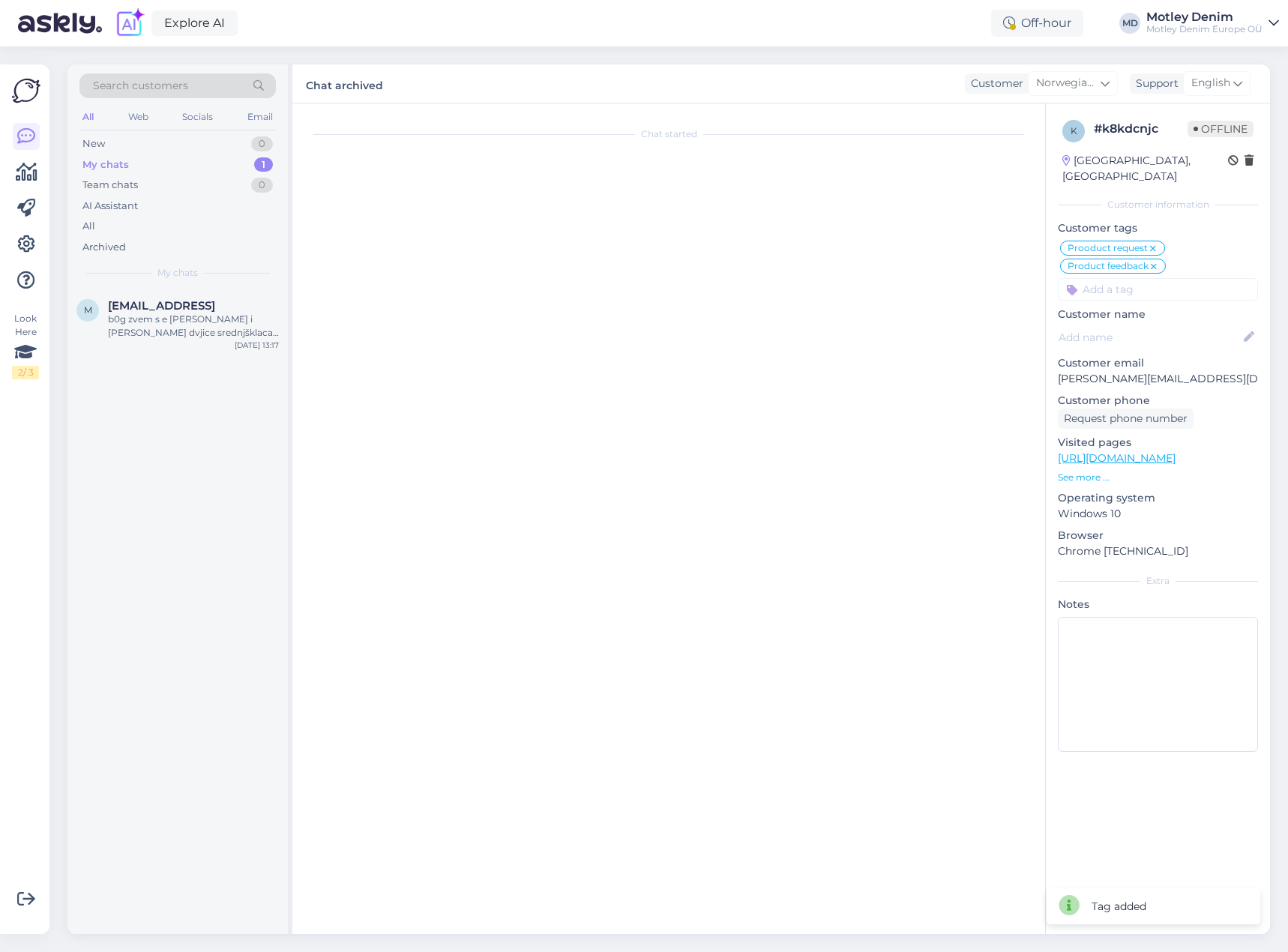
scroll to position [0, 0]
